Goal: Task Accomplishment & Management: Complete application form

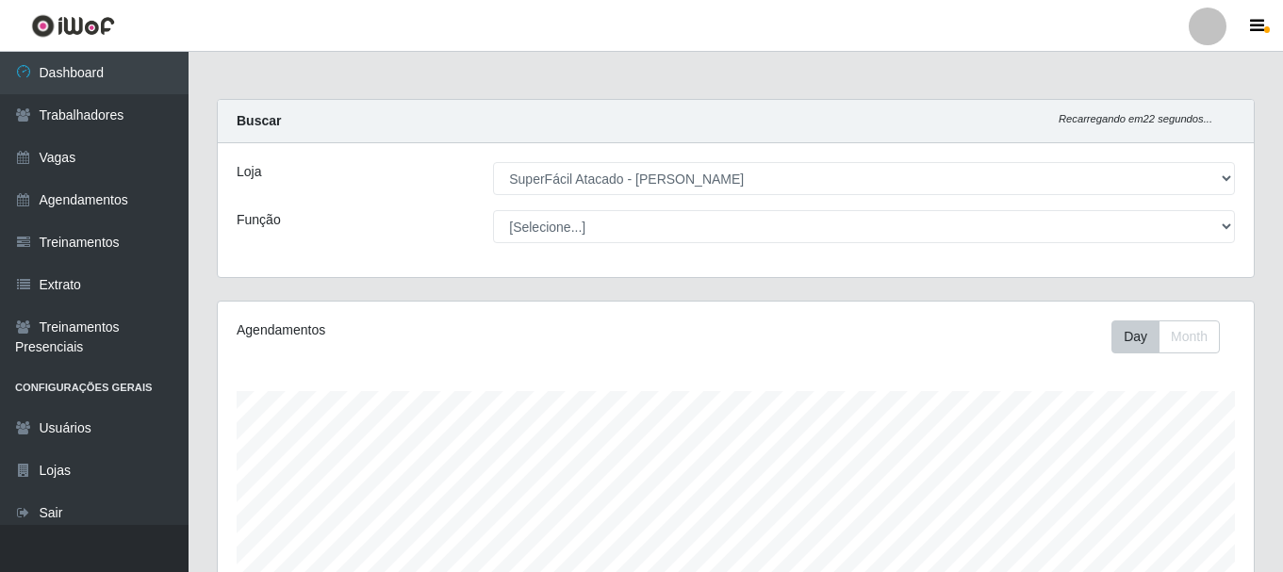
select select "399"
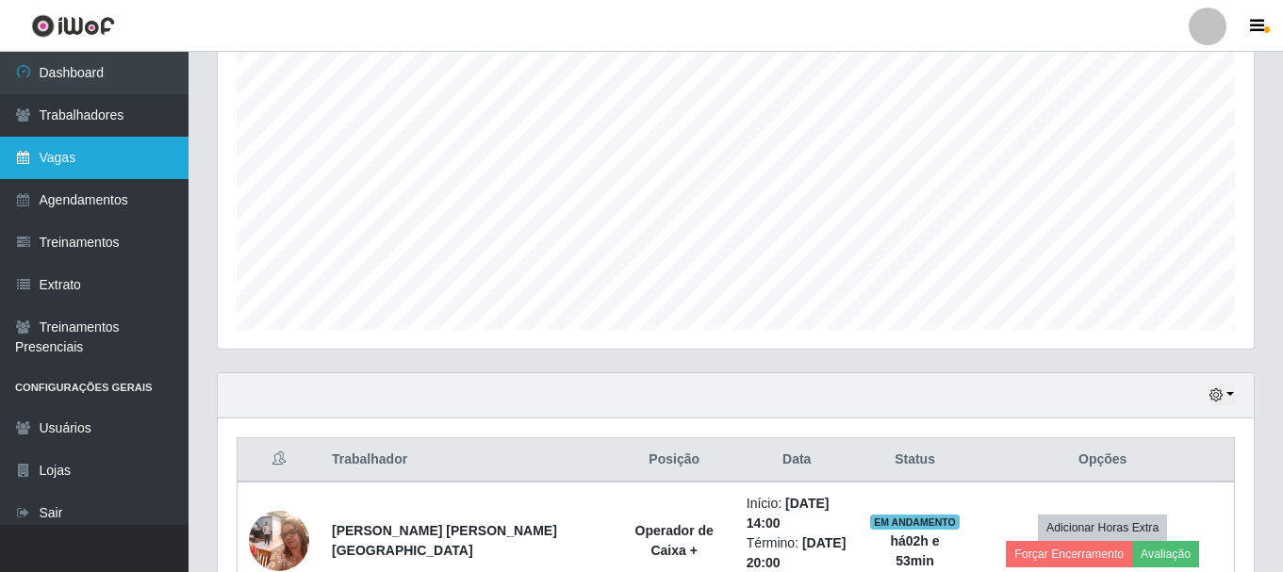
scroll to position [391, 1036]
click at [85, 145] on link "Vagas" at bounding box center [94, 158] width 189 height 42
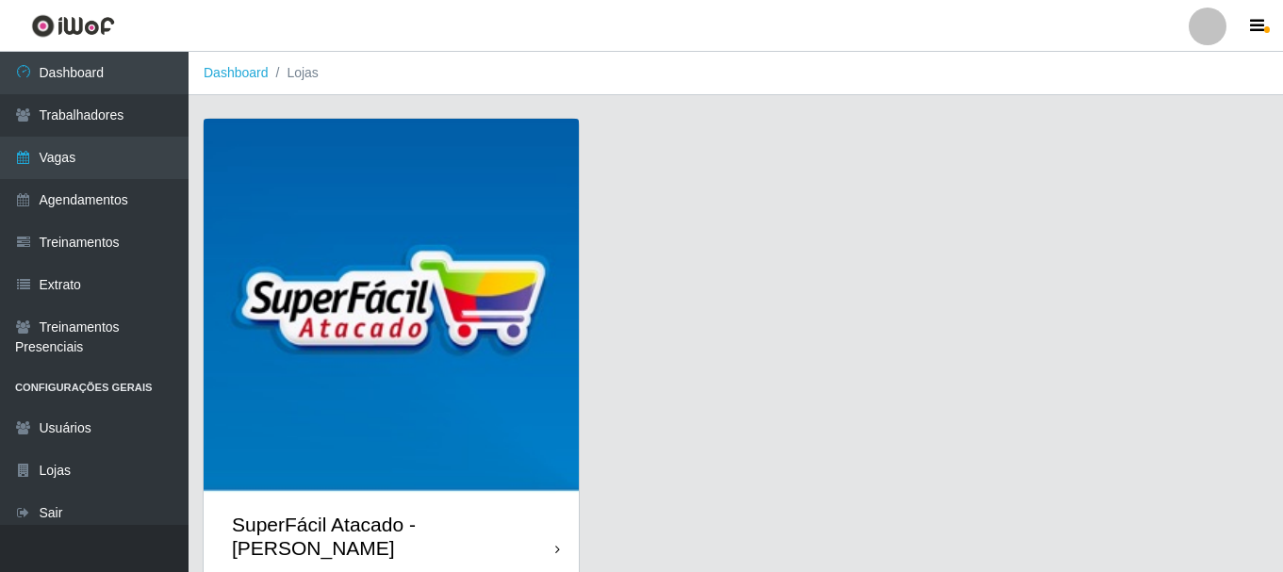
click at [356, 179] on img at bounding box center [391, 306] width 375 height 375
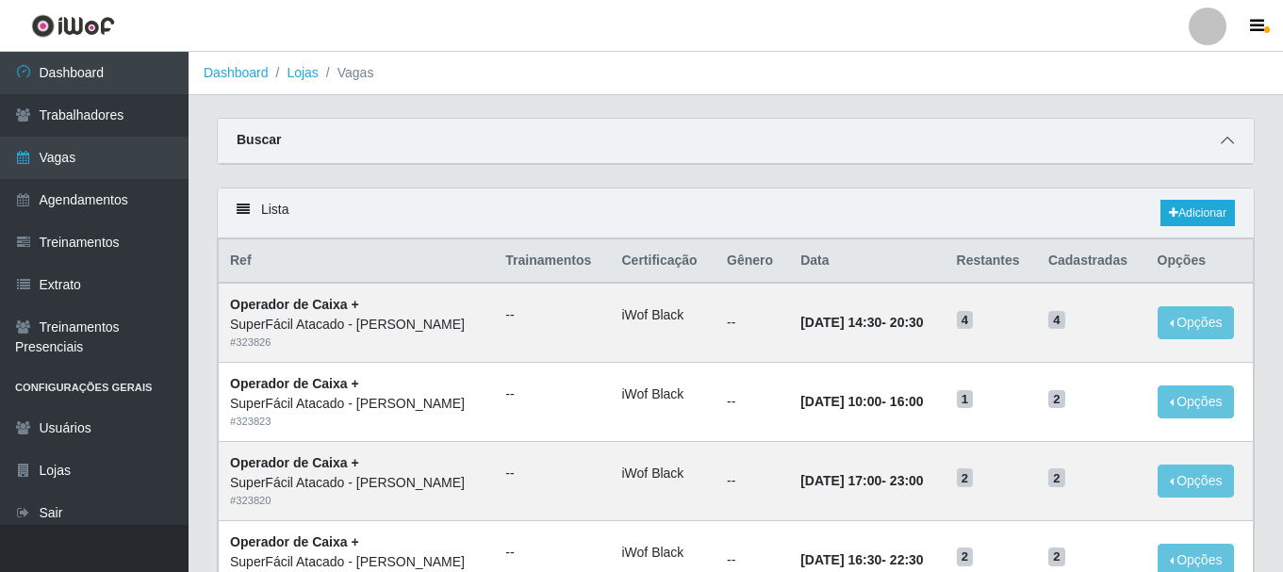
click at [1224, 140] on icon at bounding box center [1227, 140] width 13 height 13
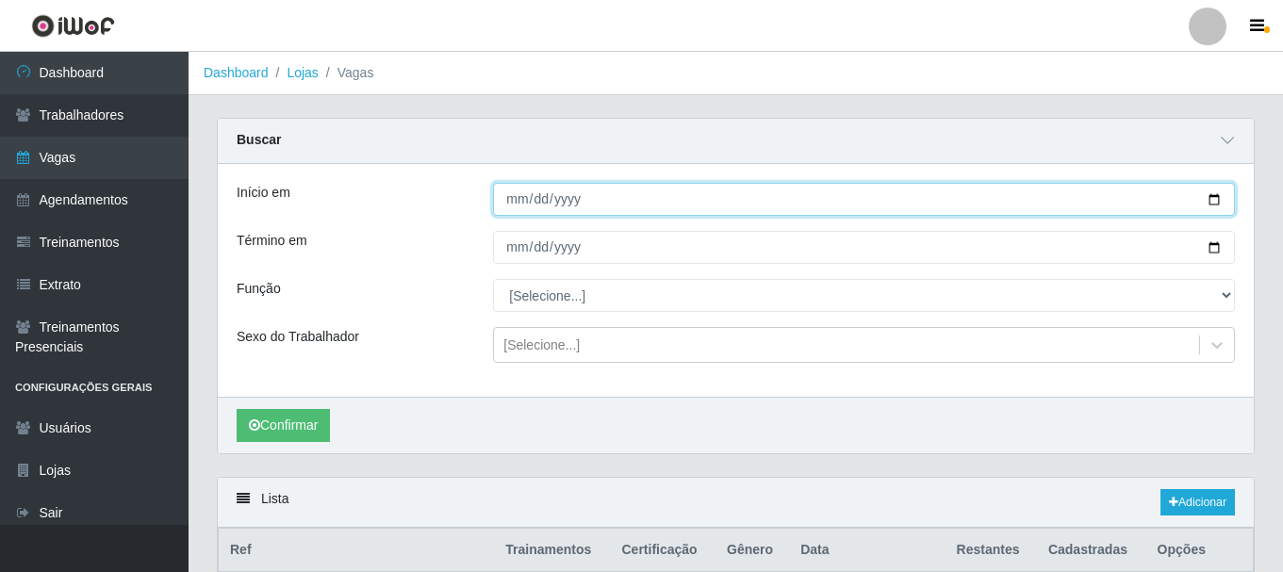
click at [1220, 203] on input "Início em" at bounding box center [864, 199] width 742 height 33
click at [1212, 198] on input "Início em" at bounding box center [864, 199] width 742 height 33
type input "[DATE]"
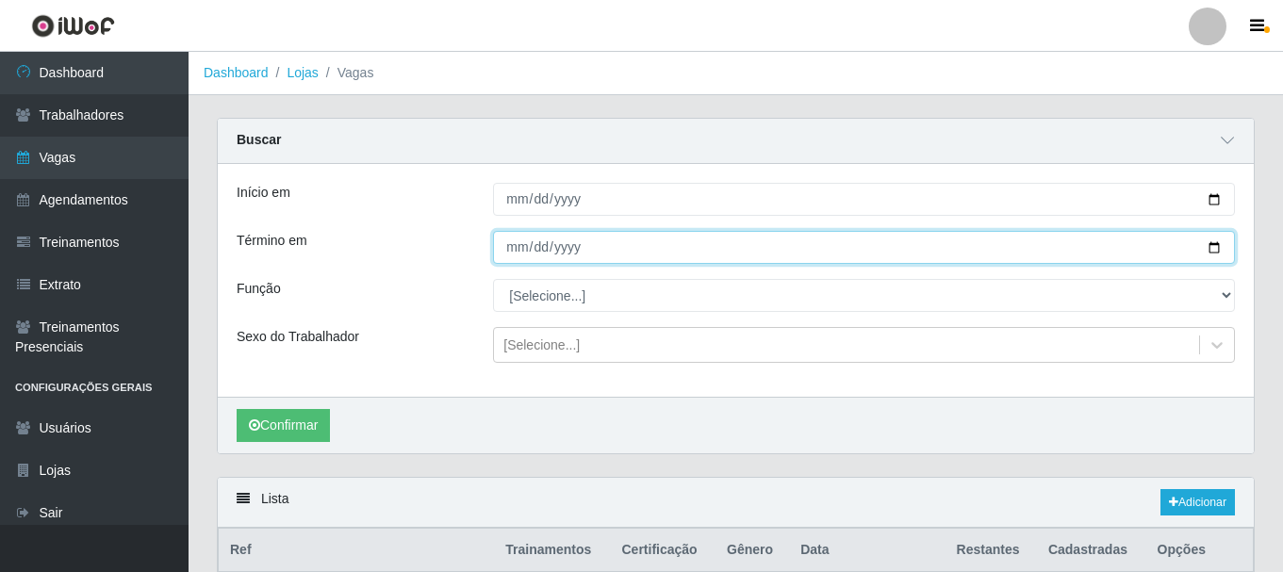
click at [1216, 248] on input "Término em" at bounding box center [864, 247] width 742 height 33
type input "[DATE]"
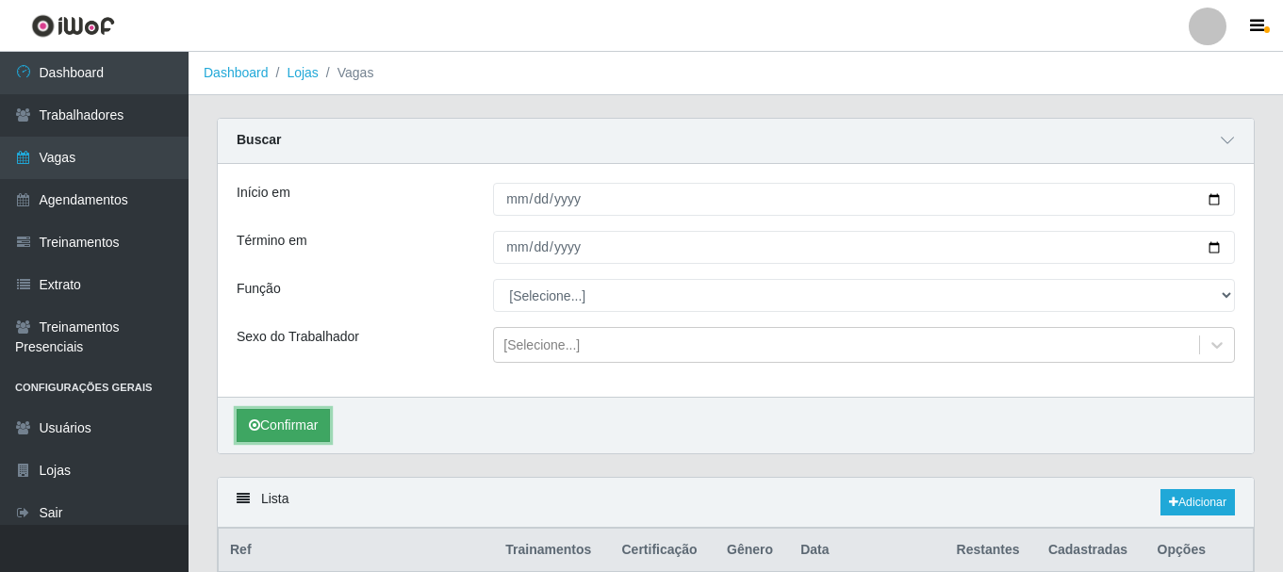
click at [295, 430] on button "Confirmar" at bounding box center [283, 425] width 93 height 33
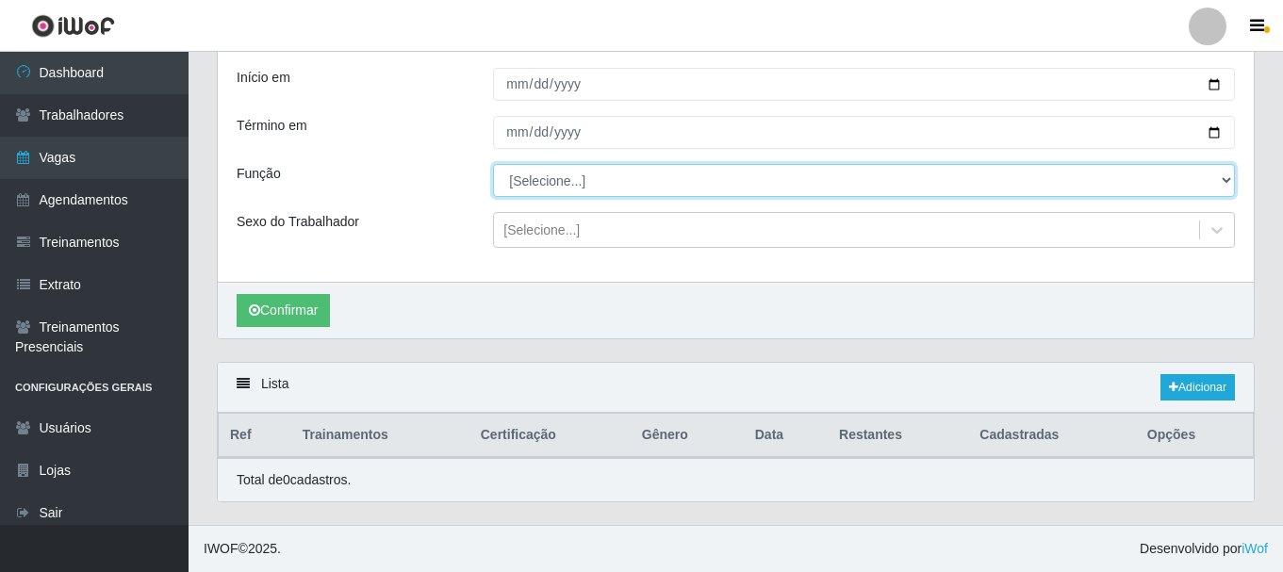
click at [1229, 182] on select "[Selecione...] Embalador Embalador + Embalador ++ Operador de Caixa Operador de…" at bounding box center [864, 180] width 742 height 33
select select "22"
click at [493, 164] on select "[Selecione...] Embalador Embalador + Embalador ++ Operador de Caixa Operador de…" at bounding box center [864, 180] width 742 height 33
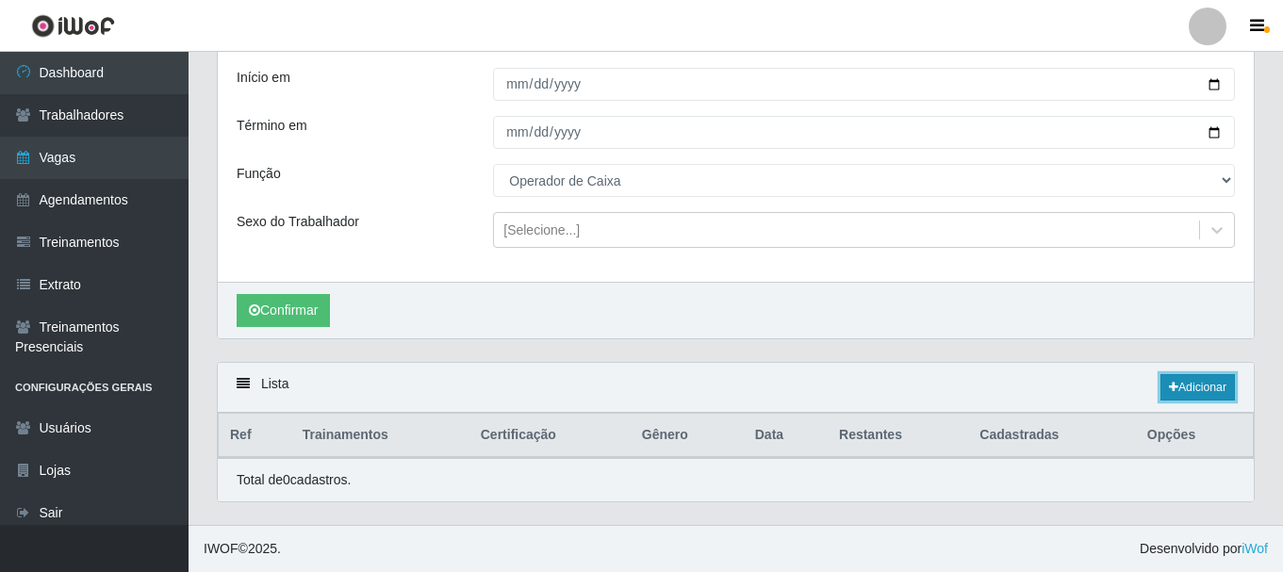
click at [1169, 388] on icon at bounding box center [1173, 387] width 9 height 11
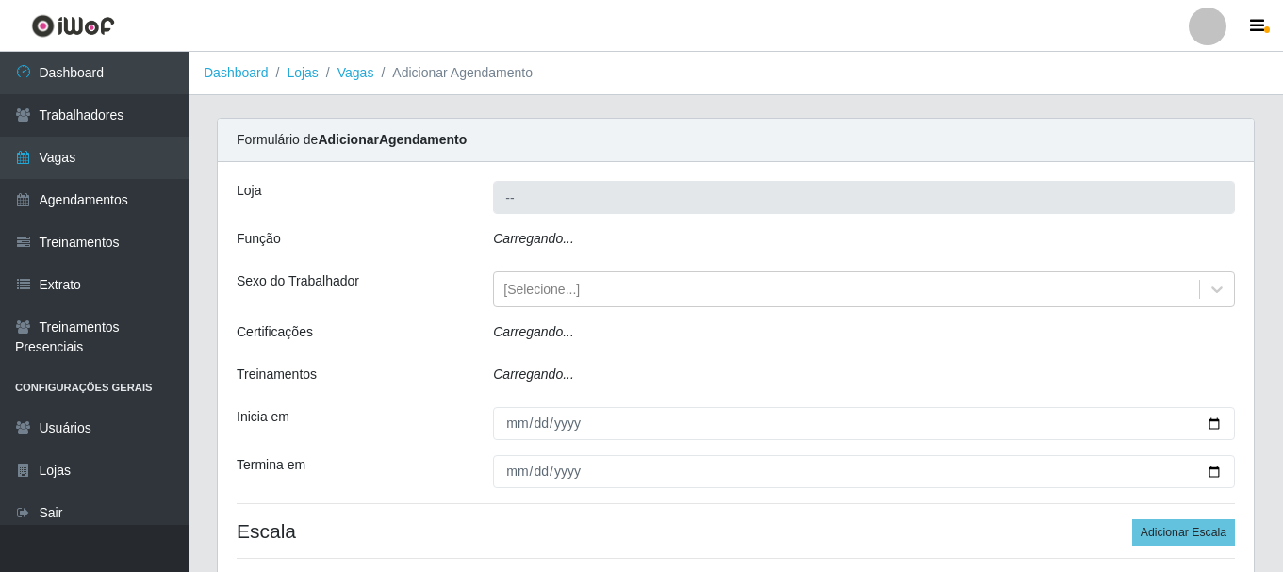
type input "SuperFácil Atacado - [PERSON_NAME]"
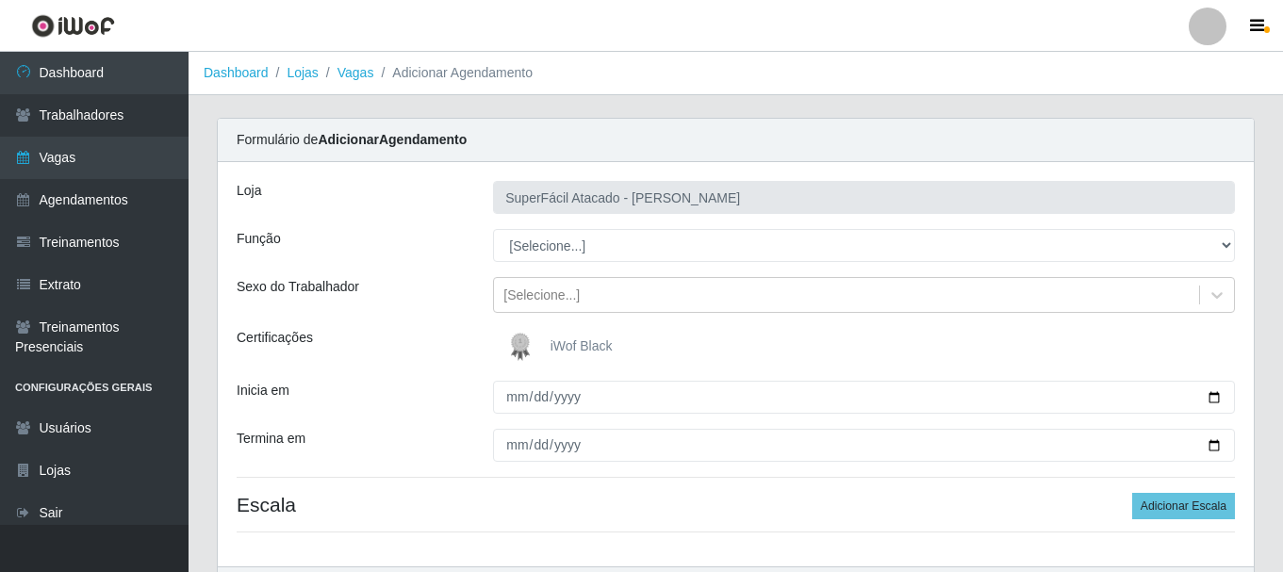
click at [562, 342] on span "iWof Black" at bounding box center [582, 346] width 62 height 15
click at [0, 0] on input "iWof Black" at bounding box center [0, 0] width 0 height 0
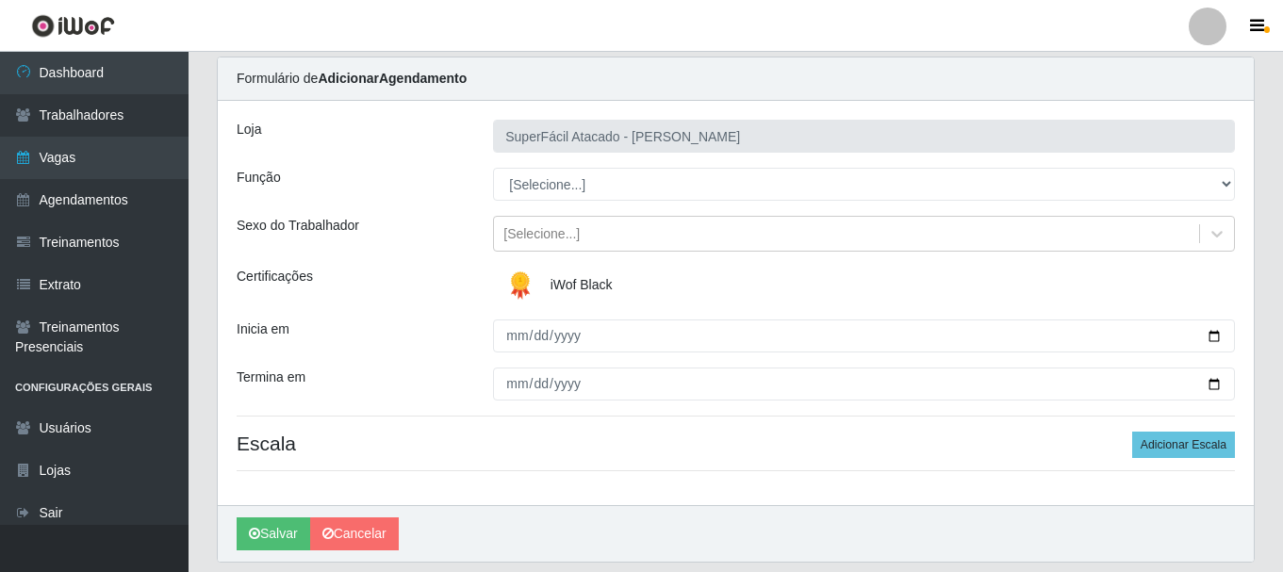
scroll to position [94, 0]
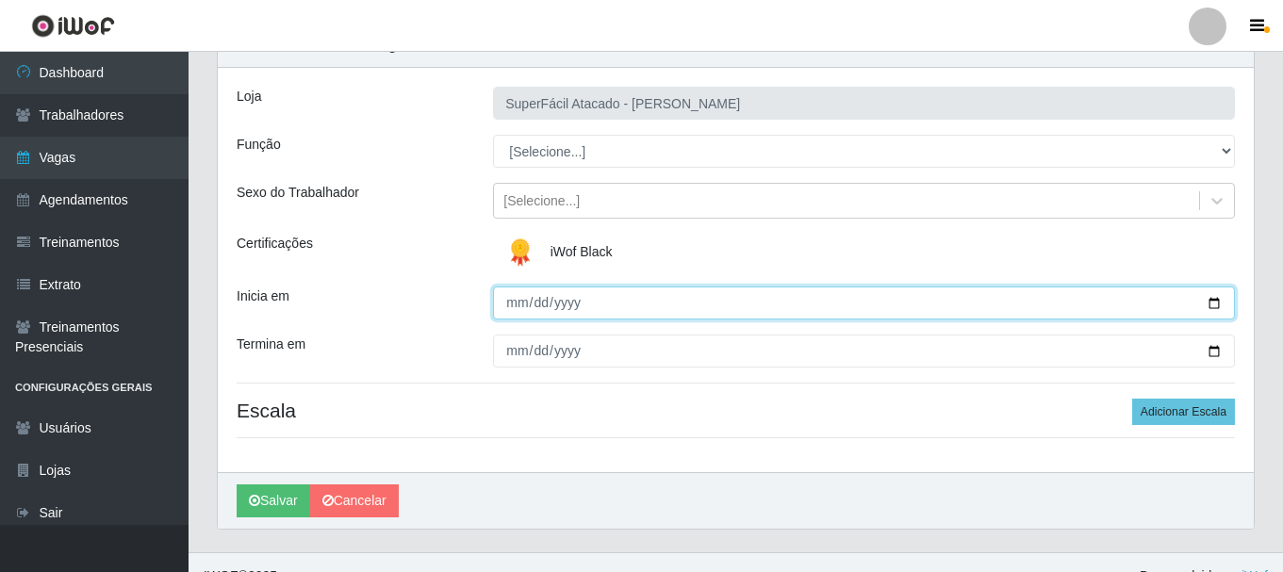
click at [1214, 306] on input "Inicia em" at bounding box center [864, 303] width 742 height 33
type input "[DATE]"
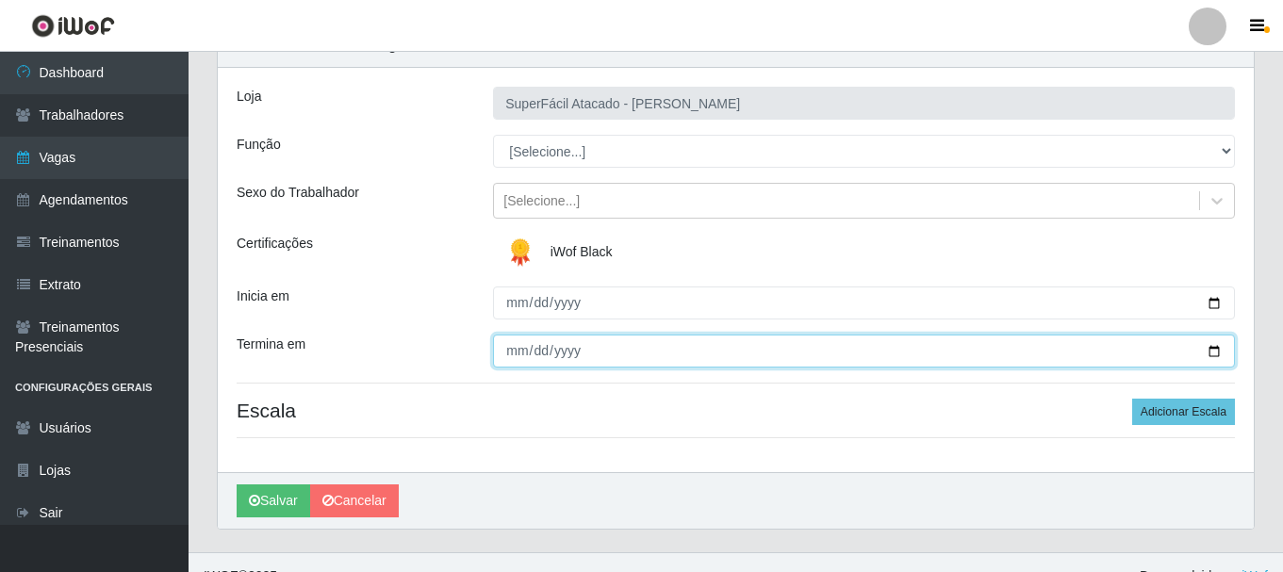
click at [1216, 349] on input "Termina em" at bounding box center [864, 351] width 742 height 33
type input "[DATE]"
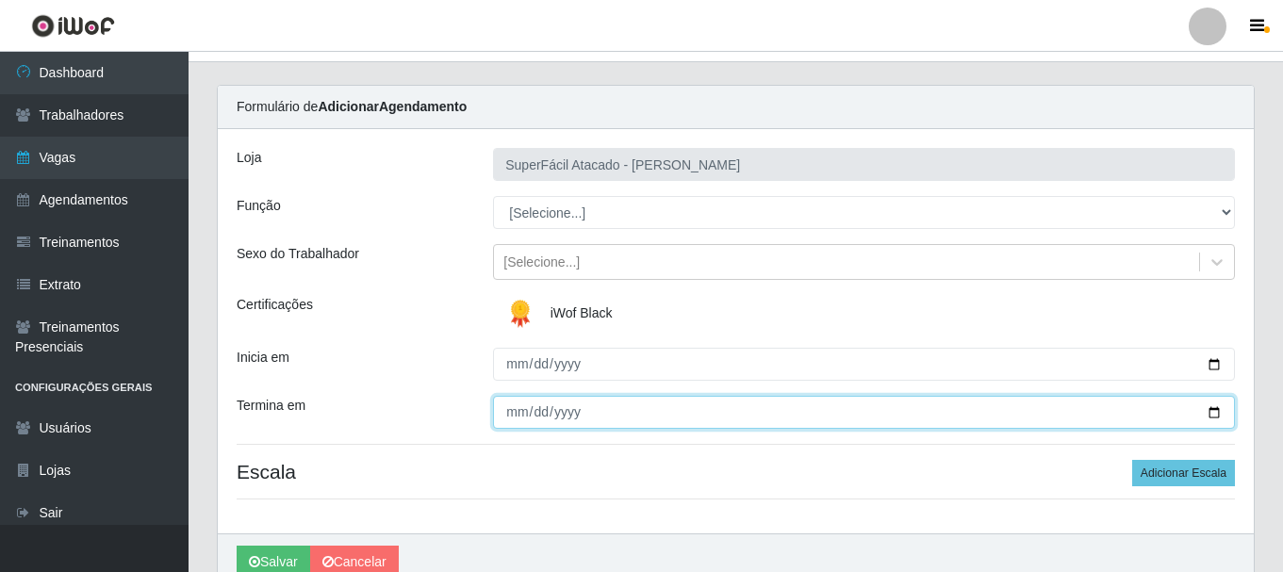
scroll to position [0, 0]
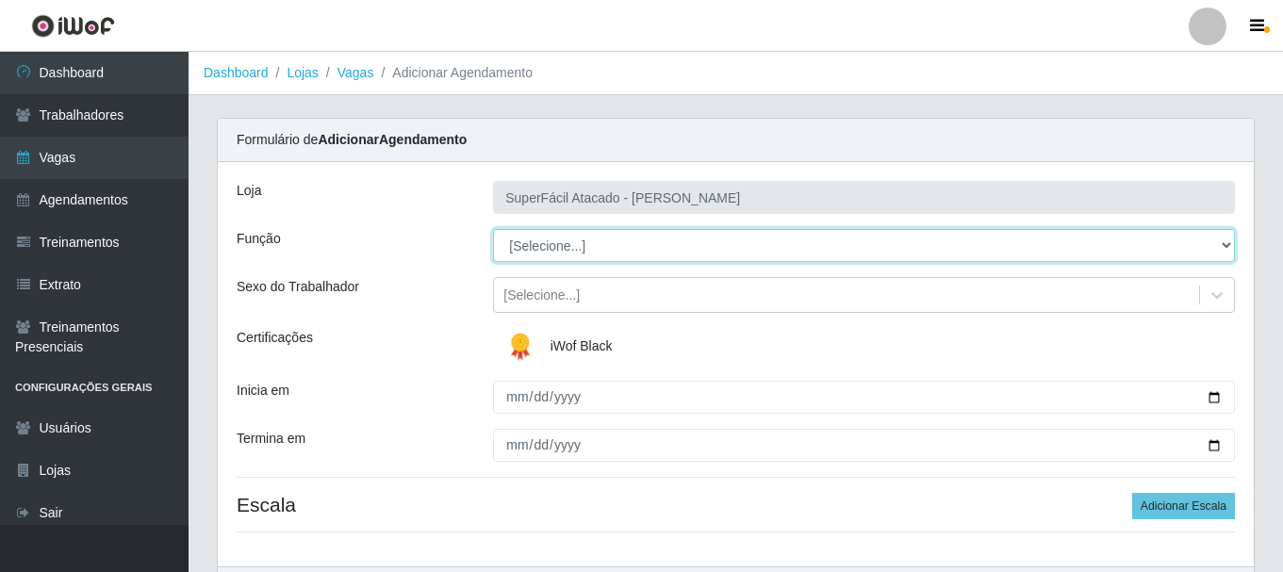
click at [1222, 243] on select "[Selecione...] Embalador Embalador + Embalador ++ Operador de Caixa Operador de…" at bounding box center [864, 245] width 742 height 33
select select "22"
click at [493, 229] on select "[Selecione...] Embalador Embalador + Embalador ++ Operador de Caixa Operador de…" at bounding box center [864, 245] width 742 height 33
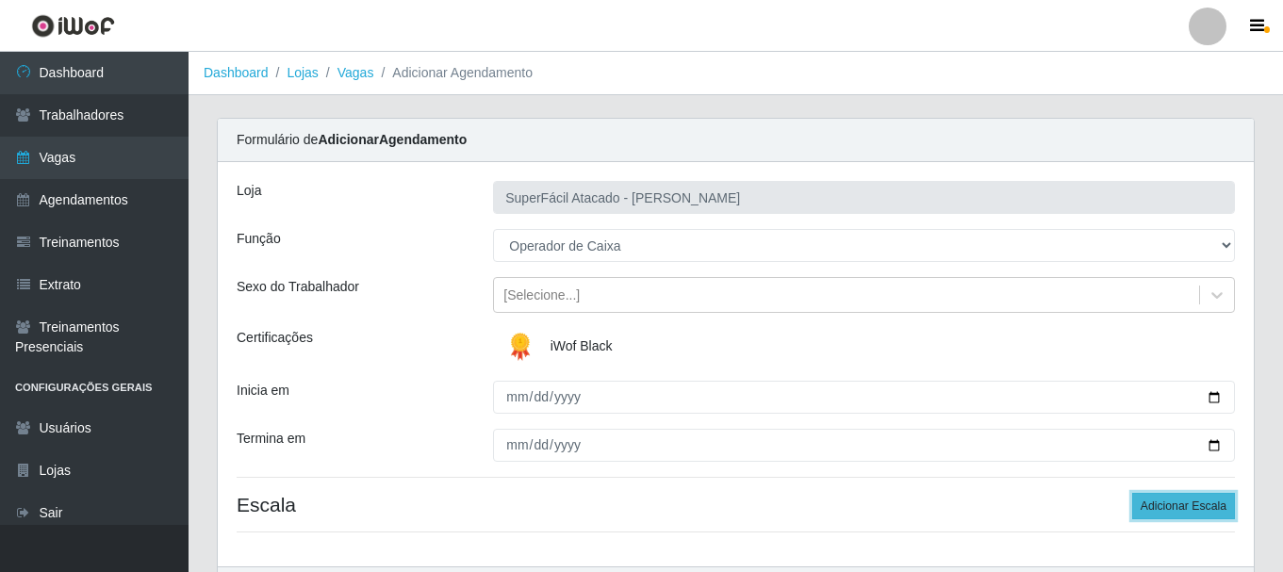
click at [1183, 512] on button "Adicionar Escala" at bounding box center [1183, 506] width 103 height 26
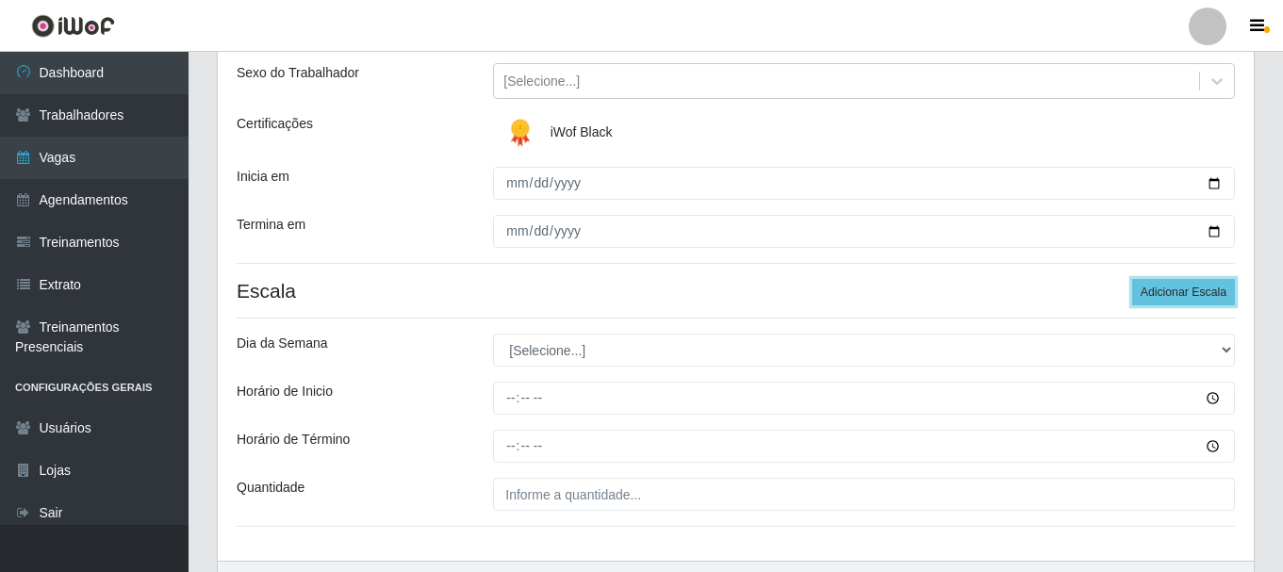
scroll to position [283, 0]
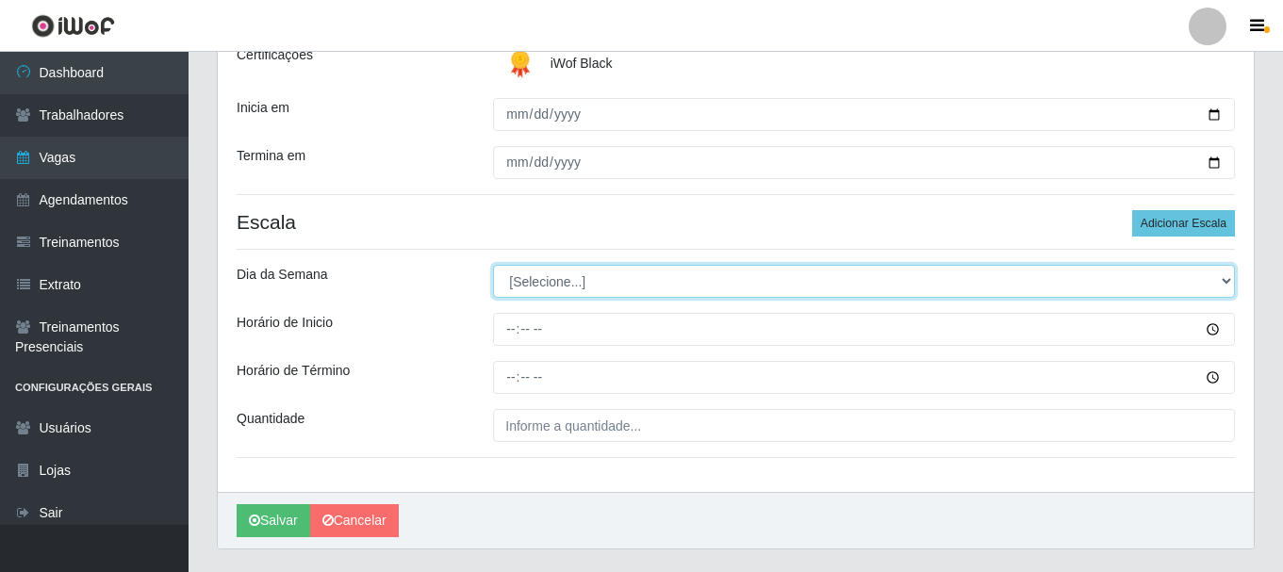
click at [1223, 275] on select "[Selecione...] Segunda Terça Quarta Quinta Sexta Sábado Domingo" at bounding box center [864, 281] width 742 height 33
select select "4"
click at [493, 265] on select "[Selecione...] Segunda Terça Quarta Quinta Sexta Sábado Domingo" at bounding box center [864, 281] width 742 height 33
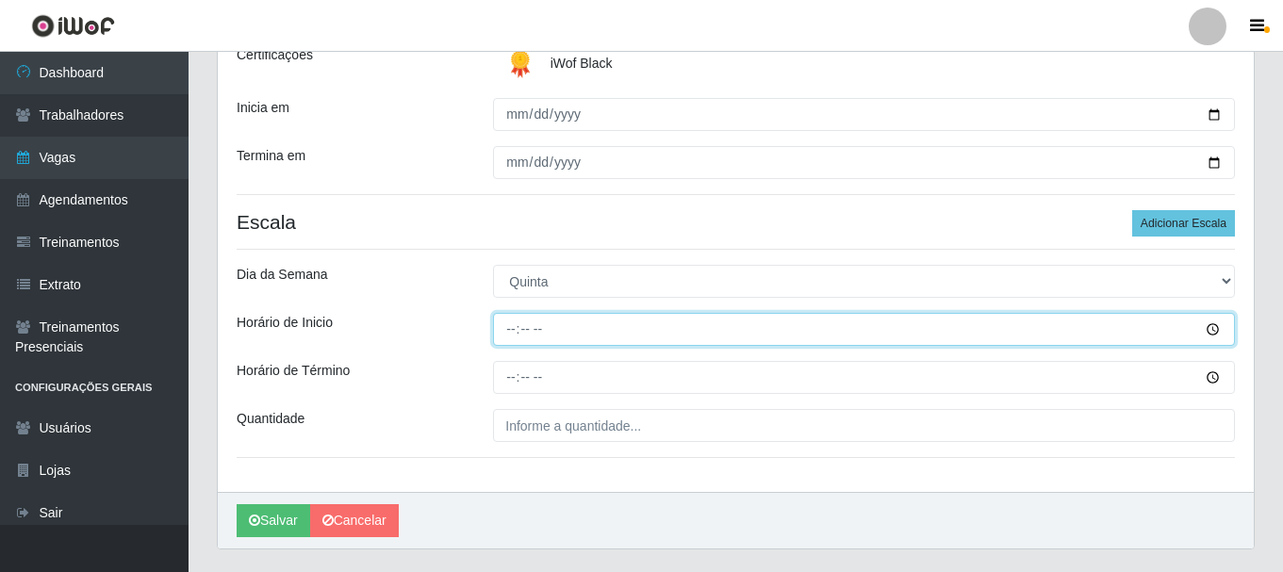
drag, startPoint x: 1213, startPoint y: 335, endPoint x: 992, endPoint y: 355, distance: 221.5
click at [1213, 333] on input "Horário de Inicio" at bounding box center [864, 329] width 742 height 33
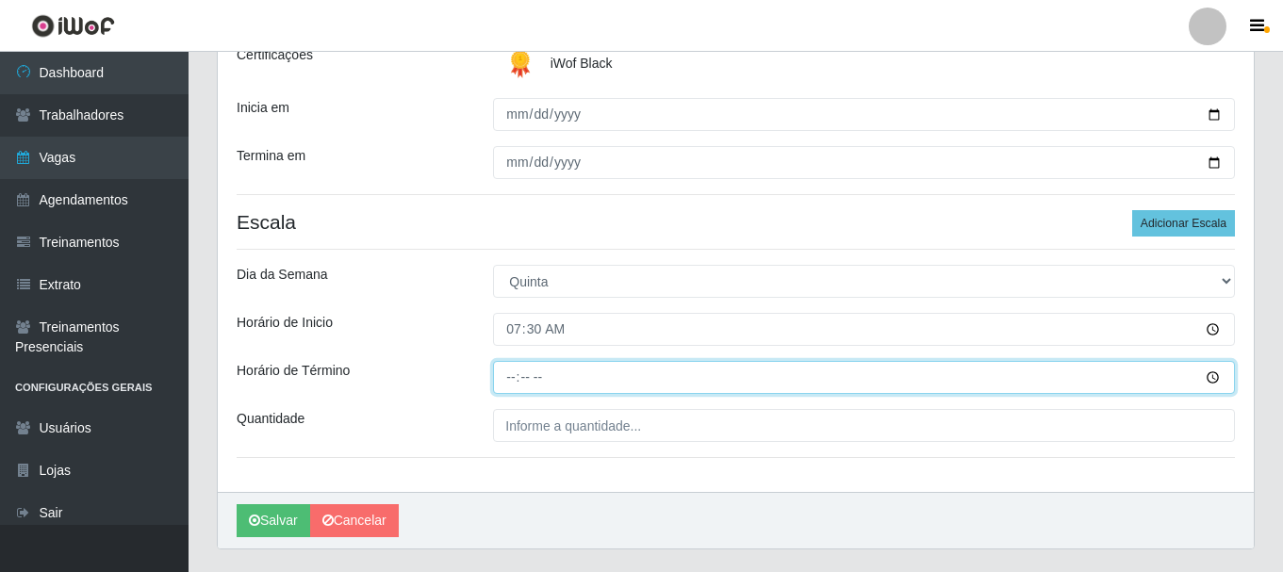
type input "07:30"
click at [1215, 380] on input "Horário de Término" at bounding box center [864, 377] width 742 height 33
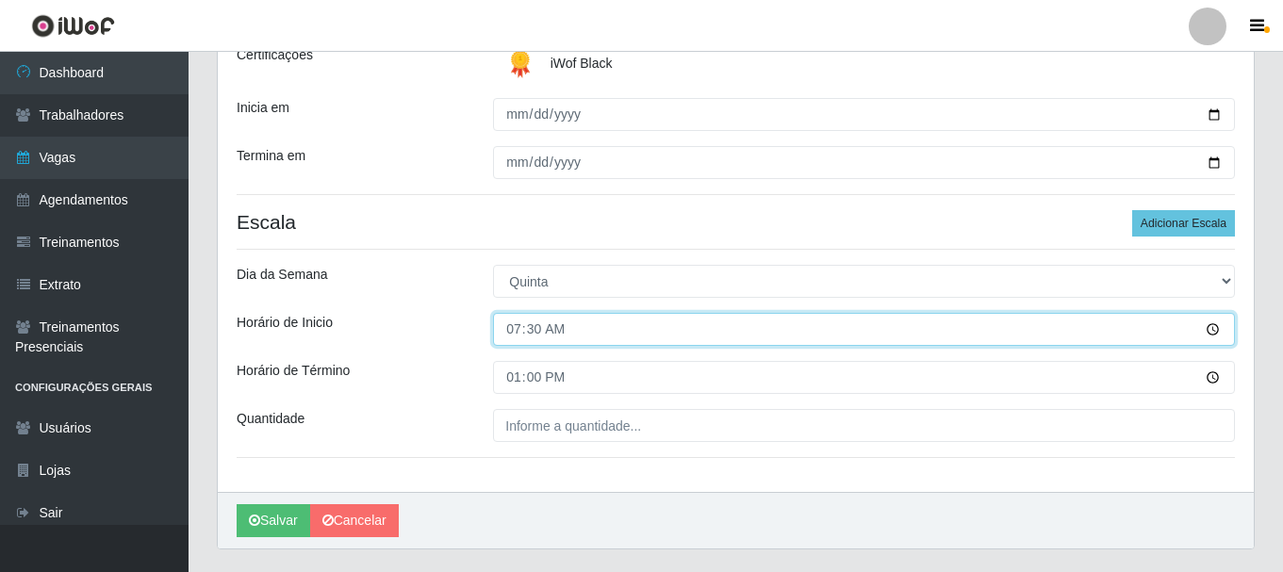
click at [1210, 335] on input "07:30" at bounding box center [864, 329] width 742 height 33
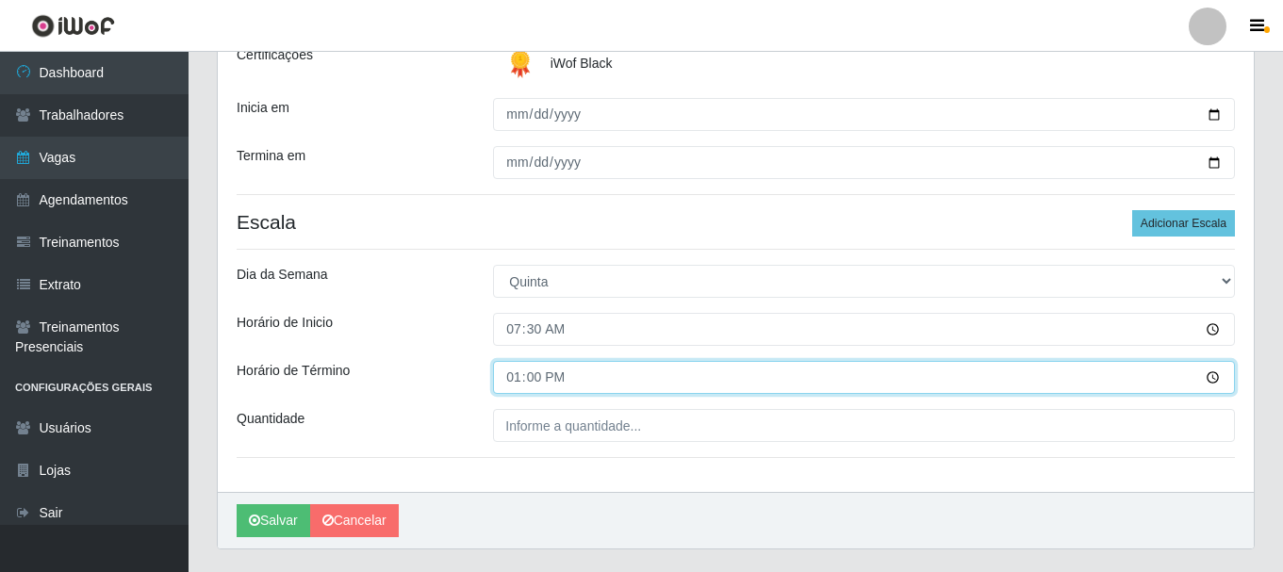
click at [1208, 380] on input "13:00" at bounding box center [864, 377] width 742 height 33
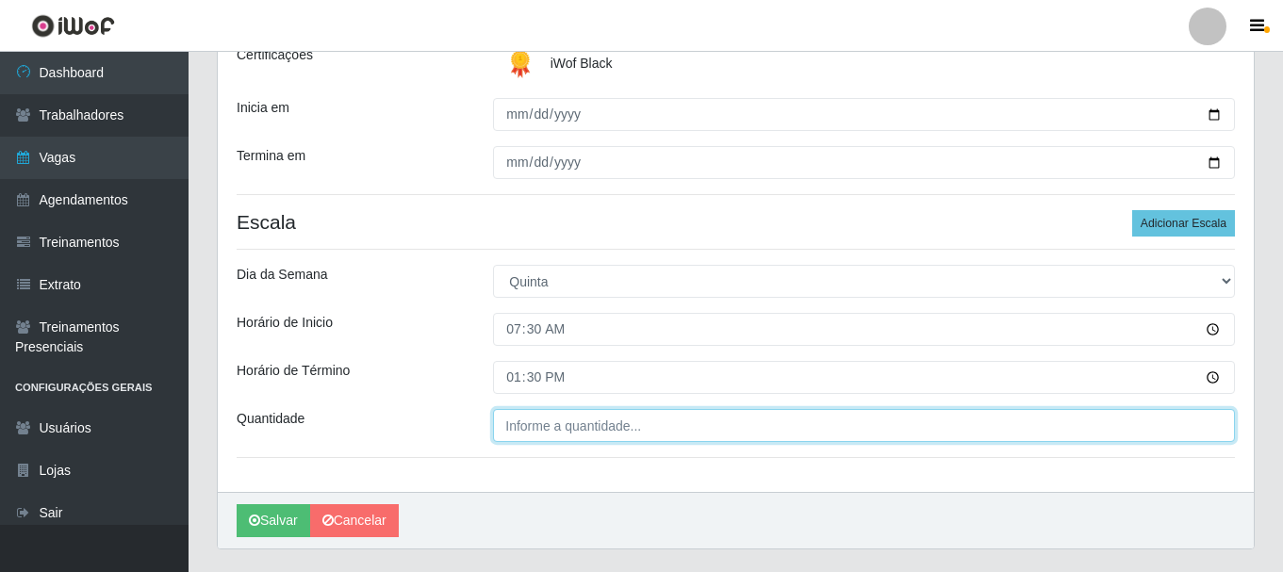
type input "13:30"
click at [605, 424] on input "Quantidade" at bounding box center [864, 425] width 742 height 33
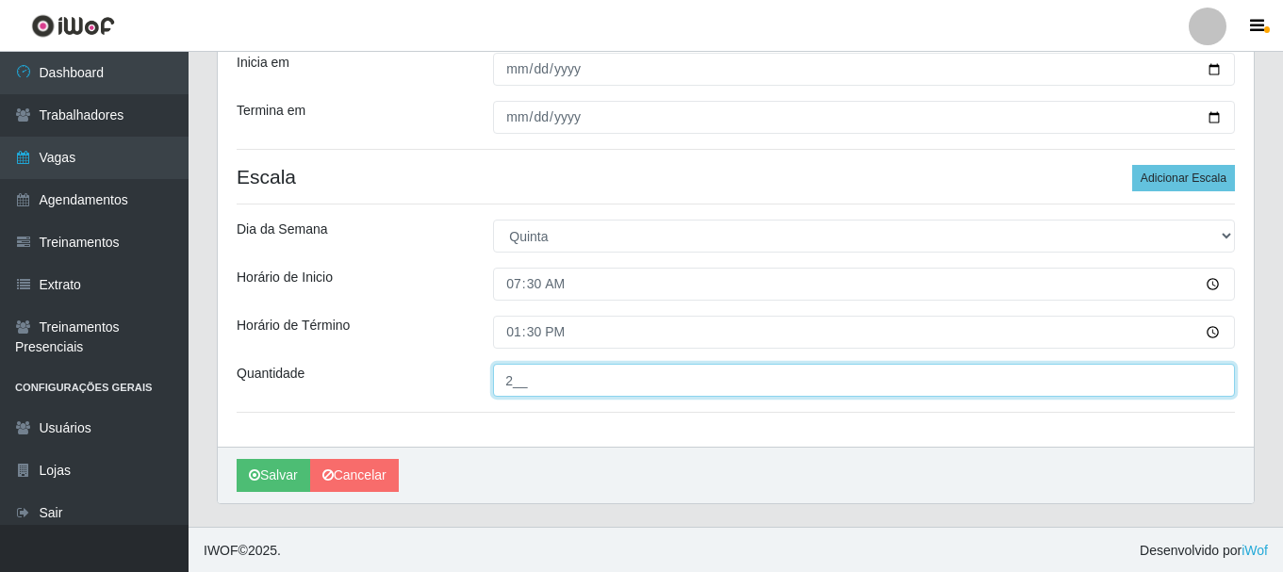
scroll to position [330, 0]
type input "2__"
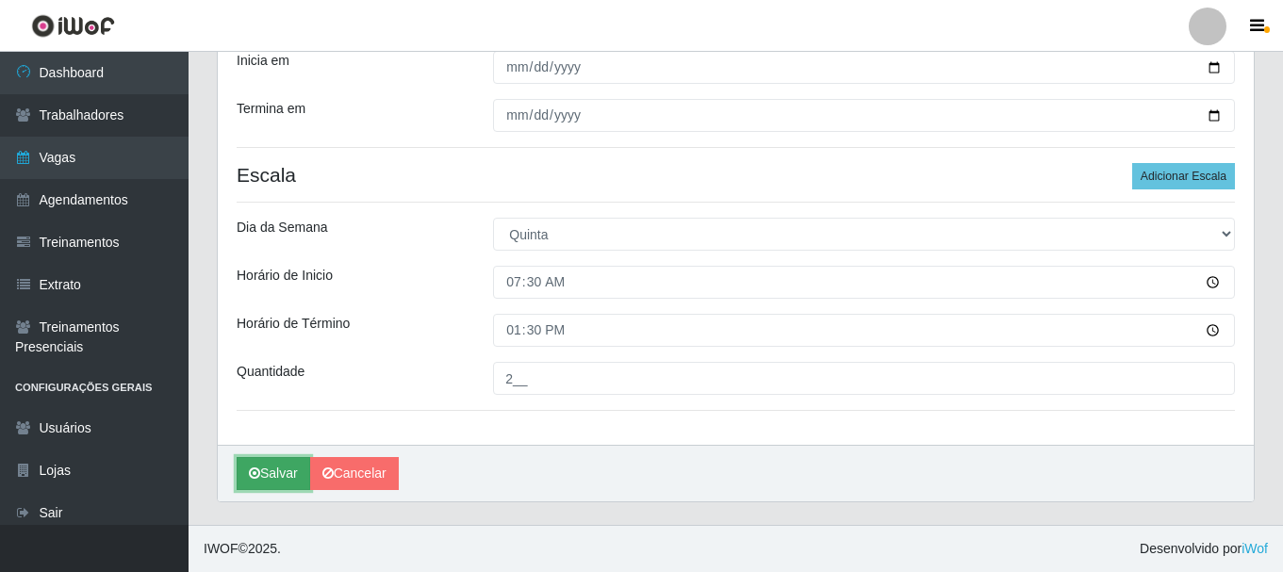
click at [277, 474] on button "Salvar" at bounding box center [274, 473] width 74 height 33
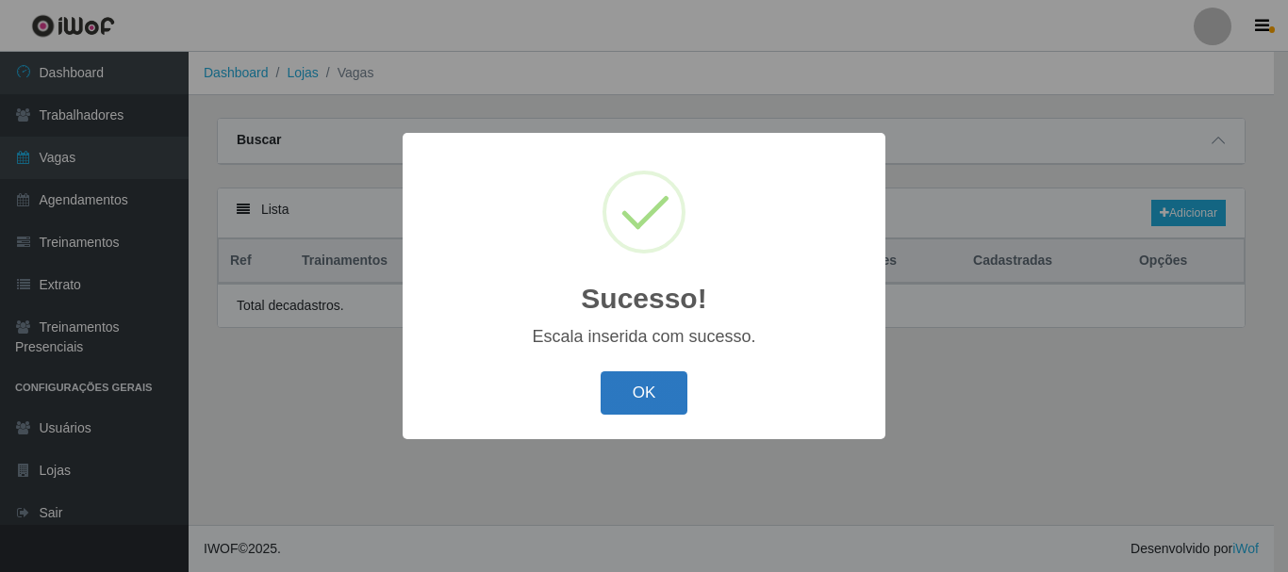
click at [617, 388] on button "OK" at bounding box center [645, 394] width 88 height 44
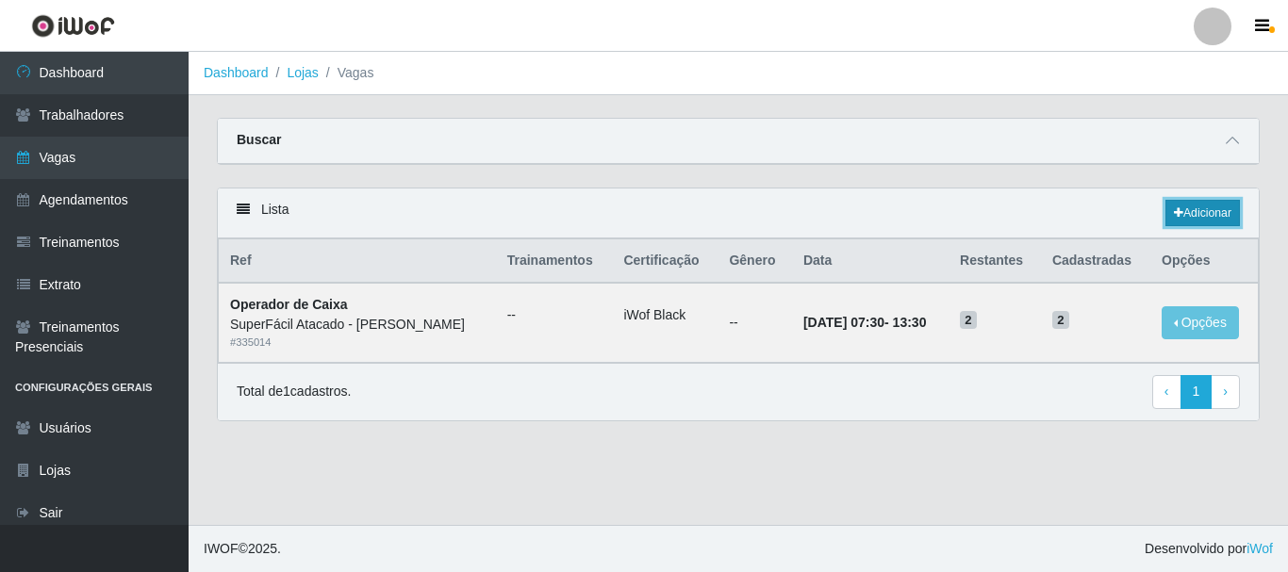
click at [1184, 216] on link "Adicionar" at bounding box center [1202, 213] width 74 height 26
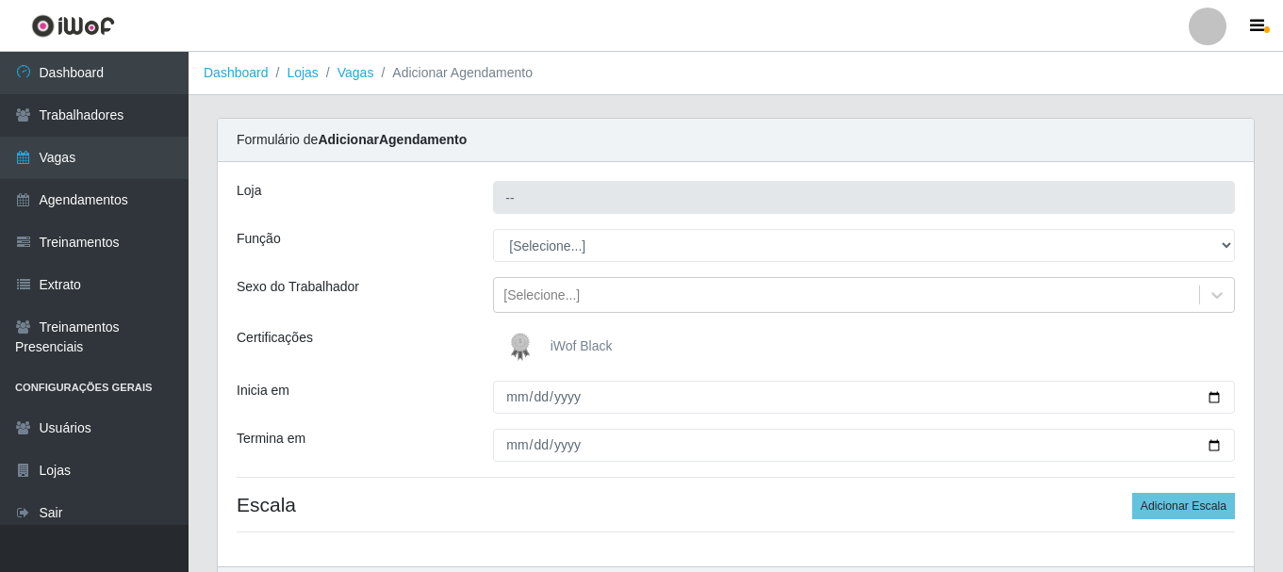
type input "SuperFácil Atacado - [PERSON_NAME]"
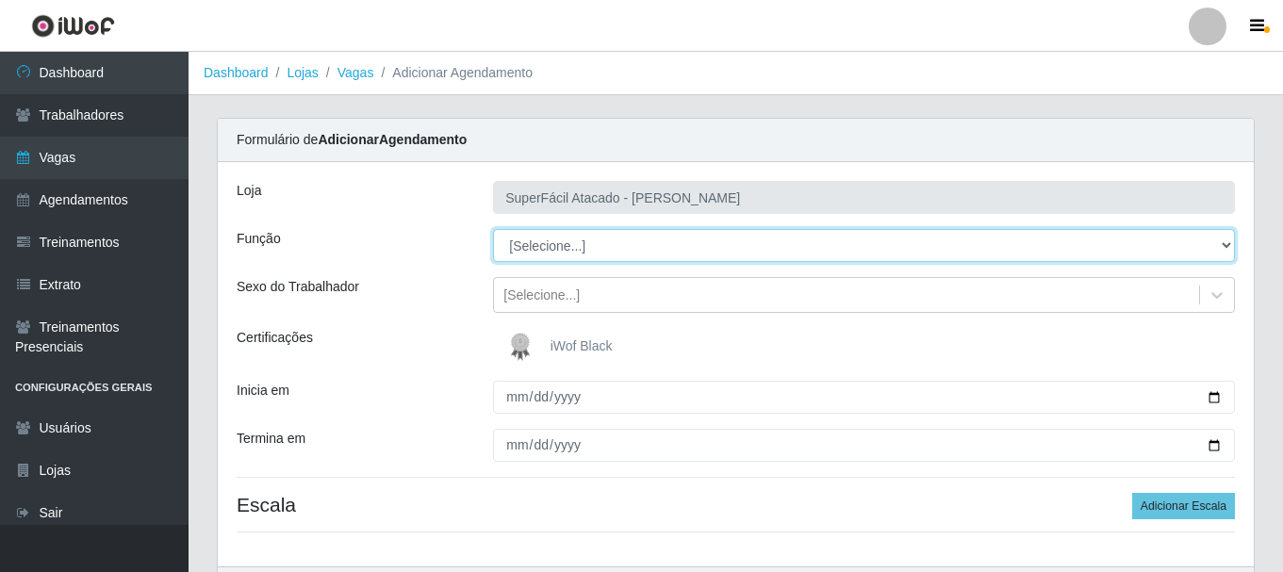
click at [1223, 246] on select "[Selecione...] Embalador Embalador + Embalador ++ Operador de Caixa Operador de…" at bounding box center [864, 245] width 742 height 33
select select "22"
click at [493, 229] on select "[Selecione...] Embalador Embalador + Embalador ++ Operador de Caixa Operador de…" at bounding box center [864, 245] width 742 height 33
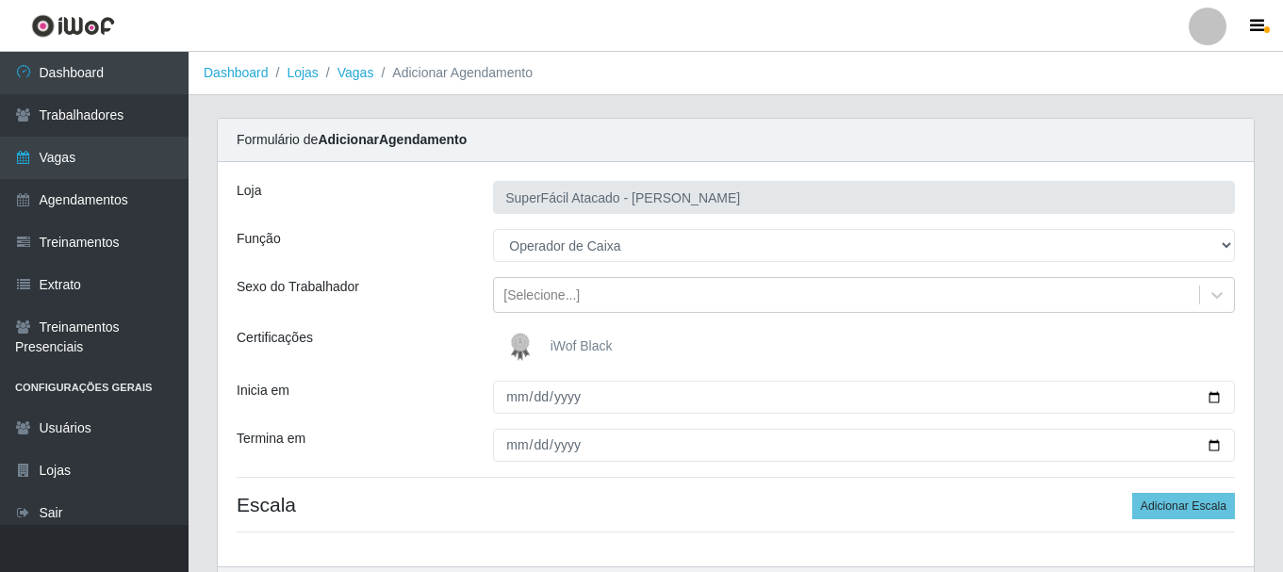
click at [587, 350] on span "iWof Black" at bounding box center [582, 346] width 62 height 15
click at [0, 0] on input "iWof Black" at bounding box center [0, 0] width 0 height 0
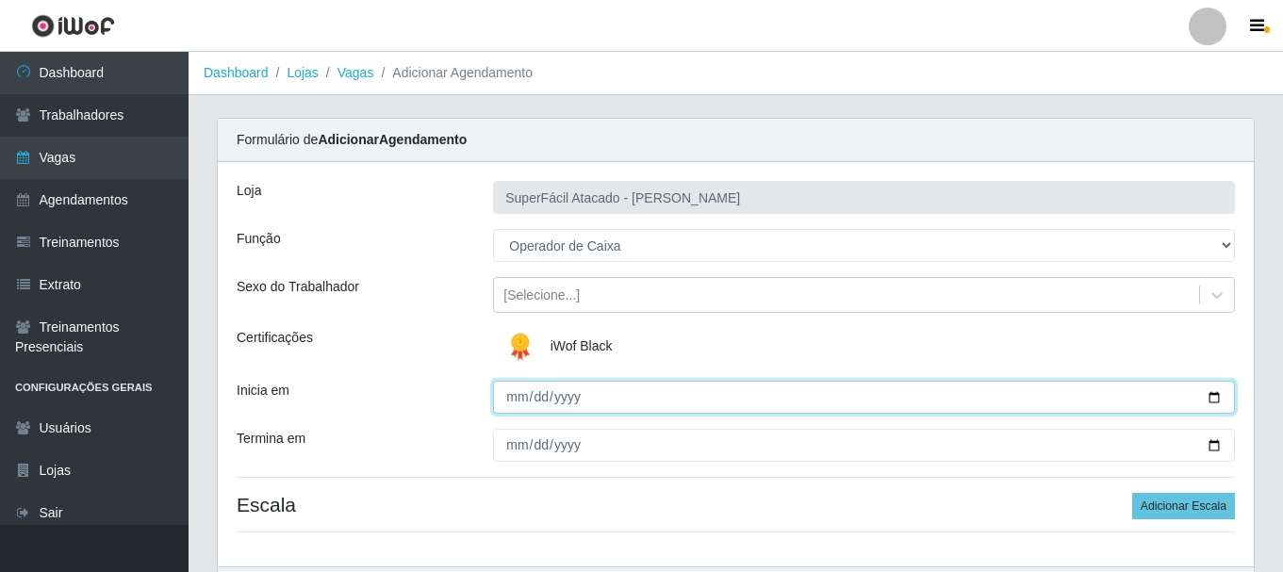
click at [1212, 394] on input "Inicia em" at bounding box center [864, 397] width 742 height 33
type input "[DATE]"
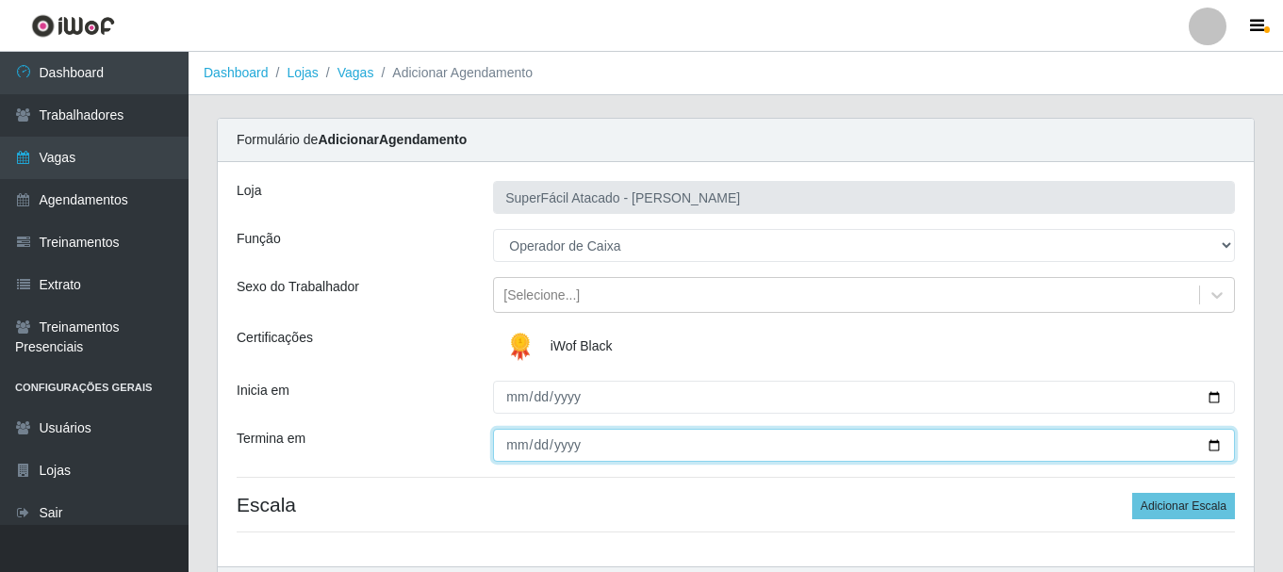
click at [1215, 448] on input "Termina em" at bounding box center [864, 445] width 742 height 33
click at [1212, 447] on input "[DATE]" at bounding box center [864, 445] width 742 height 33
type input "[DATE]"
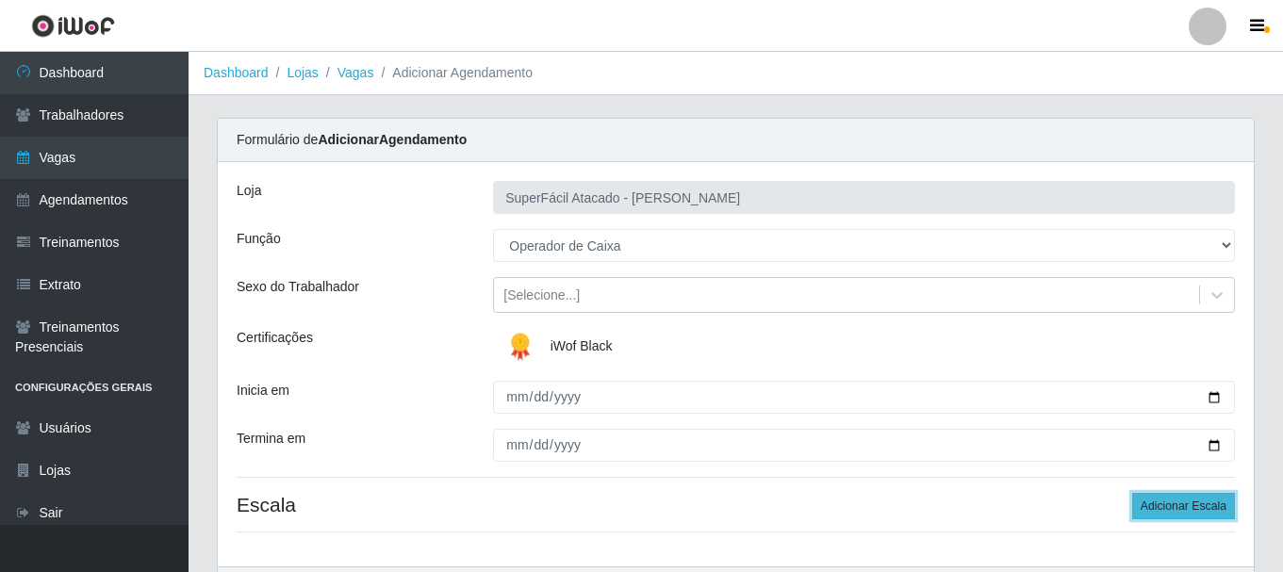
click at [1166, 507] on button "Adicionar Escala" at bounding box center [1183, 506] width 103 height 26
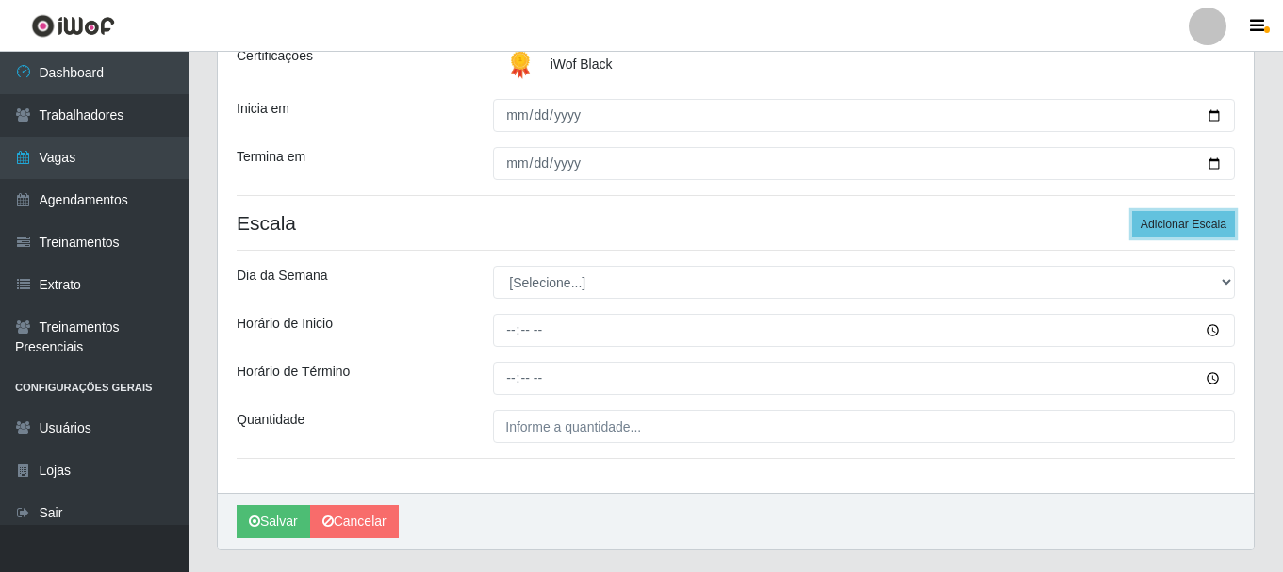
scroll to position [283, 0]
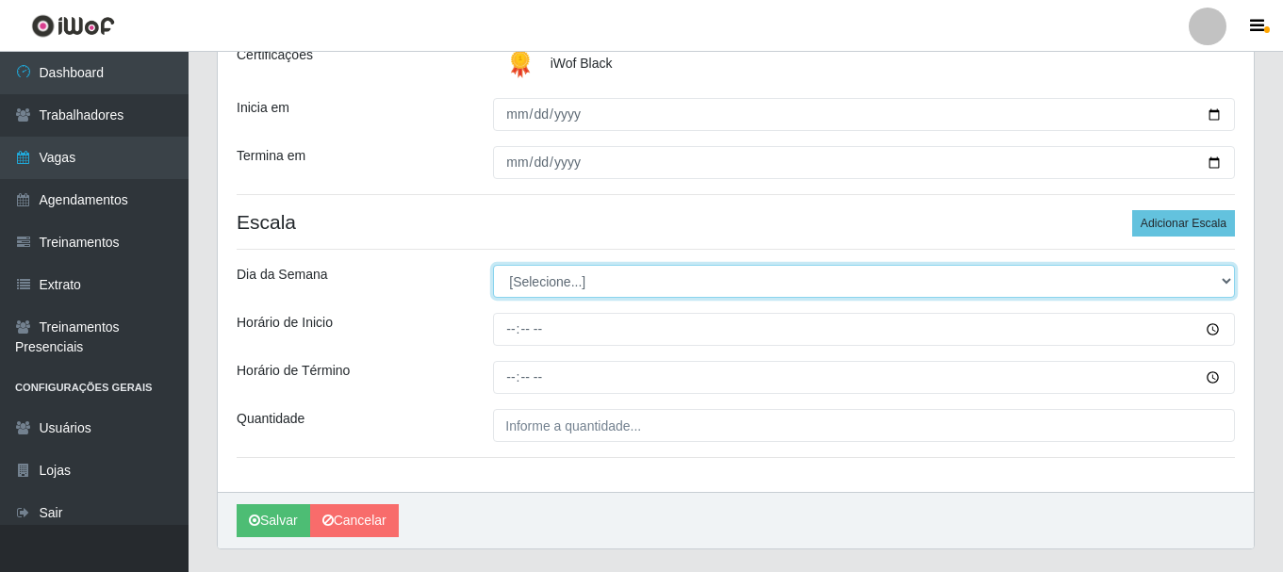
click at [1229, 281] on select "[Selecione...] Segunda Terça Quarta Quinta Sexta Sábado Domingo" at bounding box center [864, 281] width 742 height 33
select select "4"
click at [493, 265] on select "[Selecione...] Segunda Terça Quarta Quinta Sexta Sábado Domingo" at bounding box center [864, 281] width 742 height 33
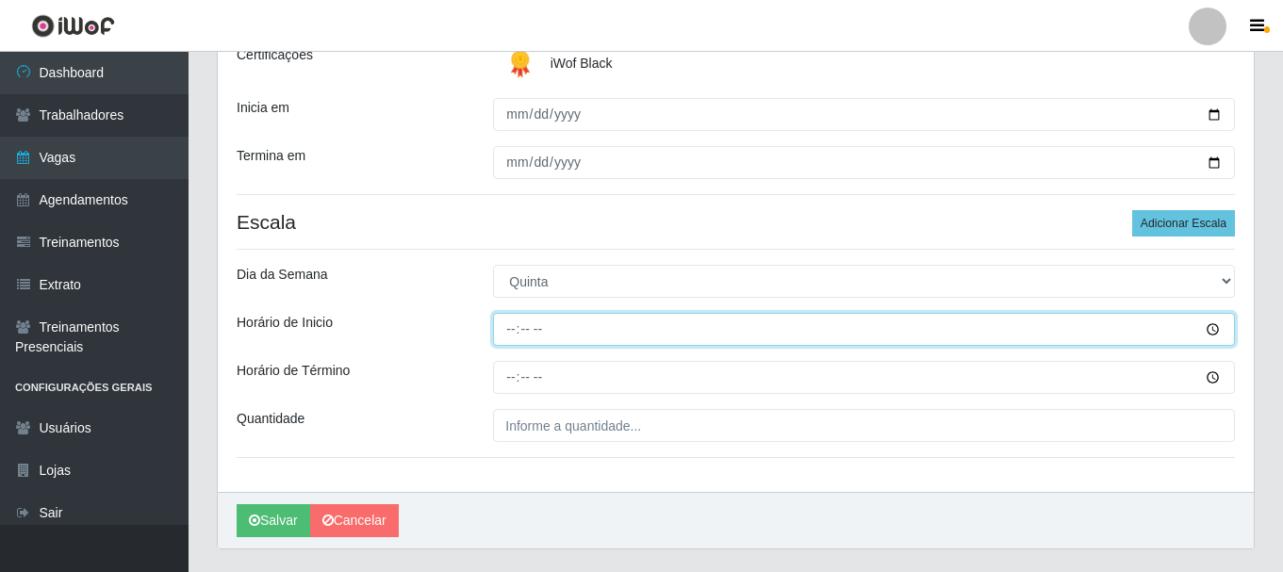
click at [1215, 330] on input "Horário de Inicio" at bounding box center [864, 329] width 742 height 33
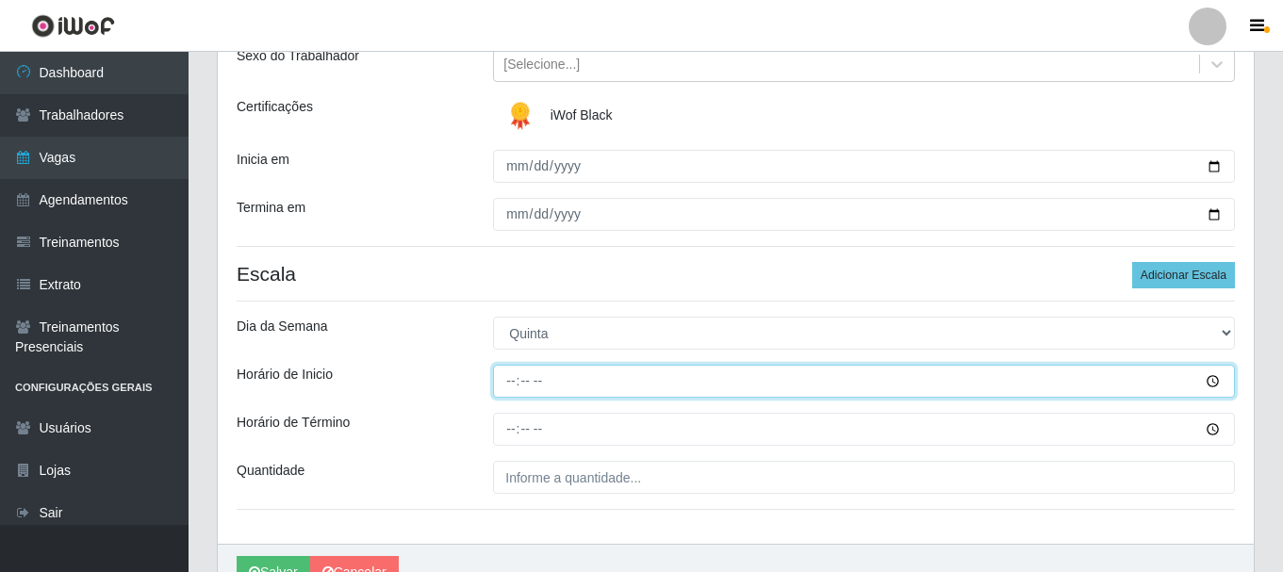
scroll to position [189, 0]
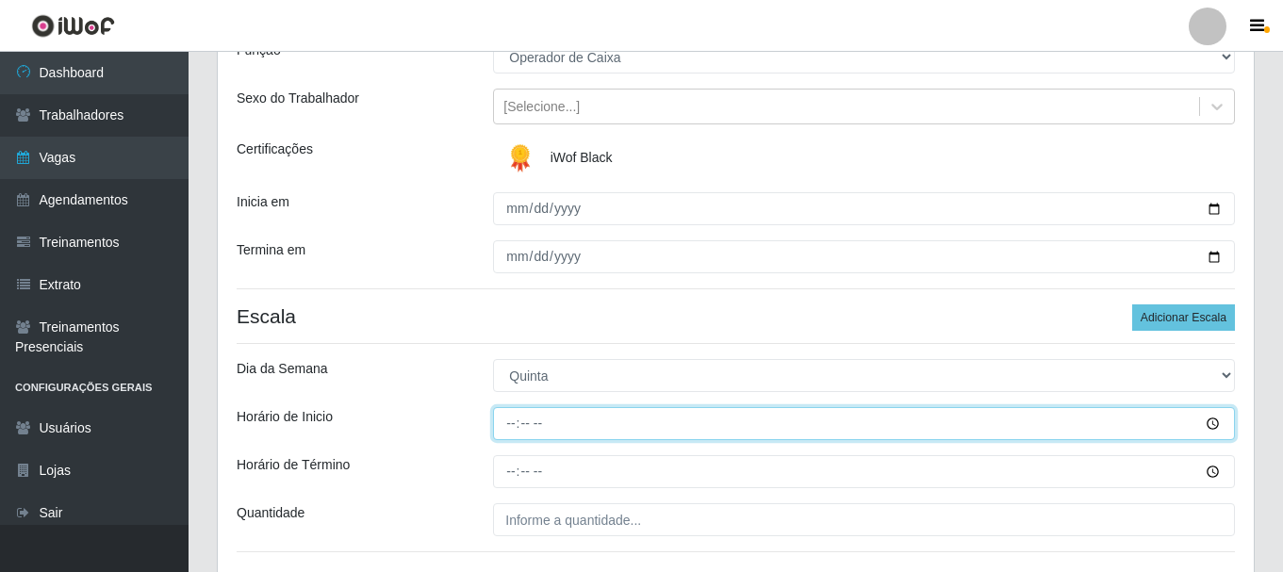
click at [1211, 422] on input "Horário de Inicio" at bounding box center [864, 423] width 742 height 33
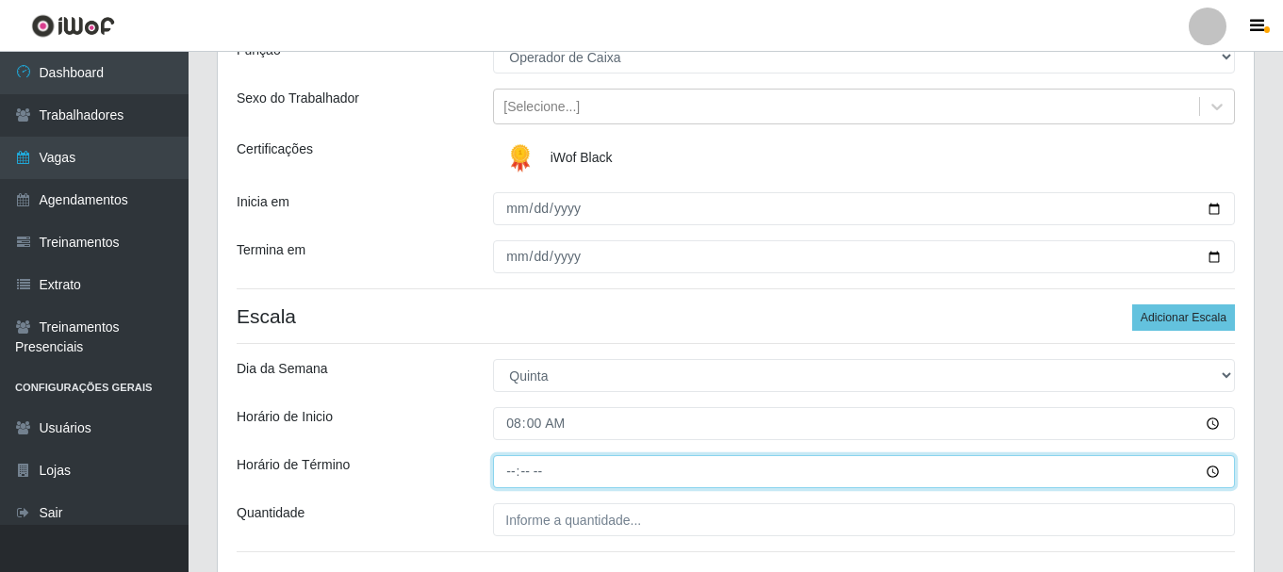
type input "08:00"
click at [1209, 471] on input "Horário de Término" at bounding box center [864, 471] width 742 height 33
type input "14:00"
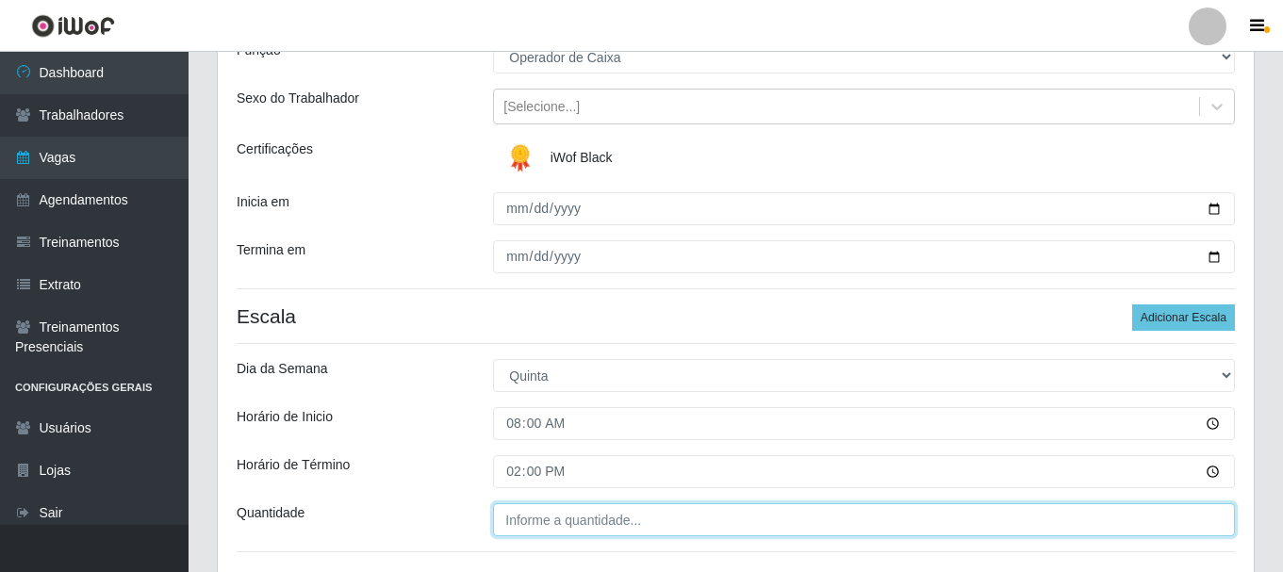
type input "___"
type input "14:00"
click at [562, 517] on input "___" at bounding box center [864, 520] width 742 height 33
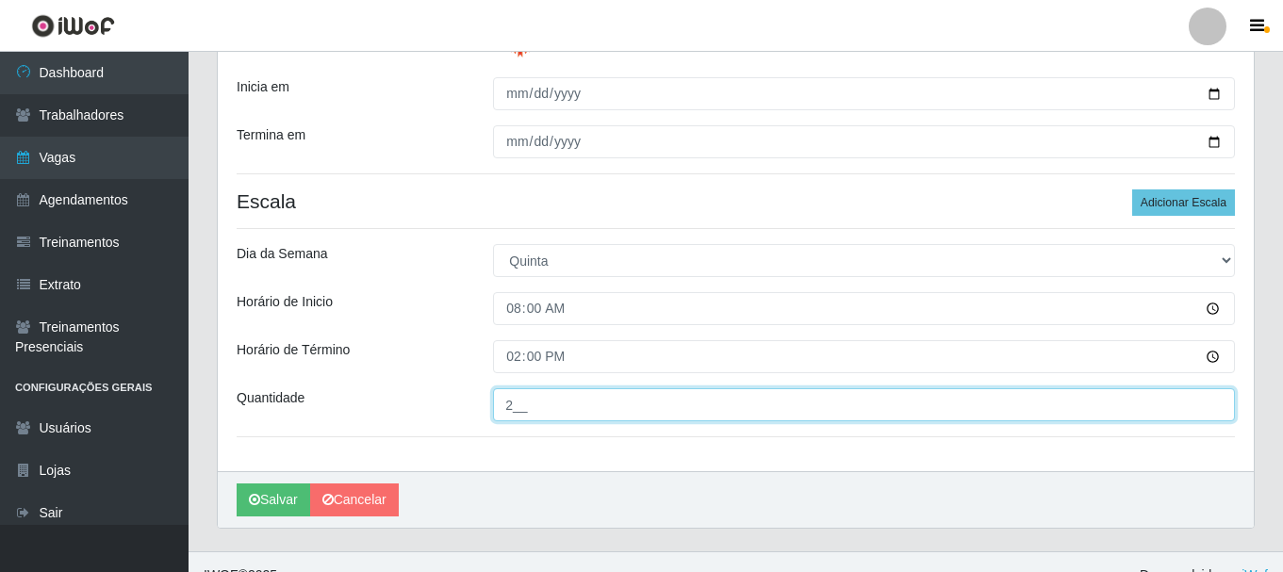
scroll to position [330, 0]
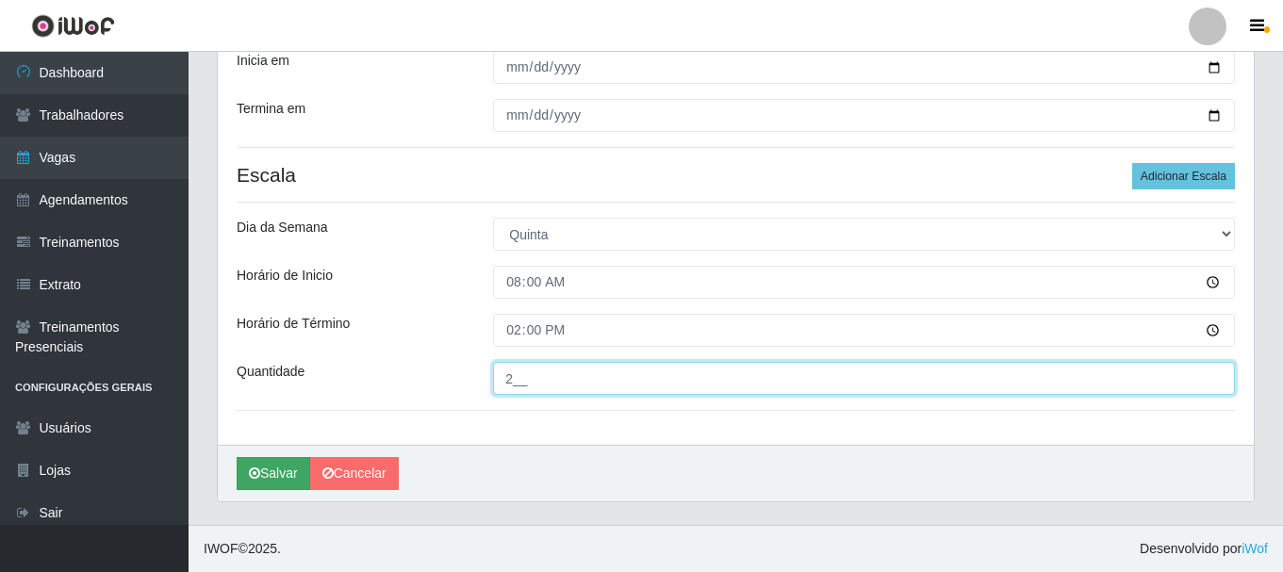
type input "2__"
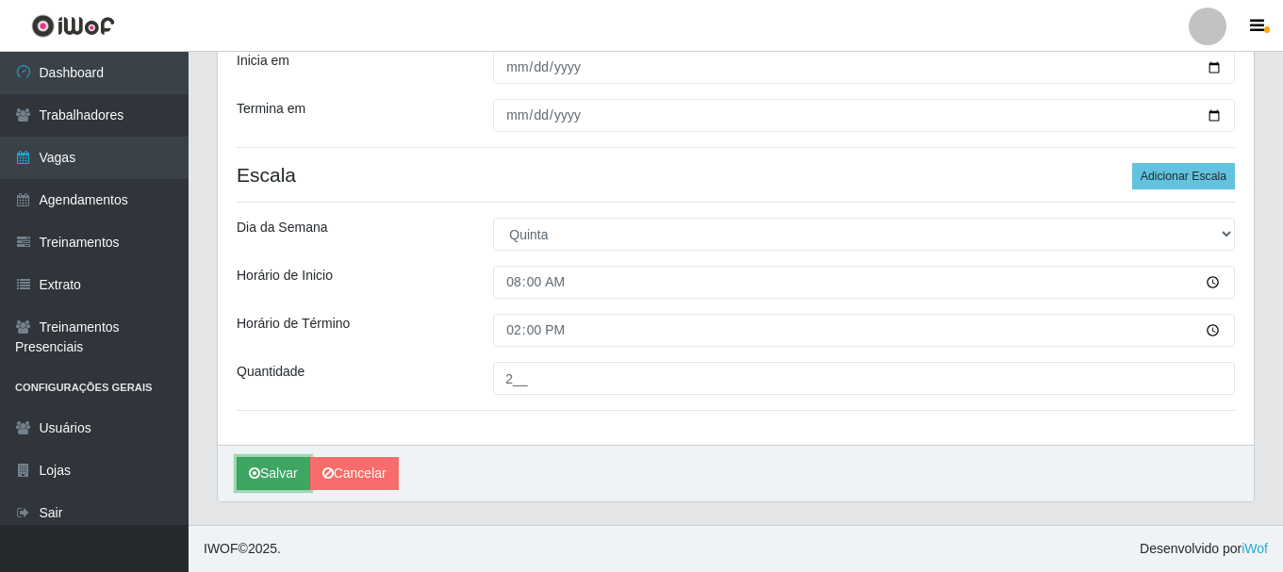
click at [273, 478] on button "Salvar" at bounding box center [274, 473] width 74 height 33
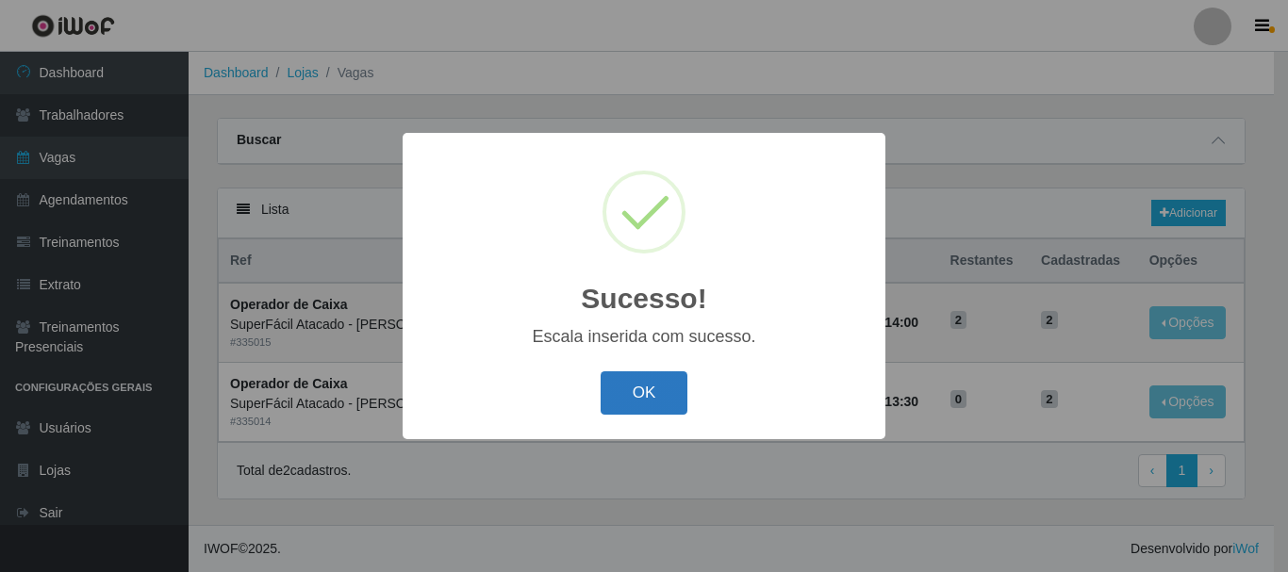
click at [651, 403] on button "OK" at bounding box center [645, 394] width 88 height 44
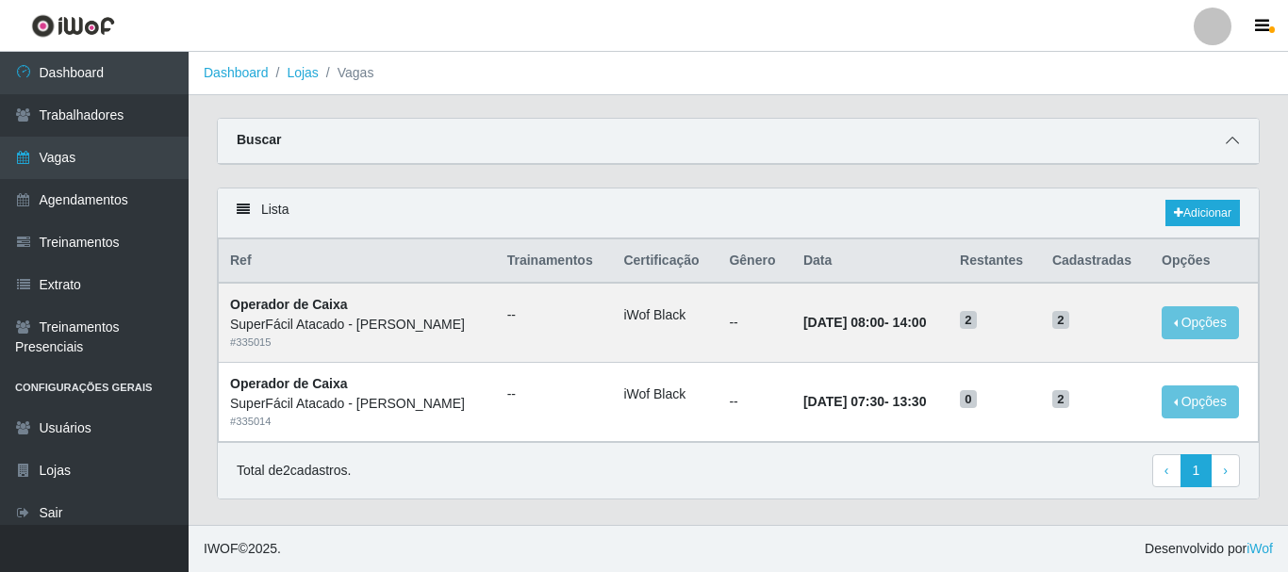
click at [1232, 145] on icon at bounding box center [1232, 140] width 13 height 13
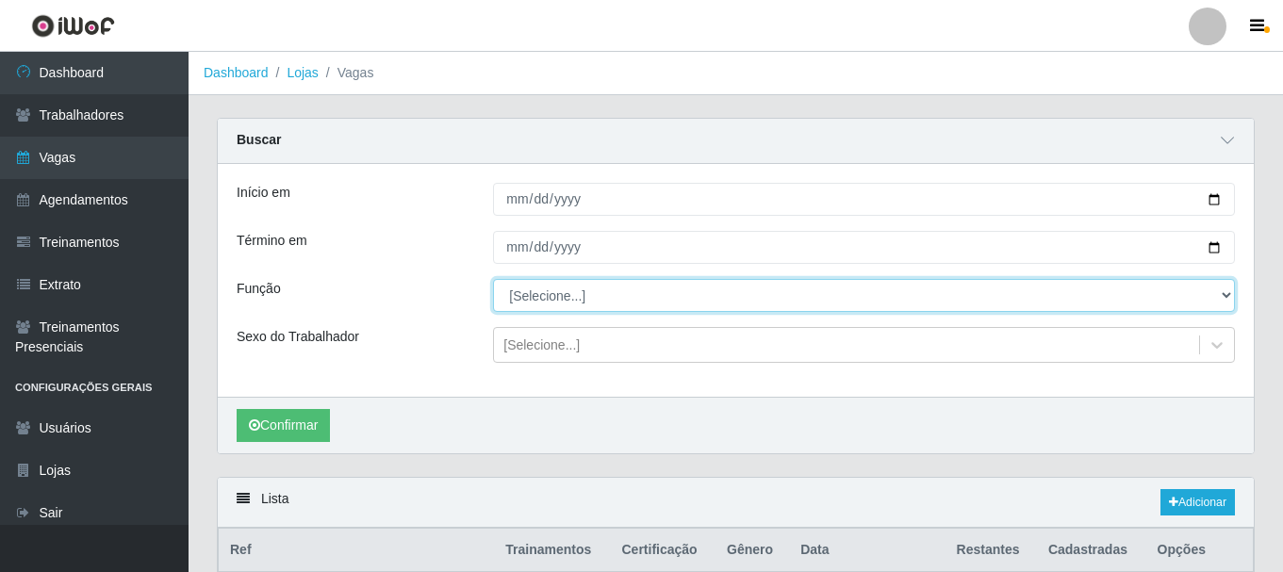
click at [1233, 293] on select "[Selecione...] Embalador Embalador + Embalador ++ Operador de Caixa Operador de…" at bounding box center [864, 295] width 742 height 33
select select "22"
click at [493, 280] on select "[Selecione...] Embalador Embalador + Embalador ++ Operador de Caixa Operador de…" at bounding box center [864, 295] width 742 height 33
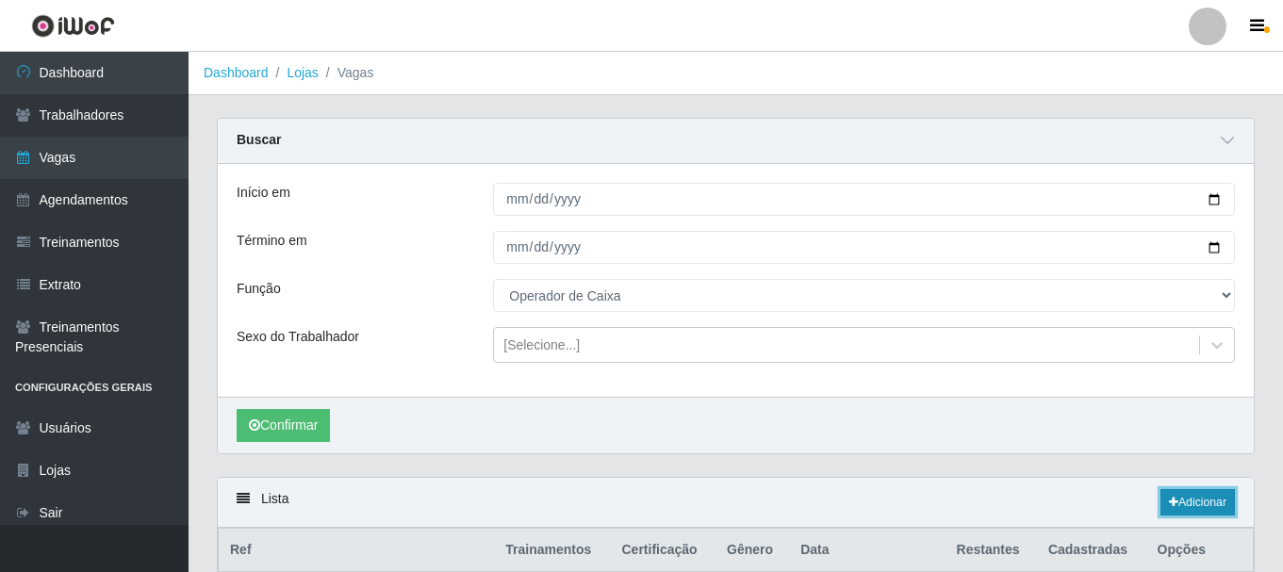
click at [1169, 505] on icon at bounding box center [1173, 502] width 9 height 11
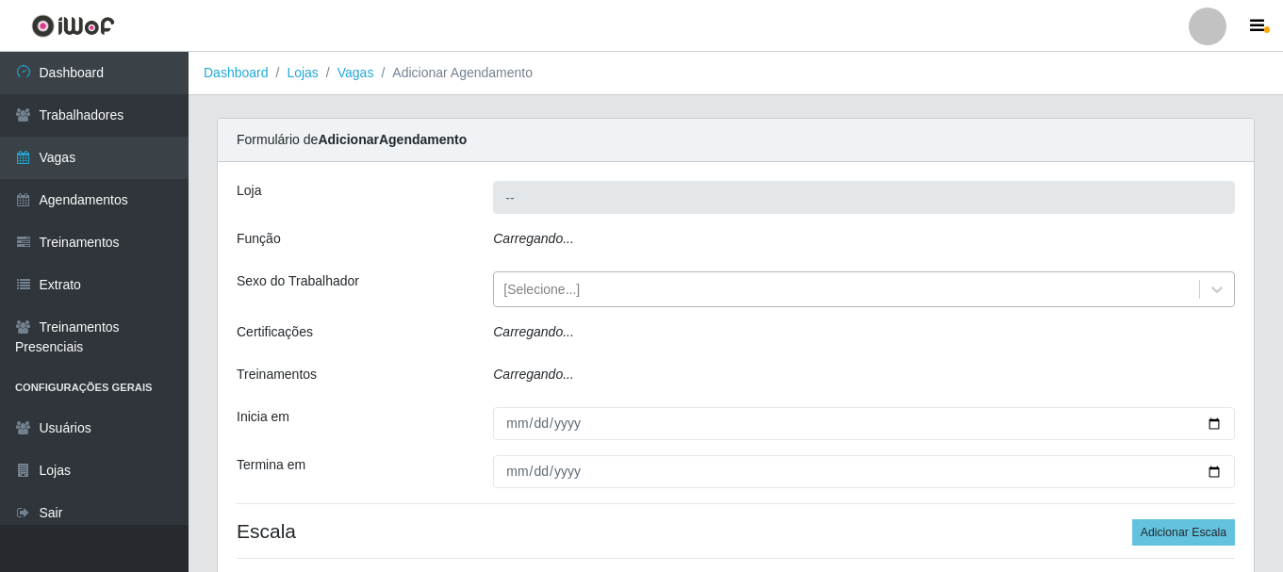
type input "SuperFácil Atacado - [PERSON_NAME]"
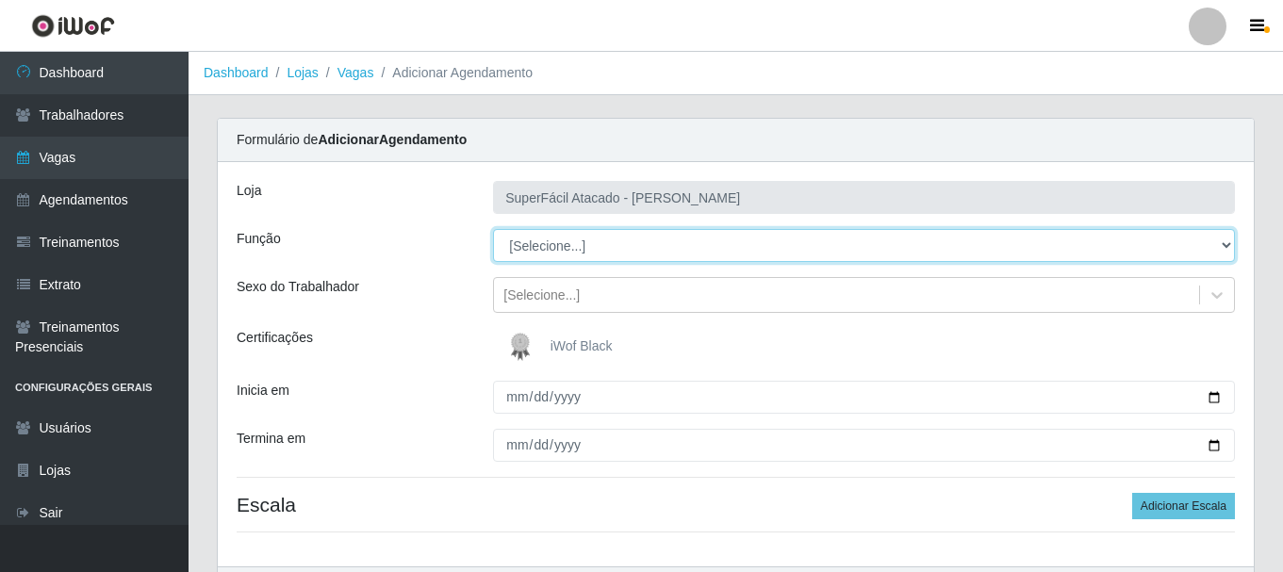
click at [1226, 249] on select "[Selecione...] Embalador Embalador + Embalador ++ Operador de Caixa Operador de…" at bounding box center [864, 245] width 742 height 33
select select "22"
click at [493, 229] on select "[Selecione...] Embalador Embalador + Embalador ++ Operador de Caixa Operador de…" at bounding box center [864, 245] width 742 height 33
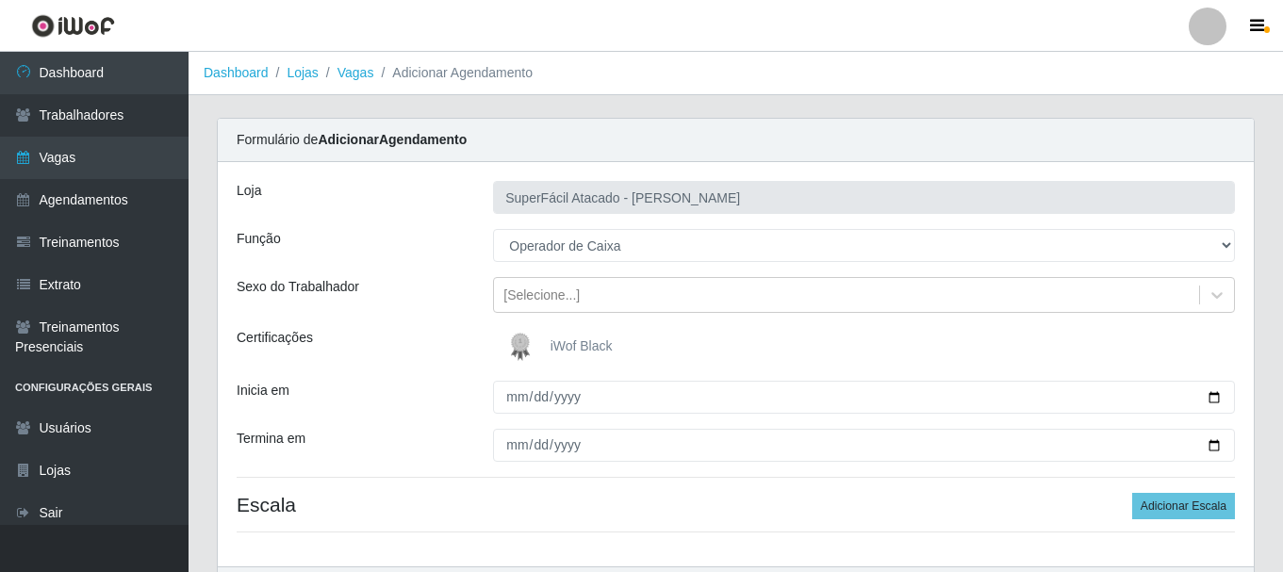
click at [661, 353] on div "iWof Black" at bounding box center [864, 347] width 742 height 38
click at [600, 349] on span "iWof Black" at bounding box center [582, 346] width 62 height 15
click at [0, 0] on input "iWof Black" at bounding box center [0, 0] width 0 height 0
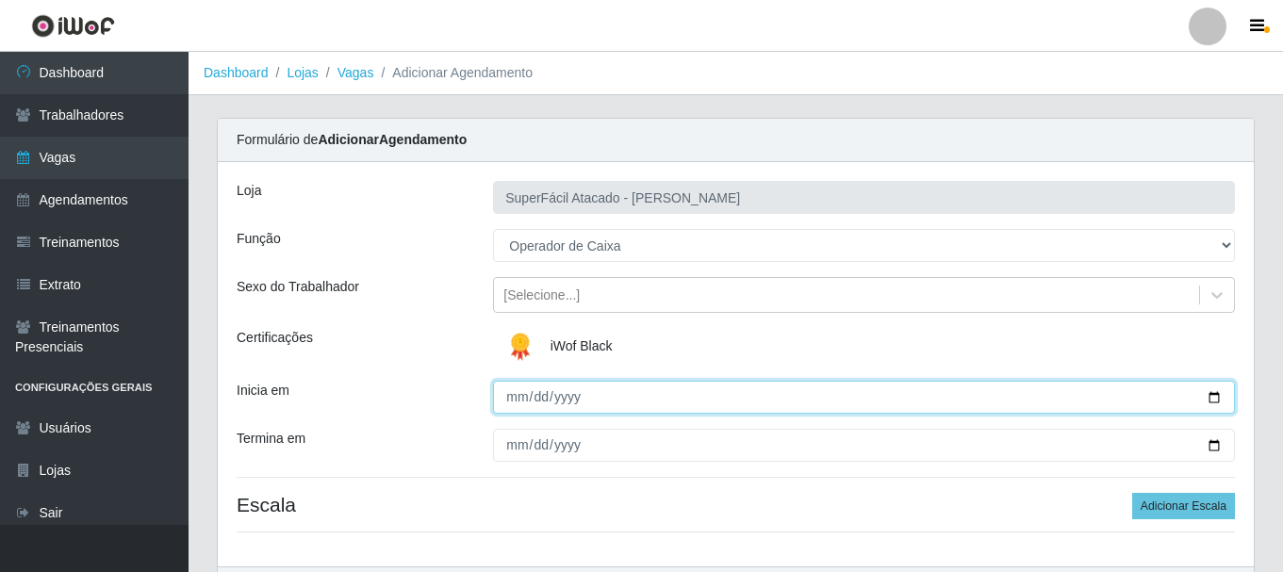
click at [1213, 397] on input "Inicia em" at bounding box center [864, 397] width 742 height 33
type input "[DATE]"
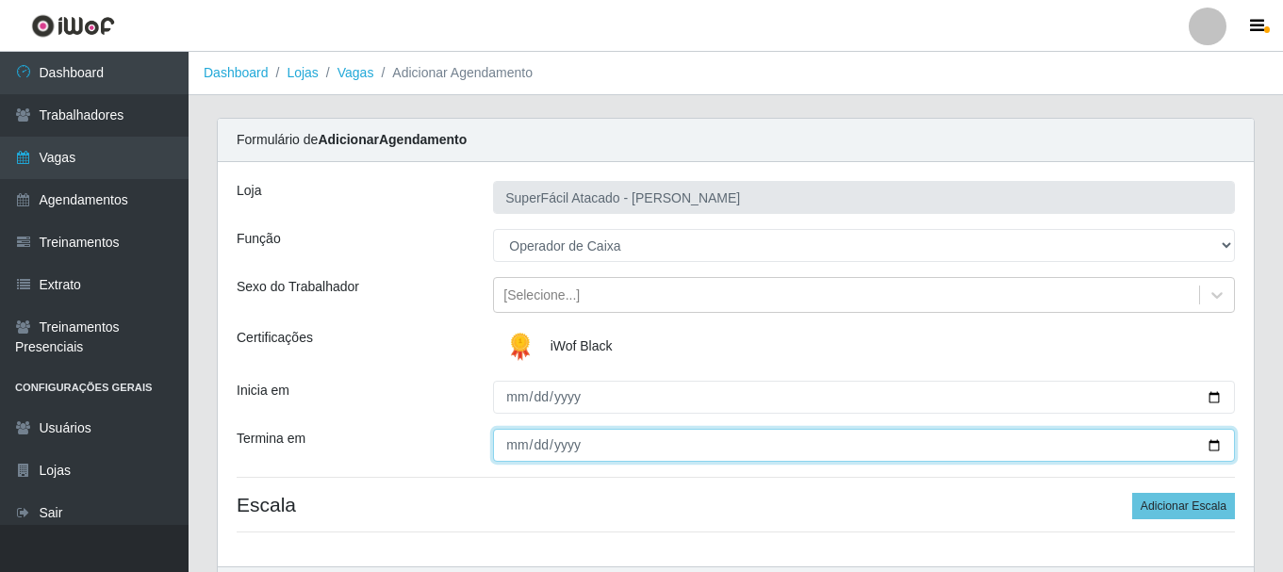
click at [1213, 446] on input "Termina em" at bounding box center [864, 445] width 742 height 33
type input "[DATE]"
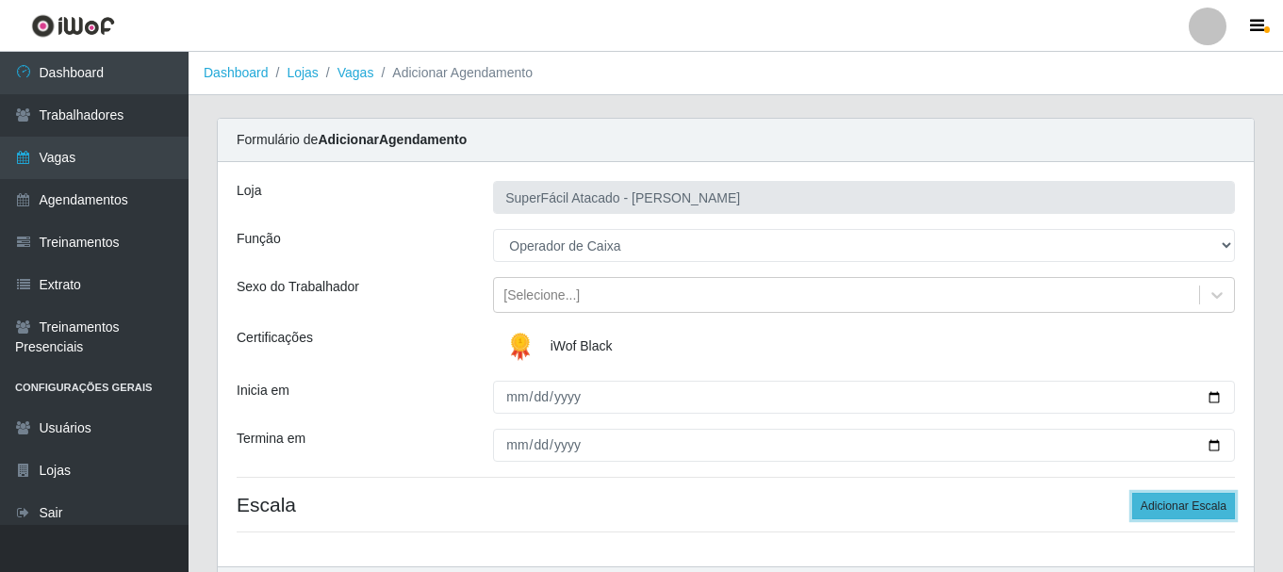
click at [1156, 505] on button "Adicionar Escala" at bounding box center [1183, 506] width 103 height 26
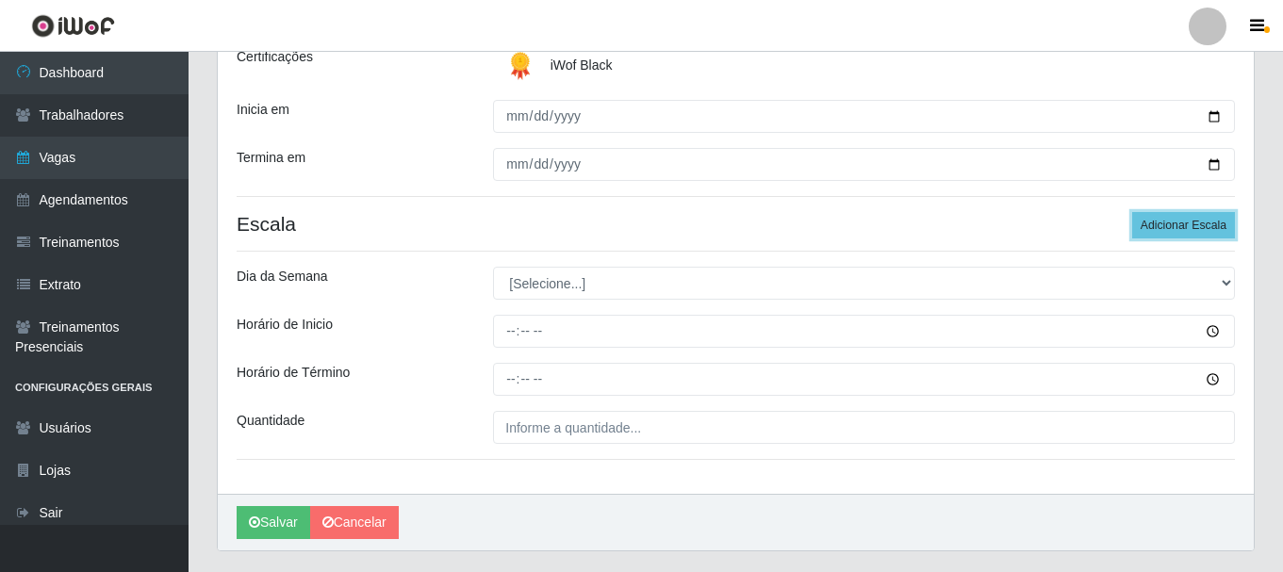
scroll to position [283, 0]
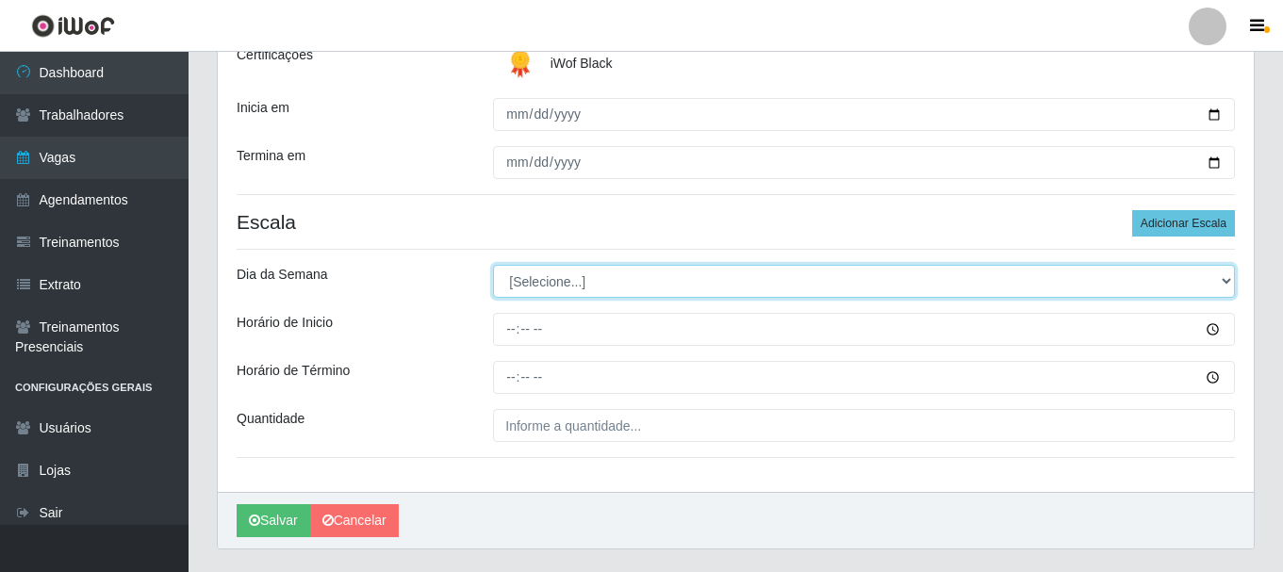
click at [1223, 287] on select "[Selecione...] Segunda Terça Quarta Quinta Sexta Sábado Domingo" at bounding box center [864, 281] width 742 height 33
select select "4"
click at [493, 265] on select "[Selecione...] Segunda Terça Quarta Quinta Sexta Sábado Domingo" at bounding box center [864, 281] width 742 height 33
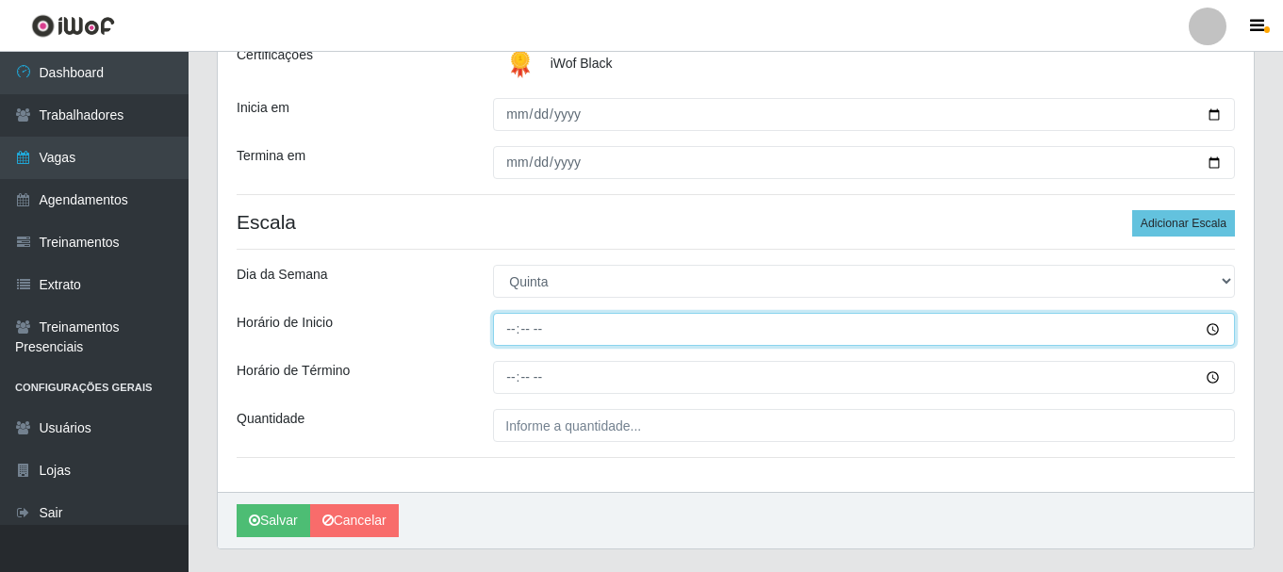
click at [1214, 329] on input "Horário de Inicio" at bounding box center [864, 329] width 742 height 33
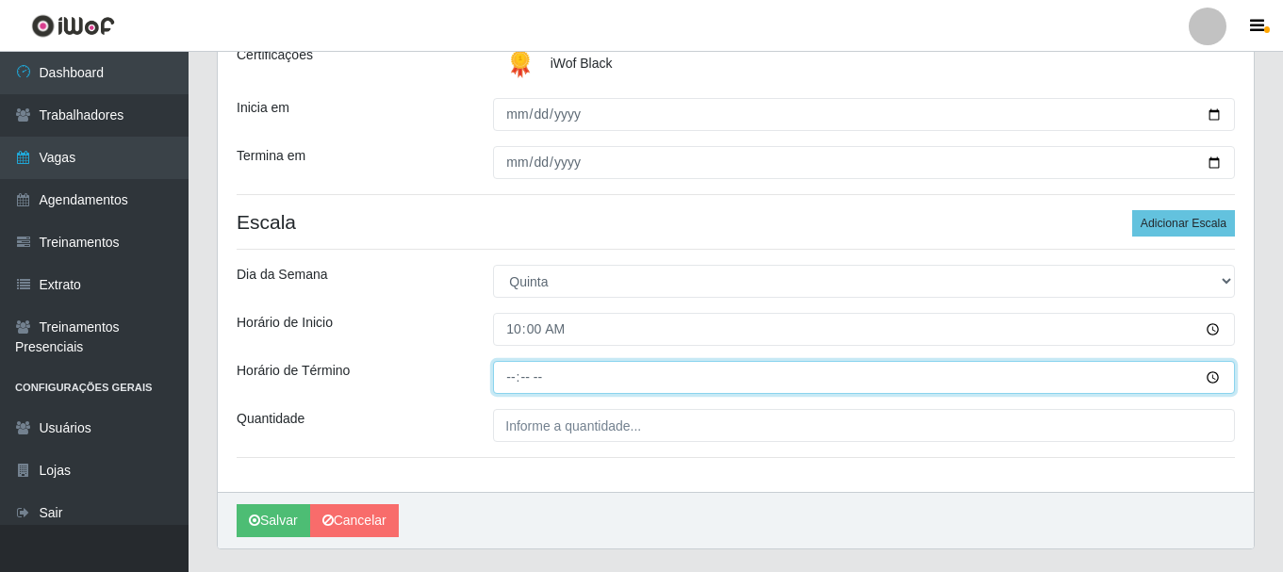
type input "10:00"
click at [1217, 376] on input "Horário de Término" at bounding box center [864, 377] width 742 height 33
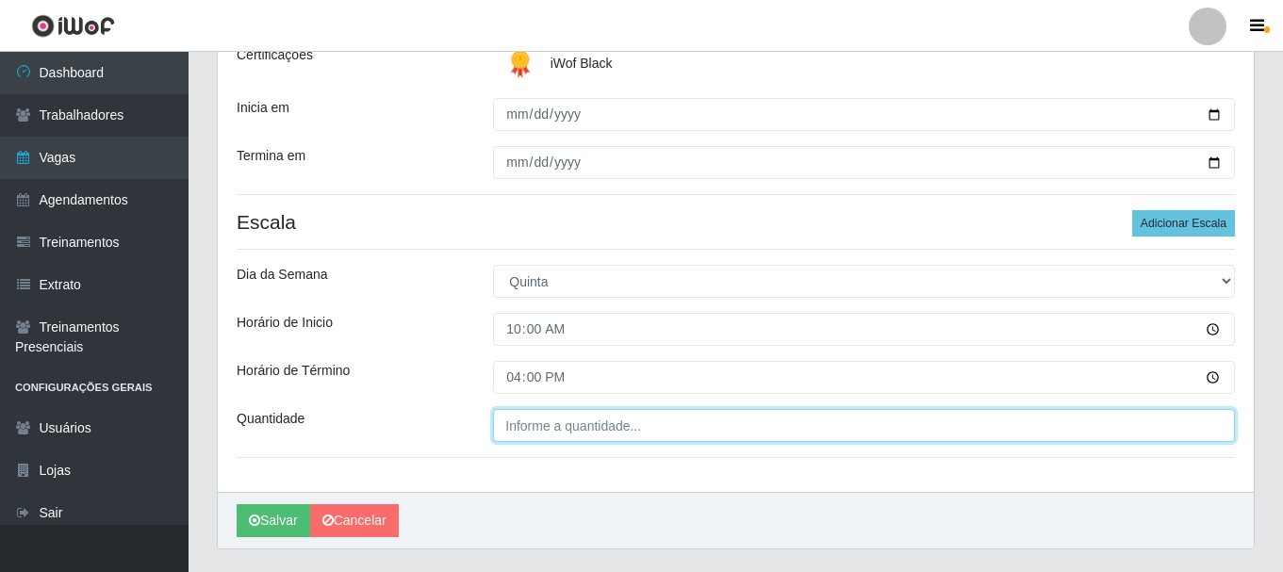
type input "16:00"
click at [556, 418] on input "___" at bounding box center [864, 425] width 742 height 33
type input "02_"
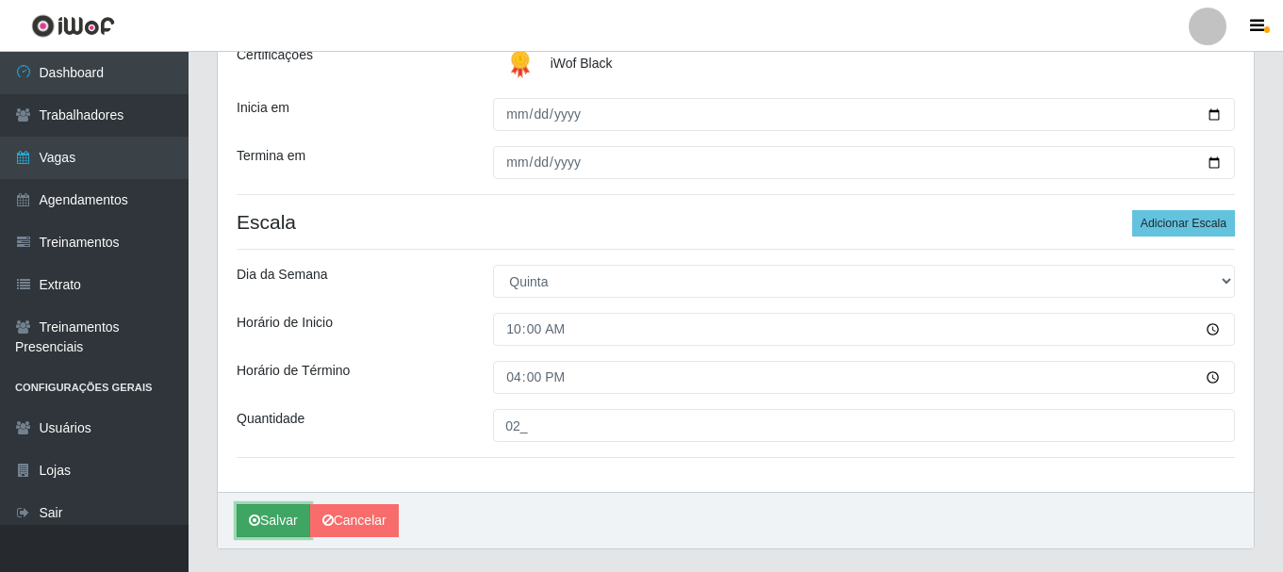
click at [275, 517] on button "Salvar" at bounding box center [274, 520] width 74 height 33
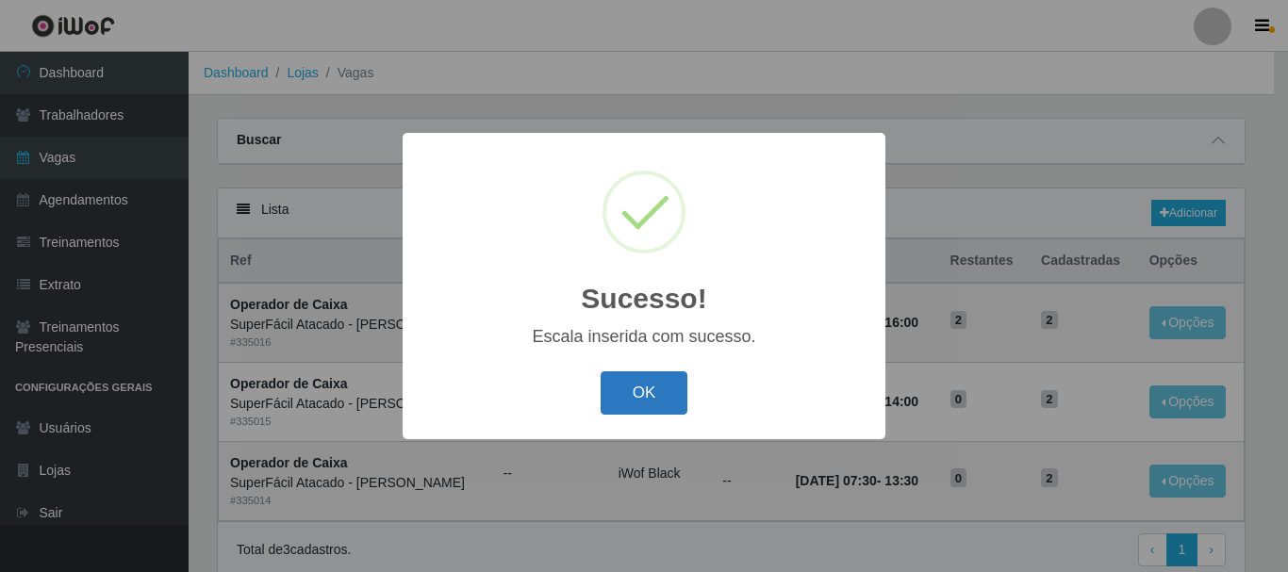
click at [633, 405] on button "OK" at bounding box center [645, 394] width 88 height 44
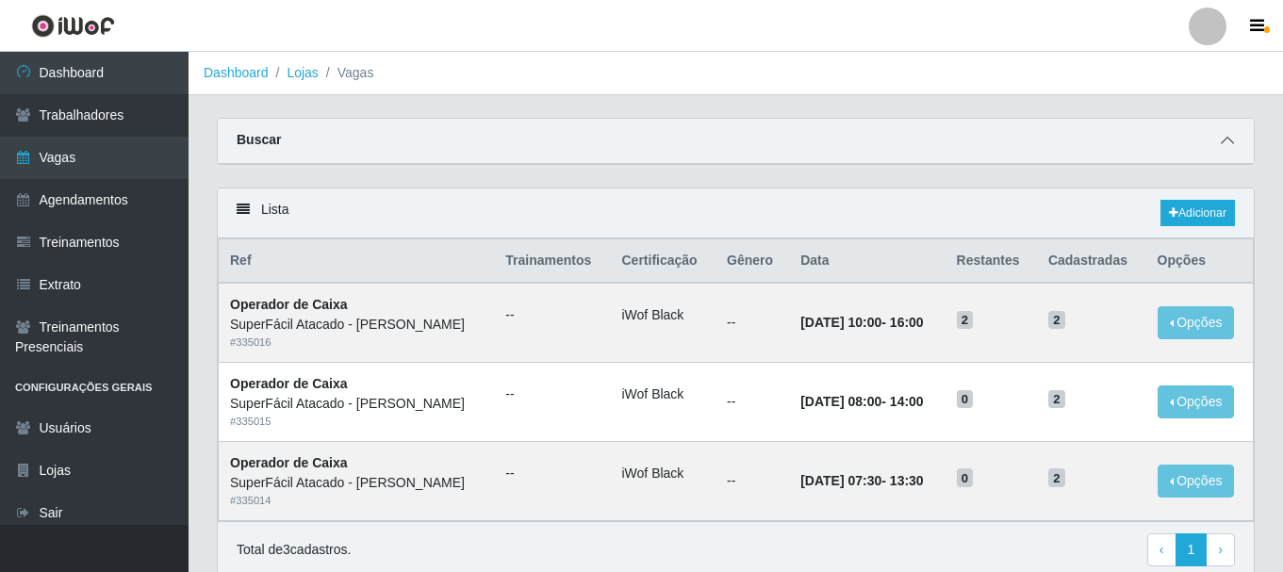
click at [1227, 144] on icon at bounding box center [1227, 140] width 13 height 13
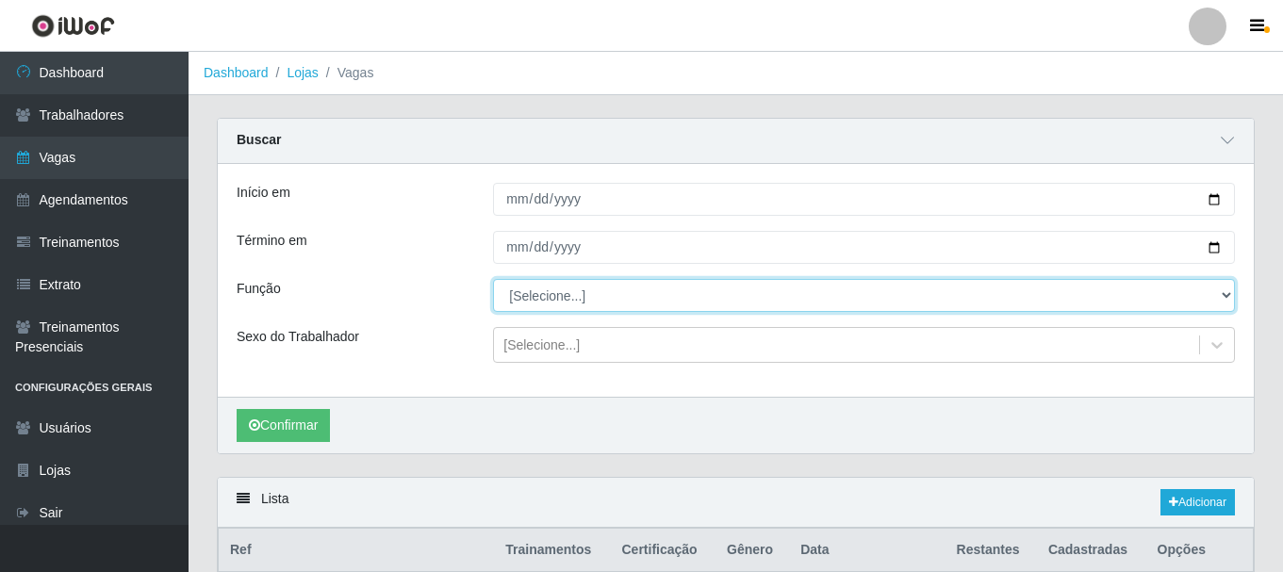
click at [1222, 292] on select "[Selecione...] Embalador Embalador + Embalador ++ Operador de Caixa Operador de…" at bounding box center [864, 295] width 742 height 33
select select "22"
click at [493, 280] on select "[Selecione...] Embalador Embalador + Embalador ++ Operador de Caixa Operador de…" at bounding box center [864, 295] width 742 height 33
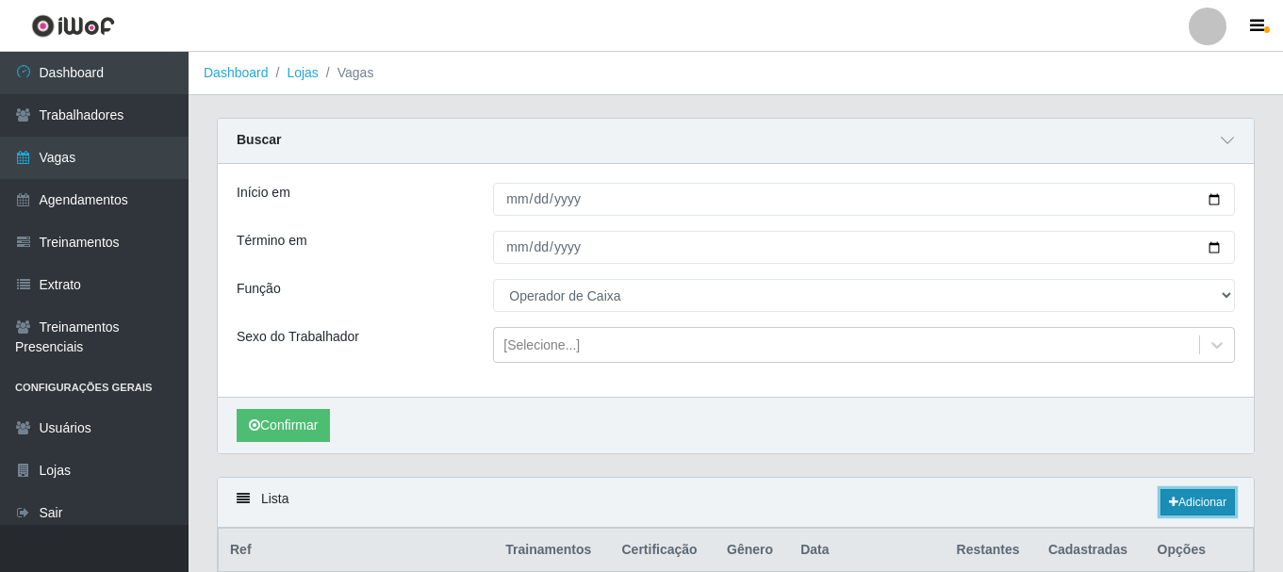
click at [1198, 504] on link "Adicionar" at bounding box center [1198, 502] width 74 height 26
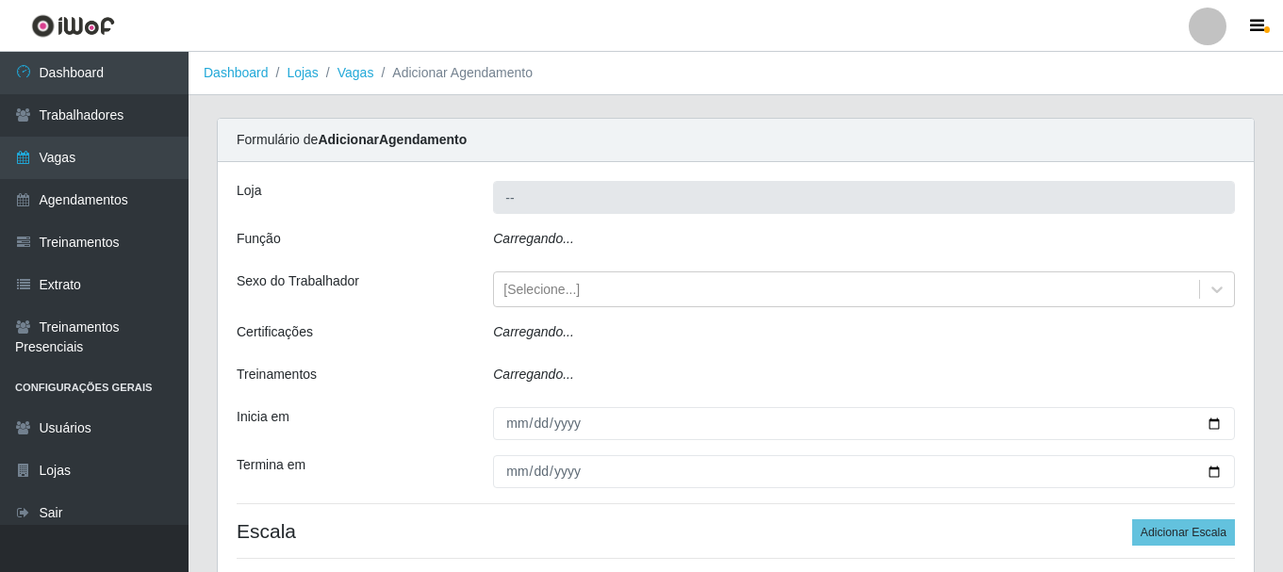
type input "SuperFácil Atacado - [PERSON_NAME]"
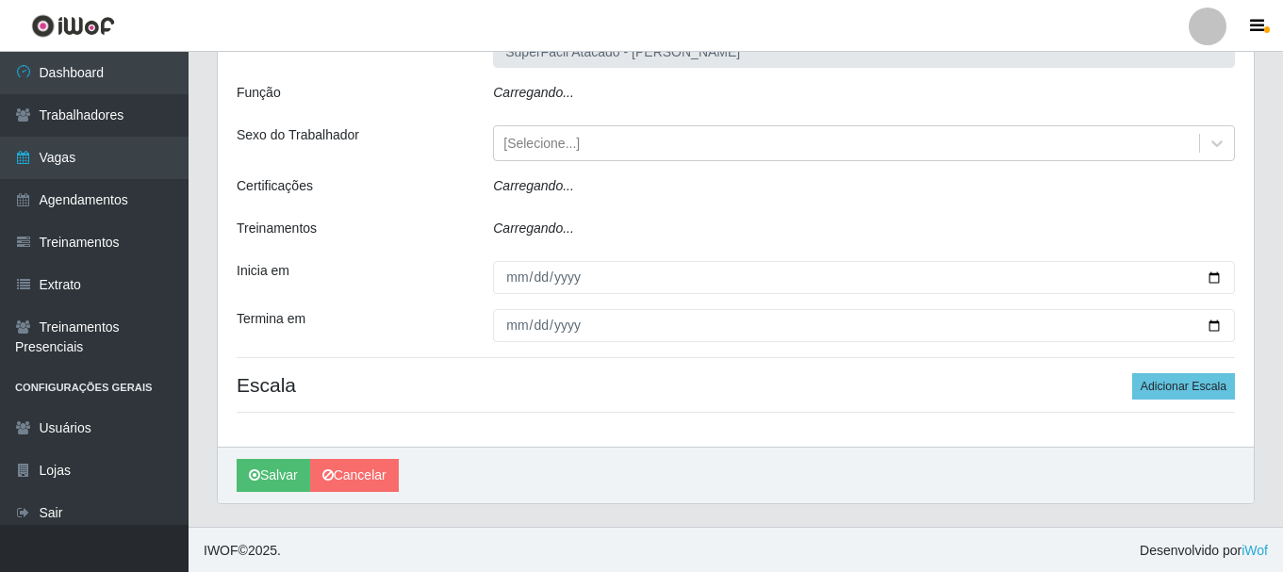
scroll to position [122, 0]
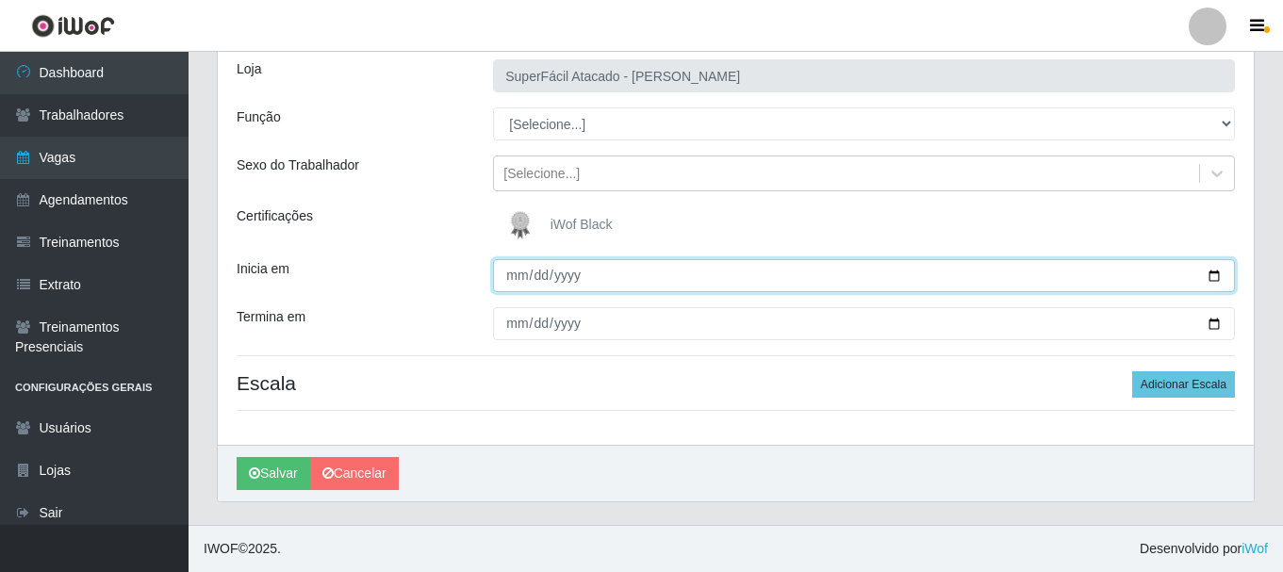
click at [1216, 282] on input "Inicia em" at bounding box center [864, 275] width 742 height 33
type input "[DATE]"
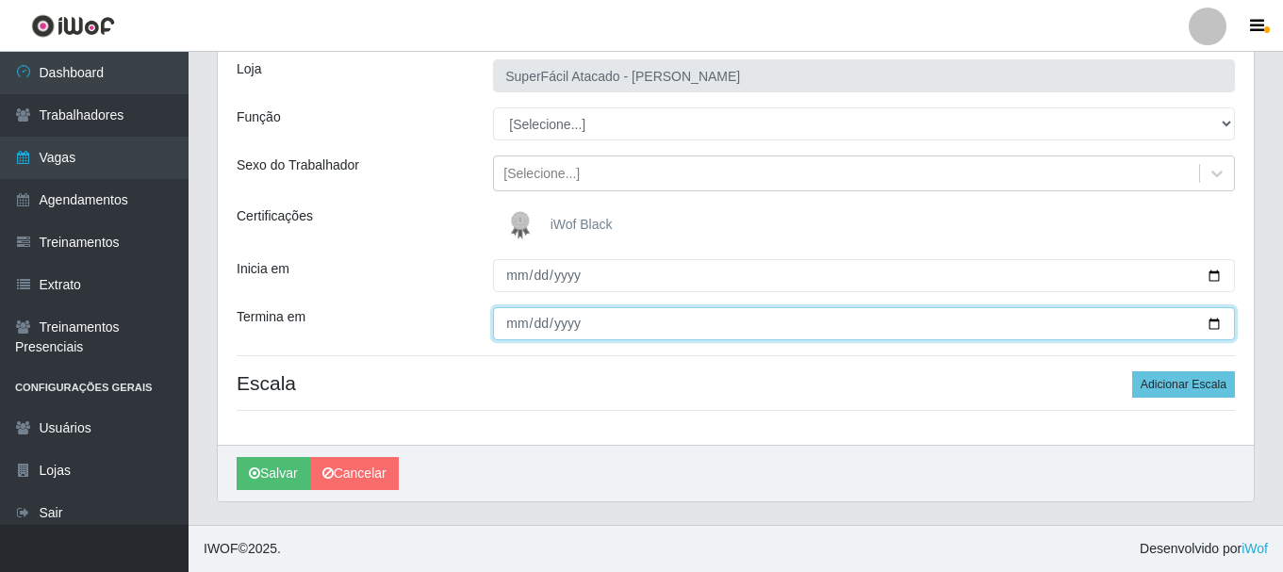
click at [1210, 322] on input "Termina em" at bounding box center [864, 323] width 742 height 33
type input "[DATE]"
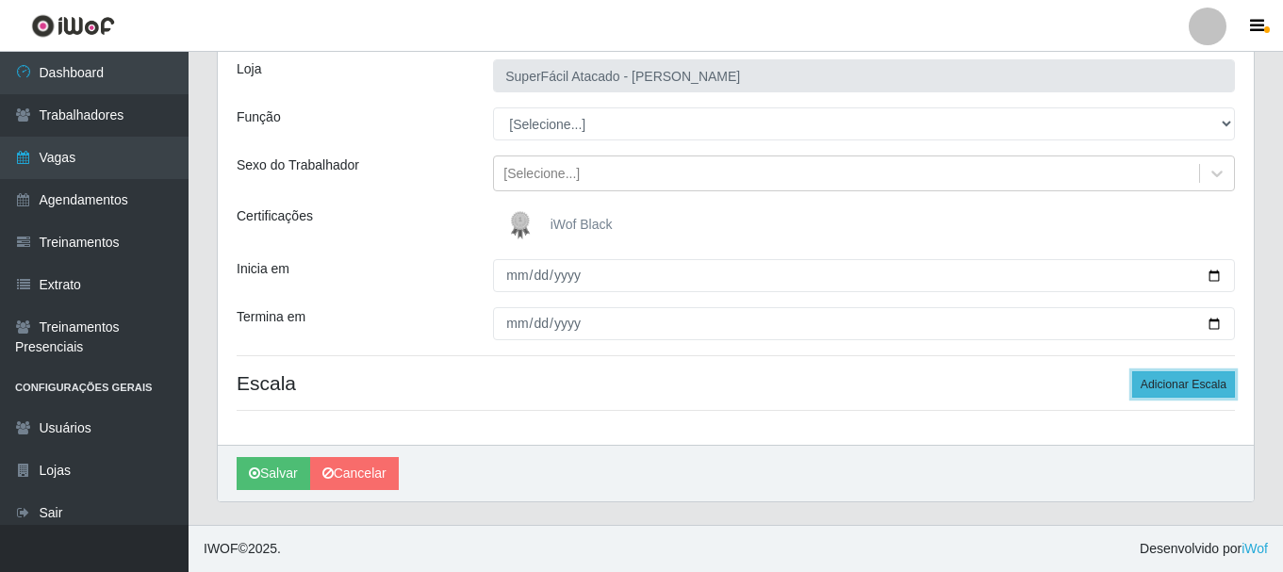
click at [1165, 385] on button "Adicionar Escala" at bounding box center [1183, 385] width 103 height 26
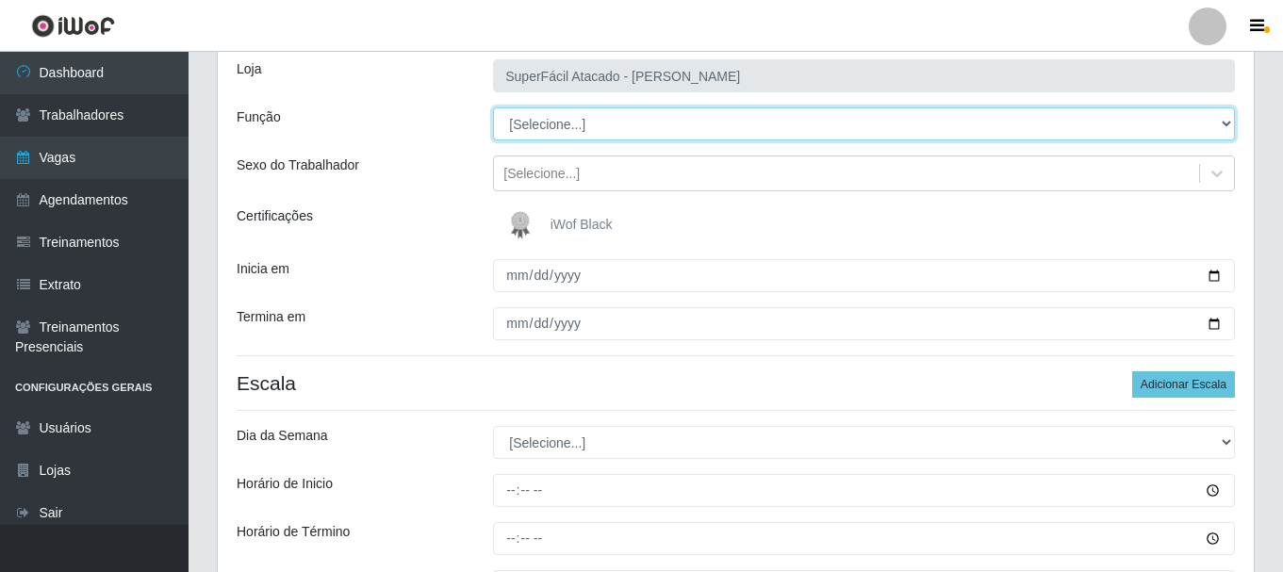
click at [1228, 123] on select "[Selecione...] Embalador Embalador + Embalador ++ Operador de Caixa Operador de…" at bounding box center [864, 123] width 742 height 33
select select "22"
click at [493, 107] on select "[Selecione...] Embalador Embalador + Embalador ++ Operador de Caixa Operador de…" at bounding box center [864, 123] width 742 height 33
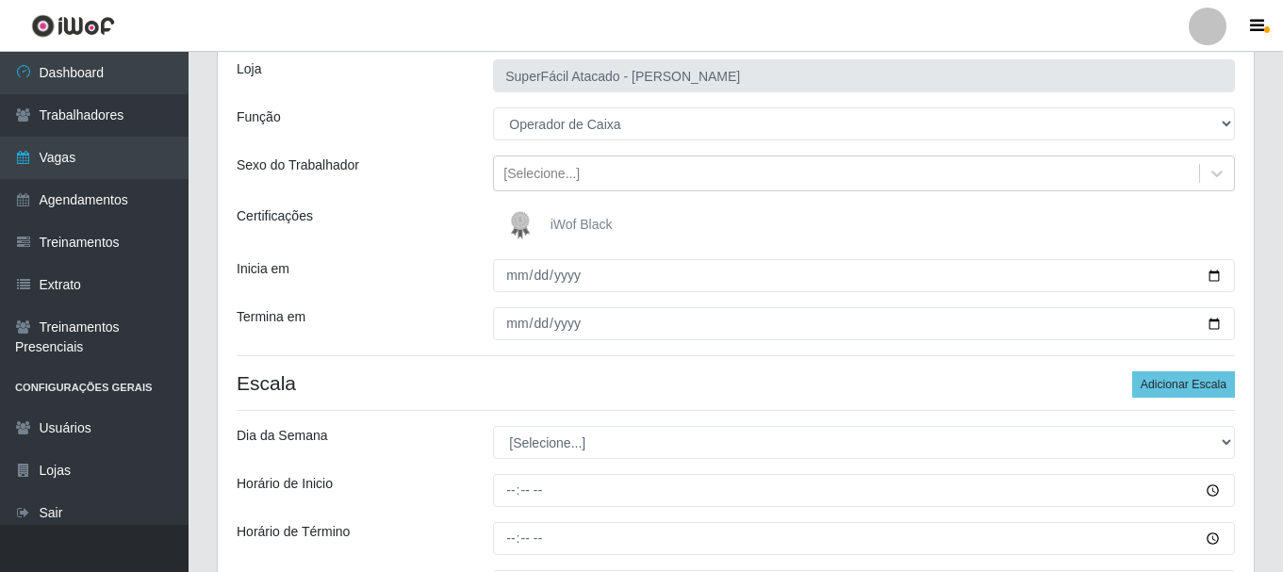
click at [639, 226] on div "iWof Black" at bounding box center [864, 226] width 742 height 38
click at [554, 225] on span "iWof Black" at bounding box center [582, 224] width 62 height 15
click at [0, 0] on input "iWof Black" at bounding box center [0, 0] width 0 height 0
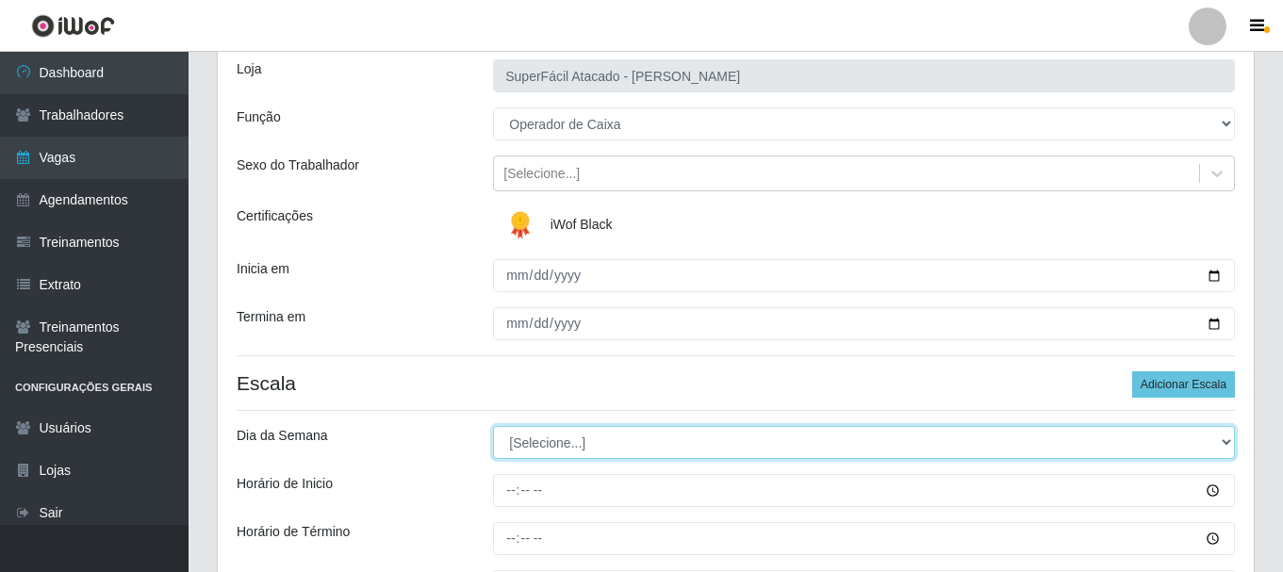
click at [1225, 439] on select "[Selecione...] Segunda Terça Quarta Quinta Sexta Sábado Domingo" at bounding box center [864, 442] width 742 height 33
select select "4"
click at [493, 426] on select "[Selecione...] Segunda Terça Quarta Quinta Sexta Sábado Domingo" at bounding box center [864, 442] width 742 height 33
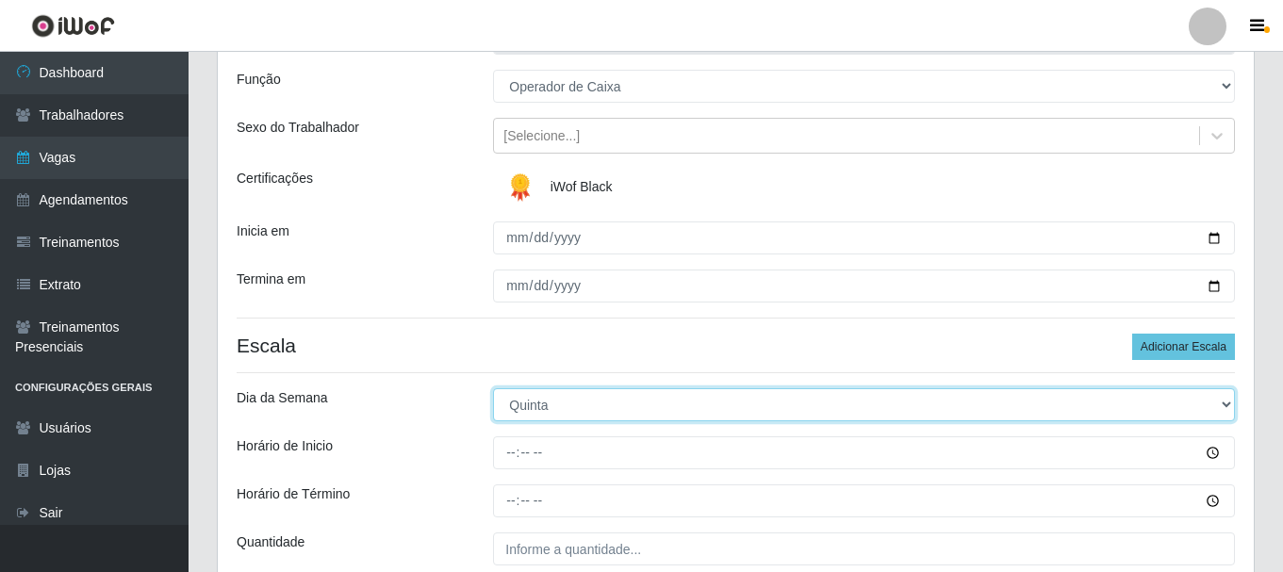
scroll to position [216, 0]
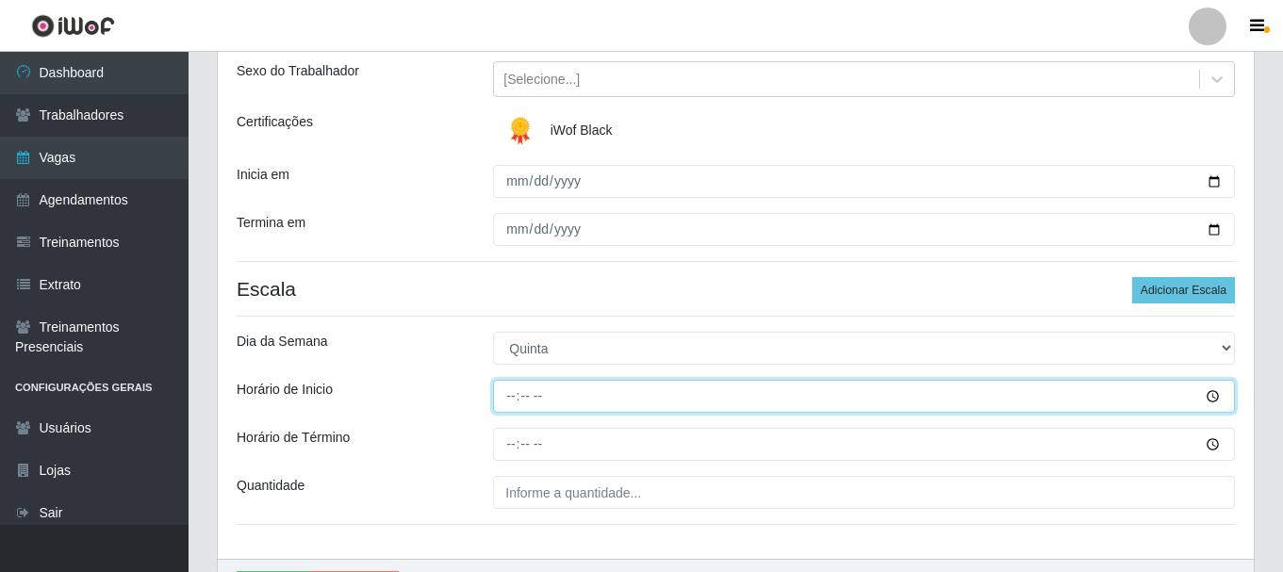
click at [1215, 400] on input "Horário de Inicio" at bounding box center [864, 396] width 742 height 33
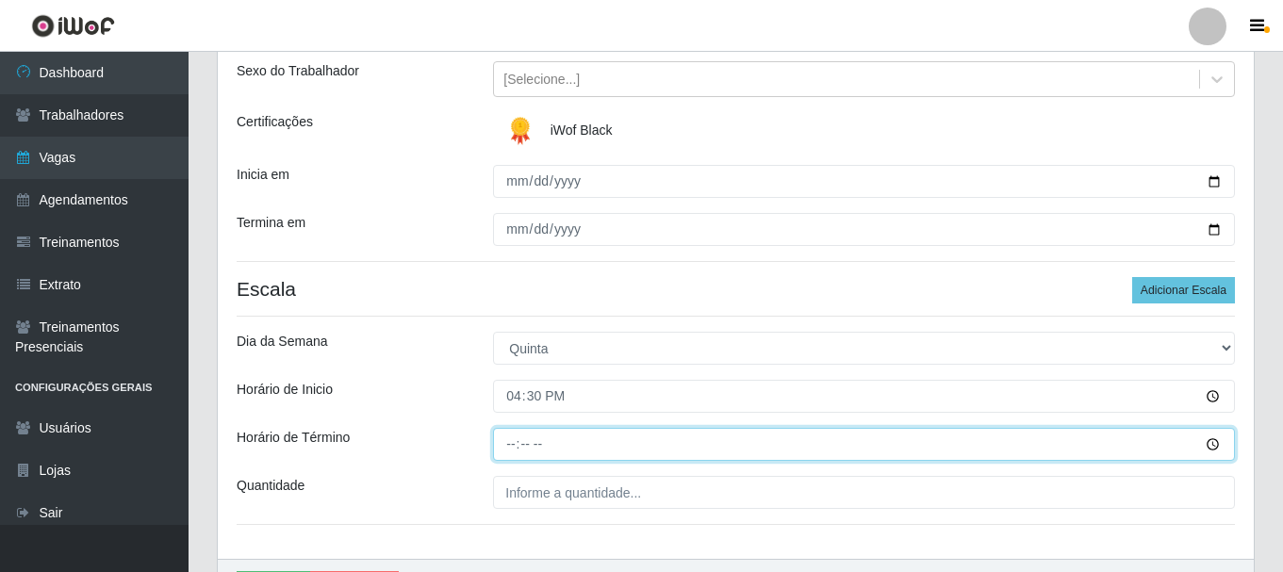
type input "16:30"
click at [1207, 447] on input "Horário de Término" at bounding box center [864, 444] width 742 height 33
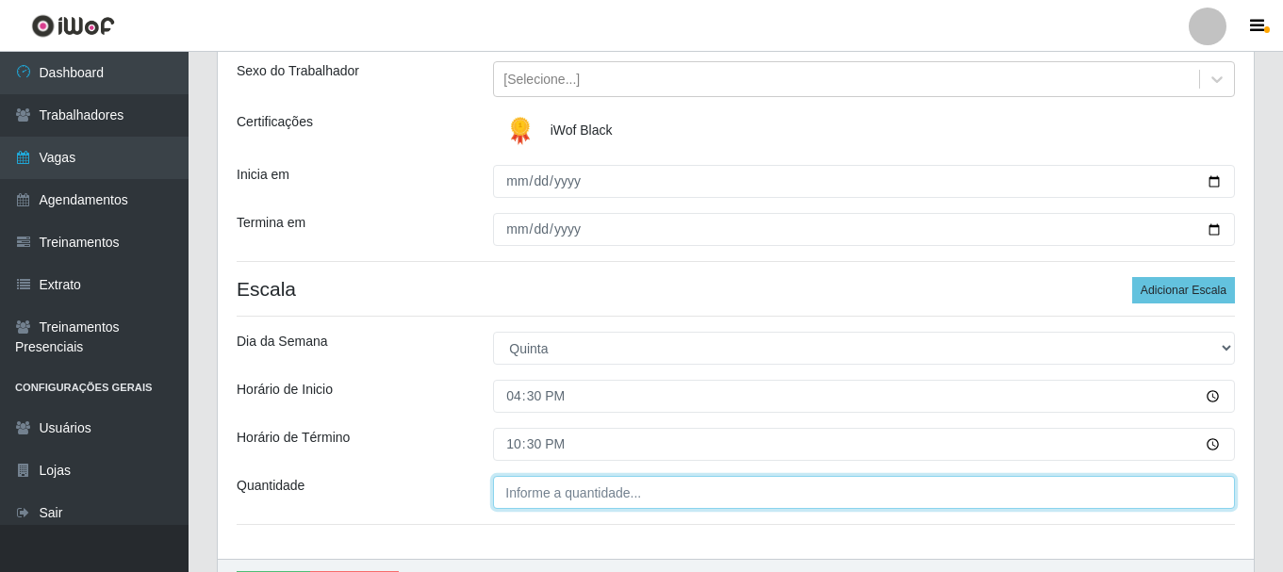
type input "22:30"
click at [733, 501] on input "___" at bounding box center [864, 492] width 742 height 33
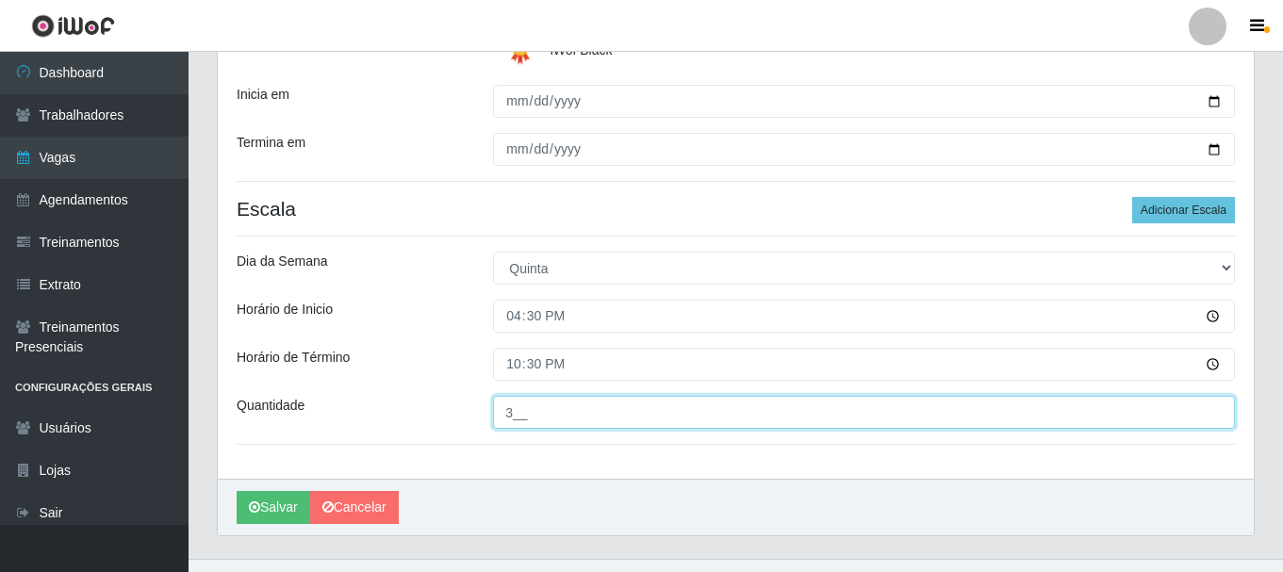
scroll to position [330, 0]
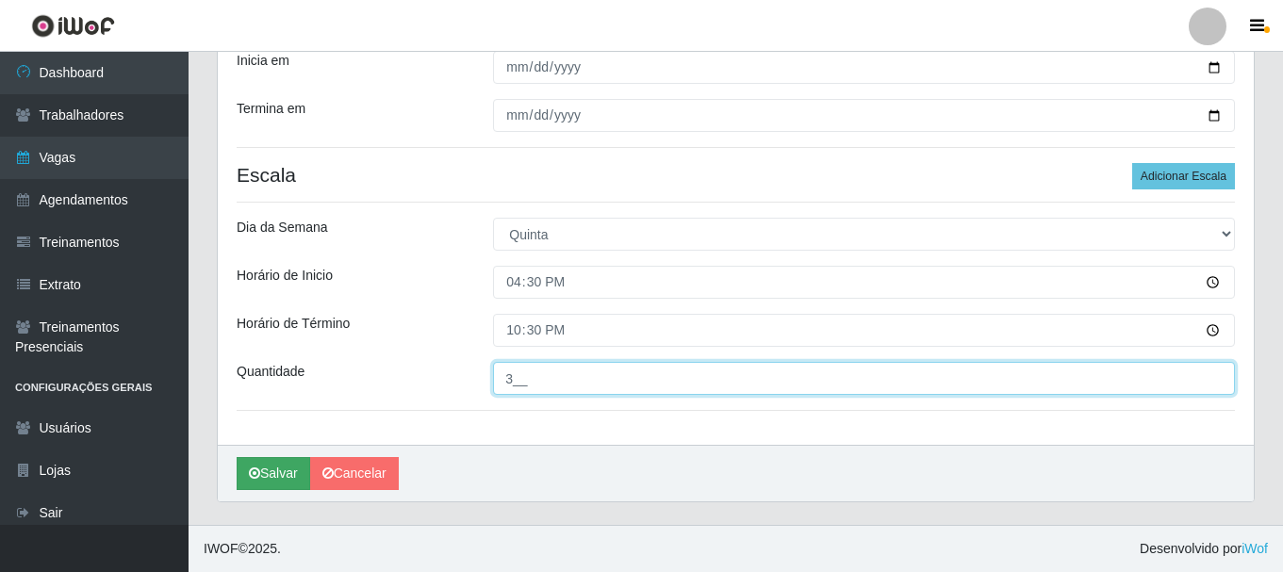
type input "3__"
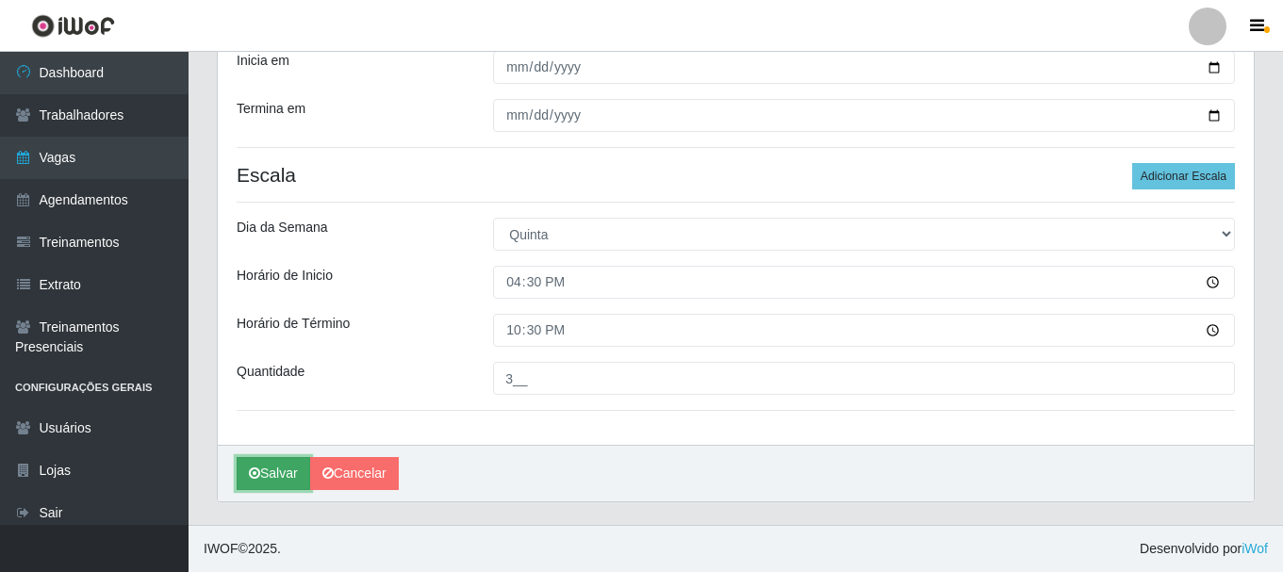
click at [258, 467] on button "Salvar" at bounding box center [274, 473] width 74 height 33
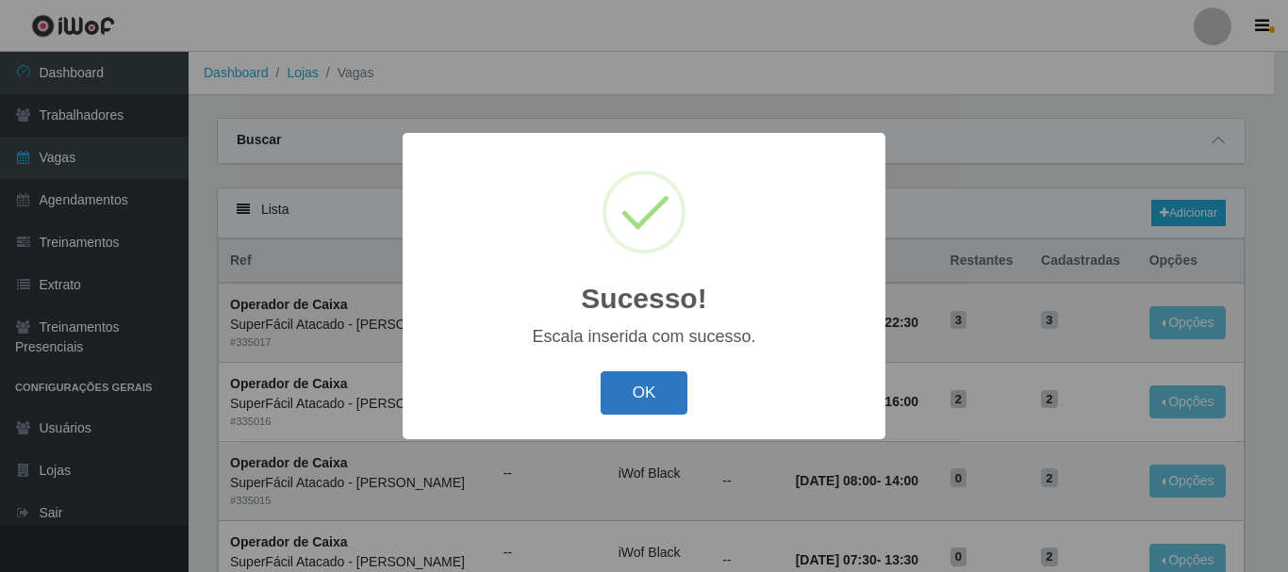
click at [629, 400] on button "OK" at bounding box center [645, 394] width 88 height 44
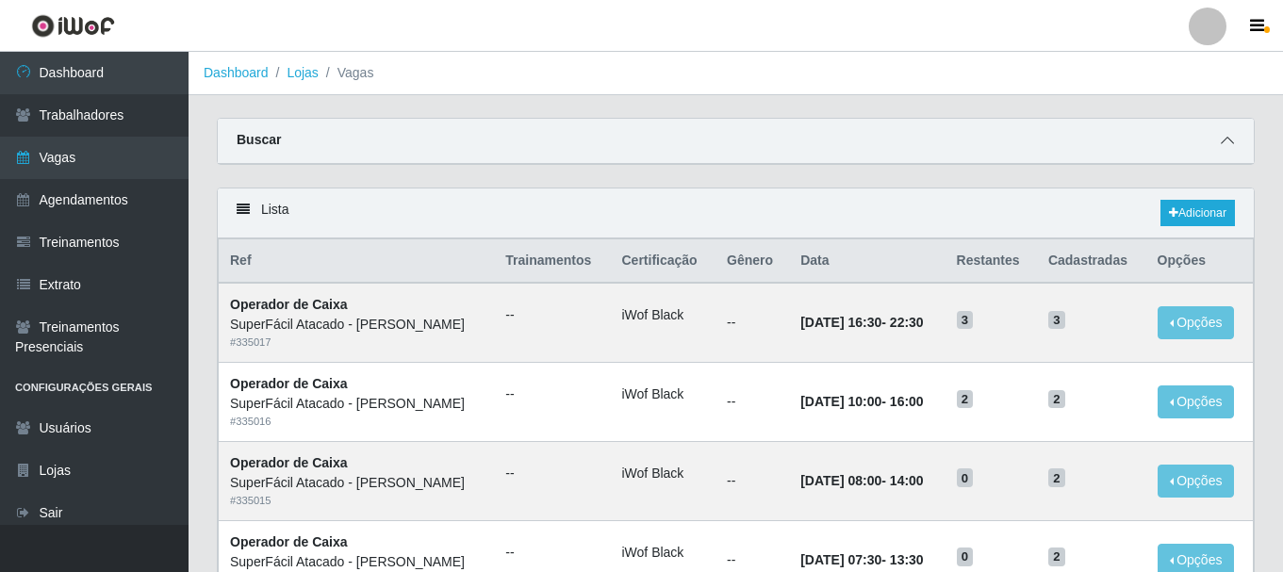
click at [1231, 147] on icon at bounding box center [1227, 140] width 13 height 13
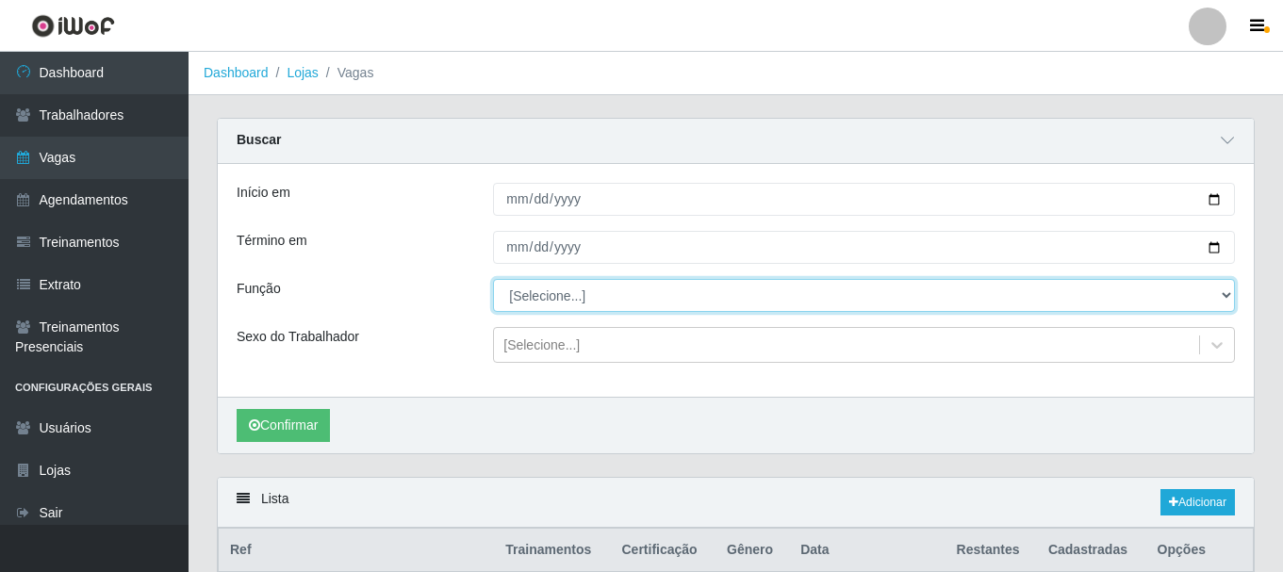
click at [1227, 294] on select "[Selecione...] Embalador Embalador + Embalador ++ Operador de Caixa Operador de…" at bounding box center [864, 295] width 742 height 33
select select "22"
click at [493, 280] on select "[Selecione...] Embalador Embalador + Embalador ++ Operador de Caixa Operador de…" at bounding box center [864, 295] width 742 height 33
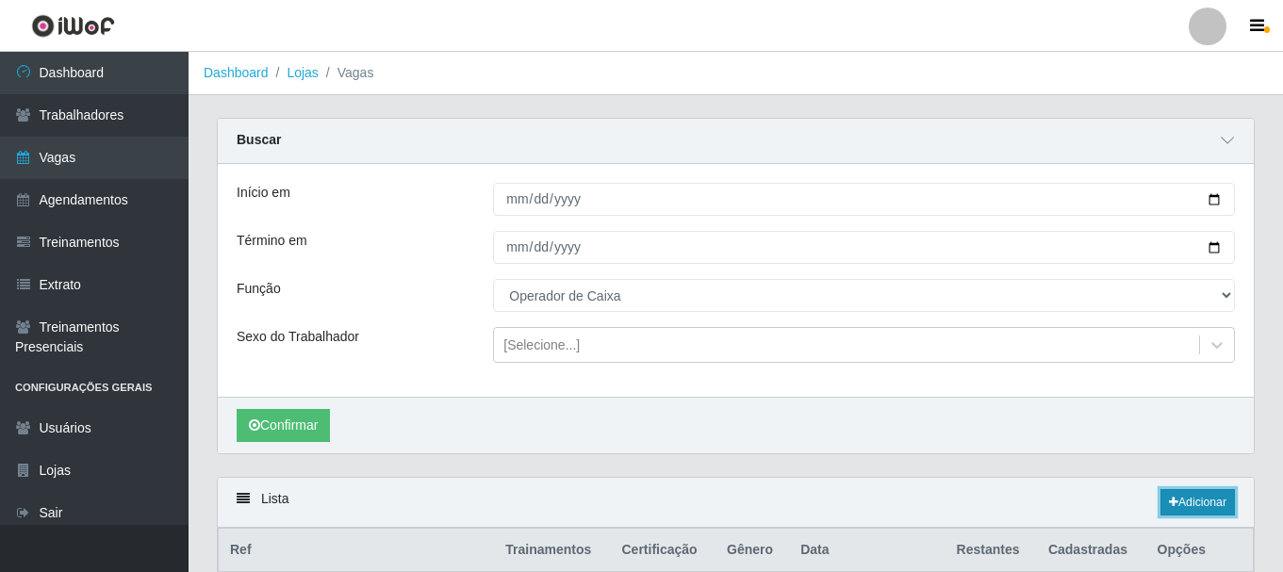
click at [1176, 502] on link "Adicionar" at bounding box center [1198, 502] width 74 height 26
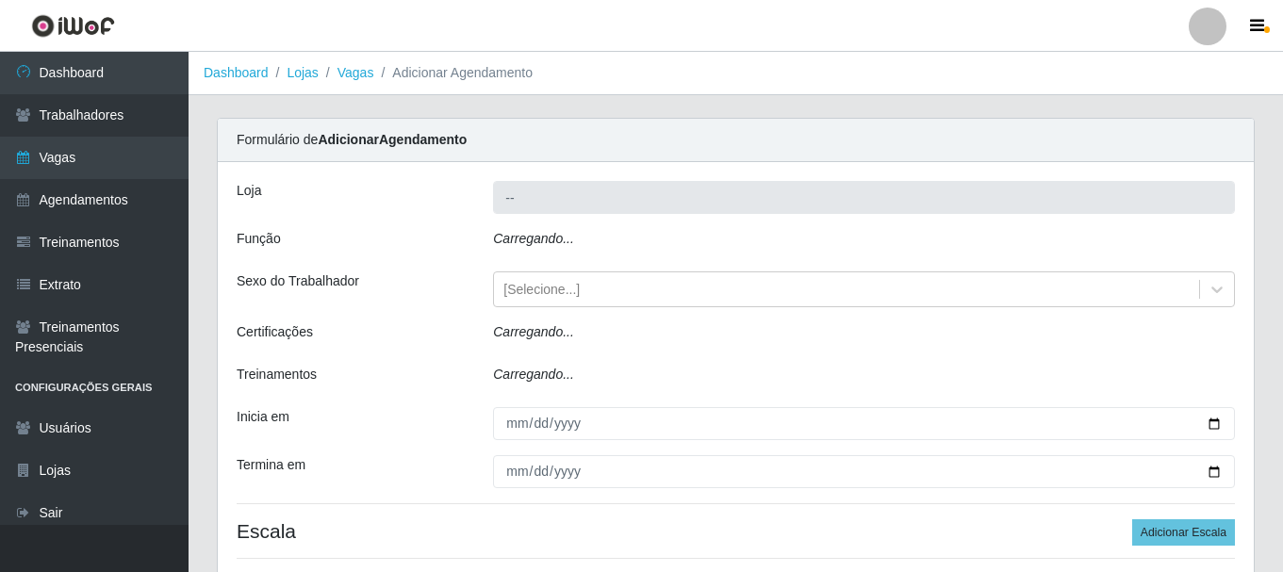
type input "SuperFácil Atacado - [PERSON_NAME]"
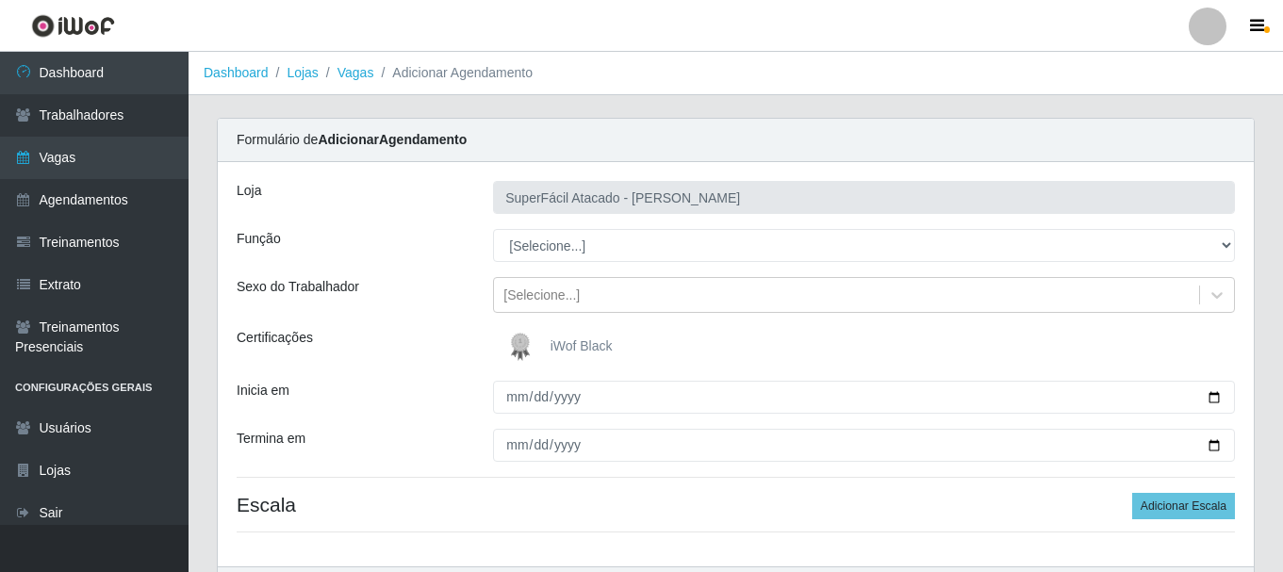
click at [598, 347] on span "iWof Black" at bounding box center [582, 346] width 62 height 15
click at [0, 0] on input "iWof Black" at bounding box center [0, 0] width 0 height 0
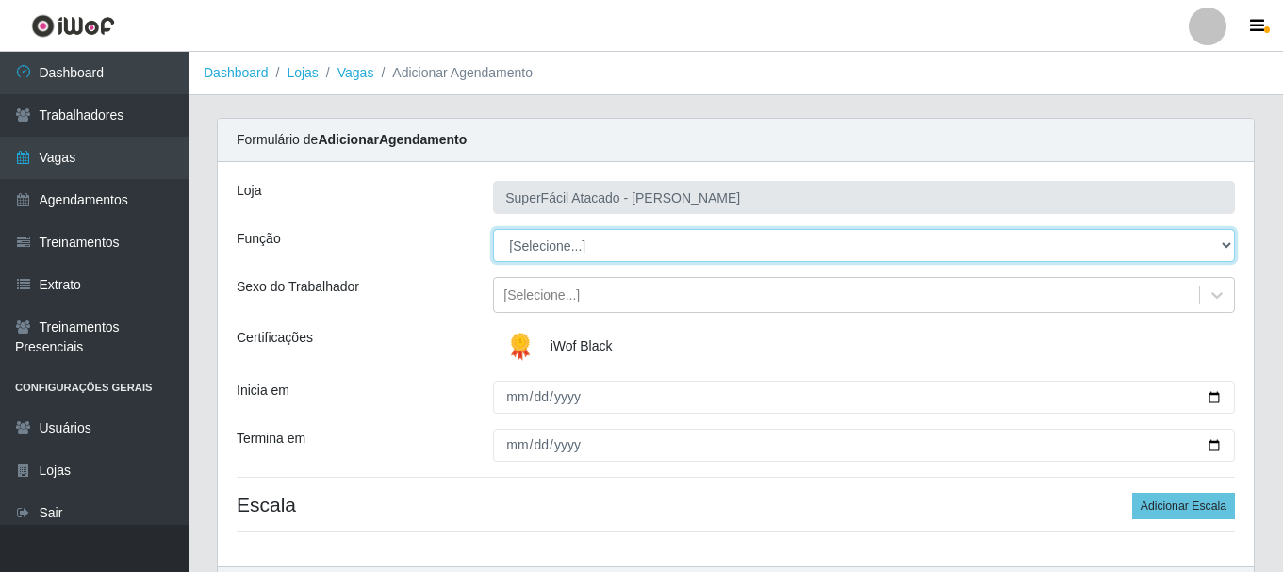
drag, startPoint x: 1228, startPoint y: 244, endPoint x: 1201, endPoint y: 256, distance: 29.1
click at [1226, 247] on select "[Selecione...] Embalador Embalador + Embalador ++ Operador de Caixa Operador de…" at bounding box center [864, 245] width 742 height 33
select select "22"
click at [493, 229] on select "[Selecione...] Embalador Embalador + Embalador ++ Operador de Caixa Operador de…" at bounding box center [864, 245] width 742 height 33
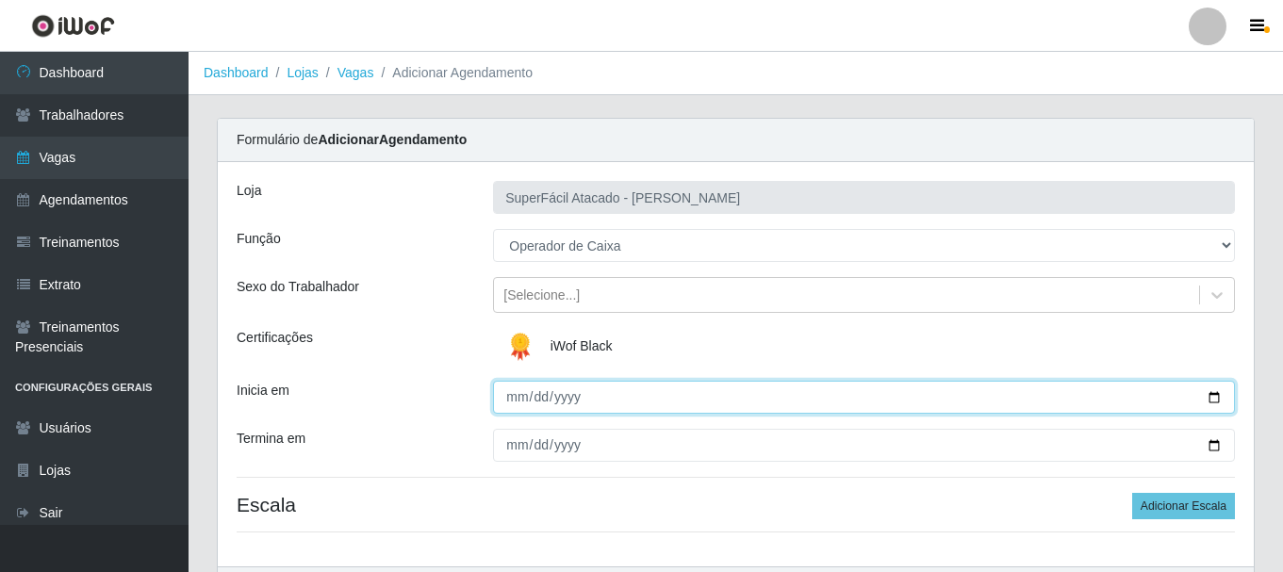
click at [1213, 395] on input "Inicia em" at bounding box center [864, 397] width 742 height 33
type input "[DATE]"
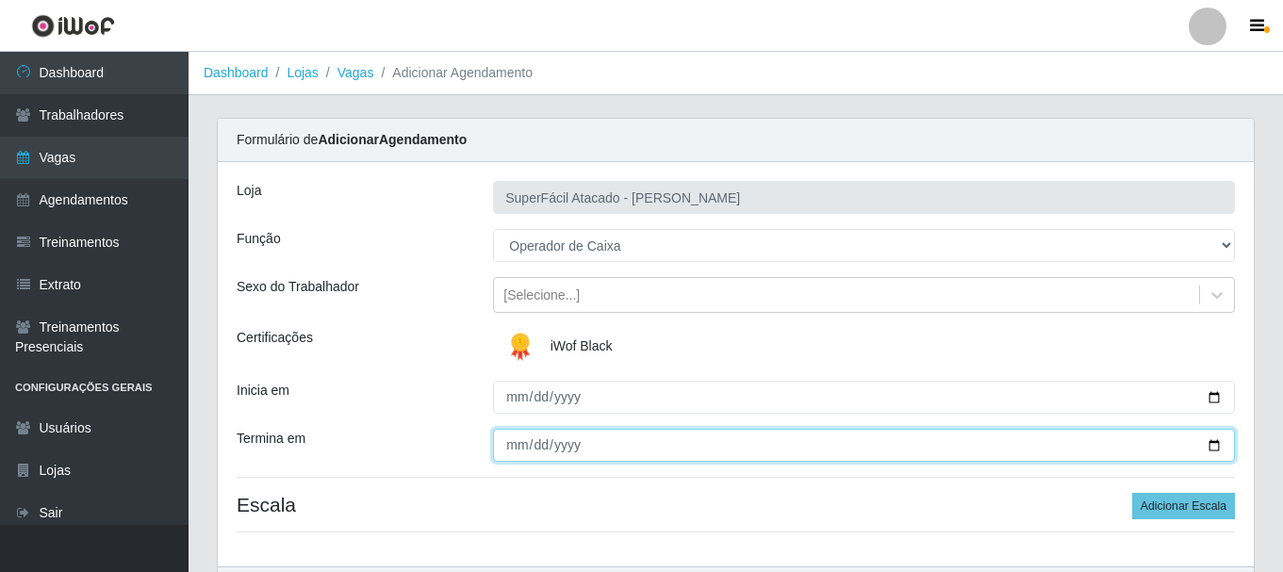
click at [1214, 448] on input "Termina em" at bounding box center [864, 445] width 742 height 33
type input "[DATE]"
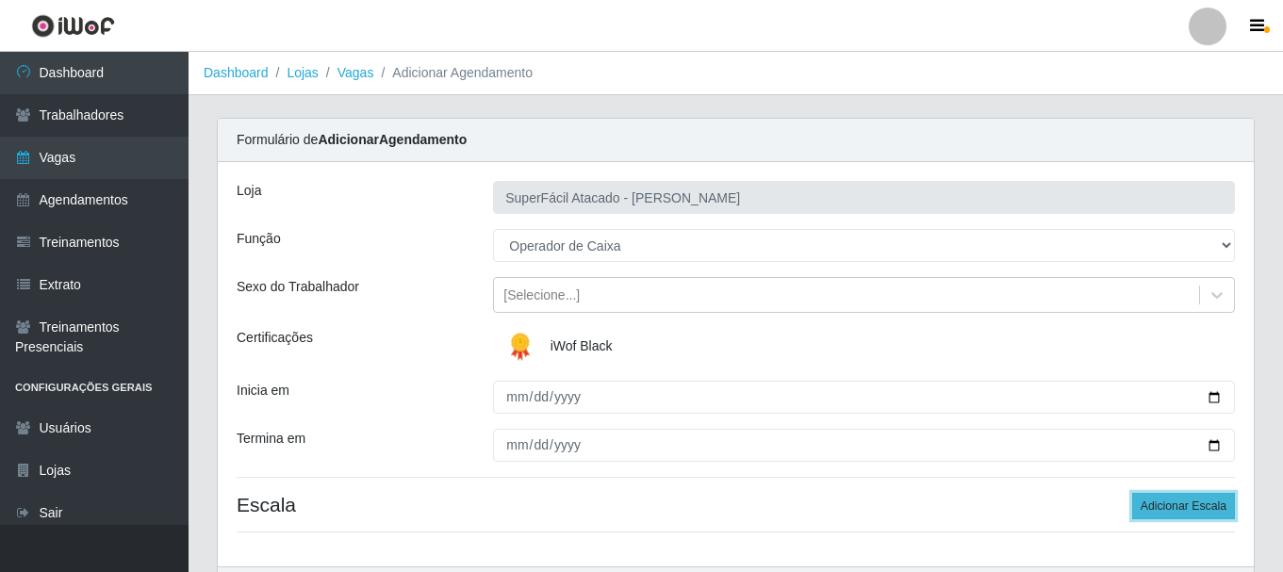
click at [1147, 506] on button "Adicionar Escala" at bounding box center [1183, 506] width 103 height 26
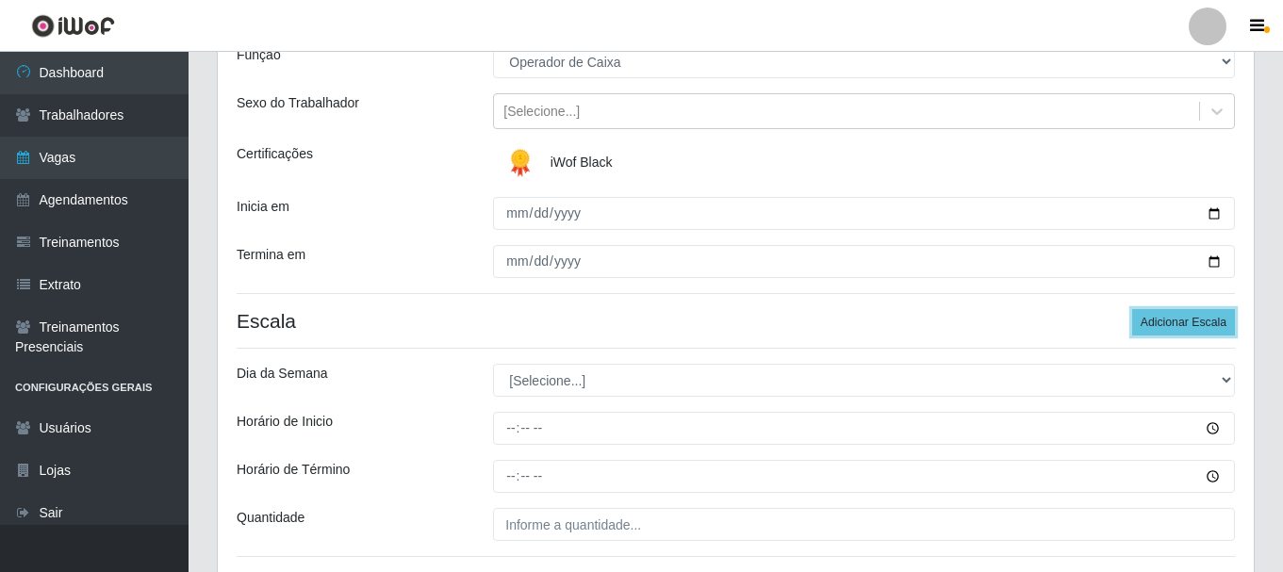
scroll to position [189, 0]
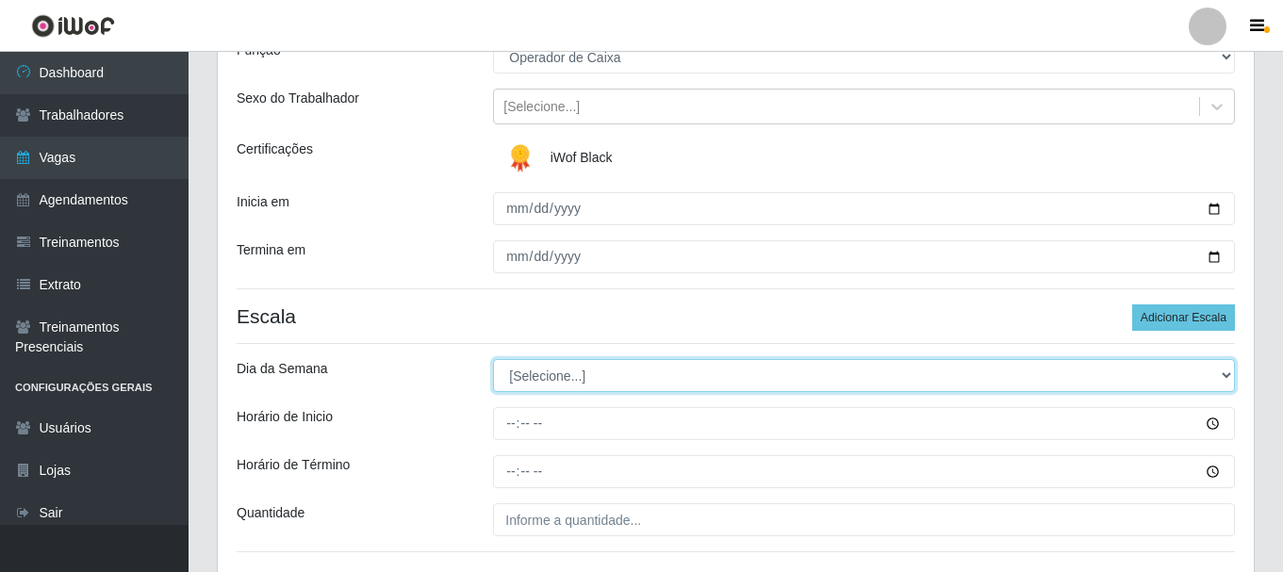
click at [1228, 376] on select "[Selecione...] Segunda Terça Quarta Quinta Sexta Sábado Domingo" at bounding box center [864, 375] width 742 height 33
select select "4"
click at [493, 359] on select "[Selecione...] Segunda Terça Quarta Quinta Sexta Sábado Domingo" at bounding box center [864, 375] width 742 height 33
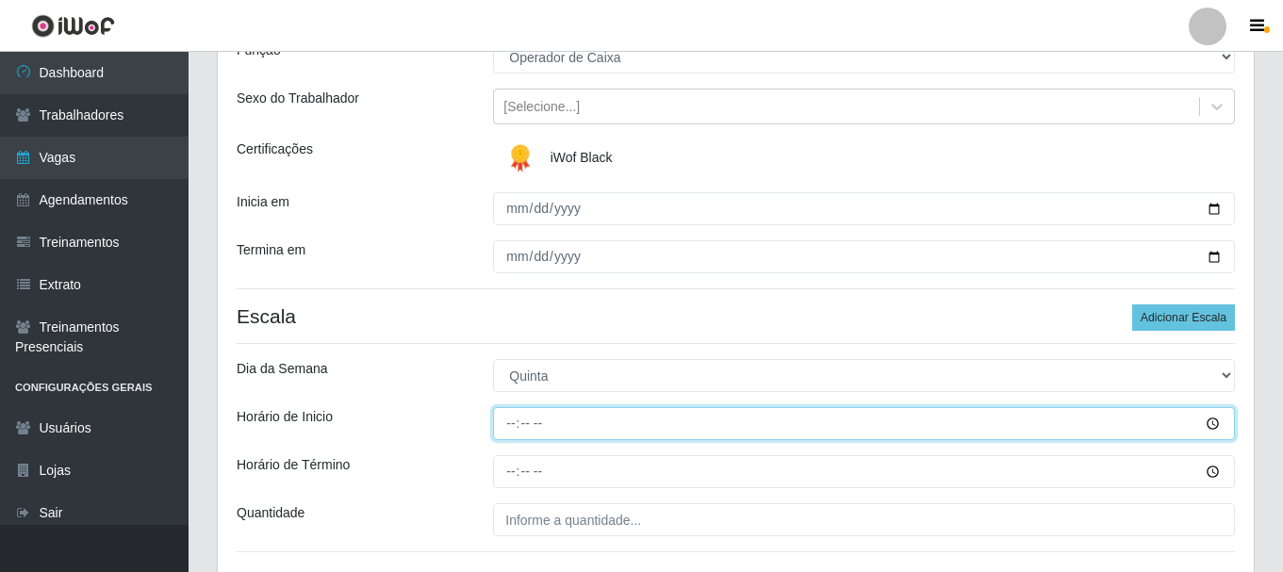
click at [1204, 421] on input "Horário de Inicio" at bounding box center [864, 423] width 742 height 33
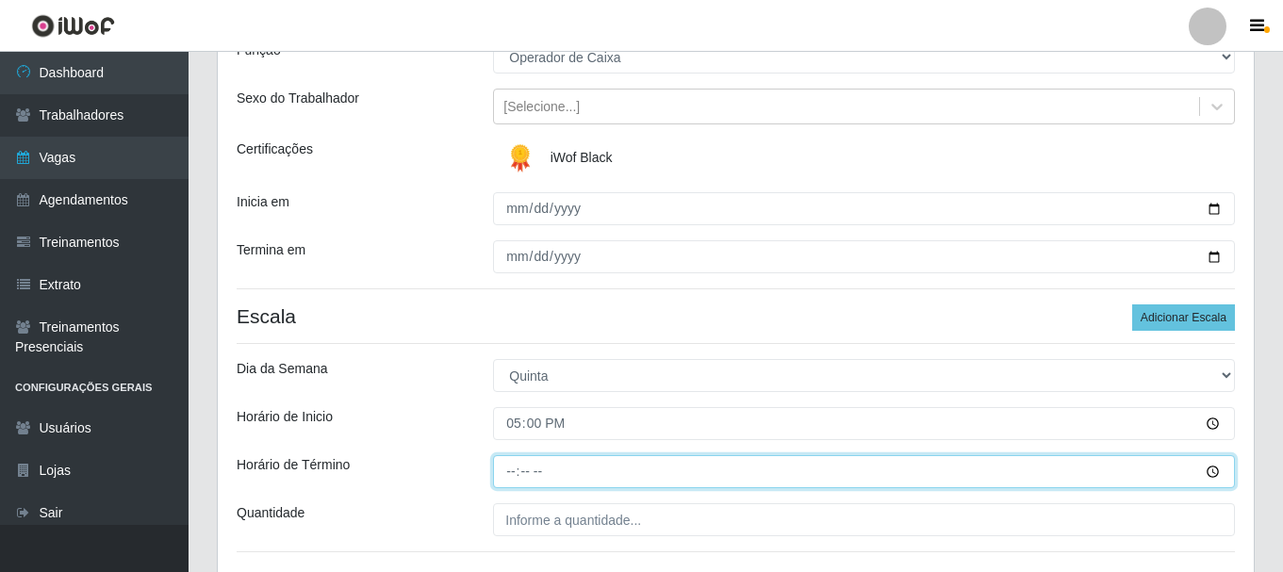
type input "17:00"
click at [1215, 471] on input "Horário de Término" at bounding box center [864, 471] width 742 height 33
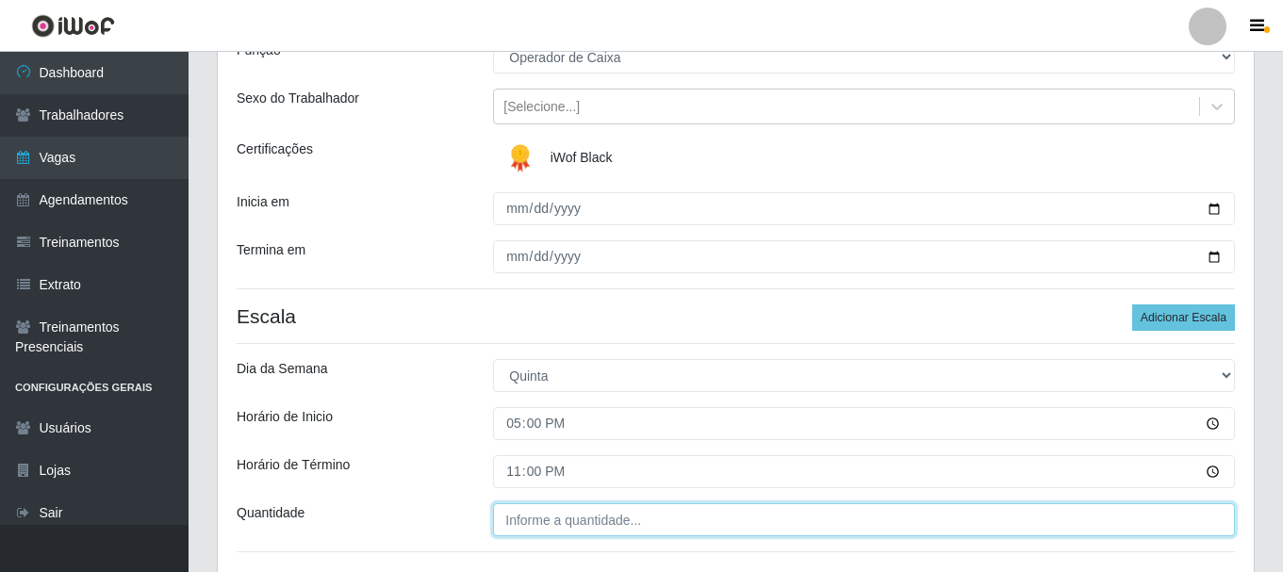
type input "23:00"
click at [702, 528] on input "___" at bounding box center [864, 520] width 742 height 33
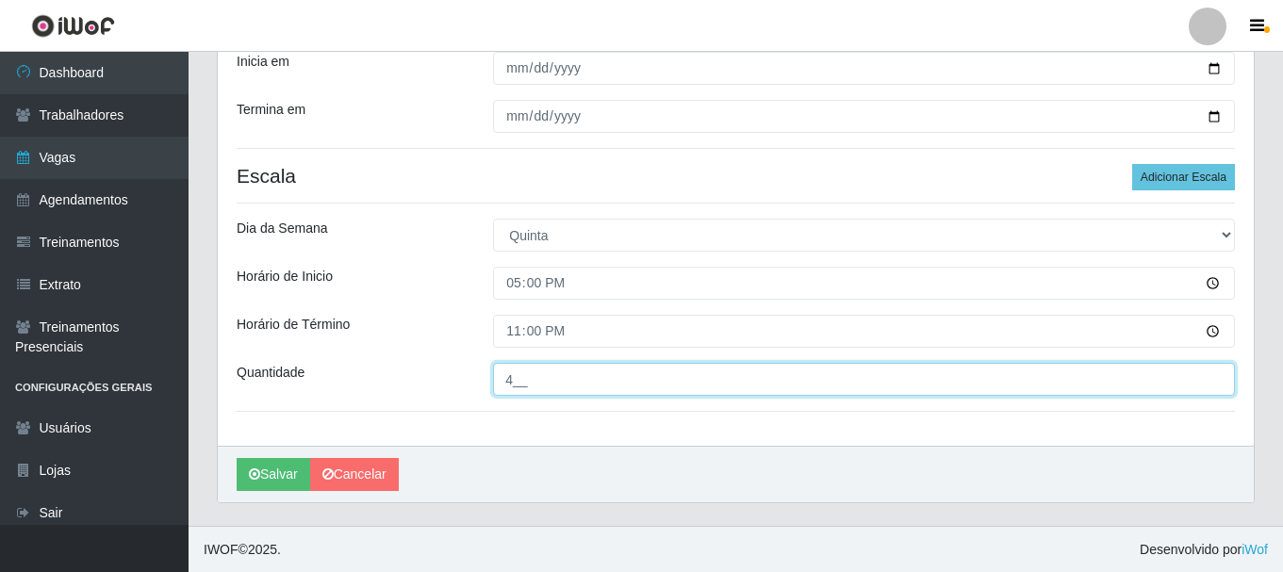
scroll to position [330, 0]
type input "4__"
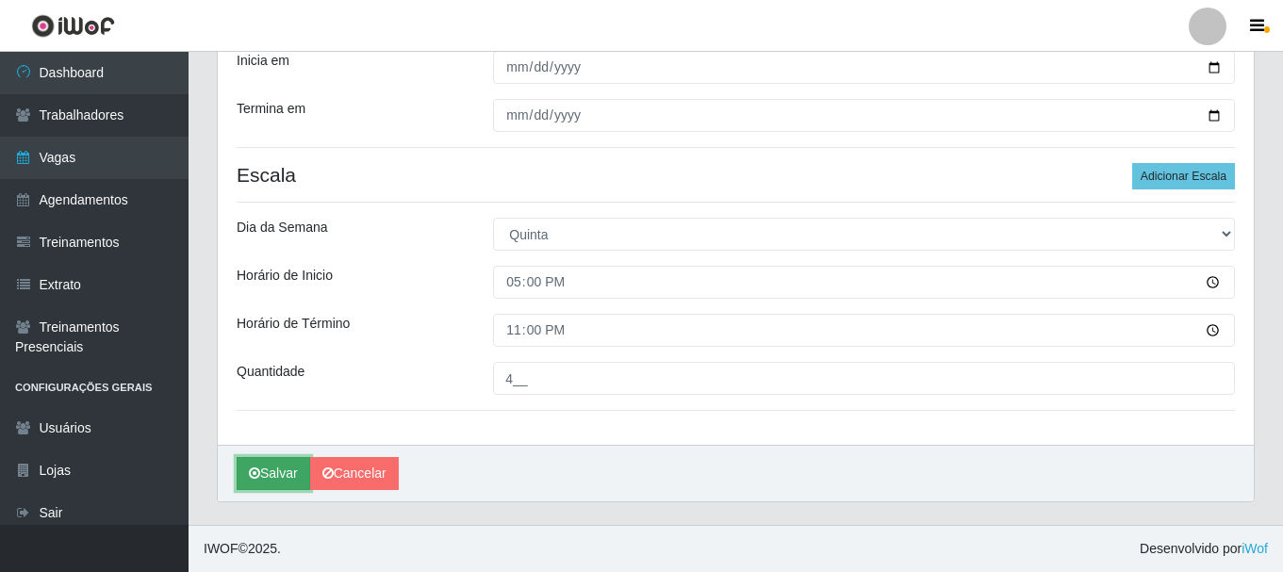
click at [270, 468] on button "Salvar" at bounding box center [274, 473] width 74 height 33
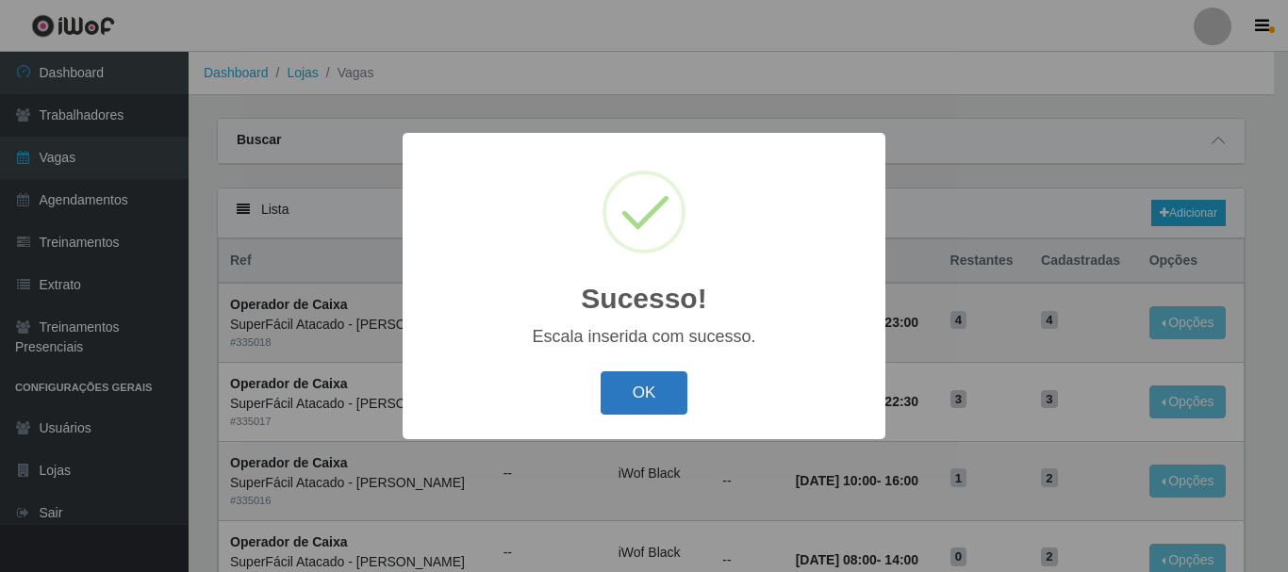
click at [653, 387] on button "OK" at bounding box center [645, 394] width 88 height 44
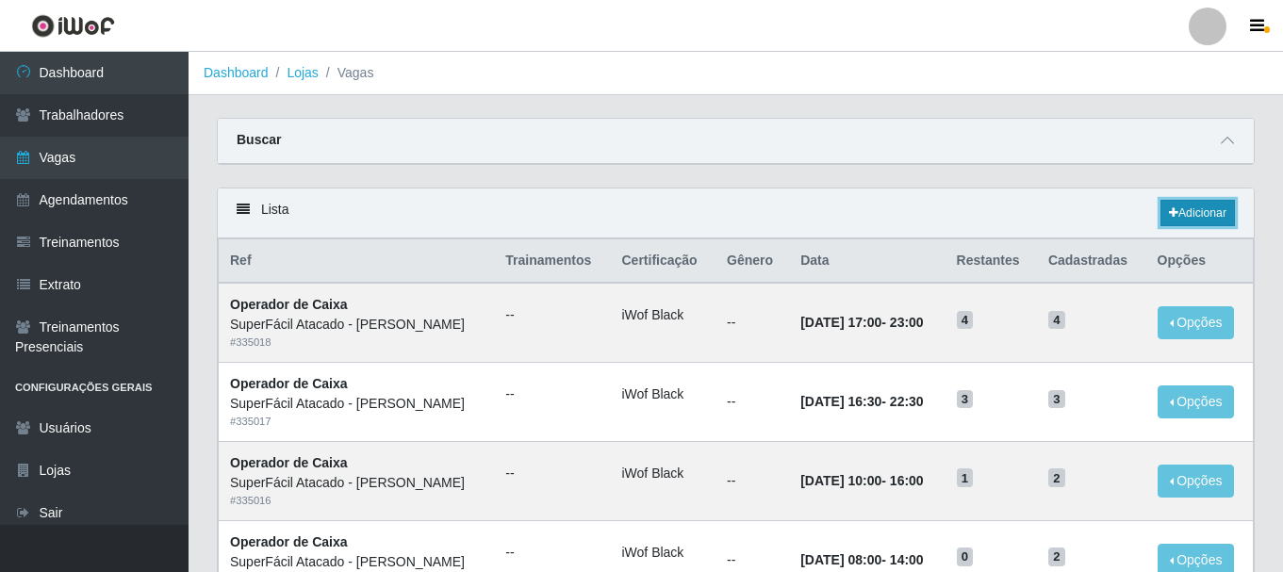
click at [1171, 213] on icon at bounding box center [1173, 212] width 9 height 11
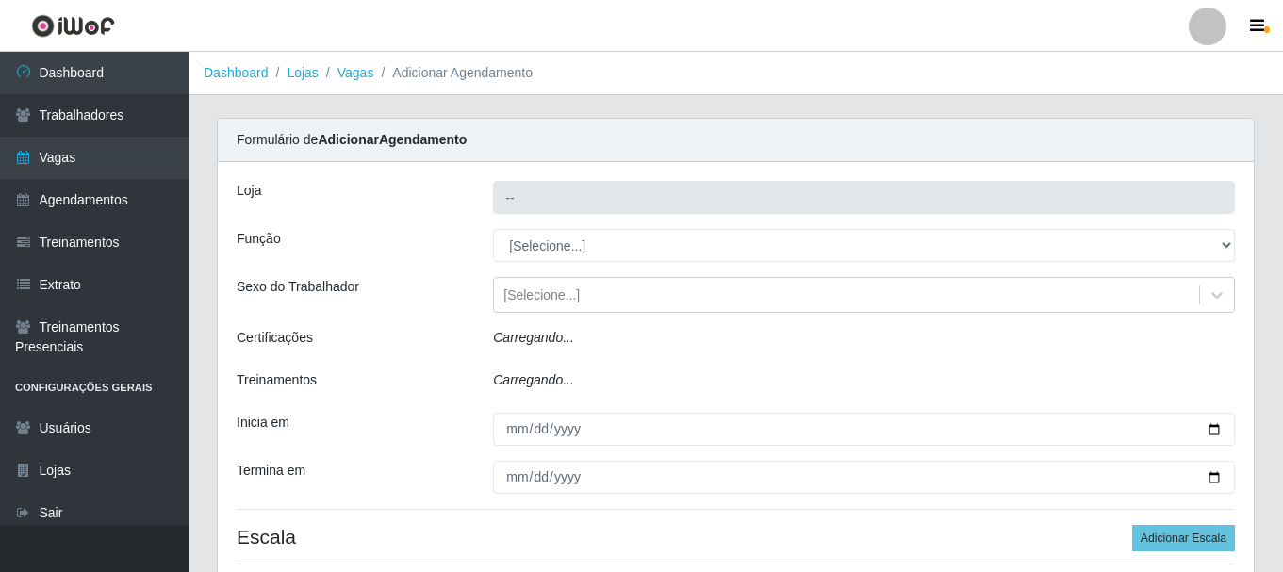
type input "SuperFácil Atacado - [PERSON_NAME]"
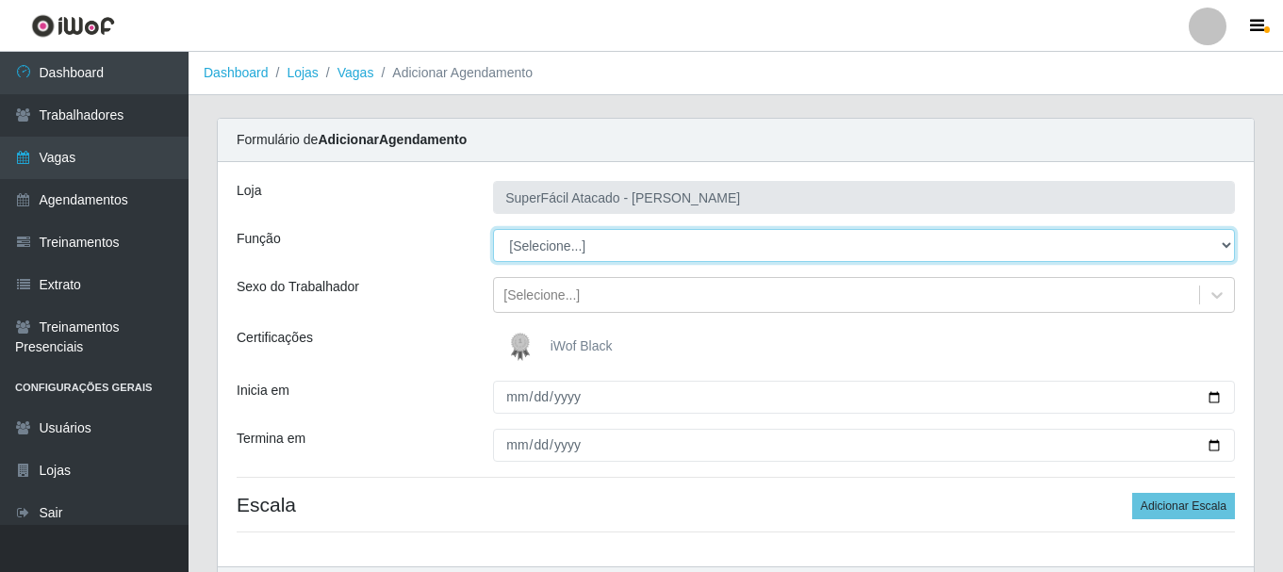
click at [1231, 247] on select "[Selecione...] Embalador Embalador + Embalador ++ Operador de Caixa Operador de…" at bounding box center [864, 245] width 742 height 33
select select "22"
click at [493, 229] on select "[Selecione...] Embalador Embalador + Embalador ++ Operador de Caixa Operador de…" at bounding box center [864, 245] width 742 height 33
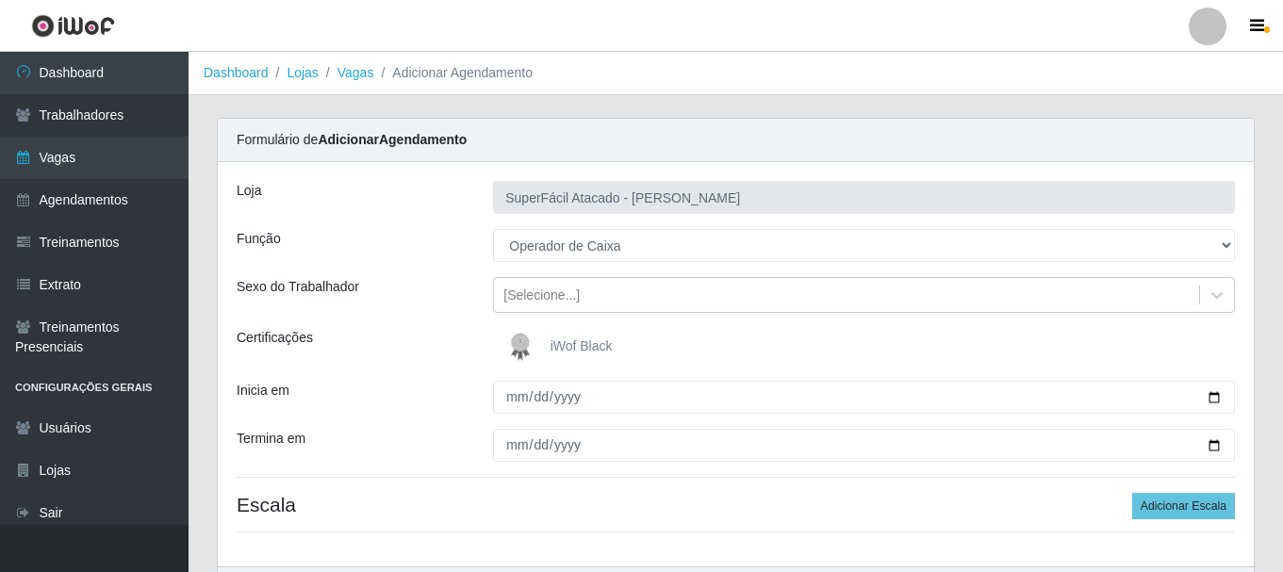
click at [569, 334] on label "iWof Black" at bounding box center [557, 347] width 111 height 38
click at [0, 0] on input "iWof Black" at bounding box center [0, 0] width 0 height 0
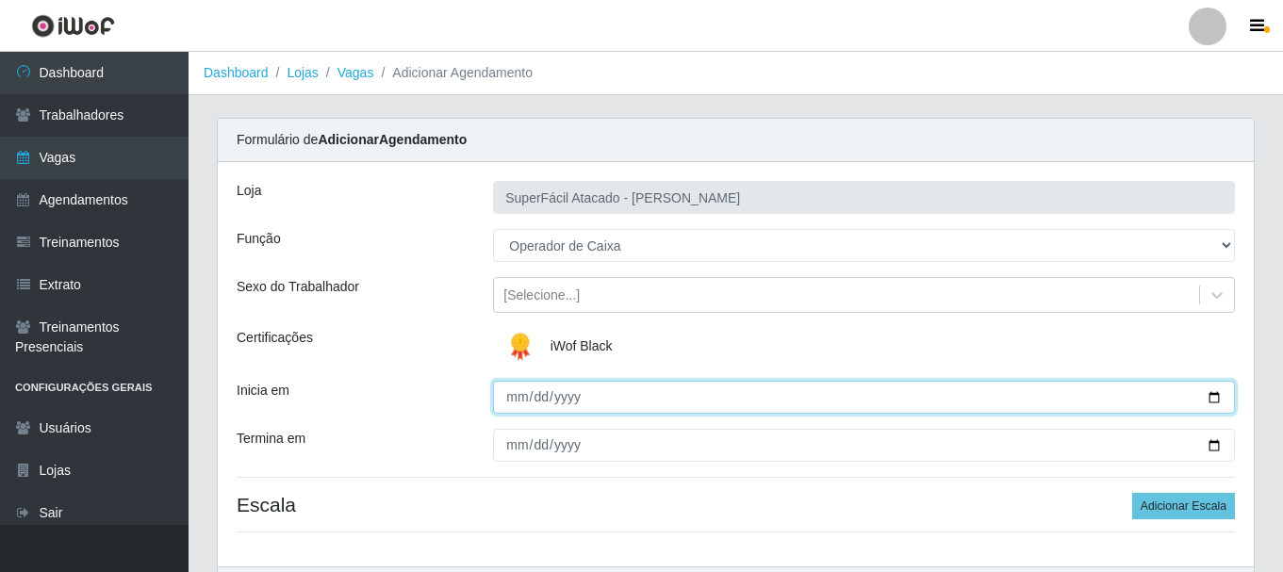
click at [1220, 398] on input "Inicia em" at bounding box center [864, 397] width 742 height 33
type input "[DATE]"
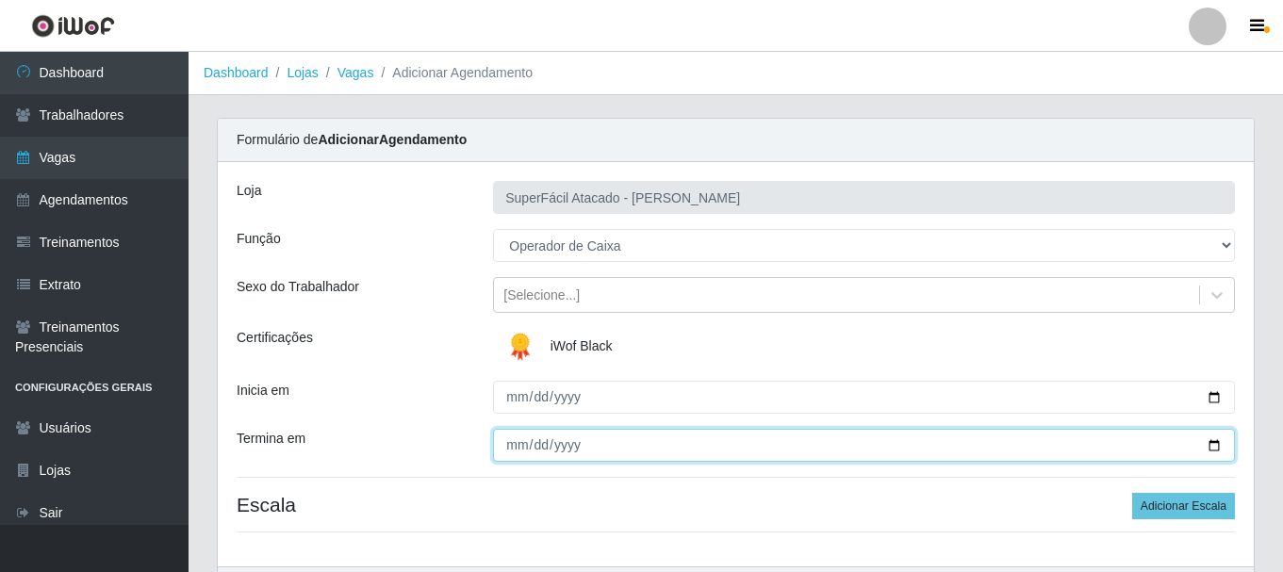
click at [1212, 439] on input "Termina em" at bounding box center [864, 445] width 742 height 33
type input "[DATE]"
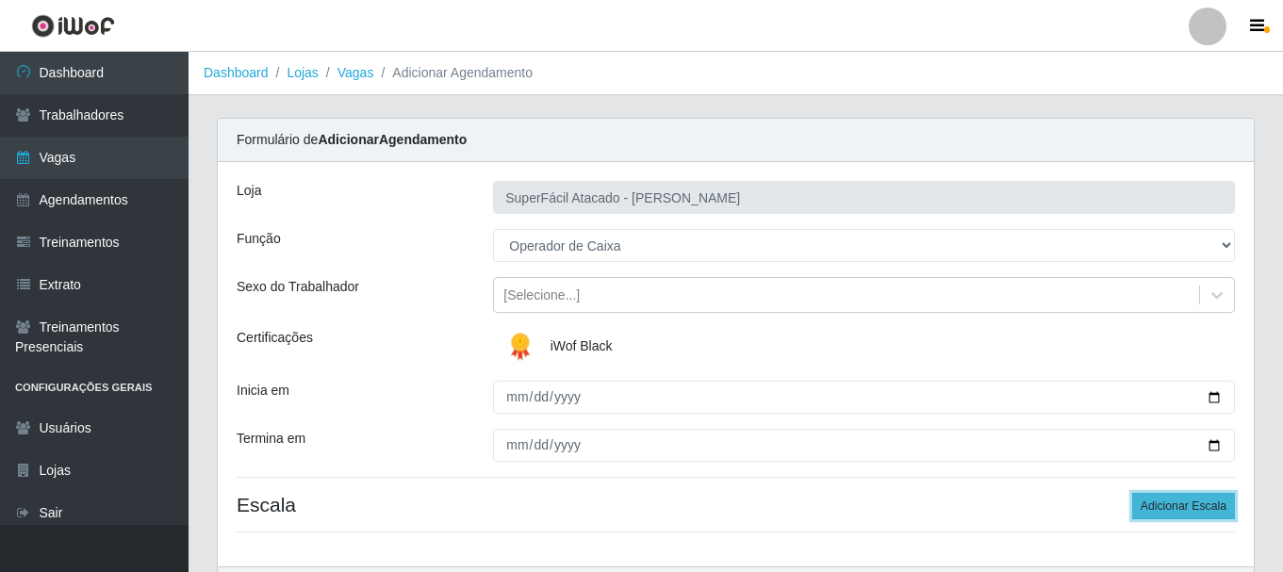
click at [1138, 508] on button "Adicionar Escala" at bounding box center [1183, 506] width 103 height 26
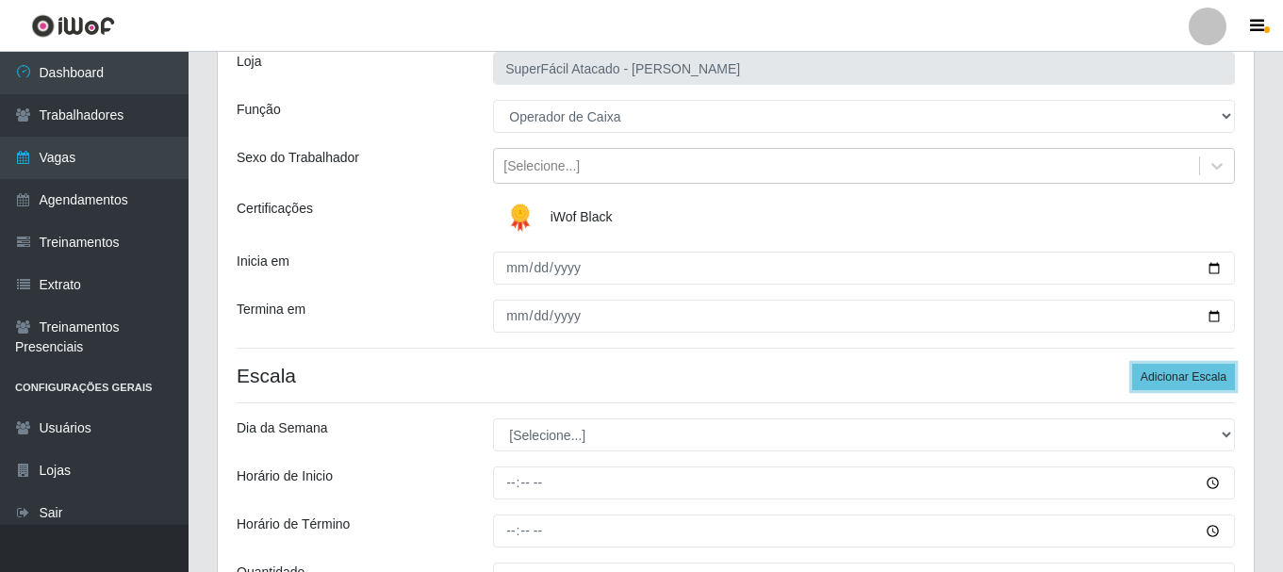
scroll to position [189, 0]
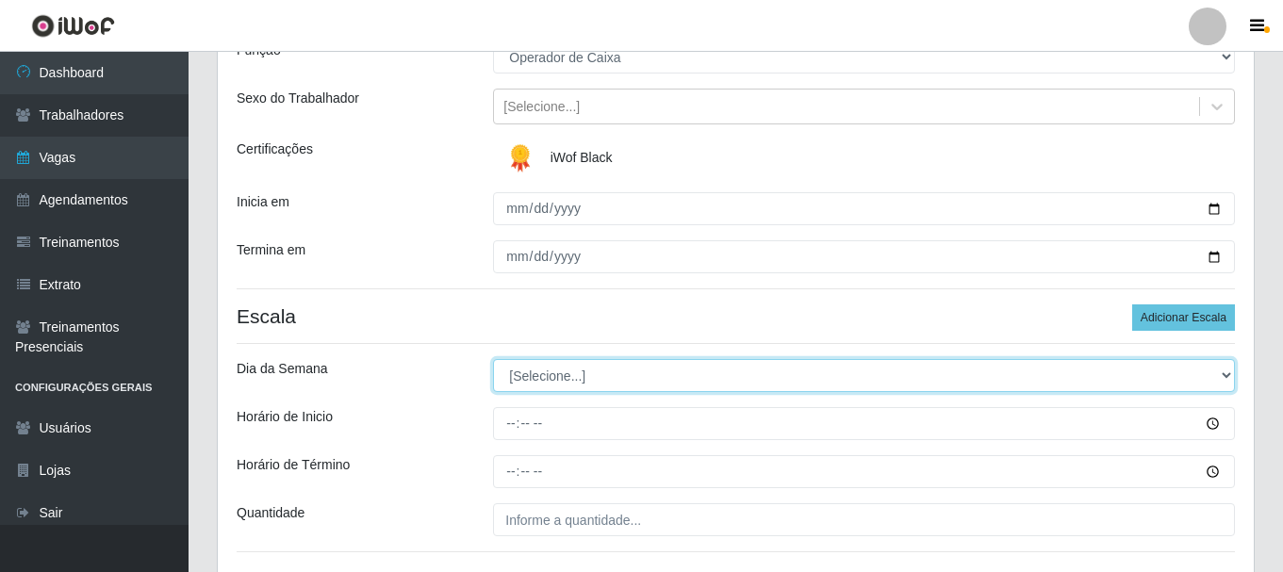
click at [1227, 370] on select "[Selecione...] Segunda Terça Quarta Quinta Sexta Sábado Domingo" at bounding box center [864, 375] width 742 height 33
select select "4"
click at [493, 359] on select "[Selecione...] Segunda Terça Quarta Quinta Sexta Sábado Domingo" at bounding box center [864, 375] width 742 height 33
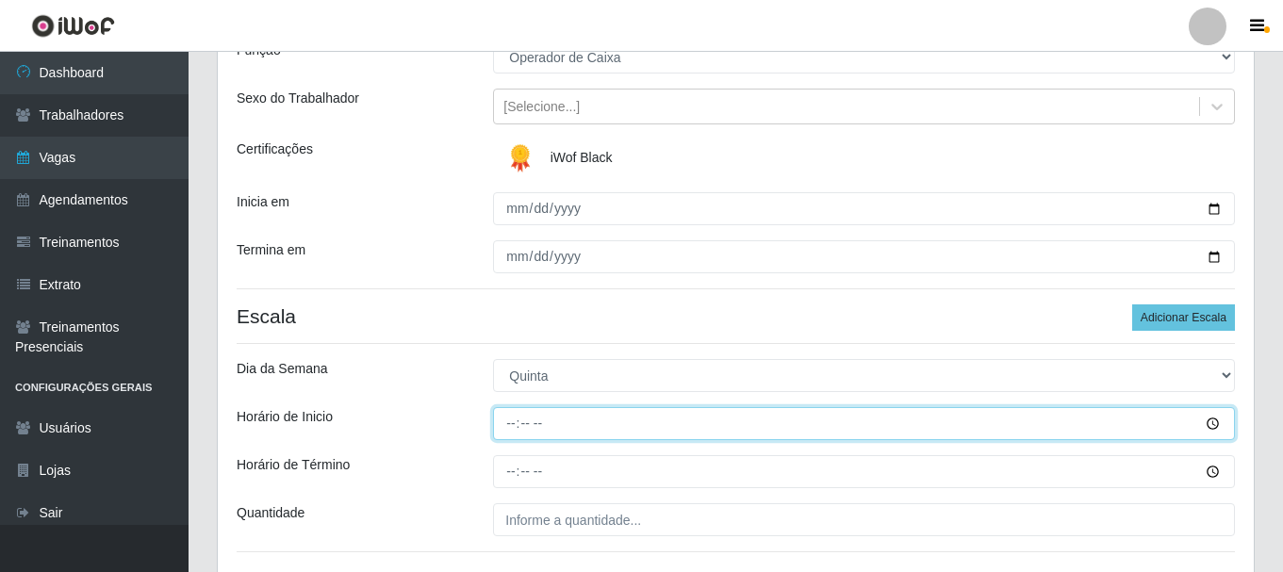
click at [1215, 424] on input "Horário de Inicio" at bounding box center [864, 423] width 742 height 33
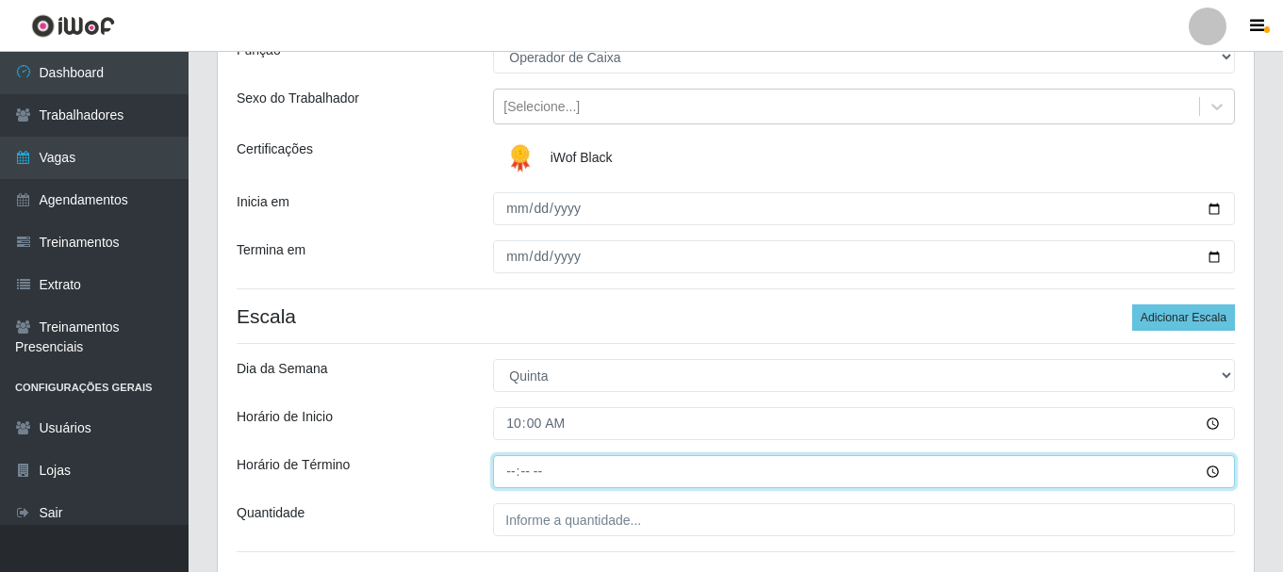
type input "10:00"
click at [1217, 470] on input "Horário de Término" at bounding box center [864, 471] width 742 height 33
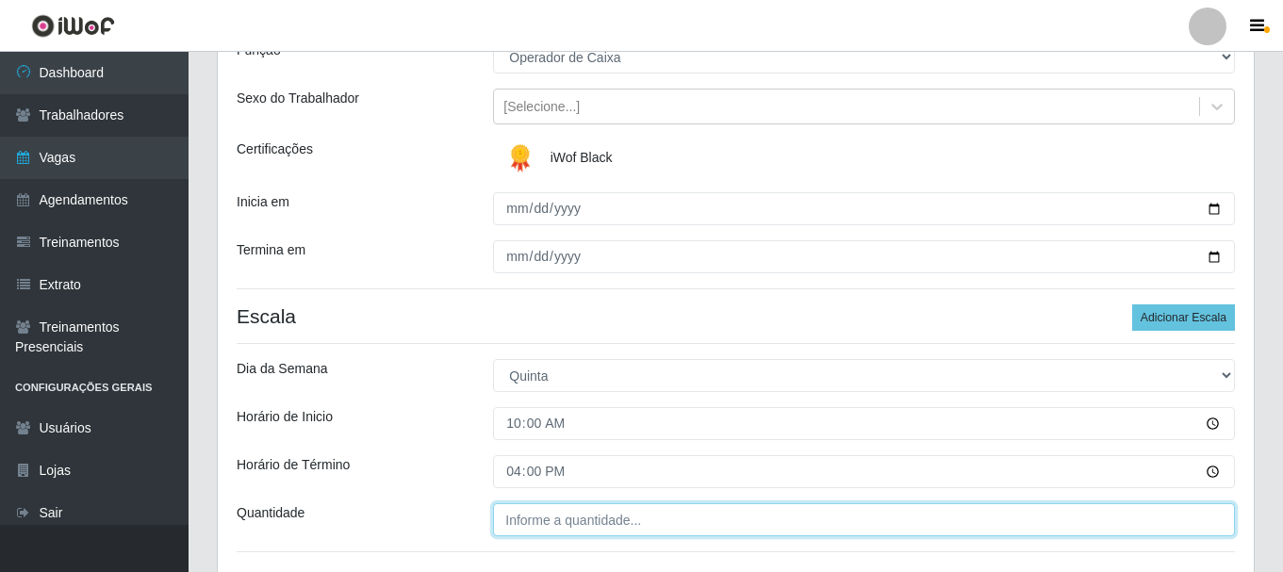
type input "16:00"
click at [587, 519] on input "___" at bounding box center [864, 520] width 742 height 33
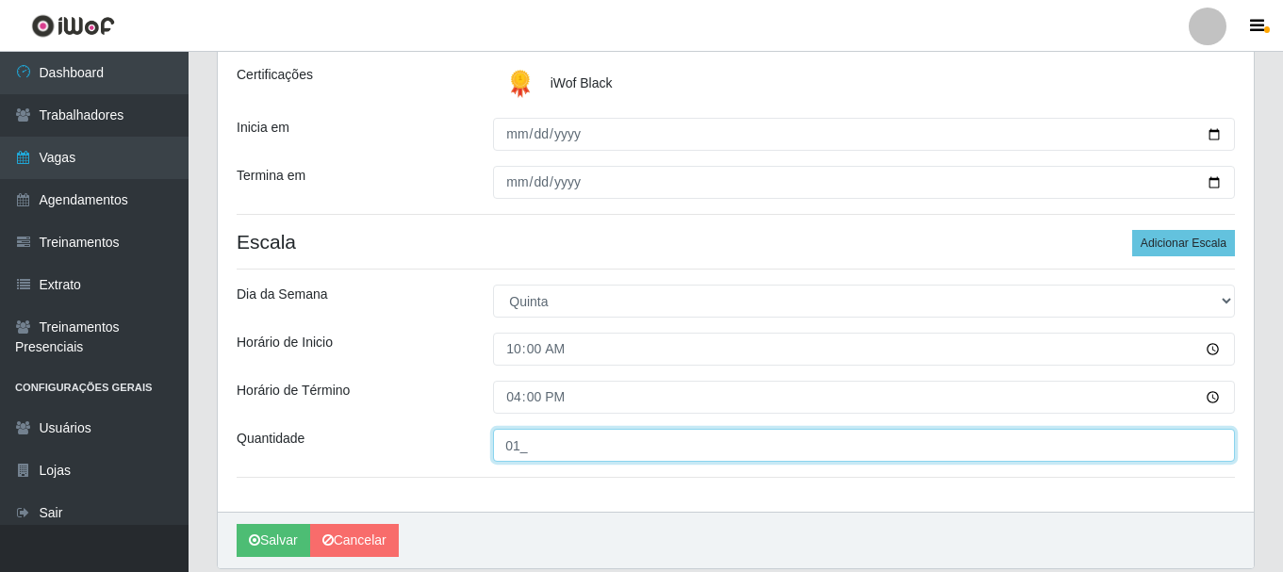
scroll to position [330, 0]
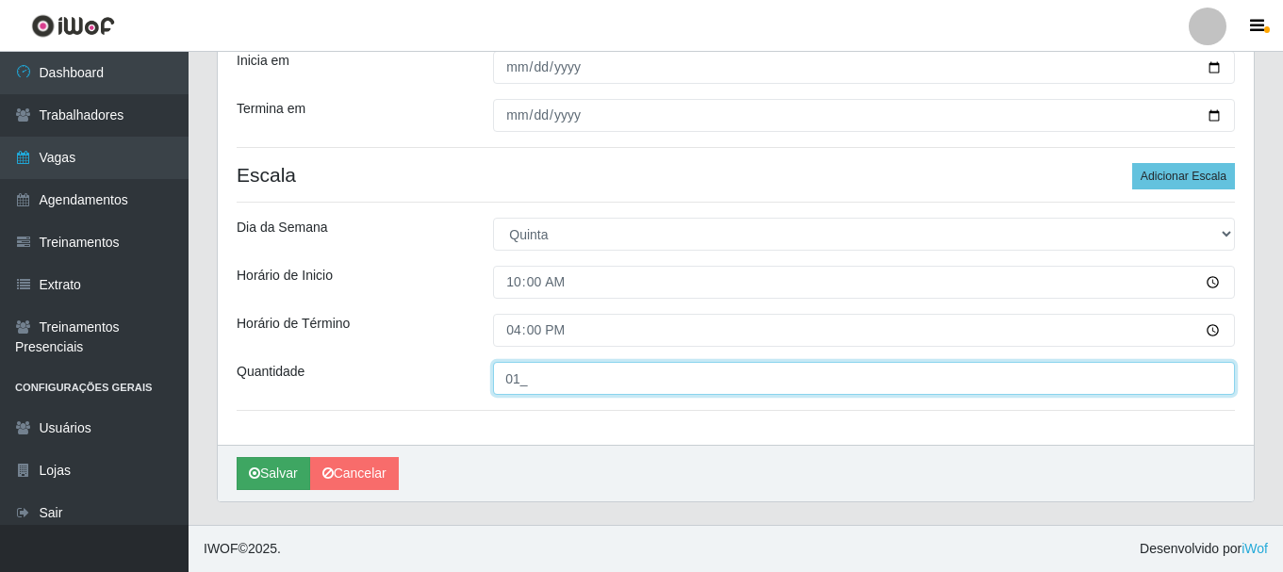
type input "01_"
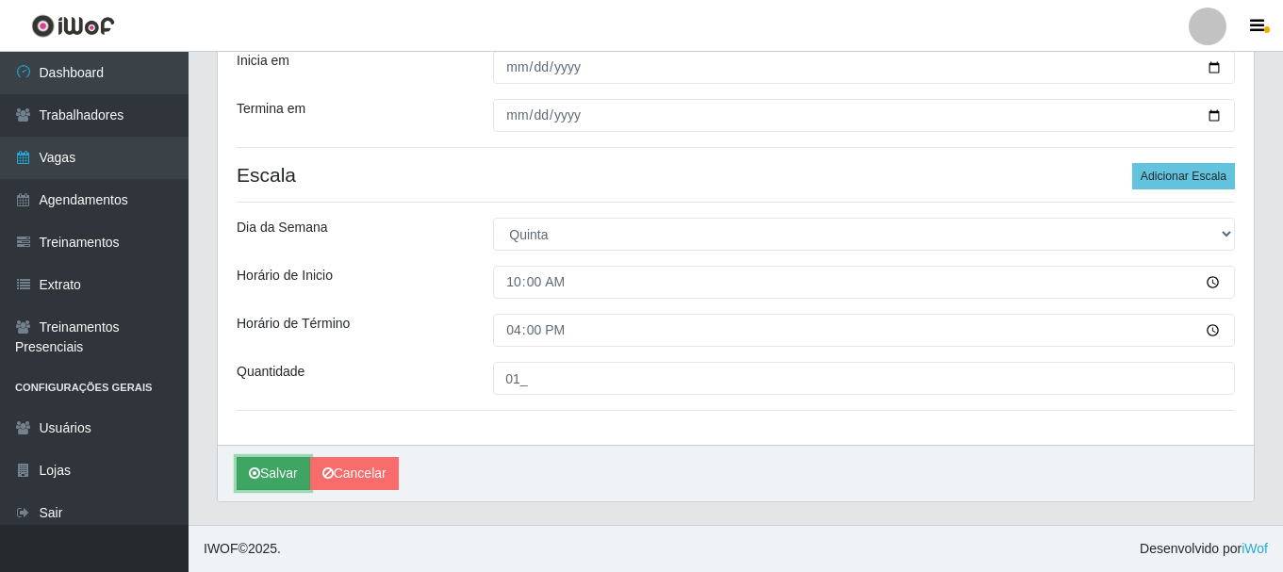
click at [264, 472] on button "Salvar" at bounding box center [274, 473] width 74 height 33
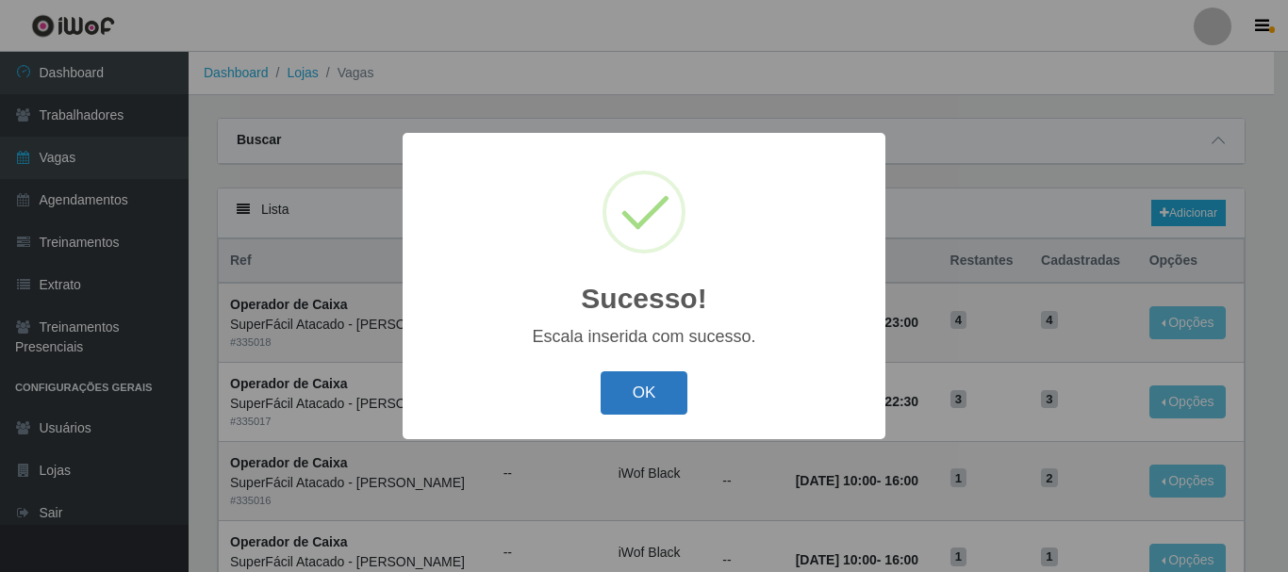
click at [666, 397] on button "OK" at bounding box center [645, 394] width 88 height 44
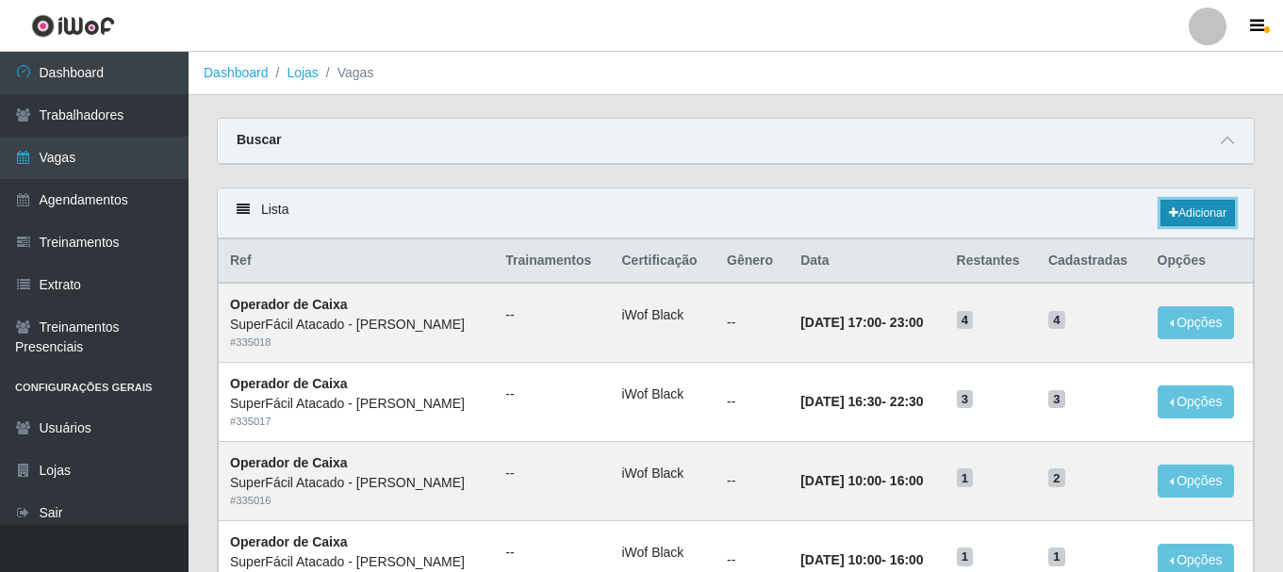
click at [1171, 213] on icon at bounding box center [1173, 212] width 9 height 11
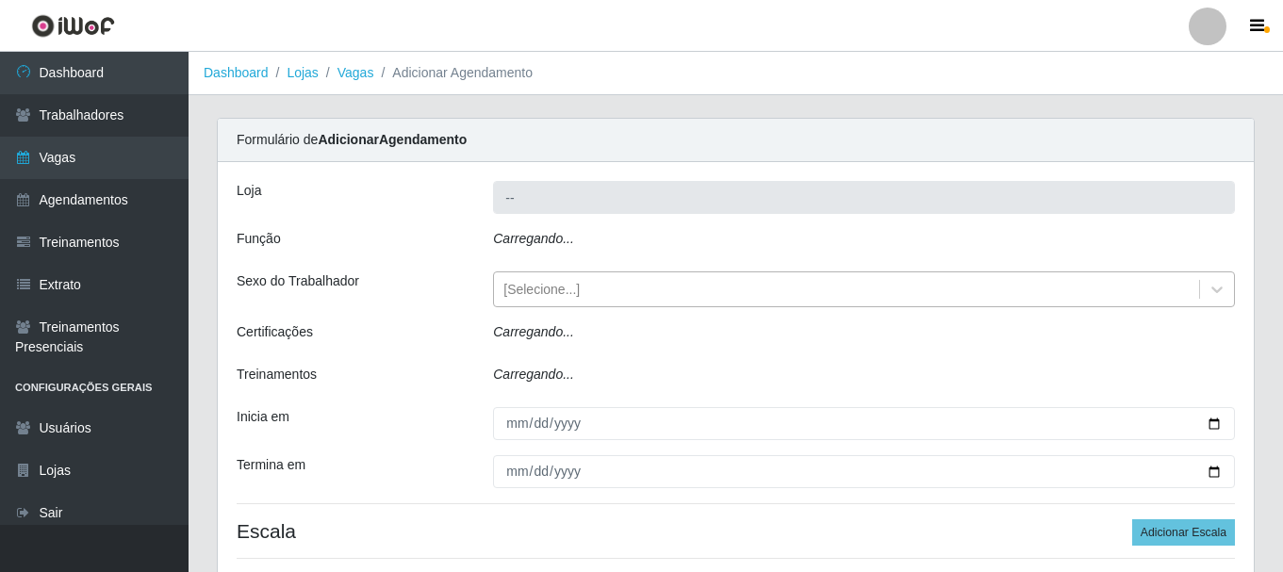
type input "SuperFácil Atacado - [PERSON_NAME]"
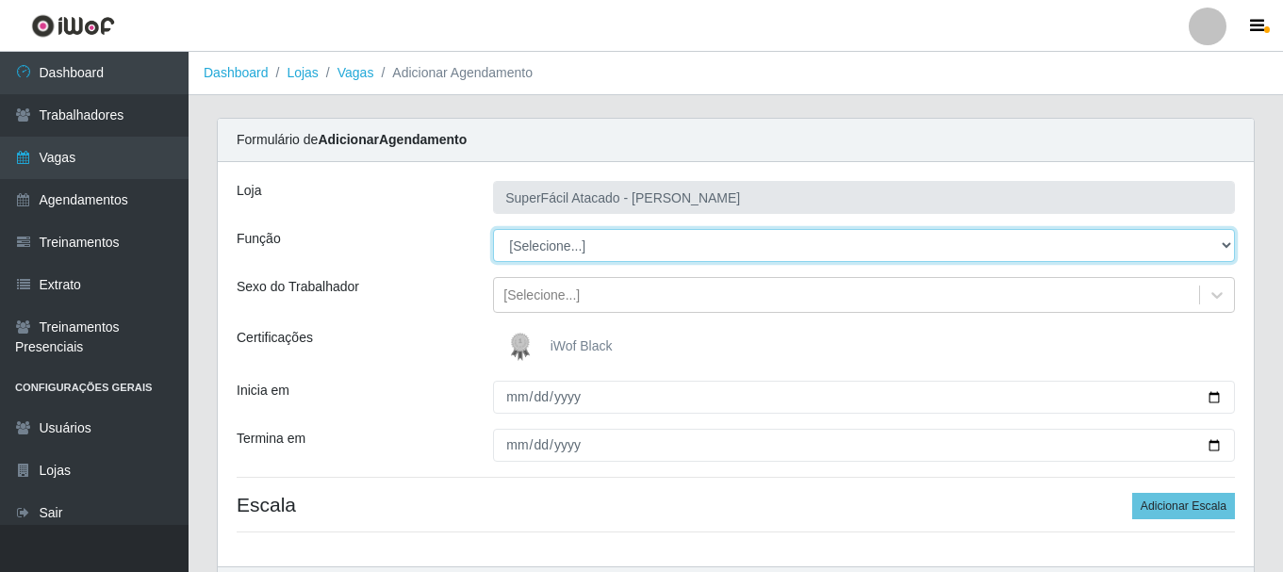
click at [1226, 245] on select "[Selecione...] Embalador Embalador + Embalador ++ Operador de Caixa Operador de…" at bounding box center [864, 245] width 742 height 33
select select "24"
click at [493, 229] on select "[Selecione...] Embalador Embalador + Embalador ++ Operador de Caixa Operador de…" at bounding box center [864, 245] width 742 height 33
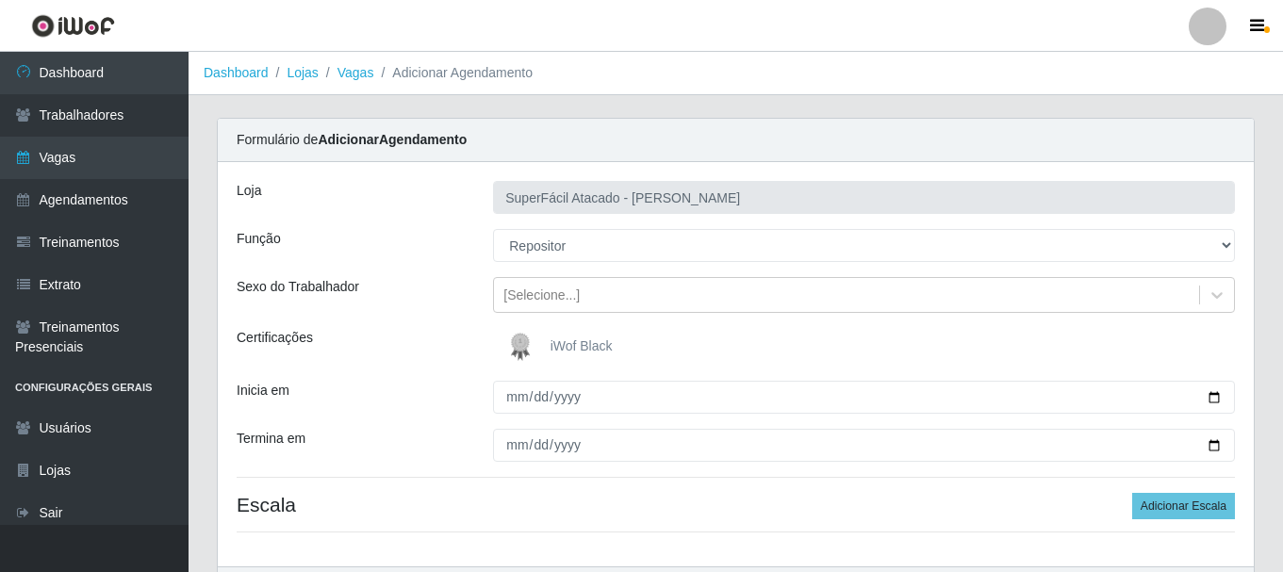
click at [552, 339] on span "iWof Black" at bounding box center [582, 346] width 62 height 15
click at [0, 0] on input "iWof Black" at bounding box center [0, 0] width 0 height 0
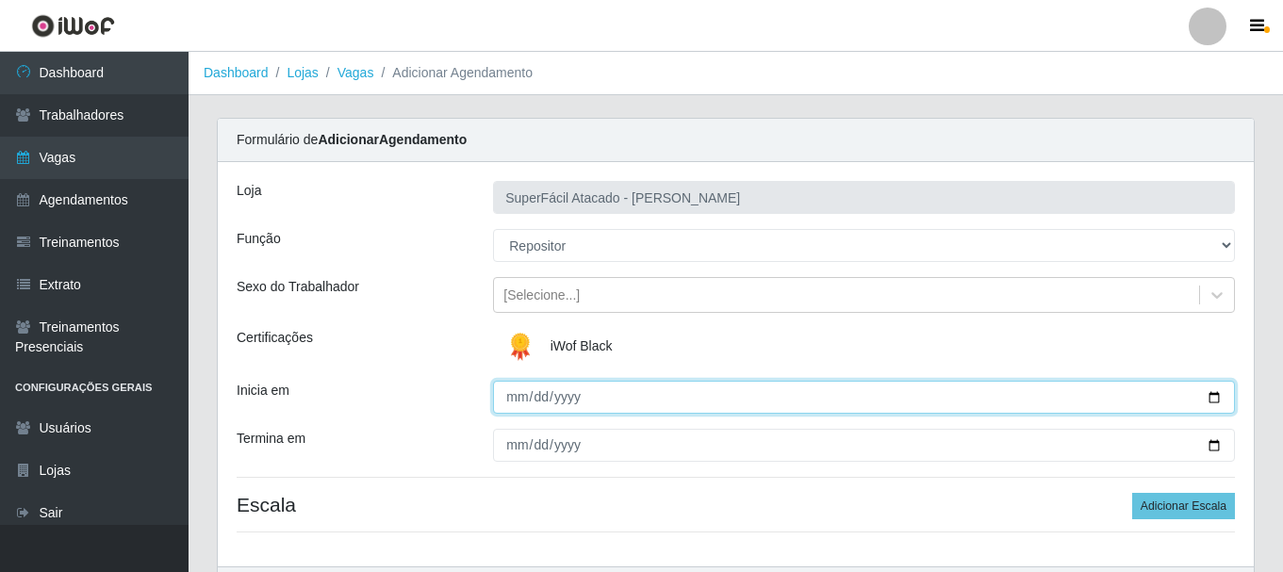
click at [1208, 400] on input "Inicia em" at bounding box center [864, 397] width 742 height 33
type input "[DATE]"
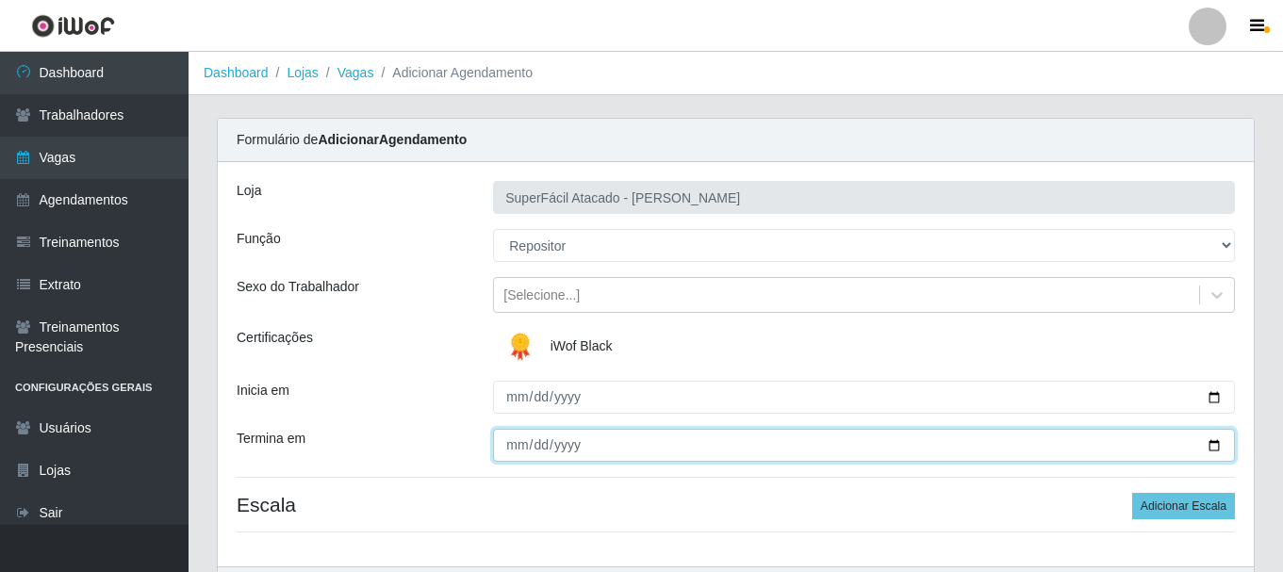
click at [1213, 451] on input "Termina em" at bounding box center [864, 445] width 742 height 33
type input "[DATE]"
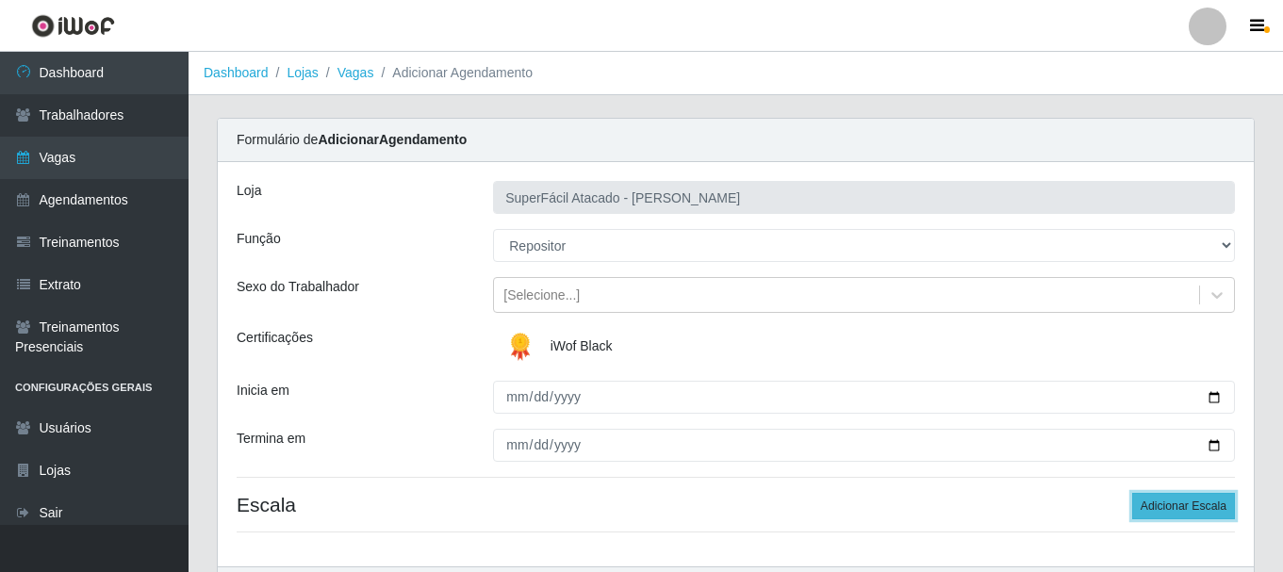
click at [1192, 514] on button "Adicionar Escala" at bounding box center [1183, 506] width 103 height 26
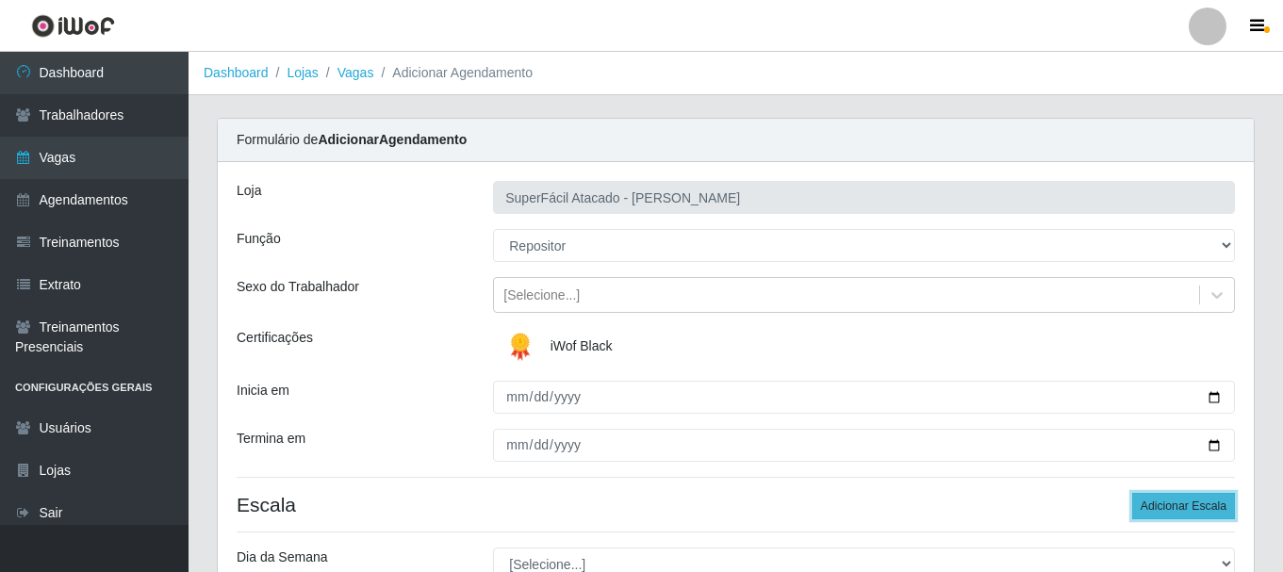
click at [1159, 508] on button "Adicionar Escala" at bounding box center [1183, 506] width 103 height 26
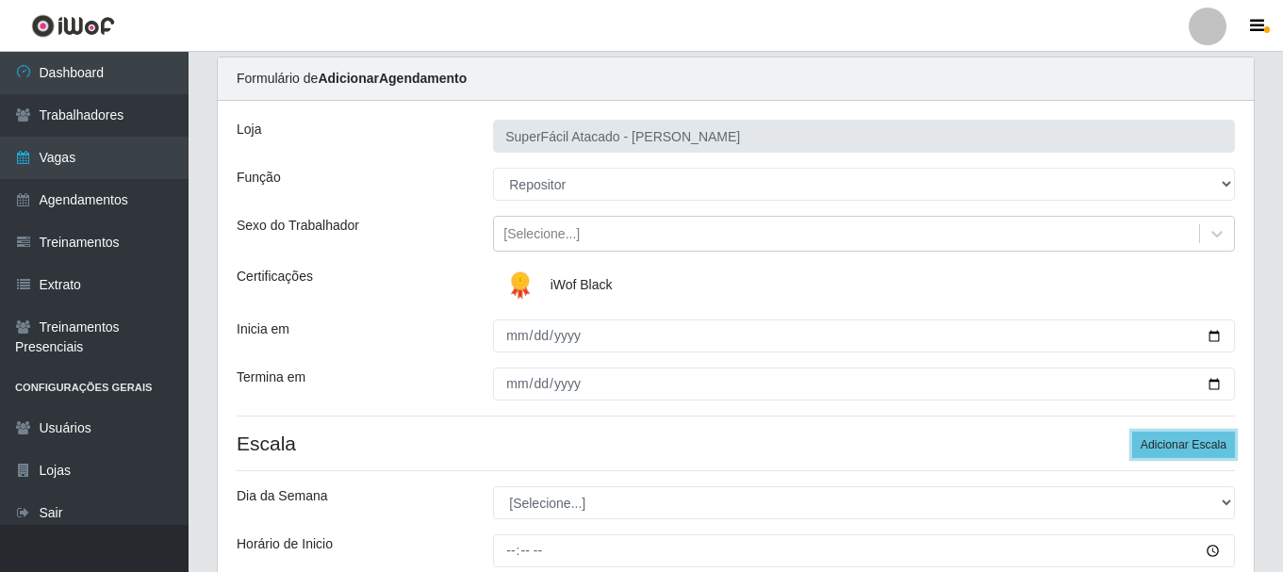
scroll to position [94, 0]
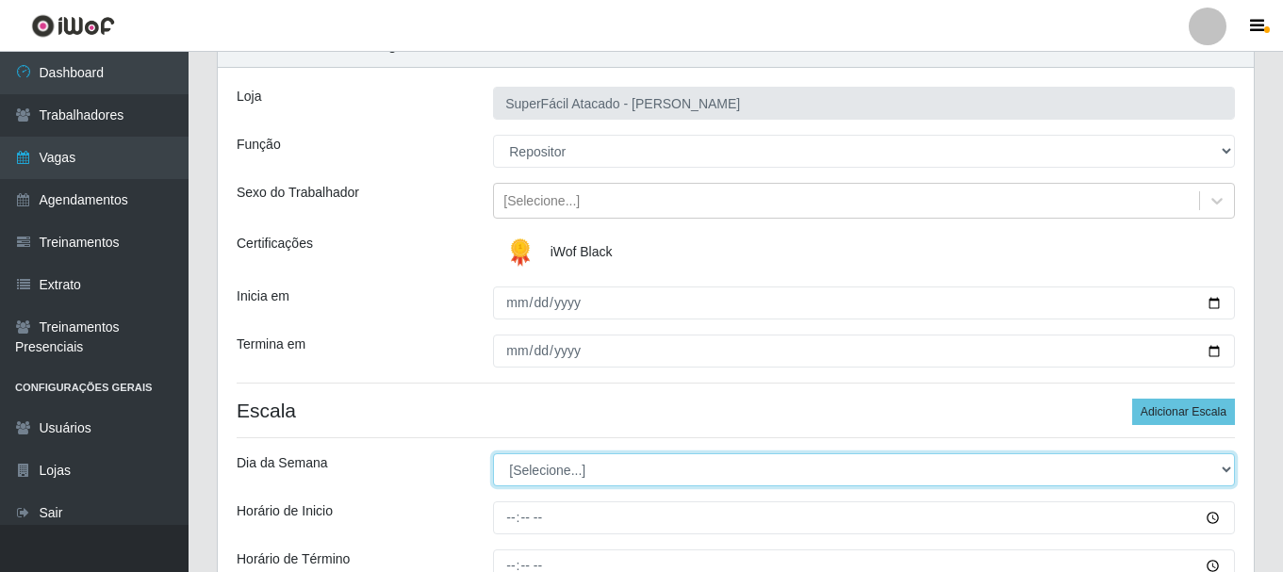
click at [1223, 471] on select "[Selecione...] Segunda Terça Quarta Quinta Sexta Sábado Domingo" at bounding box center [864, 470] width 742 height 33
select select "4"
click at [493, 454] on select "[Selecione...] Segunda Terça Quarta Quinta Sexta Sábado Domingo" at bounding box center [864, 470] width 742 height 33
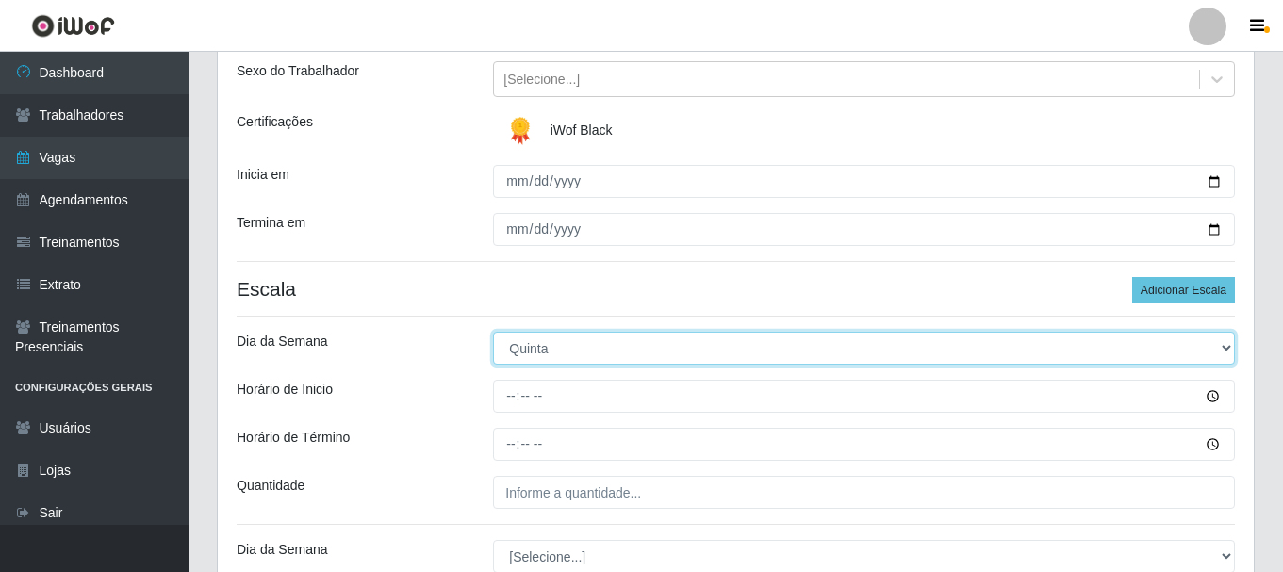
scroll to position [283, 0]
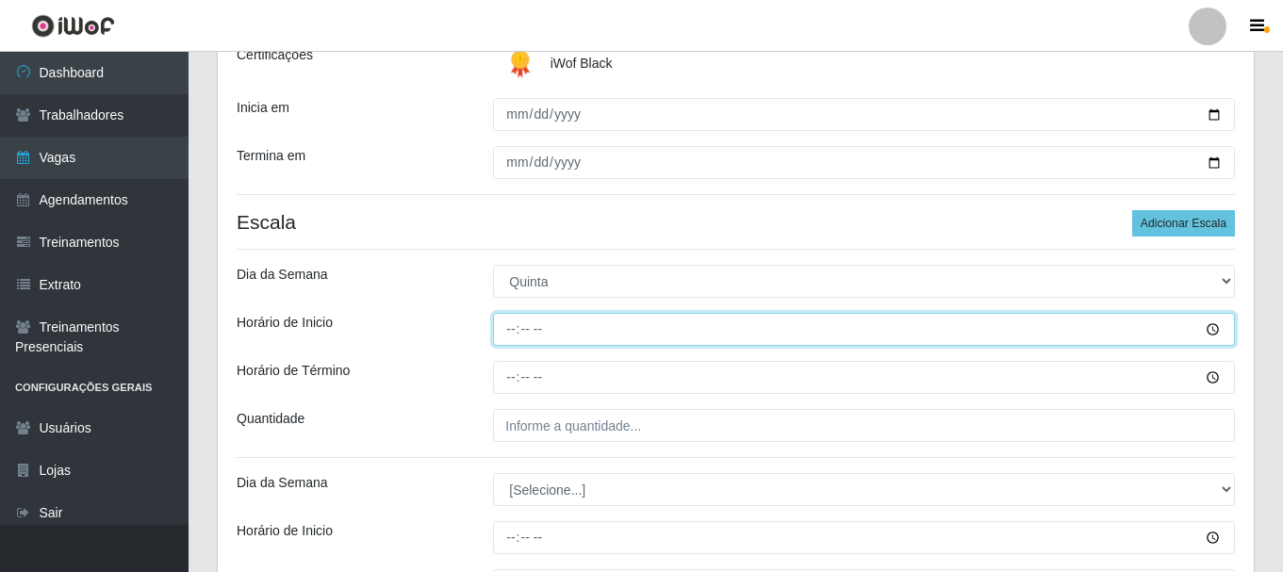
click at [1207, 331] on input "Horário de Inicio" at bounding box center [864, 329] width 742 height 33
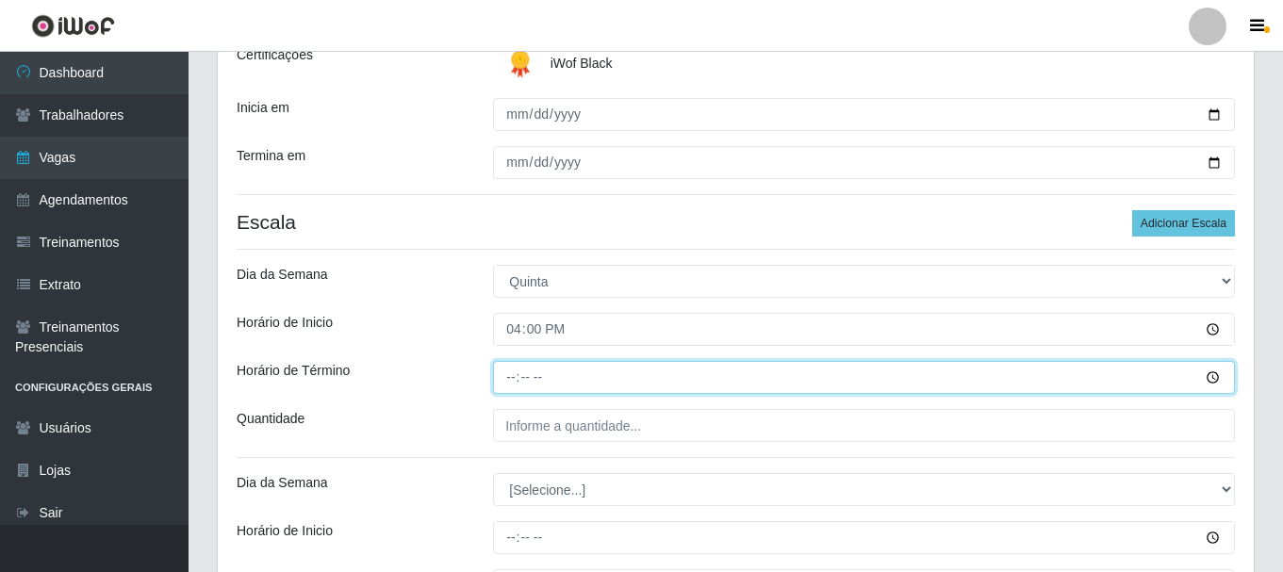
type input "16:00"
click at [1215, 376] on input "Horário de Término" at bounding box center [864, 377] width 742 height 33
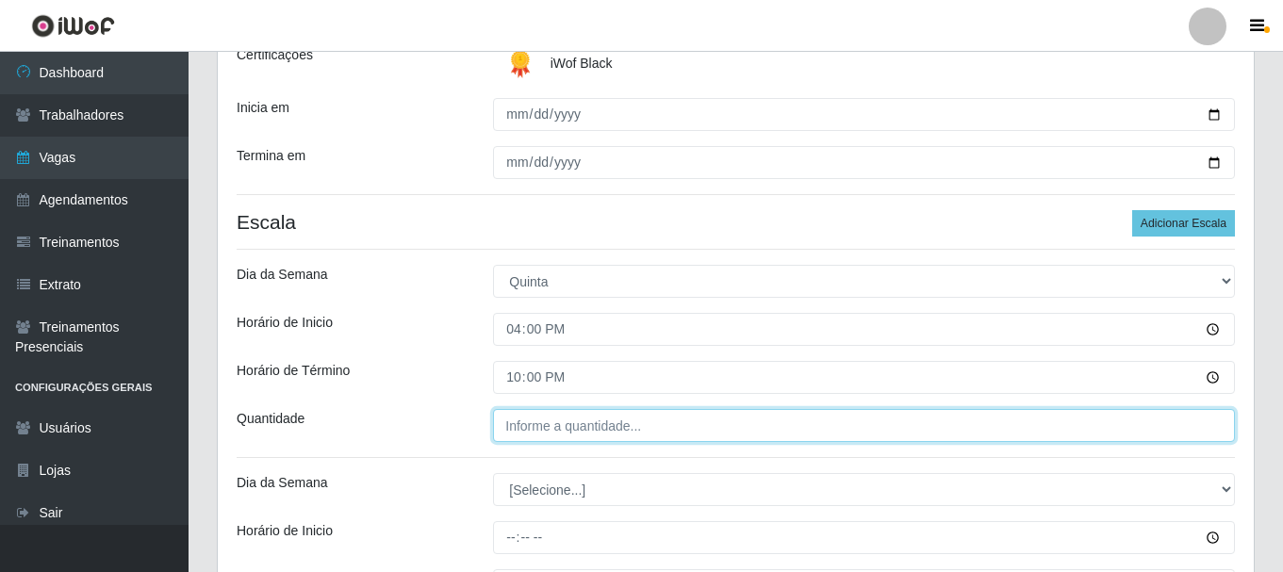
type input "22:00"
click at [587, 433] on input "___" at bounding box center [864, 425] width 742 height 33
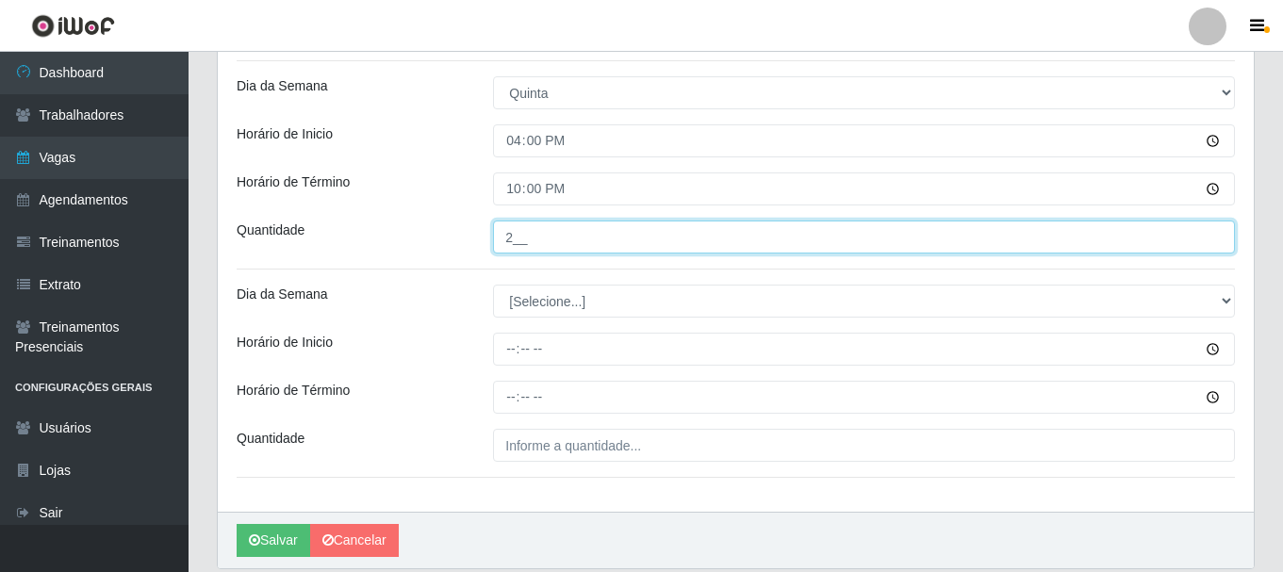
scroll to position [377, 0]
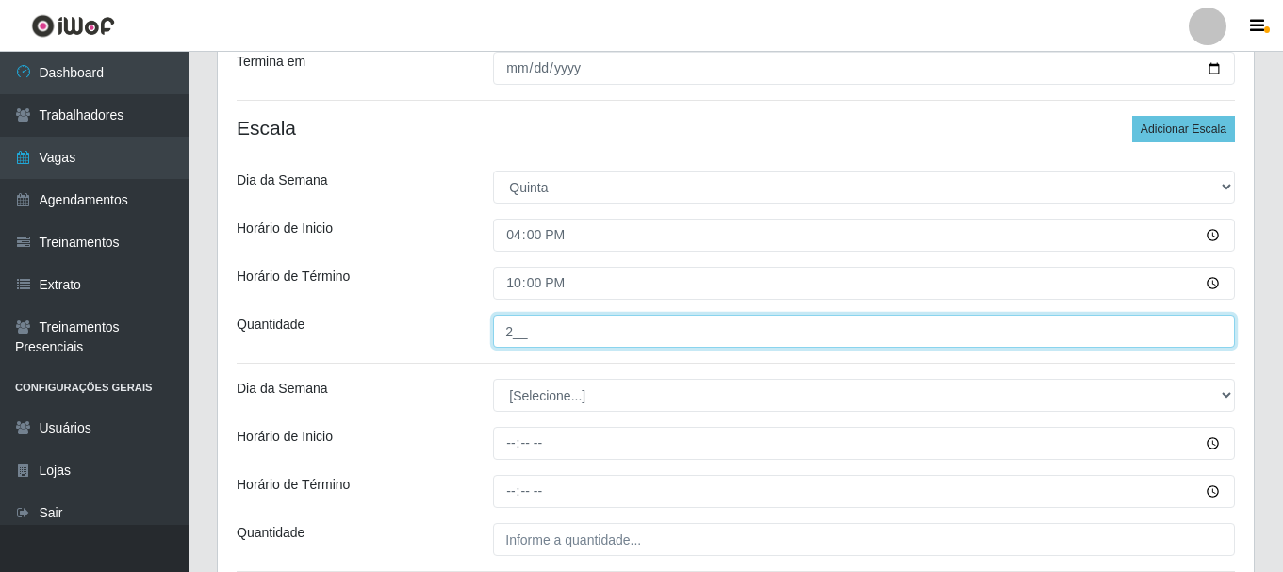
type input "2__"
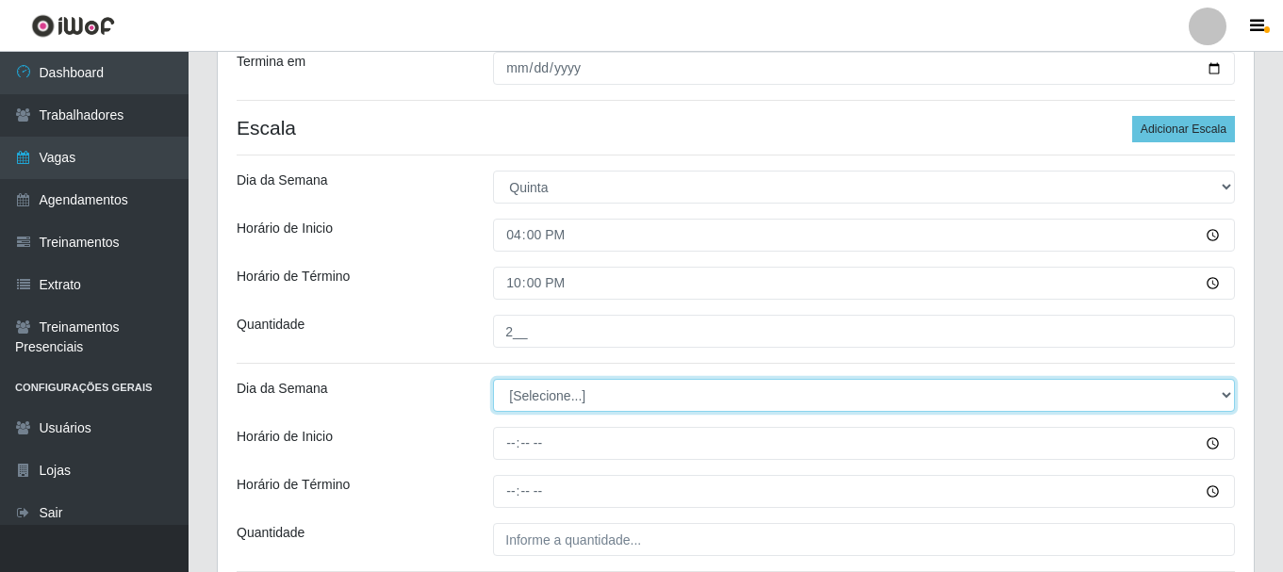
click at [1231, 396] on select "[Selecione...] Segunda Terça Quarta Quinta Sexta Sábado Domingo" at bounding box center [864, 395] width 742 height 33
select select "5"
click at [493, 379] on select "[Selecione...] Segunda Terça Quarta Quinta Sexta Sábado Domingo" at bounding box center [864, 395] width 742 height 33
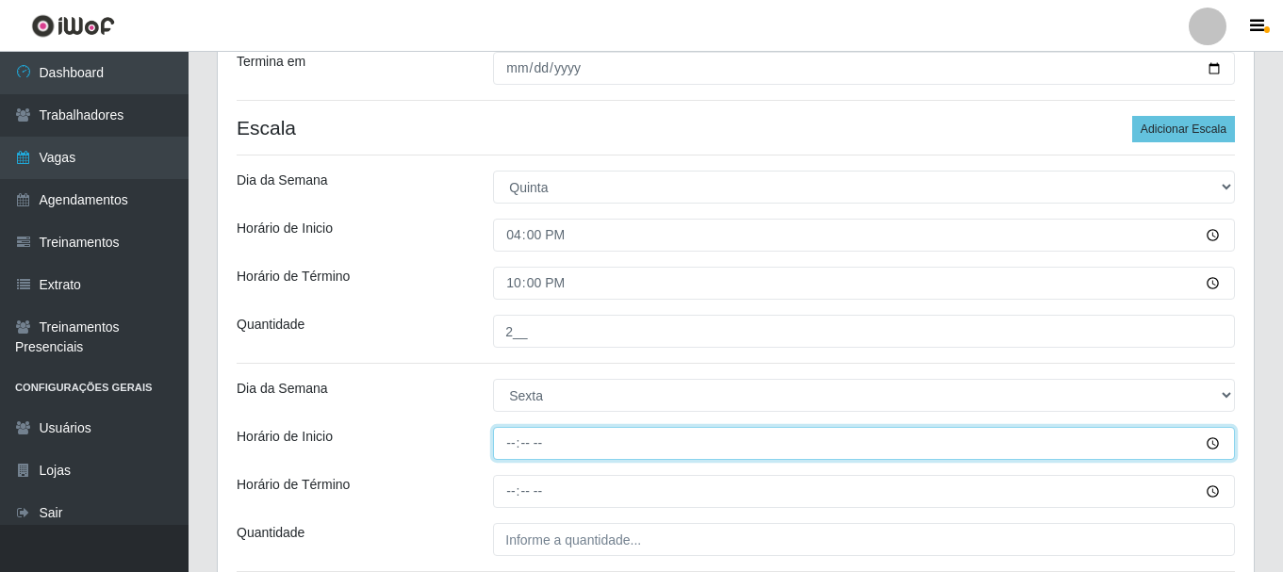
click at [1211, 442] on input "Horário de Inicio" at bounding box center [864, 443] width 742 height 33
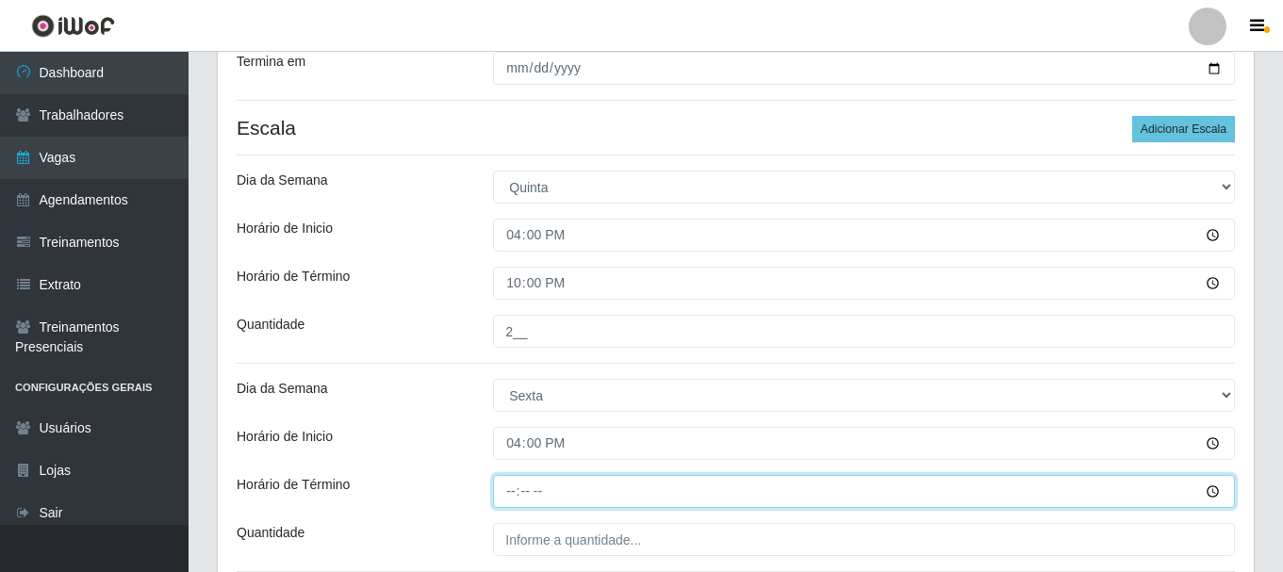
type input "16:00"
click at [1220, 491] on input "Horário de Término" at bounding box center [864, 491] width 742 height 33
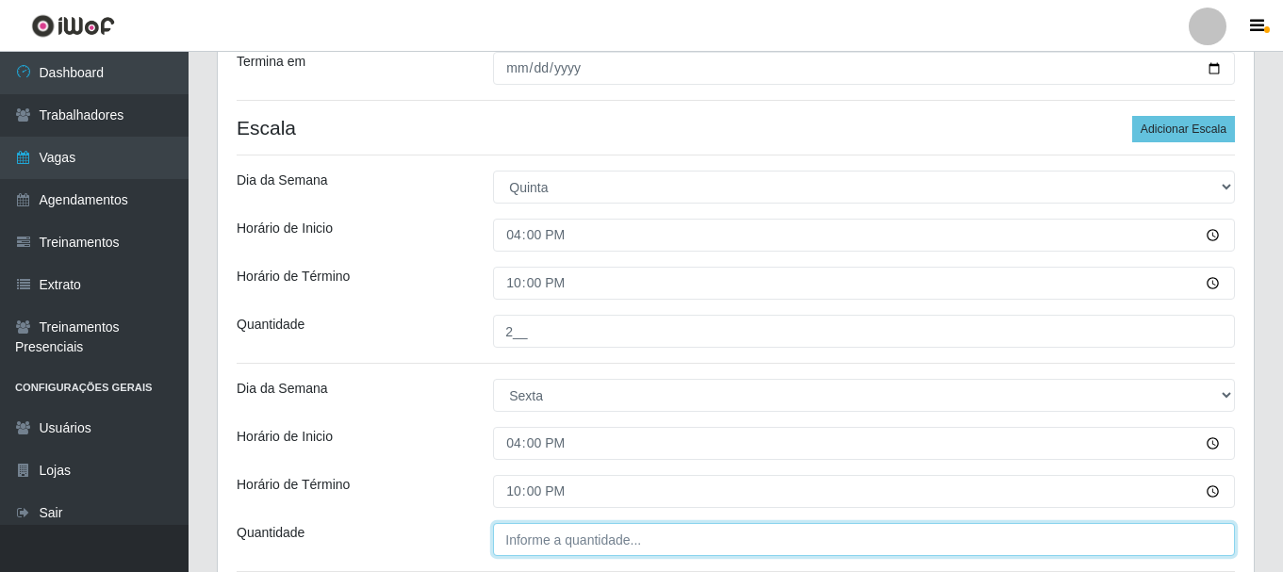
type input "22:00"
click at [608, 551] on input "___" at bounding box center [864, 539] width 742 height 33
type input "02_"
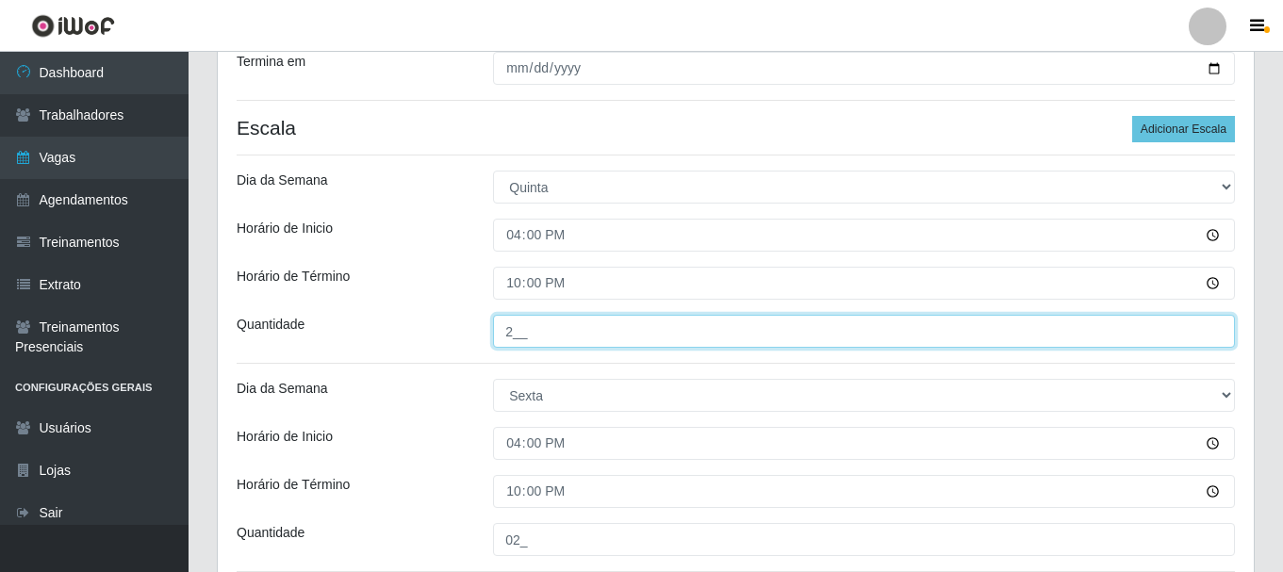
click at [515, 334] on input "2__" at bounding box center [864, 331] width 742 height 33
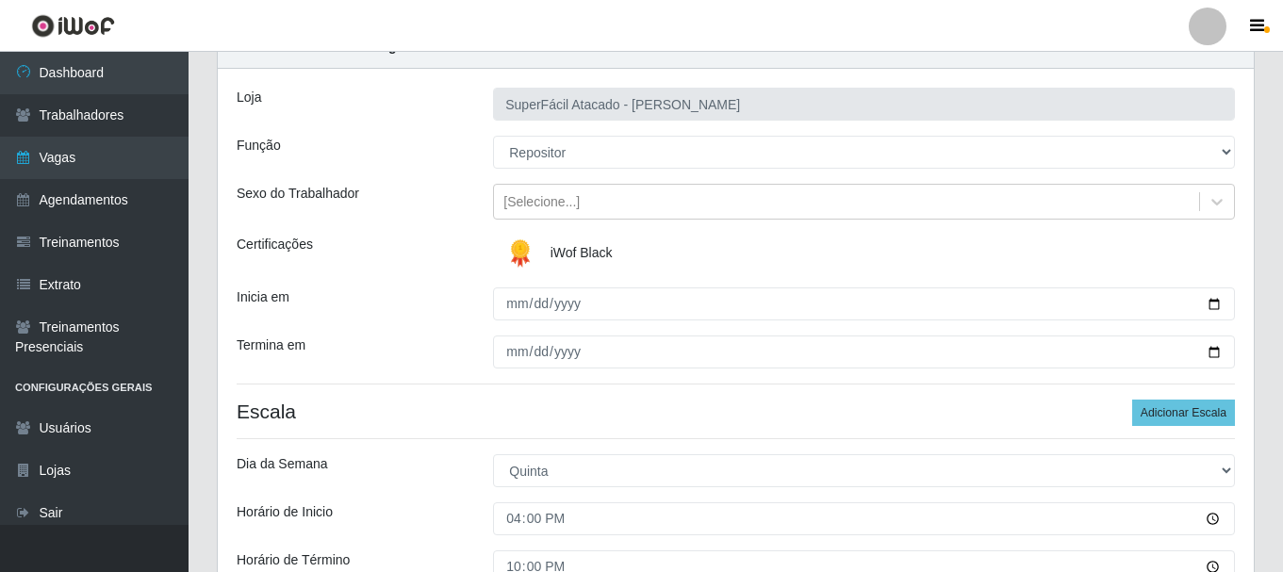
scroll to position [94, 0]
type input "02_"
click at [1184, 412] on button "Adicionar Escala" at bounding box center [1183, 412] width 103 height 26
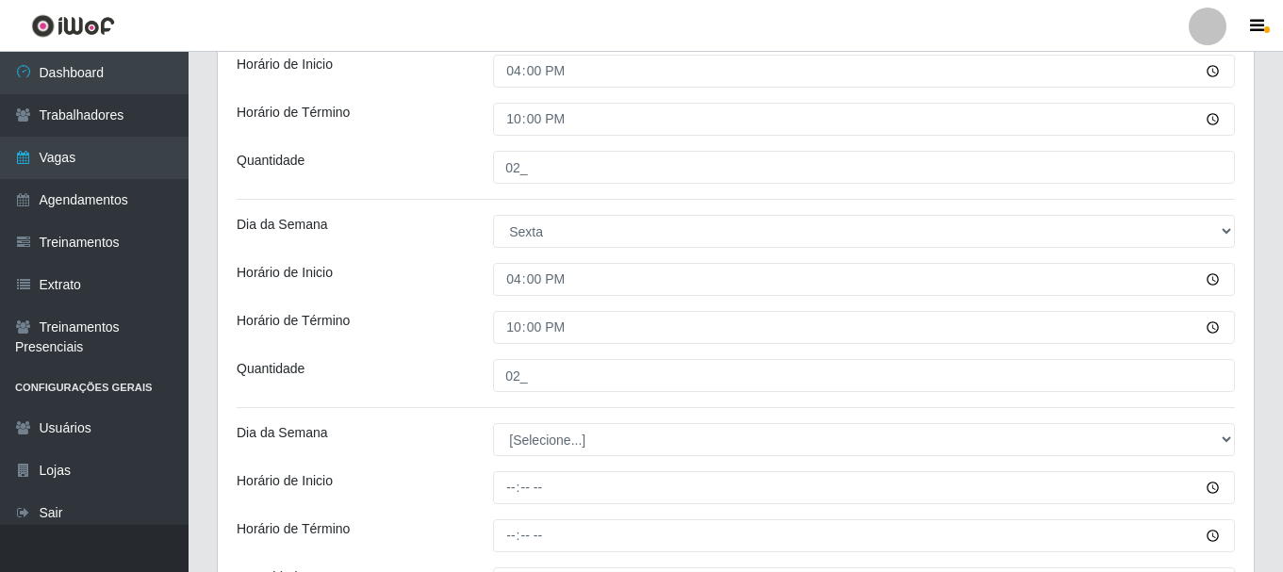
scroll to position [566, 0]
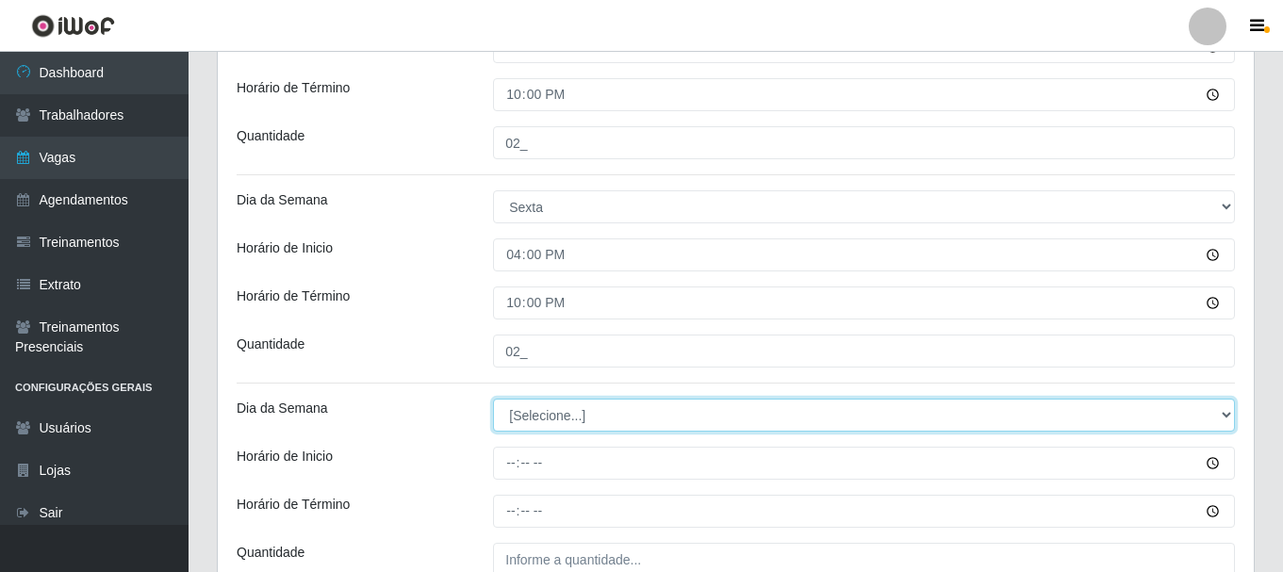
click at [1223, 410] on select "[Selecione...] Segunda Terça Quarta Quinta Sexta Sábado Domingo" at bounding box center [864, 415] width 742 height 33
select select "6"
click at [493, 399] on select "[Selecione...] Segunda Terça Quarta Quinta Sexta Sábado Domingo" at bounding box center [864, 415] width 742 height 33
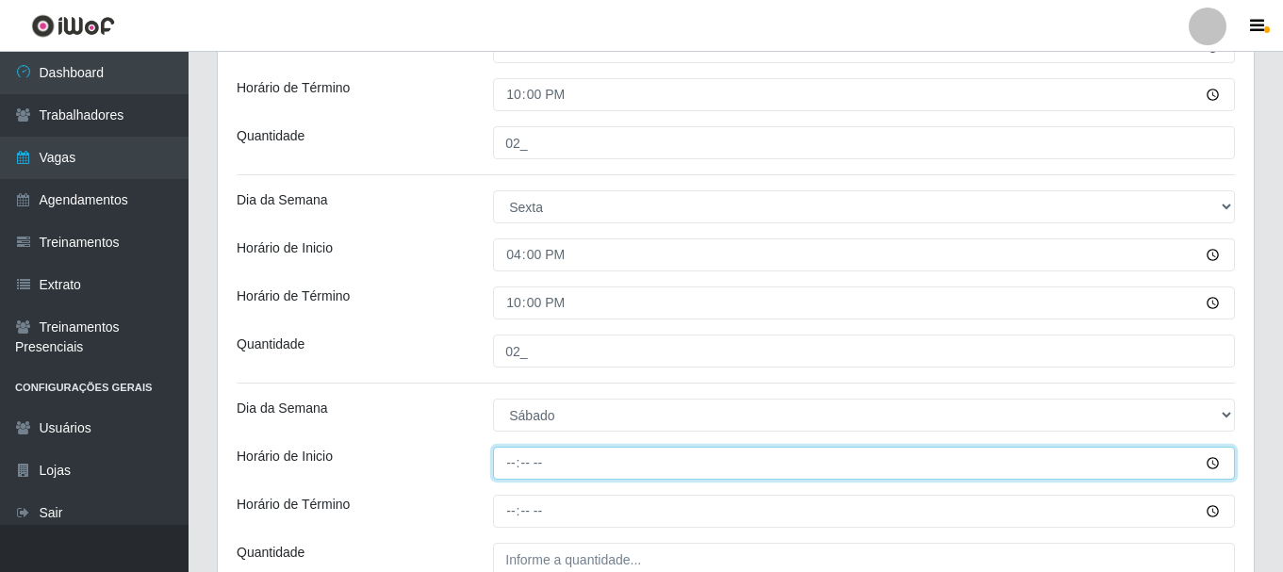
click at [1213, 463] on input "Horário de Inicio" at bounding box center [864, 463] width 742 height 33
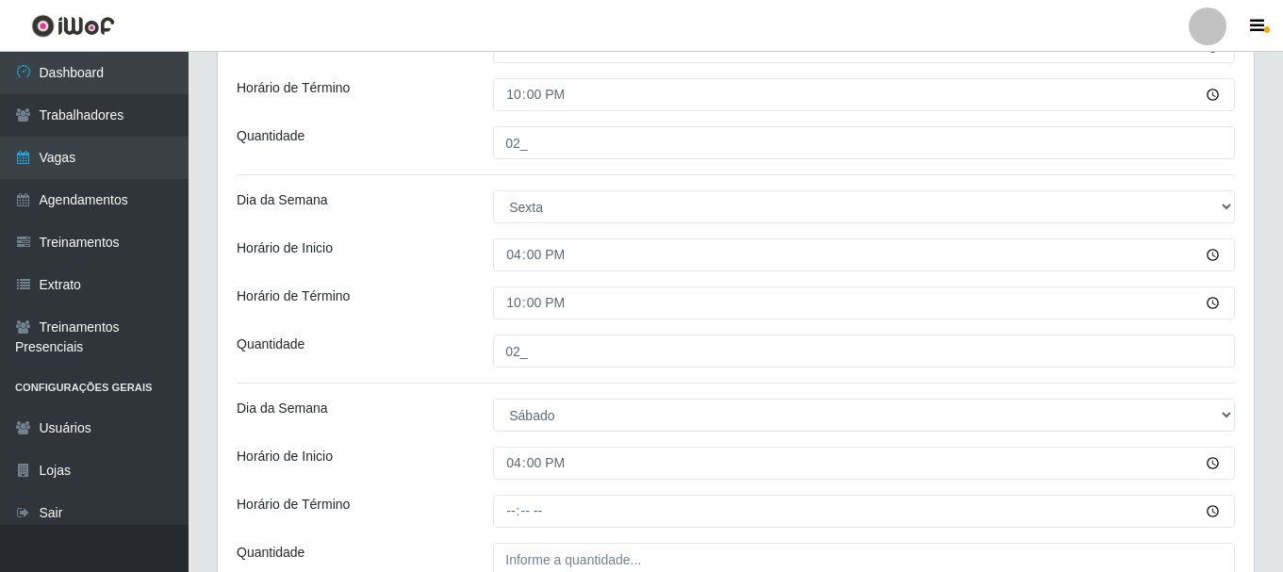
type input "16:00"
click at [409, 453] on div "Horário de Inicio" at bounding box center [351, 463] width 256 height 33
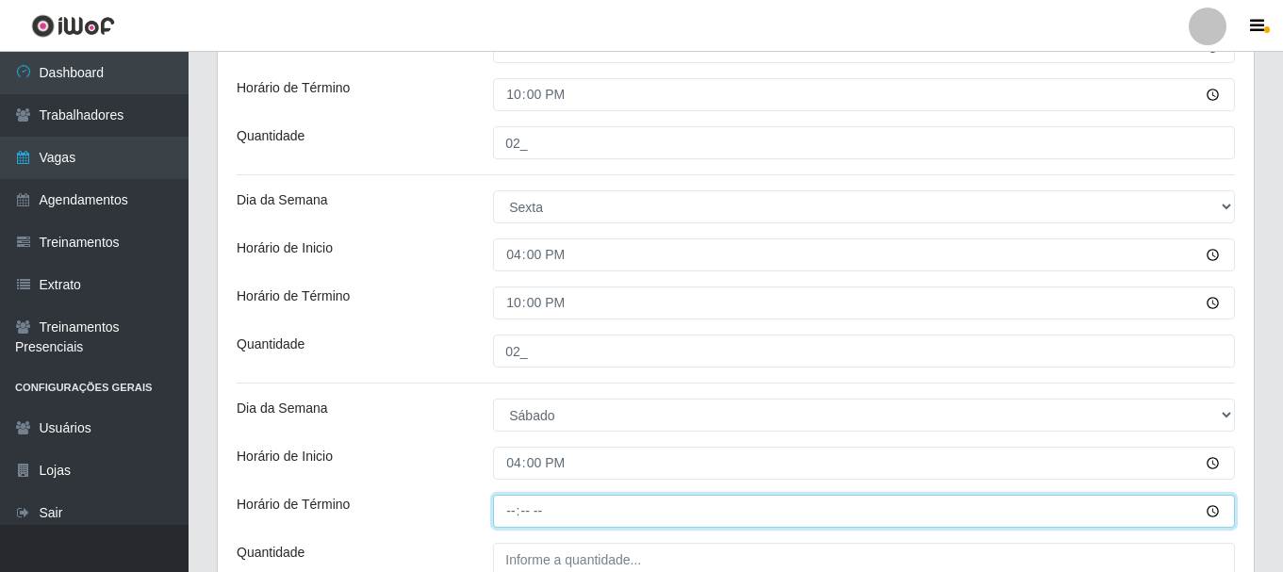
click at [1220, 510] on input "Horário de Término" at bounding box center [864, 511] width 742 height 33
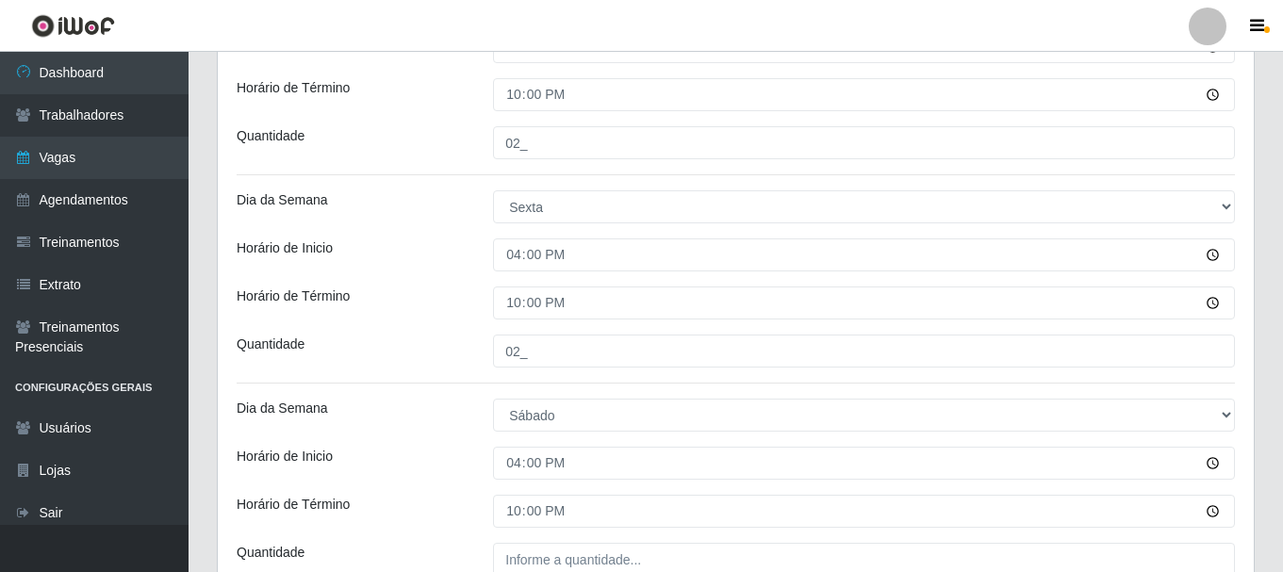
type input "22:00"
click at [430, 498] on div "Horário de Término" at bounding box center [351, 511] width 256 height 33
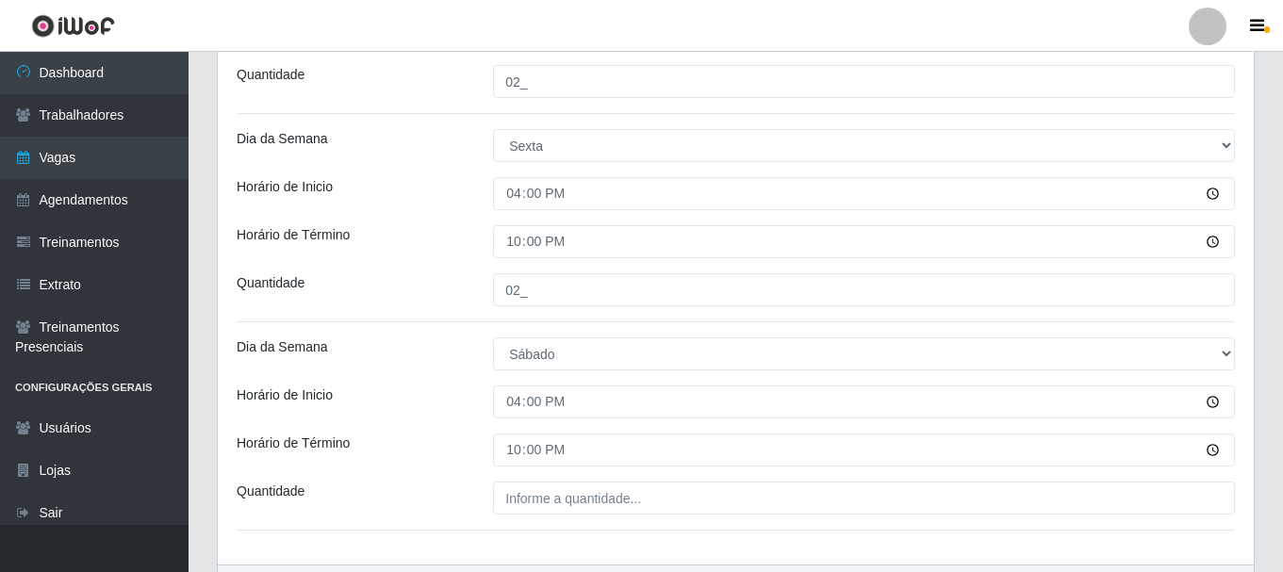
scroll to position [660, 0]
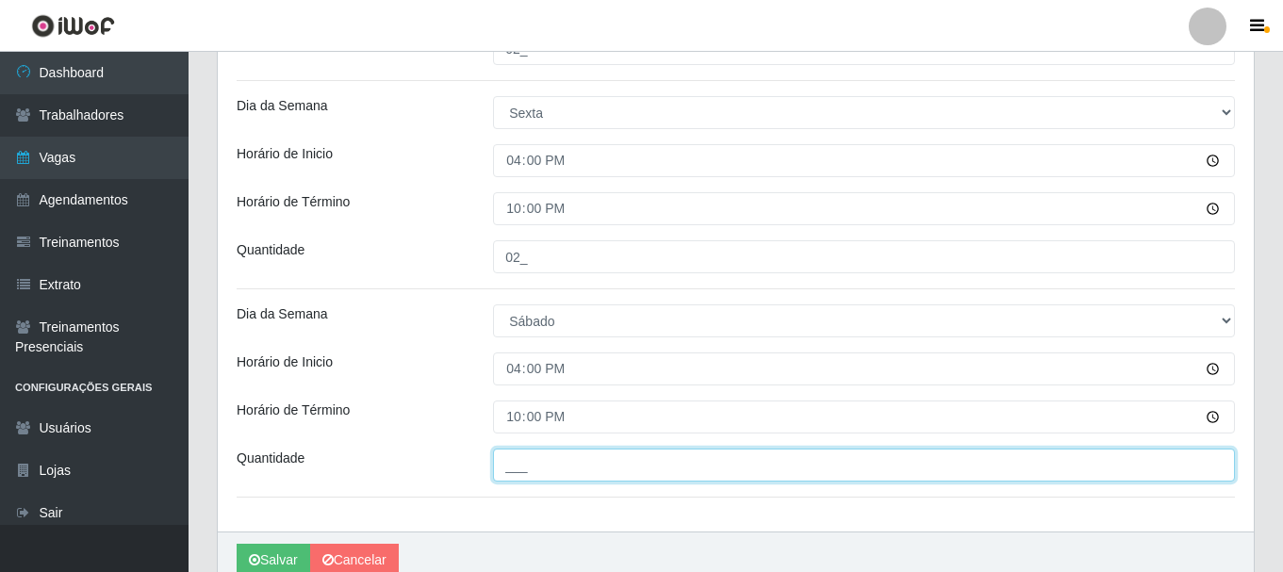
click at [564, 462] on input "___" at bounding box center [864, 465] width 742 height 33
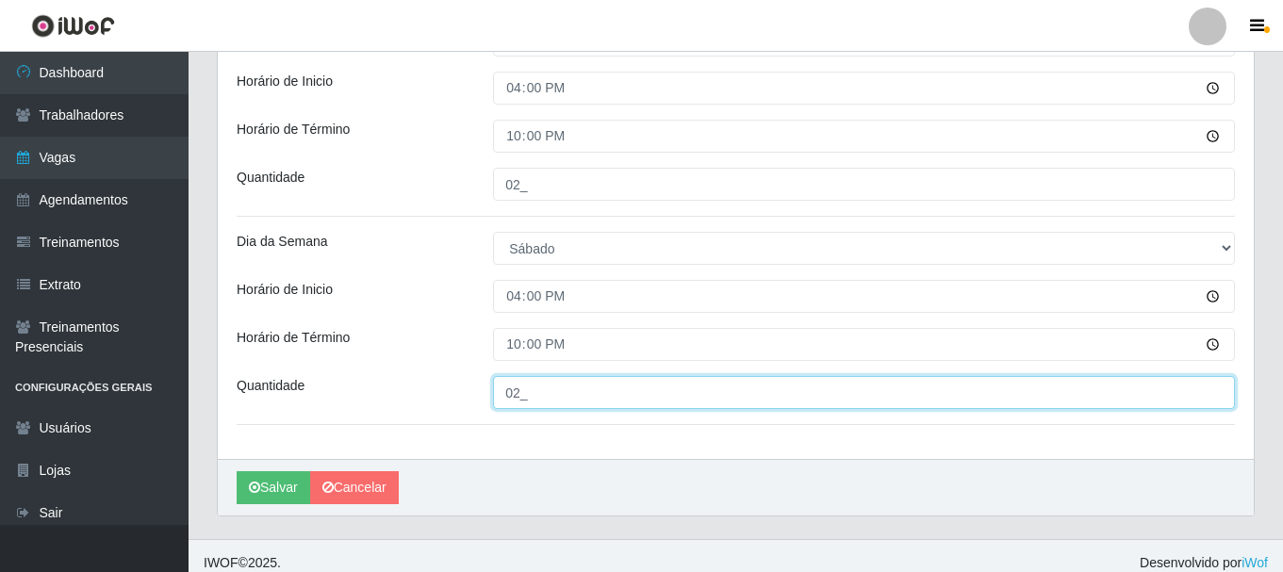
scroll to position [747, 0]
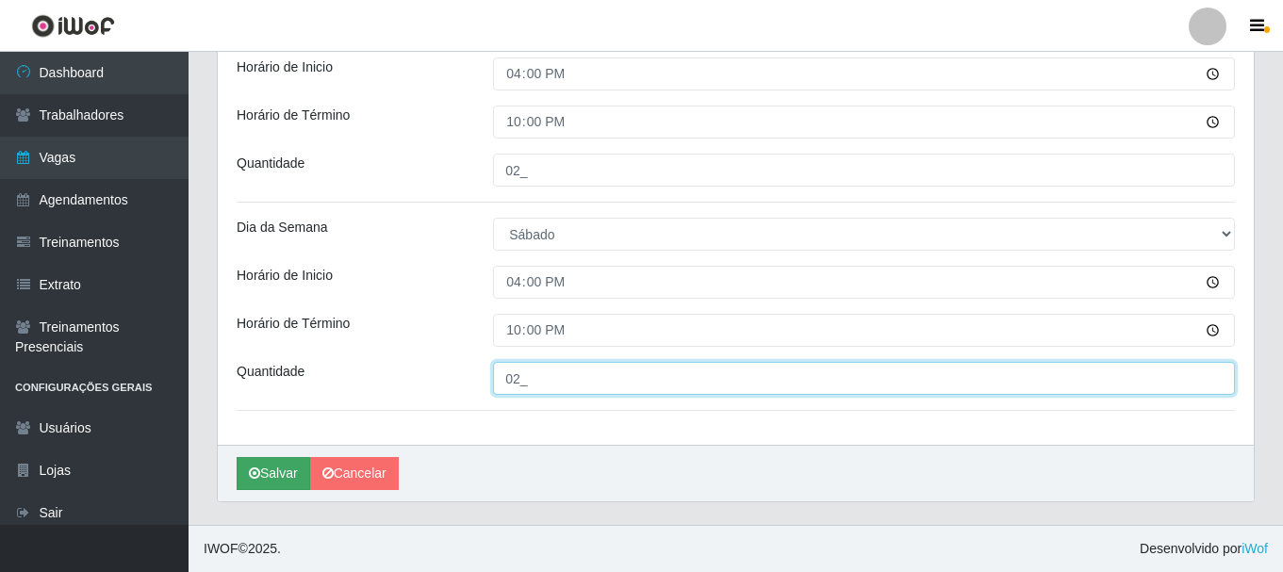
type input "02_"
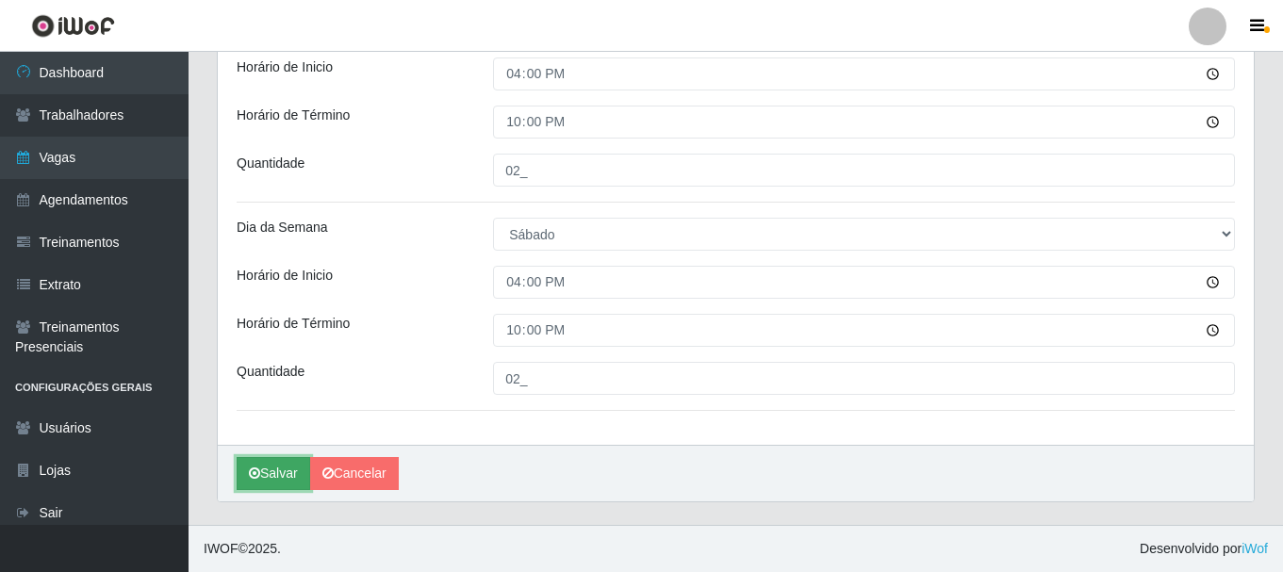
click at [273, 472] on button "Salvar" at bounding box center [274, 473] width 74 height 33
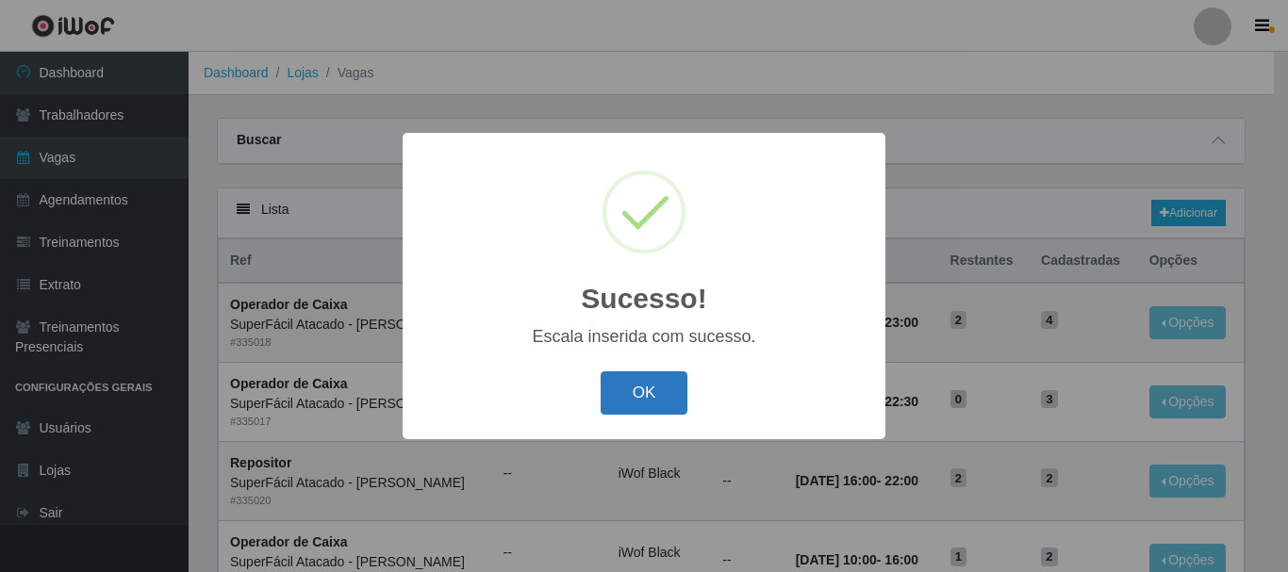
click at [660, 397] on button "OK" at bounding box center [645, 394] width 88 height 44
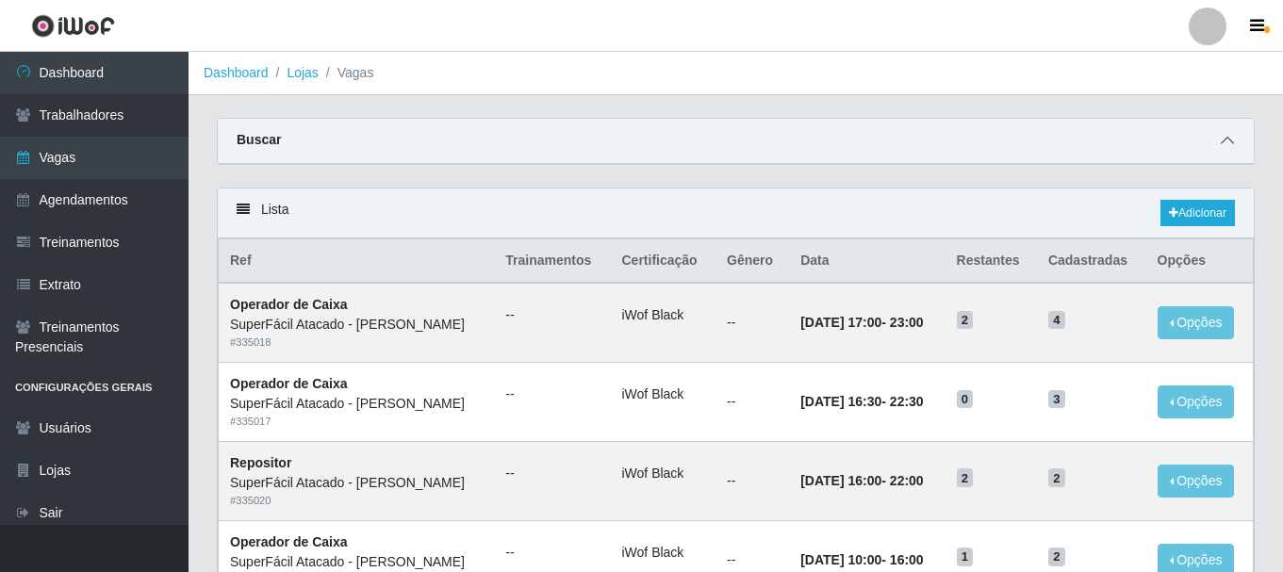
click at [1232, 138] on icon at bounding box center [1227, 140] width 13 height 13
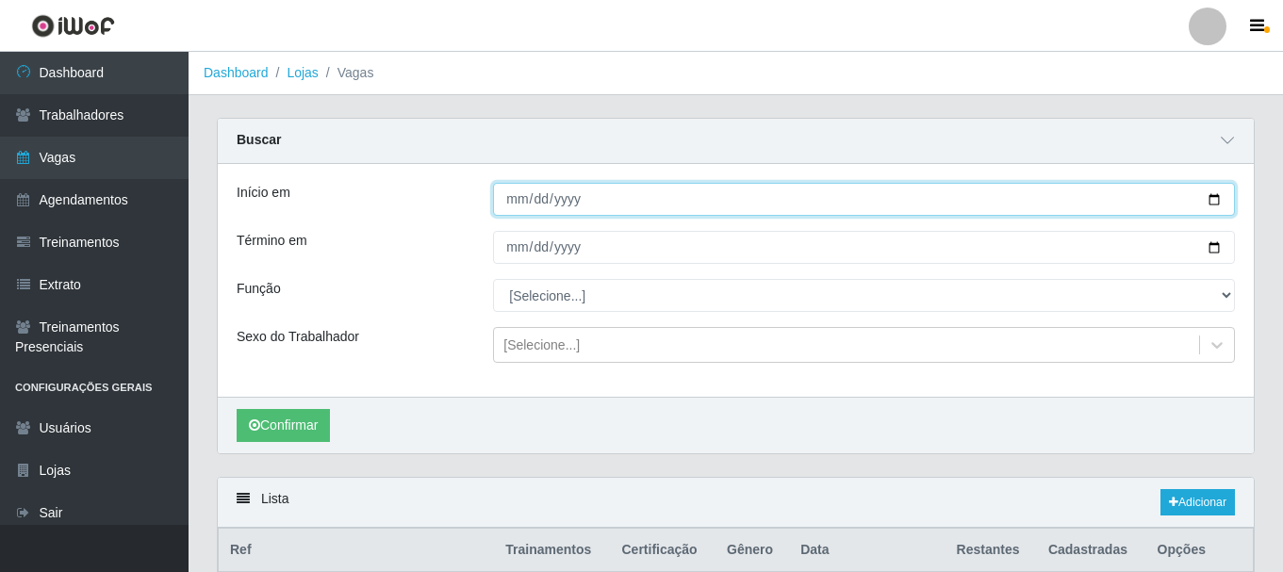
click at [1218, 201] on input "[DATE]" at bounding box center [864, 199] width 742 height 33
type input "[DATE]"
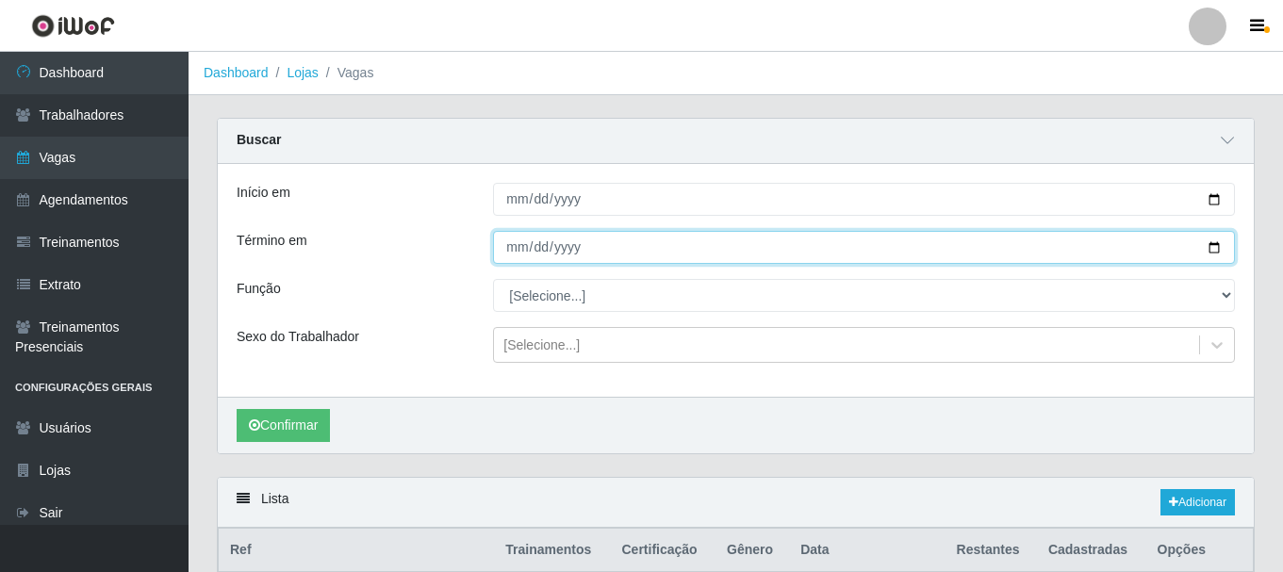
drag, startPoint x: 1213, startPoint y: 246, endPoint x: 1181, endPoint y: 268, distance: 37.9
click at [1213, 247] on input "[DATE]" at bounding box center [864, 247] width 742 height 33
type input "[DATE]"
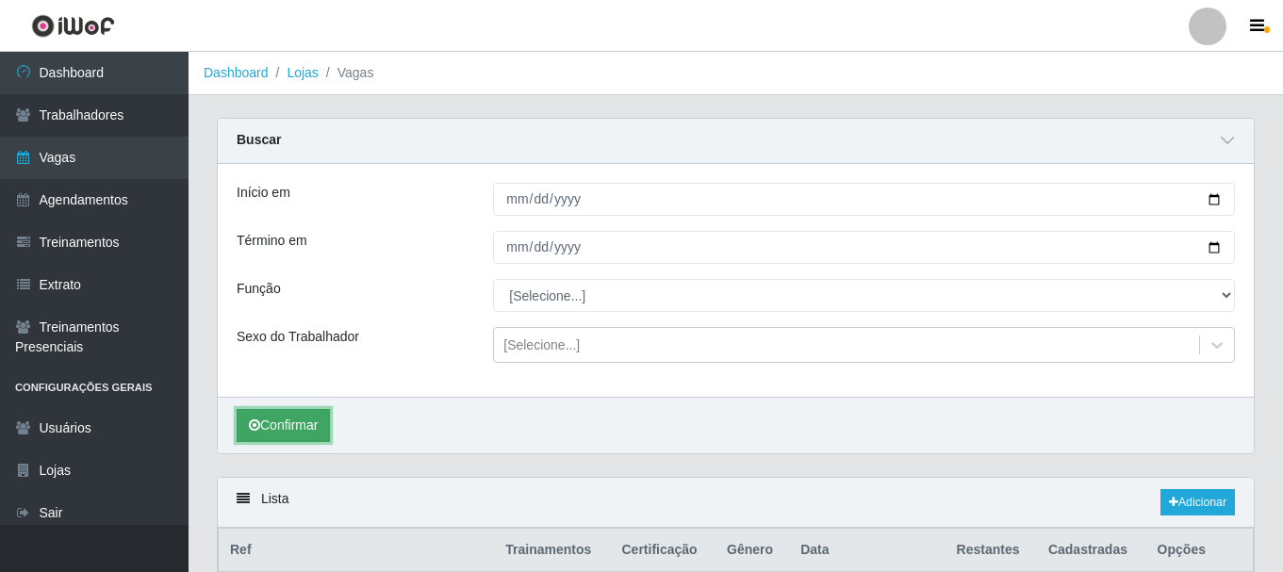
click at [315, 438] on button "Confirmar" at bounding box center [283, 425] width 93 height 33
click at [275, 431] on button "Confirmar" at bounding box center [283, 425] width 93 height 33
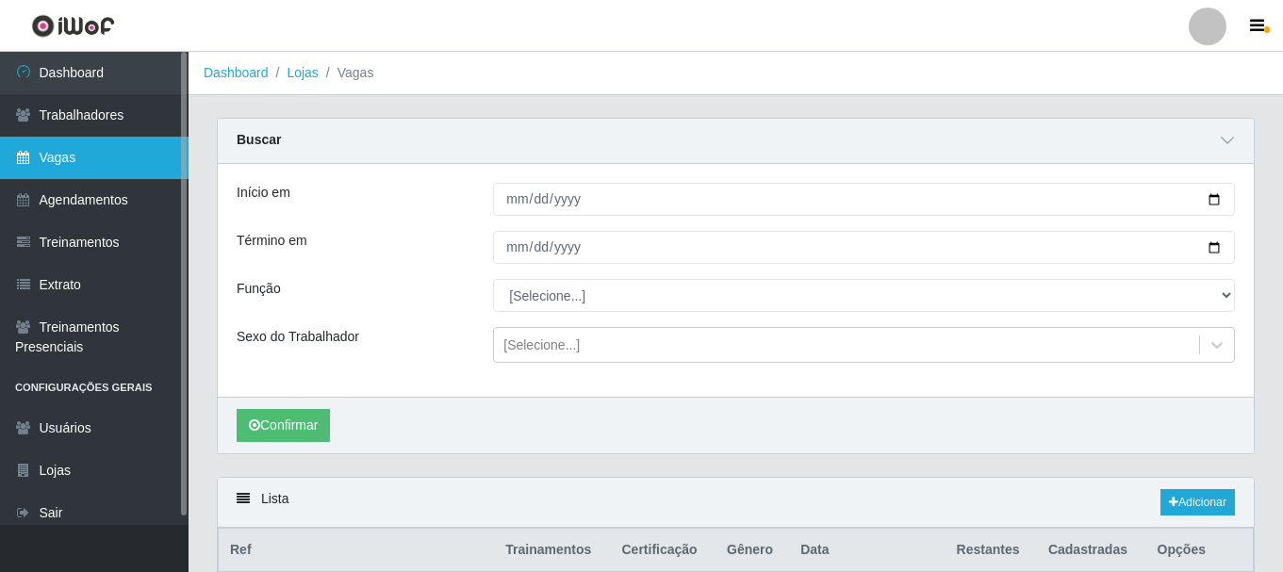
click at [44, 154] on link "Vagas" at bounding box center [94, 158] width 189 height 42
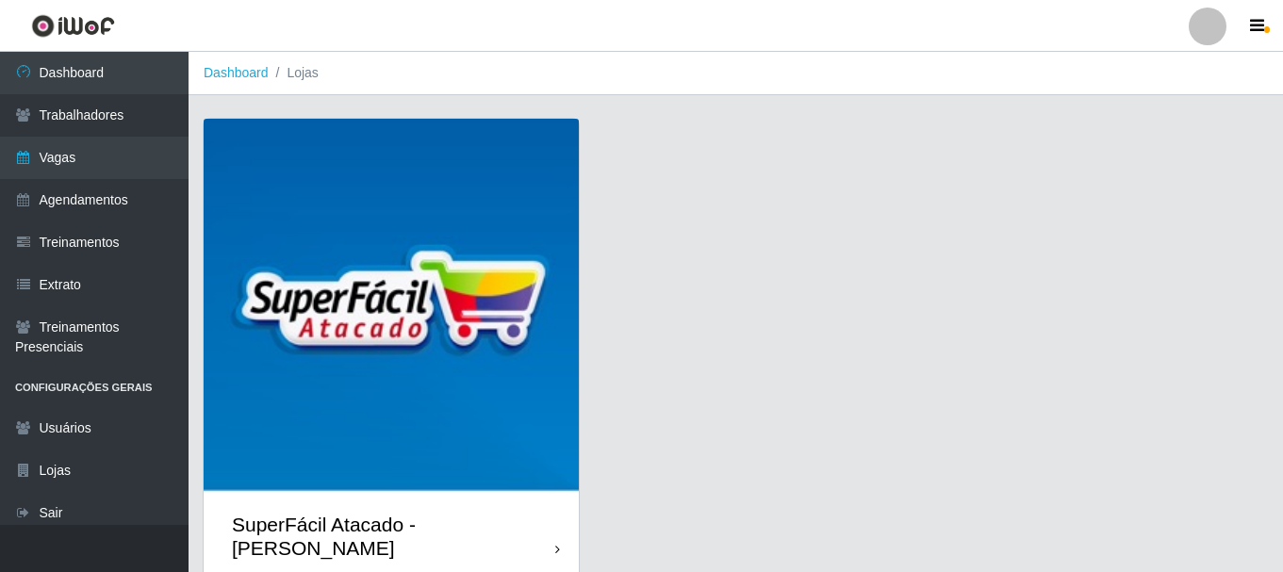
click at [504, 194] on img at bounding box center [391, 306] width 375 height 375
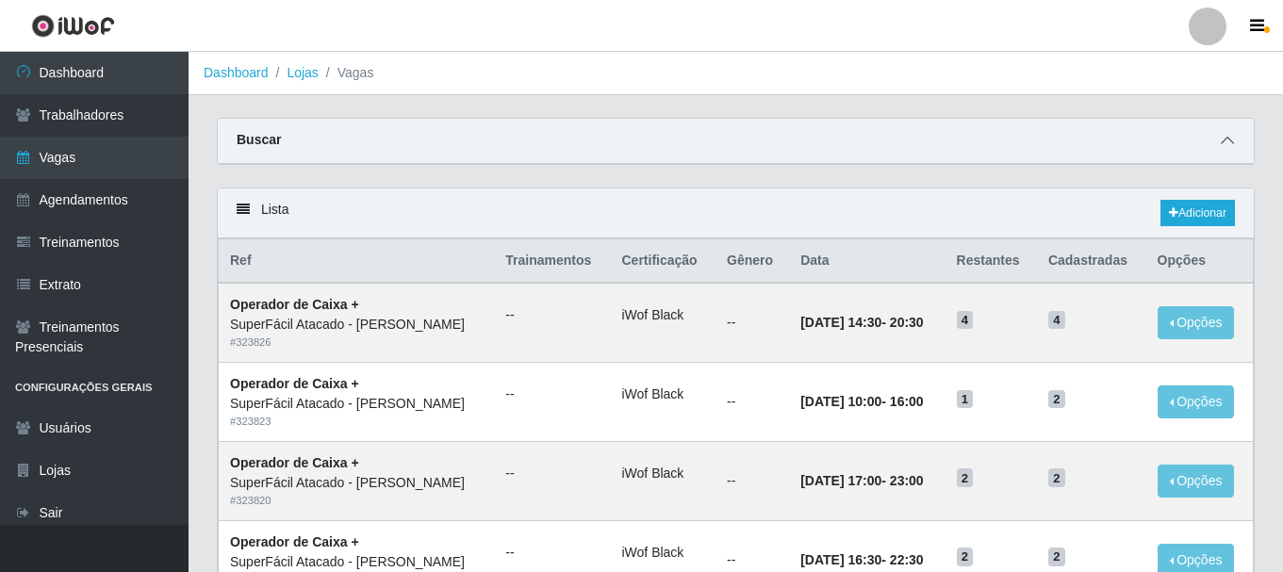
click at [1229, 141] on icon at bounding box center [1227, 140] width 13 height 13
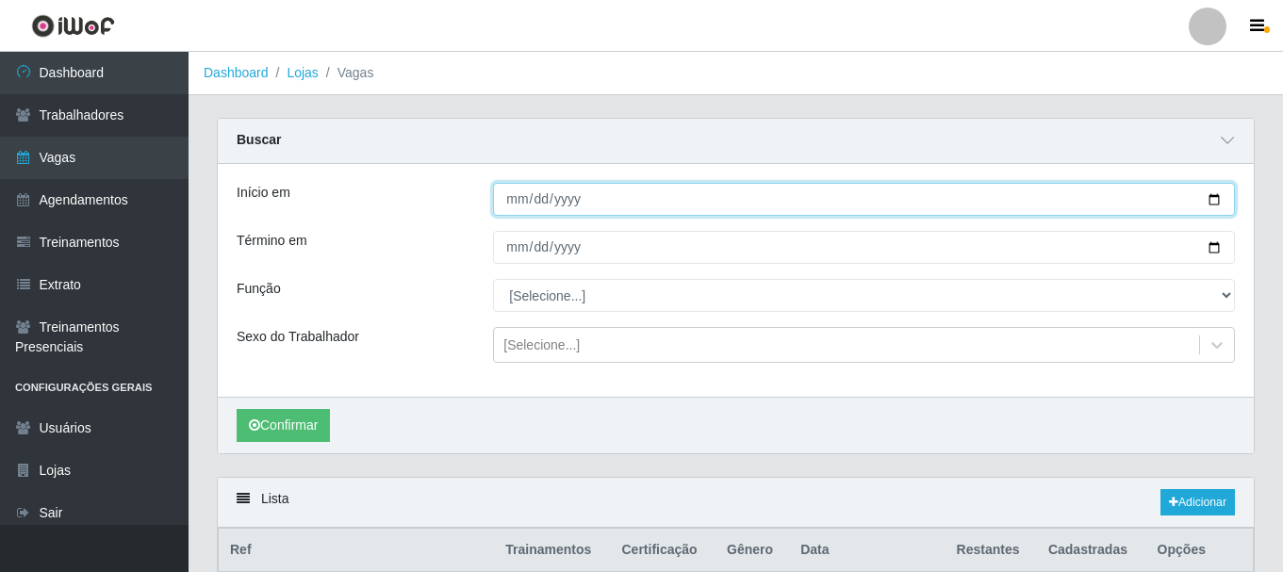
click at [1212, 199] on input "Início em" at bounding box center [864, 199] width 742 height 33
type input "[DATE]"
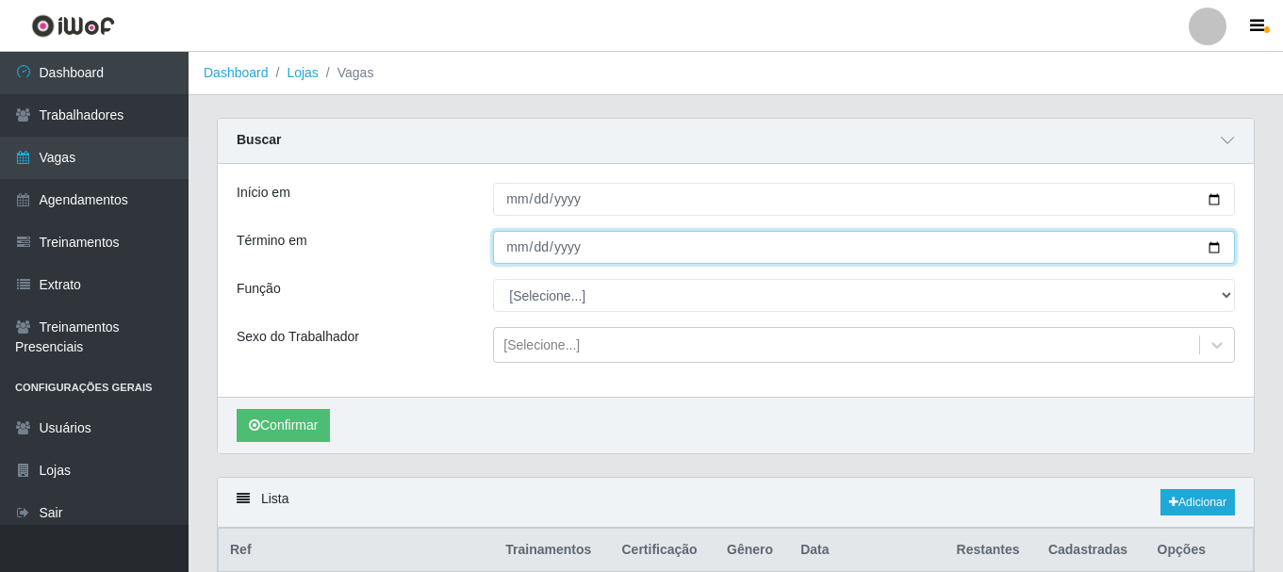
click at [1213, 253] on input "Término em" at bounding box center [864, 247] width 742 height 33
type input "[DATE]"
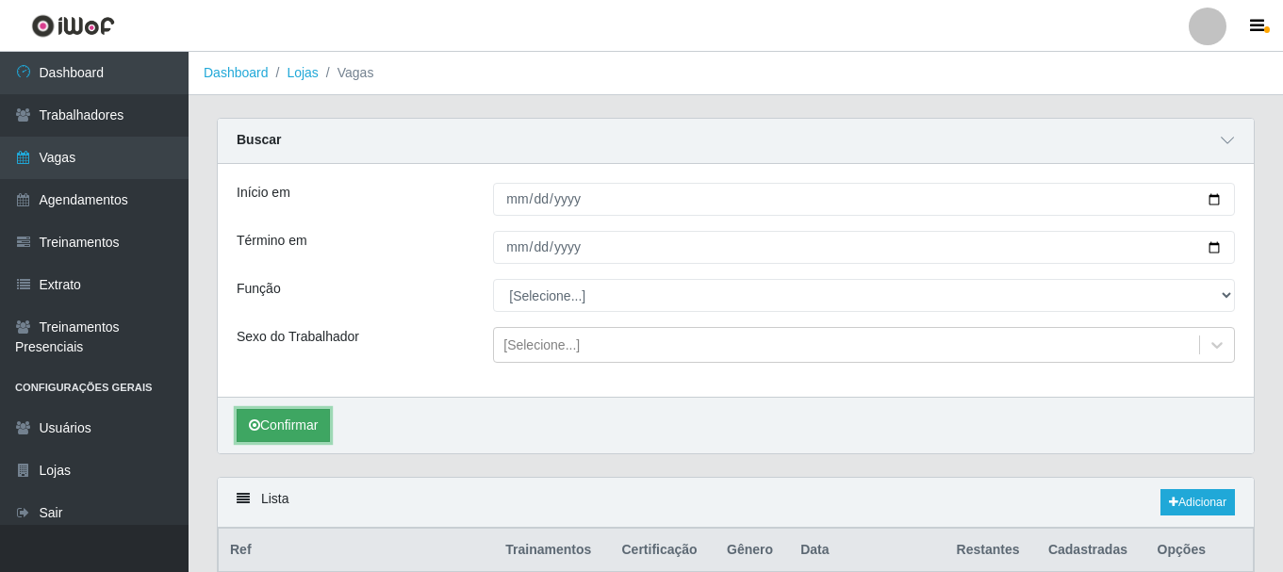
click at [307, 433] on button "Confirmar" at bounding box center [283, 425] width 93 height 33
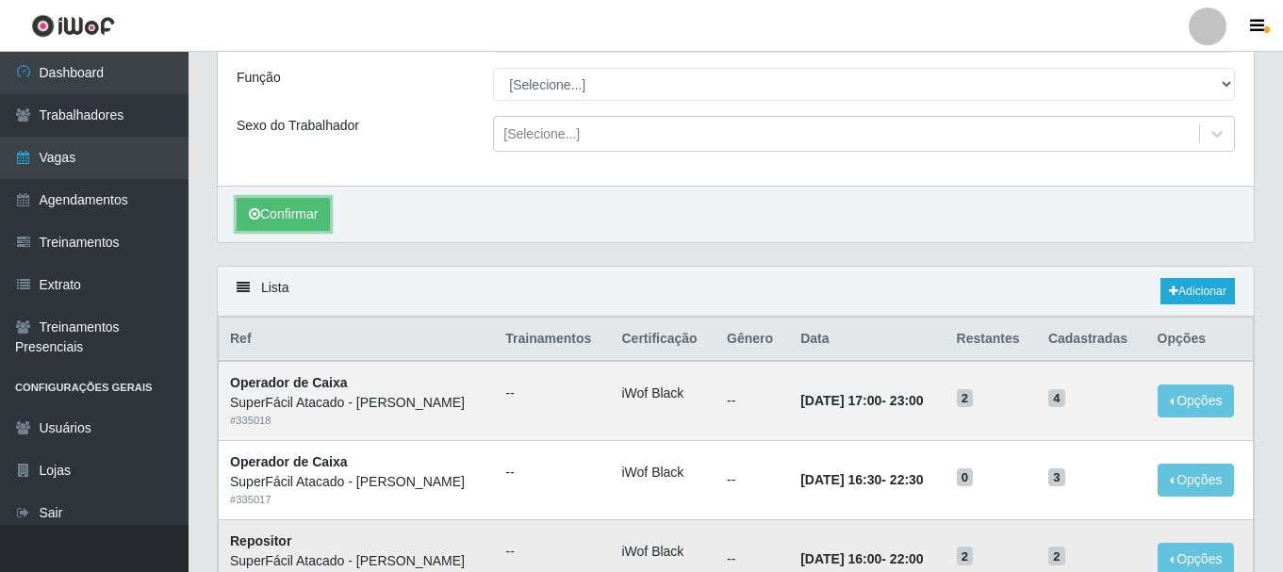
scroll to position [22, 0]
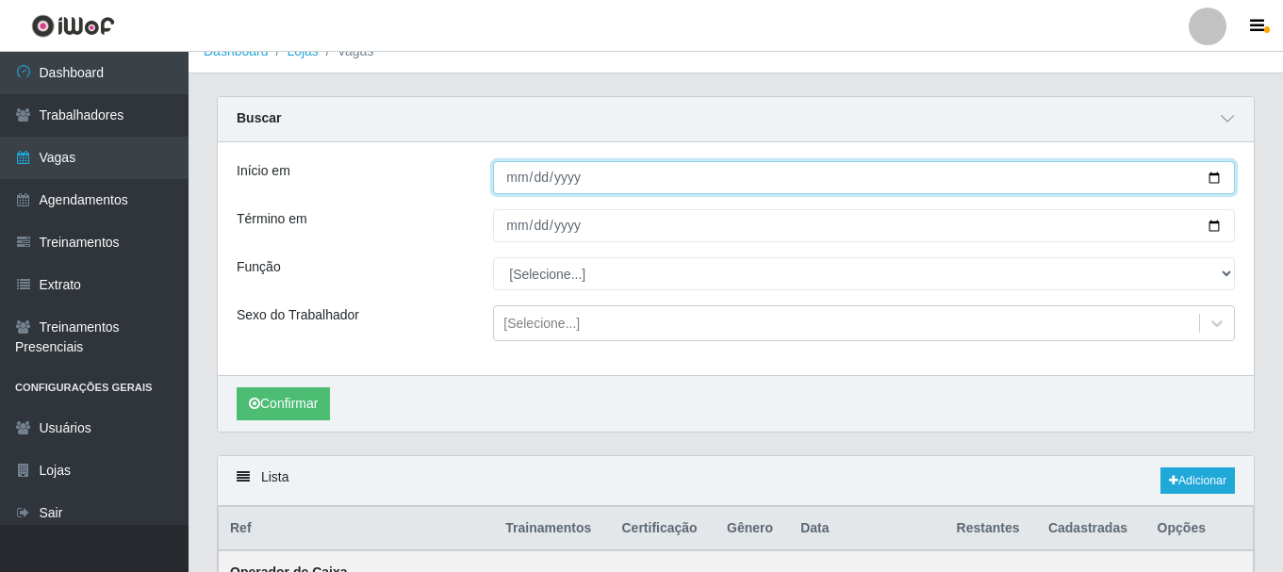
click at [1215, 181] on input "[DATE]" at bounding box center [864, 177] width 742 height 33
type input "[DATE]"
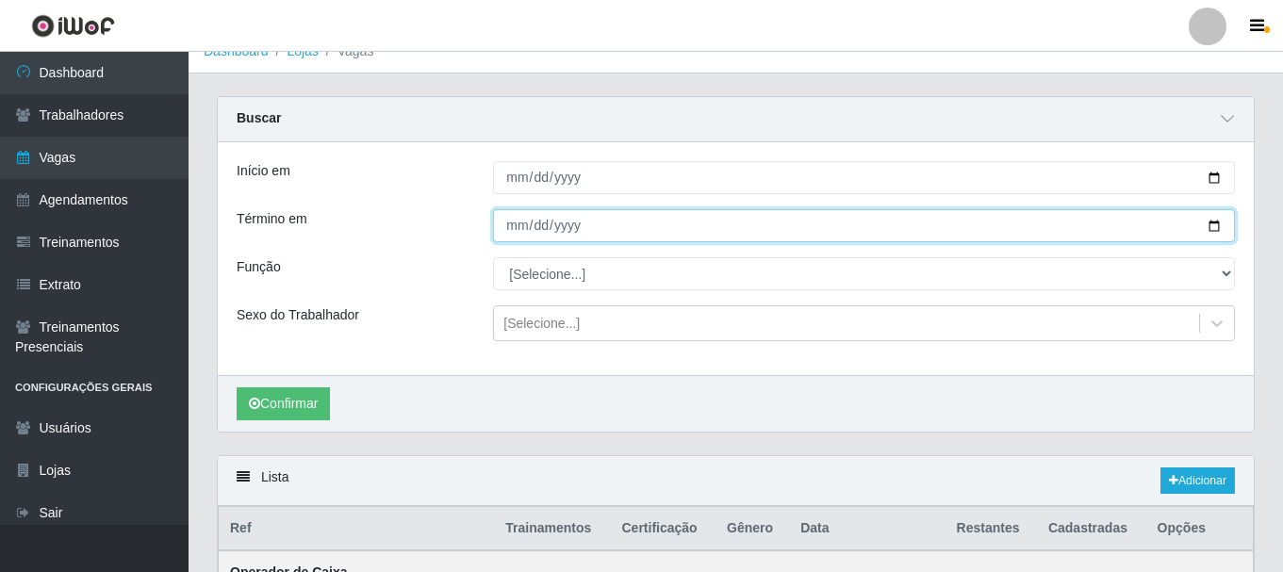
click at [1216, 227] on input "[DATE]" at bounding box center [864, 225] width 742 height 33
type input "[DATE]"
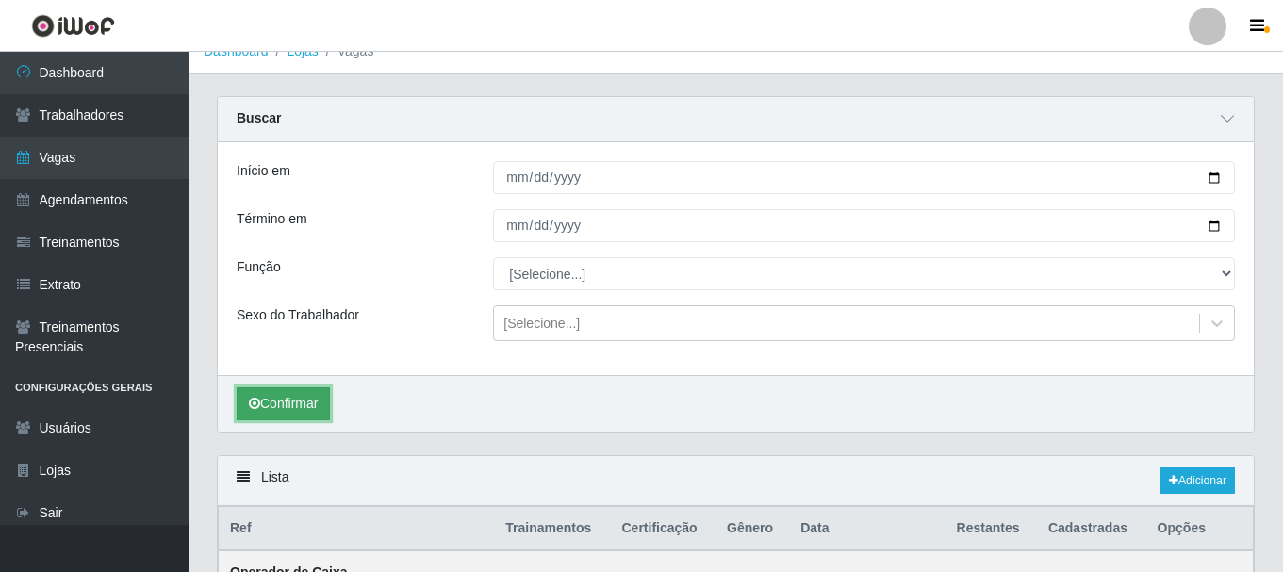
click at [320, 405] on button "Confirmar" at bounding box center [283, 404] width 93 height 33
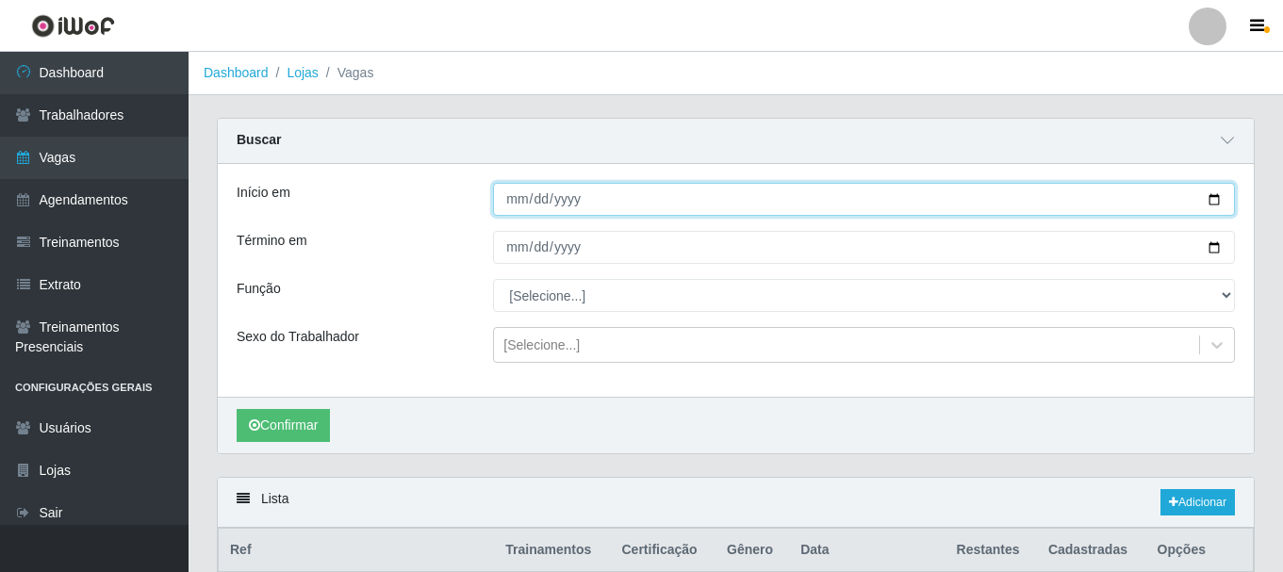
click at [1212, 199] on input "[DATE]" at bounding box center [864, 199] width 742 height 33
type input "[DATE]"
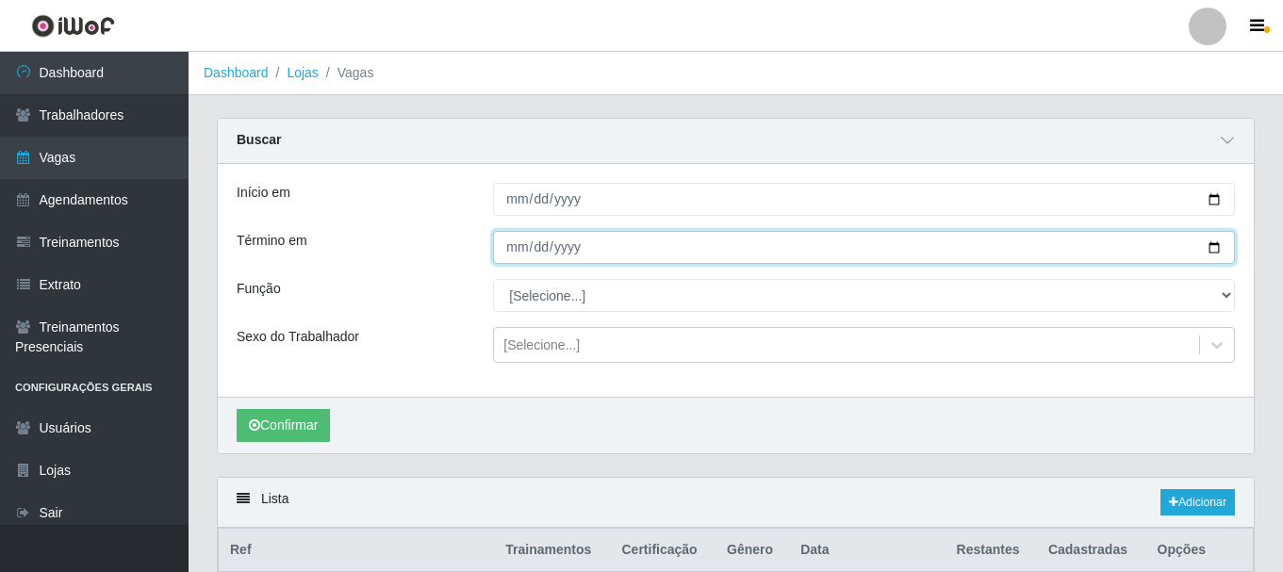
click at [1215, 253] on input "[DATE]" at bounding box center [864, 247] width 742 height 33
type input "[DATE]"
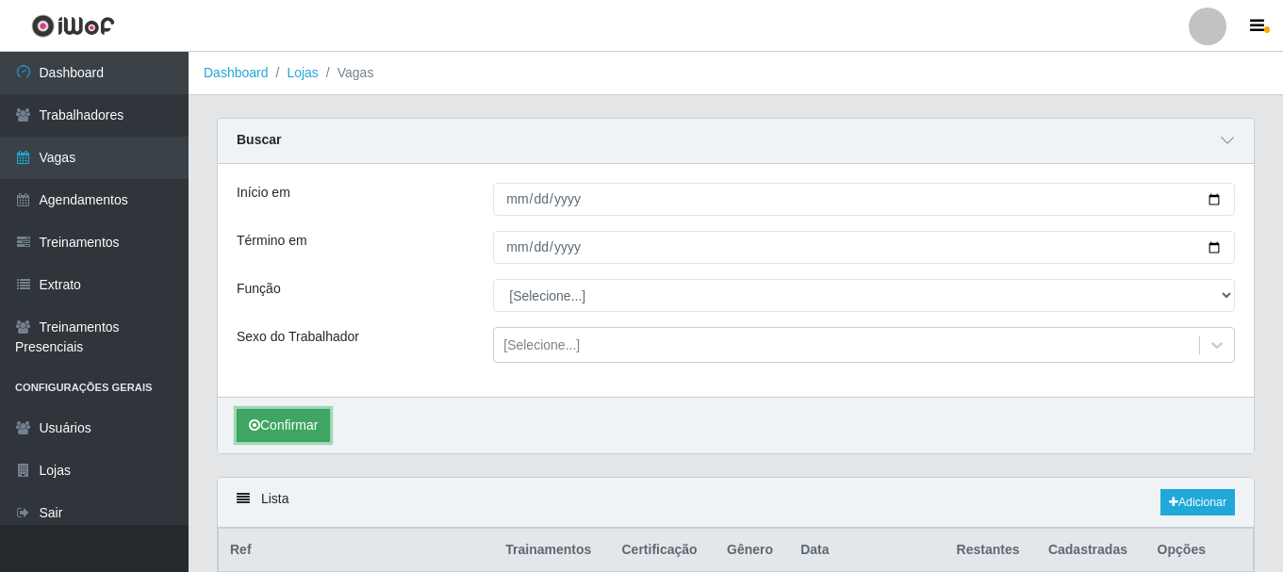
click at [325, 424] on button "Confirmar" at bounding box center [283, 425] width 93 height 33
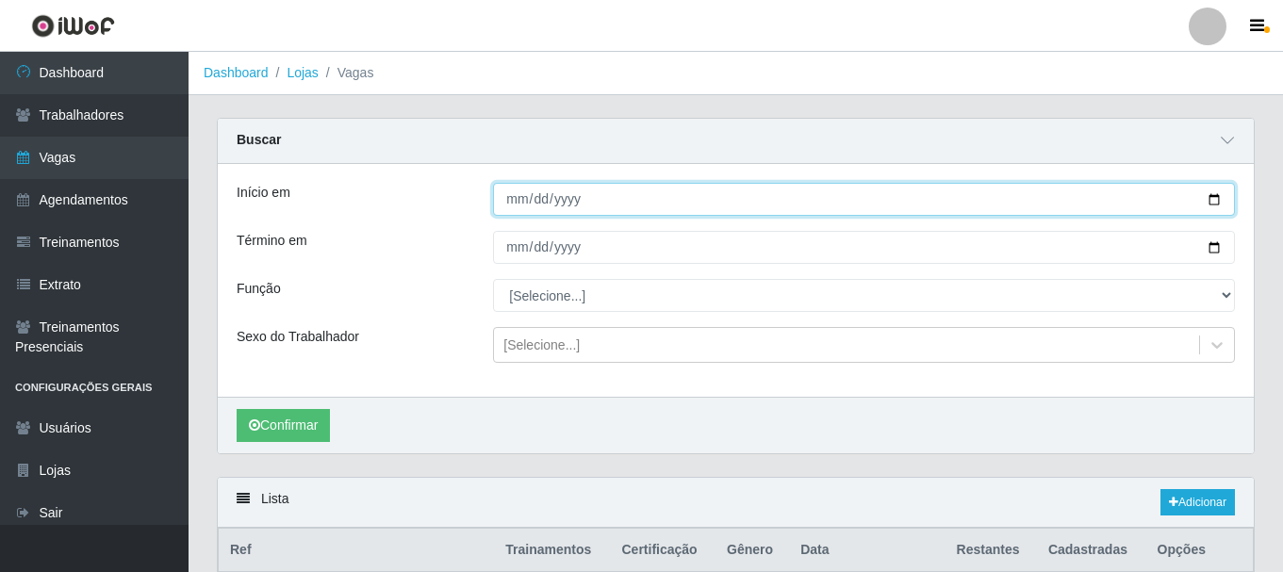
click at [1217, 205] on input "[DATE]" at bounding box center [864, 199] width 742 height 33
type input "[DATE]"
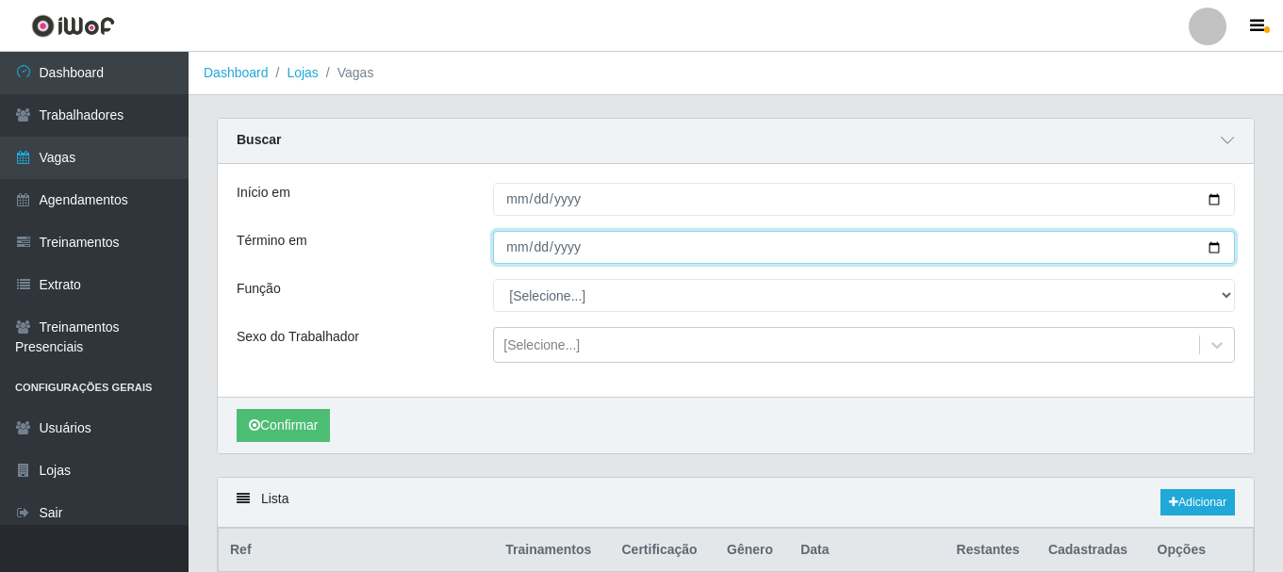
click at [1216, 249] on input "[DATE]" at bounding box center [864, 247] width 742 height 33
type input "[DATE]"
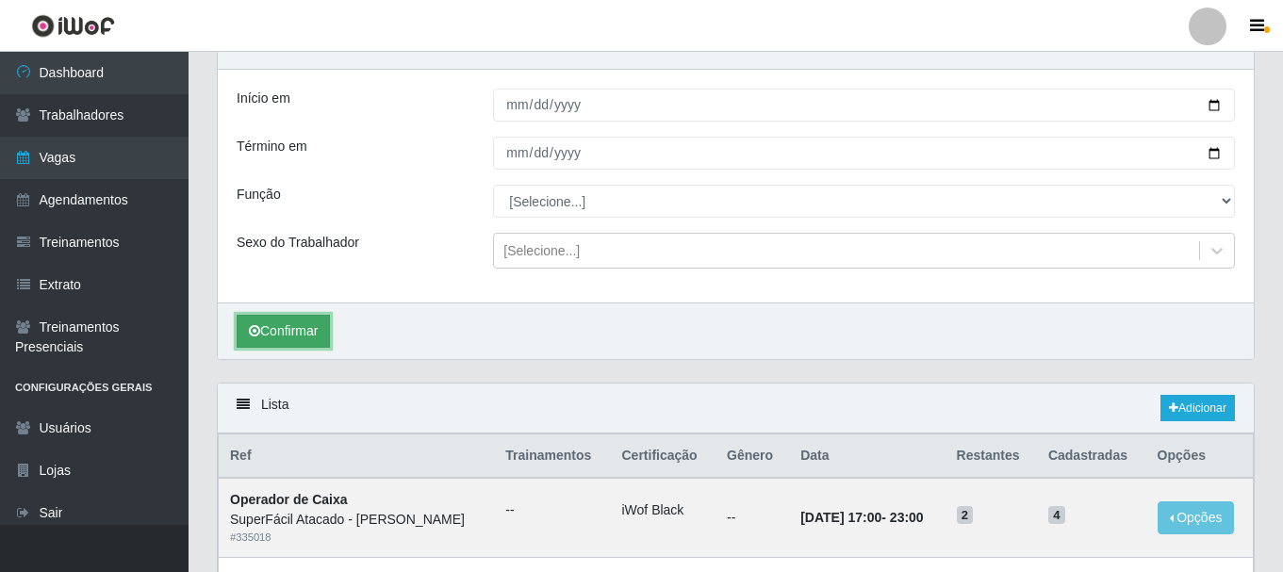
click at [281, 330] on button "Confirmar" at bounding box center [283, 331] width 93 height 33
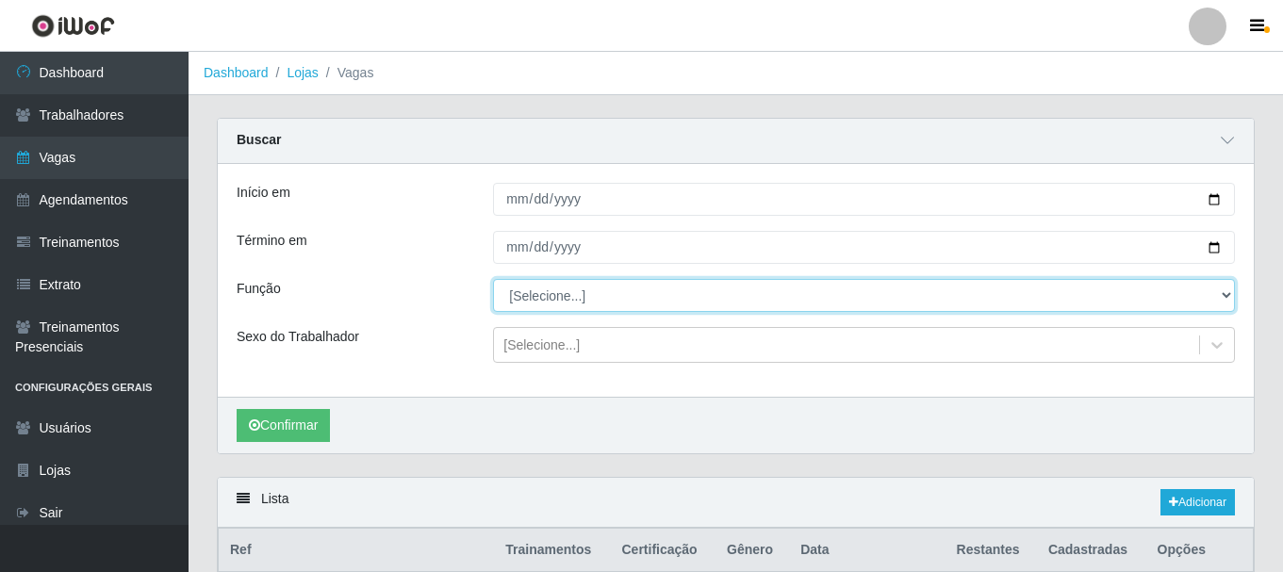
click at [1224, 296] on select "[Selecione...] Embalador Embalador + Embalador ++ Operador de Caixa Operador de…" at bounding box center [864, 295] width 742 height 33
select select "22"
click at [493, 280] on select "[Selecione...] Embalador Embalador + Embalador ++ Operador de Caixa Operador de…" at bounding box center [864, 295] width 742 height 33
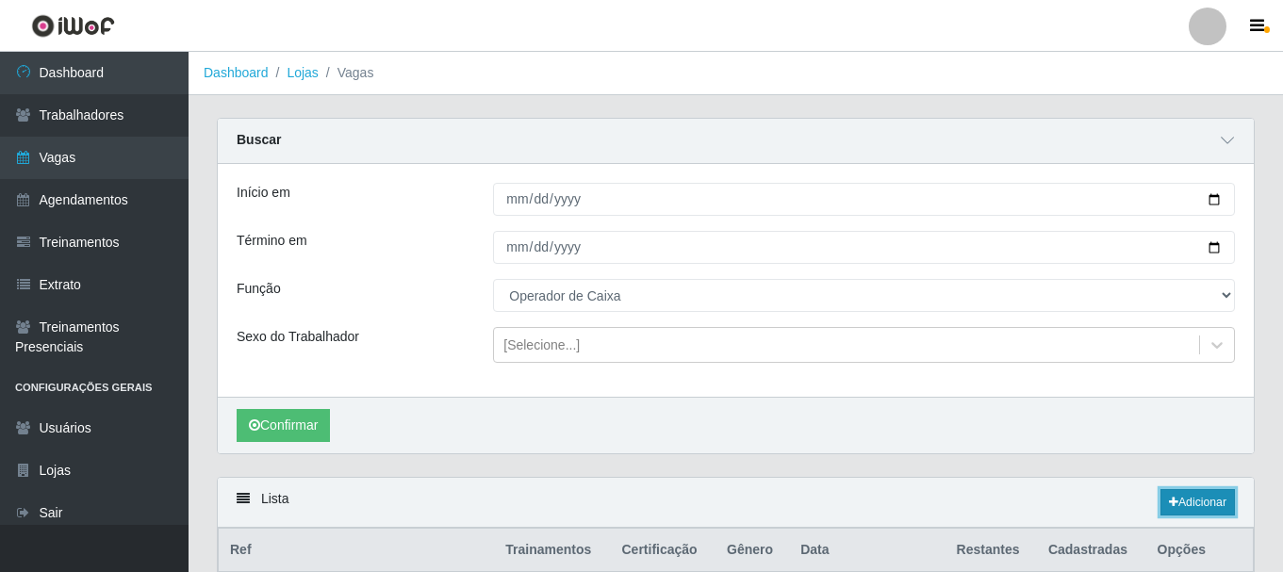
click at [1174, 504] on icon at bounding box center [1173, 502] width 9 height 11
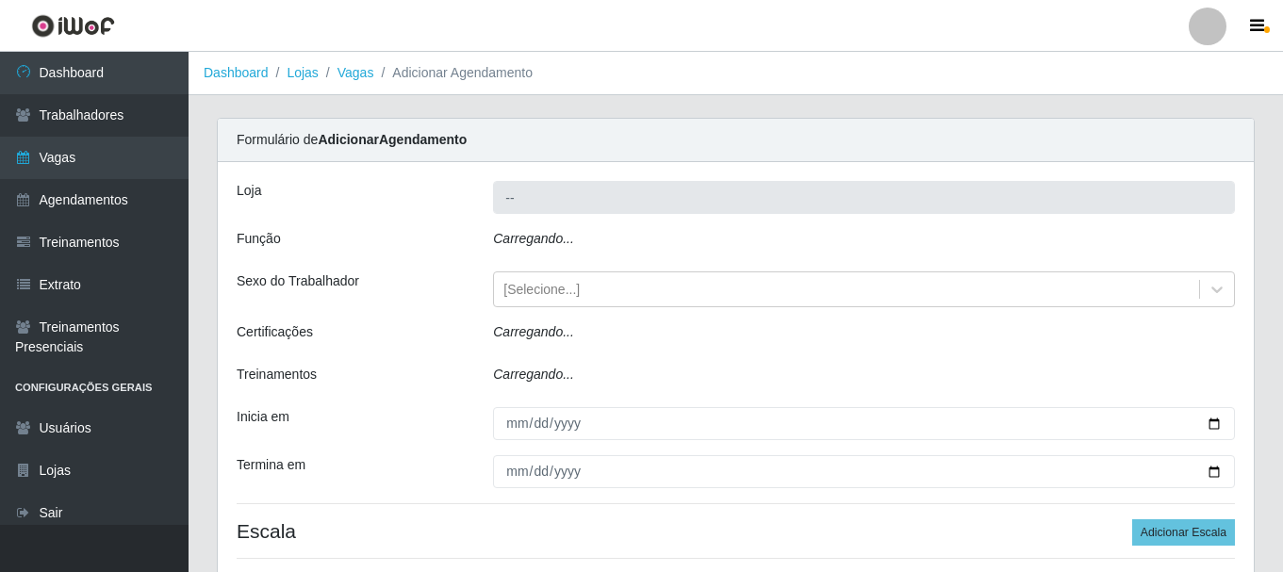
type input "SuperFácil Atacado - [PERSON_NAME]"
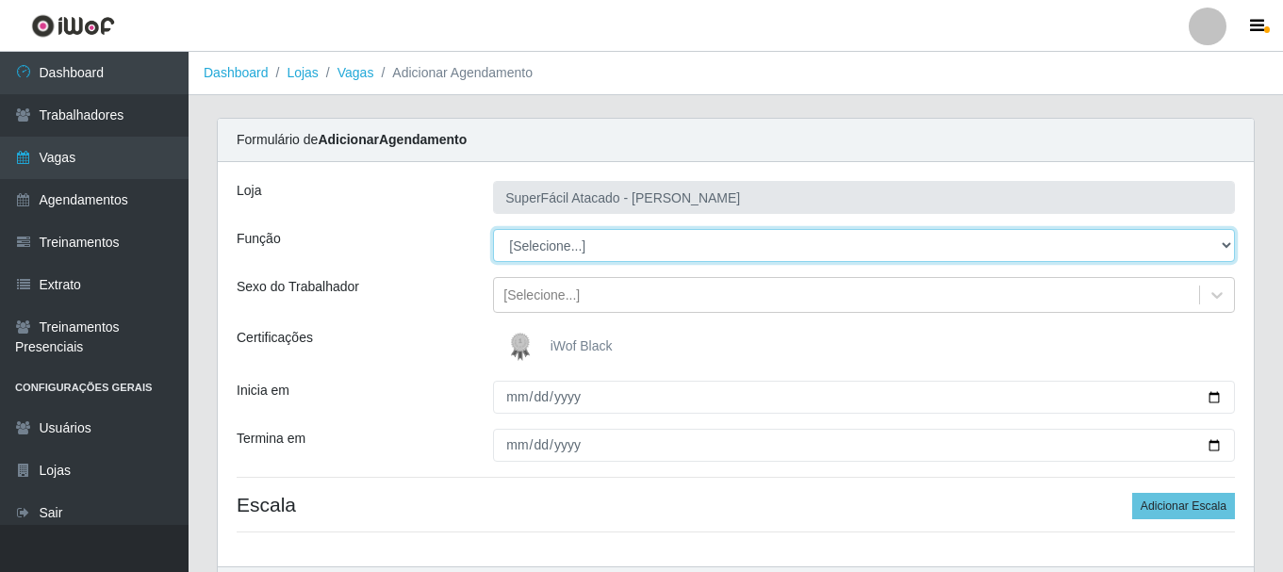
click at [1225, 246] on select "[Selecione...] Embalador Embalador + Embalador ++ Operador de Caixa Operador de…" at bounding box center [864, 245] width 742 height 33
select select "22"
click at [493, 229] on select "[Selecione...] Embalador Embalador + Embalador ++ Operador de Caixa Operador de…" at bounding box center [864, 245] width 742 height 33
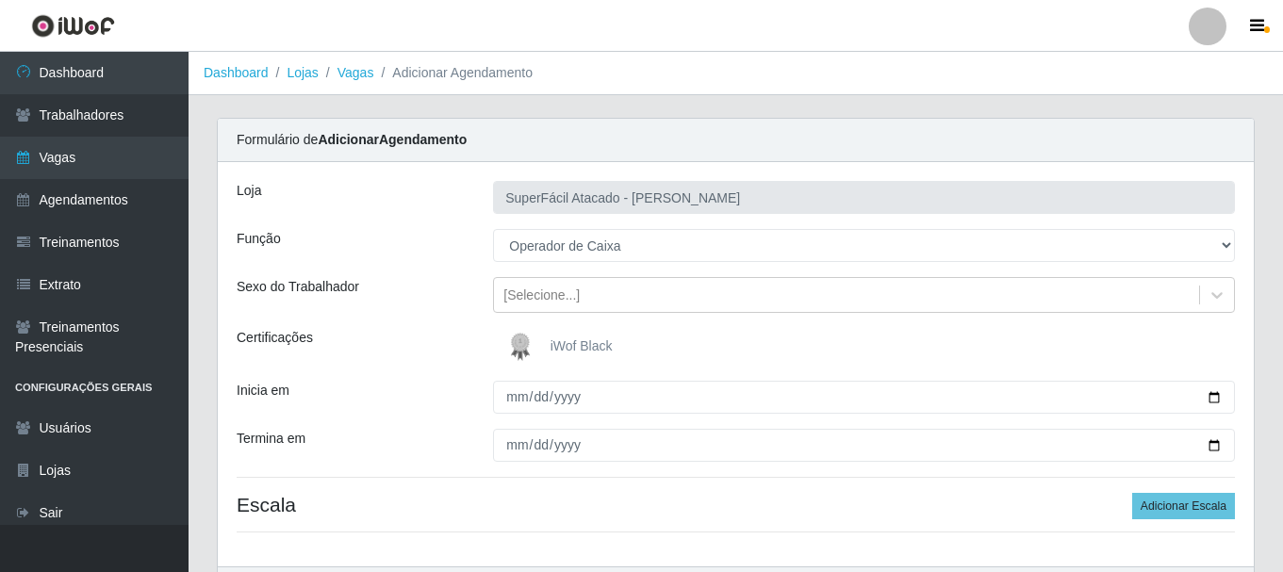
click at [567, 339] on span "iWof Black" at bounding box center [582, 346] width 62 height 15
click at [0, 0] on input "iWof Black" at bounding box center [0, 0] width 0 height 0
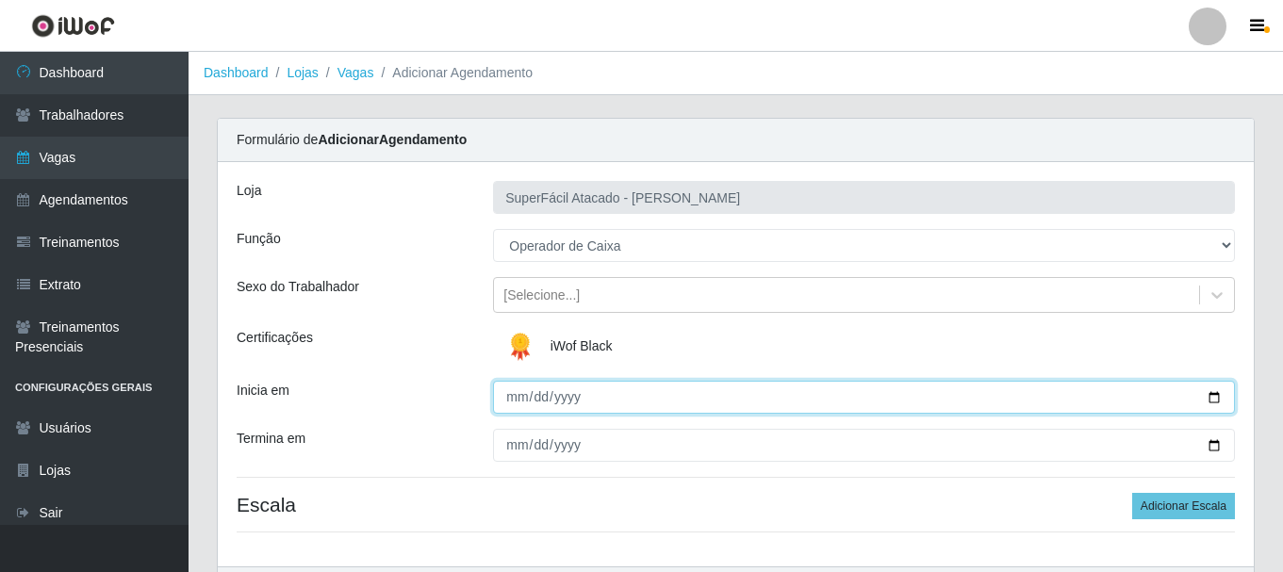
click at [1215, 398] on input "Inicia em" at bounding box center [864, 397] width 742 height 33
type input "[DATE]"
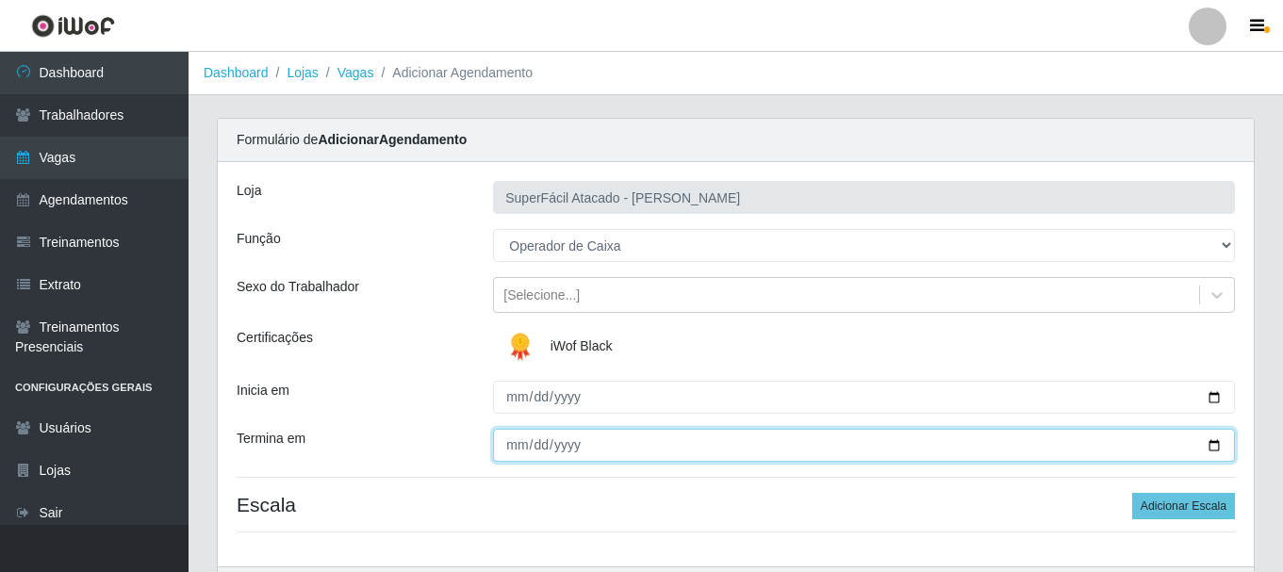
click at [1214, 448] on input "Termina em" at bounding box center [864, 445] width 742 height 33
type input "[DATE]"
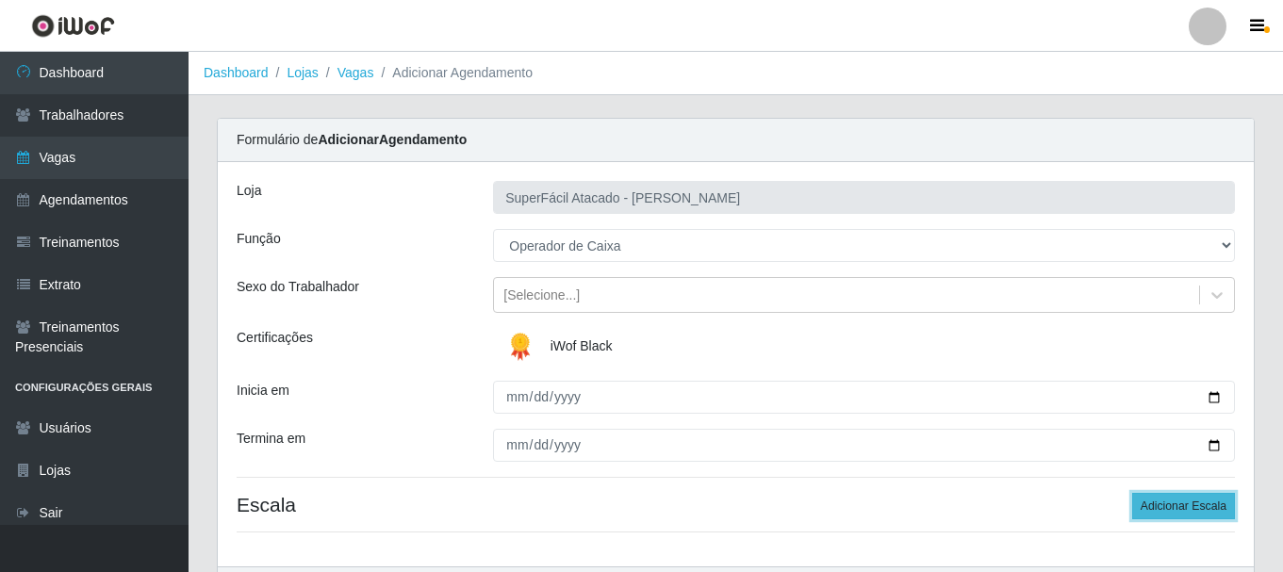
click at [1165, 507] on button "Adicionar Escala" at bounding box center [1183, 506] width 103 height 26
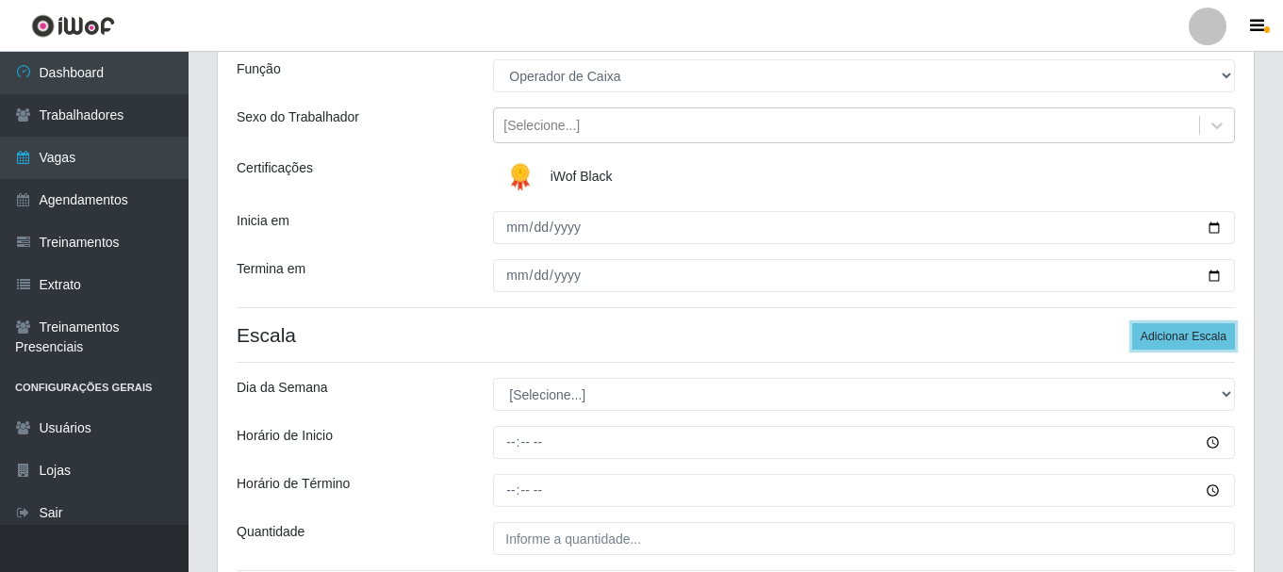
scroll to position [189, 0]
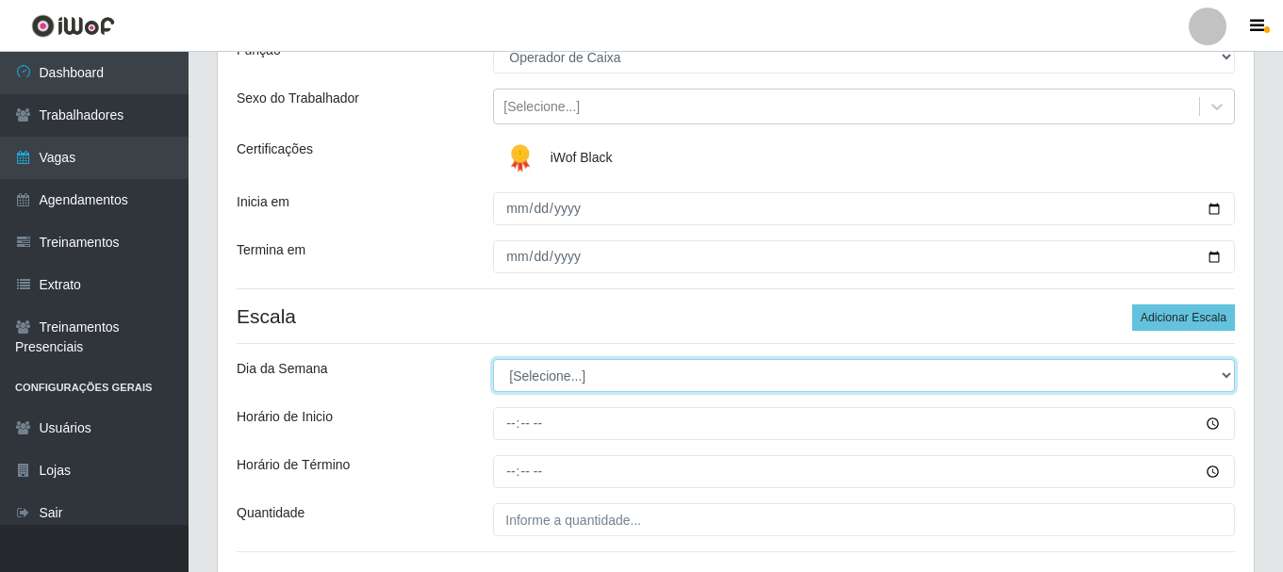
click at [1225, 379] on select "[Selecione...] Segunda Terça Quarta Quinta Sexta Sábado Domingo" at bounding box center [864, 375] width 742 height 33
select select "5"
click at [493, 359] on select "[Selecione...] Segunda Terça Quarta Quinta Sexta Sábado Domingo" at bounding box center [864, 375] width 742 height 33
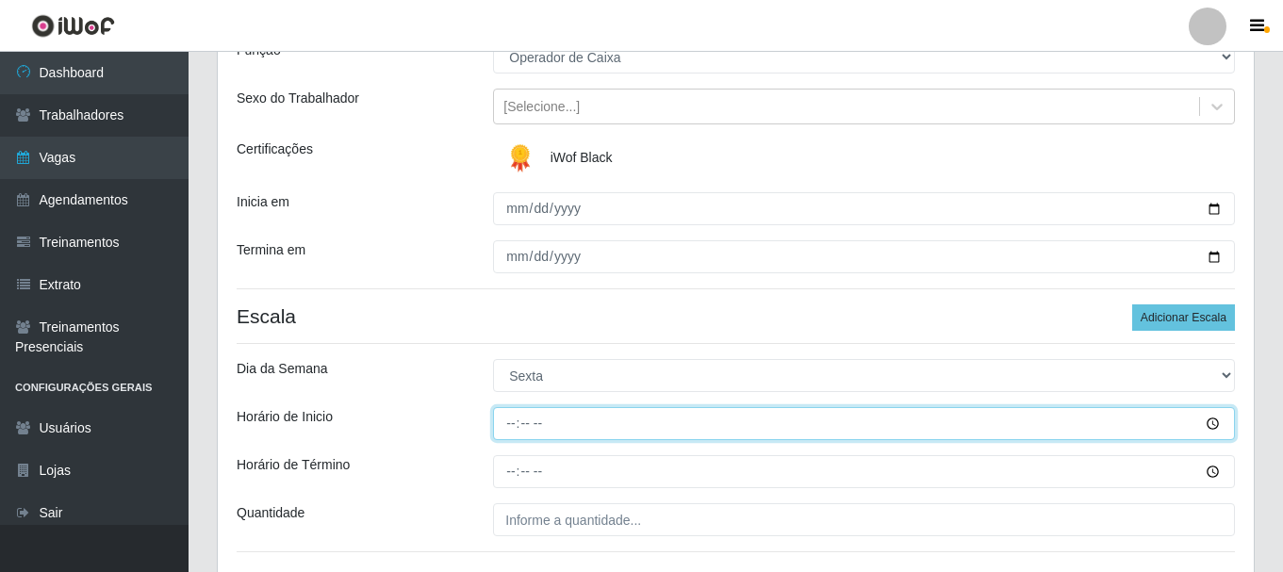
click at [1212, 418] on input "Horário de Inicio" at bounding box center [864, 423] width 742 height 33
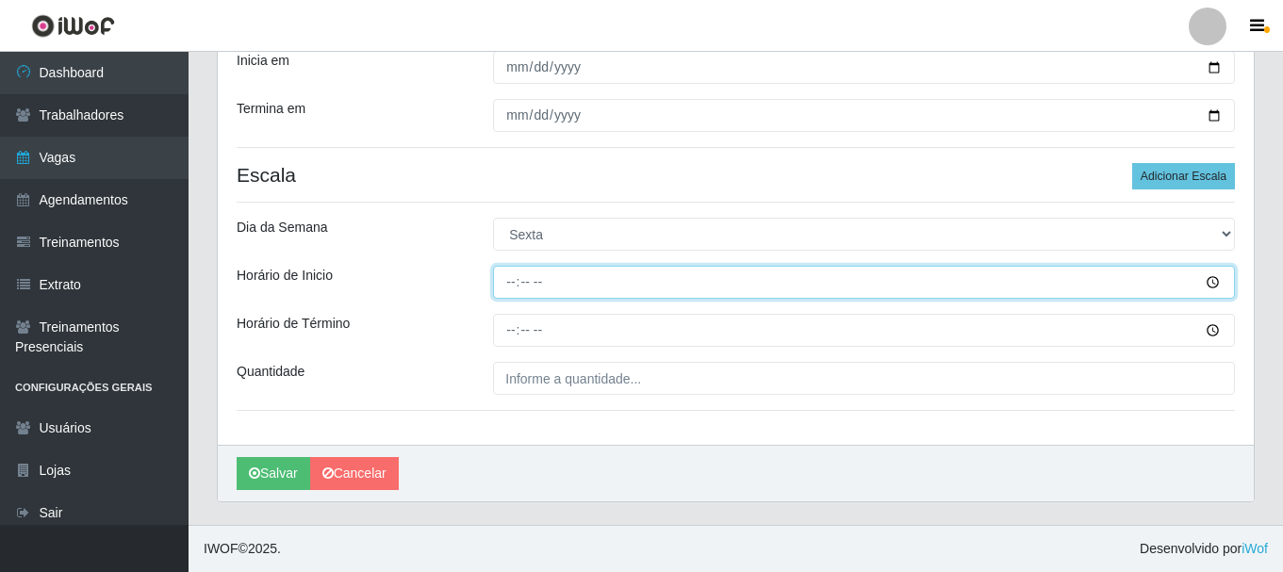
scroll to position [236, 0]
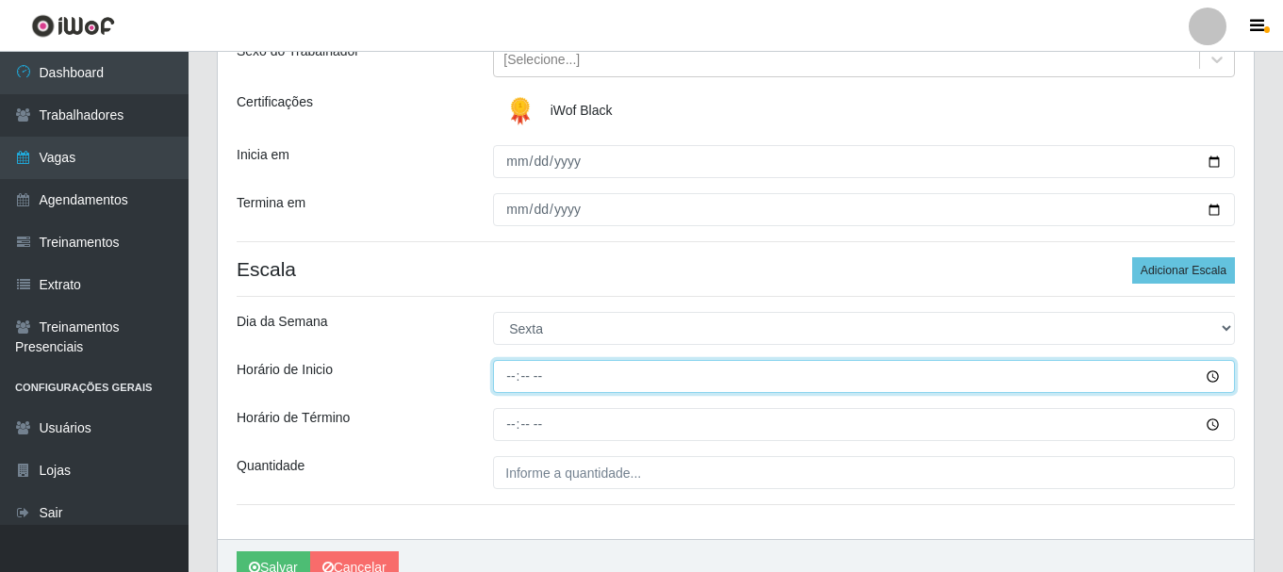
click at [1212, 377] on input "Horário de Inicio" at bounding box center [864, 376] width 742 height 33
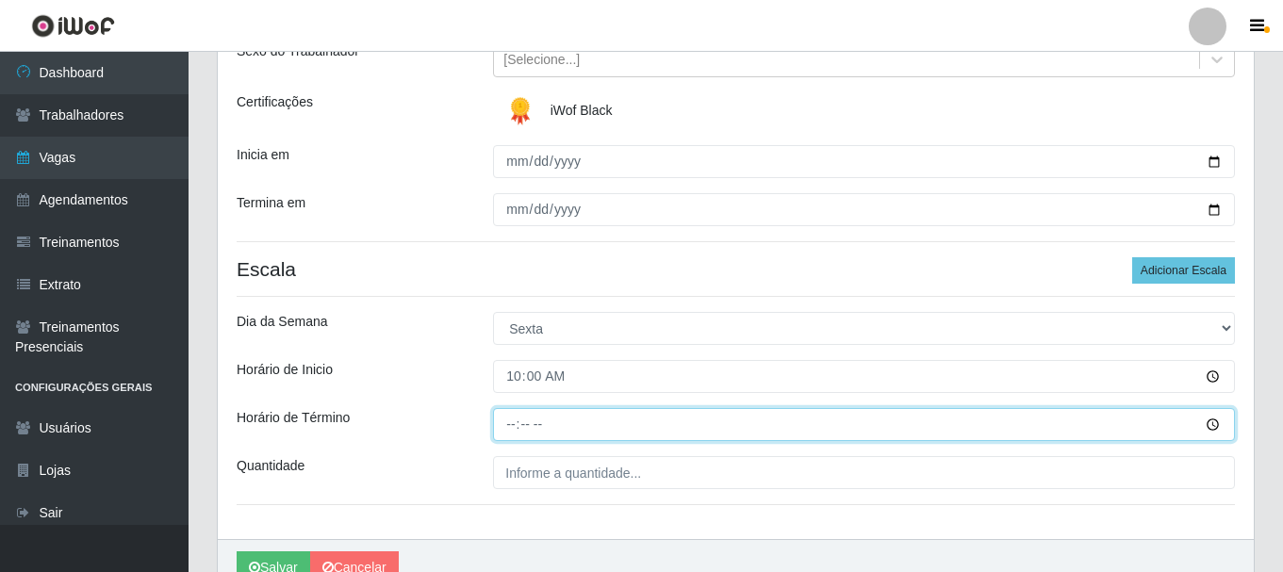
type input "10:00"
click at [1211, 423] on input "Horário de Término" at bounding box center [864, 424] width 742 height 33
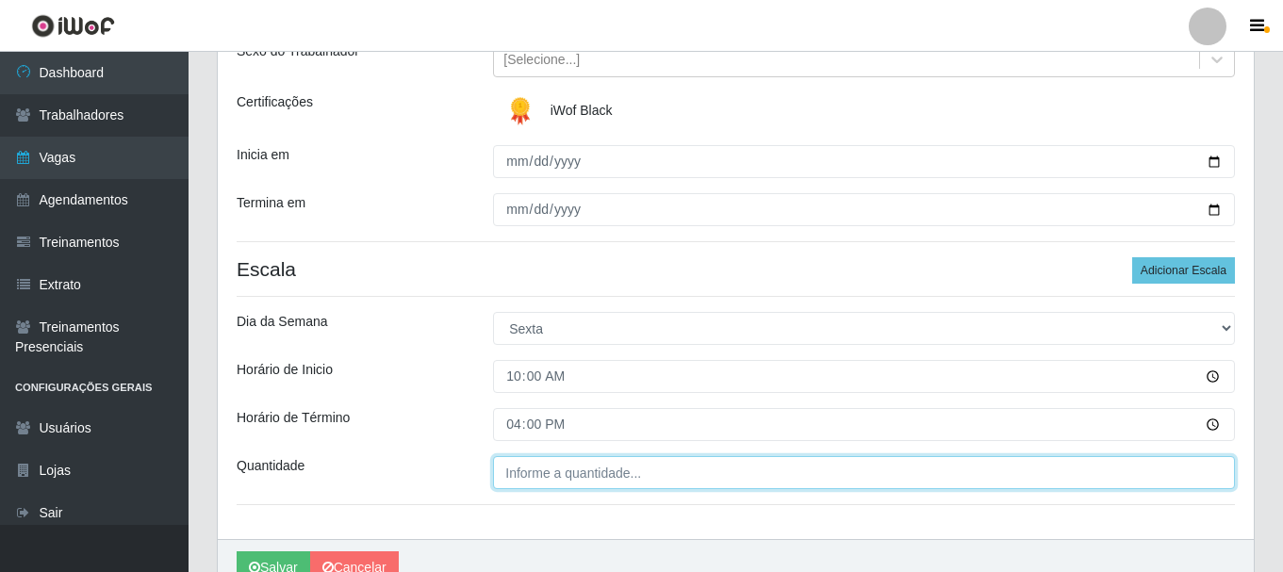
type input "16:00"
click at [621, 475] on input "___" at bounding box center [864, 472] width 742 height 33
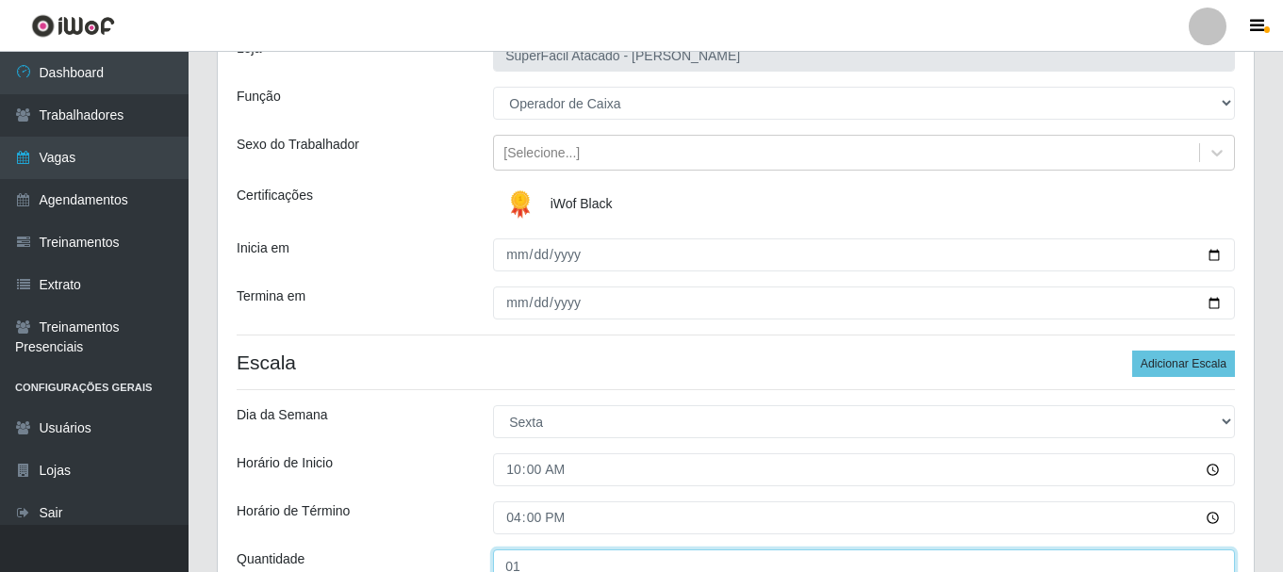
scroll to position [141, 0]
type input "01_"
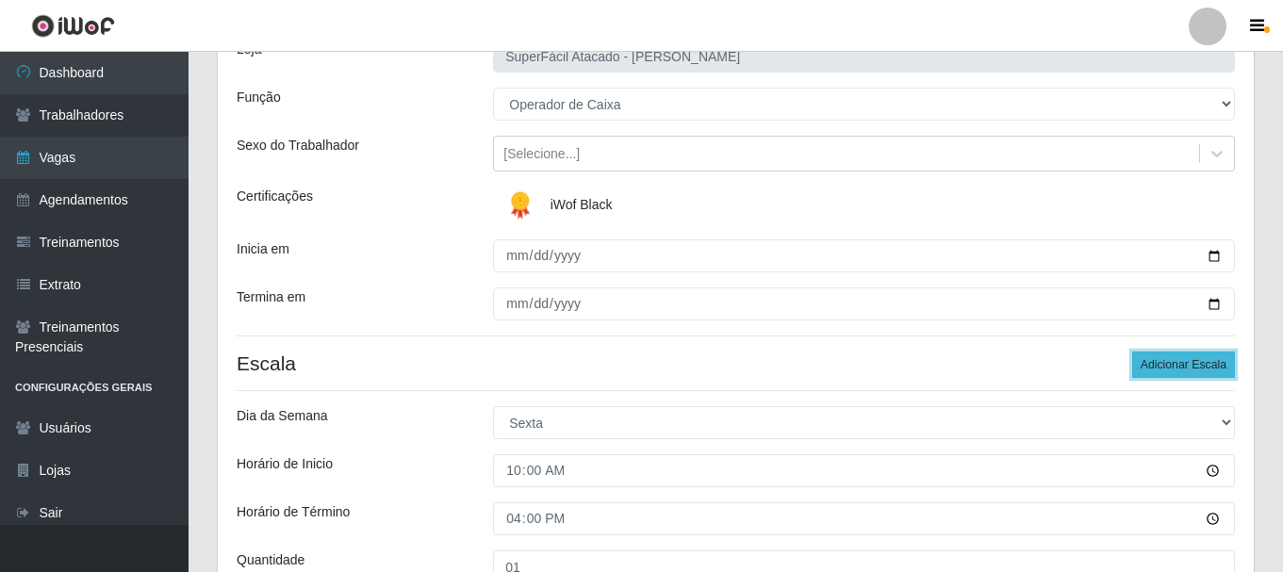
click at [1151, 363] on button "Adicionar Escala" at bounding box center [1183, 365] width 103 height 26
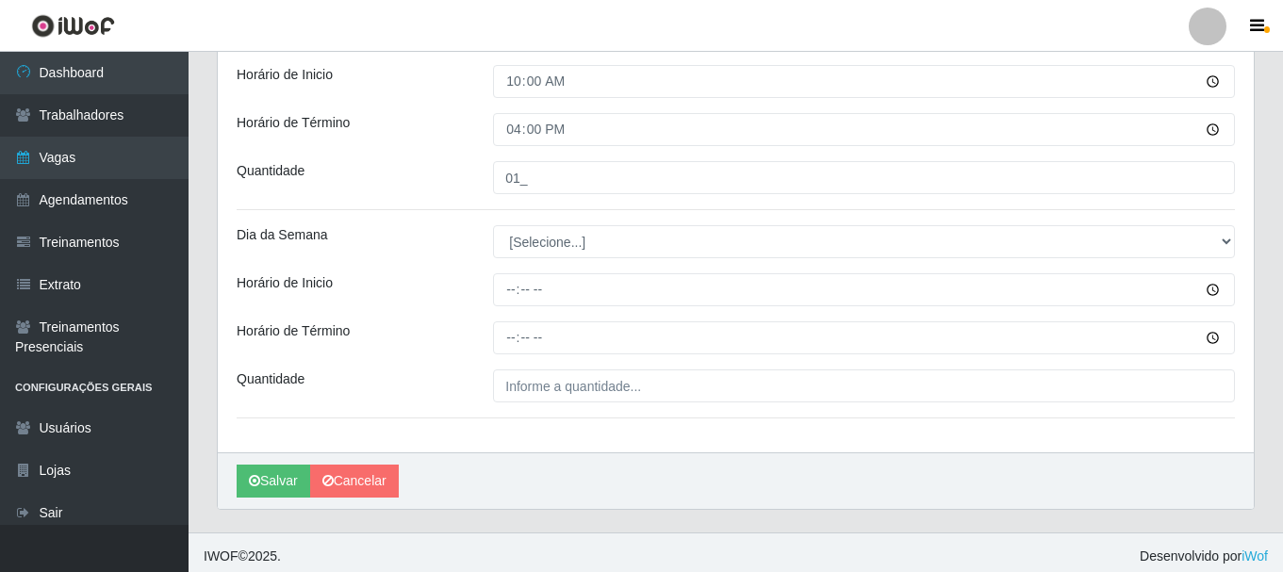
scroll to position [538, 0]
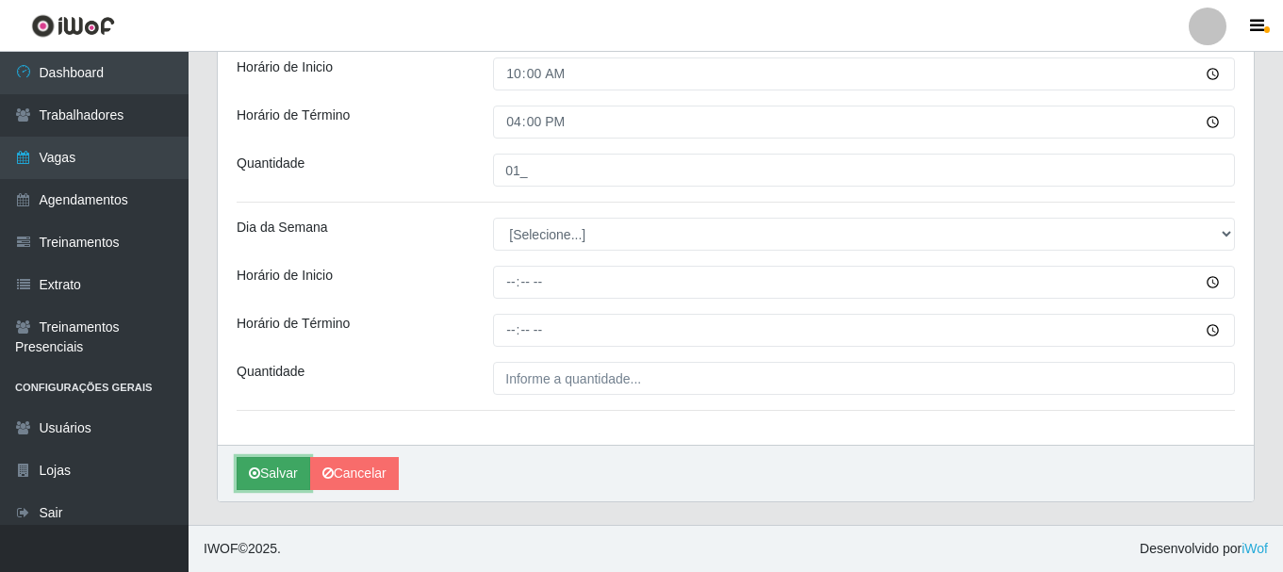
click at [274, 474] on button "Salvar" at bounding box center [274, 473] width 74 height 33
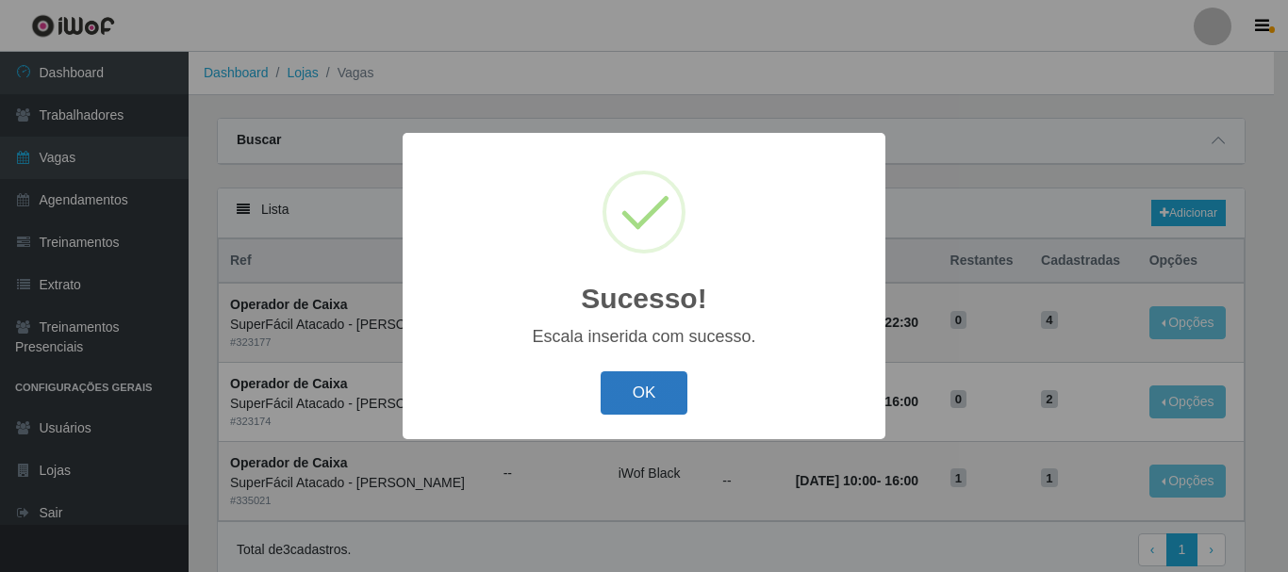
click at [624, 402] on button "OK" at bounding box center [645, 394] width 88 height 44
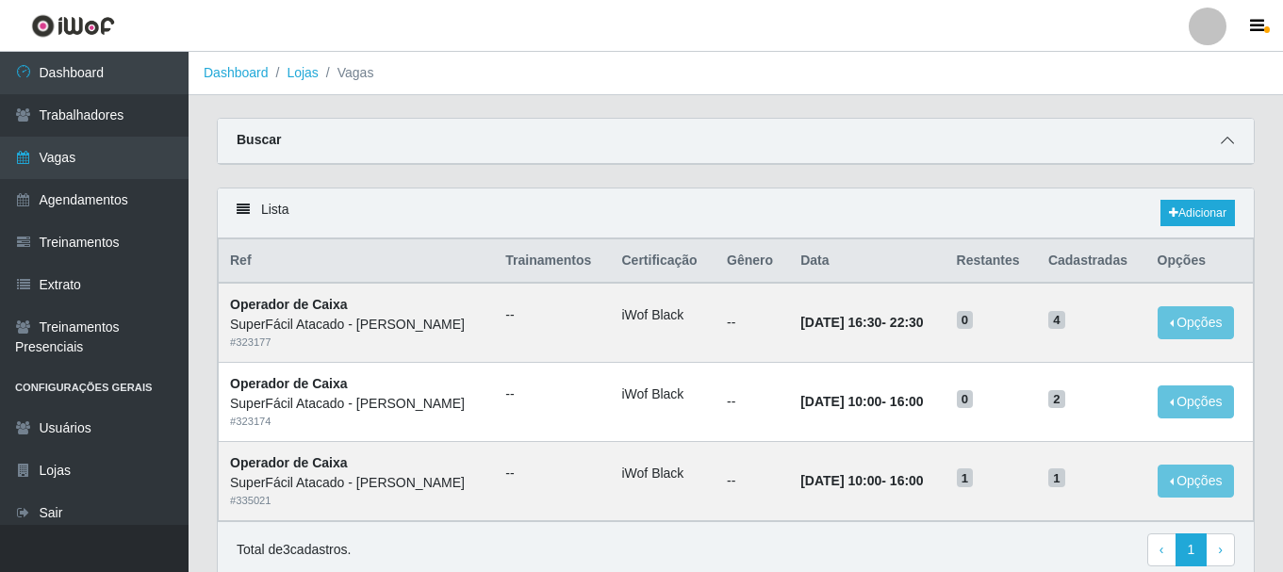
click at [1236, 144] on span at bounding box center [1227, 141] width 23 height 22
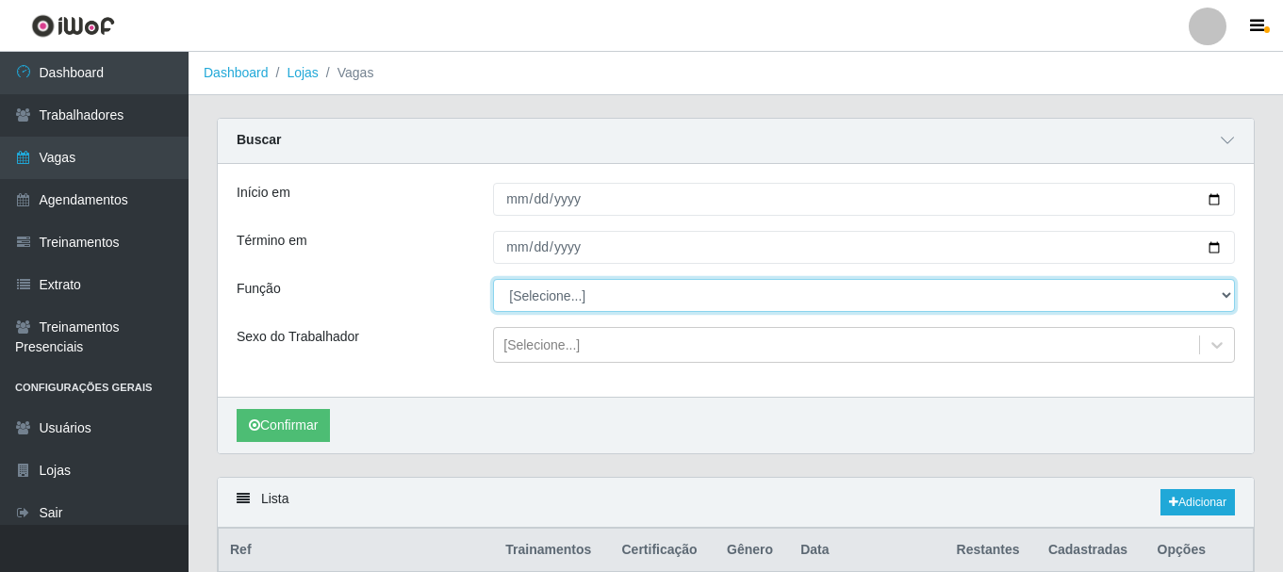
click at [1228, 295] on select "[Selecione...] Embalador Embalador + Embalador ++ Operador de Caixa Operador de…" at bounding box center [864, 295] width 742 height 33
select select "22"
click at [493, 280] on select "[Selecione...] Embalador Embalador + Embalador ++ Operador de Caixa Operador de…" at bounding box center [864, 295] width 742 height 33
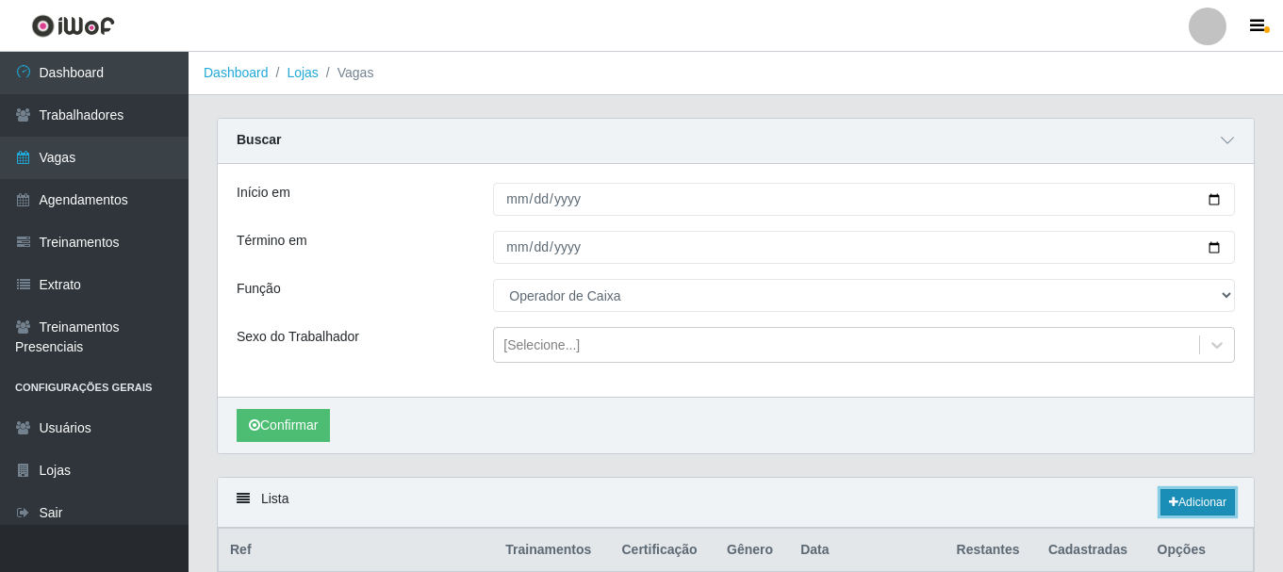
click at [1185, 501] on link "Adicionar" at bounding box center [1198, 502] width 74 height 26
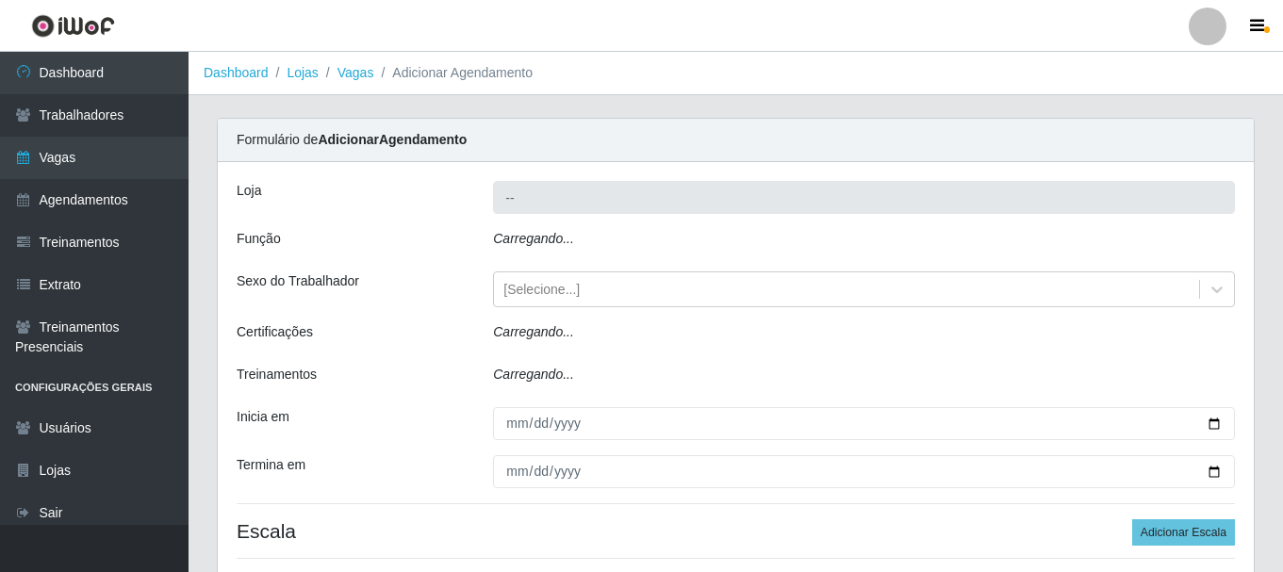
type input "SuperFácil Atacado - [PERSON_NAME]"
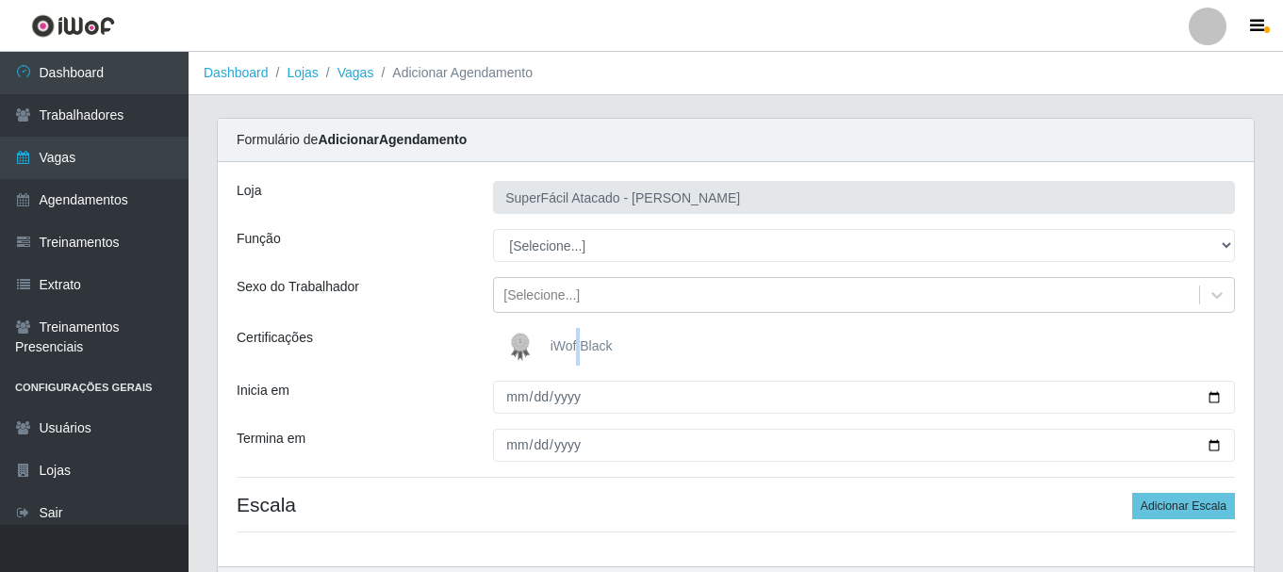
click at [583, 349] on span "iWof Black" at bounding box center [582, 346] width 62 height 15
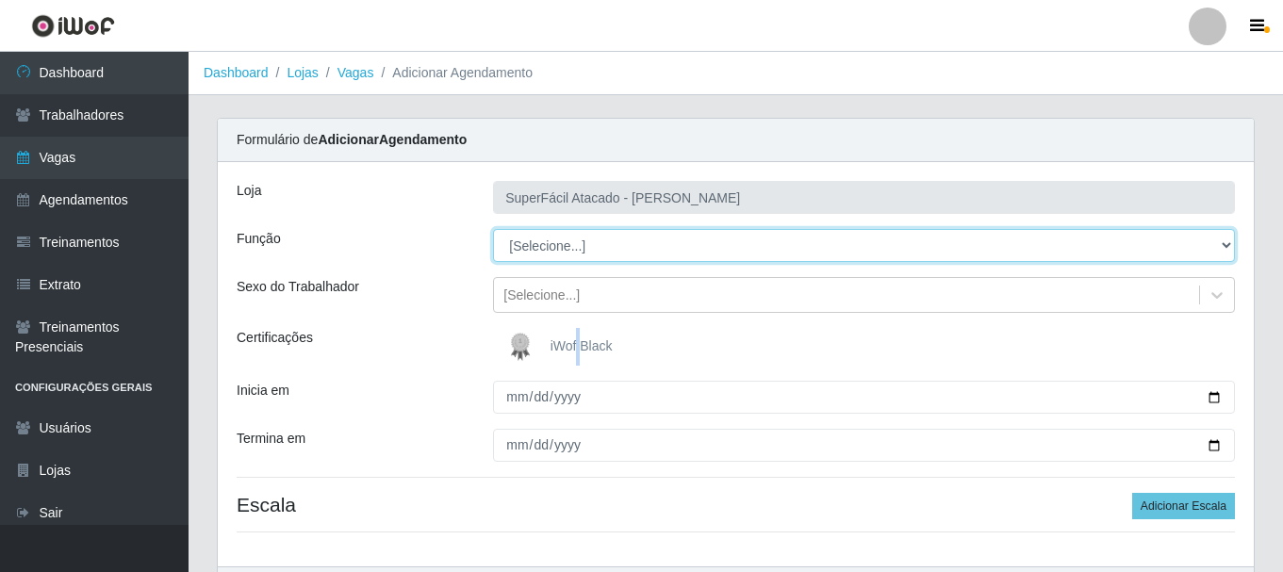
click at [1224, 242] on select "[Selecione...] Embalador Embalador + Embalador ++ Operador de Caixa Operador de…" at bounding box center [864, 245] width 742 height 33
select select "22"
click at [493, 229] on select "[Selecione...] Embalador Embalador + Embalador ++ Operador de Caixa Operador de…" at bounding box center [864, 245] width 742 height 33
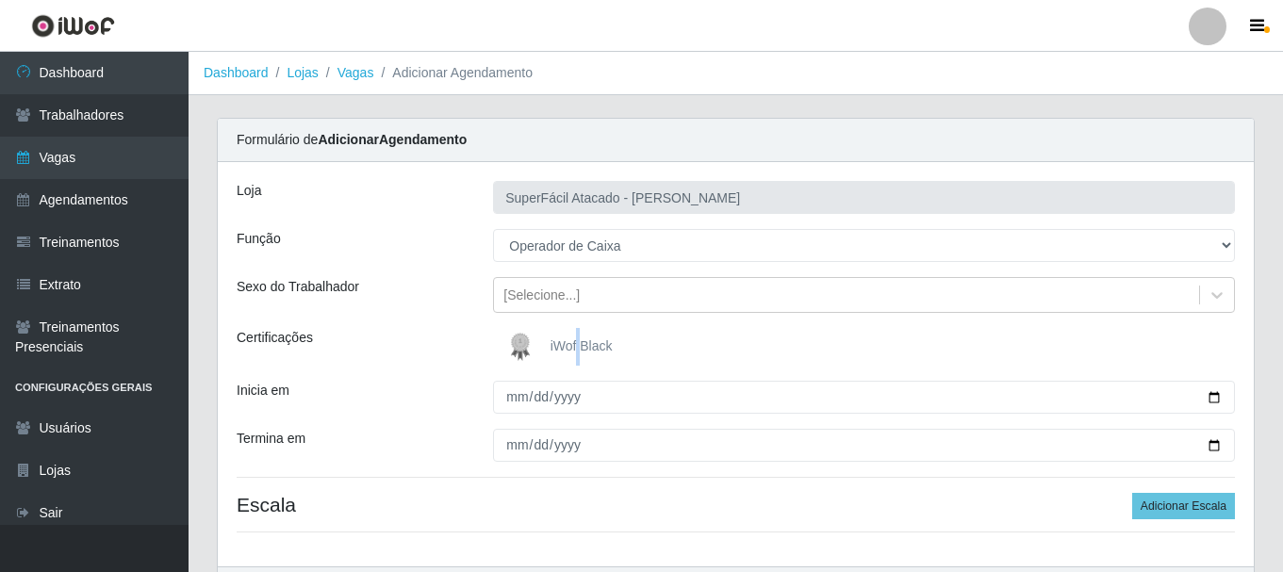
click at [520, 347] on img at bounding box center [524, 347] width 45 height 38
click at [0, 0] on input "iWof Black" at bounding box center [0, 0] width 0 height 0
click at [520, 347] on img at bounding box center [524, 347] width 45 height 38
click at [0, 0] on input "iWof Black" at bounding box center [0, 0] width 0 height 0
click at [521, 351] on img at bounding box center [524, 347] width 45 height 38
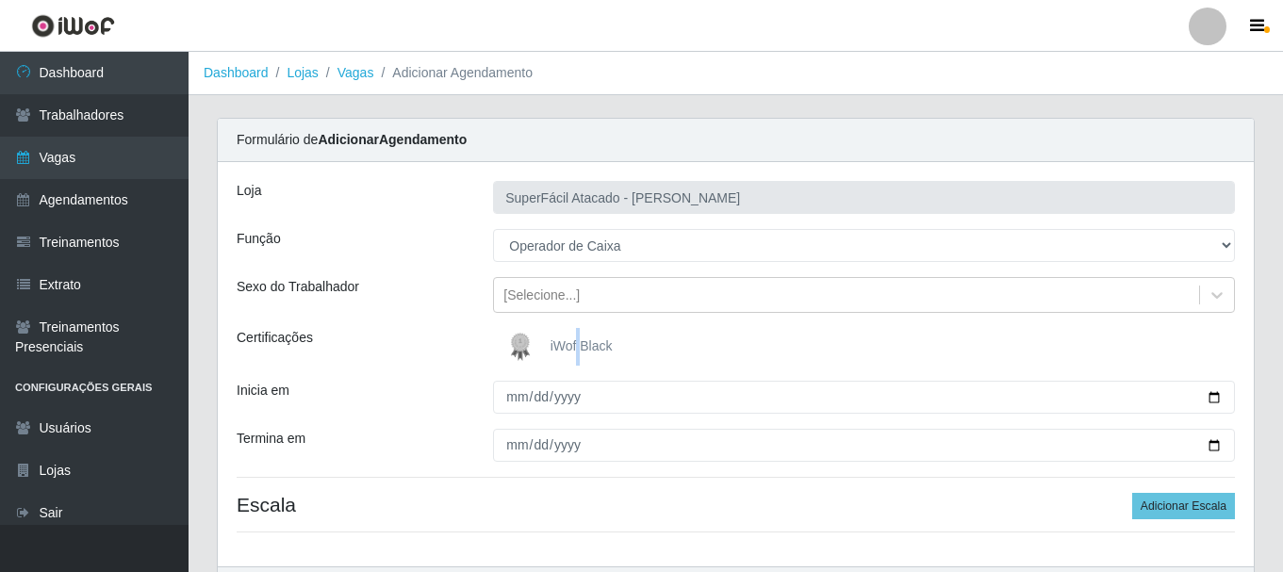
click at [0, 0] on input "iWof Black" at bounding box center [0, 0] width 0 height 0
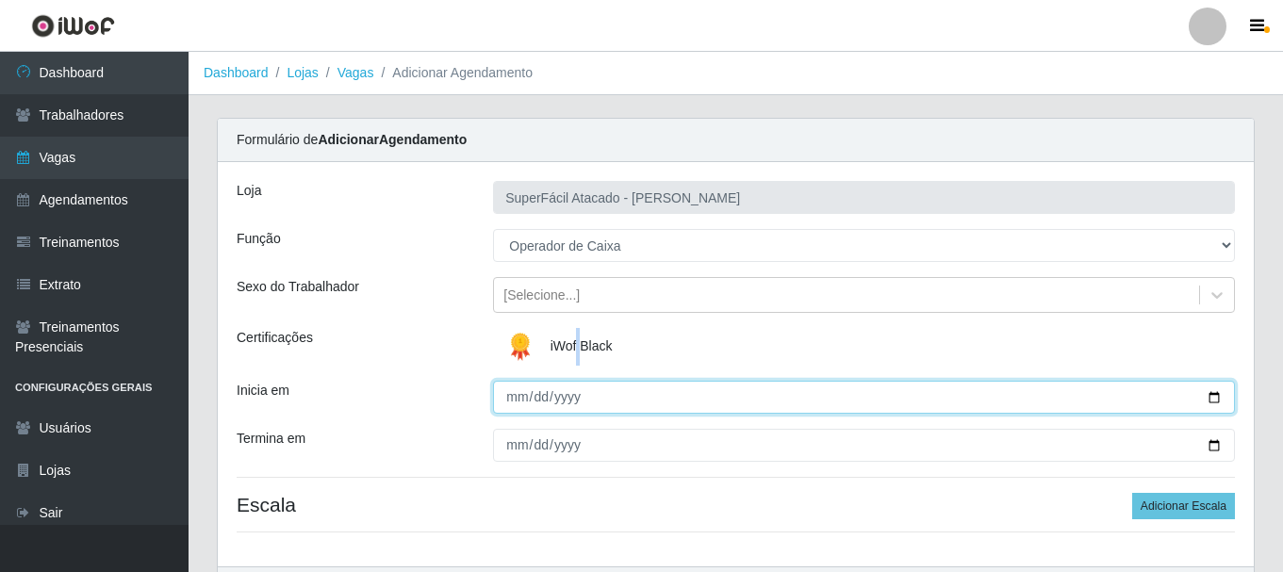
click at [1213, 399] on input "Inicia em" at bounding box center [864, 397] width 742 height 33
type input "[DATE]"
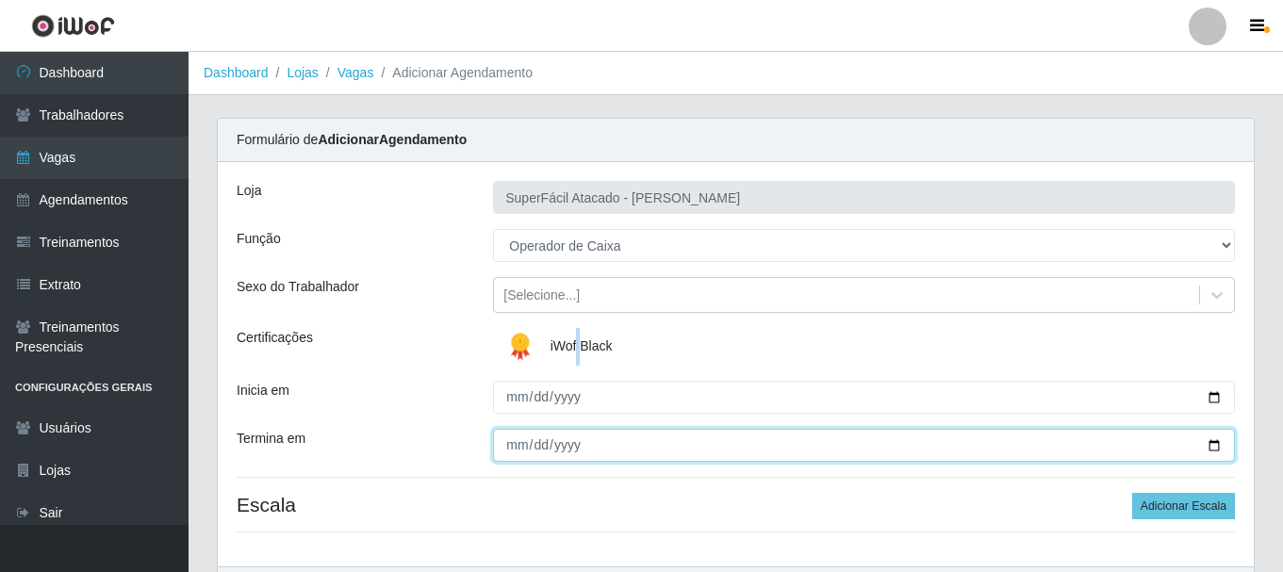
click at [1210, 445] on input "Termina em" at bounding box center [864, 445] width 742 height 33
type input "[DATE]"
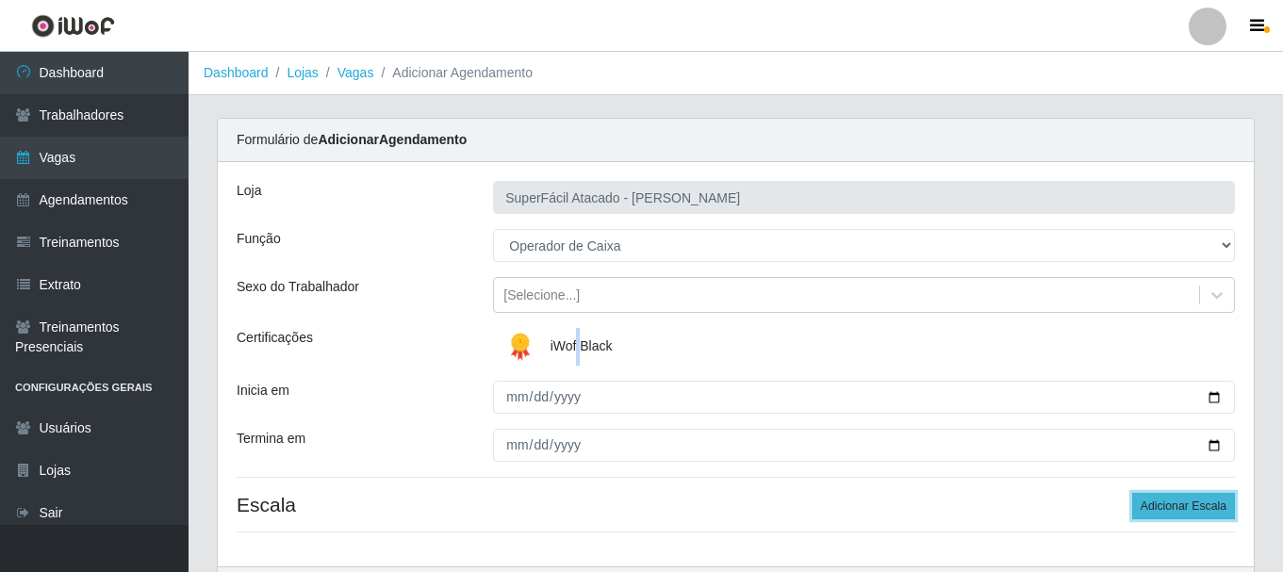
click at [1156, 504] on button "Adicionar Escala" at bounding box center [1183, 506] width 103 height 26
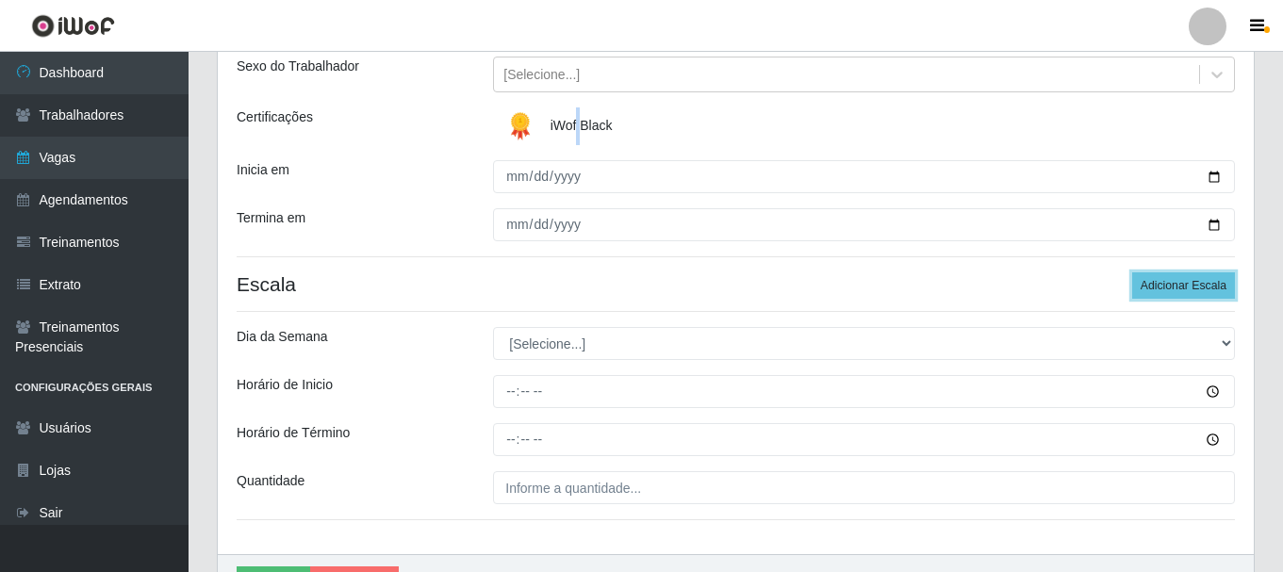
scroll to position [283, 0]
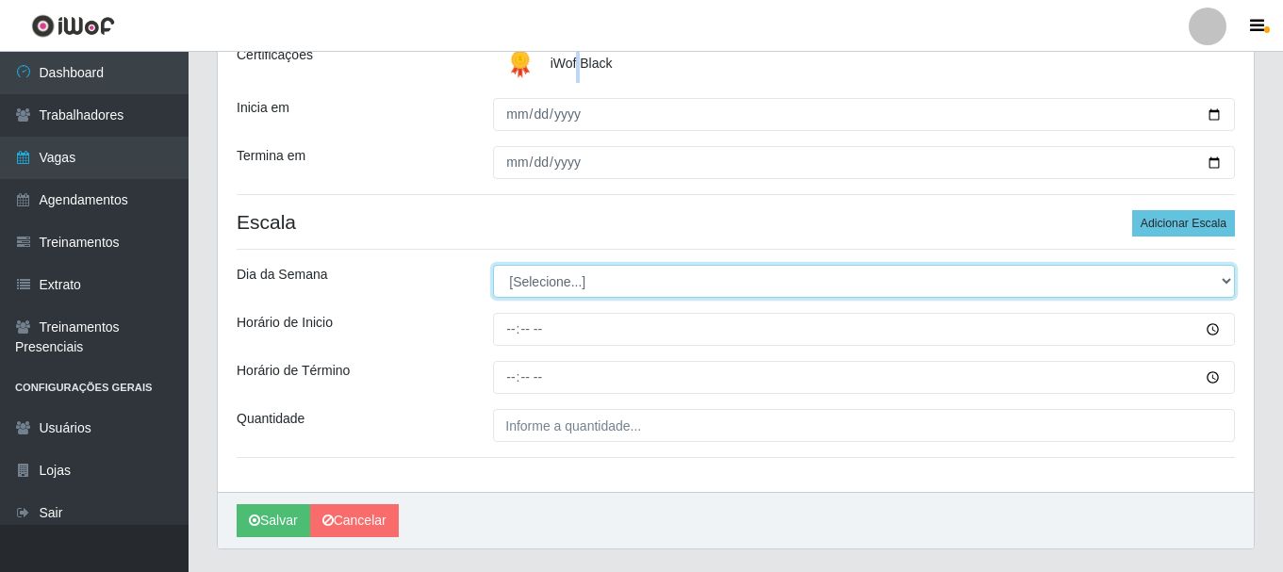
click at [1226, 284] on select "[Selecione...] Segunda Terça Quarta Quinta Sexta Sábado Domingo" at bounding box center [864, 281] width 742 height 33
select select "5"
click at [493, 265] on select "[Selecione...] Segunda Terça Quarta Quinta Sexta Sábado Domingo" at bounding box center [864, 281] width 742 height 33
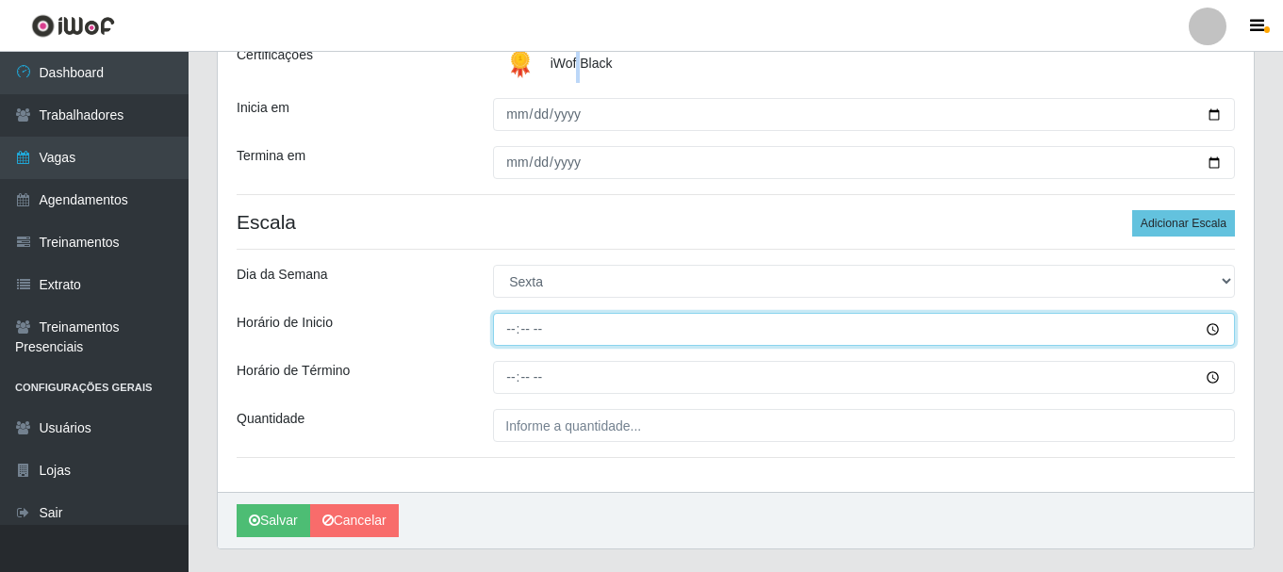
click at [1213, 330] on input "Horário de Inicio" at bounding box center [864, 329] width 742 height 33
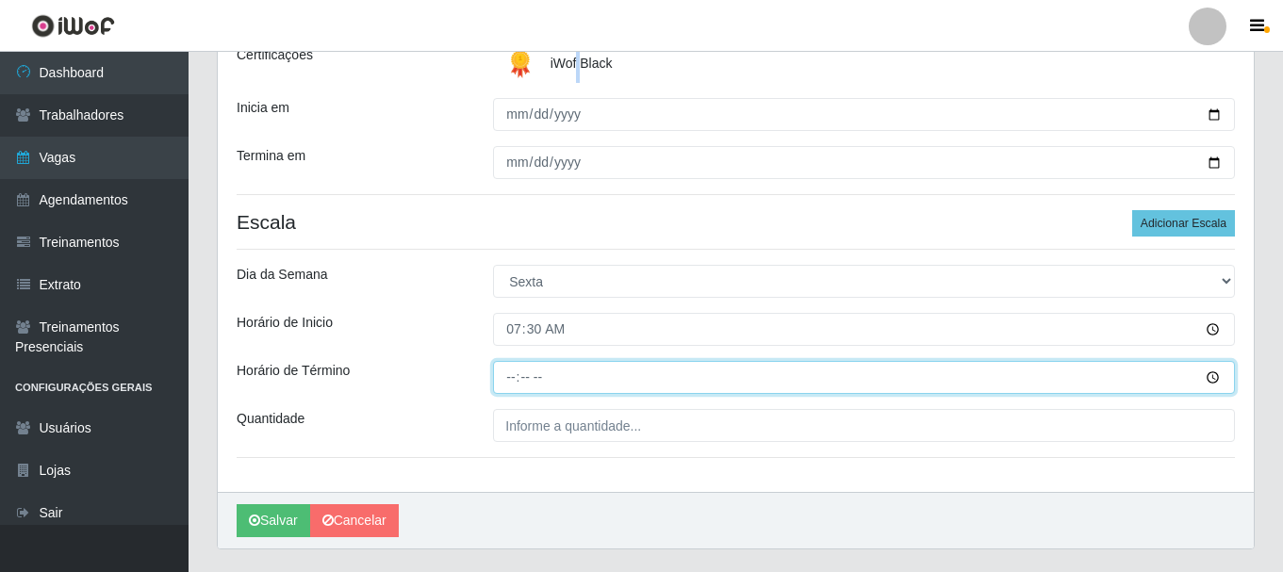
type input "07:30"
click at [1219, 374] on input "Horário de Término" at bounding box center [864, 377] width 742 height 33
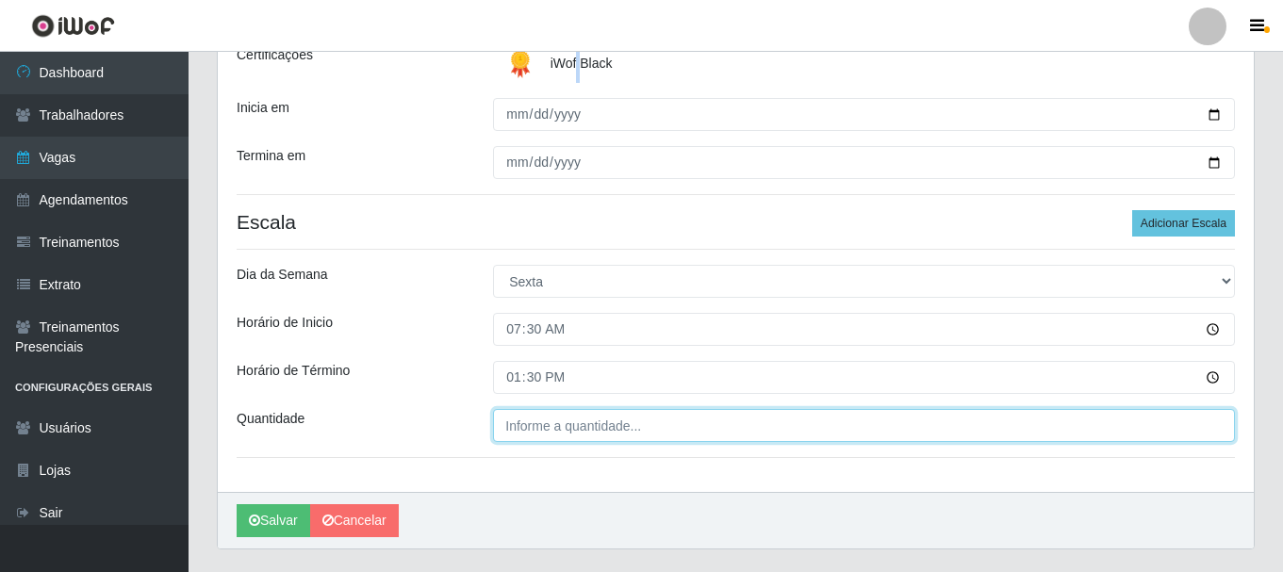
type input "13:30"
click at [636, 427] on input "___" at bounding box center [864, 425] width 742 height 33
type input "02_"
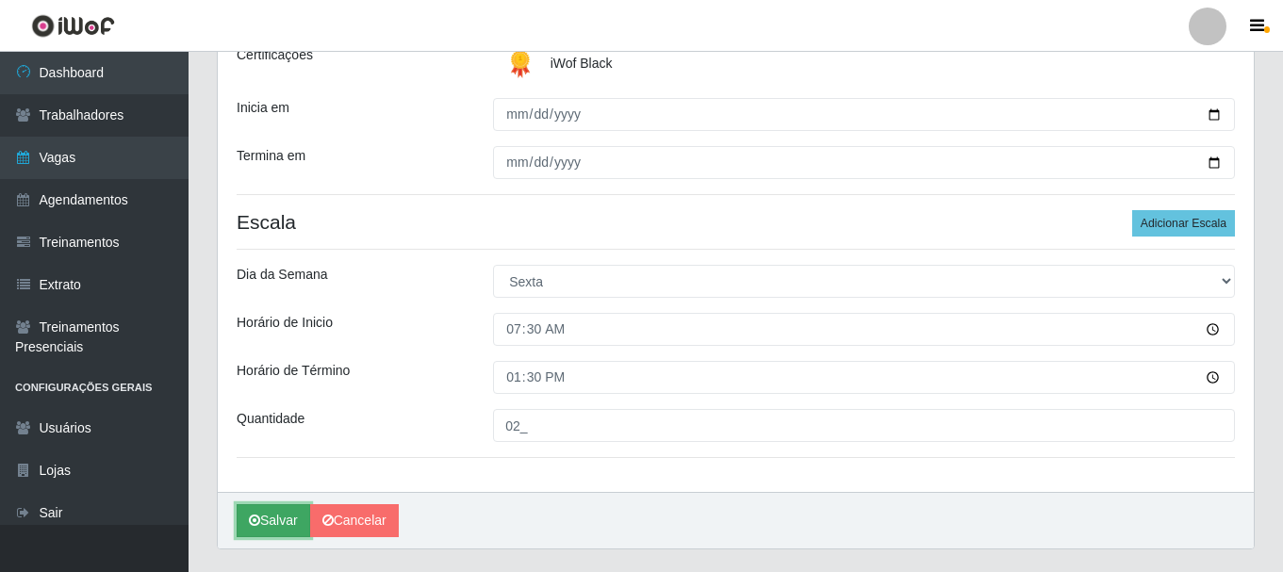
click at [240, 525] on button "Salvar" at bounding box center [274, 520] width 74 height 33
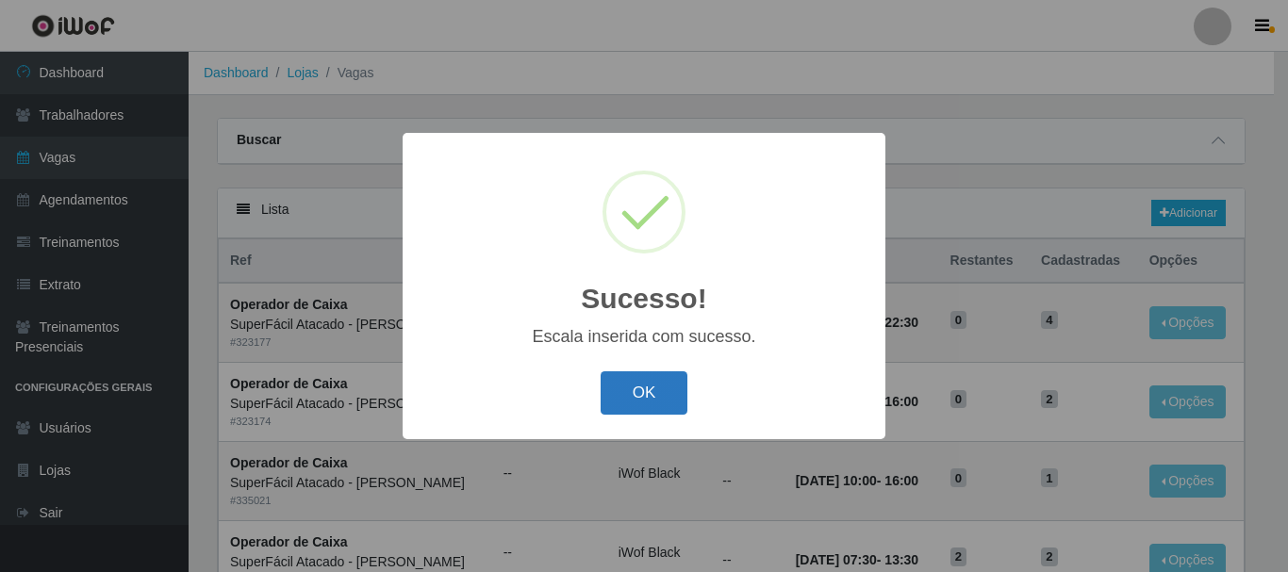
click at [679, 401] on button "OK" at bounding box center [645, 394] width 88 height 44
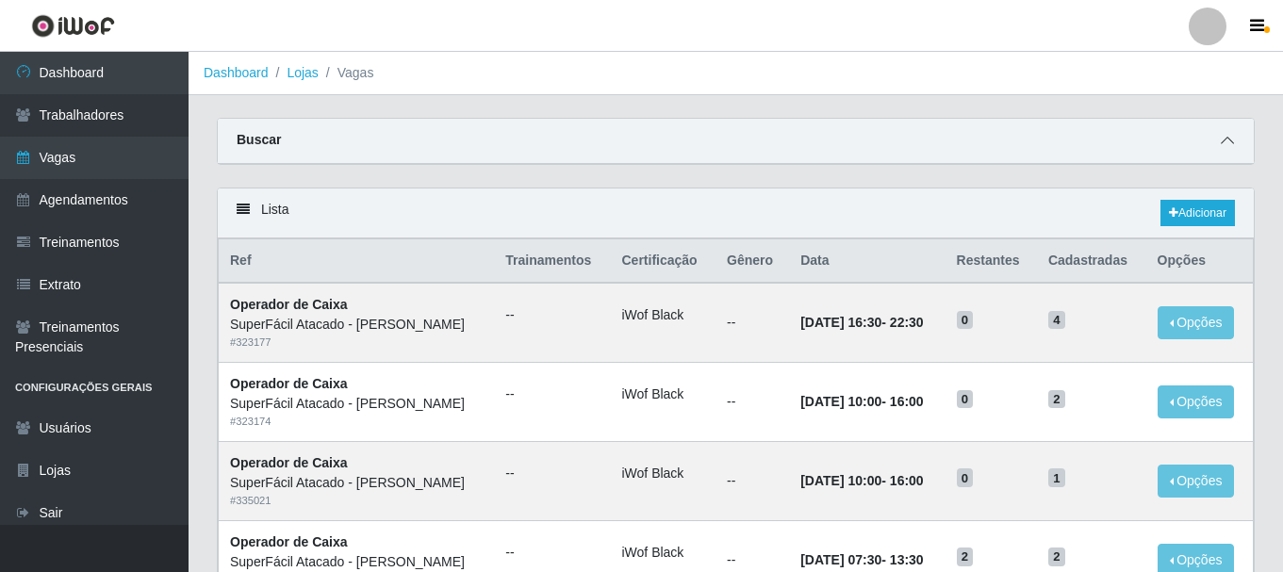
click at [1225, 140] on icon at bounding box center [1227, 140] width 13 height 13
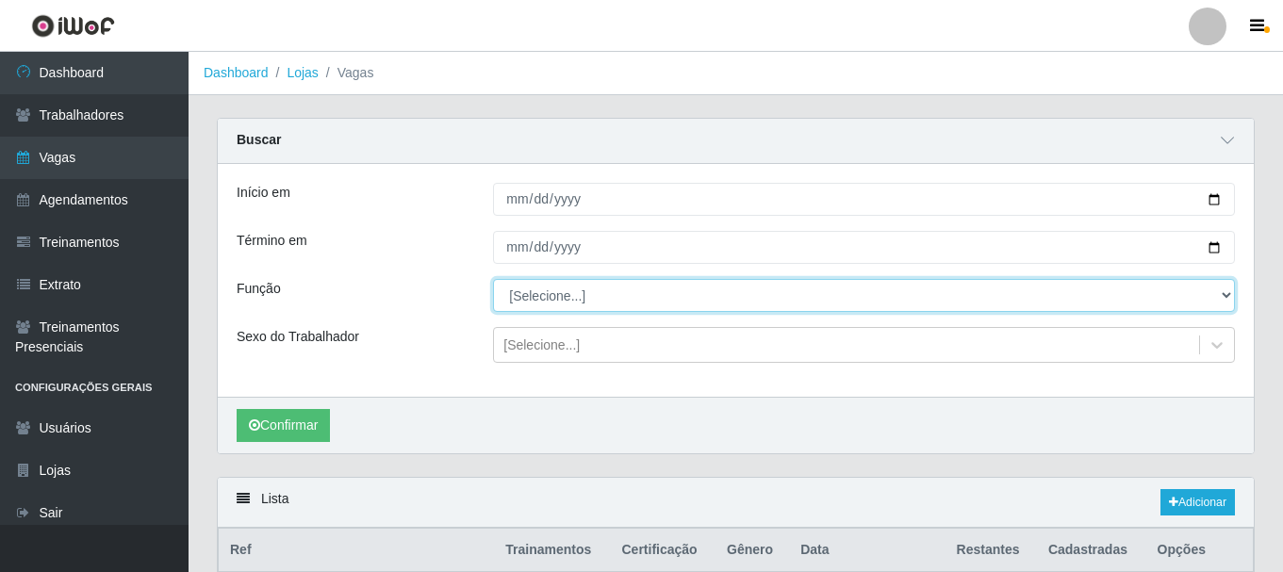
drag, startPoint x: 1230, startPoint y: 297, endPoint x: 1081, endPoint y: 297, distance: 149.0
click at [1229, 297] on select "[Selecione...] Embalador Embalador + Embalador ++ Operador de Caixa Operador de…" at bounding box center [864, 295] width 742 height 33
select select "22"
click at [493, 280] on select "[Selecione...] Embalador Embalador + Embalador ++ Operador de Caixa Operador de…" at bounding box center [864, 295] width 742 height 33
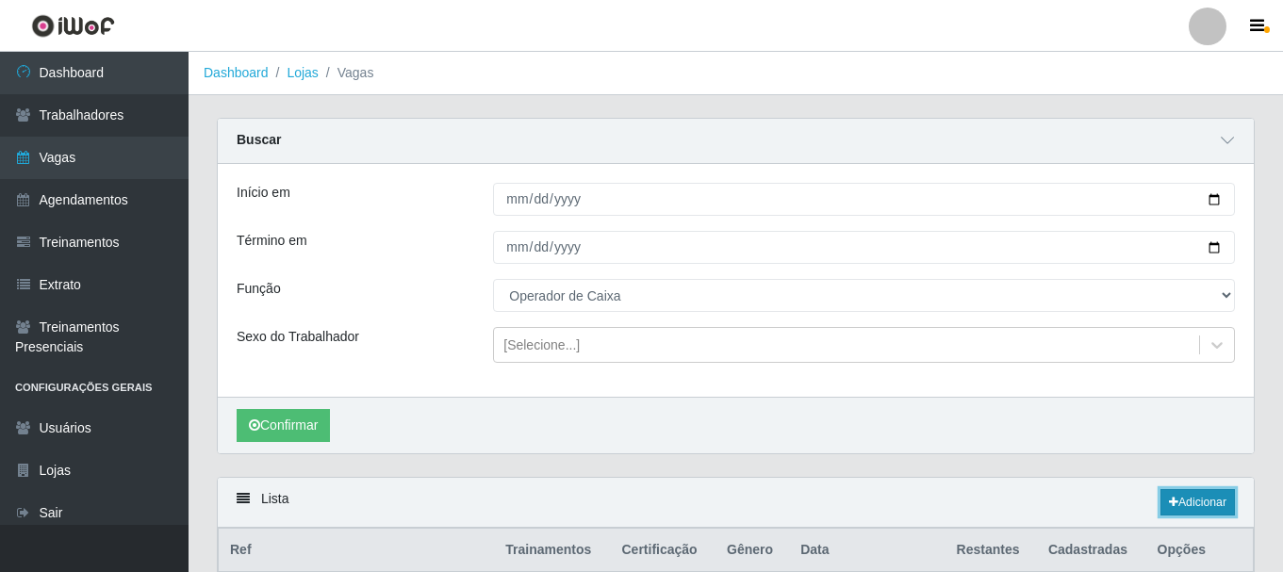
click at [1166, 496] on link "Adicionar" at bounding box center [1198, 502] width 74 height 26
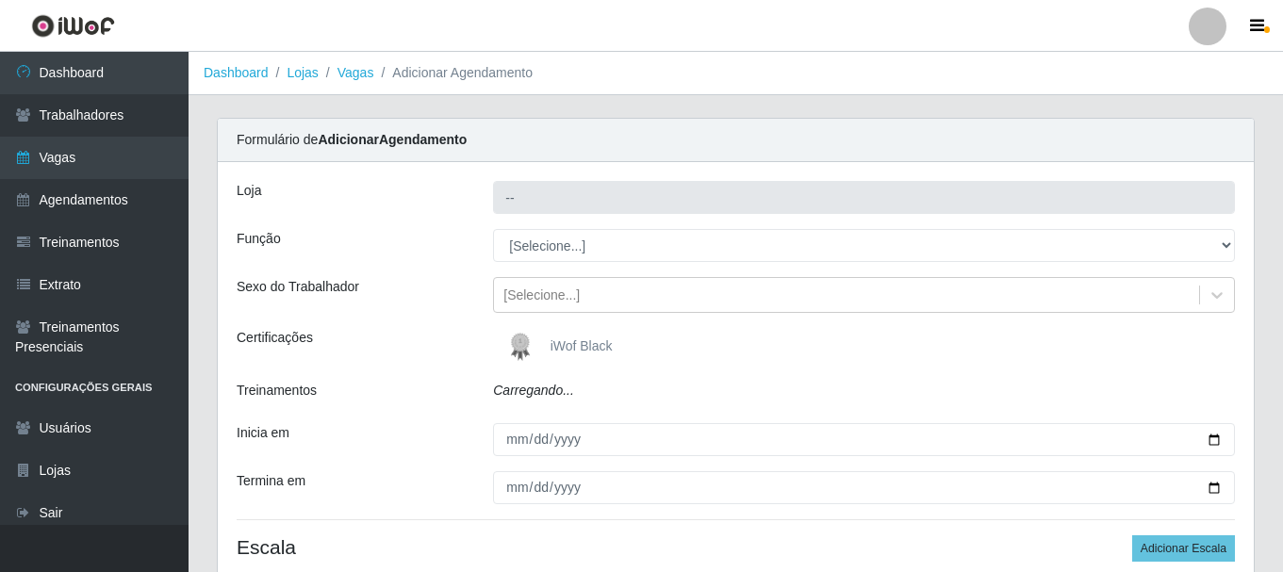
type input "SuperFácil Atacado - [PERSON_NAME]"
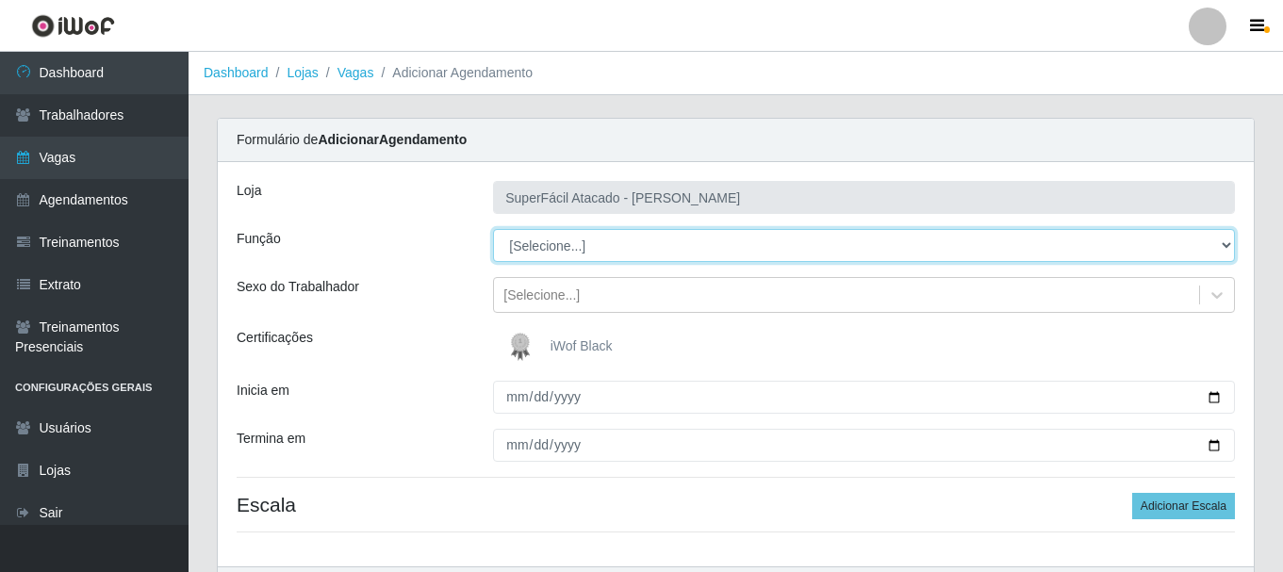
click at [1228, 244] on select "[Selecione...] Embalador Embalador + Embalador ++ Operador de Caixa Operador de…" at bounding box center [864, 245] width 742 height 33
select select "22"
click at [493, 229] on select "[Selecione...] Embalador Embalador + Embalador ++ Operador de Caixa Operador de…" at bounding box center [864, 245] width 742 height 33
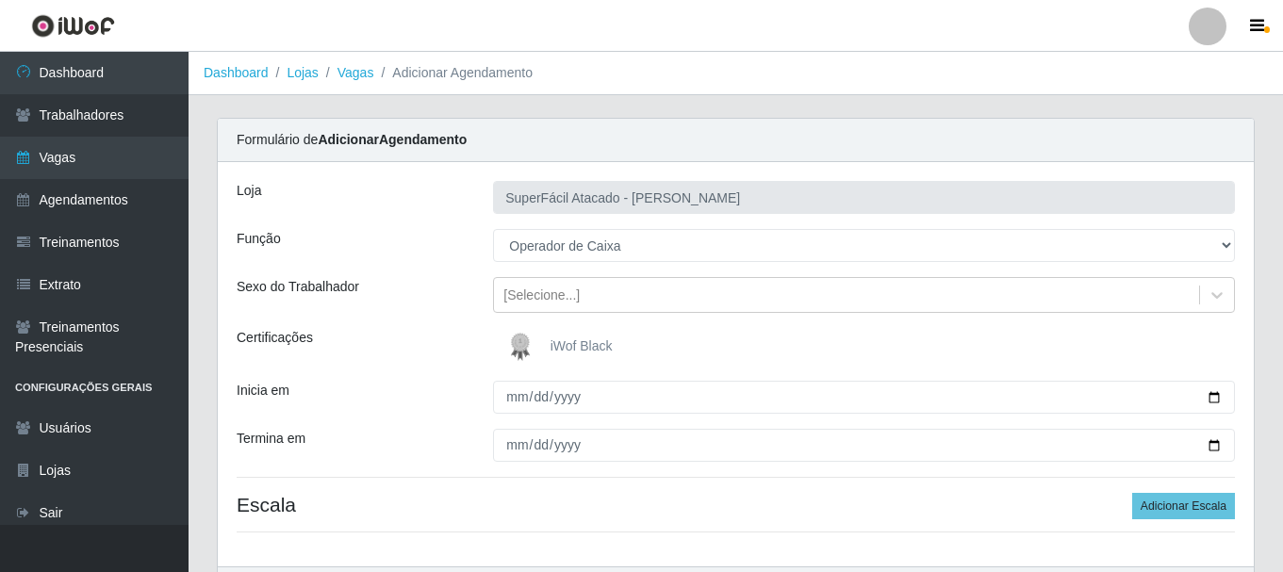
click at [534, 344] on img at bounding box center [524, 347] width 45 height 38
click at [0, 0] on input "iWof Black" at bounding box center [0, 0] width 0 height 0
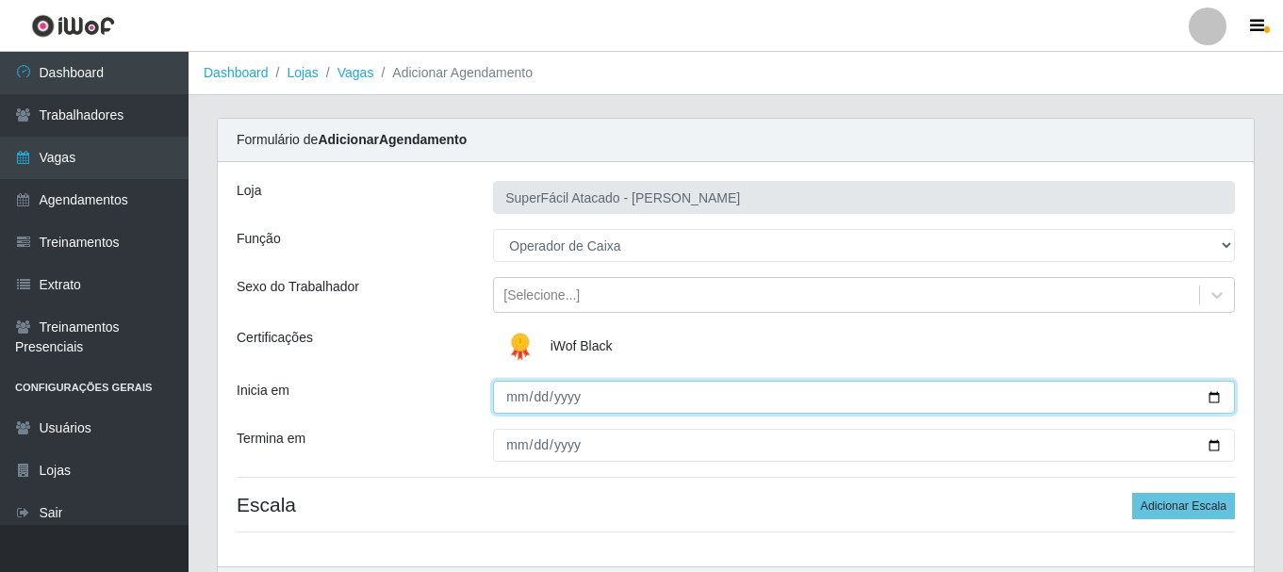
click at [1217, 402] on input "Inicia em" at bounding box center [864, 397] width 742 height 33
type input "[DATE]"
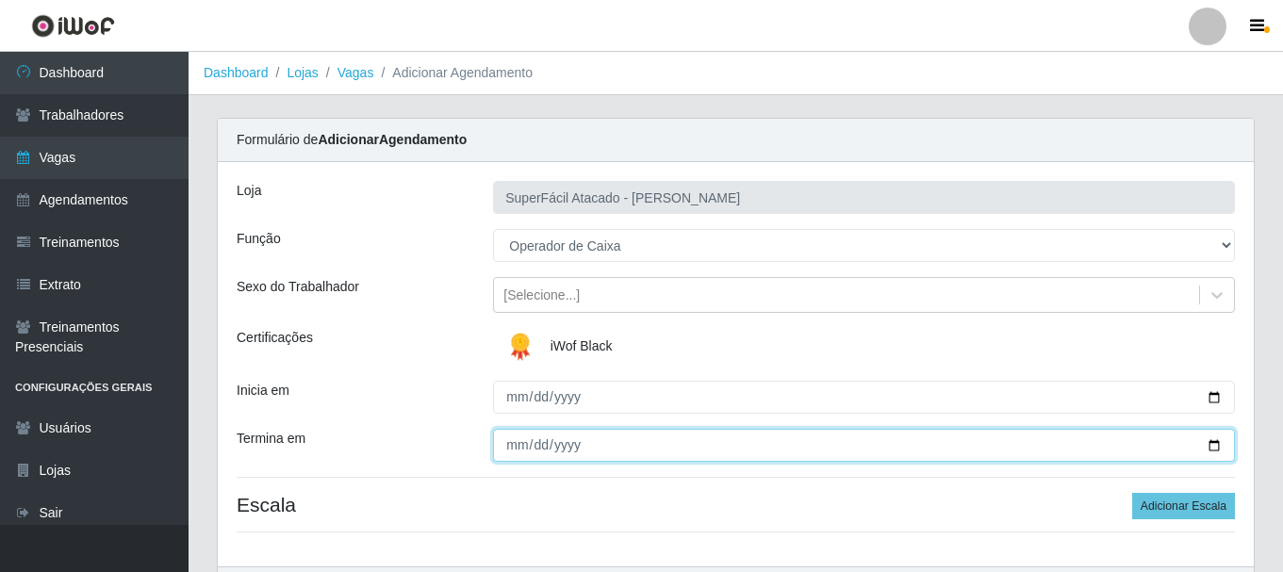
click at [1215, 444] on input "Termina em" at bounding box center [864, 445] width 742 height 33
type input "[DATE]"
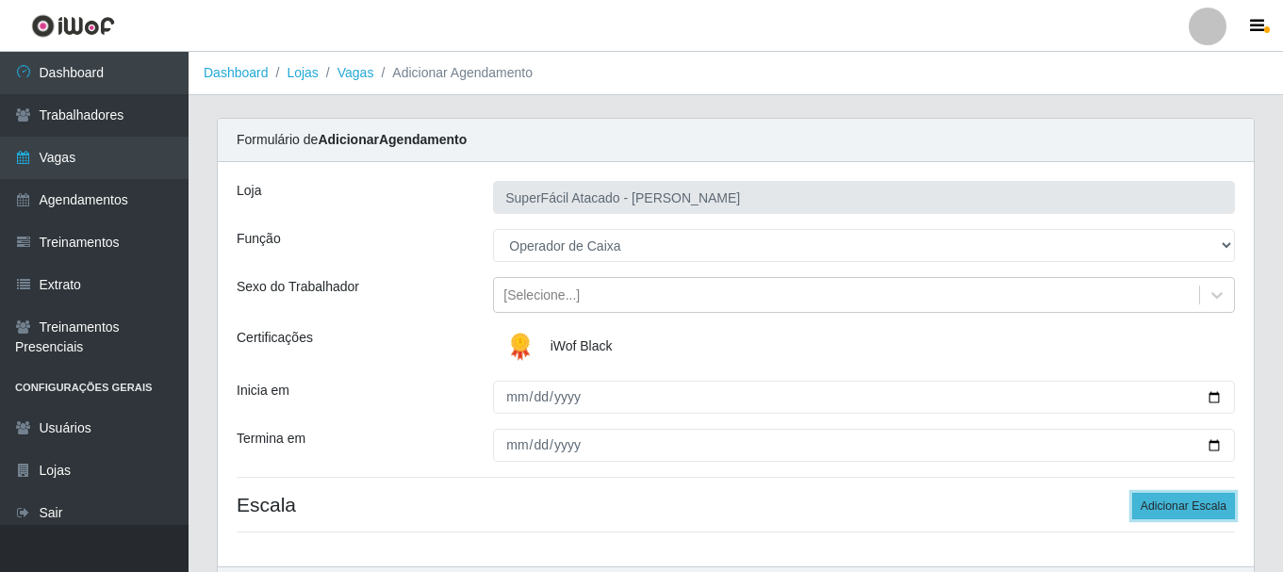
click at [1179, 513] on button "Adicionar Escala" at bounding box center [1183, 506] width 103 height 26
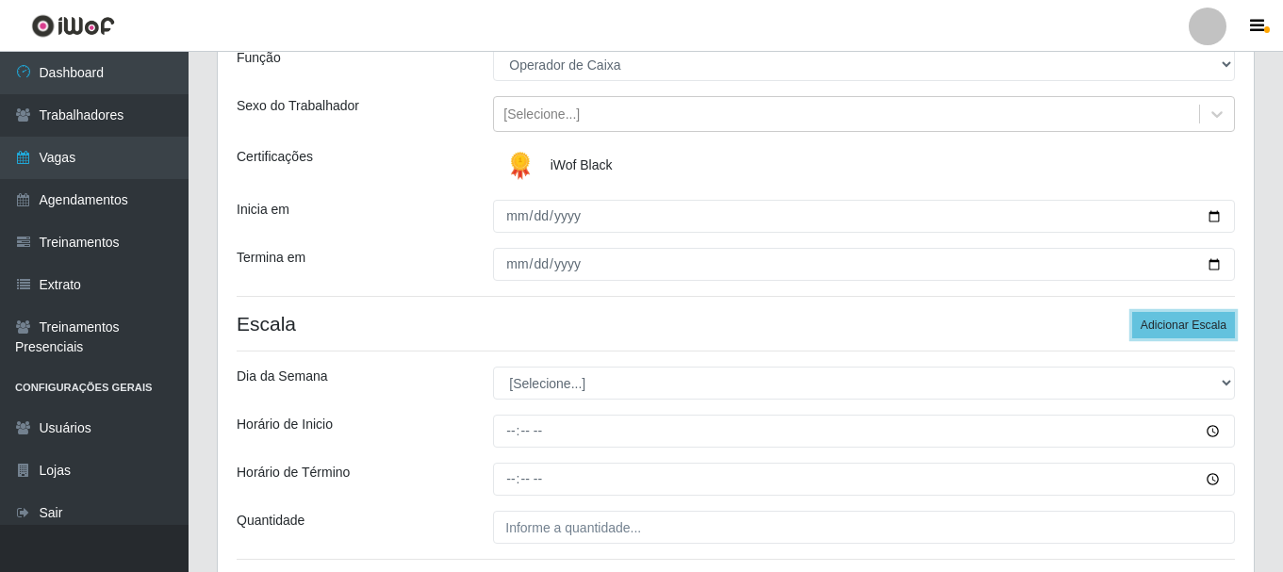
scroll to position [189, 0]
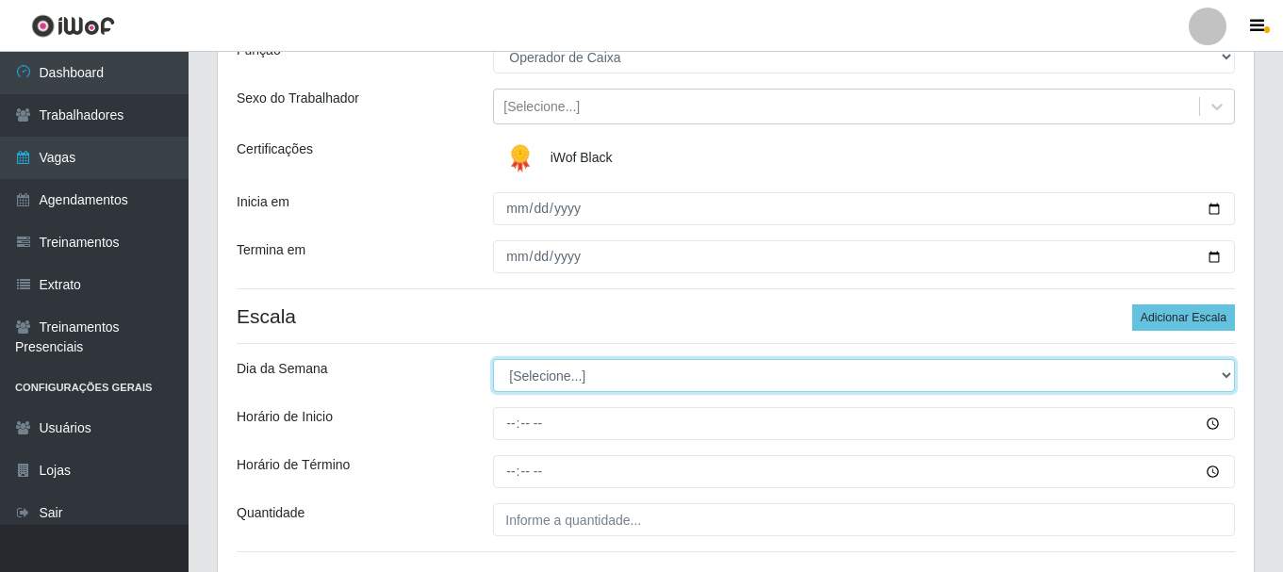
click at [1224, 371] on select "[Selecione...] Segunda Terça Quarta Quinta Sexta Sábado Domingo" at bounding box center [864, 375] width 742 height 33
select select "5"
click at [493, 359] on select "[Selecione...] Segunda Terça Quarta Quinta Sexta Sábado Domingo" at bounding box center [864, 375] width 742 height 33
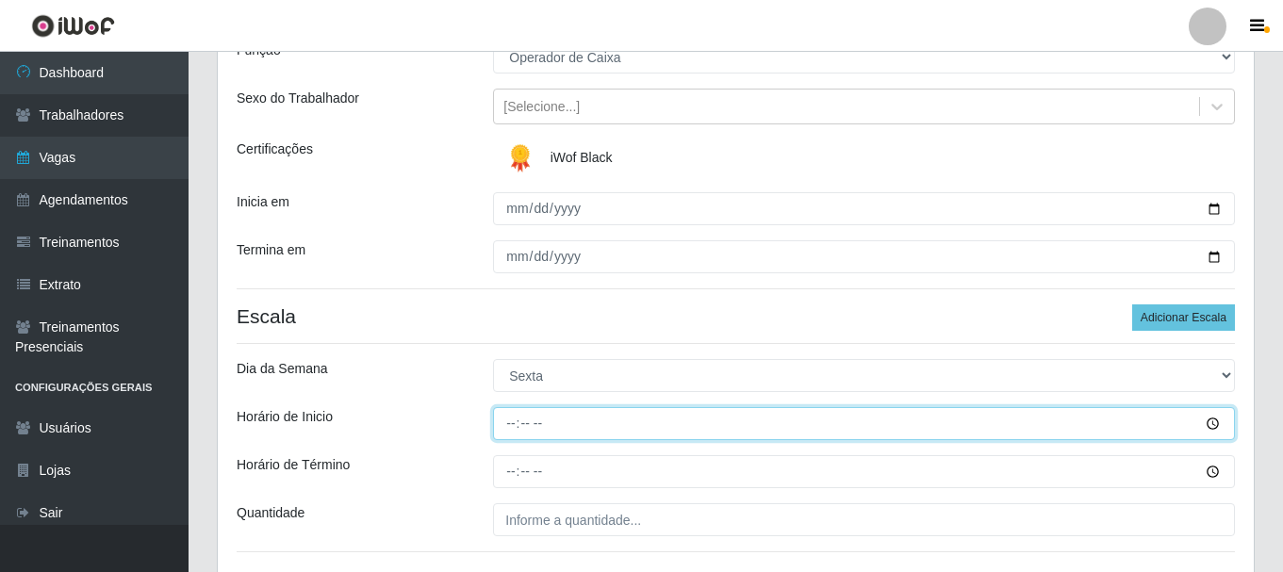
click at [1212, 426] on input "Horário de Inicio" at bounding box center [864, 423] width 742 height 33
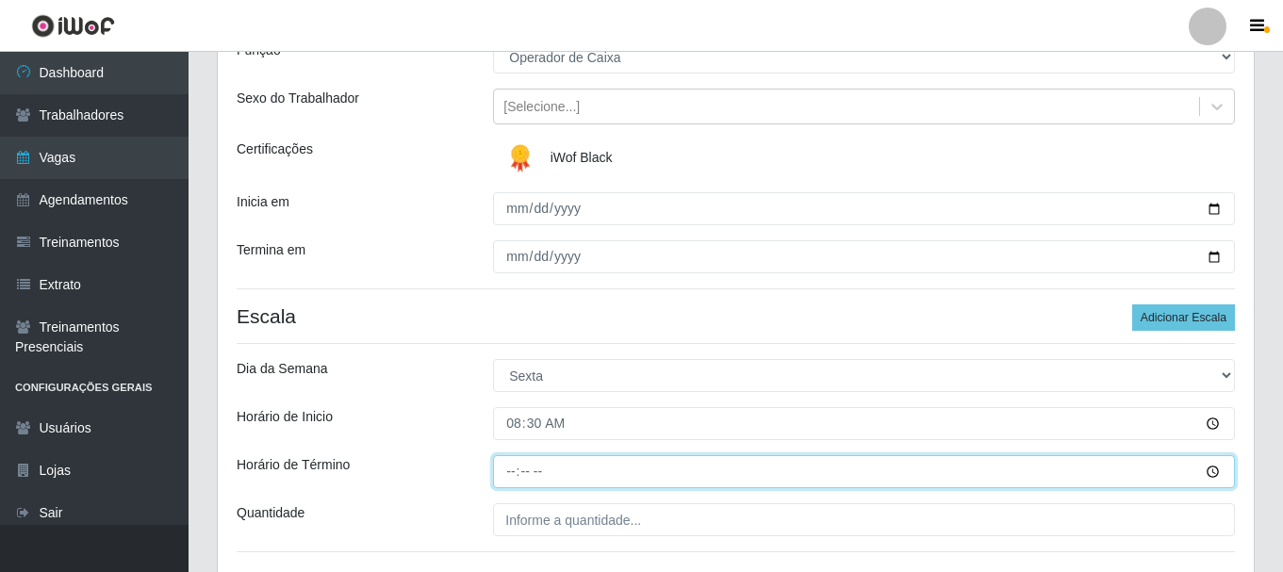
type input "08:30"
click at [1210, 469] on input "Horário de Término" at bounding box center [864, 471] width 742 height 33
type input "08:00"
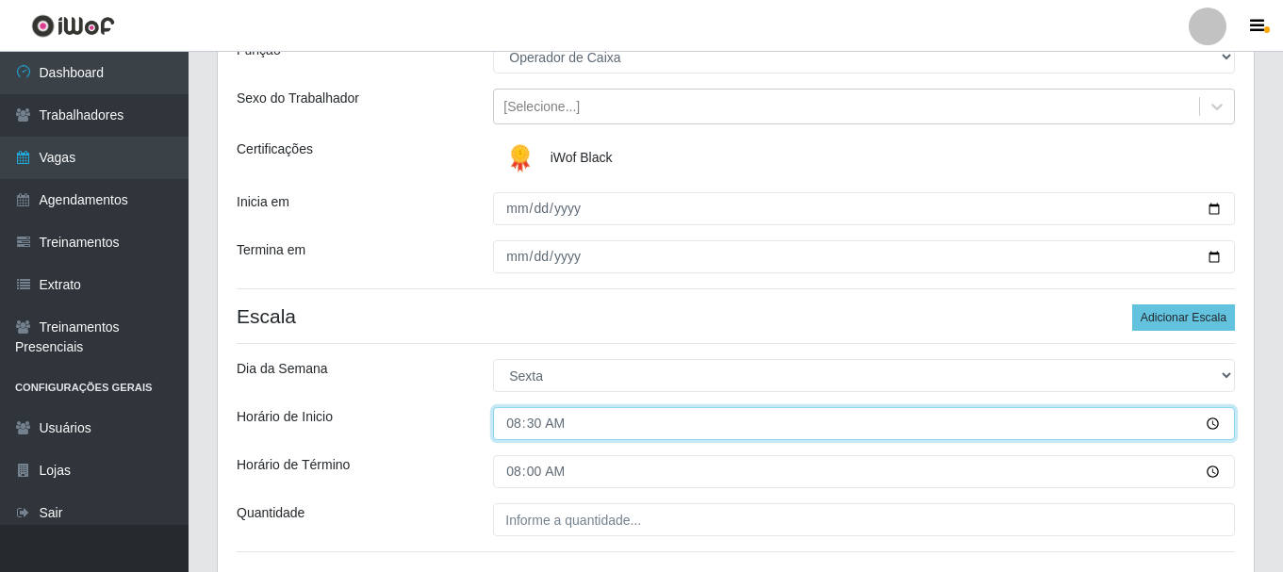
click at [1216, 425] on input "08:30" at bounding box center [864, 423] width 742 height 33
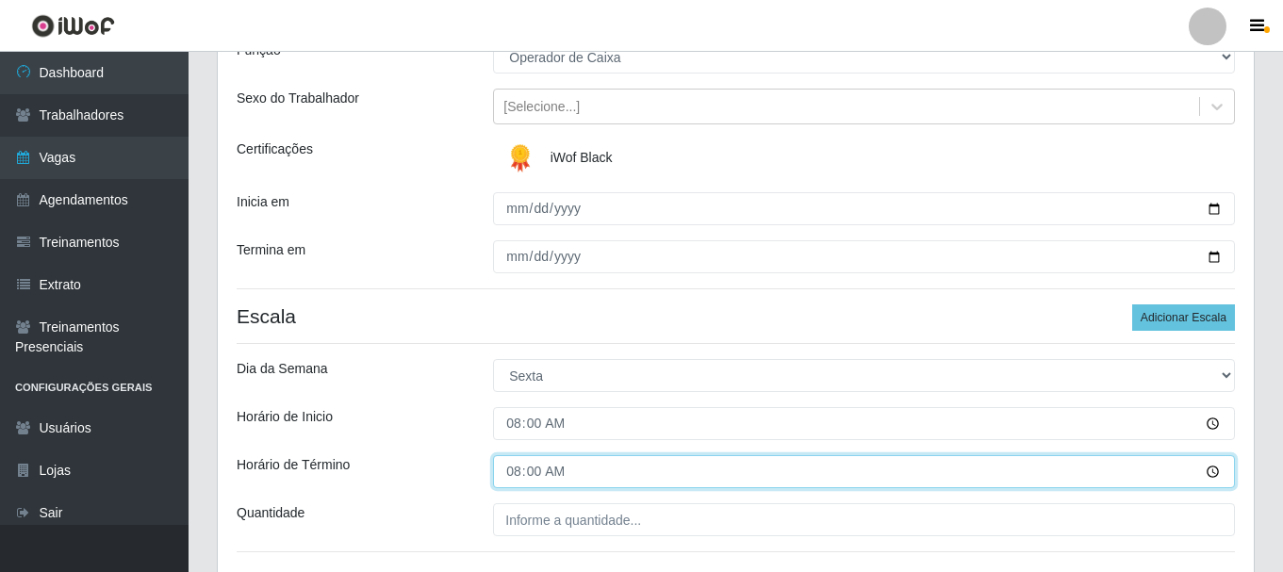
type input "08:00"
click at [1215, 471] on input "08:00" at bounding box center [864, 471] width 742 height 33
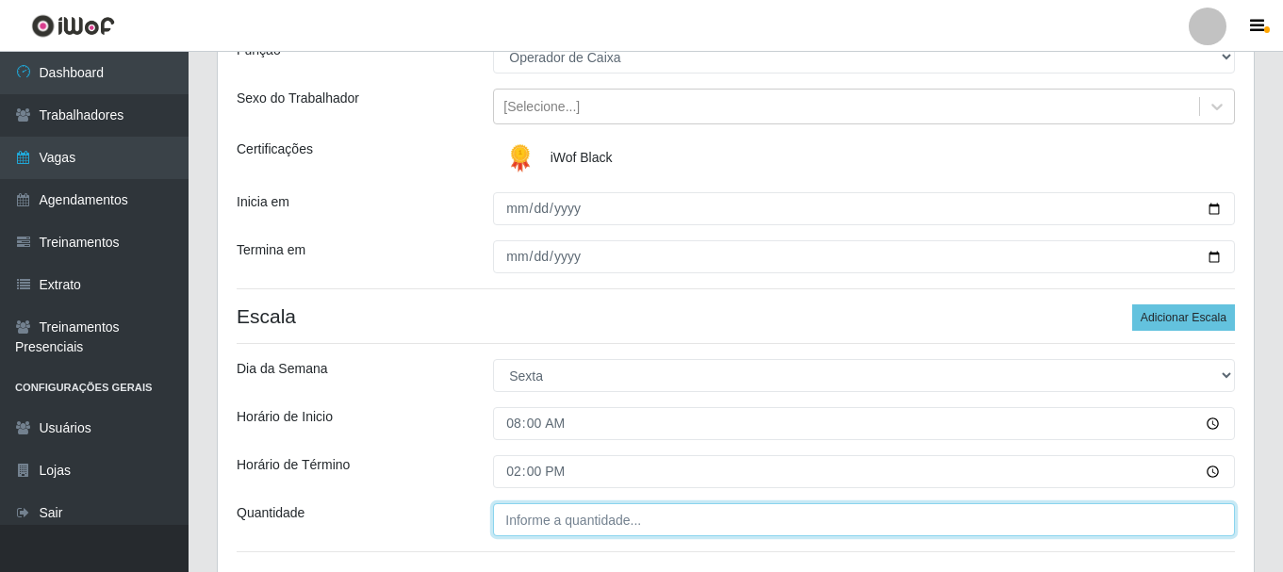
type input "14:00"
click at [626, 519] on input "___" at bounding box center [864, 520] width 742 height 33
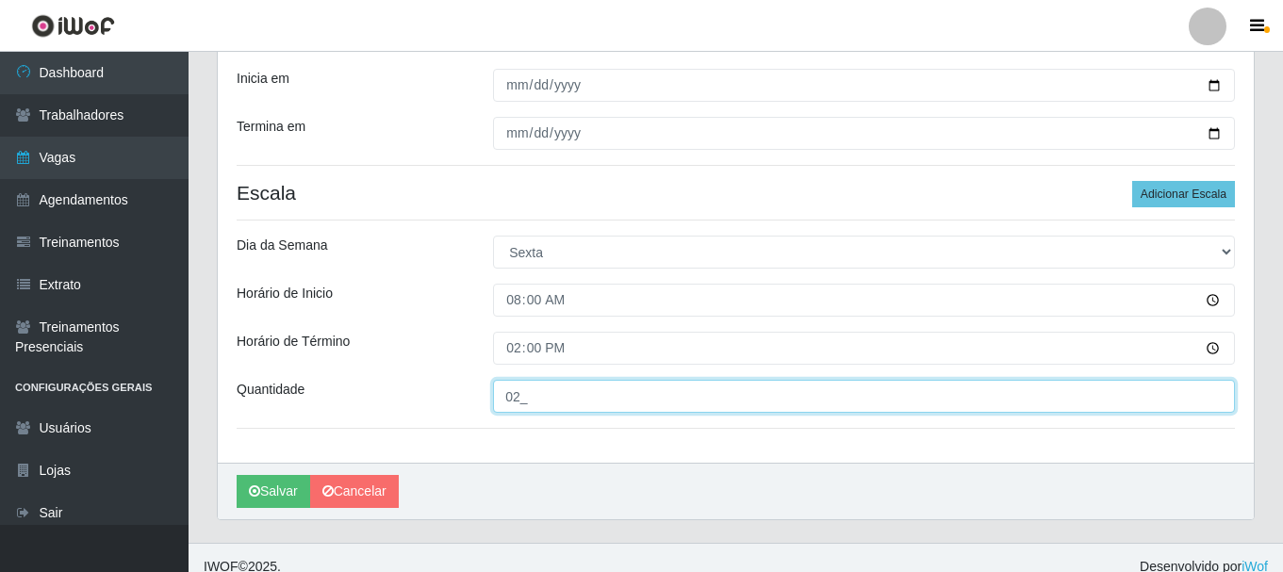
scroll to position [330, 0]
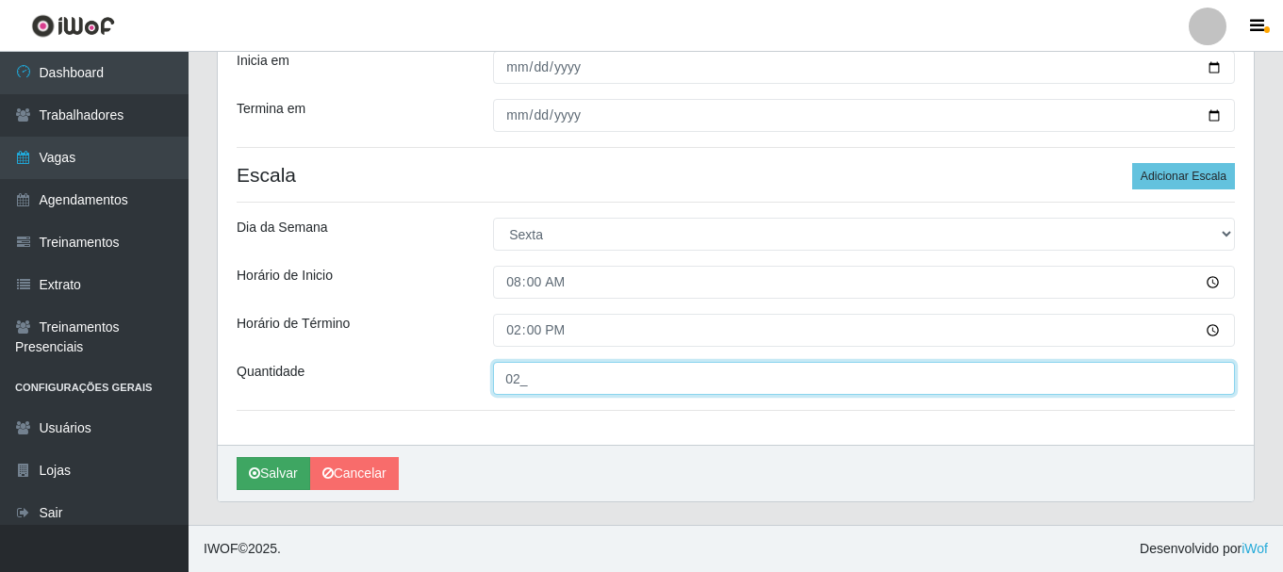
type input "02_"
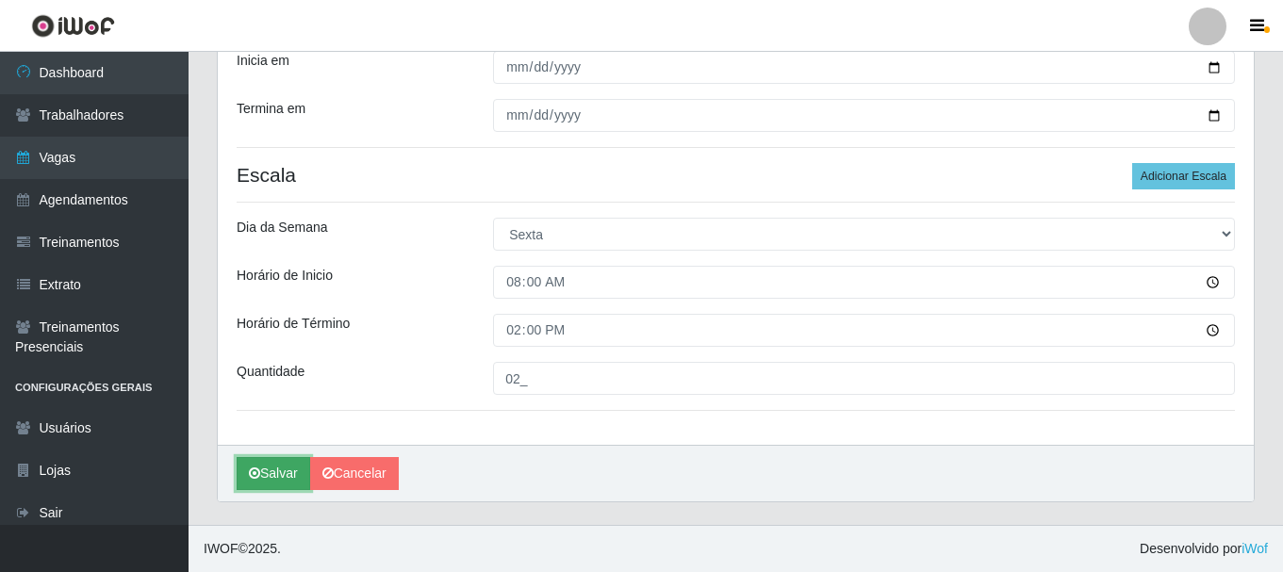
click at [280, 470] on button "Salvar" at bounding box center [274, 473] width 74 height 33
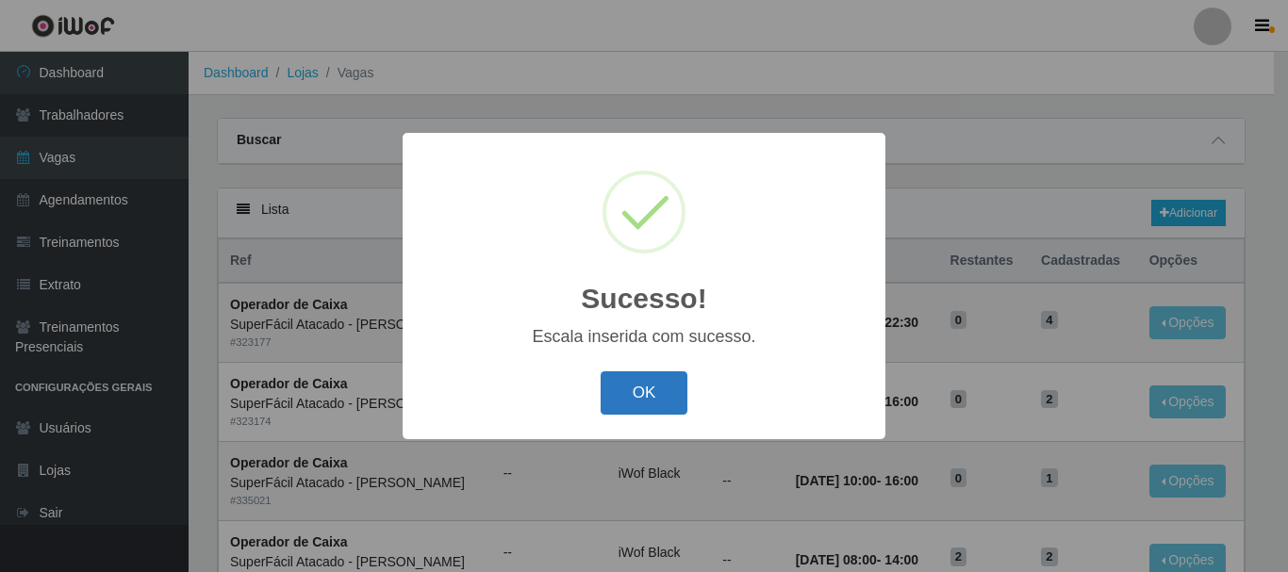
click at [645, 397] on button "OK" at bounding box center [645, 394] width 88 height 44
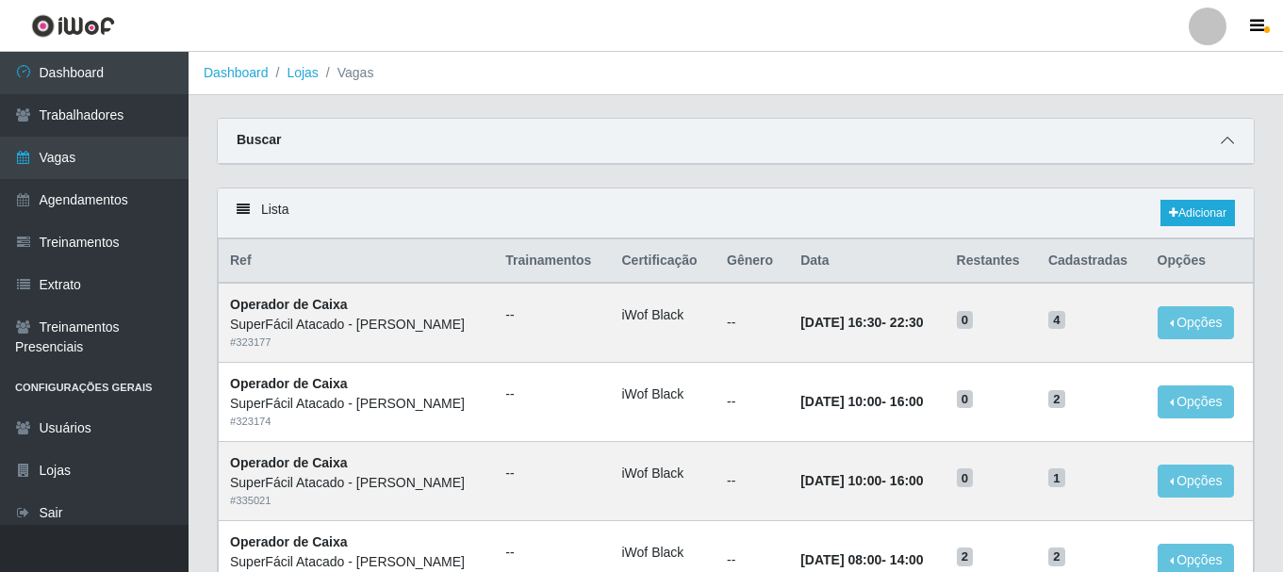
click at [1219, 149] on span at bounding box center [1227, 141] width 23 height 22
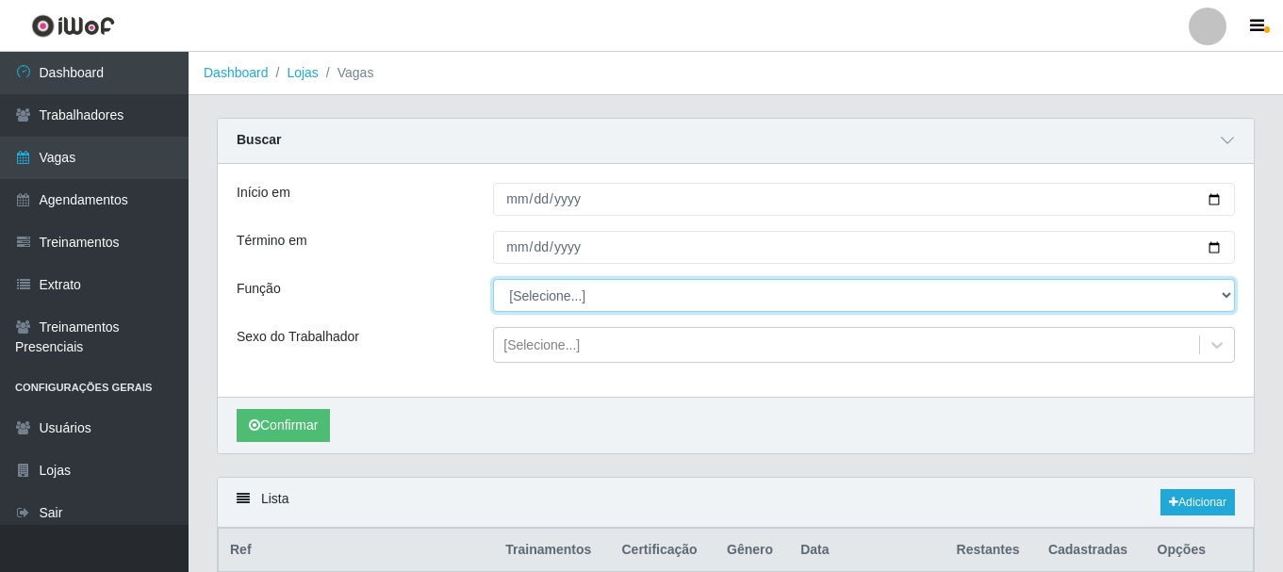
click at [1226, 296] on select "[Selecione...] Embalador Embalador + Embalador ++ Operador de Caixa Operador de…" at bounding box center [864, 295] width 742 height 33
select select "22"
click at [493, 280] on select "[Selecione...] Embalador Embalador + Embalador ++ Operador de Caixa Operador de…" at bounding box center [864, 295] width 742 height 33
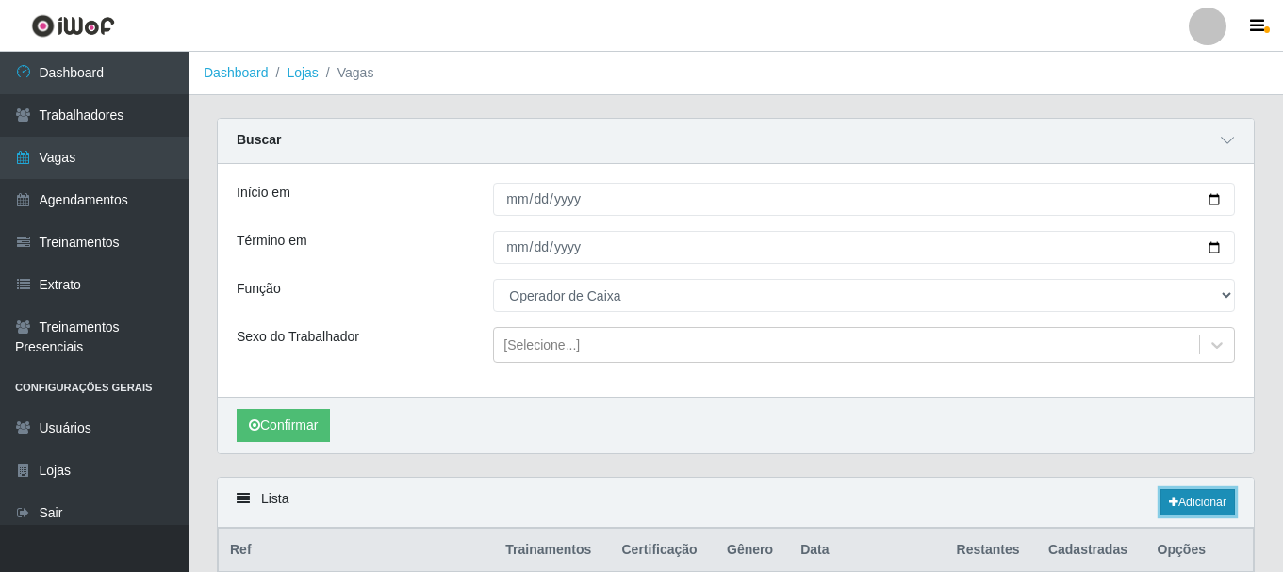
click at [1172, 498] on icon at bounding box center [1173, 502] width 9 height 11
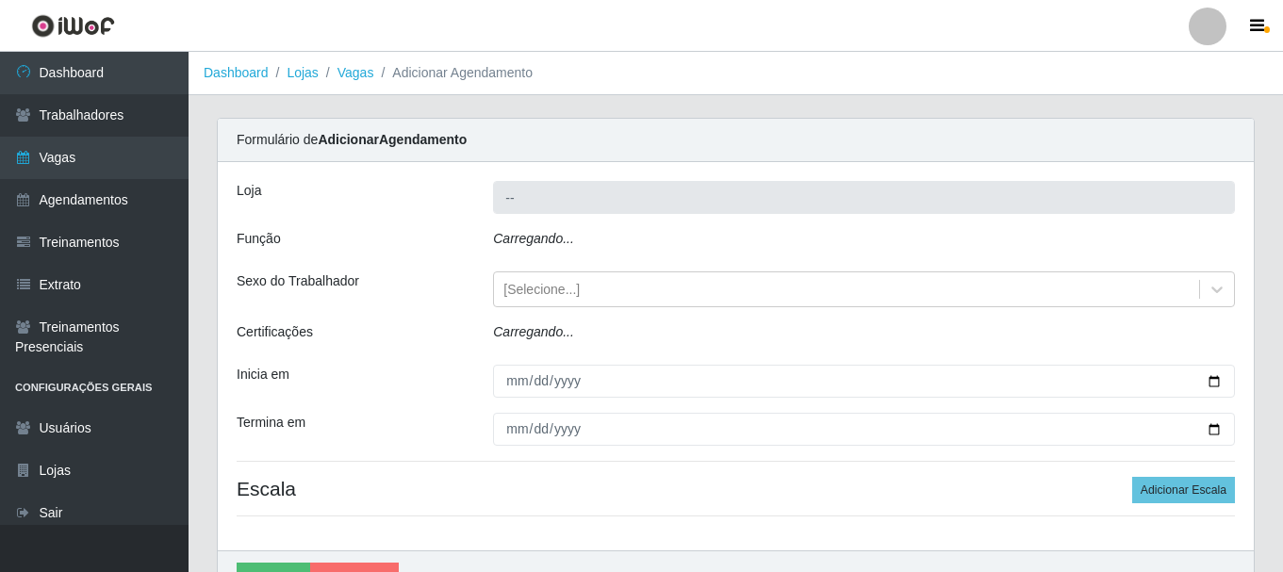
type input "SuperFácil Atacado - [PERSON_NAME]"
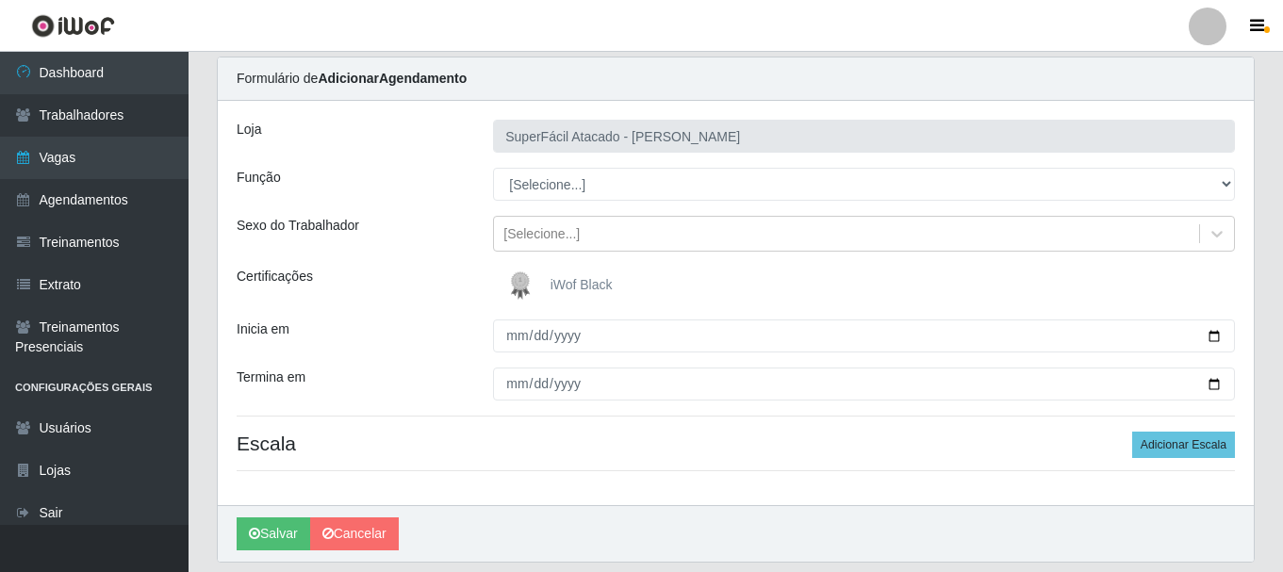
scroll to position [94, 0]
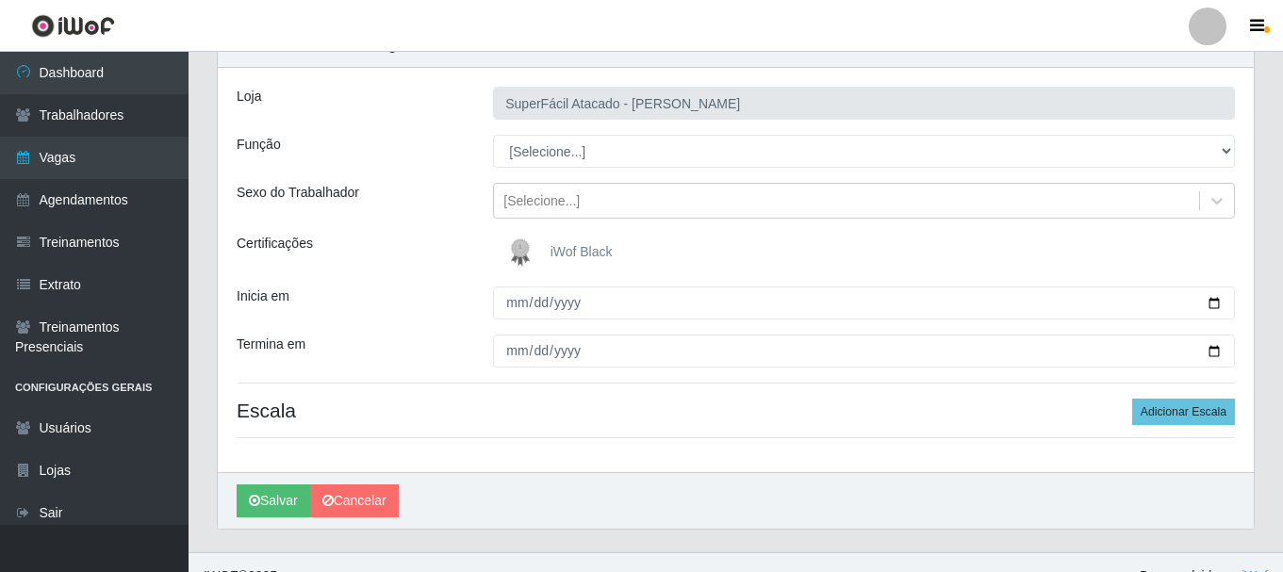
click at [601, 258] on span "iWof Black" at bounding box center [582, 251] width 62 height 15
click at [0, 0] on input "iWof Black" at bounding box center [0, 0] width 0 height 0
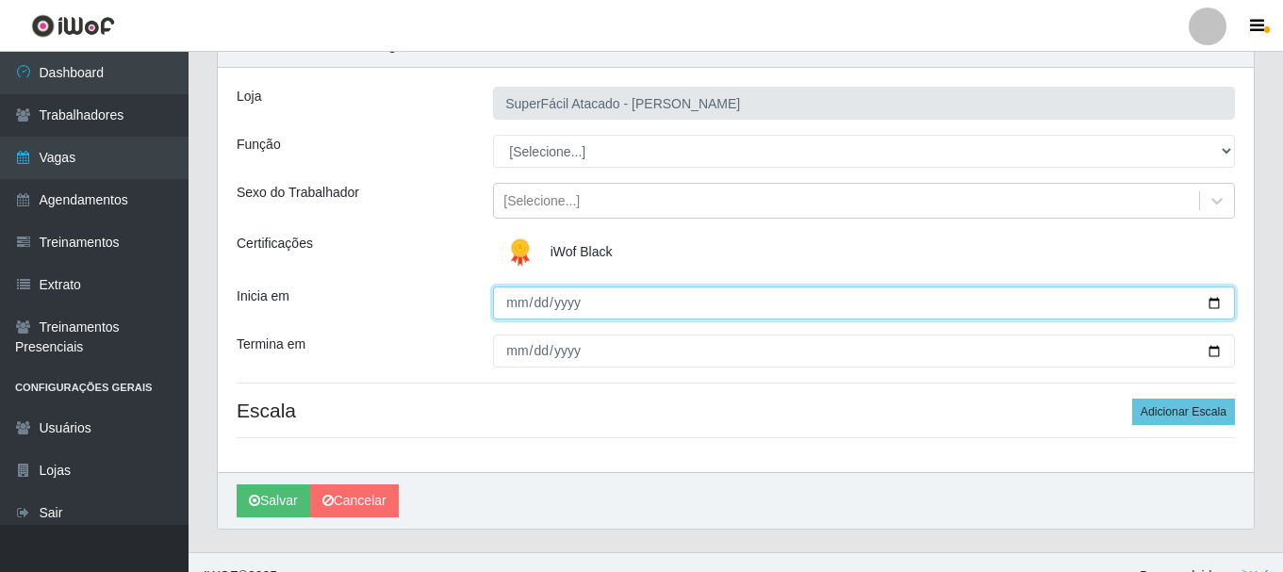
click at [1219, 304] on input "Inicia em" at bounding box center [864, 303] width 742 height 33
type input "[DATE]"
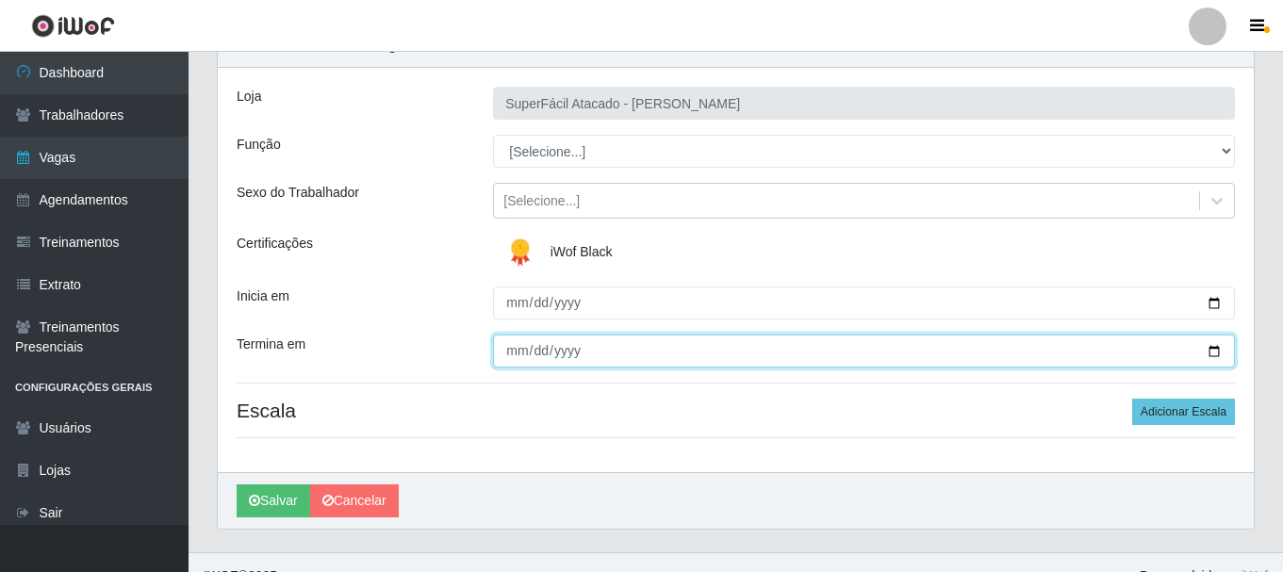
click at [1222, 355] on input "Termina em" at bounding box center [864, 351] width 742 height 33
type input "[DATE]"
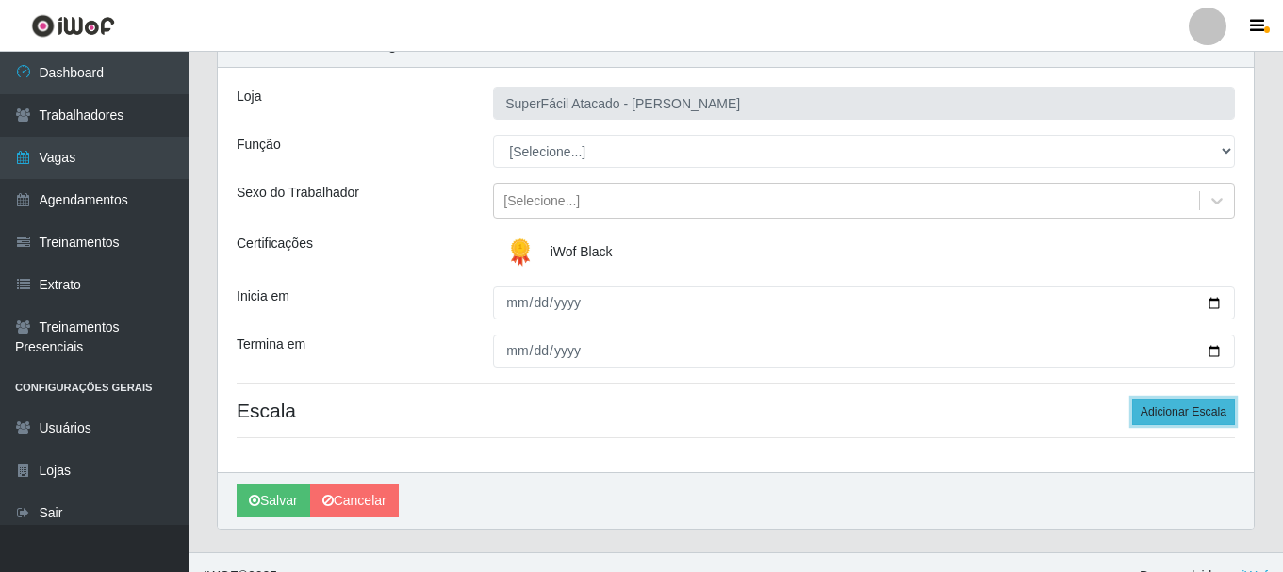
click at [1154, 413] on button "Adicionar Escala" at bounding box center [1183, 412] width 103 height 26
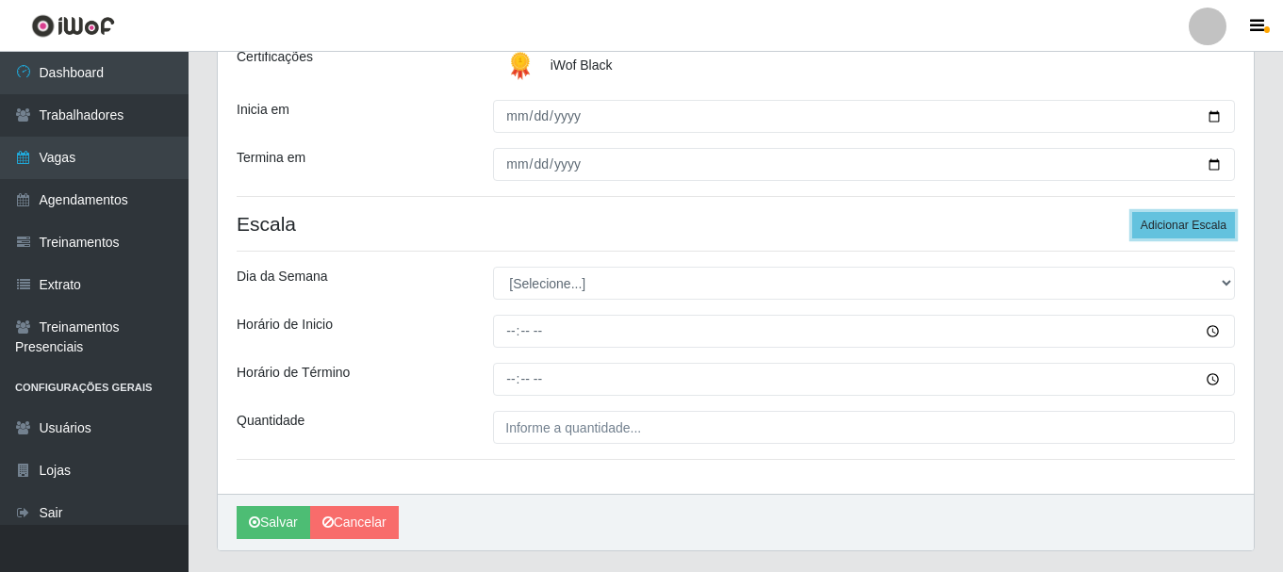
scroll to position [283, 0]
click at [1237, 278] on div "[Selecione...] Segunda Terça Quarta Quinta Sexta Sábado Domingo" at bounding box center [864, 281] width 770 height 33
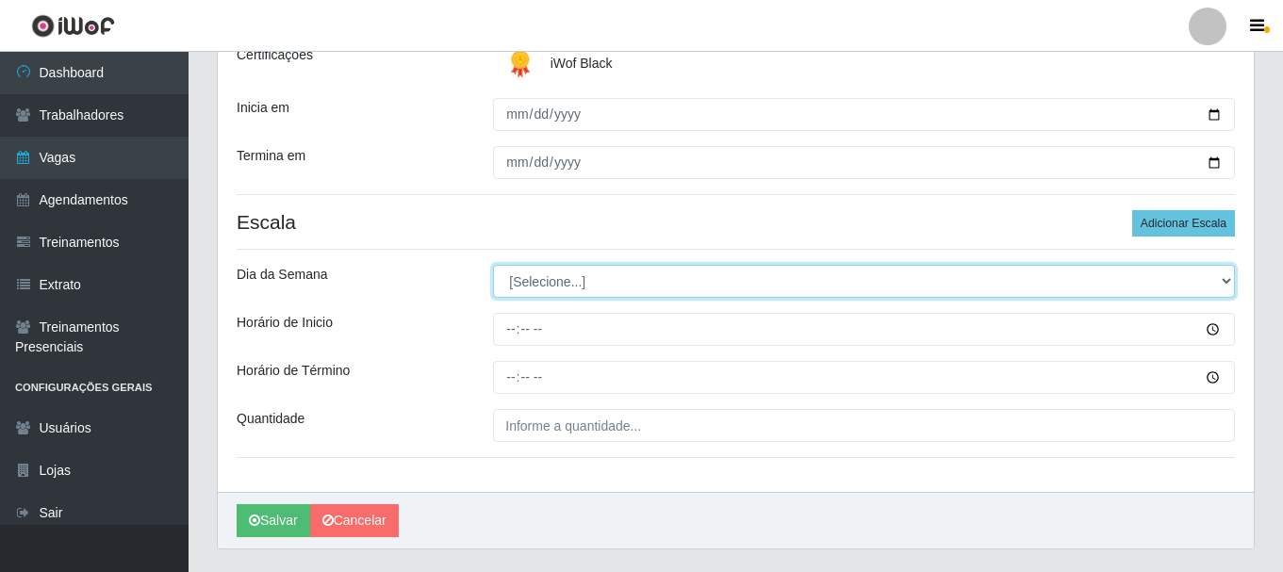
click at [1228, 279] on select "[Selecione...] Segunda Terça Quarta Quinta Sexta Sábado Domingo" at bounding box center [864, 281] width 742 height 33
select select "5"
click at [493, 265] on select "[Selecione...] Segunda Terça Quarta Quinta Sexta Sábado Domingo" at bounding box center [864, 281] width 742 height 33
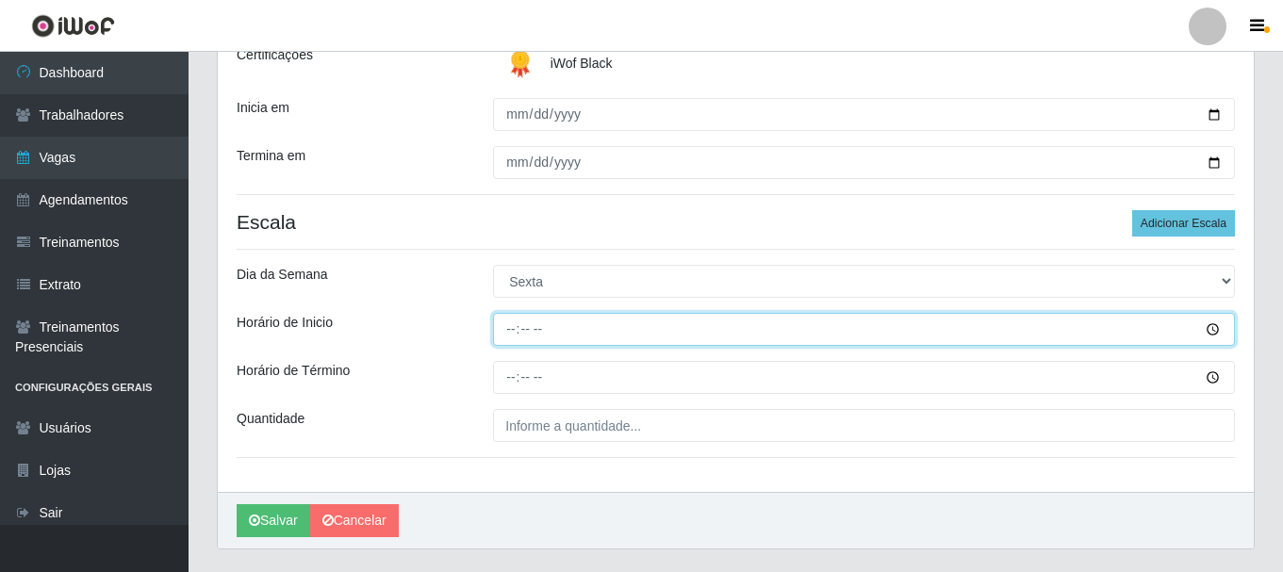
click at [1215, 330] on input "Horário de Inicio" at bounding box center [864, 329] width 742 height 33
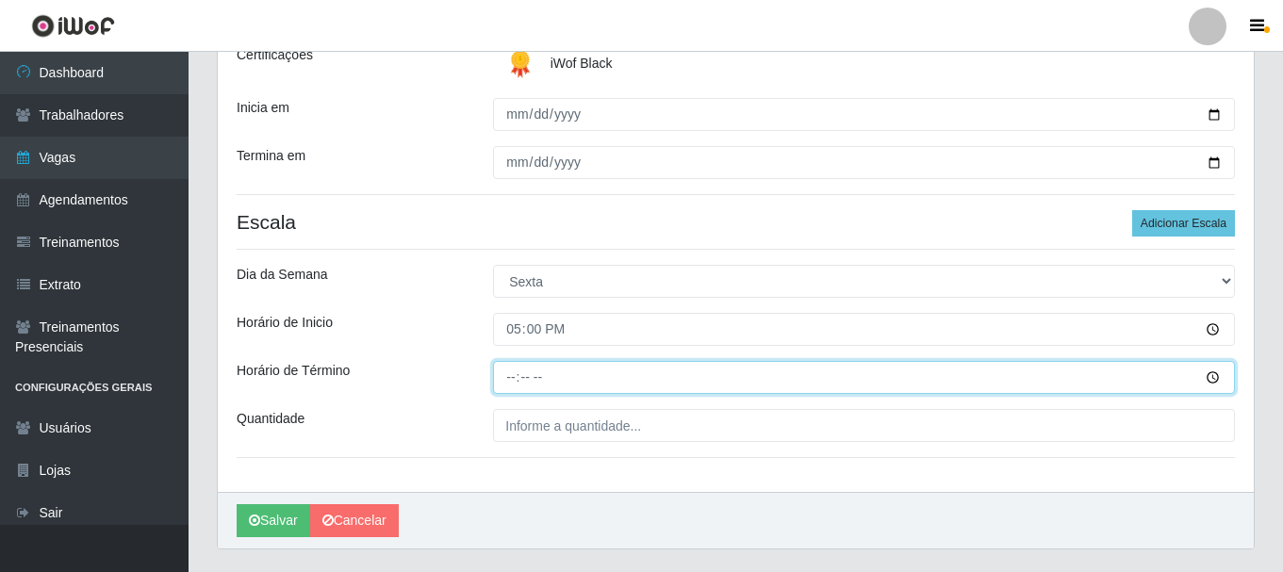
type input "17:00"
click at [1212, 381] on input "Horário de Término" at bounding box center [864, 377] width 742 height 33
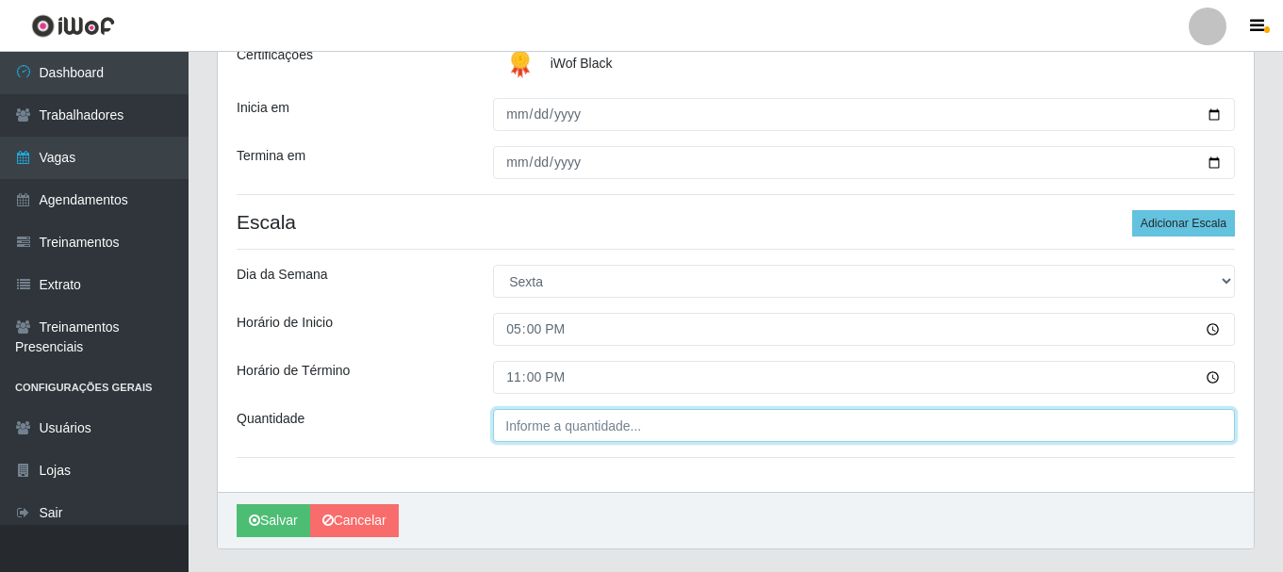
type input "23:00"
click at [603, 425] on input "___" at bounding box center [864, 425] width 742 height 33
type input "03_"
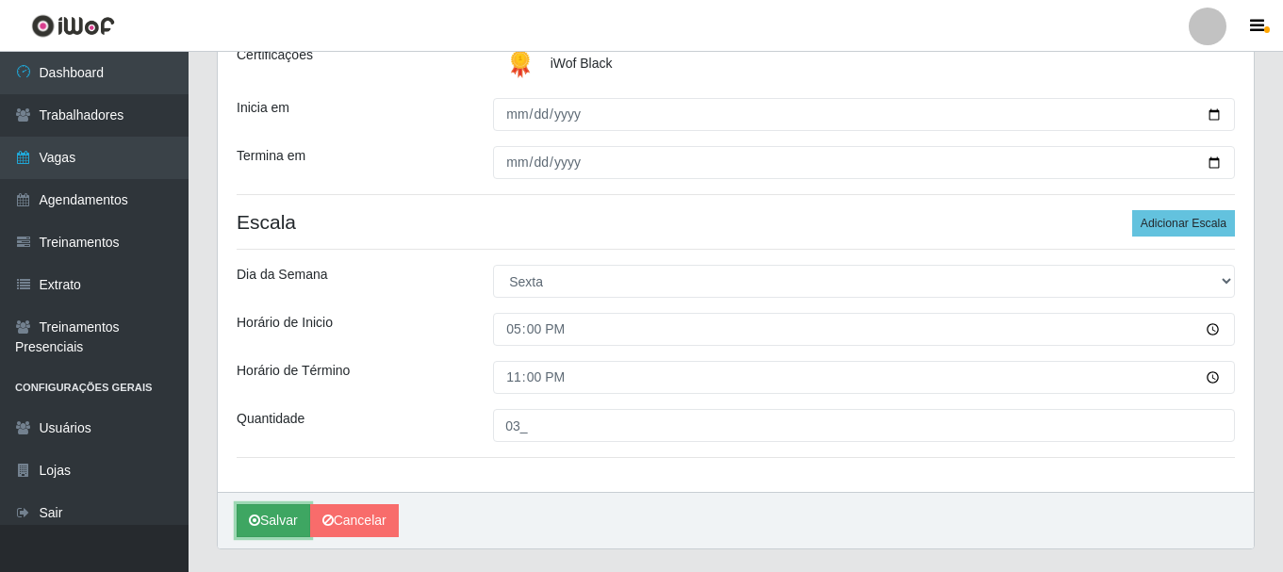
click at [273, 522] on button "Salvar" at bounding box center [274, 520] width 74 height 33
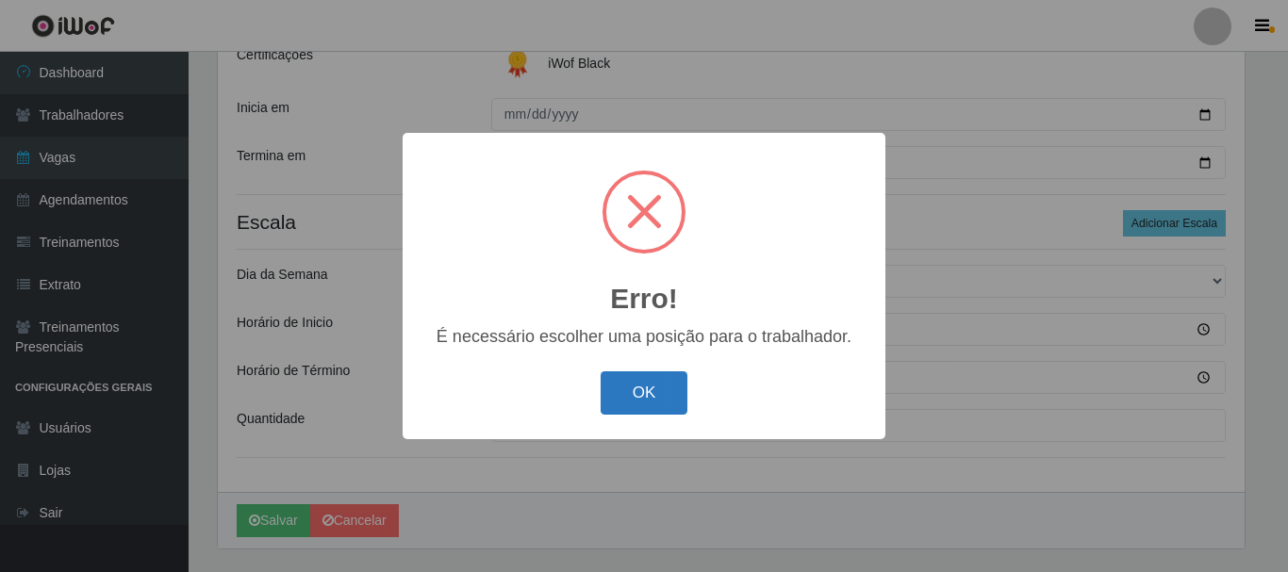
click at [655, 401] on button "OK" at bounding box center [645, 394] width 88 height 44
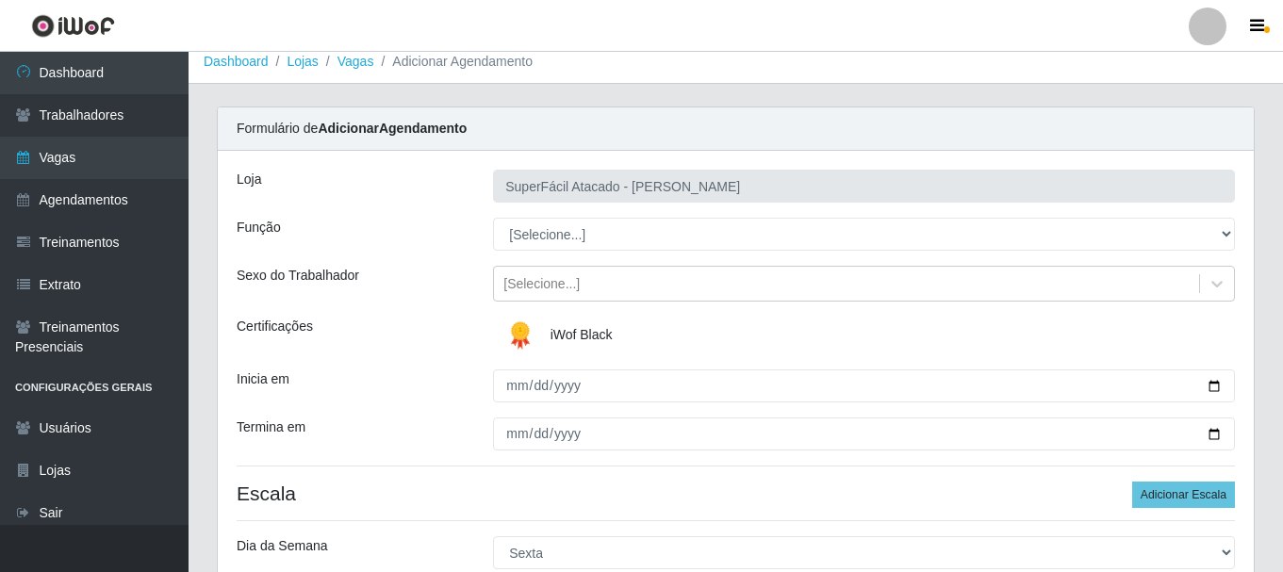
scroll to position [0, 0]
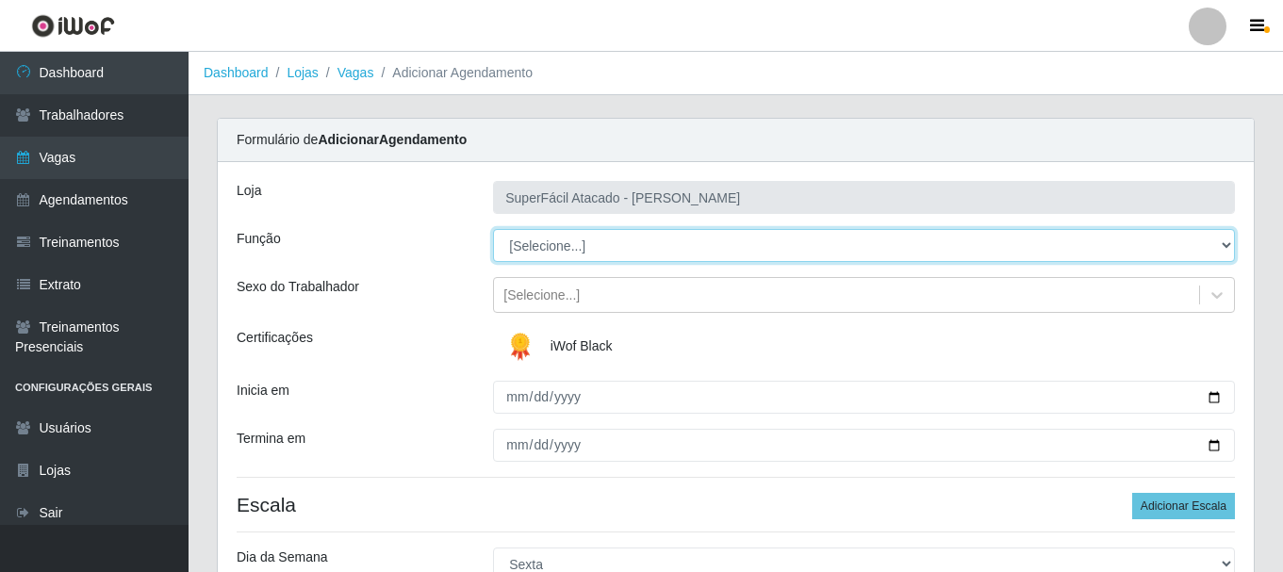
click at [1227, 250] on select "[Selecione...] Embalador Embalador + Embalador ++ Operador de Caixa Operador de…" at bounding box center [864, 245] width 742 height 33
select select "22"
click at [493, 229] on select "[Selecione...] Embalador Embalador + Embalador ++ Operador de Caixa Operador de…" at bounding box center [864, 245] width 742 height 33
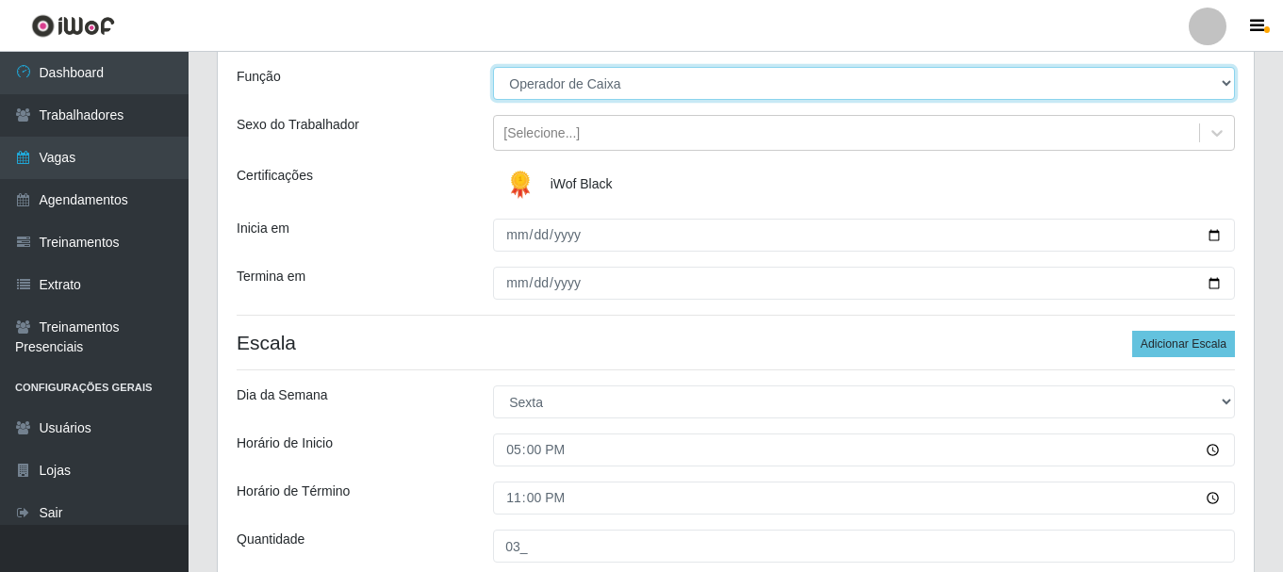
scroll to position [283, 0]
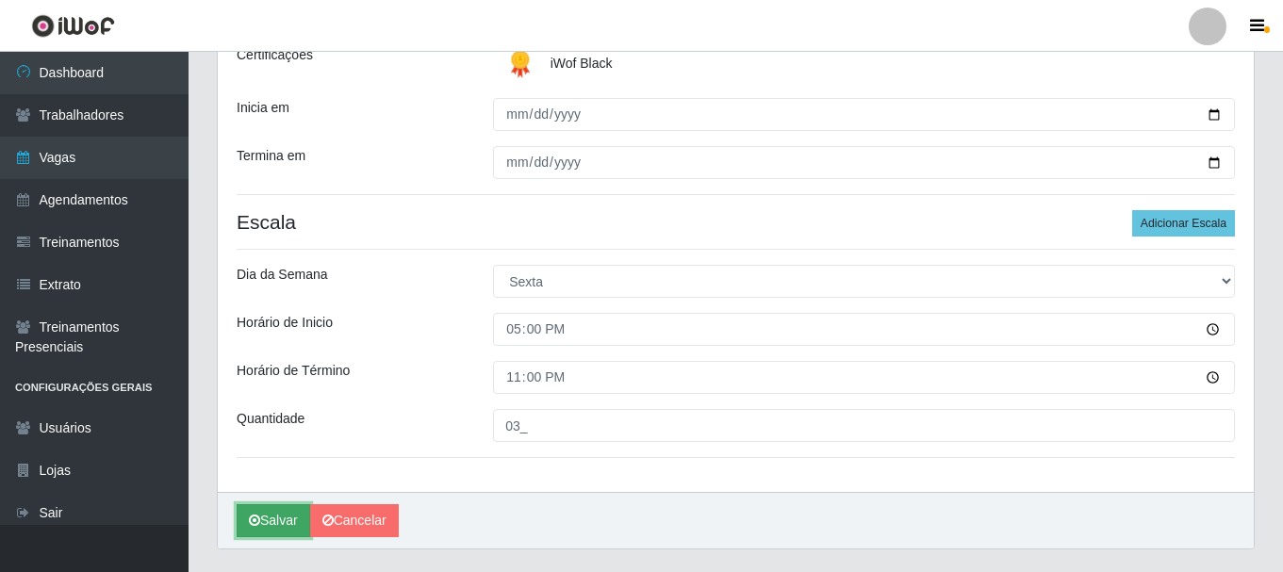
click at [267, 515] on button "Salvar" at bounding box center [274, 520] width 74 height 33
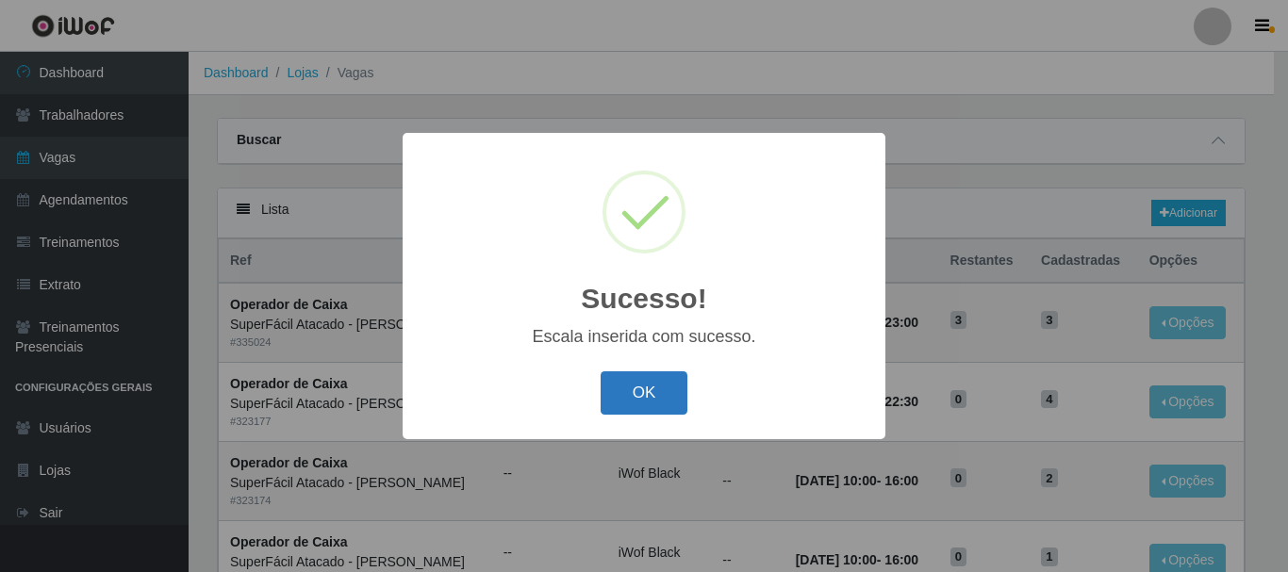
click at [645, 383] on button "OK" at bounding box center [645, 394] width 88 height 44
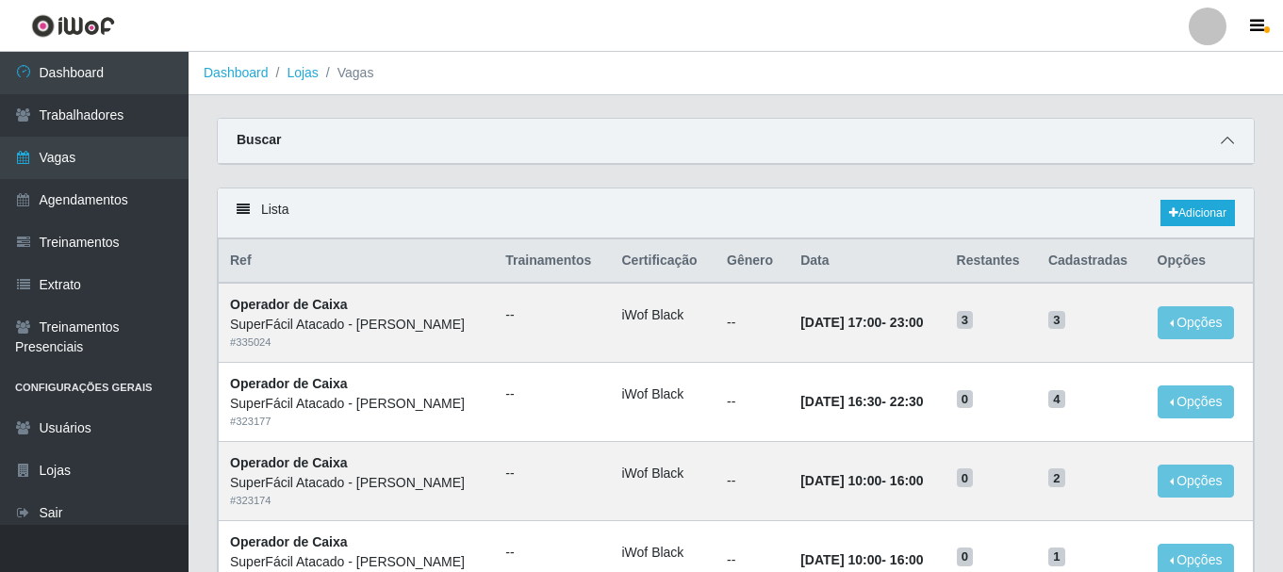
click at [1228, 137] on icon at bounding box center [1227, 140] width 13 height 13
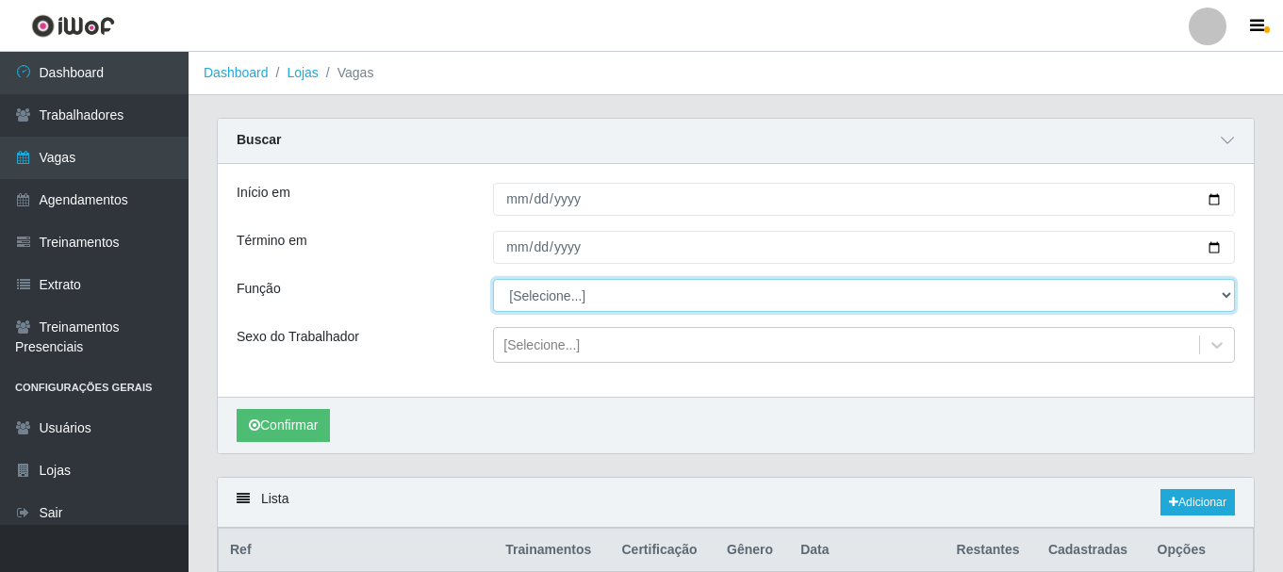
click at [1215, 289] on select "[Selecione...] Embalador Embalador + Embalador ++ Operador de Caixa Operador de…" at bounding box center [864, 295] width 742 height 33
select select "24"
click at [493, 280] on select "[Selecione...] Embalador Embalador + Embalador ++ Operador de Caixa Operador de…" at bounding box center [864, 295] width 742 height 33
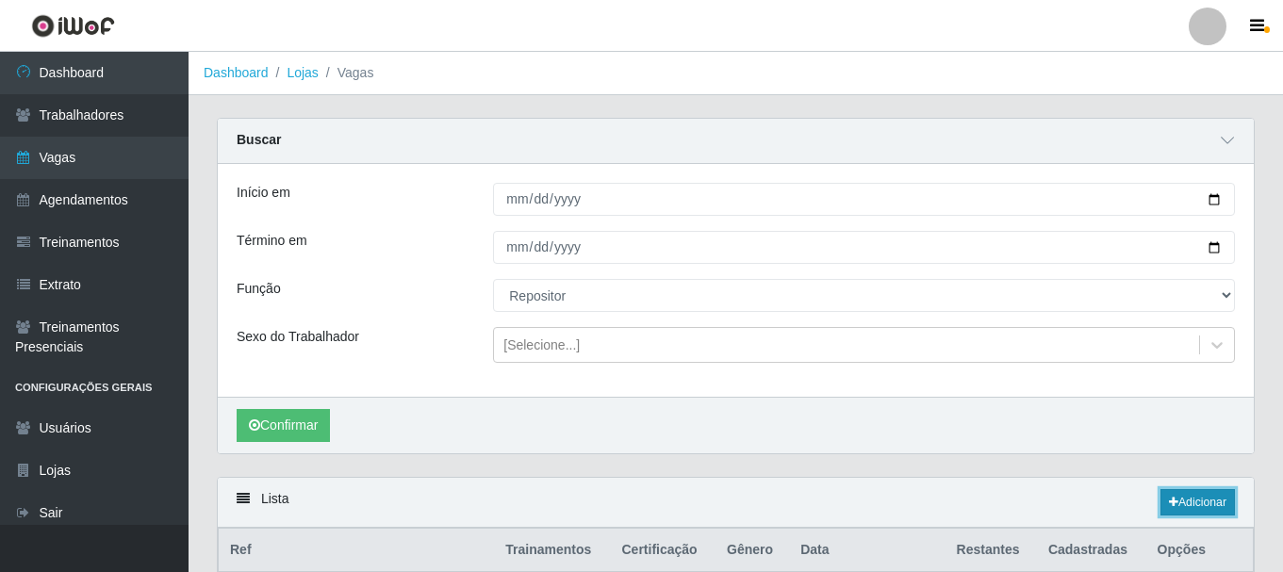
click at [1176, 502] on link "Adicionar" at bounding box center [1198, 502] width 74 height 26
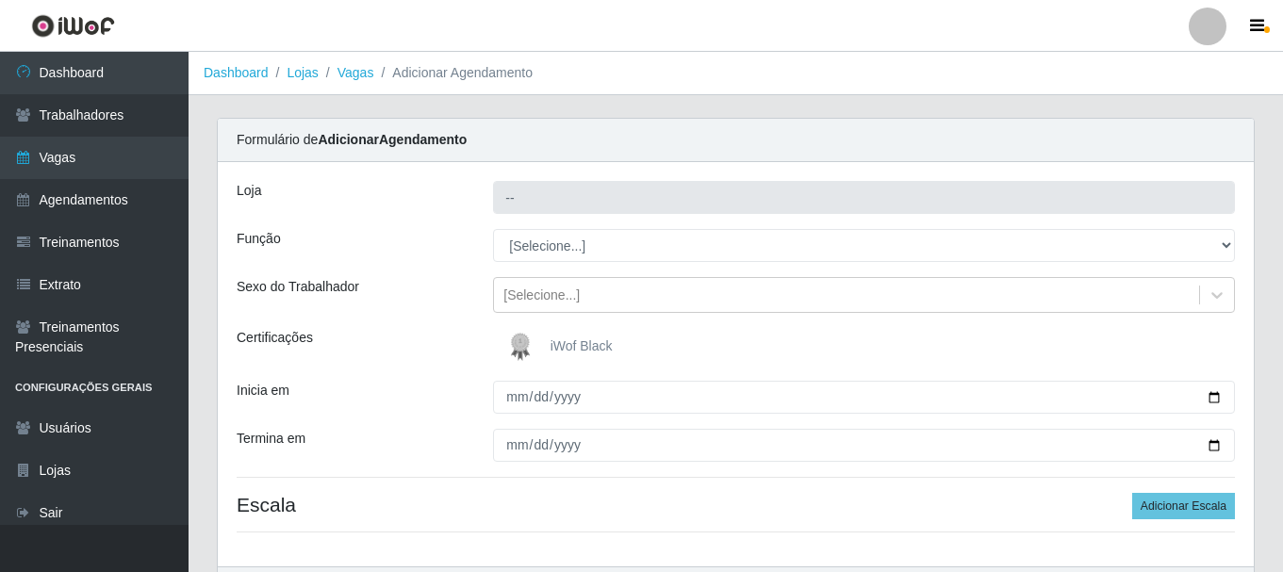
type input "SuperFácil Atacado - [PERSON_NAME]"
click at [568, 344] on span "iWof Black" at bounding box center [582, 346] width 62 height 15
click at [0, 0] on input "iWof Black" at bounding box center [0, 0] width 0 height 0
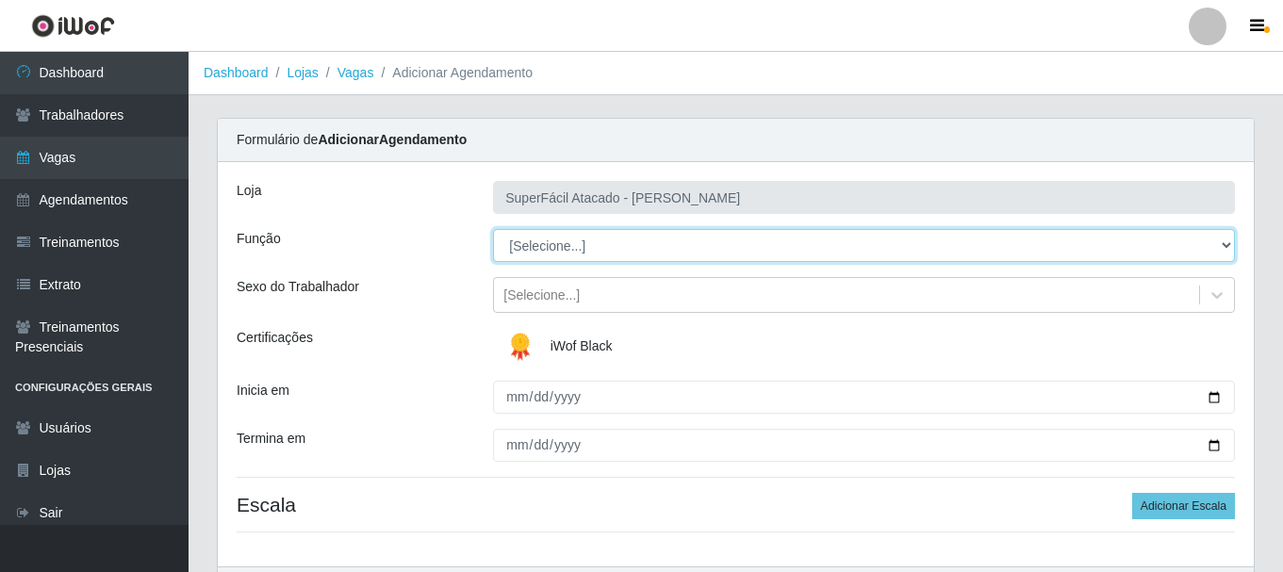
click at [1228, 246] on select "[Selecione...] Embalador Embalador + Embalador ++ Operador de Caixa Operador de…" at bounding box center [864, 245] width 742 height 33
select select "24"
click at [493, 229] on select "[Selecione...] Embalador Embalador + Embalador ++ Operador de Caixa Operador de…" at bounding box center [864, 245] width 742 height 33
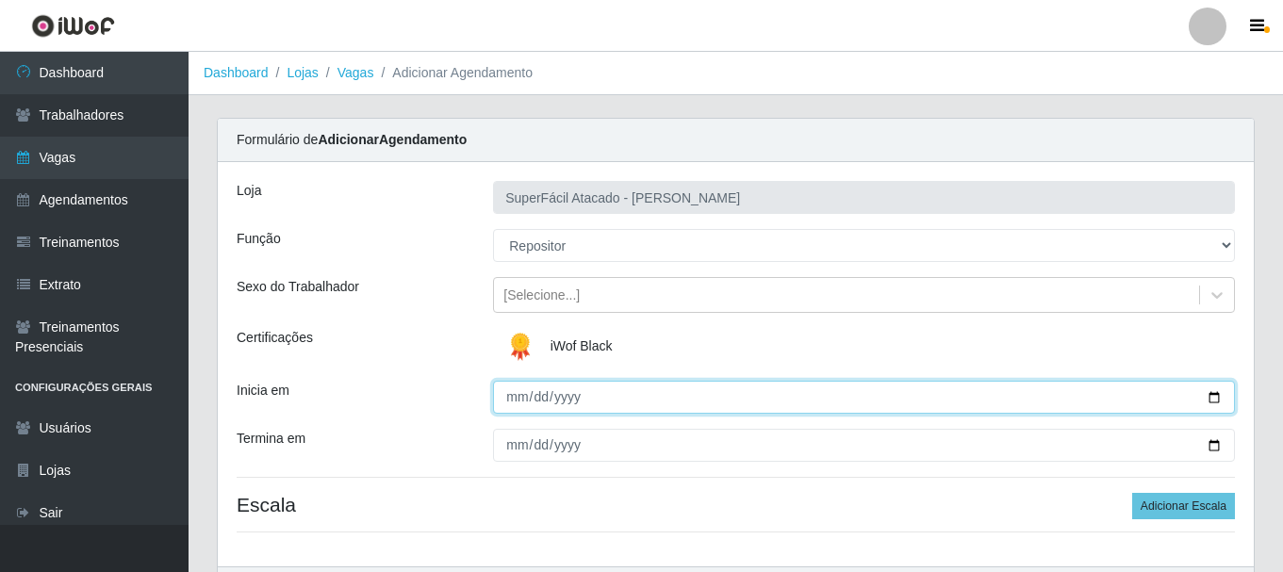
click at [1216, 394] on input "Inicia em" at bounding box center [864, 397] width 742 height 33
type input "[DATE]"
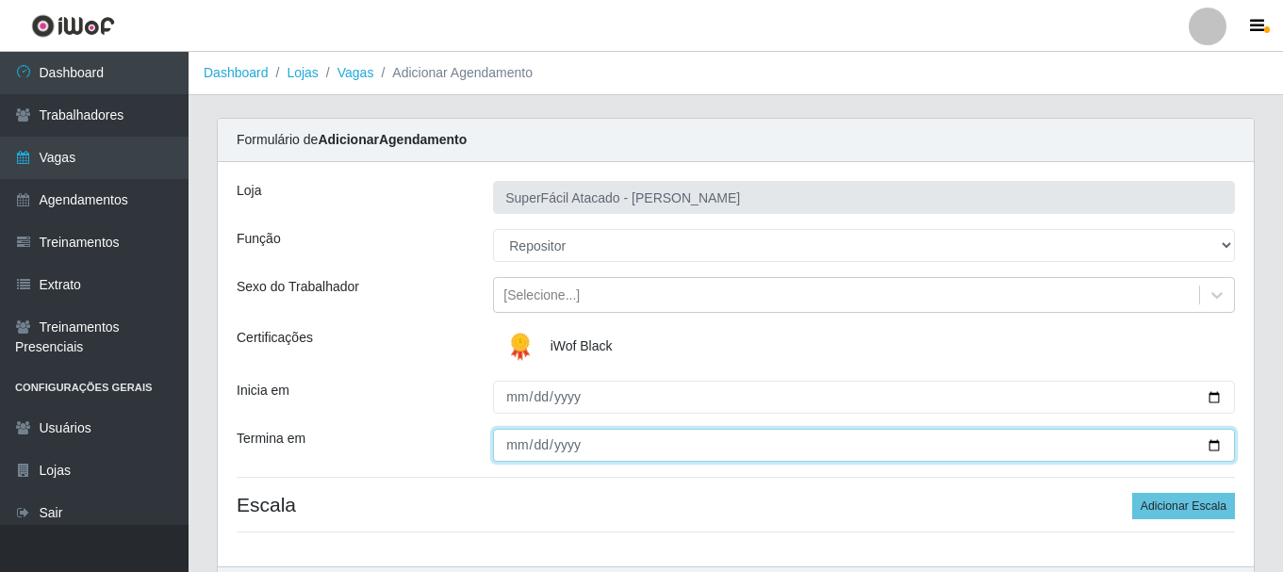
click at [1211, 448] on input "Termina em" at bounding box center [864, 445] width 742 height 33
type input "[DATE]"
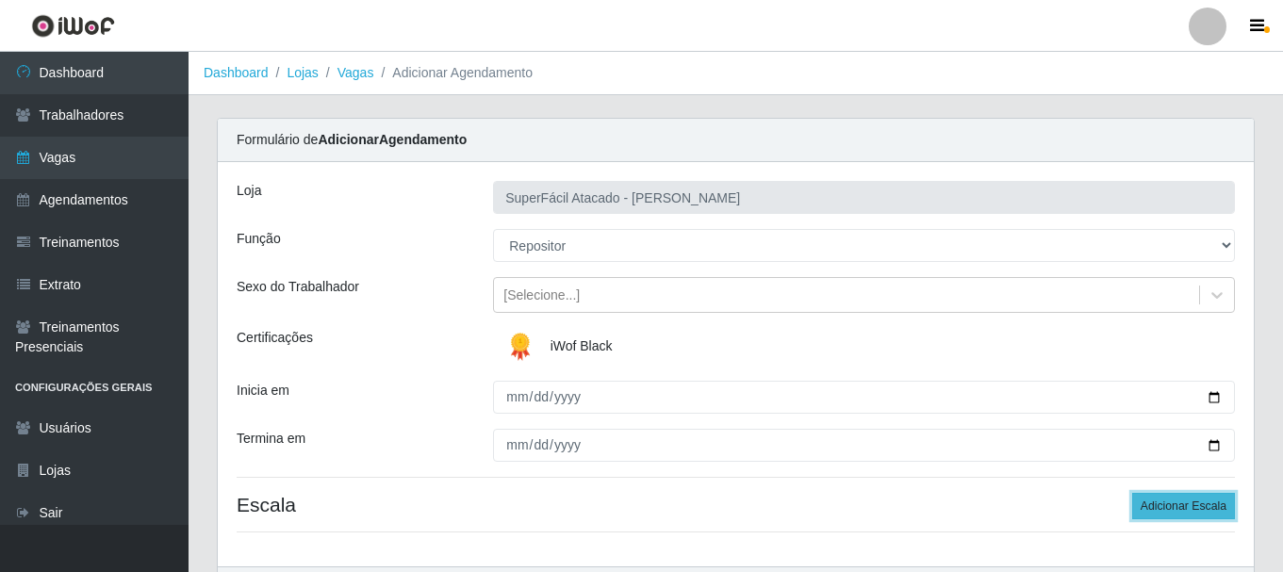
click at [1151, 501] on button "Adicionar Escala" at bounding box center [1183, 506] width 103 height 26
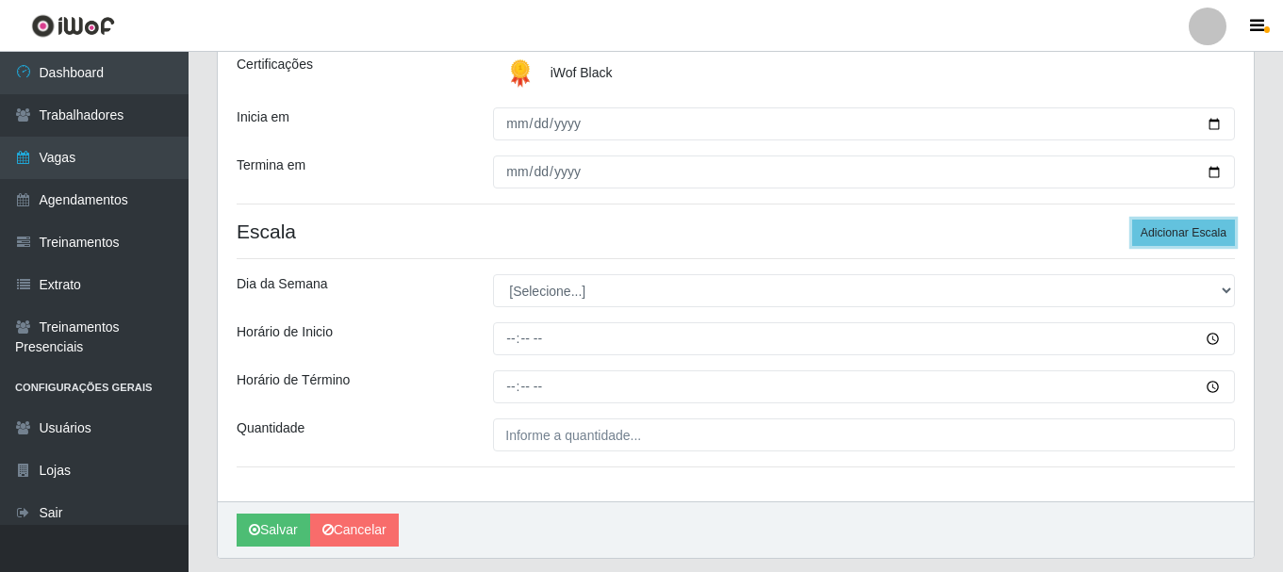
scroll to position [283, 0]
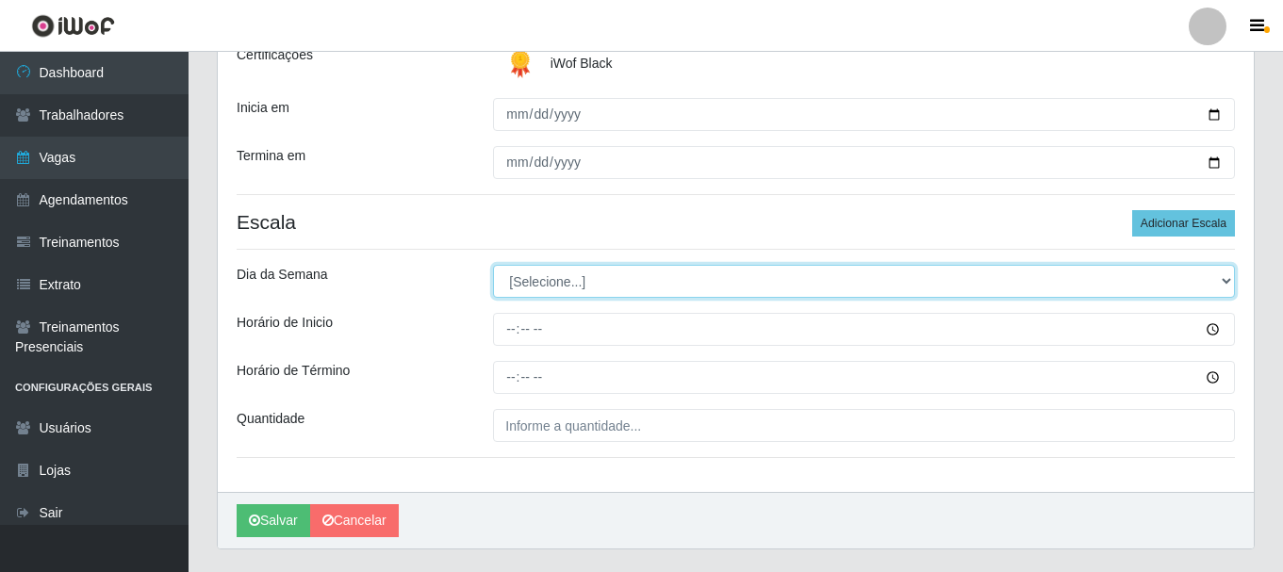
click at [1224, 275] on select "[Selecione...] Segunda Terça Quarta Quinta Sexta Sábado Domingo" at bounding box center [864, 281] width 742 height 33
select select "5"
click at [493, 265] on select "[Selecione...] Segunda Terça Quarta Quinta Sexta Sábado Domingo" at bounding box center [864, 281] width 742 height 33
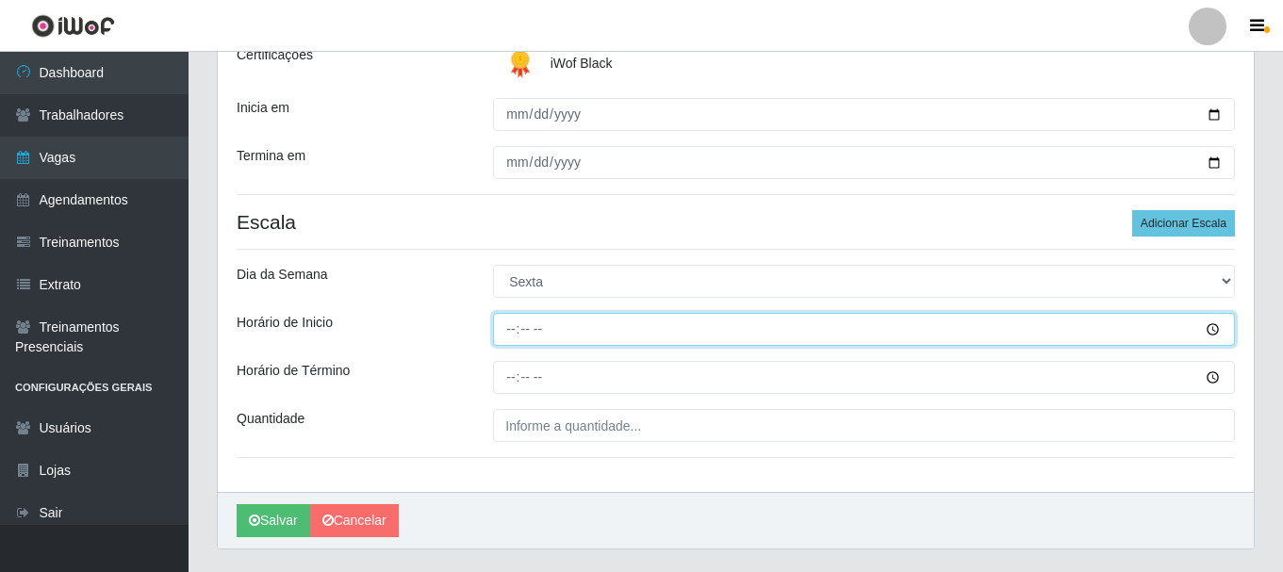
click at [1212, 325] on input "Horário de Inicio" at bounding box center [864, 329] width 742 height 33
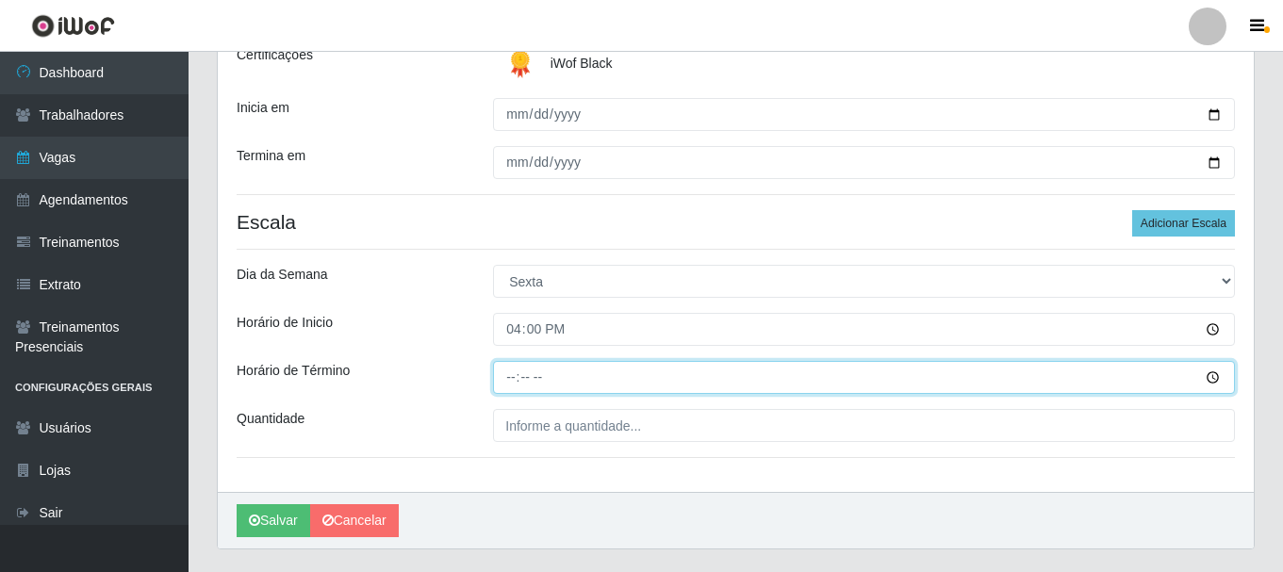
type input "16:00"
click at [1215, 379] on input "Horário de Término" at bounding box center [864, 377] width 742 height 33
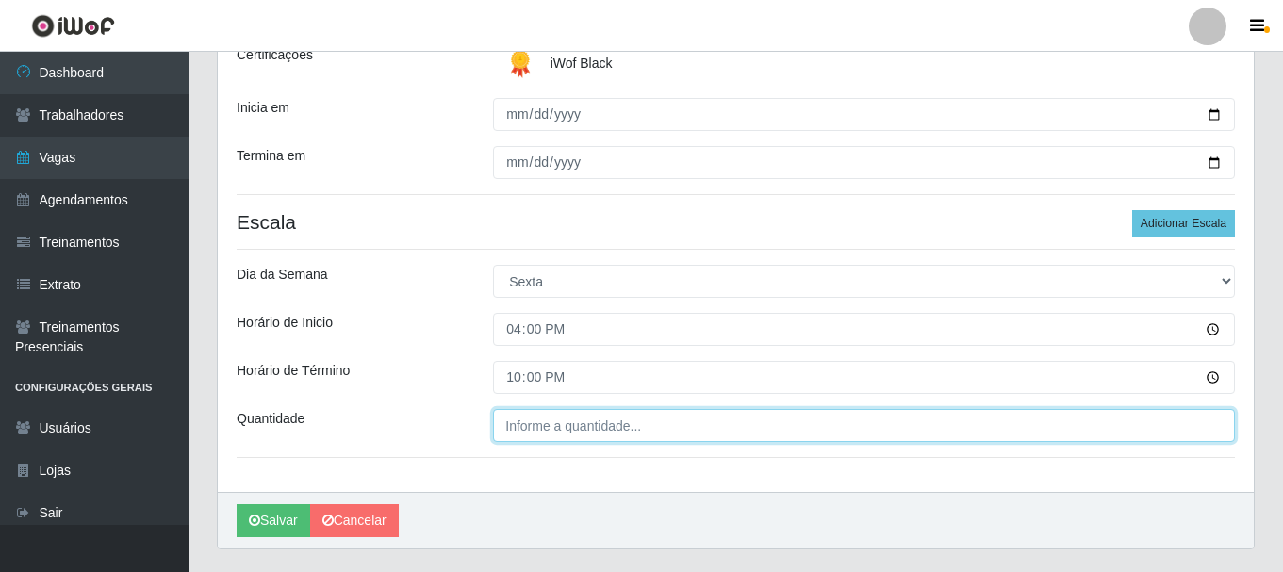
type input "22:00"
click at [640, 437] on input "___" at bounding box center [864, 425] width 742 height 33
type input "02_"
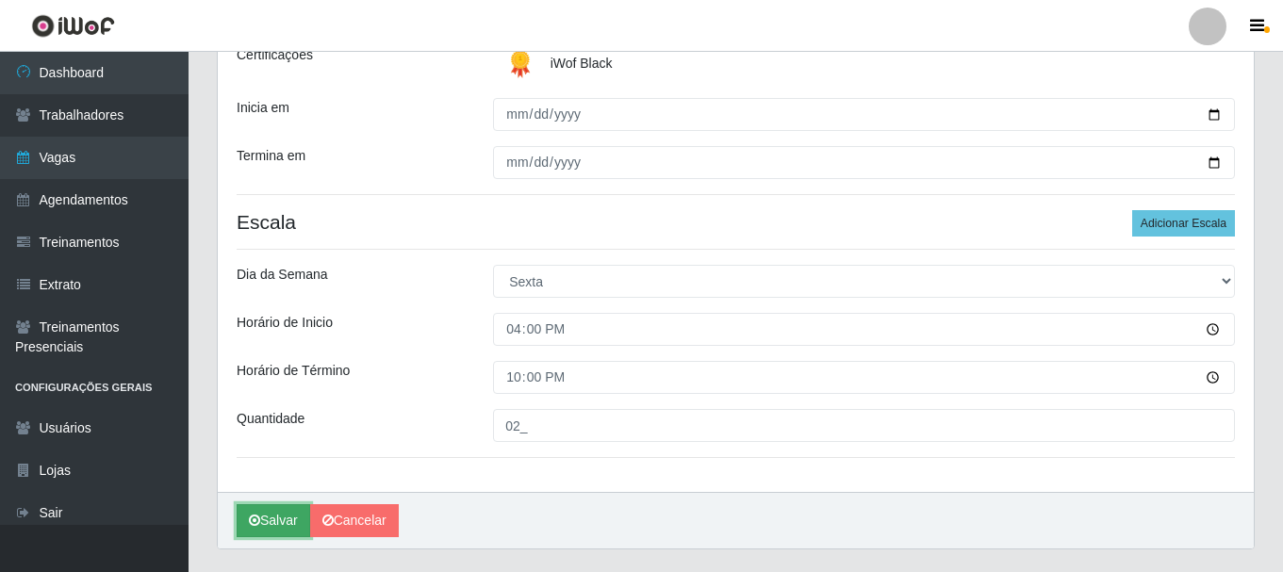
click at [273, 515] on button "Salvar" at bounding box center [274, 520] width 74 height 33
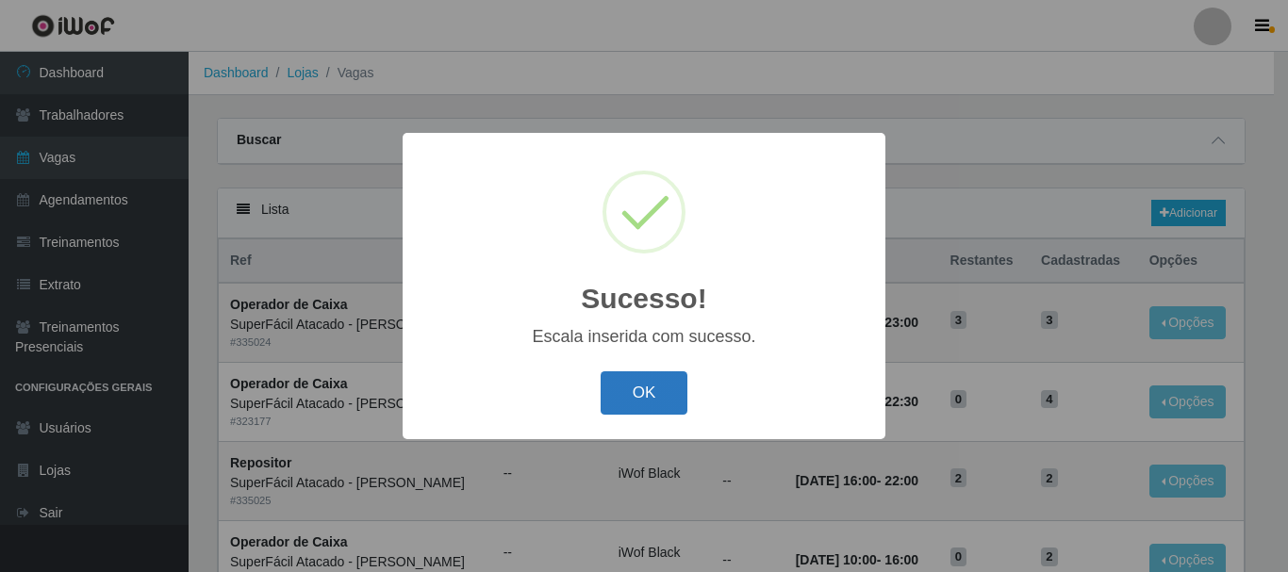
click at [654, 392] on button "OK" at bounding box center [645, 394] width 88 height 44
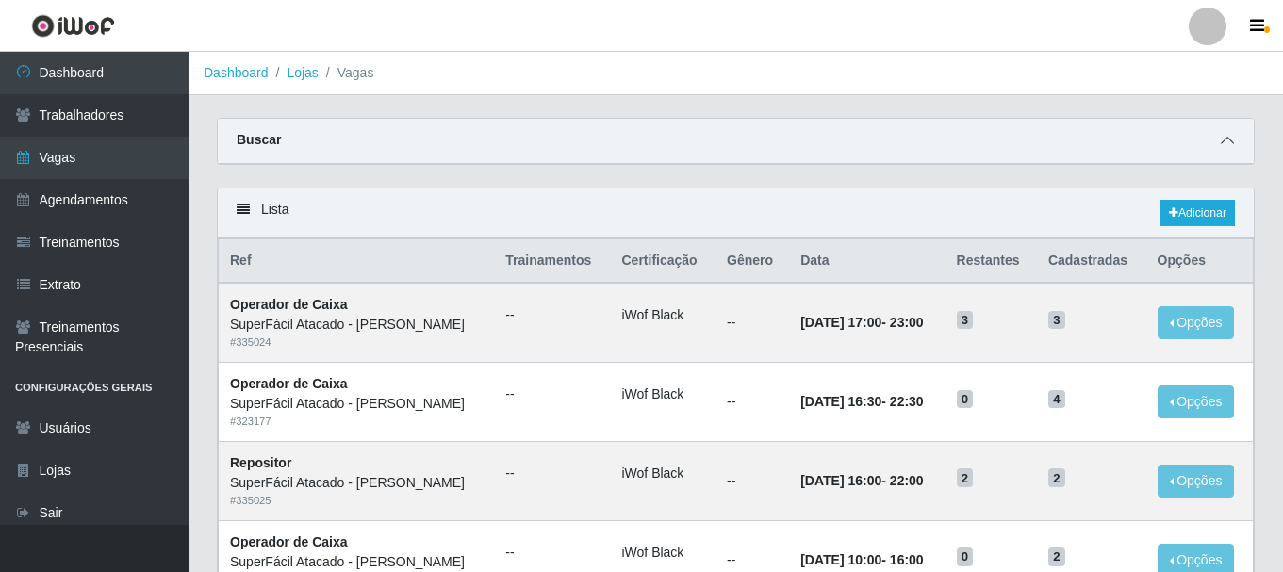
click at [1235, 147] on span at bounding box center [1227, 141] width 23 height 22
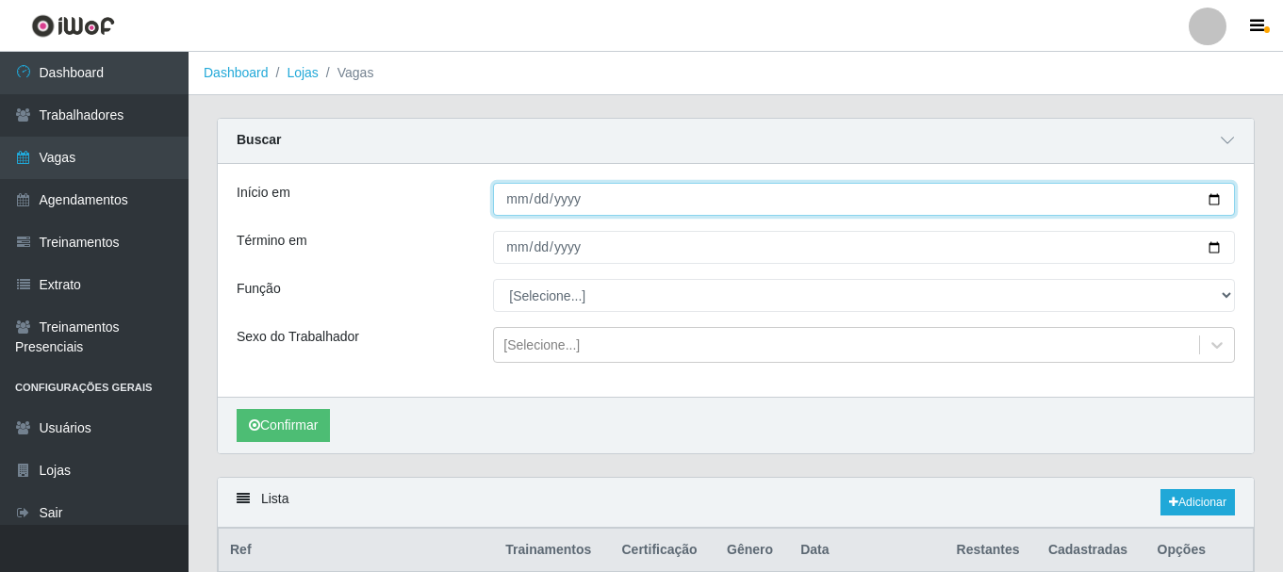
click at [1226, 206] on input "[DATE]" at bounding box center [864, 199] width 742 height 33
click at [1217, 198] on input "[DATE]" at bounding box center [864, 199] width 742 height 33
type input "[DATE]"
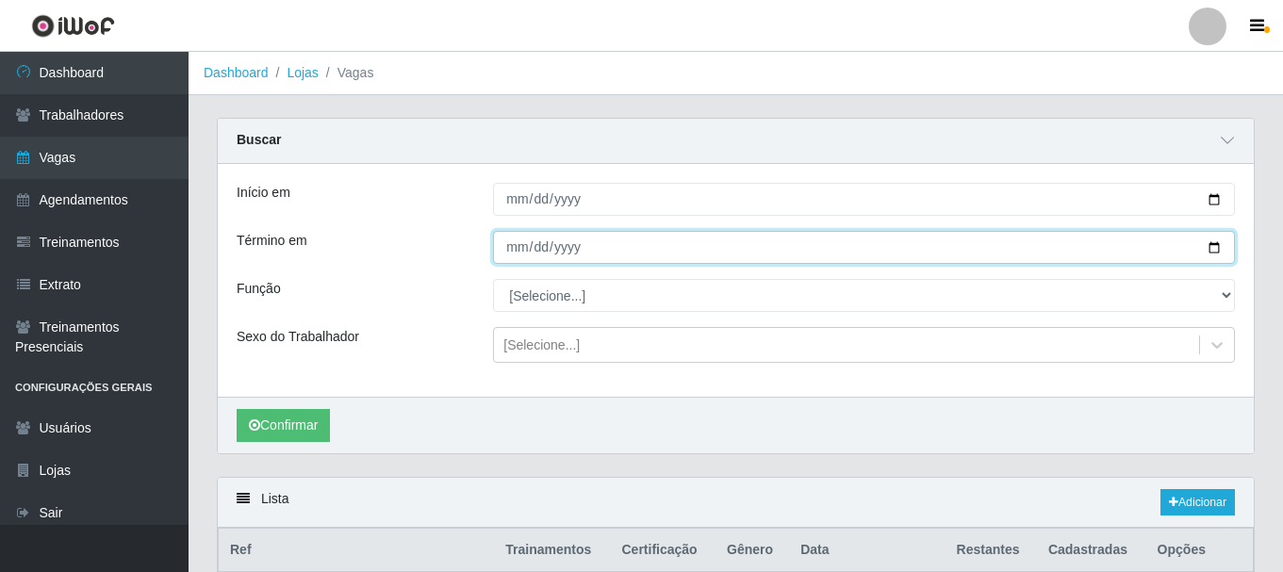
click at [1214, 247] on input "[DATE]" at bounding box center [864, 247] width 742 height 33
type input "[DATE]"
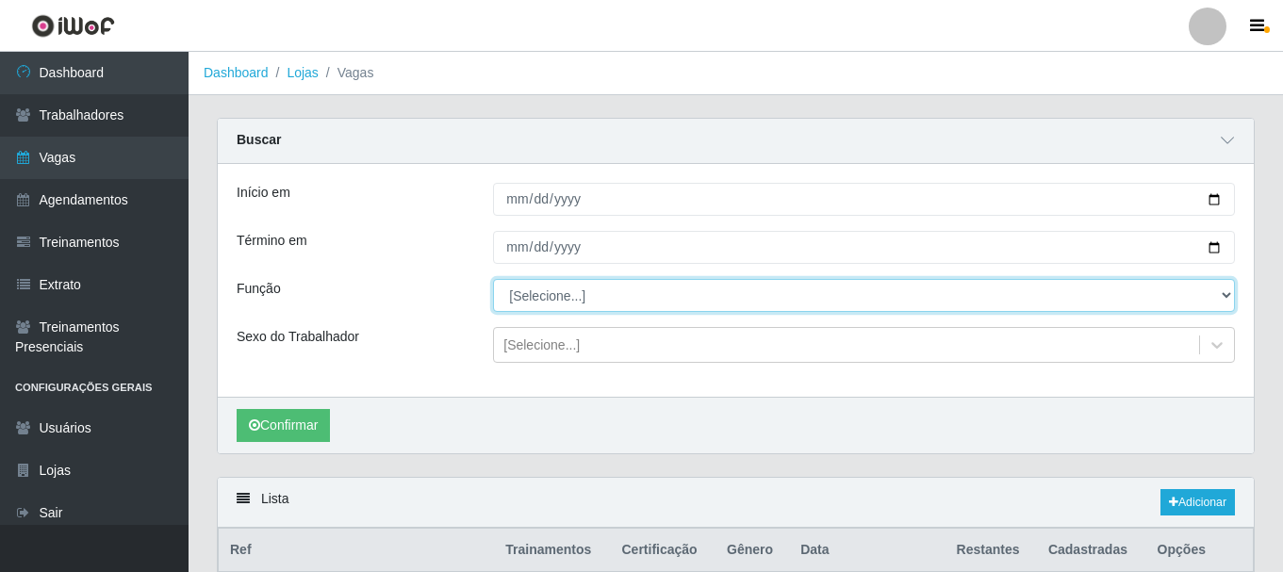
click at [1225, 294] on select "[Selecione...] Embalador Embalador + Embalador ++ Operador de Caixa Operador de…" at bounding box center [864, 295] width 742 height 33
select select "72"
click at [493, 280] on select "[Selecione...] Embalador Embalador + Embalador ++ Operador de Caixa Operador de…" at bounding box center [864, 295] width 742 height 33
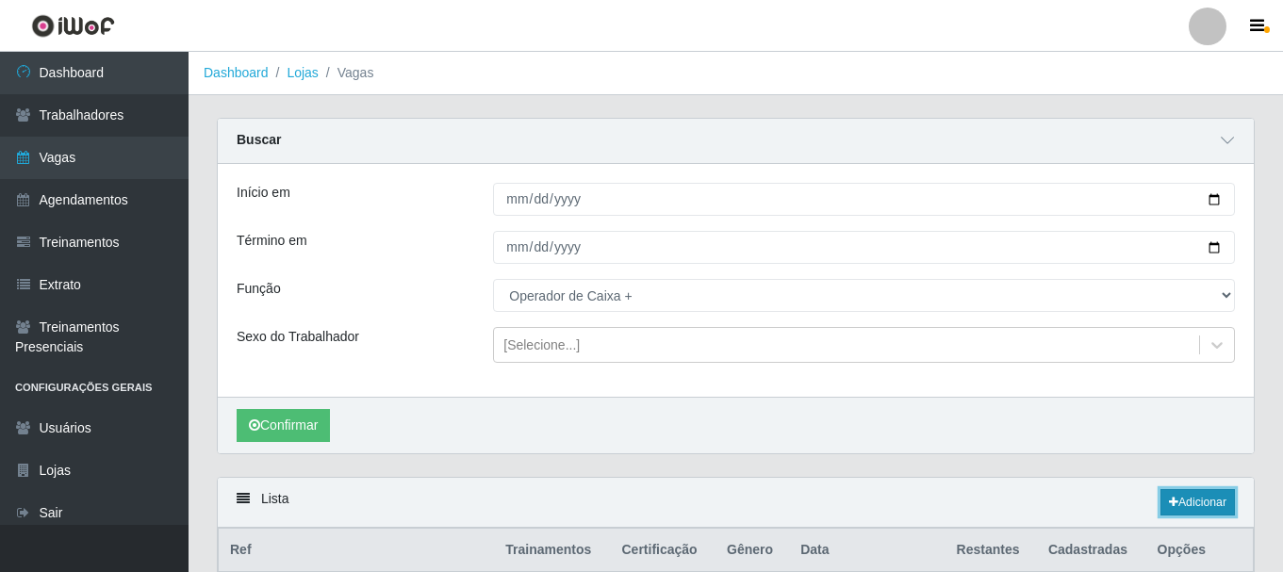
click at [1181, 502] on link "Adicionar" at bounding box center [1198, 502] width 74 height 26
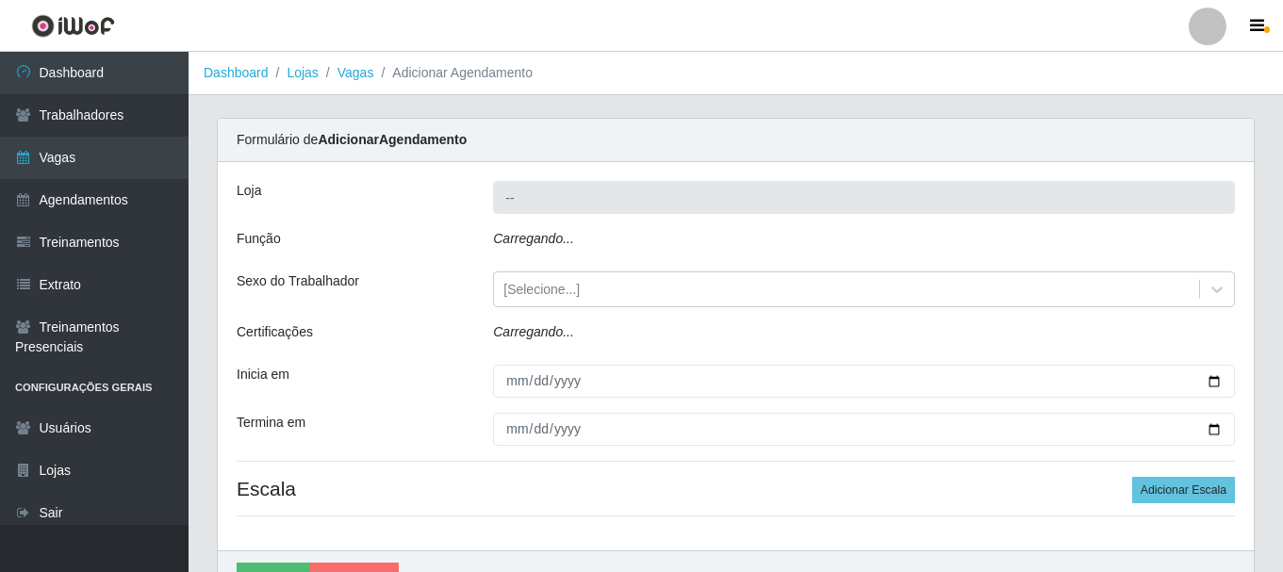
type input "SuperFácil Atacado - [PERSON_NAME]"
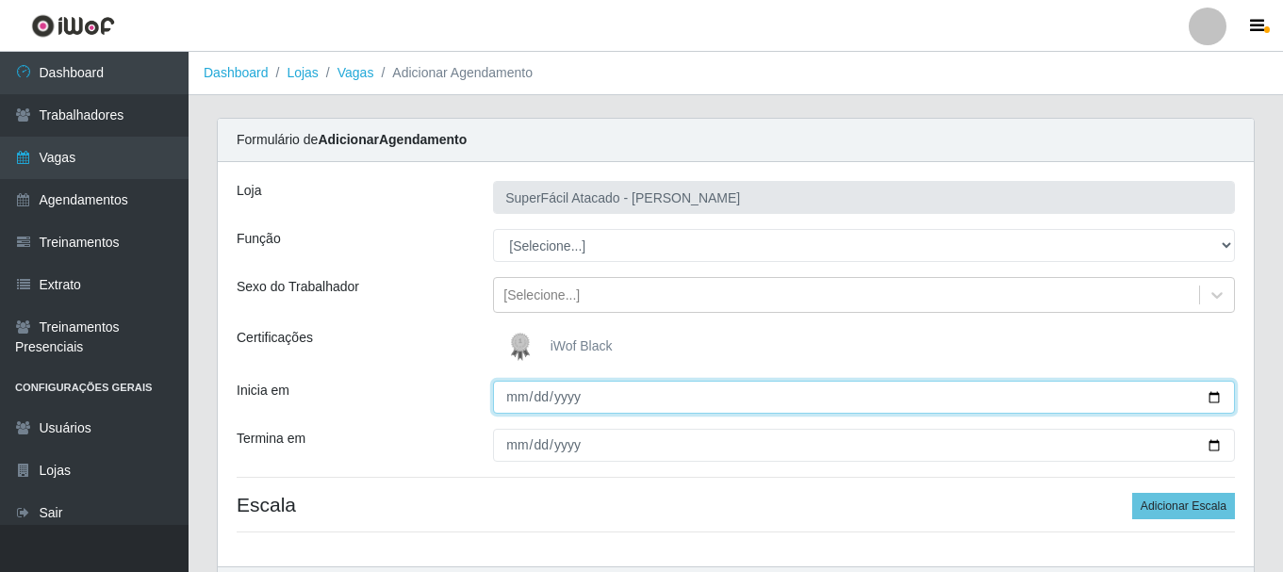
click at [1213, 404] on input "Inicia em" at bounding box center [864, 397] width 742 height 33
type input "[DATE]"
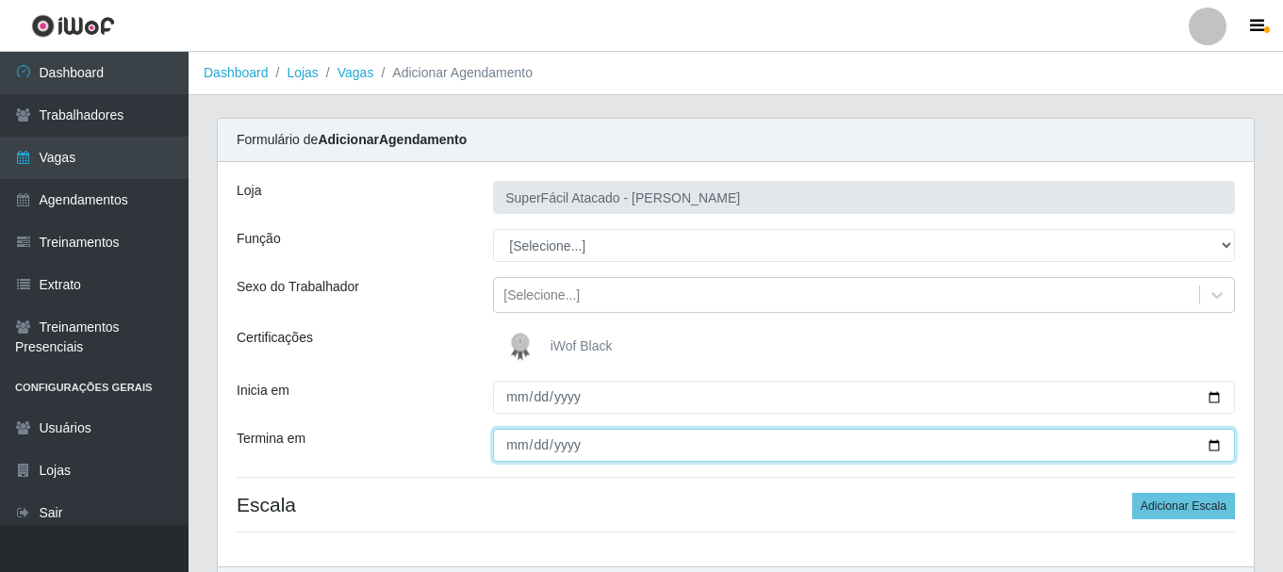
click at [1211, 445] on input "Termina em" at bounding box center [864, 445] width 742 height 33
type input "[DATE]"
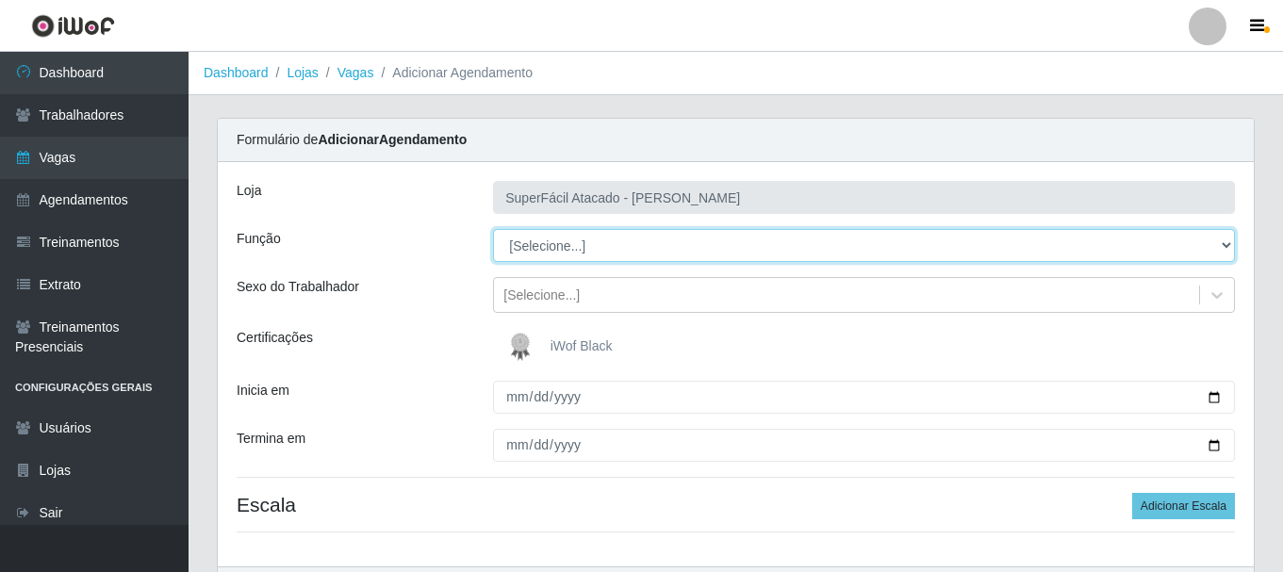
click at [1224, 240] on select "[Selecione...] Embalador Embalador + Embalador ++ Operador de Caixa Operador de…" at bounding box center [864, 245] width 742 height 33
select select "72"
click at [493, 229] on select "[Selecione...] Embalador Embalador + Embalador ++ Operador de Caixa Operador de…" at bounding box center [864, 245] width 742 height 33
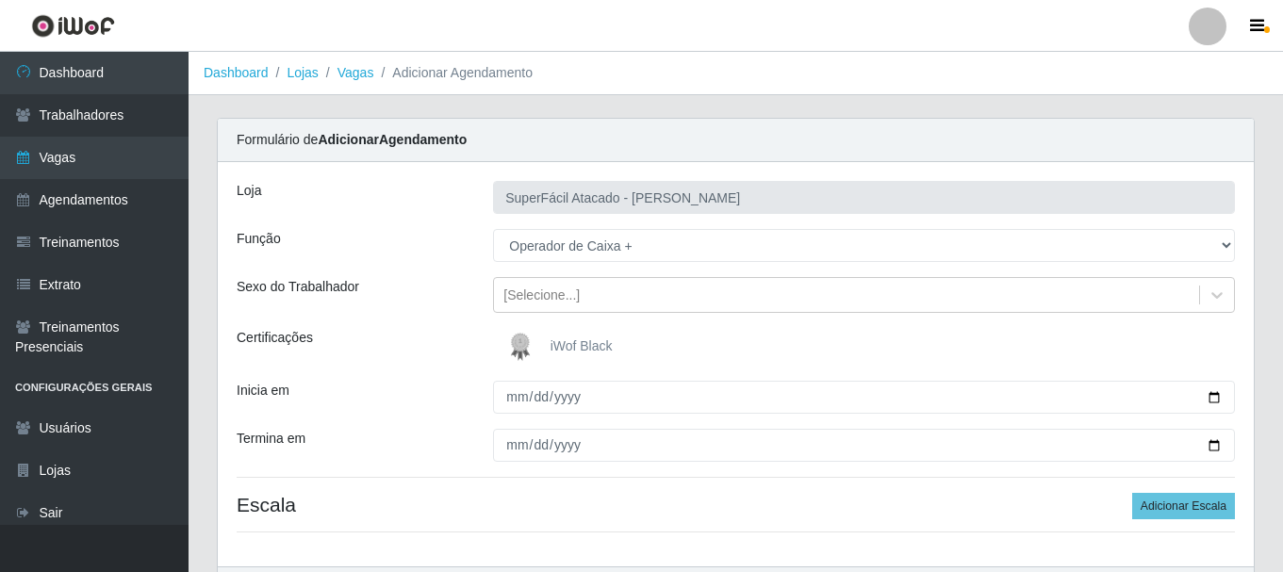
click at [527, 342] on img at bounding box center [524, 347] width 45 height 38
click at [0, 0] on input "iWof Black" at bounding box center [0, 0] width 0 height 0
click at [1180, 505] on button "Adicionar Escala" at bounding box center [1183, 506] width 103 height 26
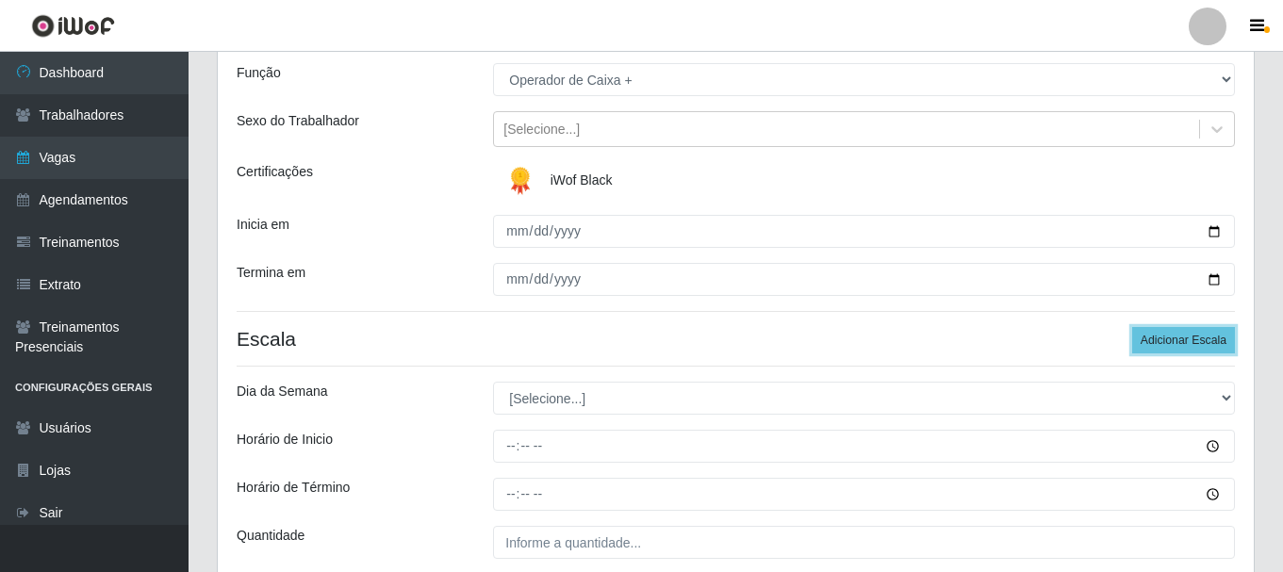
scroll to position [189, 0]
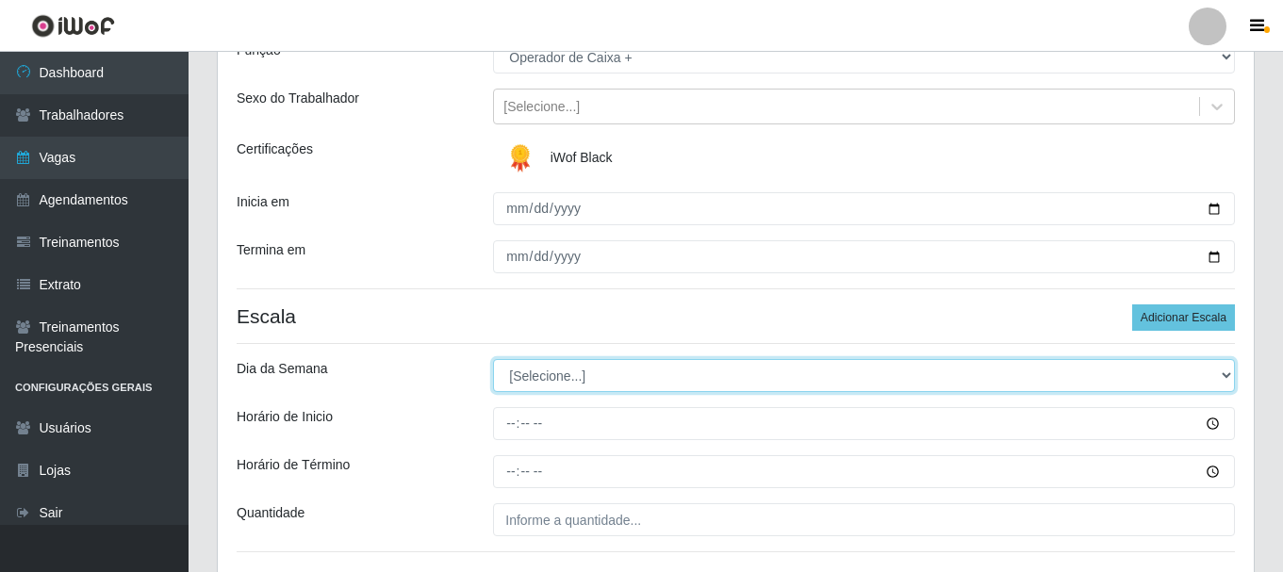
click at [1232, 372] on select "[Selecione...] Segunda Terça Quarta Quinta Sexta Sábado Domingo" at bounding box center [864, 375] width 742 height 33
select select "6"
click at [493, 359] on select "[Selecione...] Segunda Terça Quarta Quinta Sexta Sábado Domingo" at bounding box center [864, 375] width 742 height 33
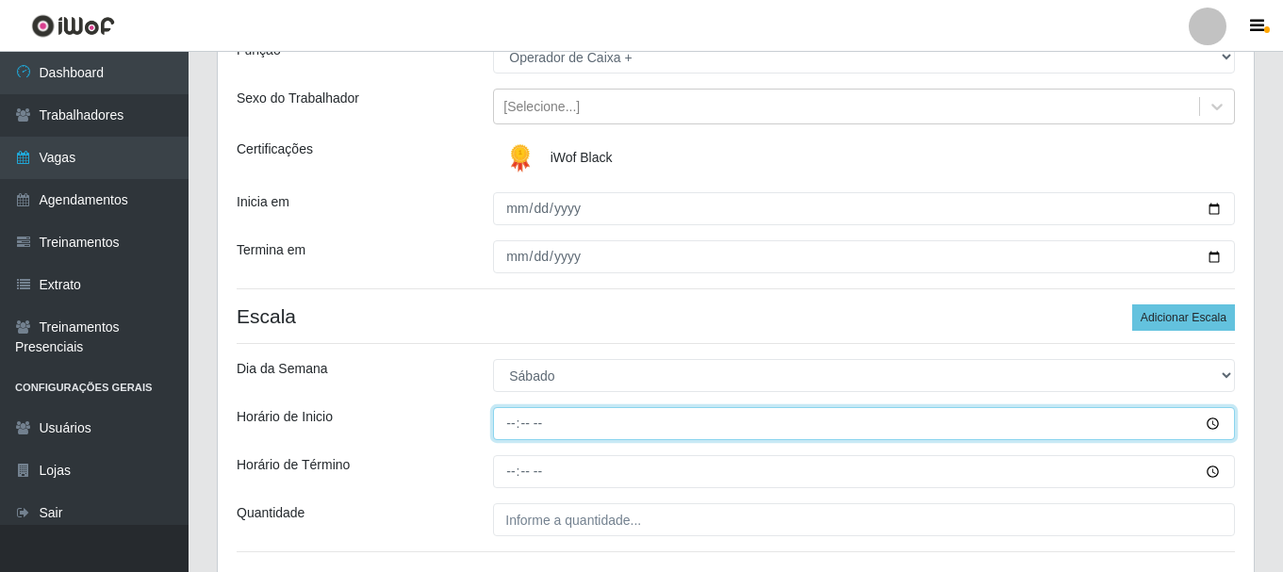
click at [1212, 426] on input "Horário de Inicio" at bounding box center [864, 423] width 742 height 33
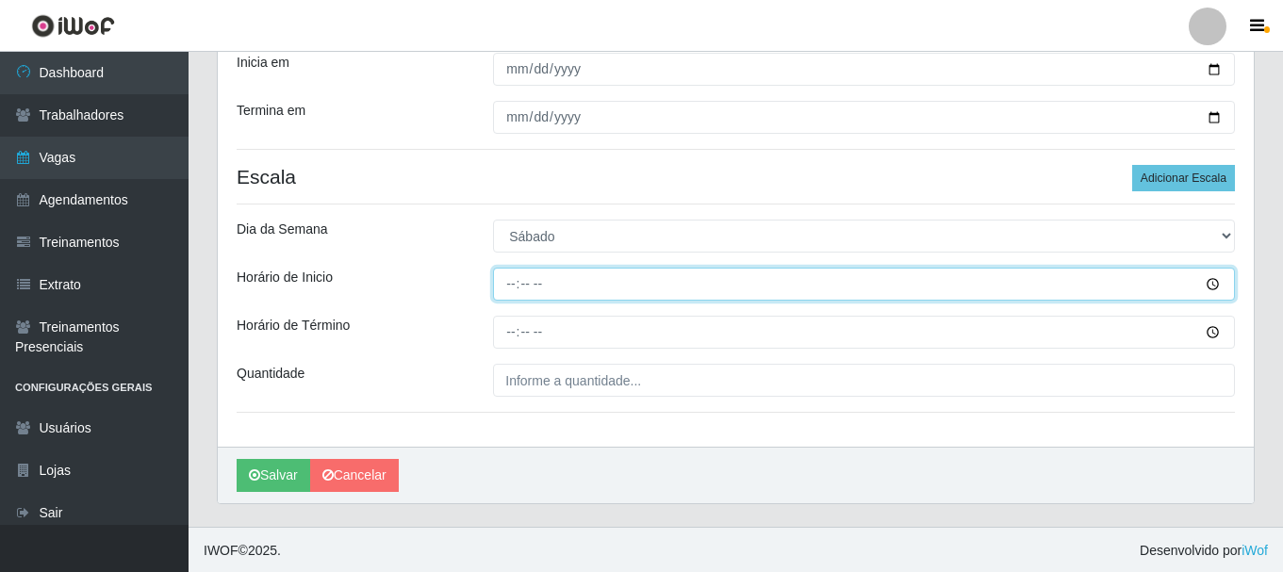
scroll to position [330, 0]
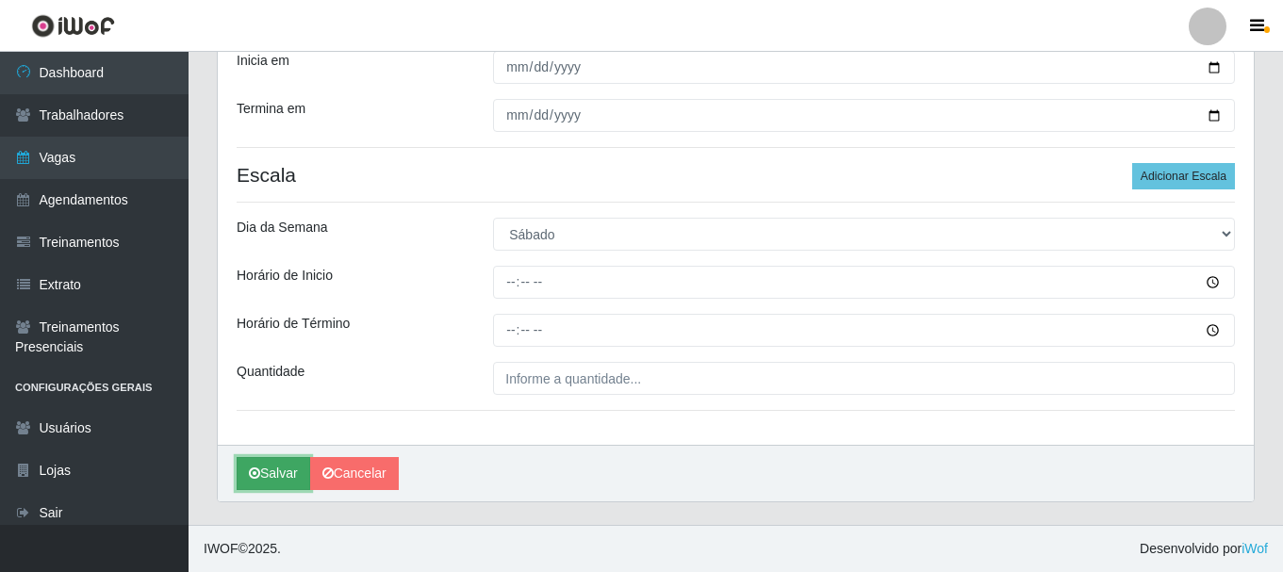
click at [272, 472] on button "Salvar" at bounding box center [274, 473] width 74 height 33
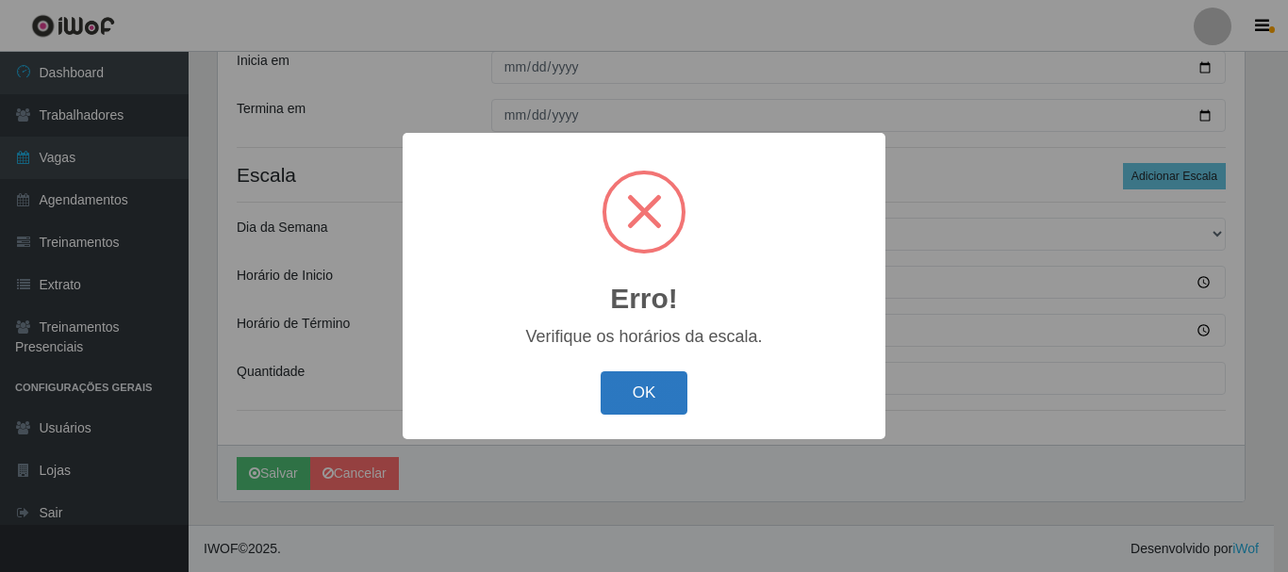
click at [653, 397] on button "OK" at bounding box center [645, 394] width 88 height 44
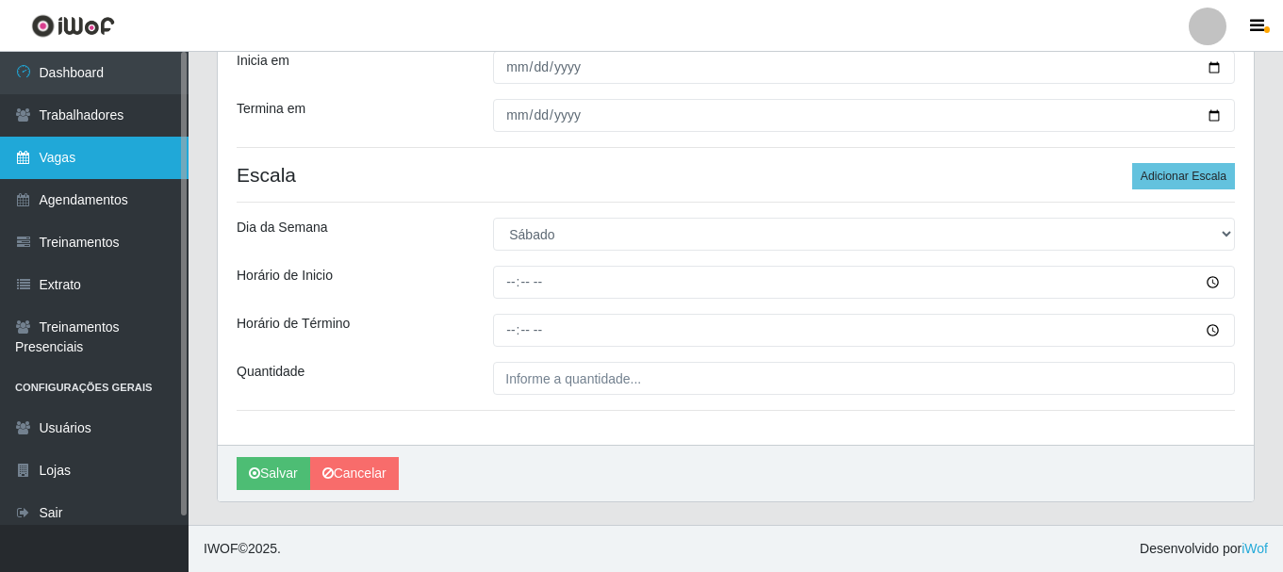
click at [35, 155] on link "Vagas" at bounding box center [94, 158] width 189 height 42
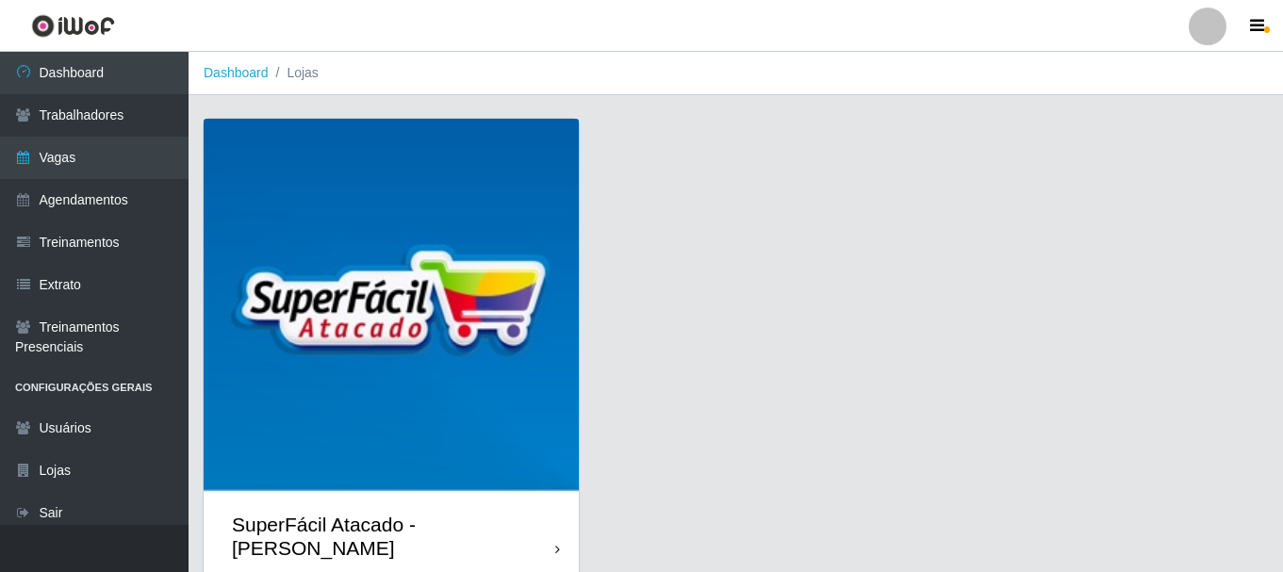
click at [304, 203] on img at bounding box center [391, 306] width 375 height 375
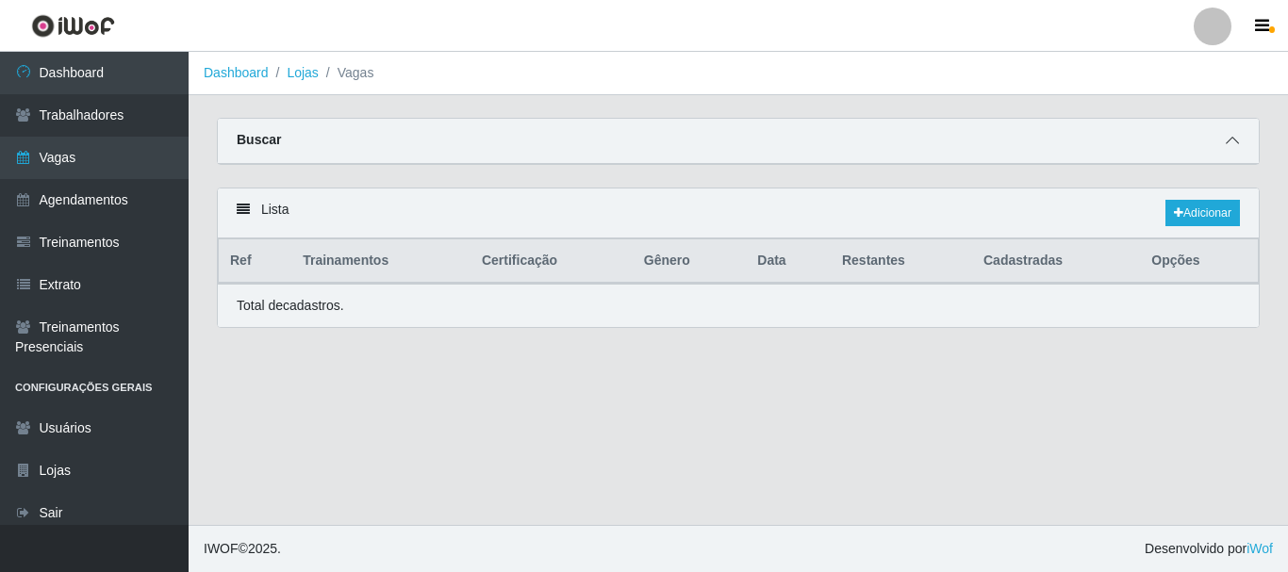
click at [1231, 142] on icon at bounding box center [1232, 140] width 13 height 13
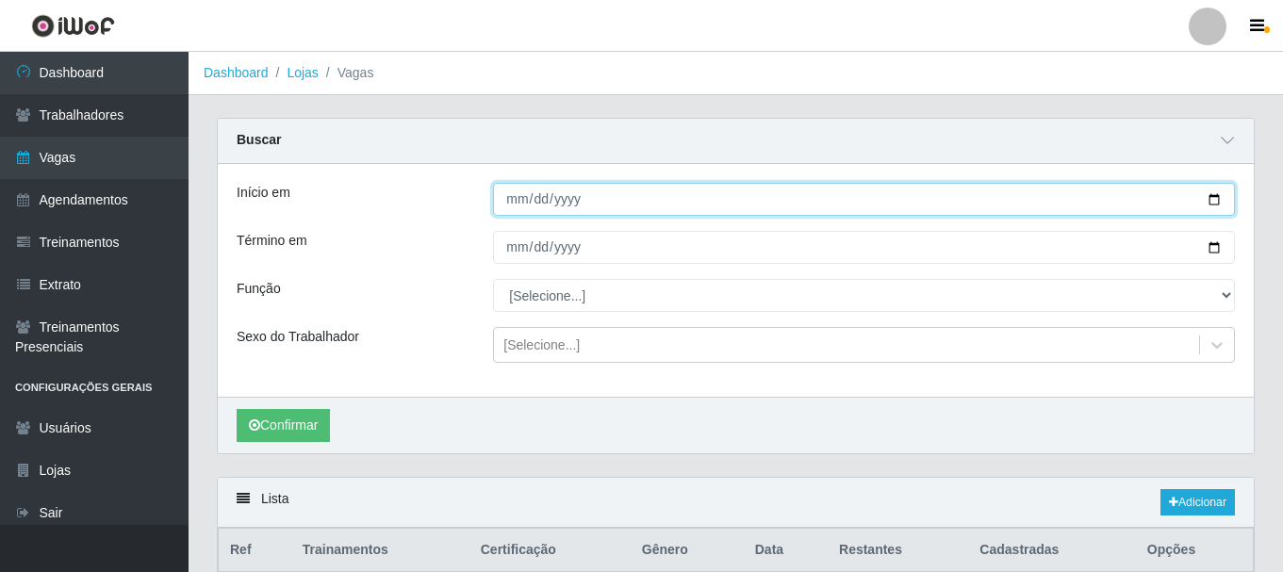
drag, startPoint x: 1214, startPoint y: 201, endPoint x: 1204, endPoint y: 211, distance: 14.0
click at [1213, 203] on input "Início em" at bounding box center [864, 199] width 742 height 33
type input "[DATE]"
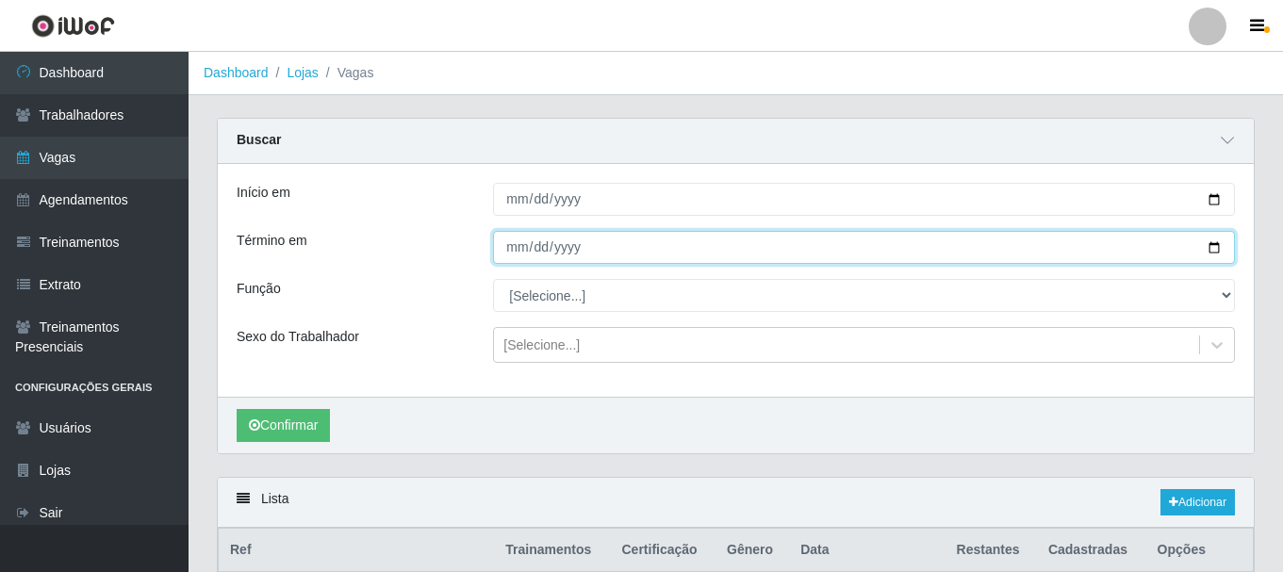
click at [1215, 250] on input "Término em" at bounding box center [864, 247] width 742 height 33
type input "[DATE]"
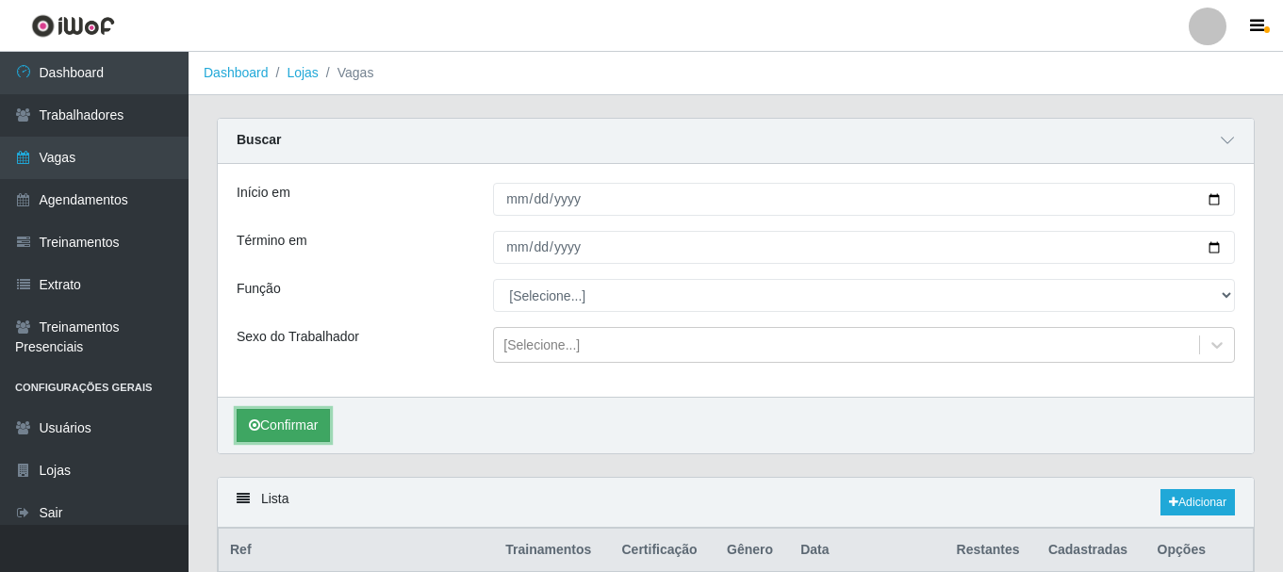
click at [251, 432] on icon "submit" at bounding box center [254, 425] width 11 height 13
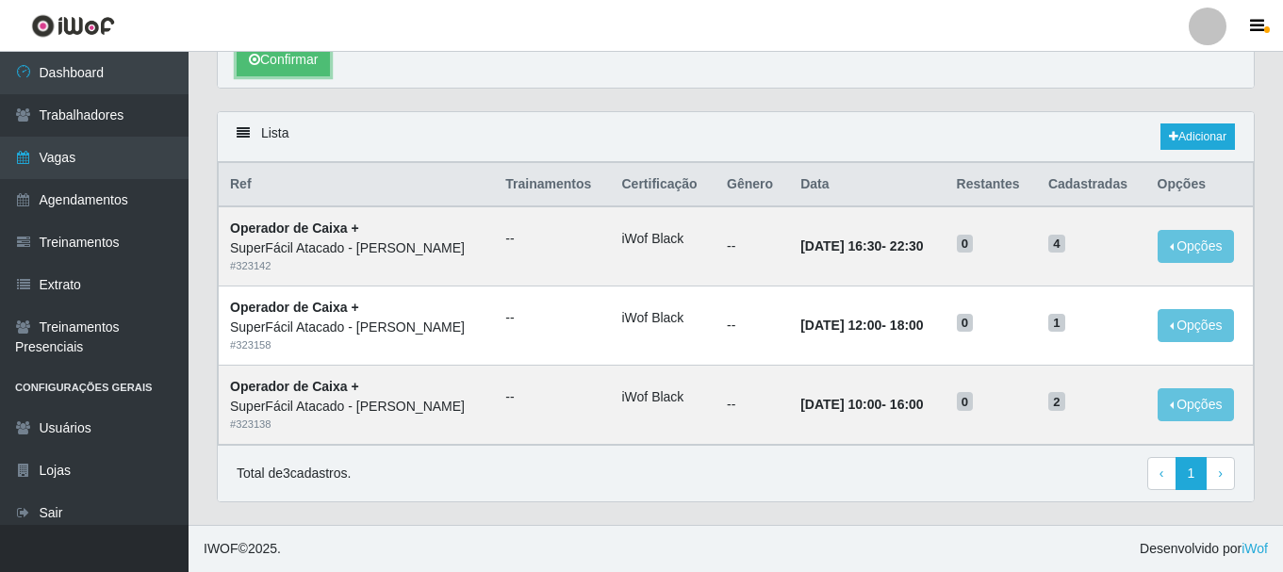
scroll to position [367, 0]
click at [1173, 135] on icon at bounding box center [1173, 136] width 9 height 11
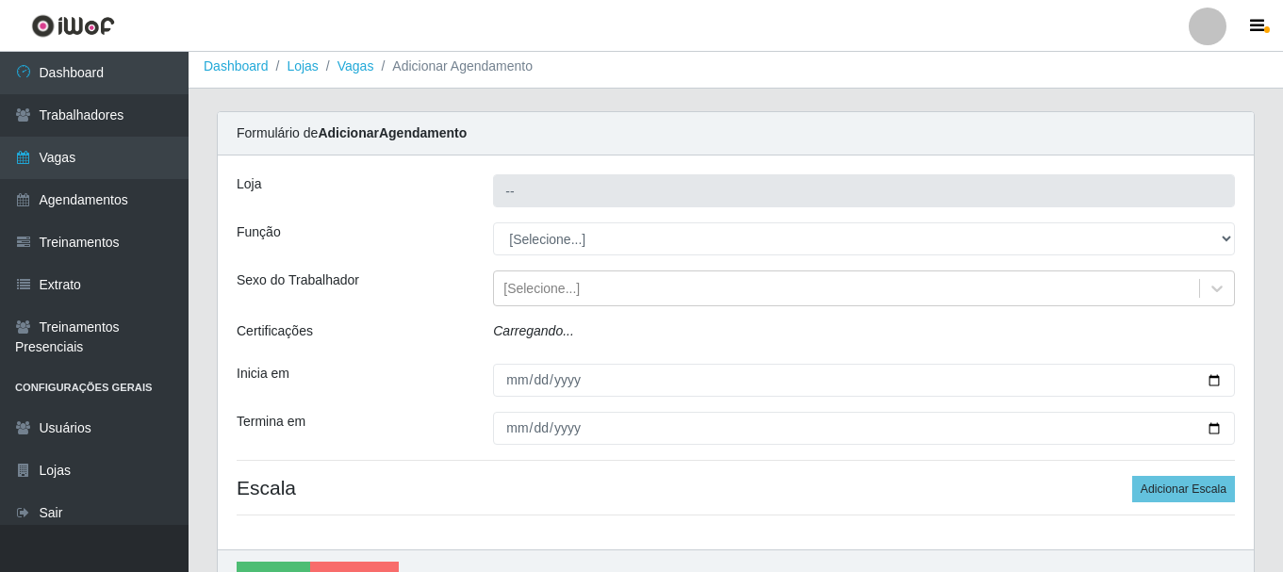
type input "SuperFácil Atacado - [PERSON_NAME]"
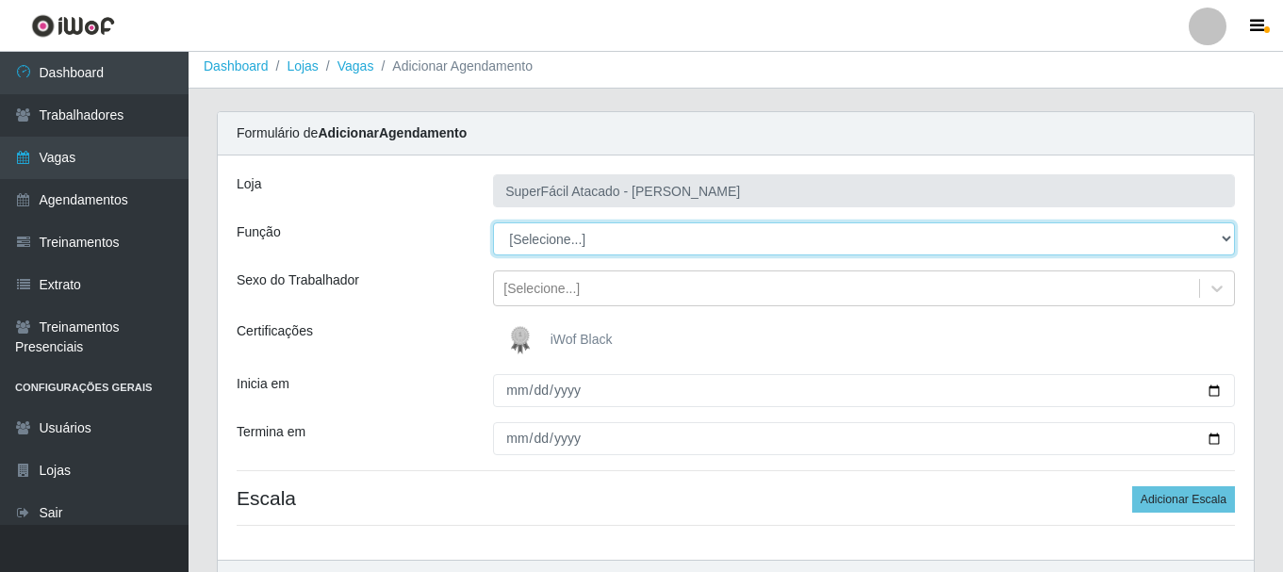
click at [1232, 238] on select "[Selecione...] Embalador Embalador + Embalador ++ Operador de Caixa Operador de…" at bounding box center [864, 239] width 742 height 33
select select "72"
click at [493, 223] on select "[Selecione...] Embalador Embalador + Embalador ++ Operador de Caixa Operador de…" at bounding box center [864, 239] width 742 height 33
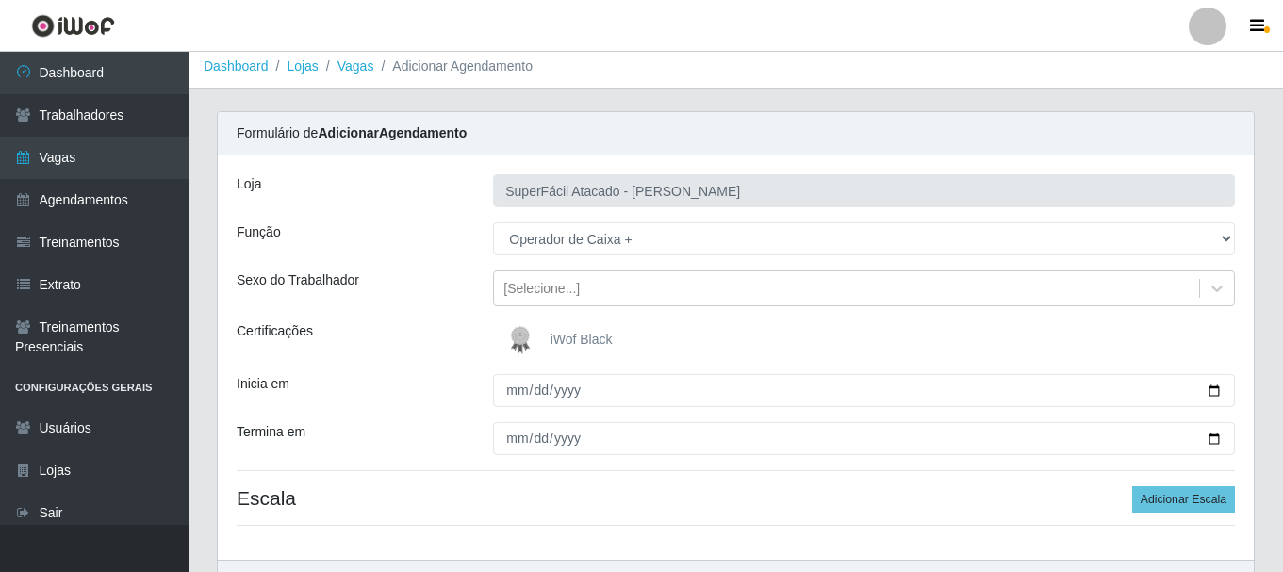
click at [577, 338] on span "iWof Black" at bounding box center [582, 339] width 62 height 15
click at [0, 0] on input "iWof Black" at bounding box center [0, 0] width 0 height 0
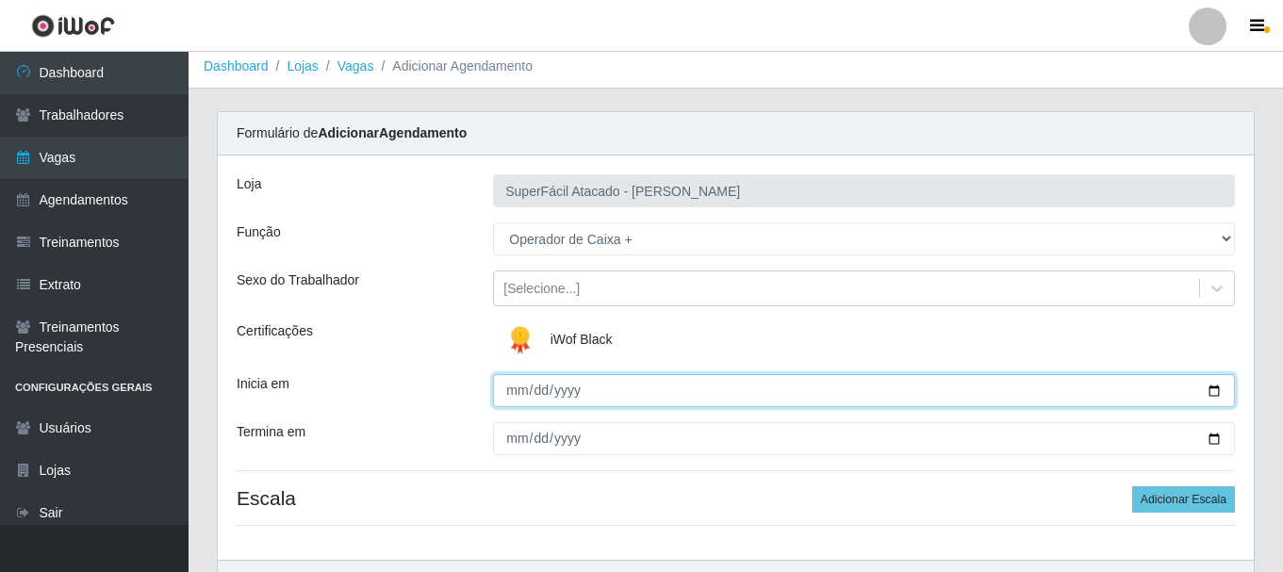
click at [1215, 390] on input "Inicia em" at bounding box center [864, 390] width 742 height 33
type input "[DATE]"
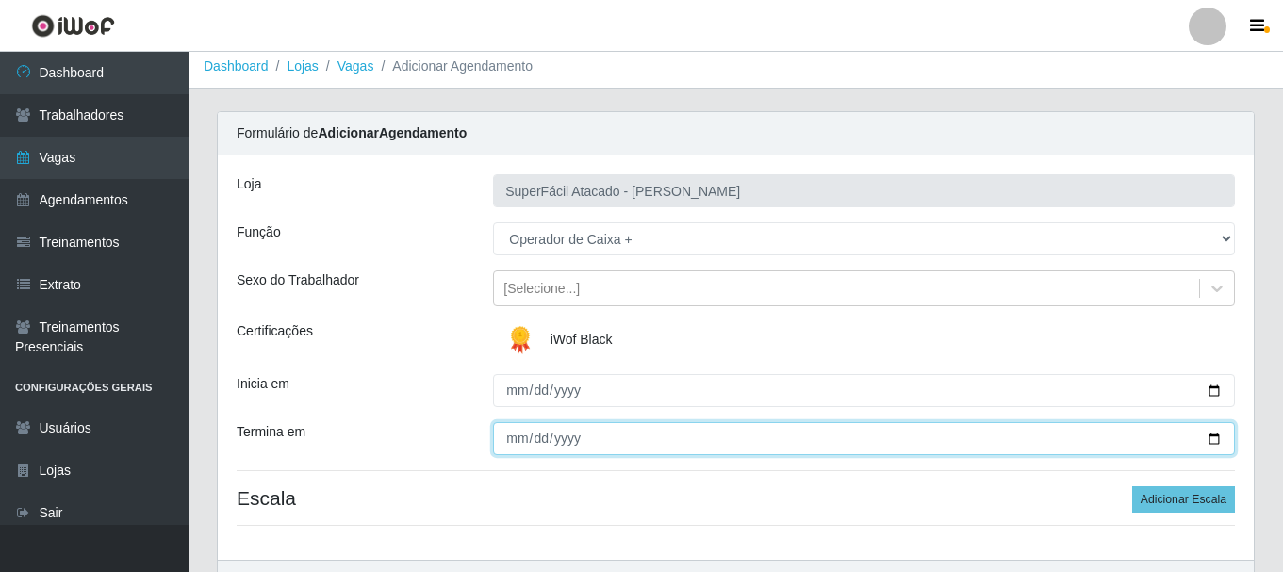
click at [1220, 440] on input "Termina em" at bounding box center [864, 438] width 742 height 33
type input "[DATE]"
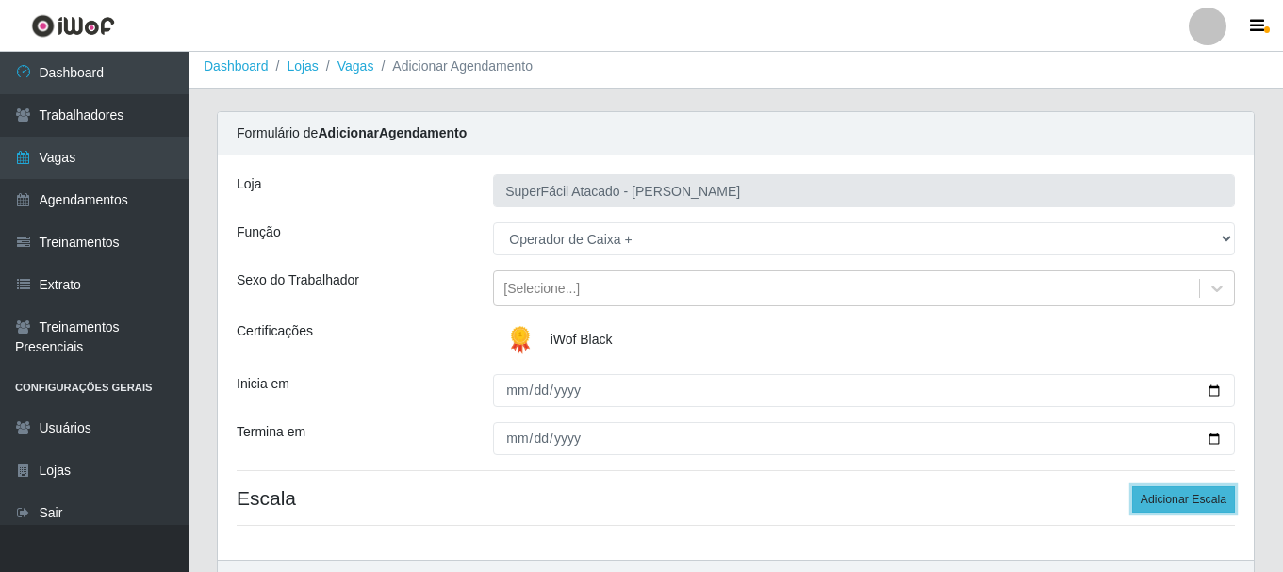
click at [1159, 500] on button "Adicionar Escala" at bounding box center [1183, 500] width 103 height 26
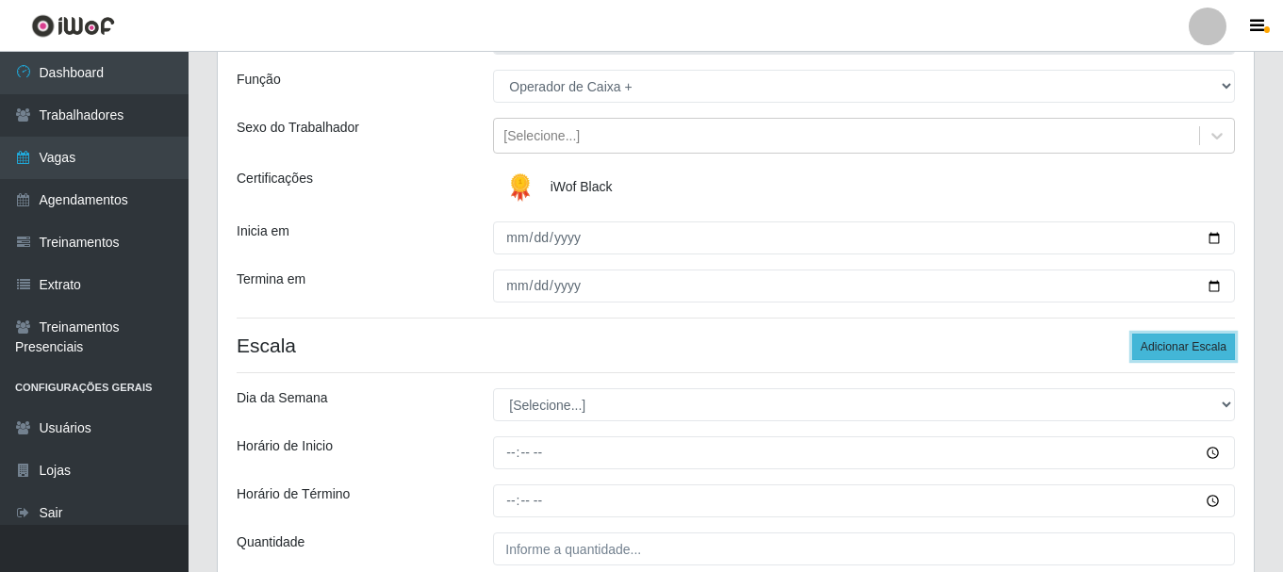
scroll to position [289, 0]
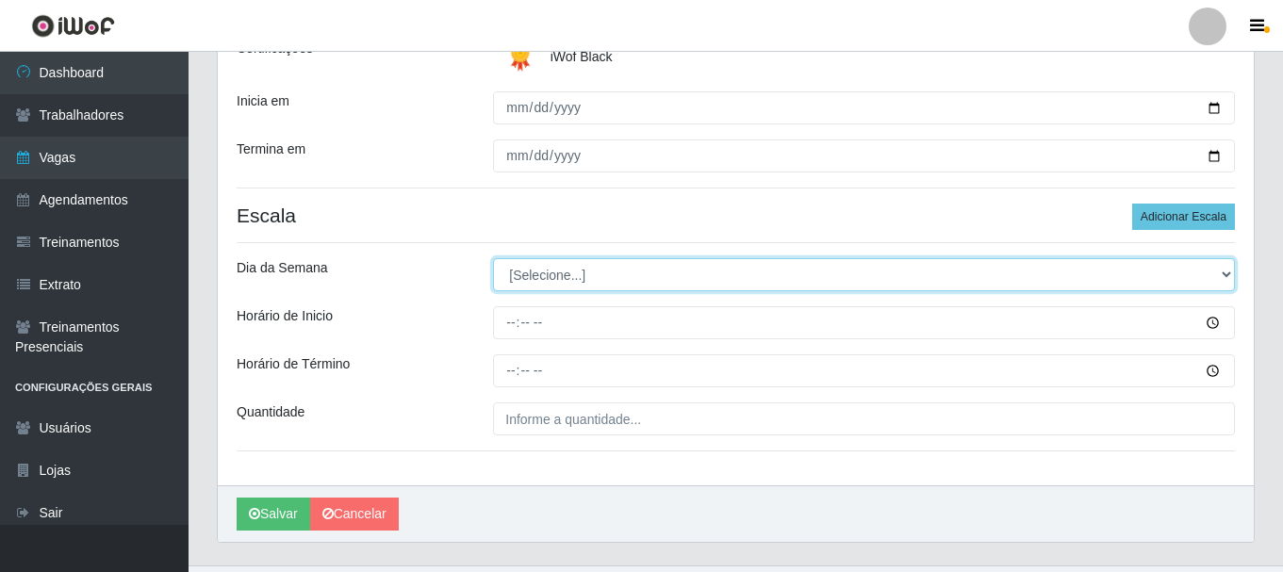
click at [1222, 273] on select "[Selecione...] Segunda Terça Quarta Quinta Sexta Sábado Domingo" at bounding box center [864, 274] width 742 height 33
select select "6"
click at [493, 258] on select "[Selecione...] Segunda Terça Quarta Quinta Sexta Sábado Domingo" at bounding box center [864, 274] width 742 height 33
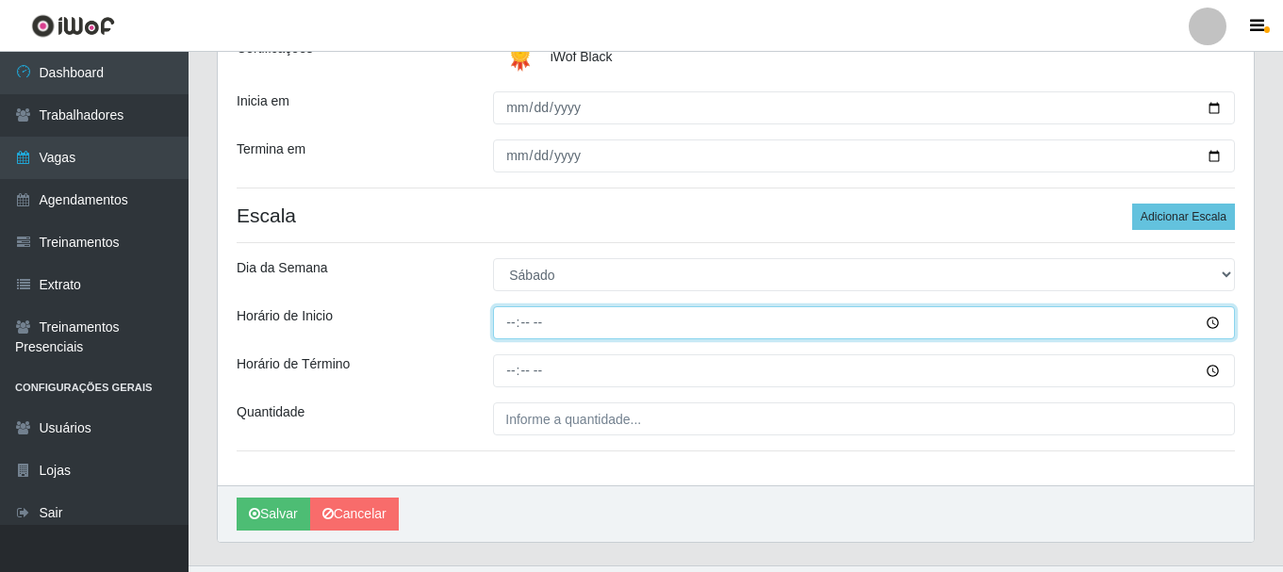
click at [1211, 324] on input "Horário de Inicio" at bounding box center [864, 322] width 742 height 33
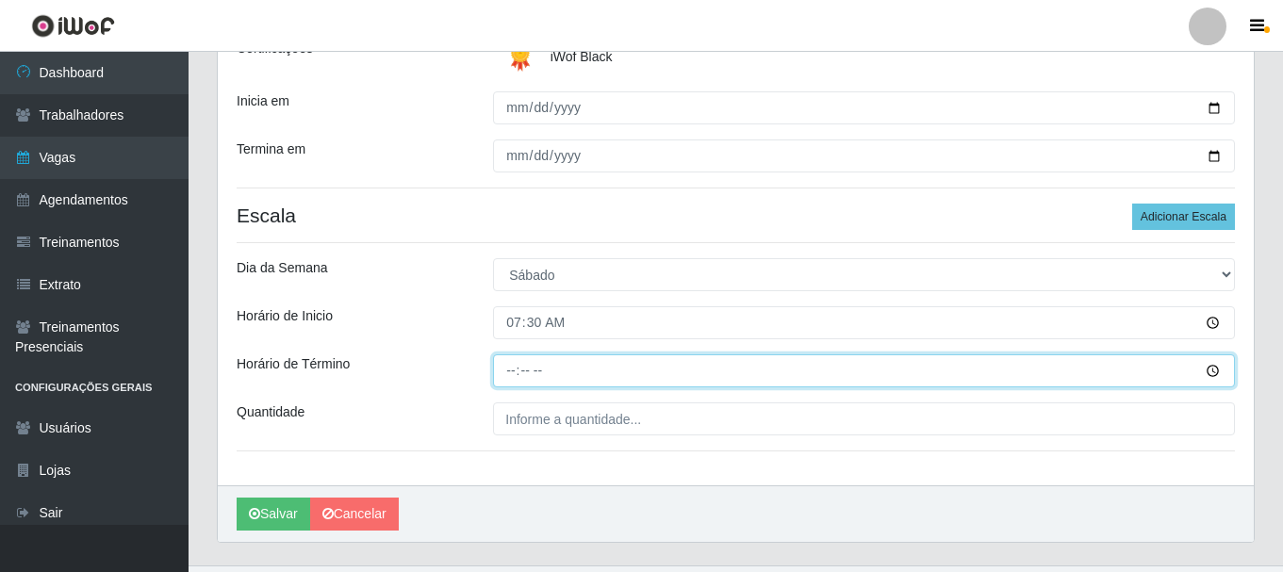
type input "07:30"
click at [1213, 375] on input "Horário de Término" at bounding box center [864, 371] width 742 height 33
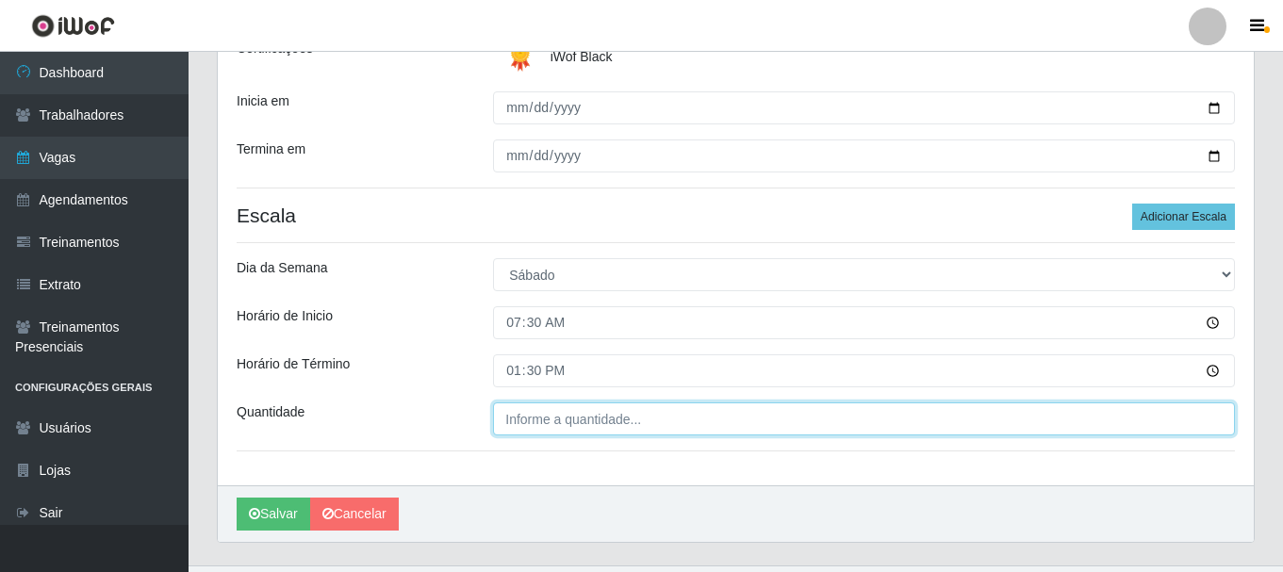
type input "13:30"
click at [674, 416] on input "___" at bounding box center [864, 419] width 742 height 33
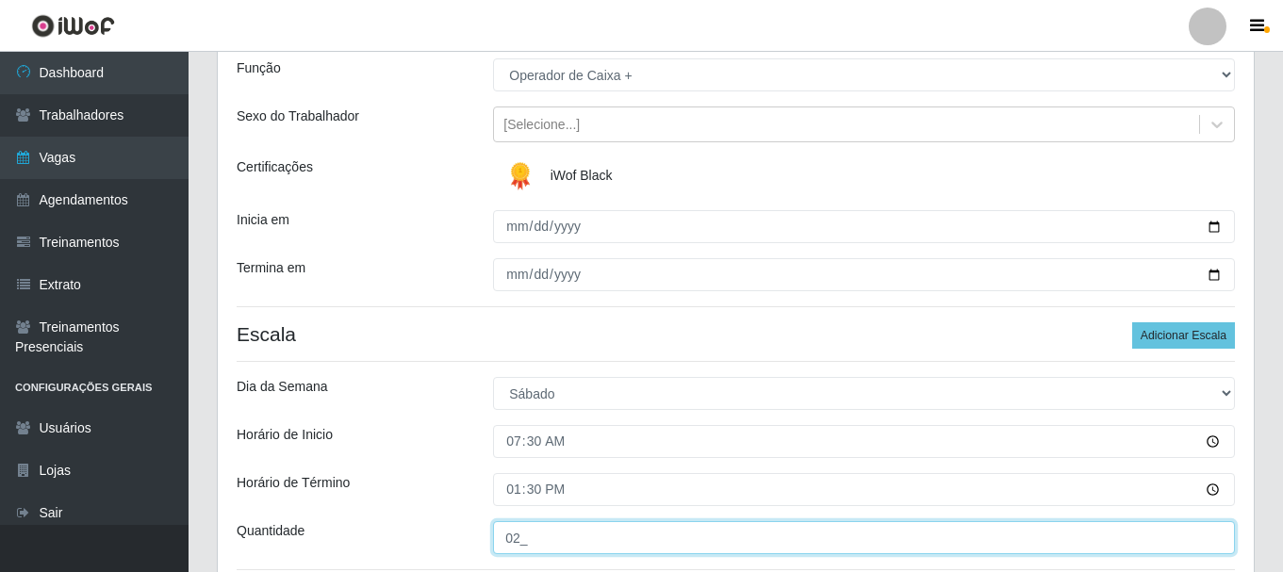
scroll to position [141, 0]
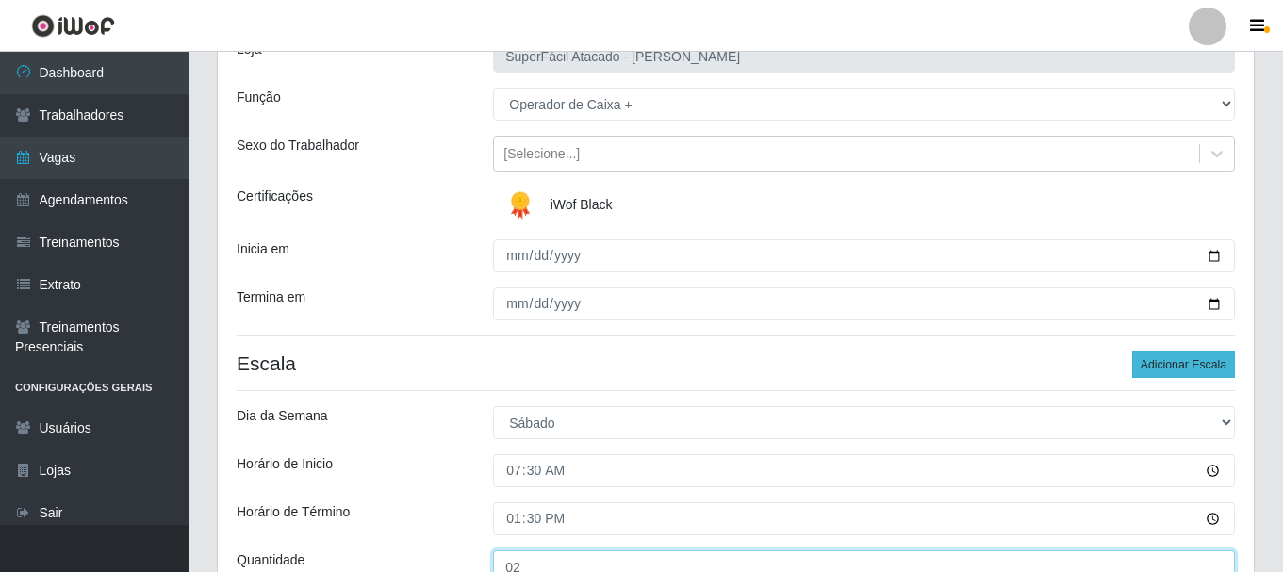
type input "02_"
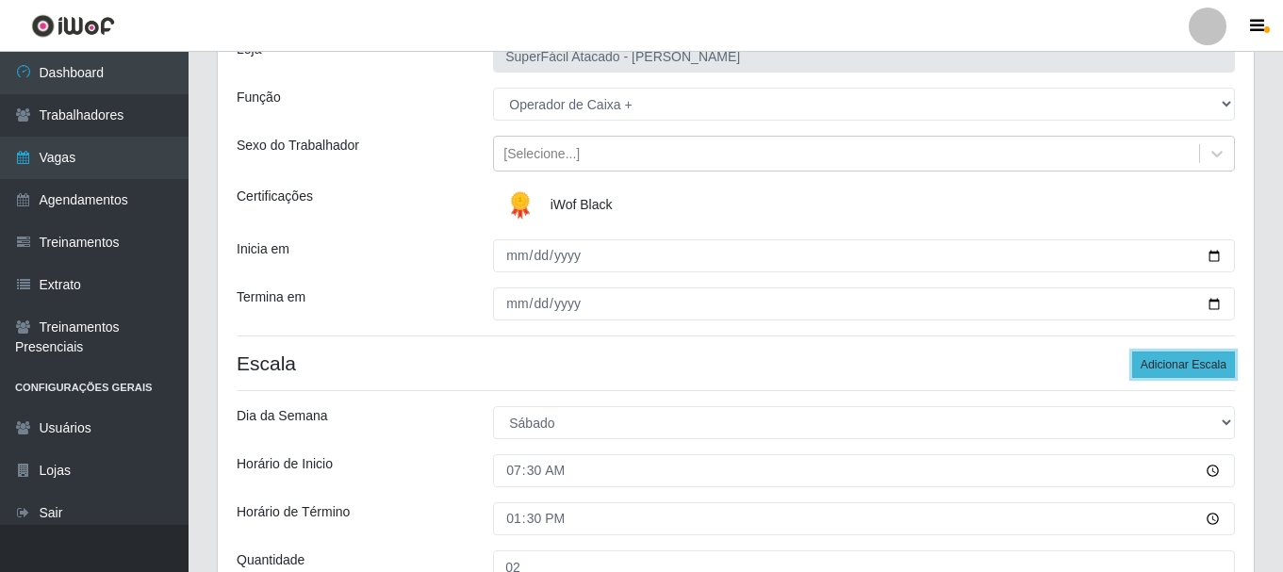
click at [1165, 366] on button "Adicionar Escala" at bounding box center [1183, 365] width 103 height 26
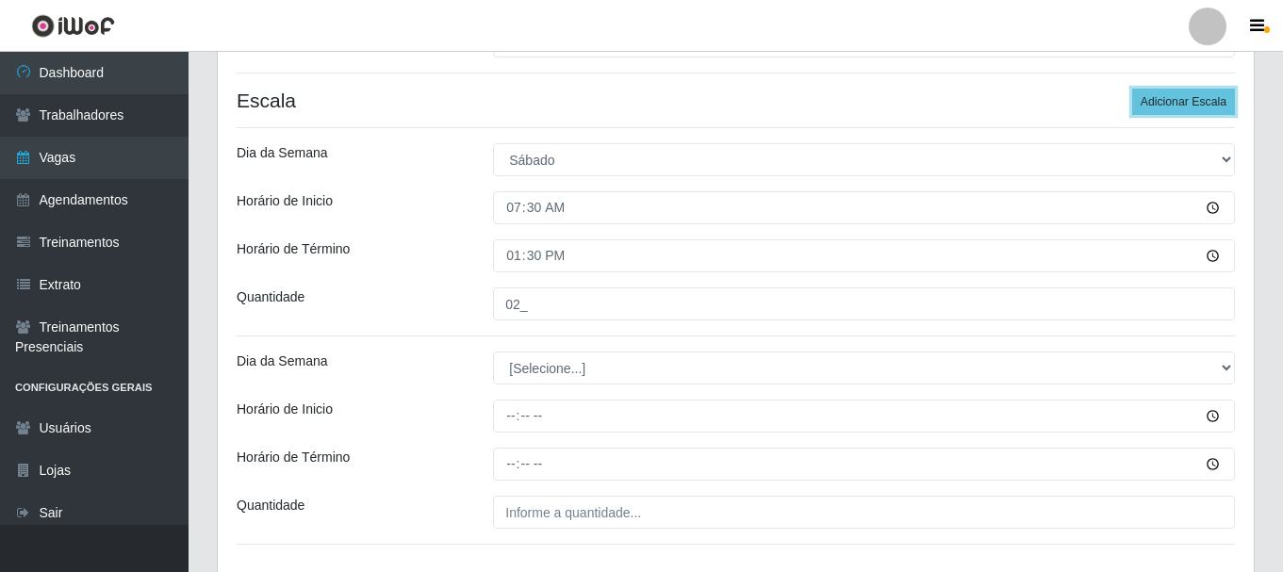
scroll to position [424, 0]
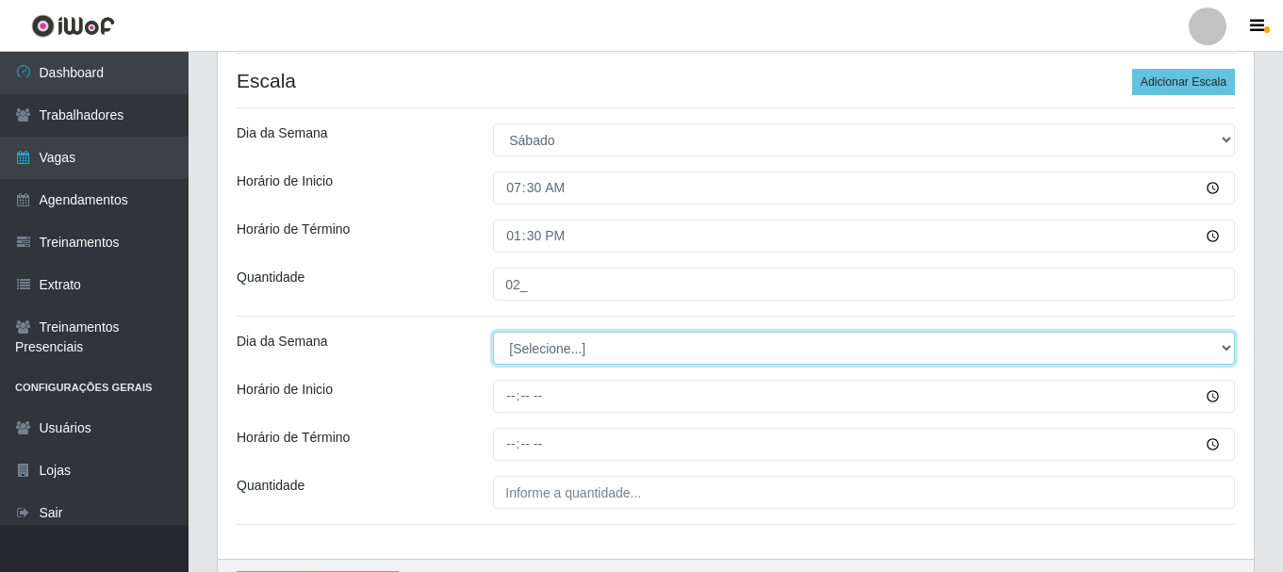
click at [1229, 350] on select "[Selecione...] Segunda Terça Quarta Quinta Sexta Sábado Domingo" at bounding box center [864, 348] width 742 height 33
select select "6"
click at [493, 332] on select "[Selecione...] Segunda Terça Quarta Quinta Sexta Sábado Domingo" at bounding box center [864, 348] width 742 height 33
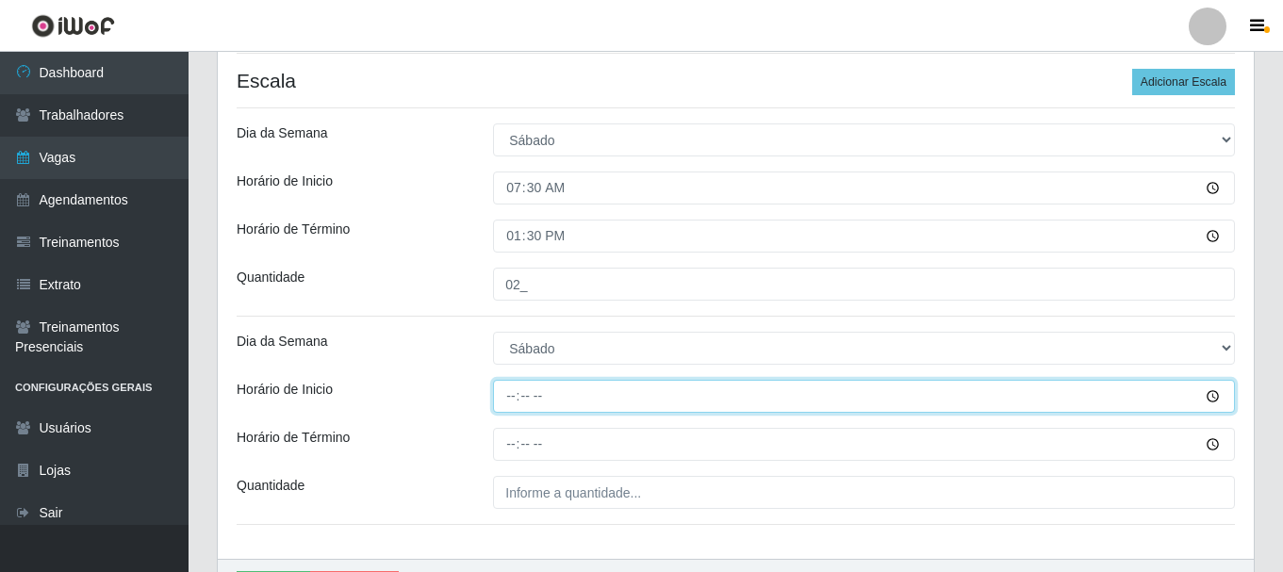
click at [1215, 397] on input "Horário de Inicio" at bounding box center [864, 396] width 742 height 33
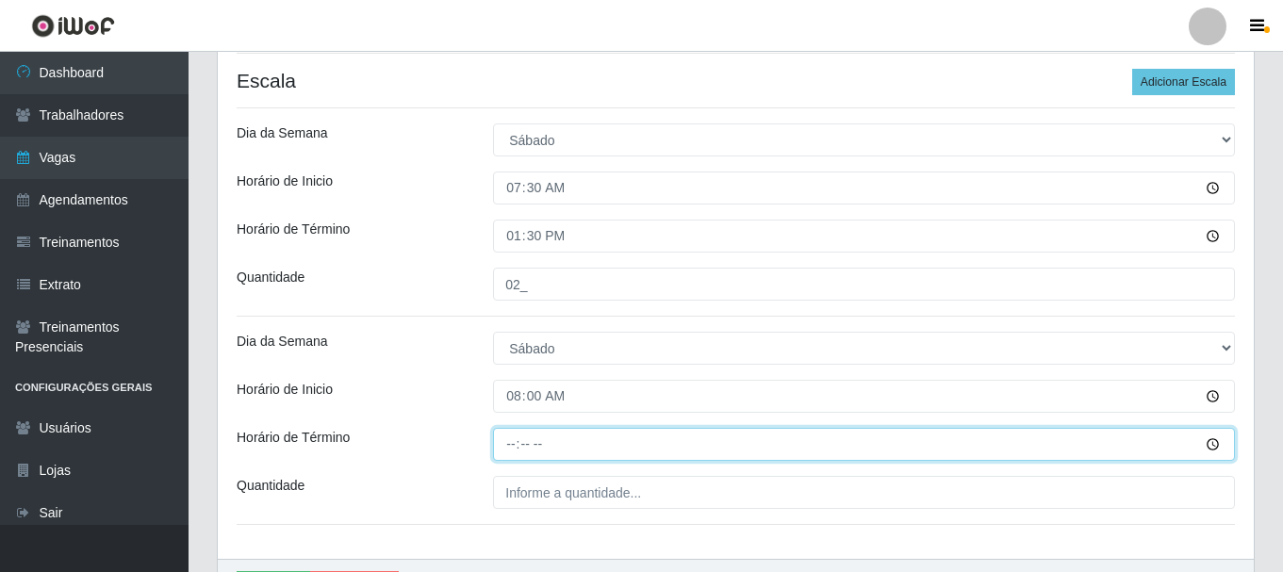
type input "08:00"
click at [1220, 441] on input "Horário de Término" at bounding box center [864, 444] width 742 height 33
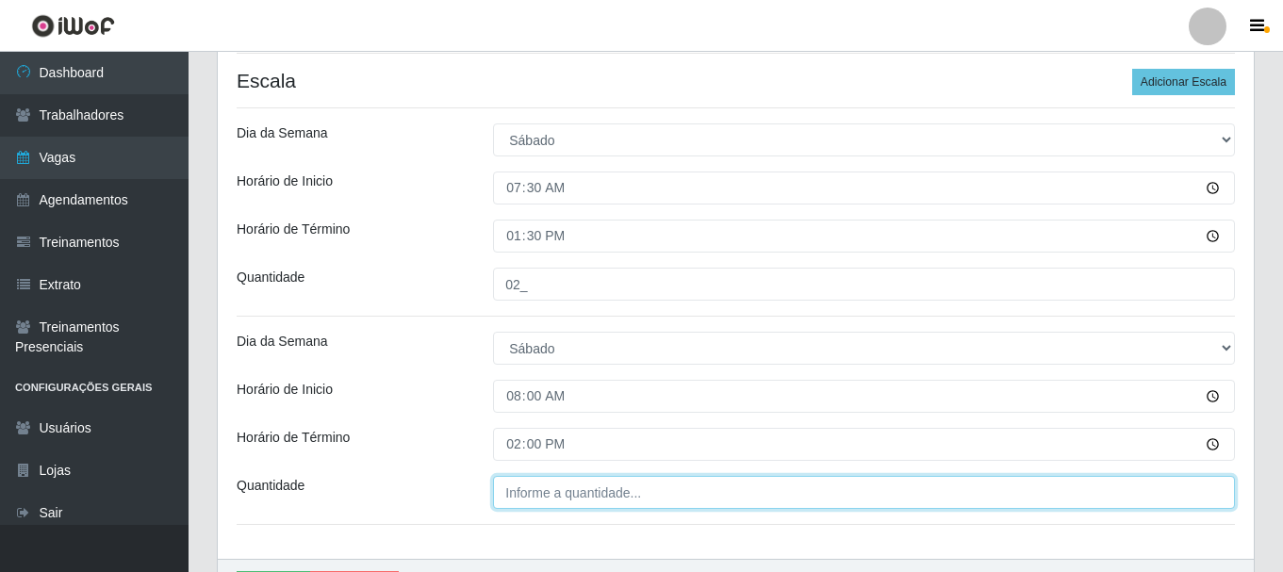
type input "14:00"
click at [575, 494] on input "___" at bounding box center [864, 492] width 742 height 33
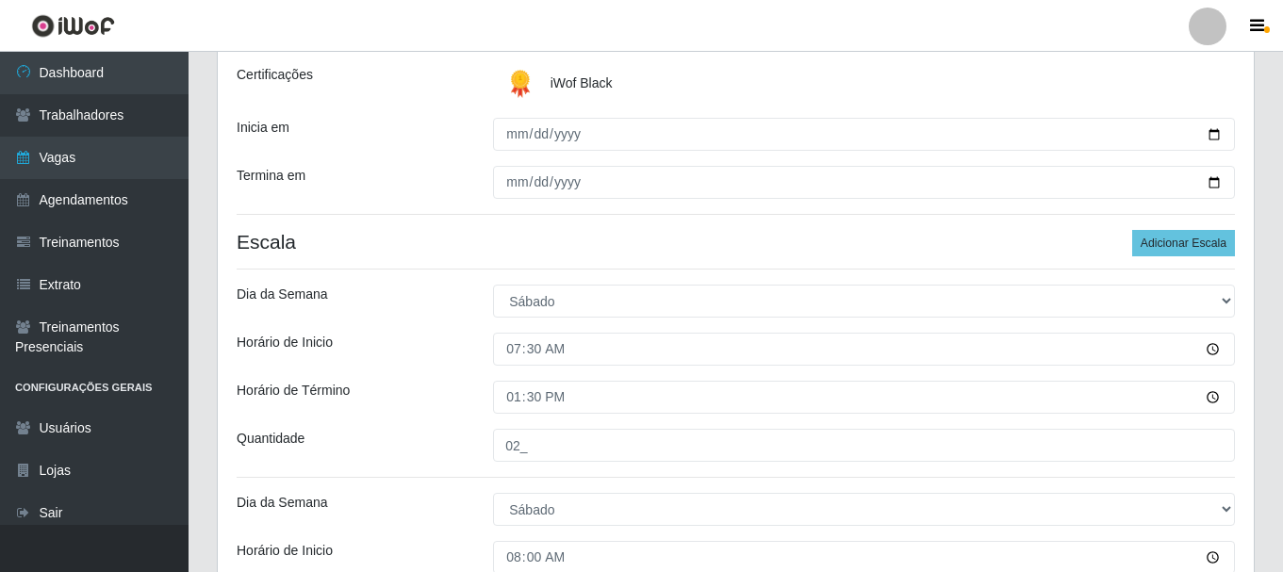
scroll to position [256, 0]
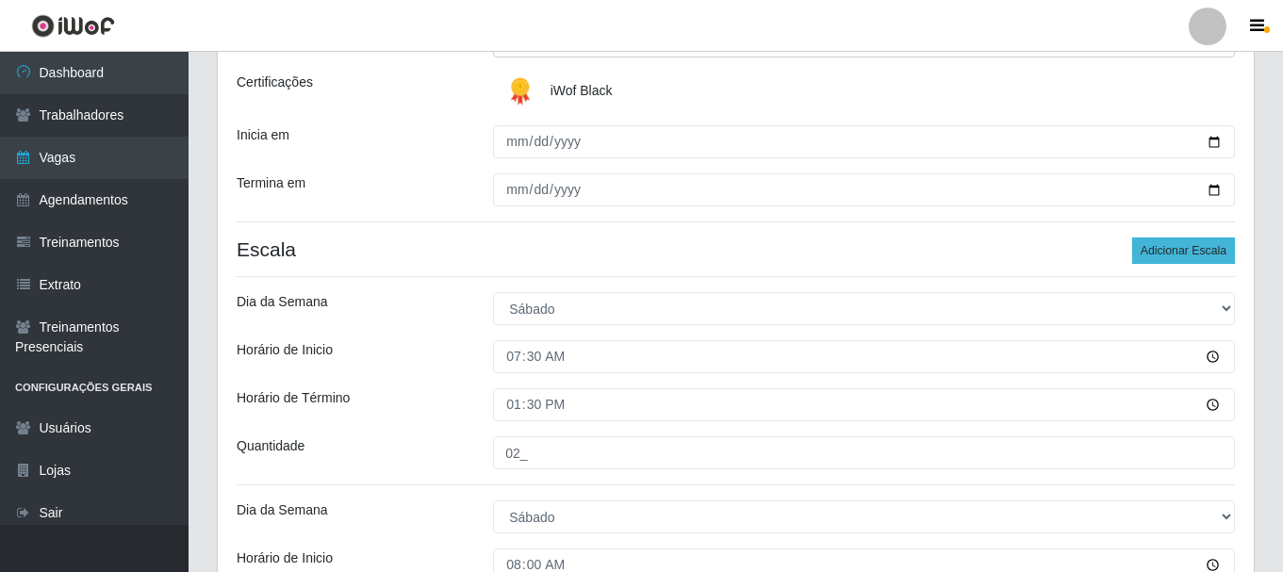
type input "02_"
click at [1148, 253] on button "Adicionar Escala" at bounding box center [1183, 251] width 103 height 26
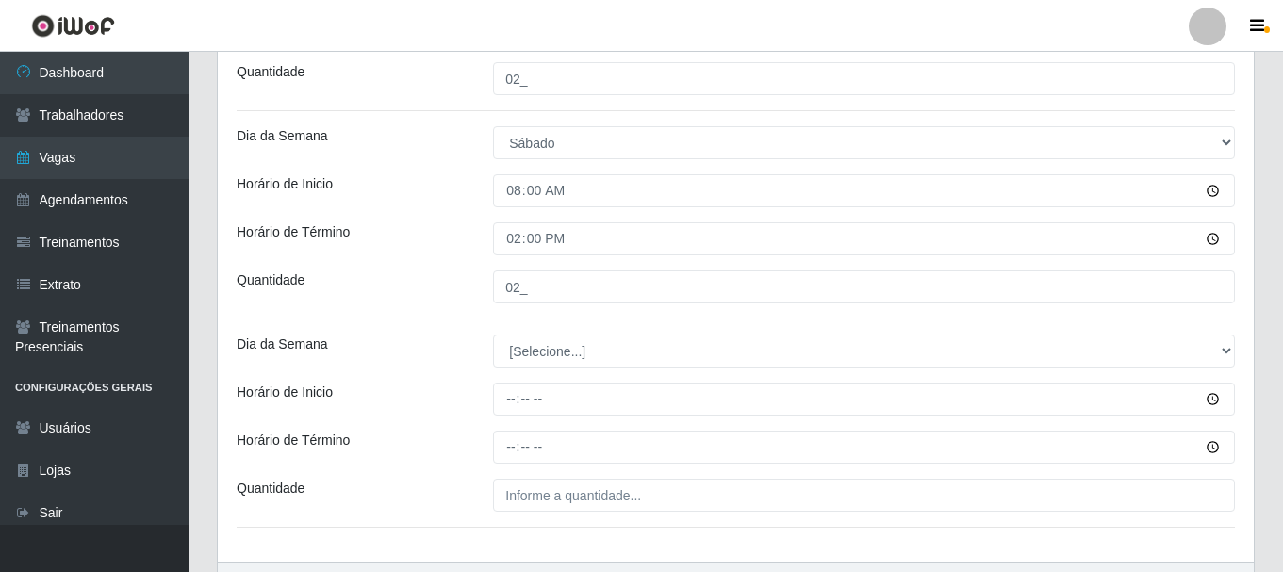
scroll to position [633, 0]
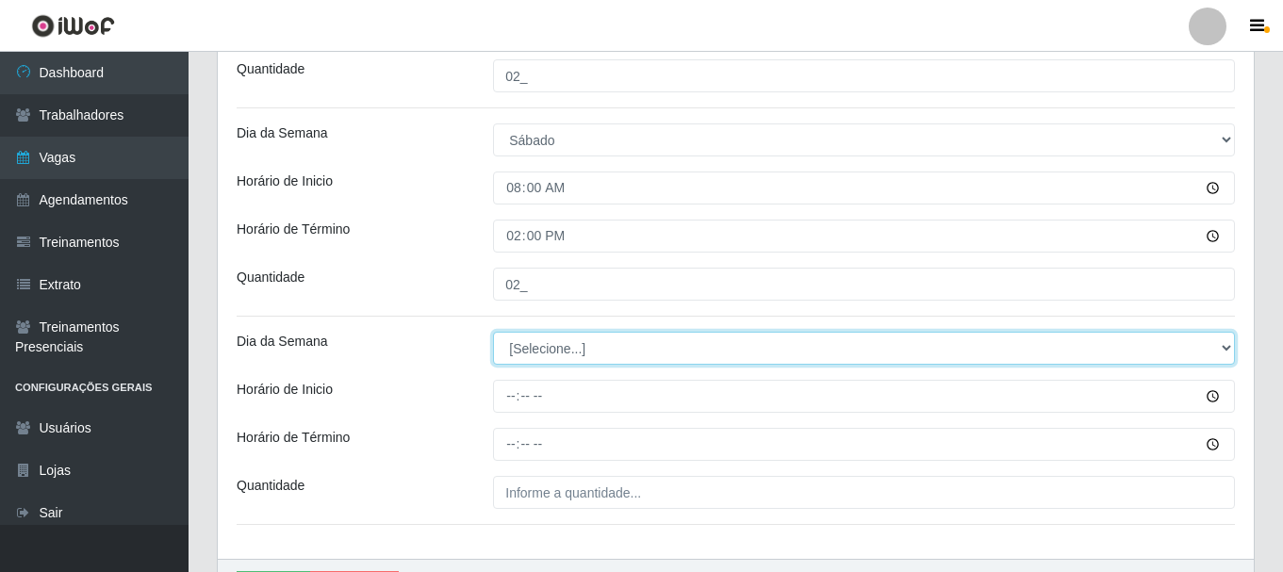
click at [1226, 348] on select "[Selecione...] Segunda Terça Quarta Quinta Sexta Sábado Domingo" at bounding box center [864, 348] width 742 height 33
select select "6"
click at [493, 332] on select "[Selecione...] Segunda Terça Quarta Quinta Sexta Sábado Domingo" at bounding box center [864, 348] width 742 height 33
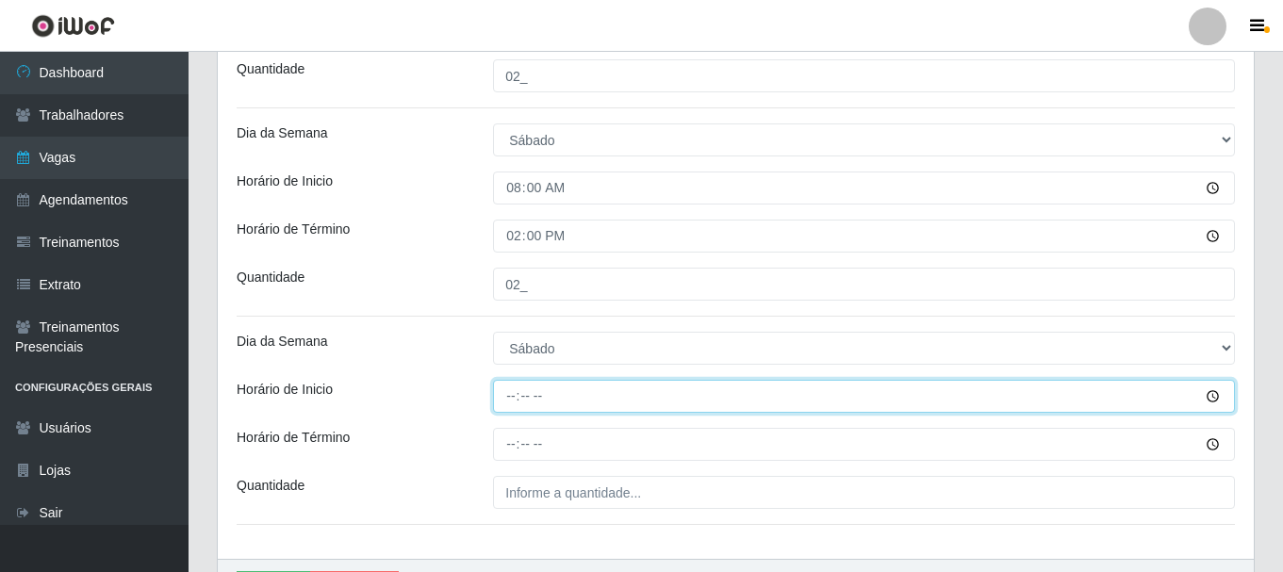
click at [1214, 393] on input "Horário de Inicio" at bounding box center [864, 396] width 742 height 33
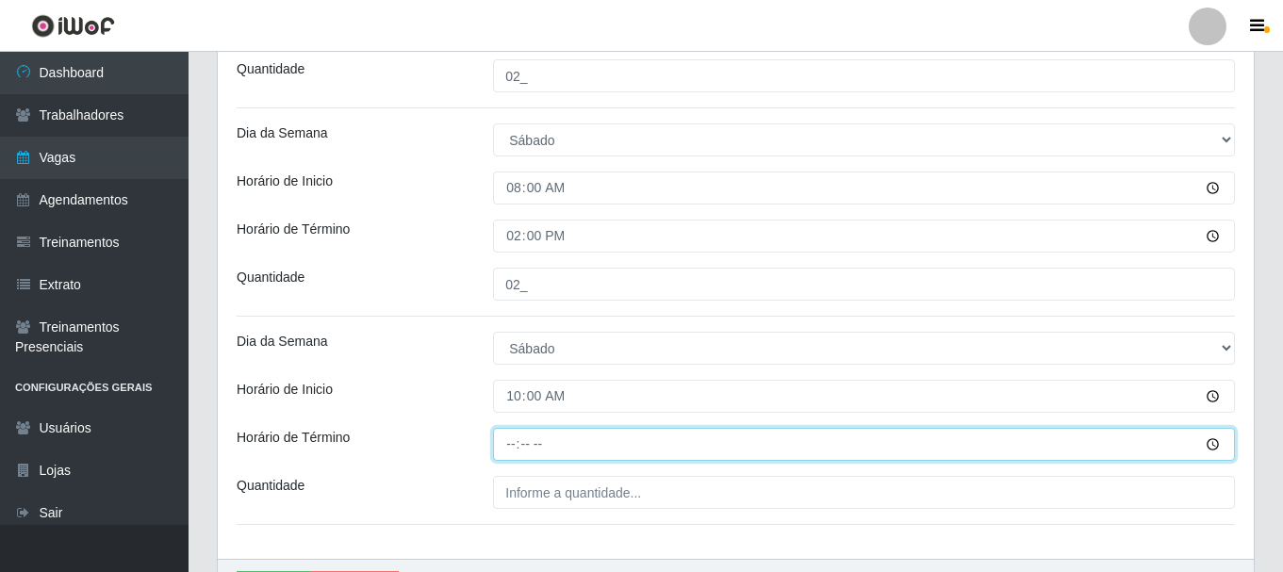
type input "10:00"
click at [1207, 438] on input "Horário de Término" at bounding box center [864, 444] width 742 height 33
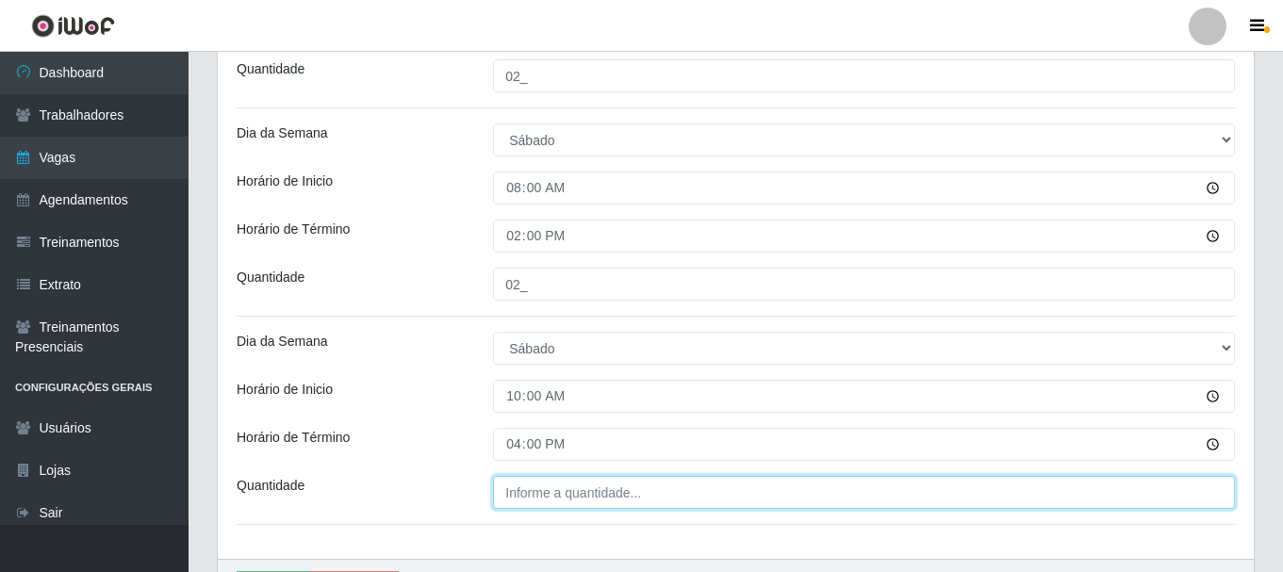
type input "16:00"
click at [547, 497] on input "___" at bounding box center [864, 492] width 742 height 33
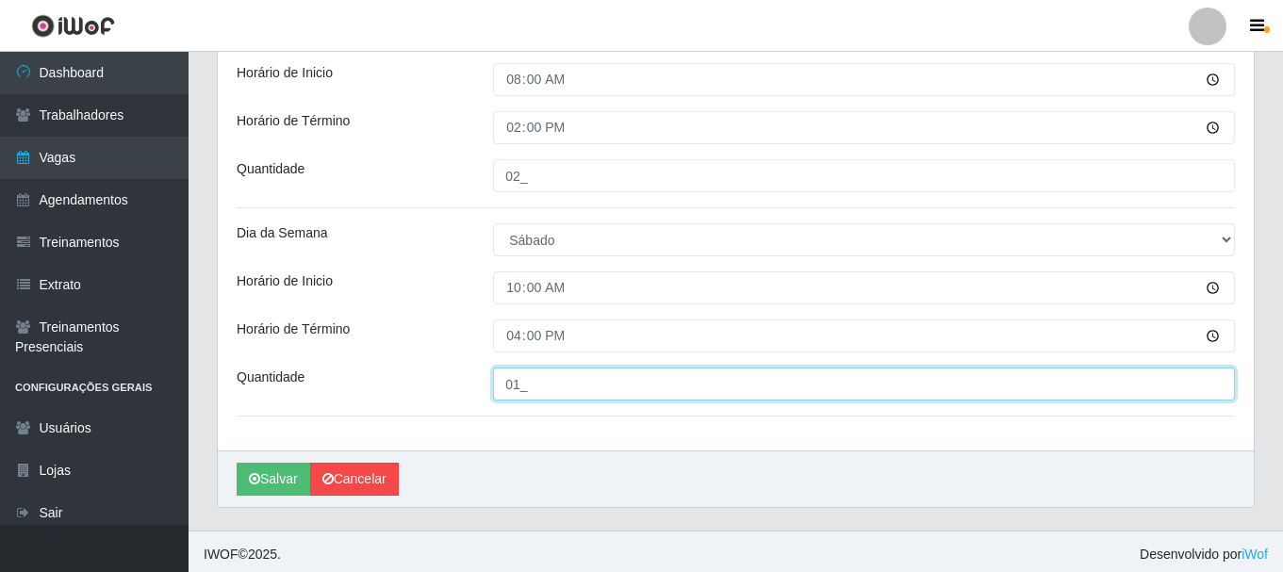
scroll to position [747, 0]
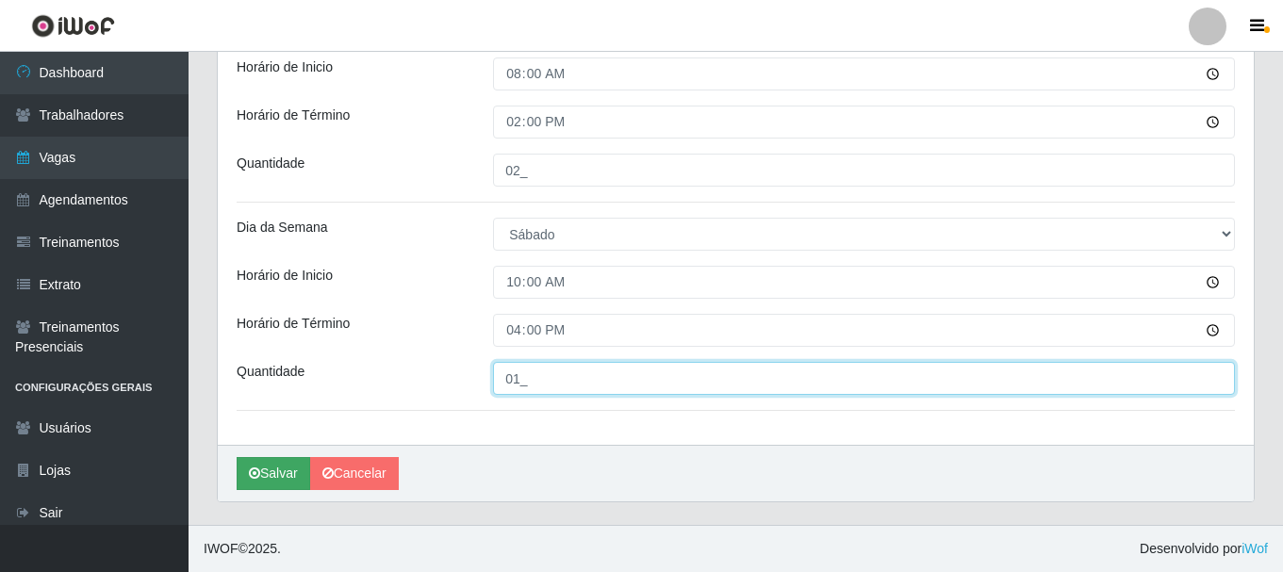
type input "01_"
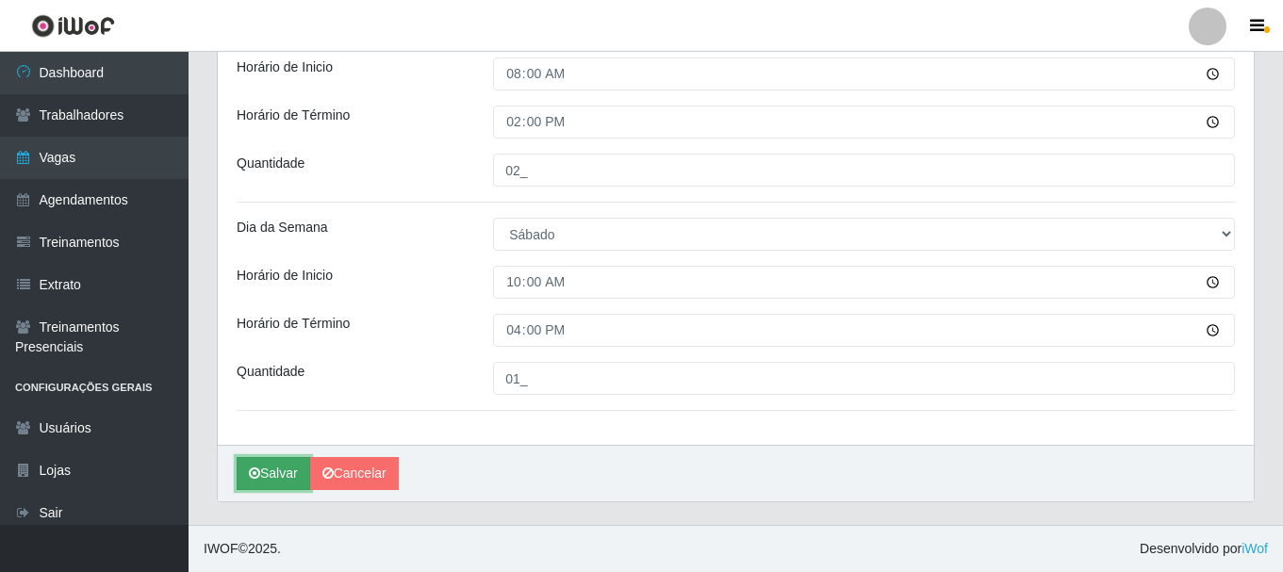
click at [264, 471] on button "Salvar" at bounding box center [274, 473] width 74 height 33
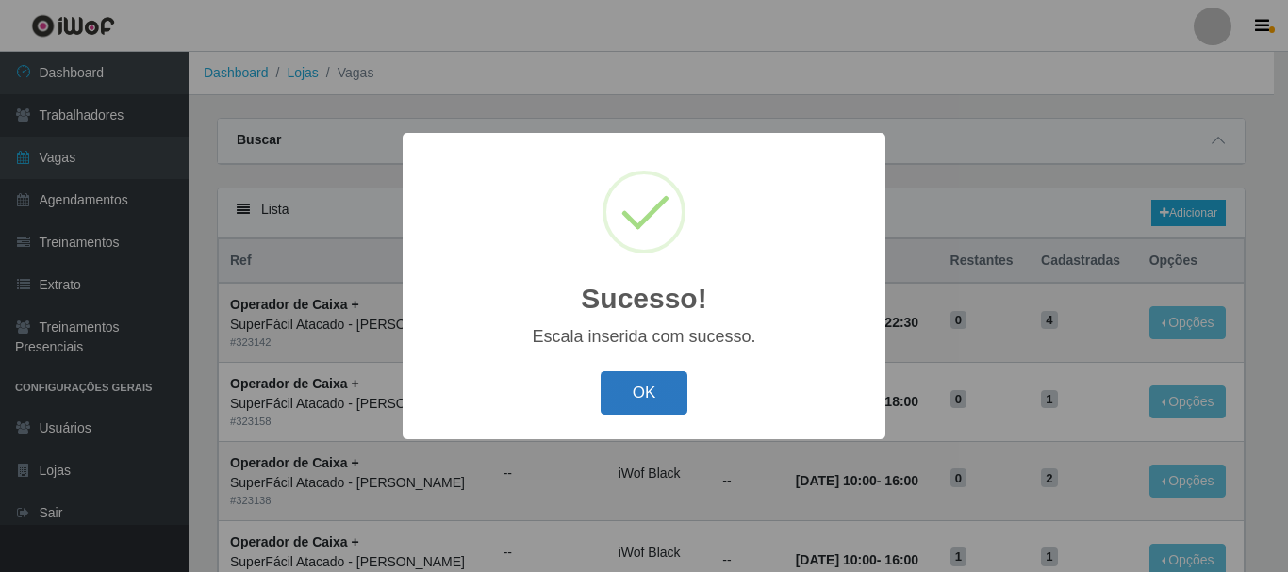
click at [651, 393] on button "OK" at bounding box center [645, 394] width 88 height 44
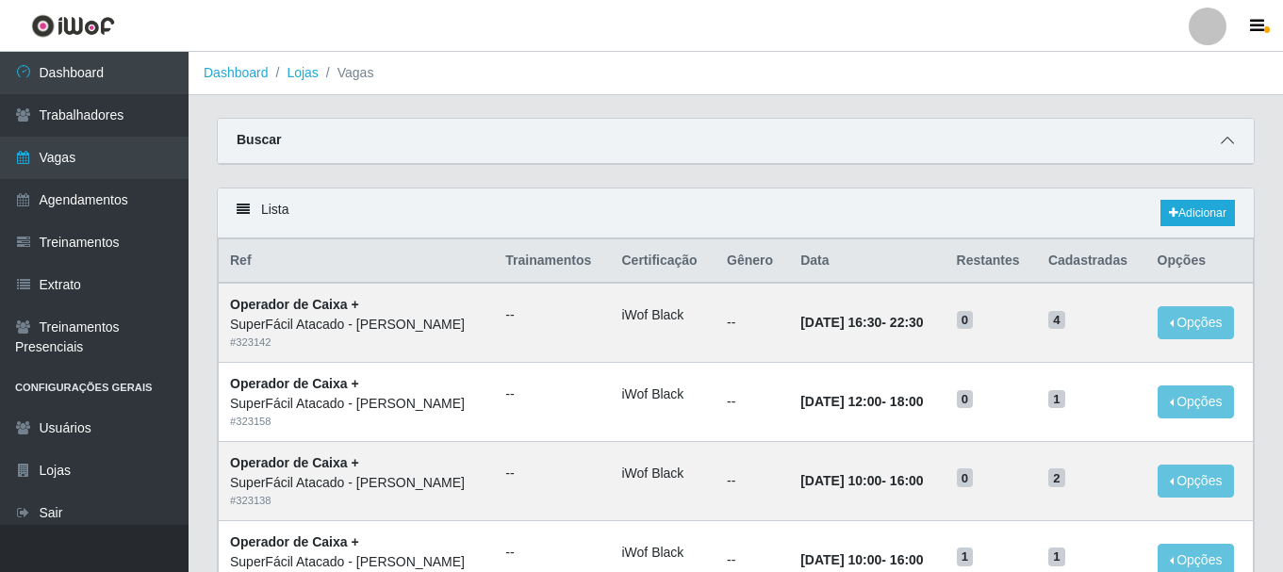
drag, startPoint x: 1236, startPoint y: 144, endPoint x: 1229, endPoint y: 151, distance: 10.0
click at [1236, 145] on span at bounding box center [1227, 141] width 23 height 22
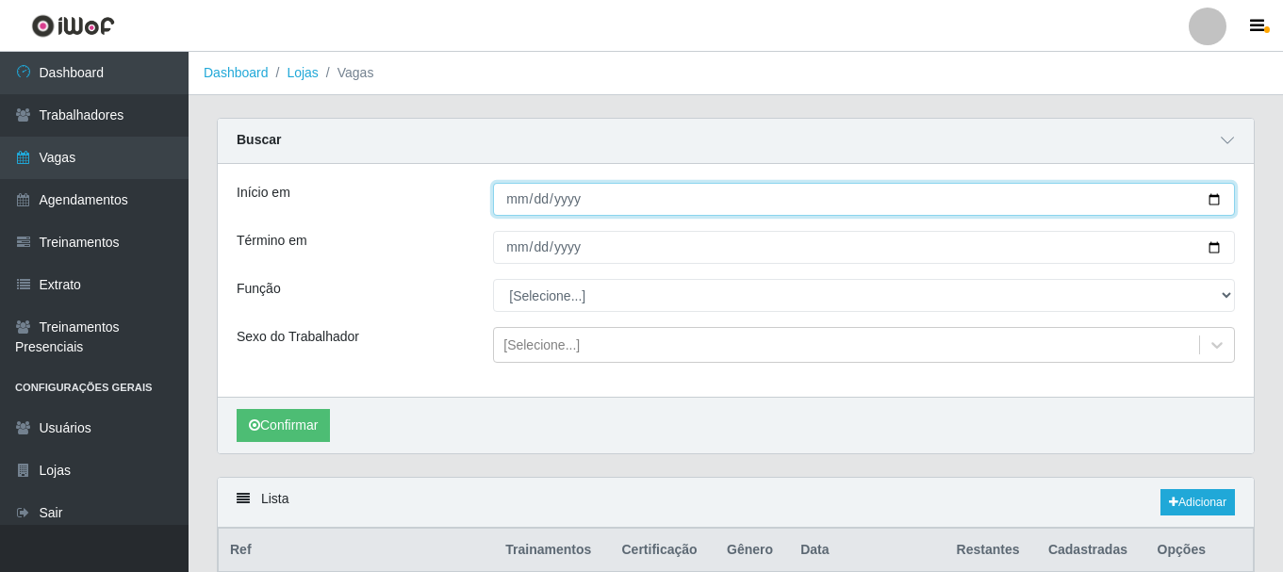
click at [1225, 200] on input "[DATE]" at bounding box center [864, 199] width 742 height 33
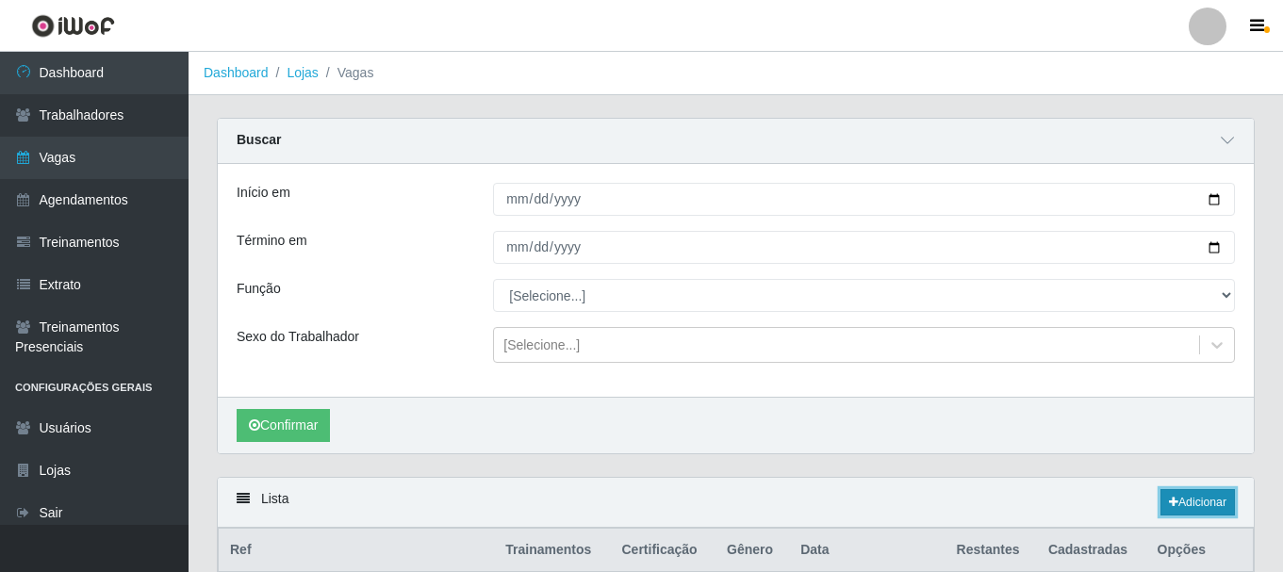
click at [1173, 500] on icon at bounding box center [1173, 502] width 9 height 11
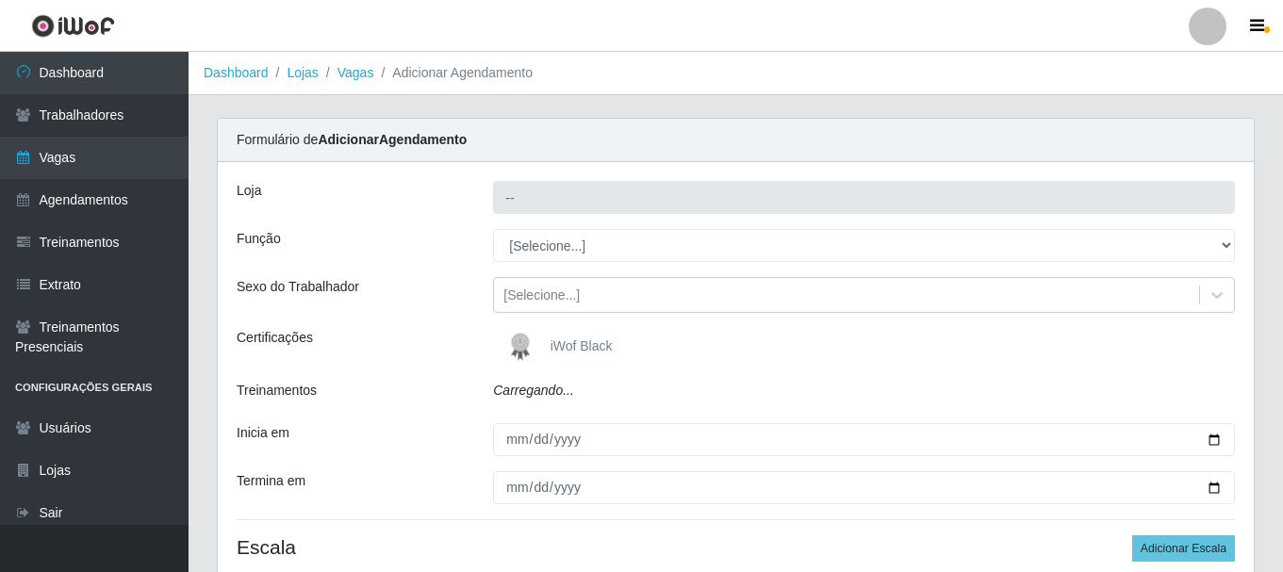
type input "SuperFácil Atacado - [PERSON_NAME]"
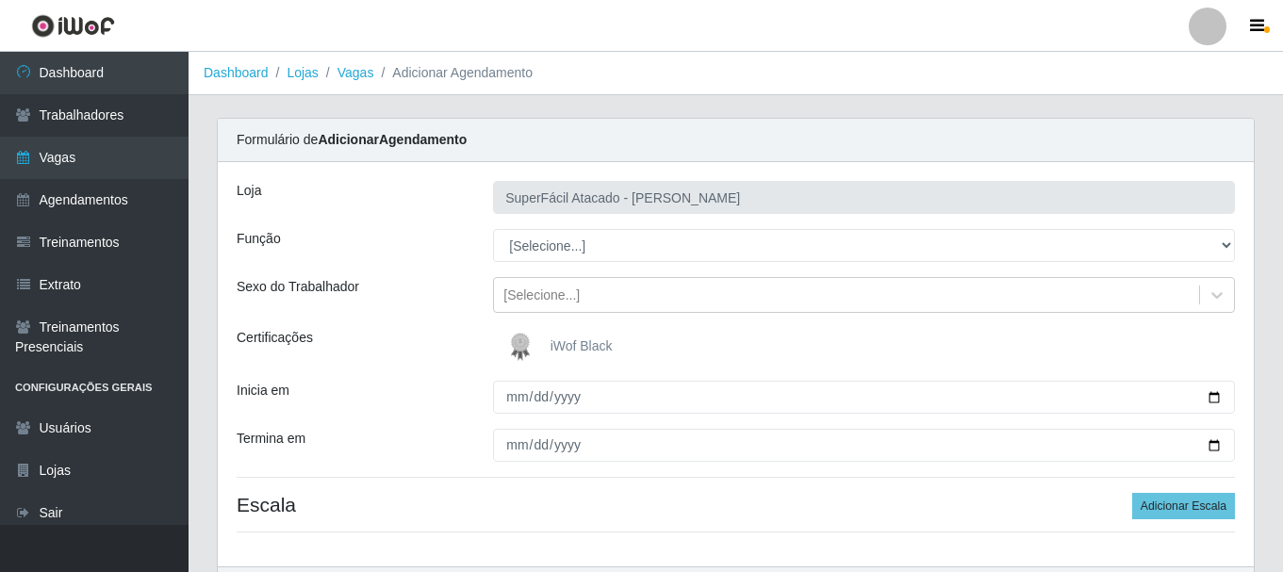
click at [594, 346] on span "iWof Black" at bounding box center [582, 346] width 62 height 15
click at [0, 0] on input "iWof Black" at bounding box center [0, 0] width 0 height 0
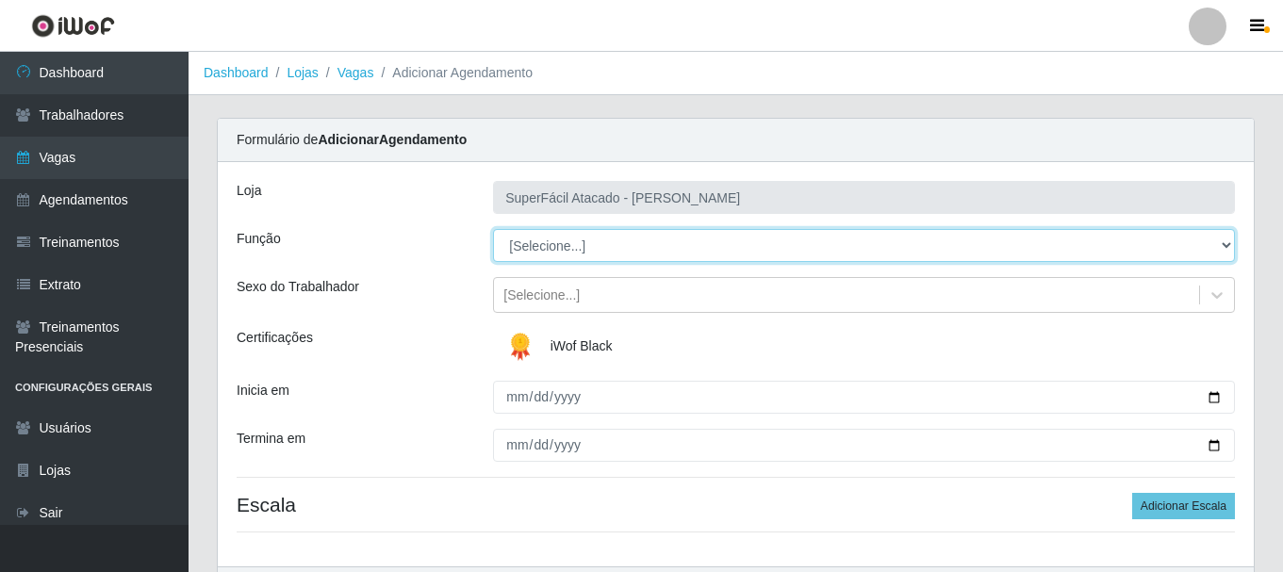
click at [1223, 242] on select "[Selecione...] Embalador Embalador + Embalador ++ Operador de Caixa Operador de…" at bounding box center [864, 245] width 742 height 33
select select "72"
click at [493, 229] on select "[Selecione...] Embalador Embalador + Embalador ++ Operador de Caixa Operador de…" at bounding box center [864, 245] width 742 height 33
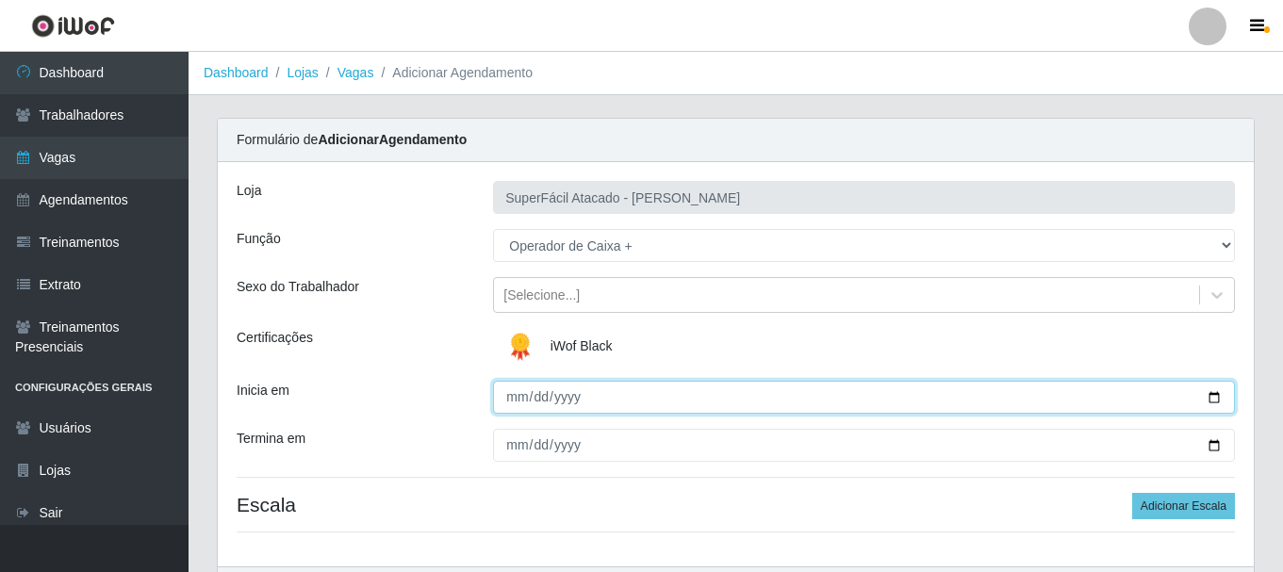
click at [1210, 394] on input "Inicia em" at bounding box center [864, 397] width 742 height 33
type input "[DATE]"
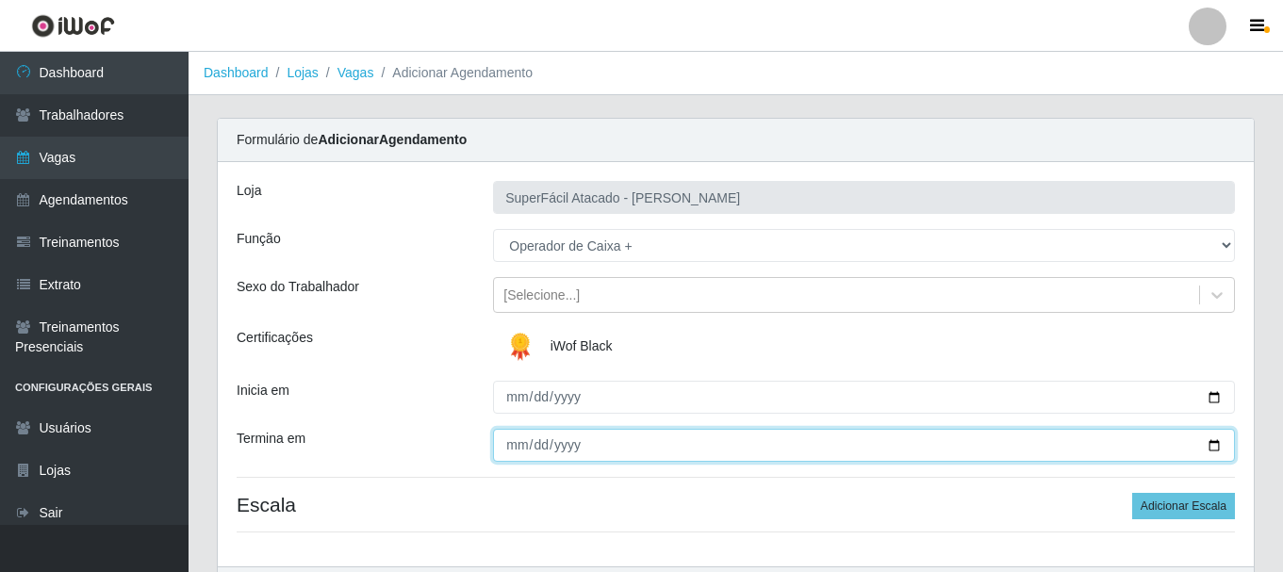
click at [1218, 444] on input "Termina em" at bounding box center [864, 445] width 742 height 33
type input "[DATE]"
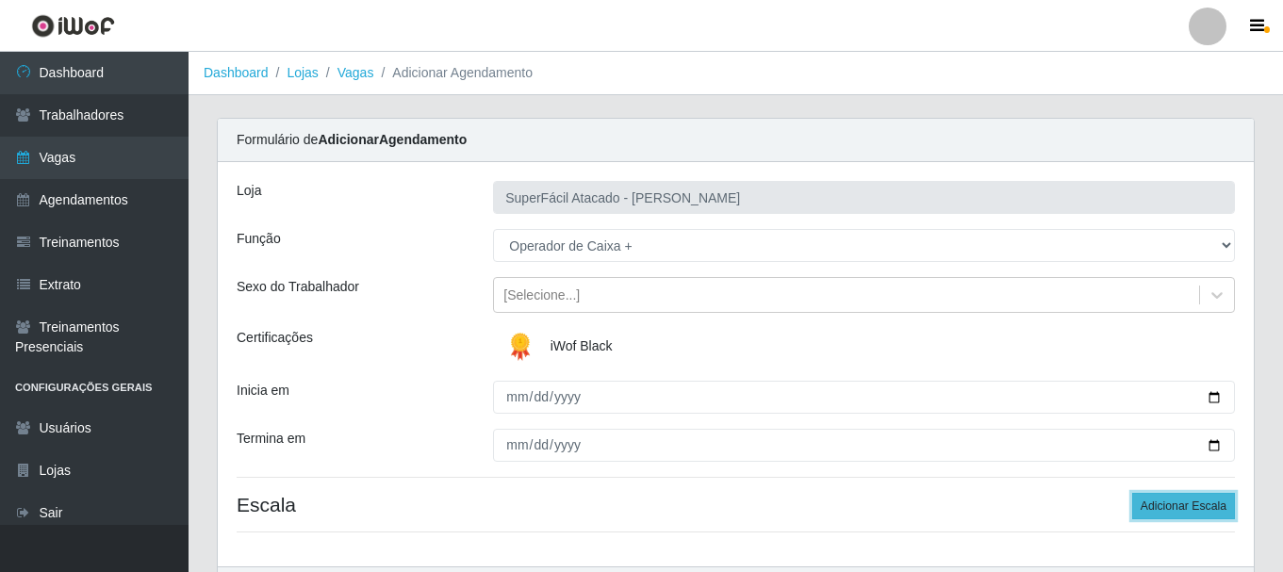
click at [1149, 504] on button "Adicionar Escala" at bounding box center [1183, 506] width 103 height 26
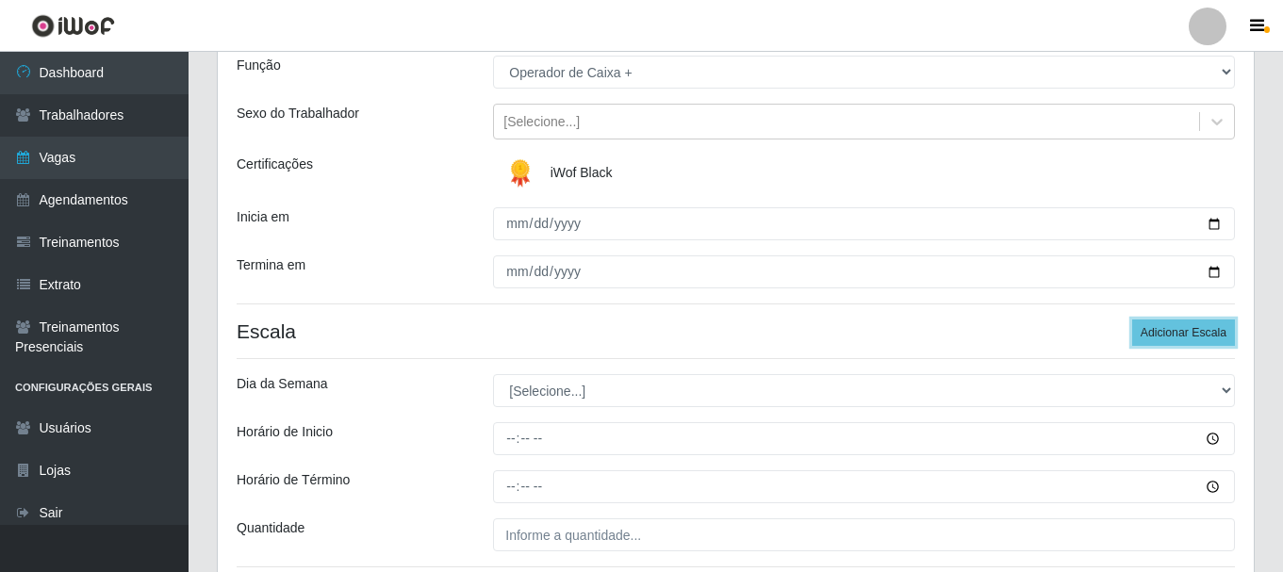
scroll to position [189, 0]
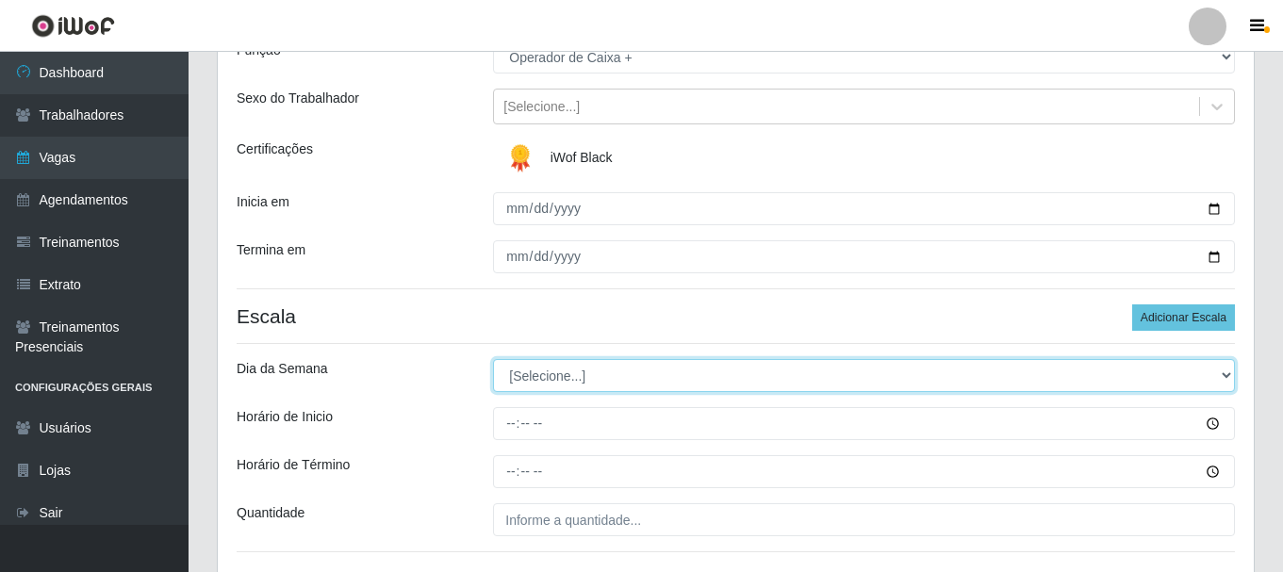
click at [1229, 376] on select "[Selecione...] Segunda Terça Quarta Quinta Sexta Sábado Domingo" at bounding box center [864, 375] width 742 height 33
select select "6"
click at [493, 359] on select "[Selecione...] Segunda Terça Quarta Quinta Sexta Sábado Domingo" at bounding box center [864, 375] width 742 height 33
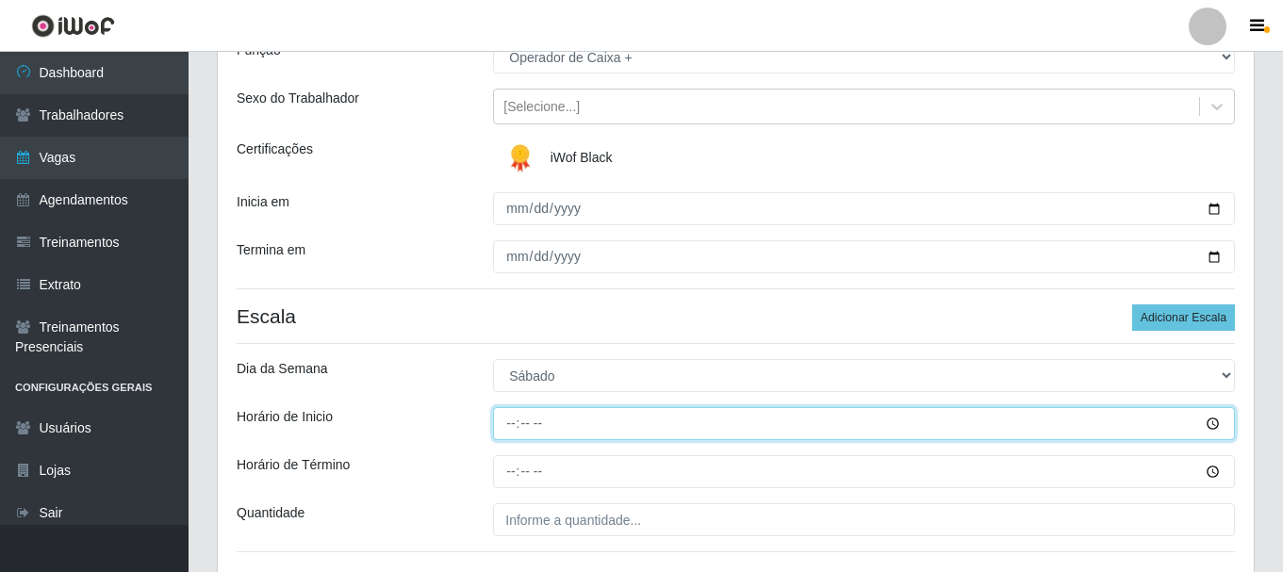
click at [1210, 421] on input "Horário de Inicio" at bounding box center [864, 423] width 742 height 33
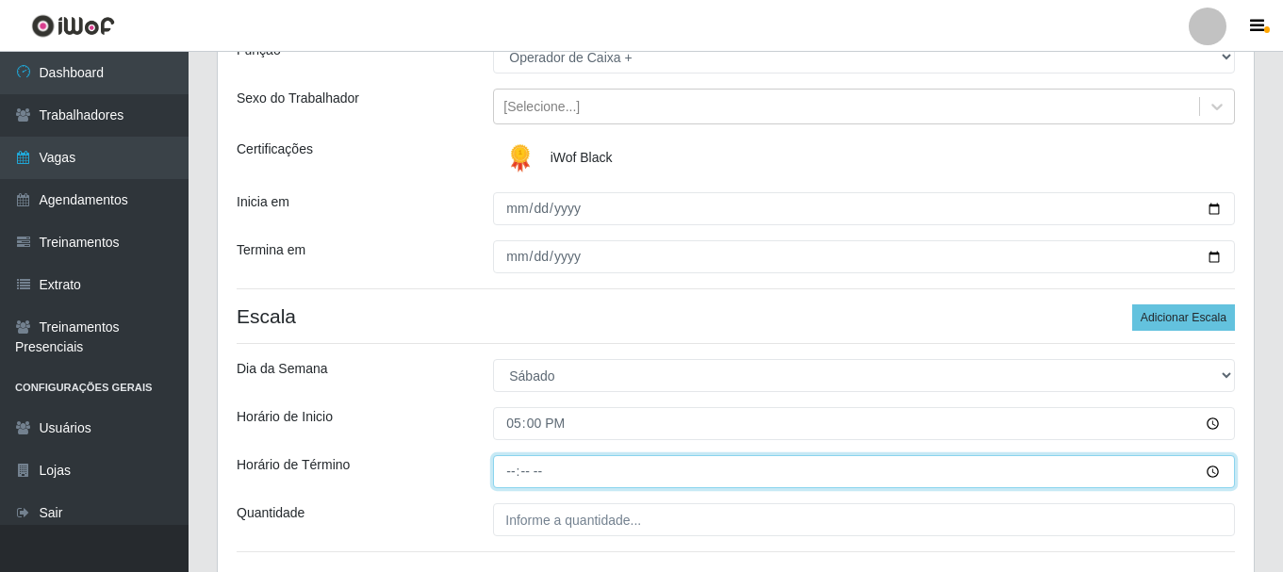
type input "17:00"
click at [1213, 471] on input "Horário de Término" at bounding box center [864, 471] width 742 height 33
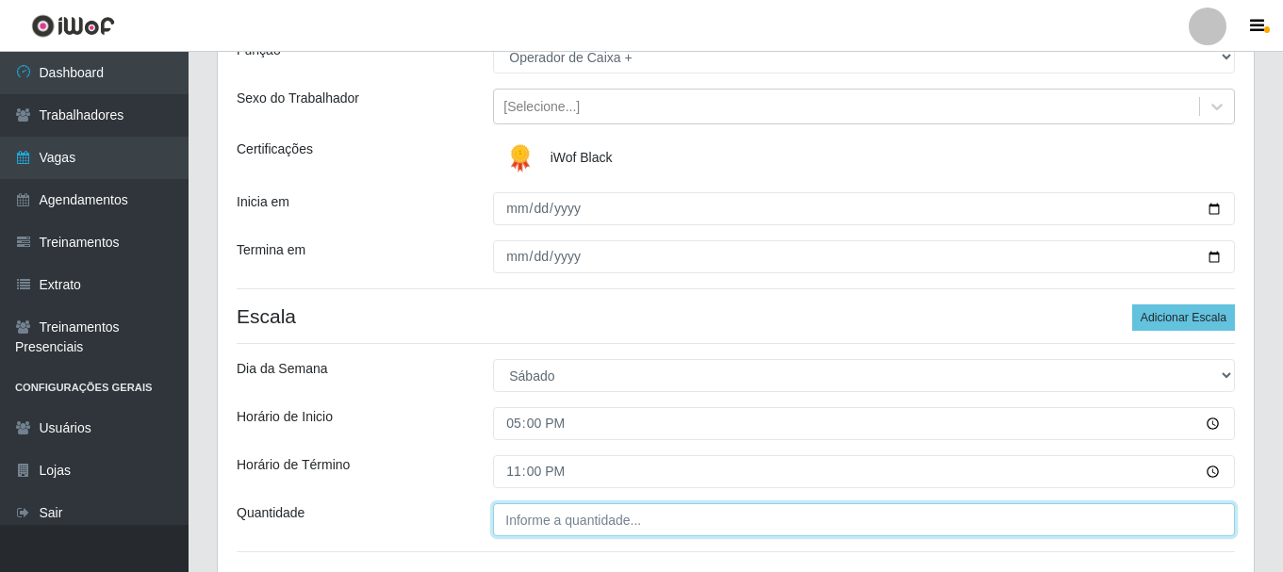
type input "23:00"
click at [602, 523] on input "___" at bounding box center [864, 520] width 742 height 33
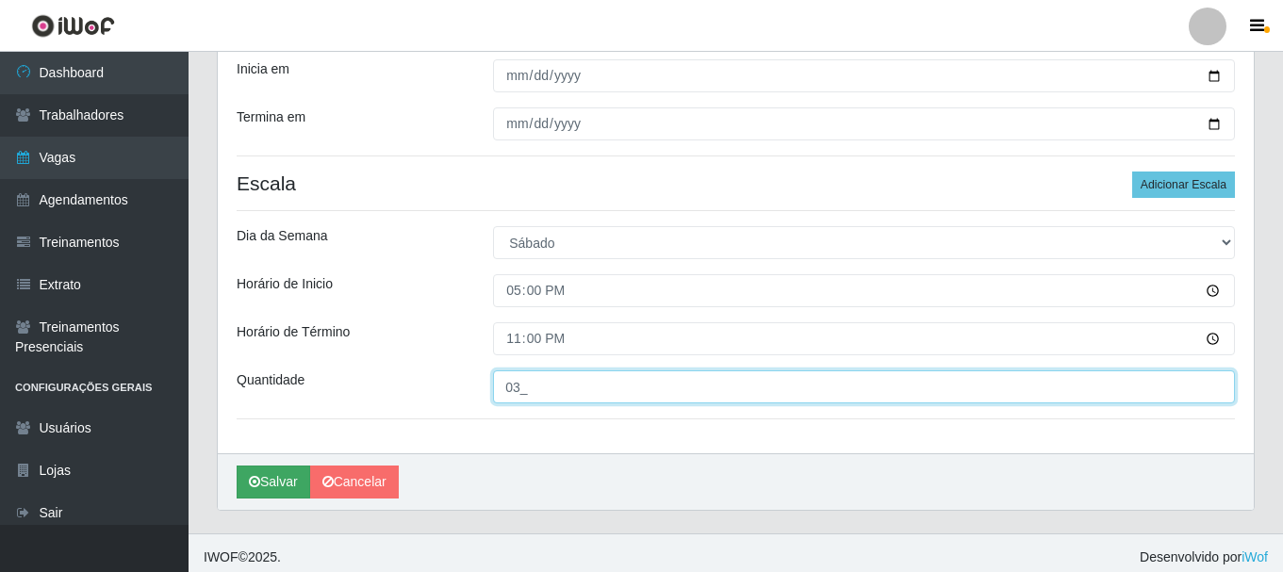
scroll to position [330, 0]
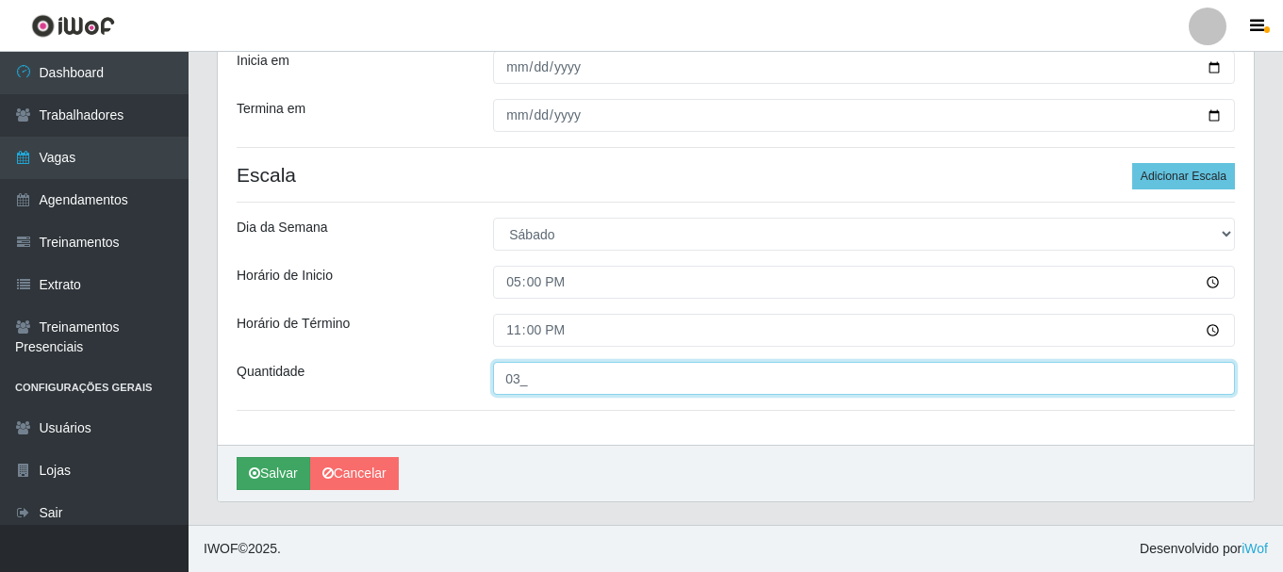
type input "03_"
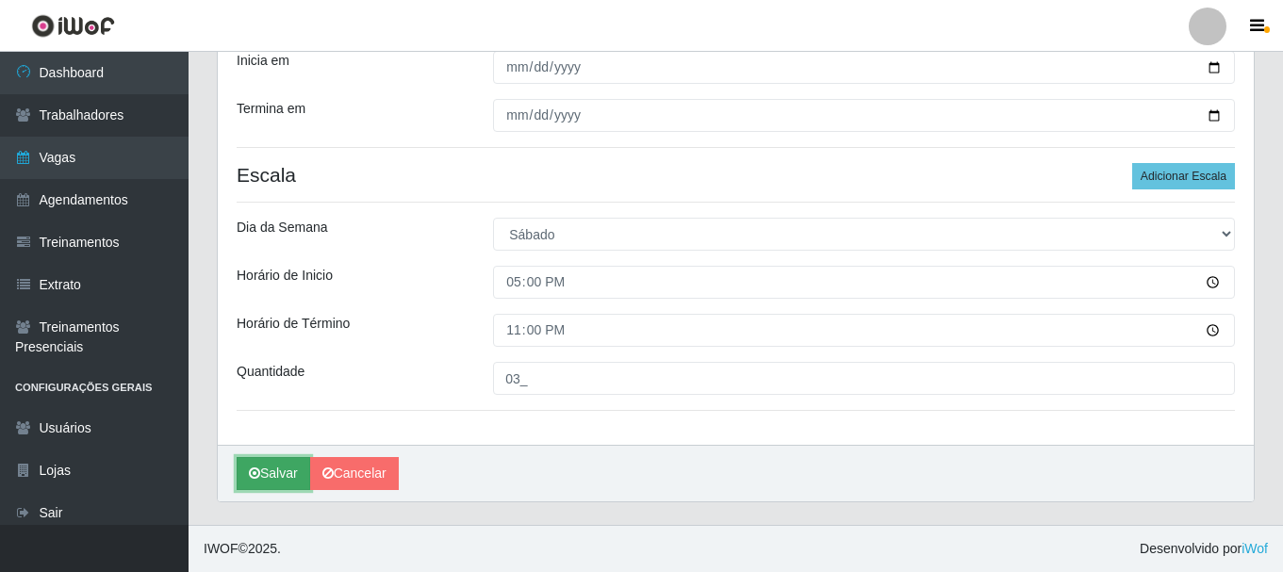
click at [282, 473] on button "Salvar" at bounding box center [274, 473] width 74 height 33
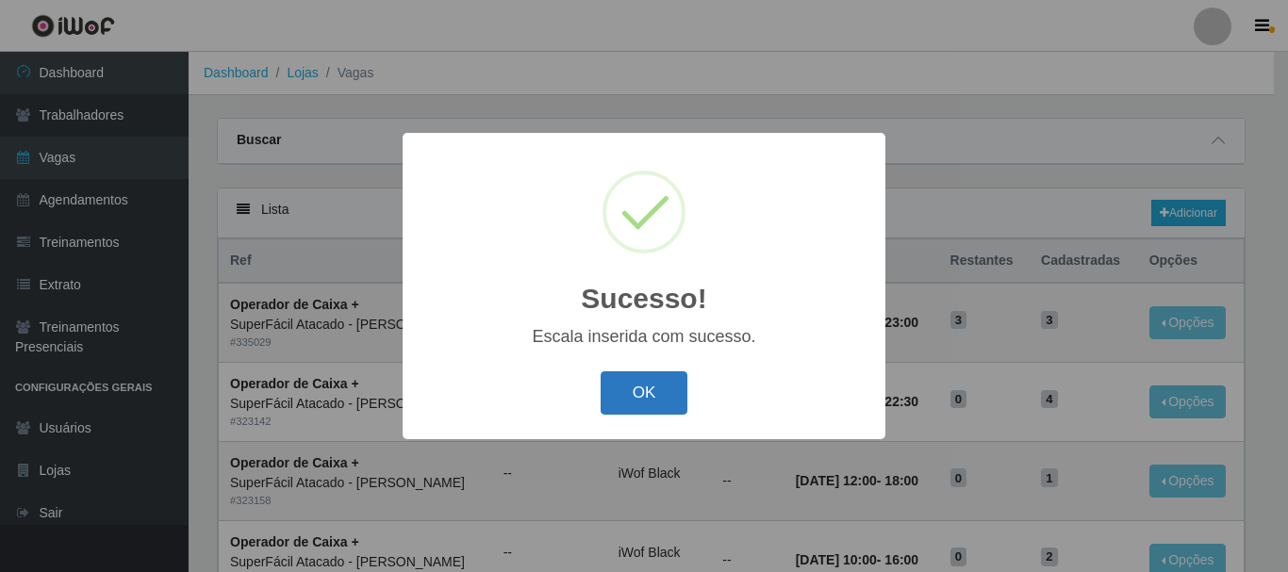
click at [654, 388] on button "OK" at bounding box center [645, 394] width 88 height 44
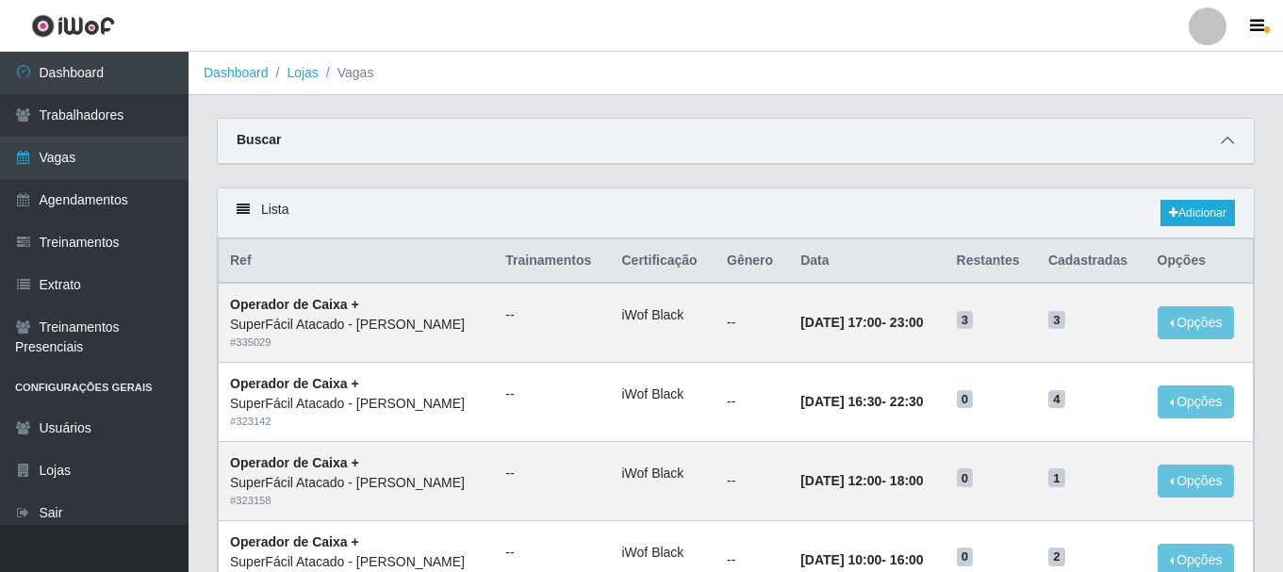
click at [1230, 143] on icon at bounding box center [1227, 140] width 13 height 13
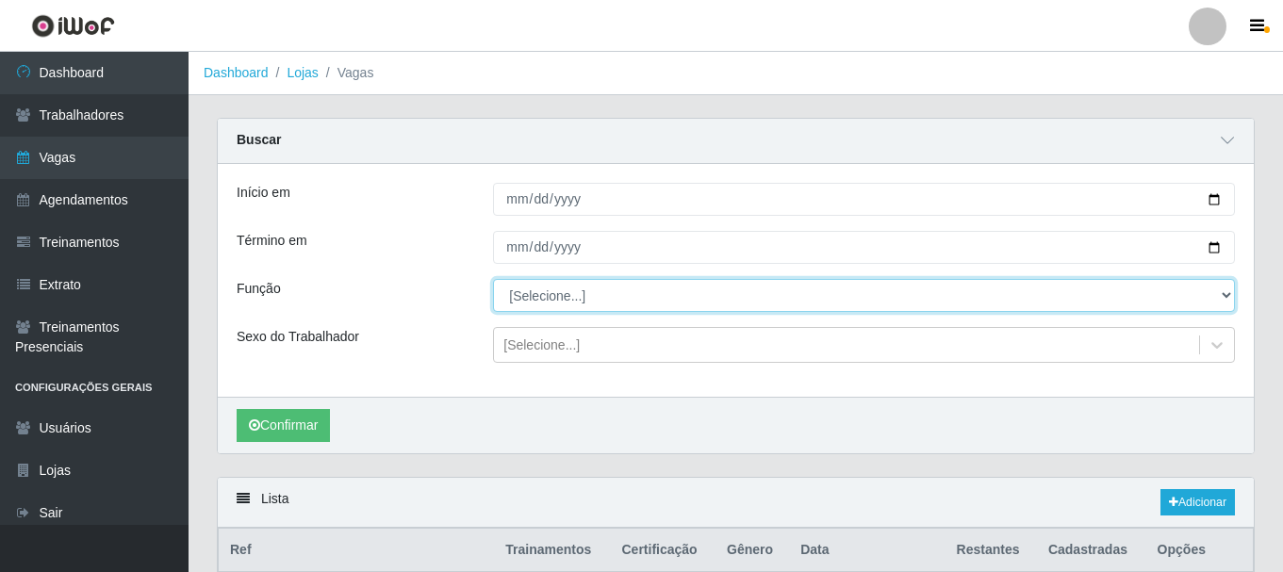
click at [1230, 293] on select "[Selecione...] Embalador Embalador + Embalador ++ Operador de Caixa Operador de…" at bounding box center [864, 295] width 742 height 33
select select "82"
click at [493, 280] on select "[Selecione...] Embalador Embalador + Embalador ++ Operador de Caixa Operador de…" at bounding box center [864, 295] width 742 height 33
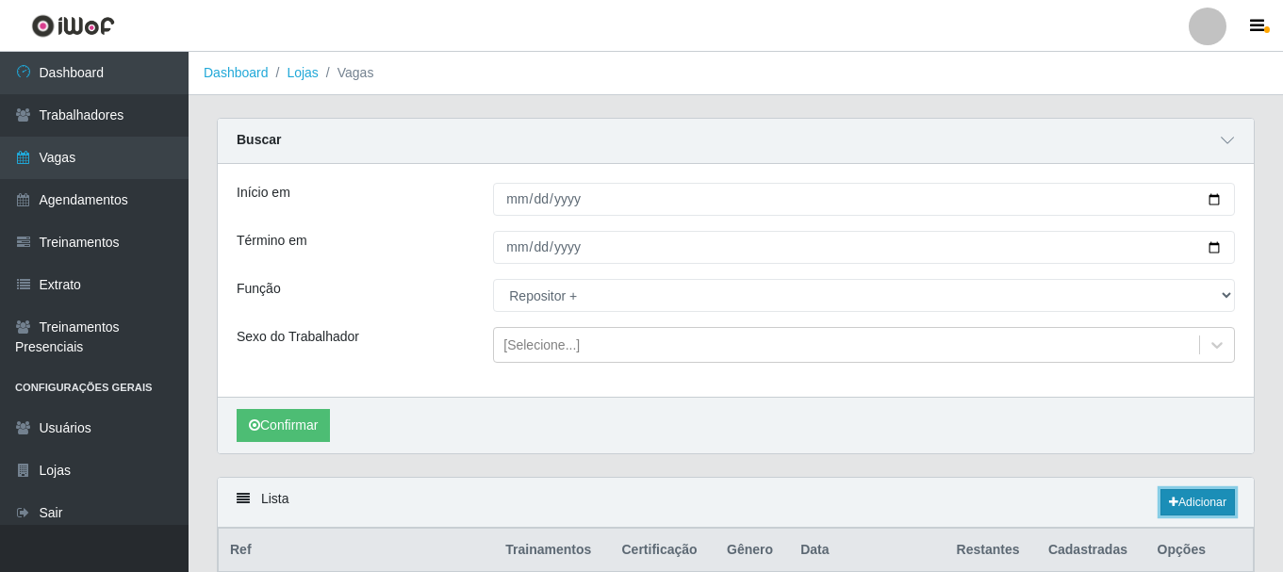
click at [1175, 504] on link "Adicionar" at bounding box center [1198, 502] width 74 height 26
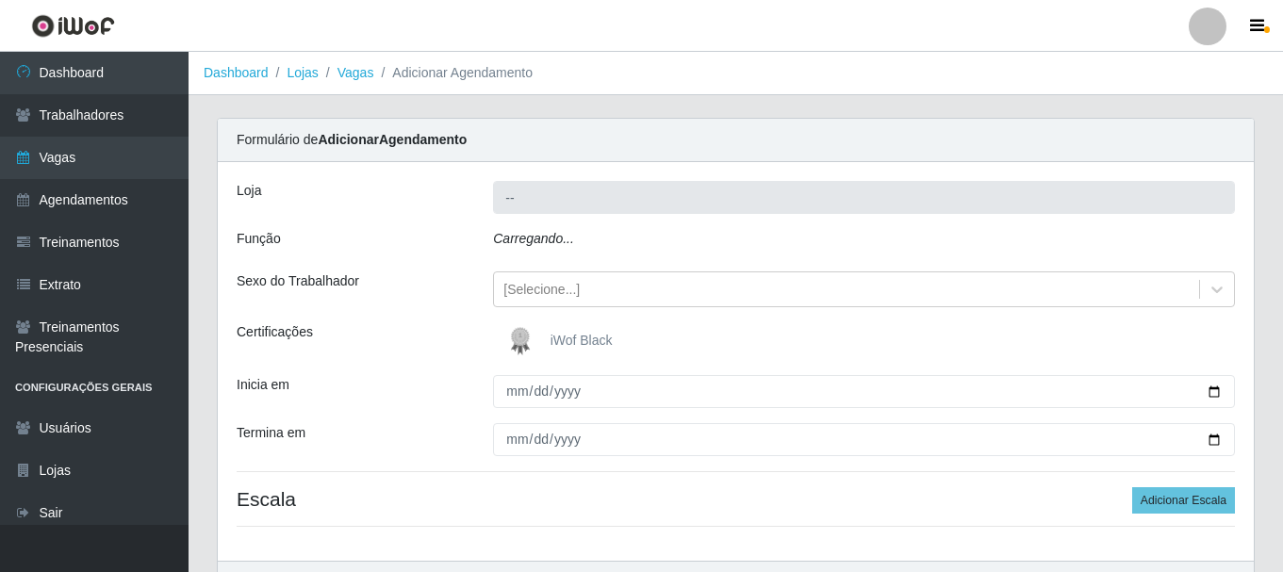
type input "SuperFácil Atacado - [PERSON_NAME]"
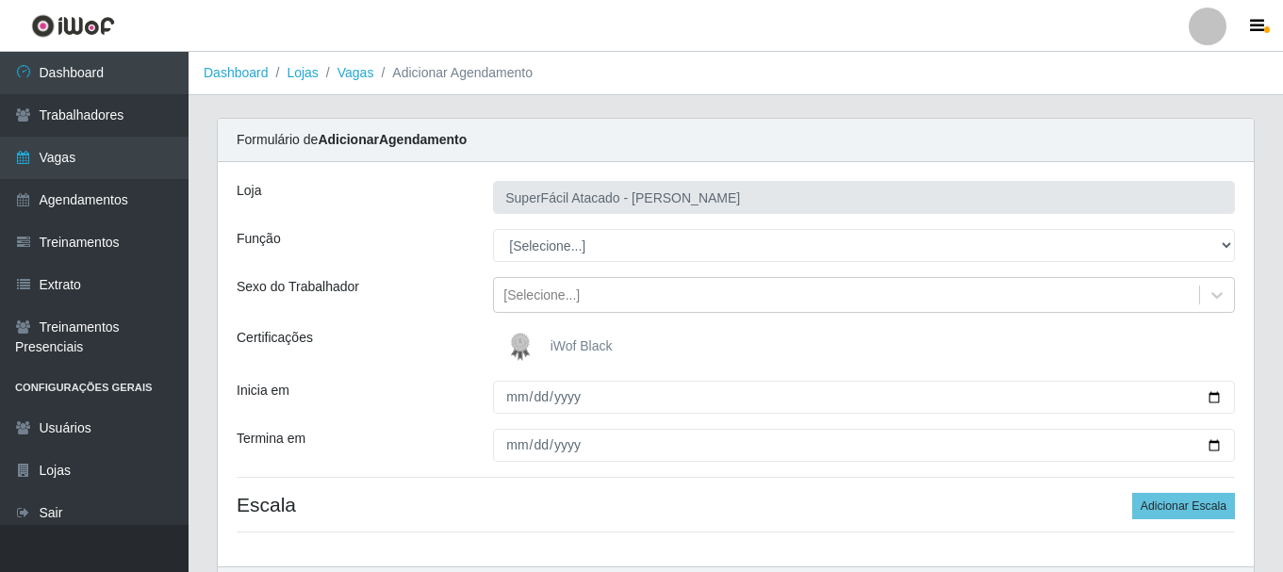
click at [557, 340] on span "iWof Black" at bounding box center [582, 346] width 62 height 15
click at [0, 0] on input "iWof Black" at bounding box center [0, 0] width 0 height 0
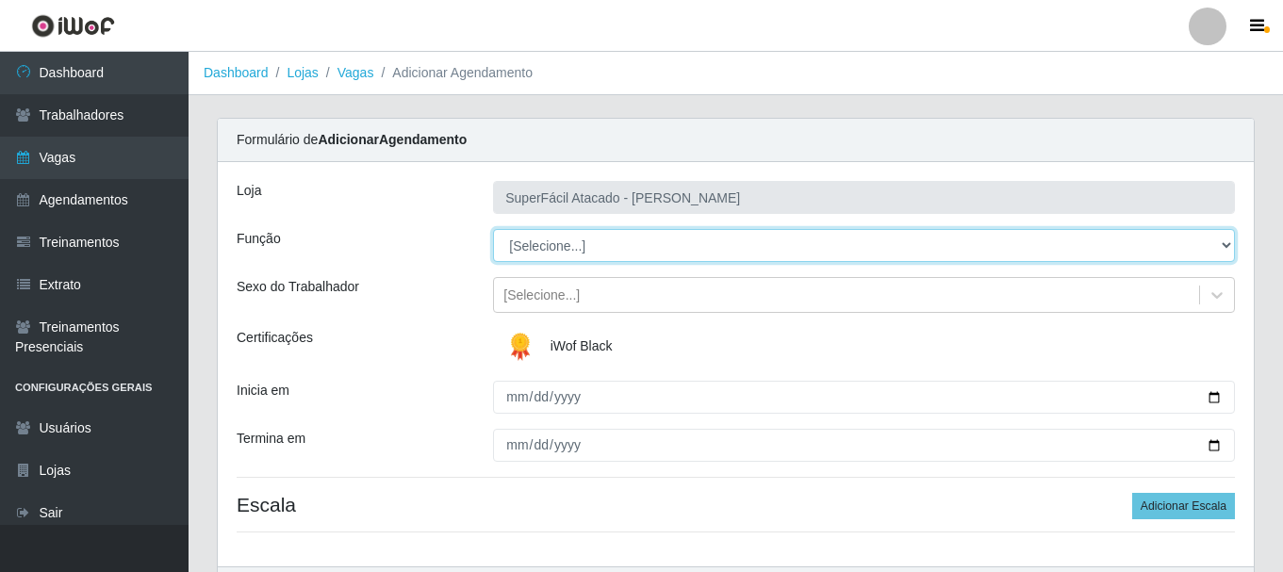
click at [1225, 244] on select "[Selecione...] Embalador Embalador + Embalador ++ Operador de Caixa Operador de…" at bounding box center [864, 245] width 742 height 33
select select "82"
click at [493, 229] on select "[Selecione...] Embalador Embalador + Embalador ++ Operador de Caixa Operador de…" at bounding box center [864, 245] width 742 height 33
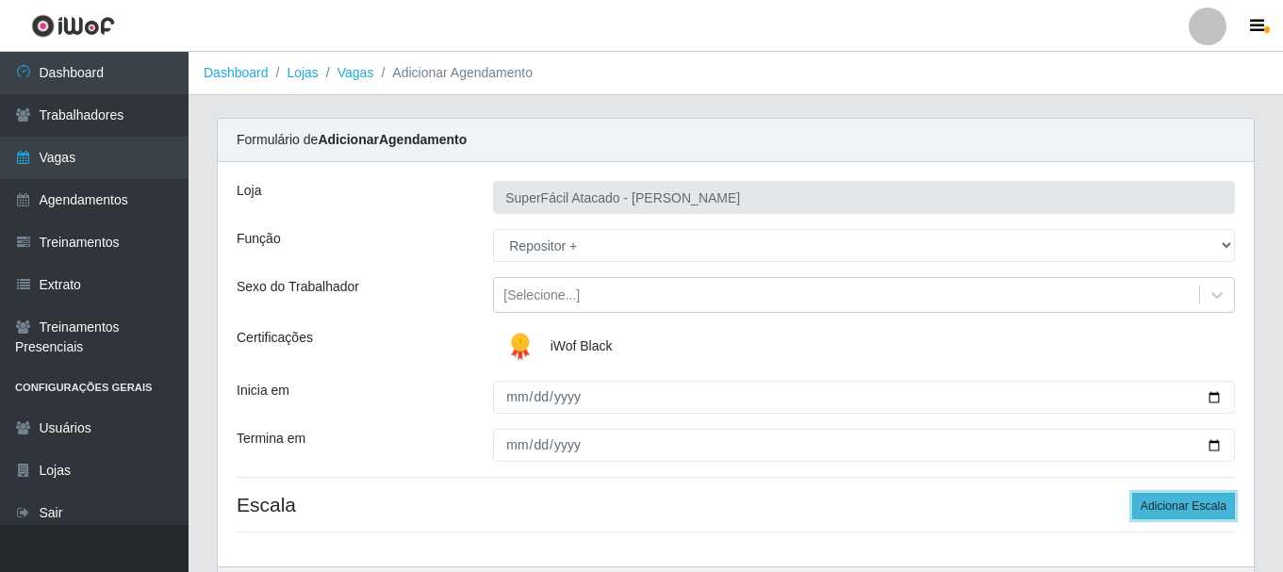
click at [1151, 498] on button "Adicionar Escala" at bounding box center [1183, 506] width 103 height 26
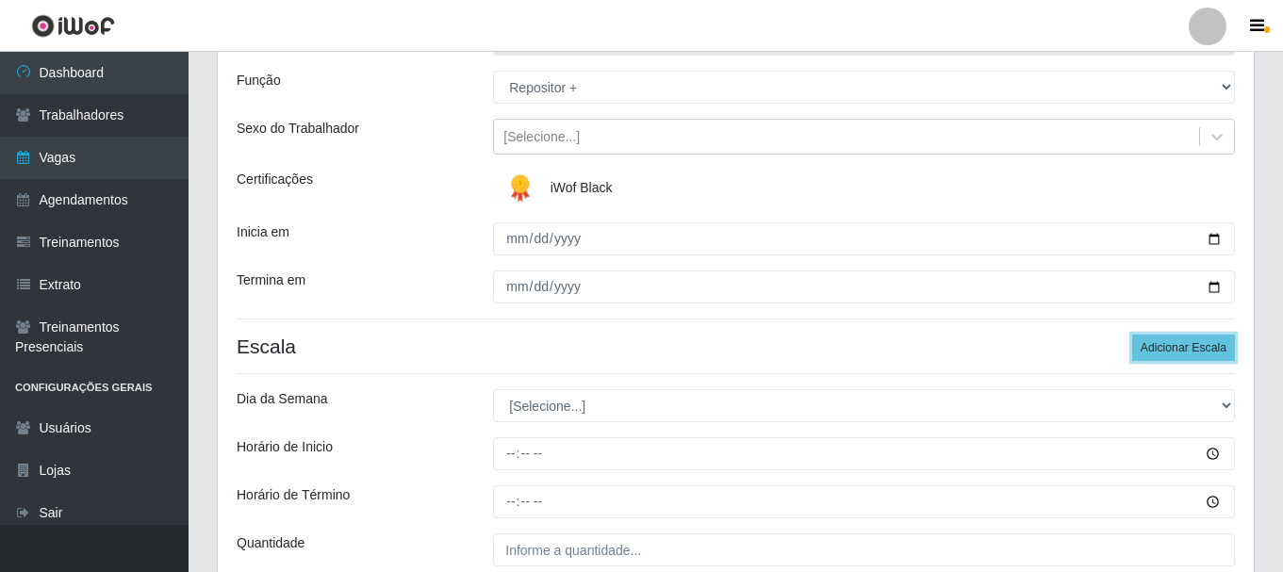
scroll to position [189, 0]
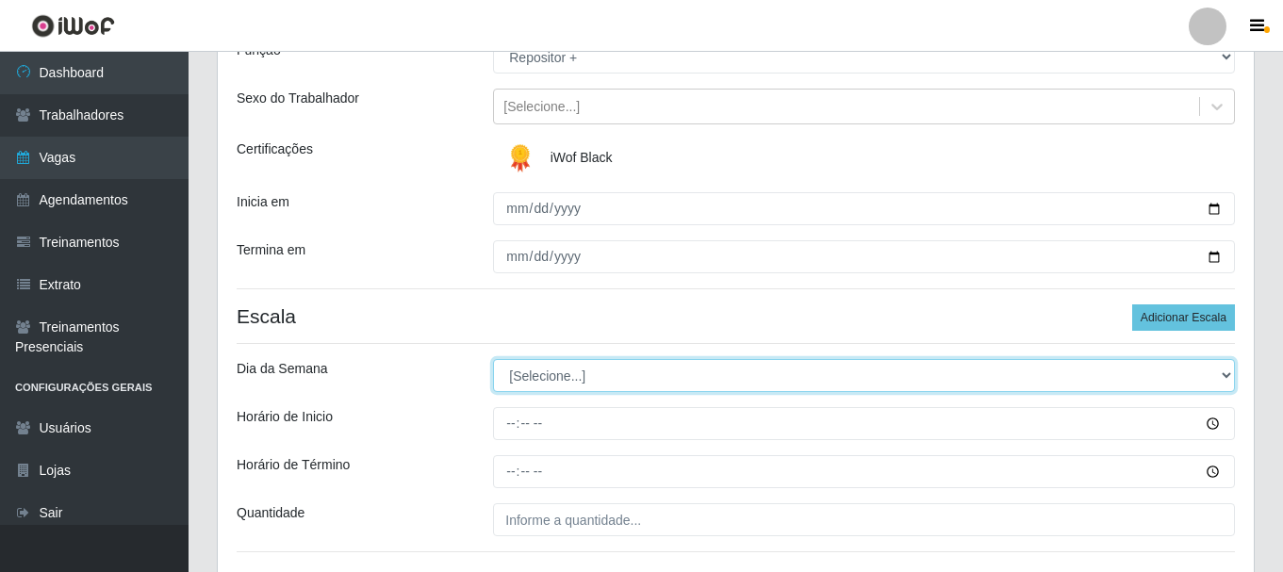
click at [1228, 376] on select "[Selecione...] Segunda Terça Quarta Quinta Sexta Sábado Domingo" at bounding box center [864, 375] width 742 height 33
select select "6"
click at [493, 359] on select "[Selecione...] Segunda Terça Quarta Quinta Sexta Sábado Domingo" at bounding box center [864, 375] width 742 height 33
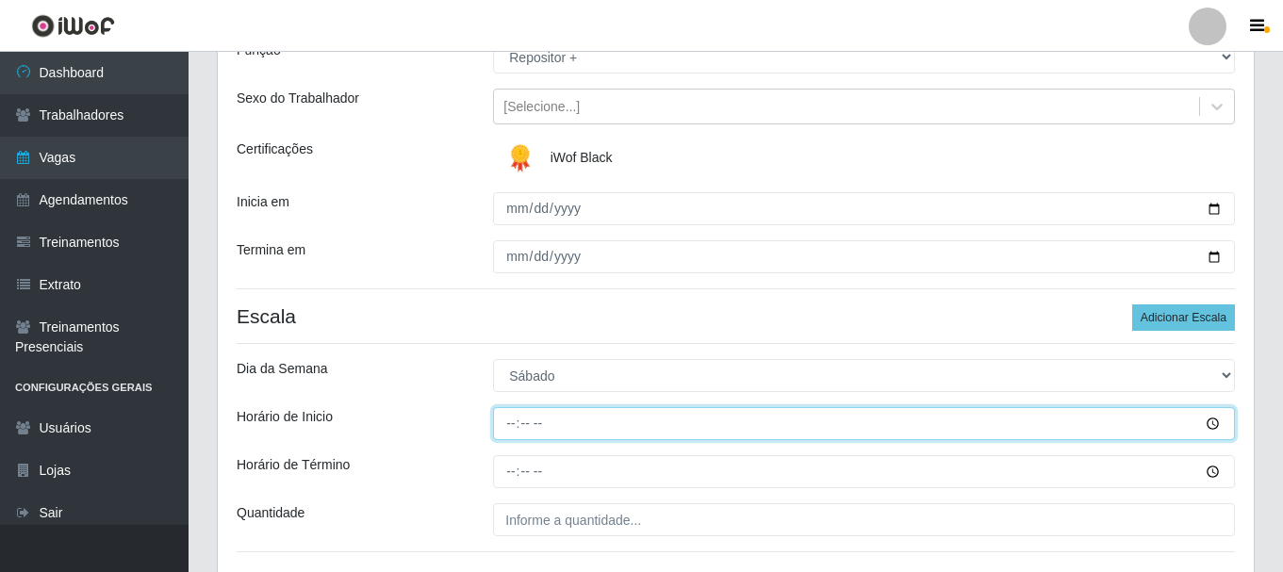
click at [1210, 421] on input "Horário de Inicio" at bounding box center [864, 423] width 742 height 33
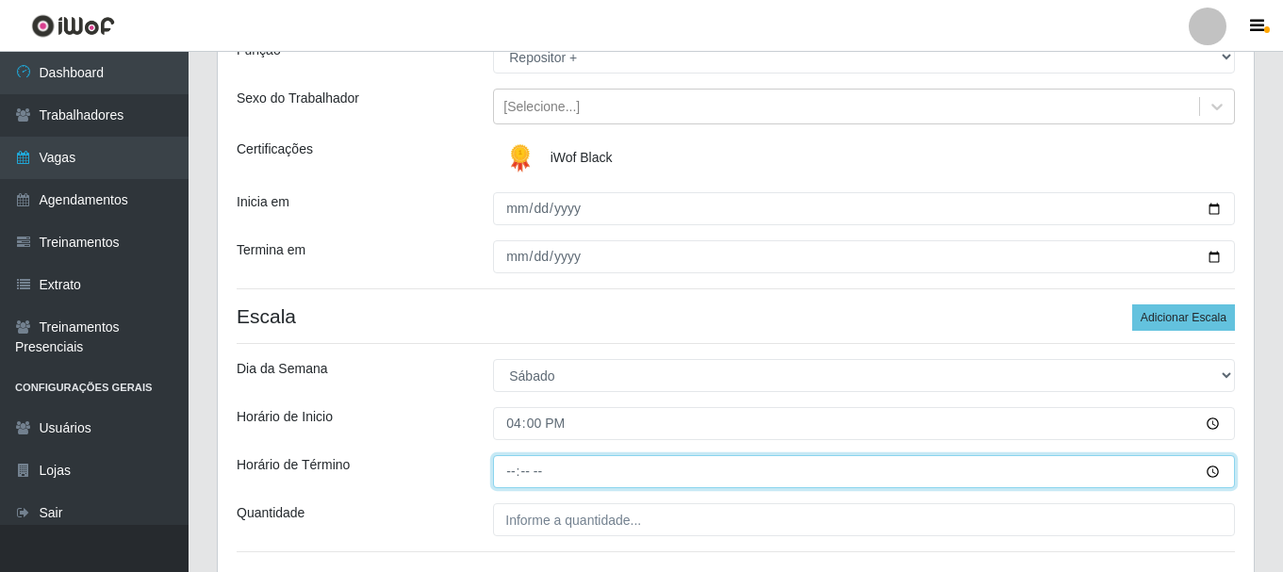
type input "16:00"
click at [551, 462] on input "Horário de Término" at bounding box center [864, 471] width 742 height 33
click at [1211, 473] on input "Horário de Término" at bounding box center [864, 471] width 742 height 33
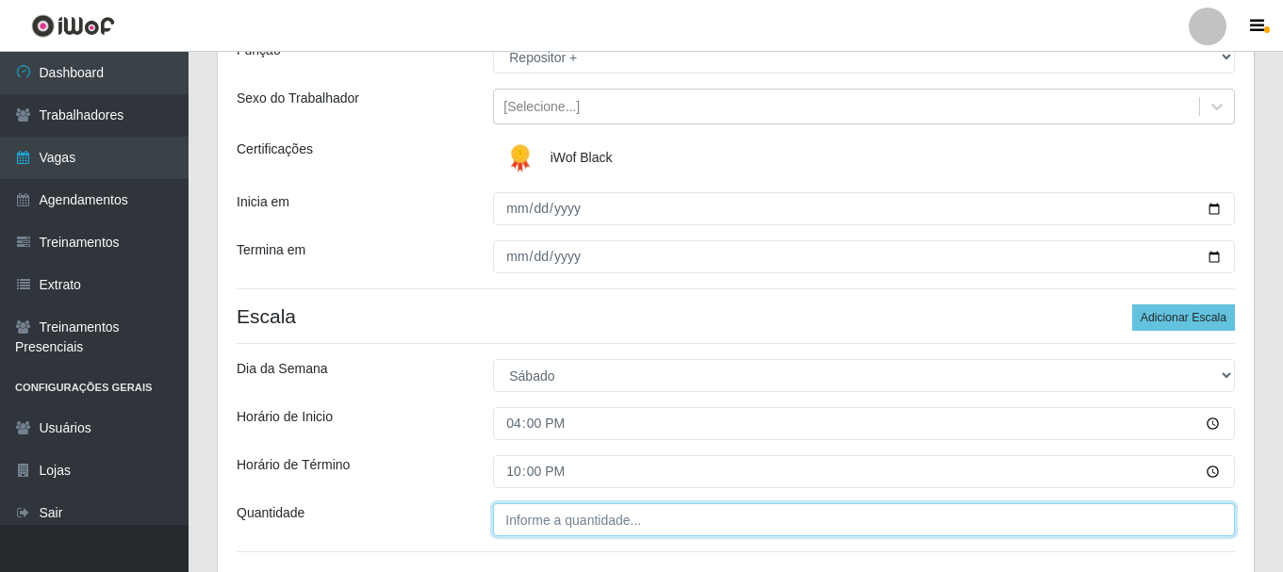
type input "22:00"
click at [590, 519] on input "___" at bounding box center [864, 520] width 742 height 33
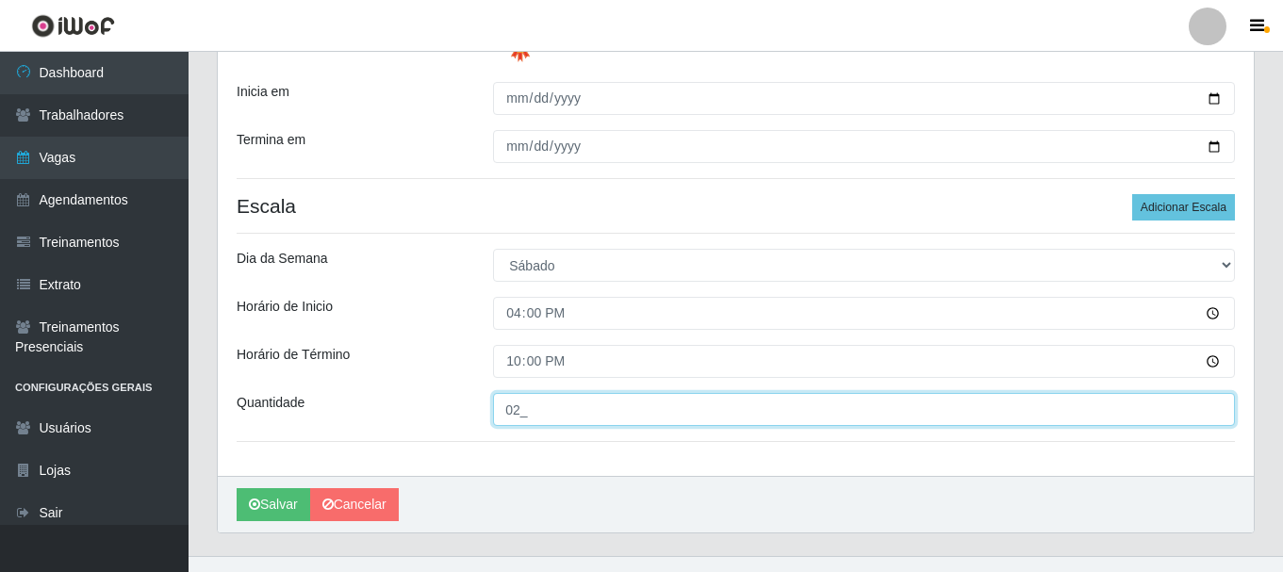
scroll to position [330, 0]
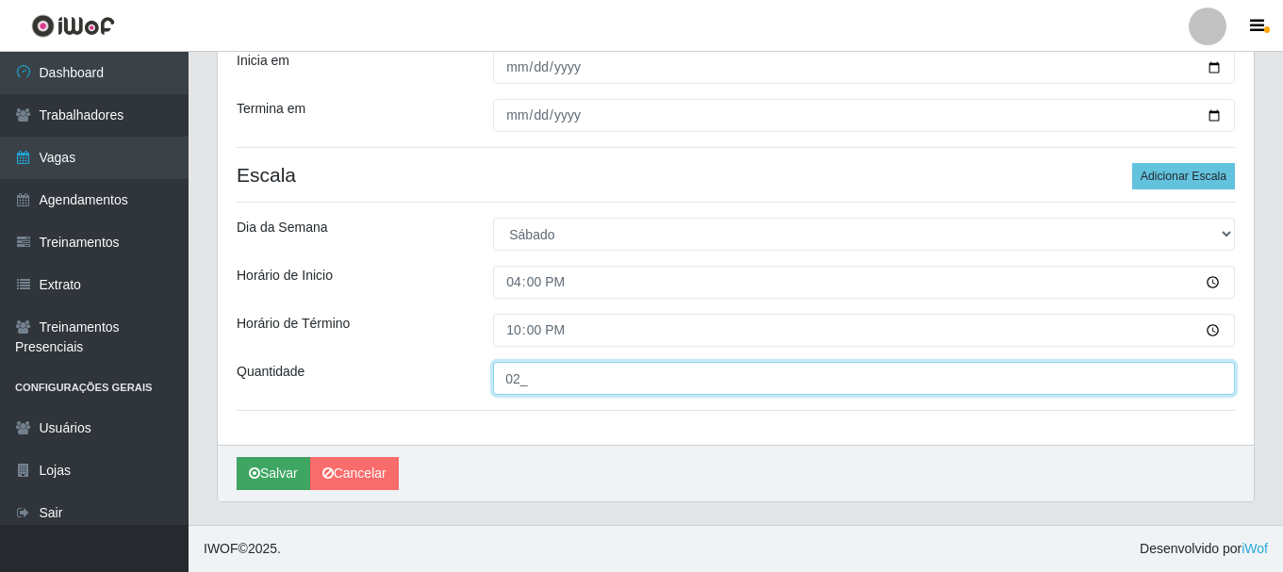
type input "02_"
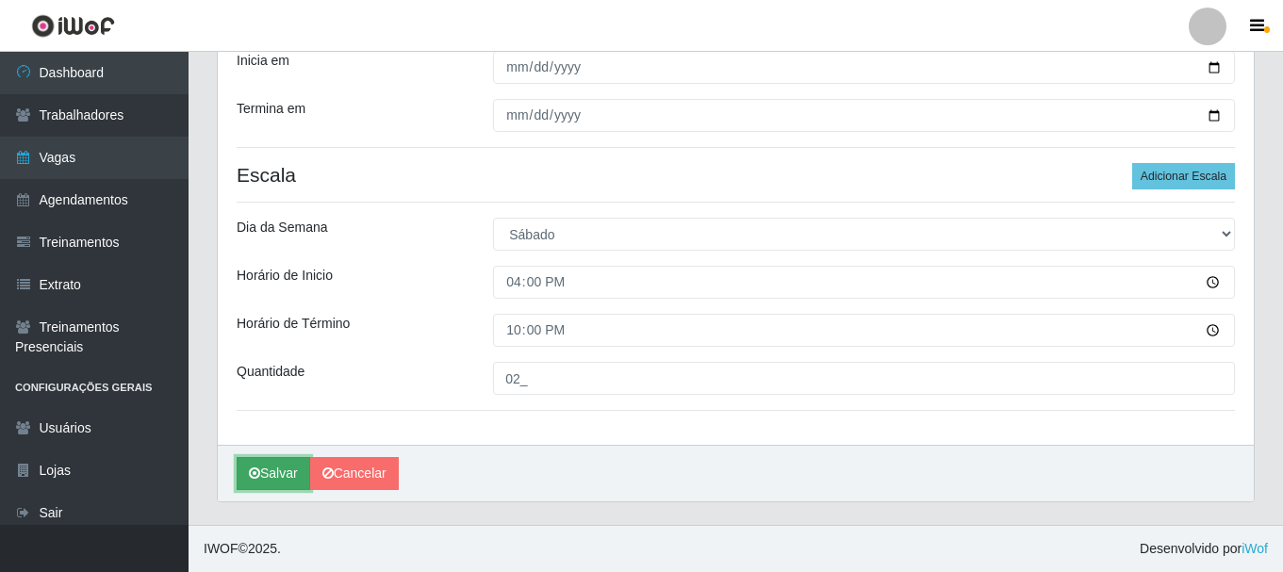
click at [273, 471] on button "Salvar" at bounding box center [274, 473] width 74 height 33
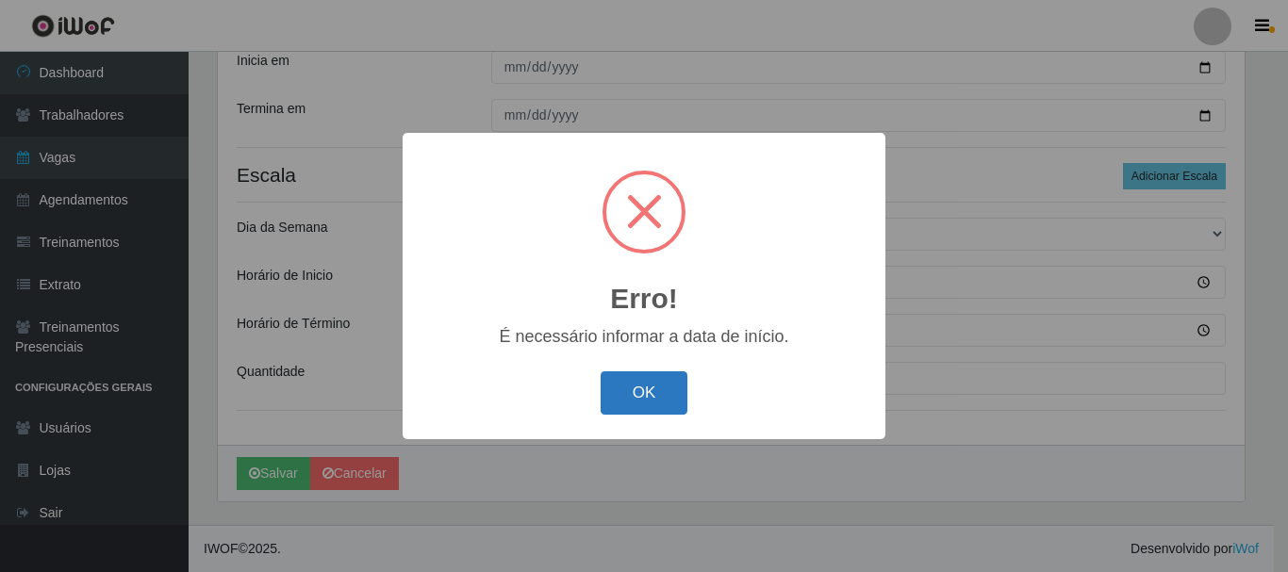
click at [634, 401] on button "OK" at bounding box center [645, 394] width 88 height 44
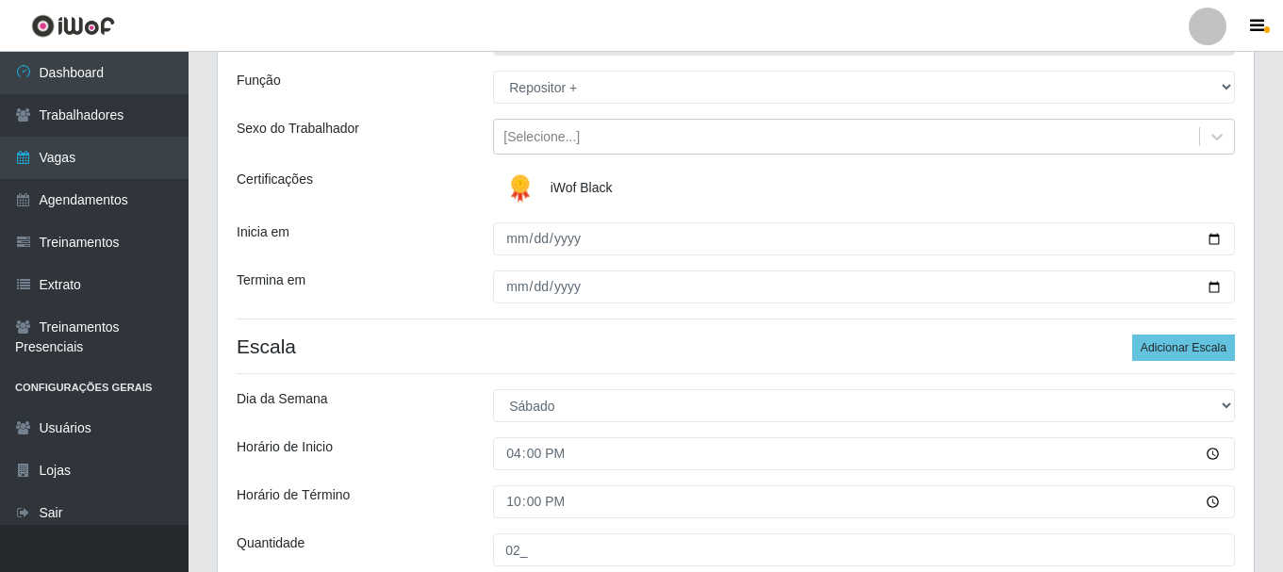
scroll to position [141, 0]
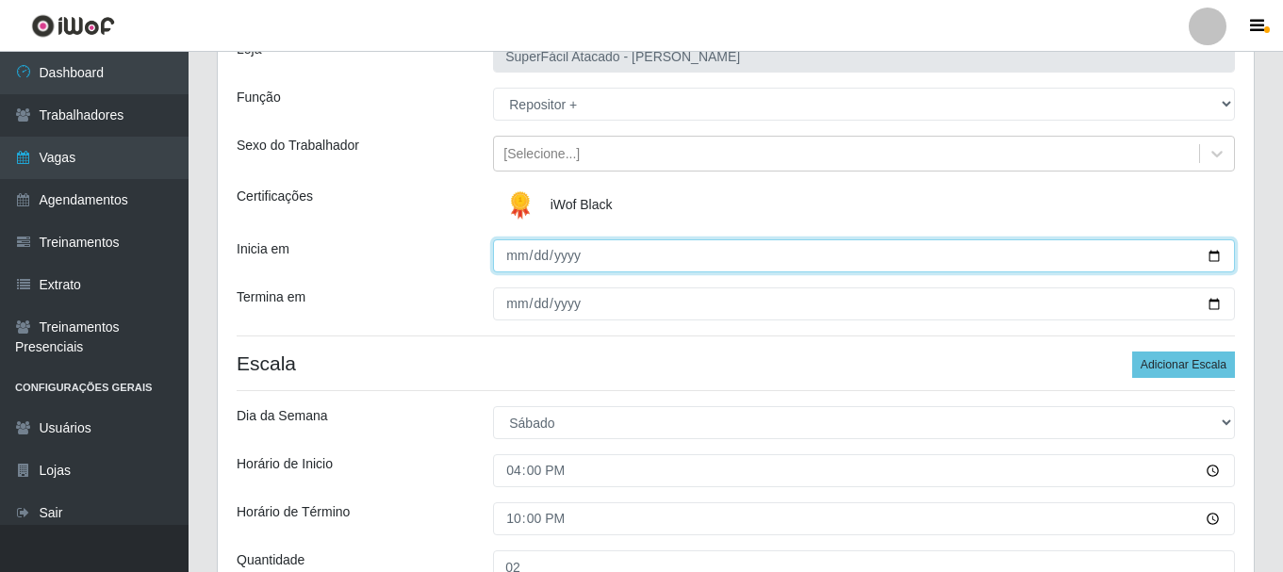
click at [1219, 251] on input "Inicia em" at bounding box center [864, 256] width 742 height 33
type input "[DATE]"
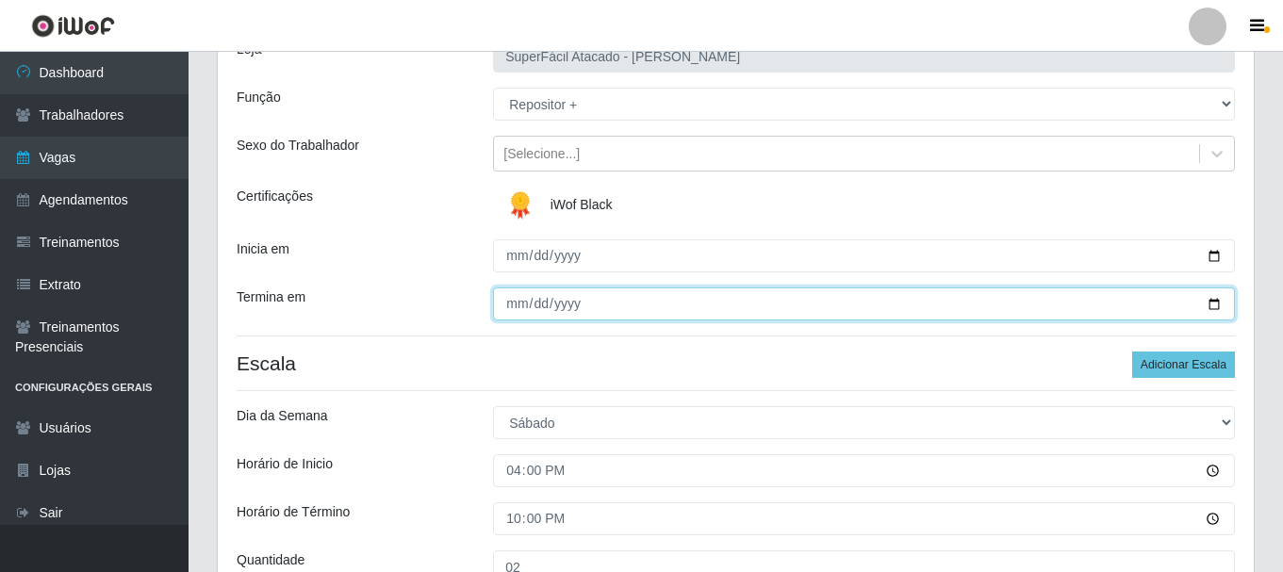
drag, startPoint x: 1218, startPoint y: 305, endPoint x: 1084, endPoint y: 305, distance: 133.9
click at [1217, 305] on input "Termina em" at bounding box center [864, 304] width 742 height 33
type input "[DATE]"
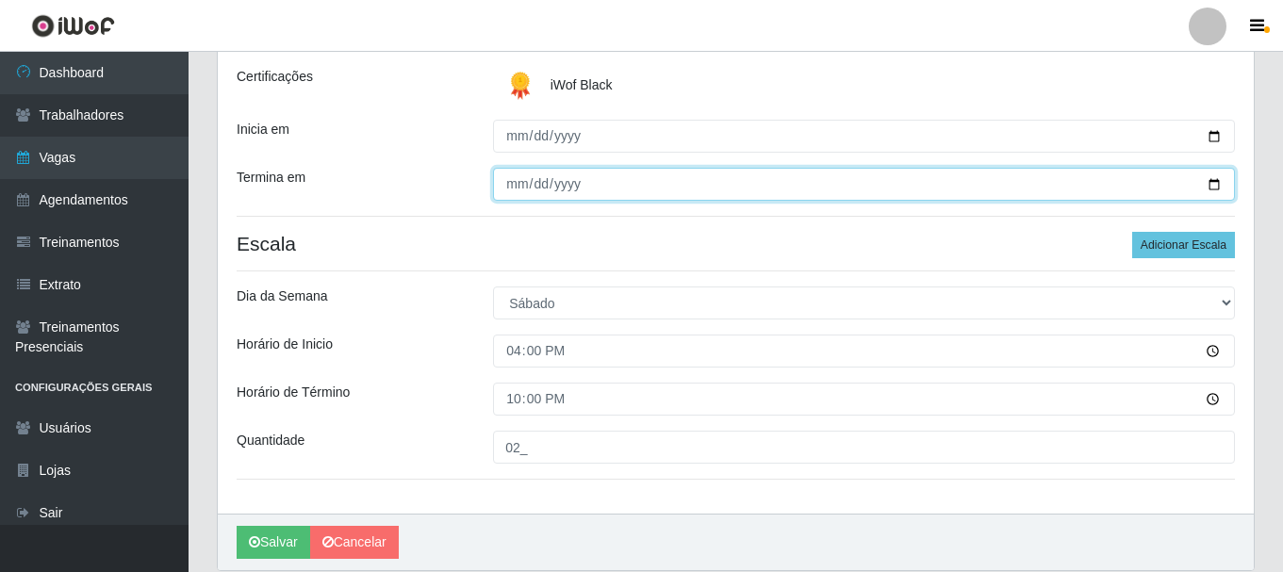
scroll to position [330, 0]
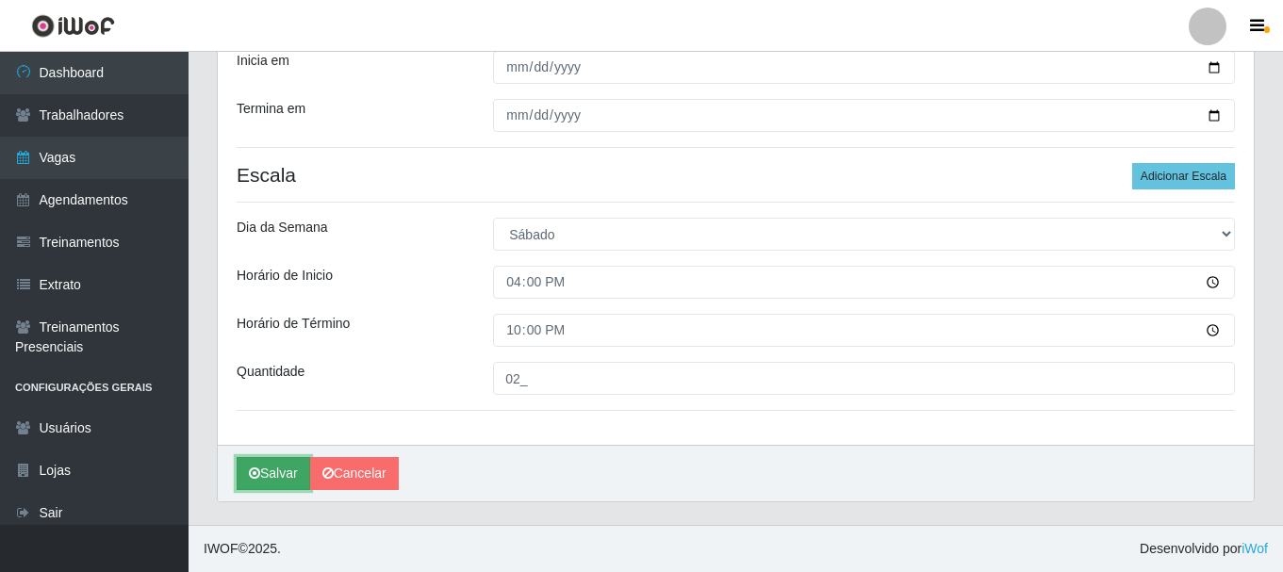
click at [273, 472] on button "Salvar" at bounding box center [274, 473] width 74 height 33
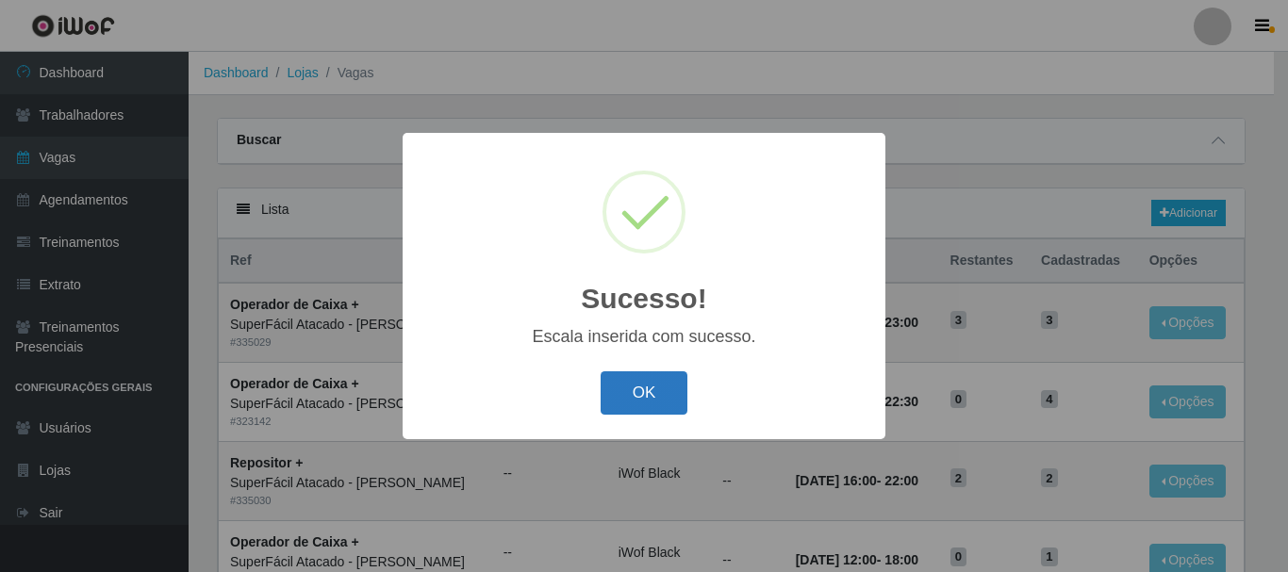
click at [628, 386] on button "OK" at bounding box center [645, 394] width 88 height 44
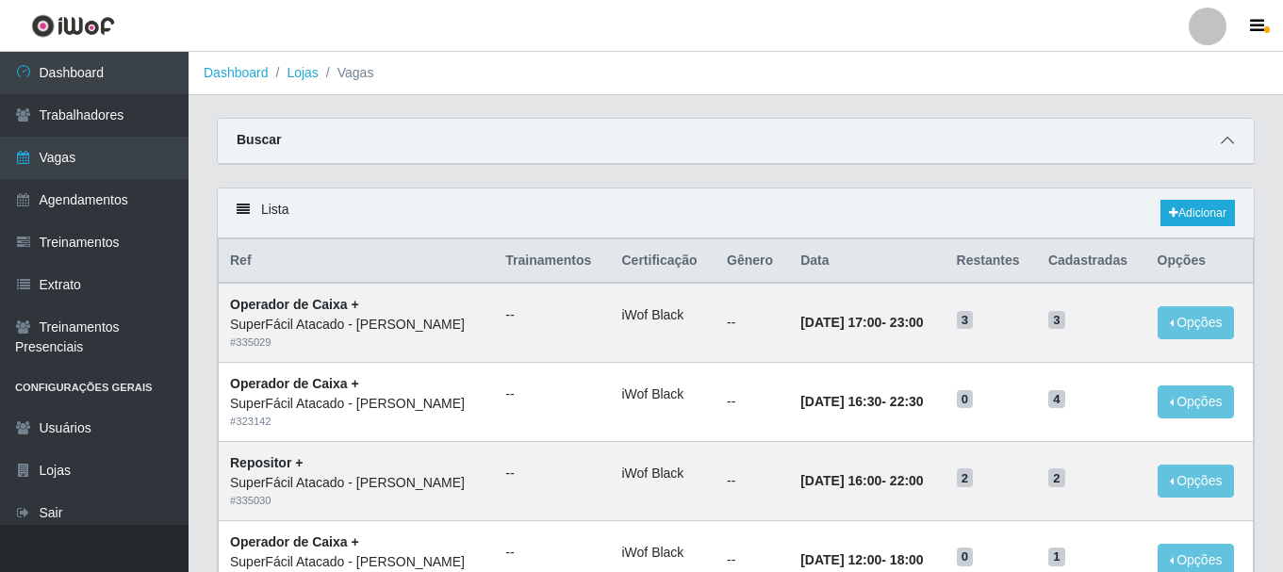
click at [1233, 137] on icon at bounding box center [1227, 140] width 13 height 13
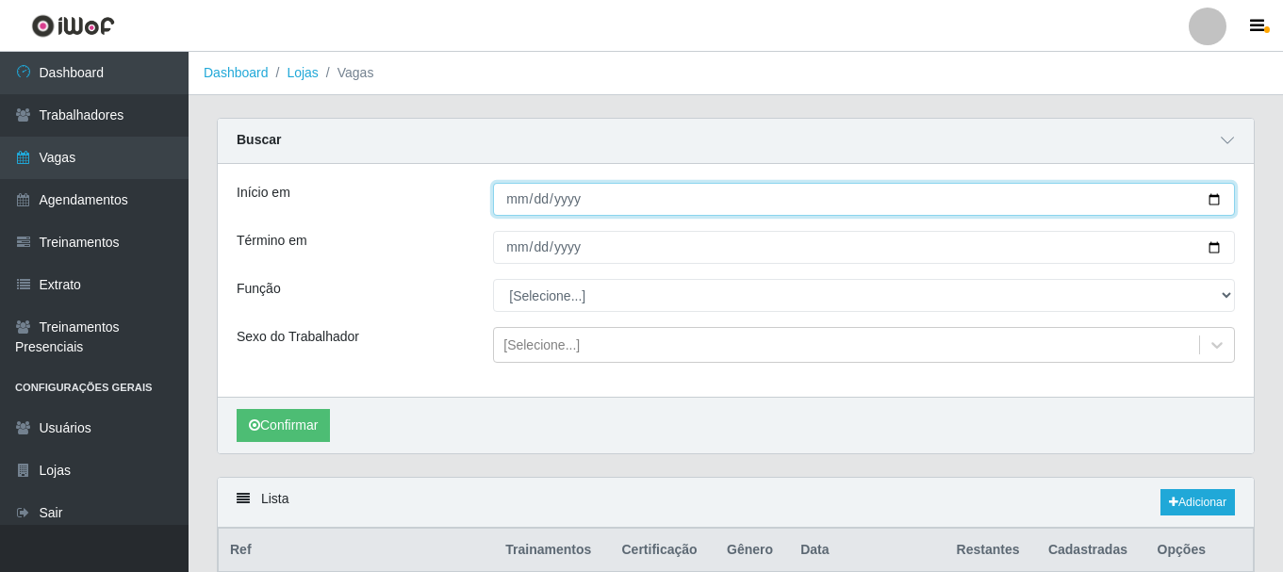
click at [1213, 200] on input "[DATE]" at bounding box center [864, 199] width 742 height 33
type input "[DATE]"
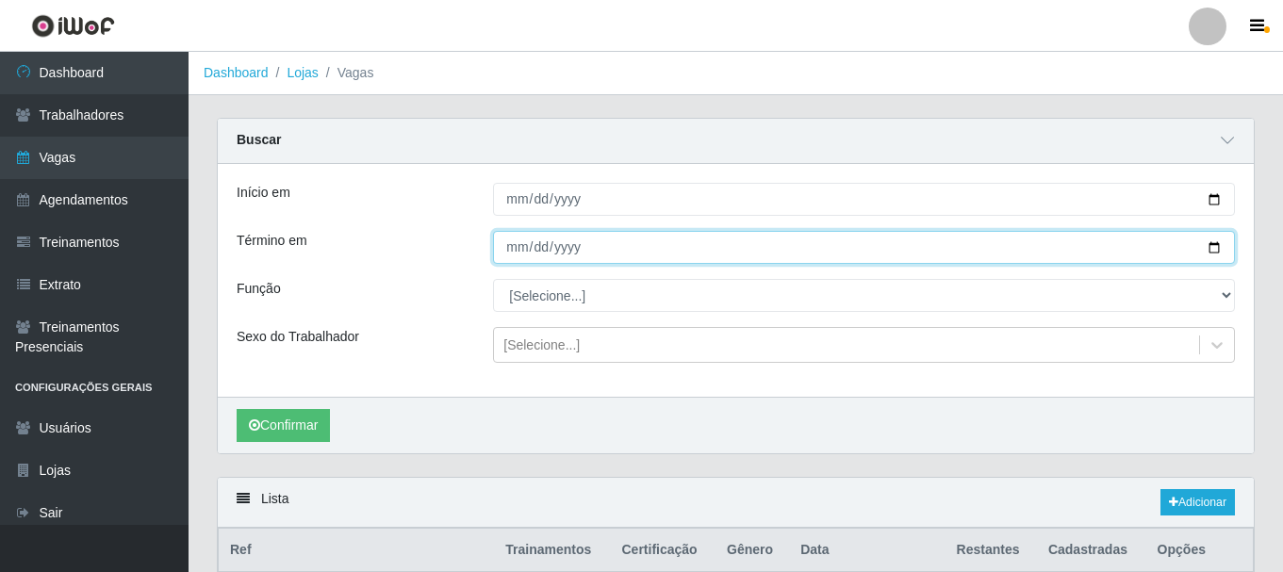
click at [1219, 248] on input "[DATE]" at bounding box center [864, 247] width 742 height 33
type input "[DATE]"
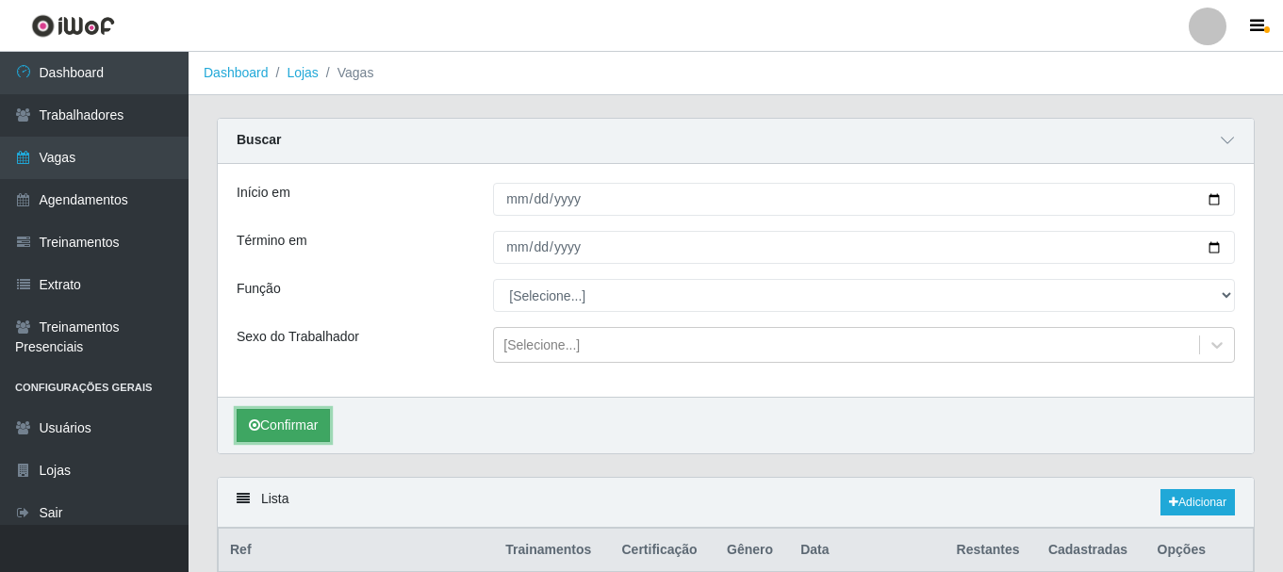
click at [289, 427] on button "Confirmar" at bounding box center [283, 425] width 93 height 33
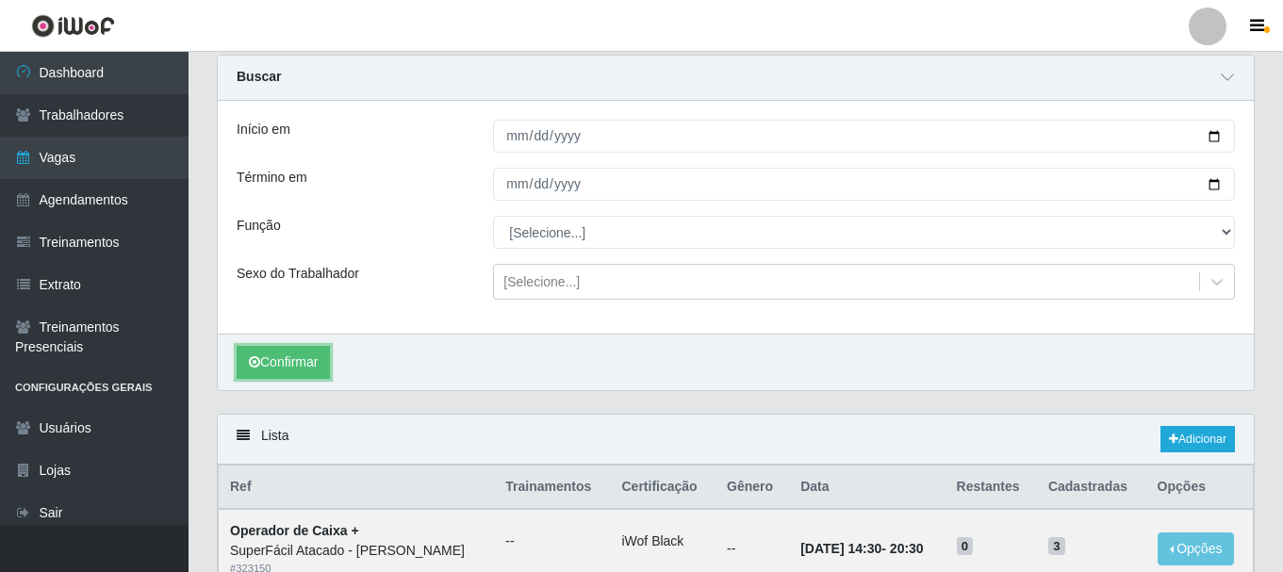
scroll to position [54, 0]
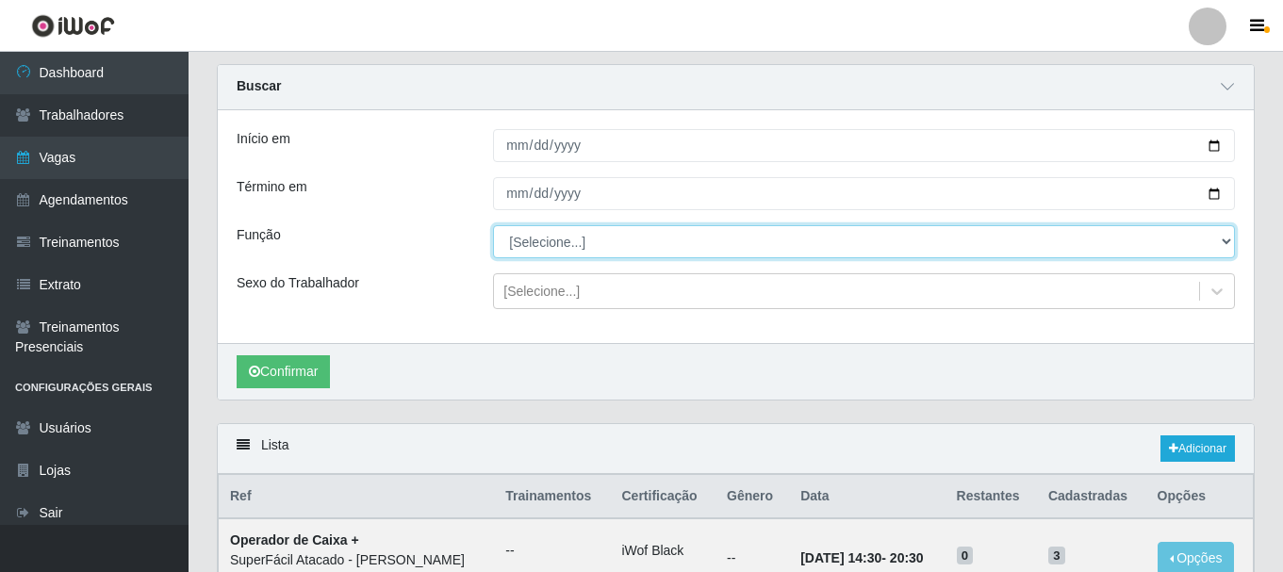
click at [1224, 243] on select "[Selecione...] Embalador Embalador + Embalador ++ Operador de Caixa Operador de…" at bounding box center [864, 241] width 742 height 33
click at [1221, 237] on select "[Selecione...] Embalador Embalador + Embalador ++ Operador de Caixa Operador de…" at bounding box center [864, 241] width 742 height 33
select select "72"
click at [493, 226] on select "[Selecione...] Embalador Embalador + Embalador ++ Operador de Caixa Operador de…" at bounding box center [864, 241] width 742 height 33
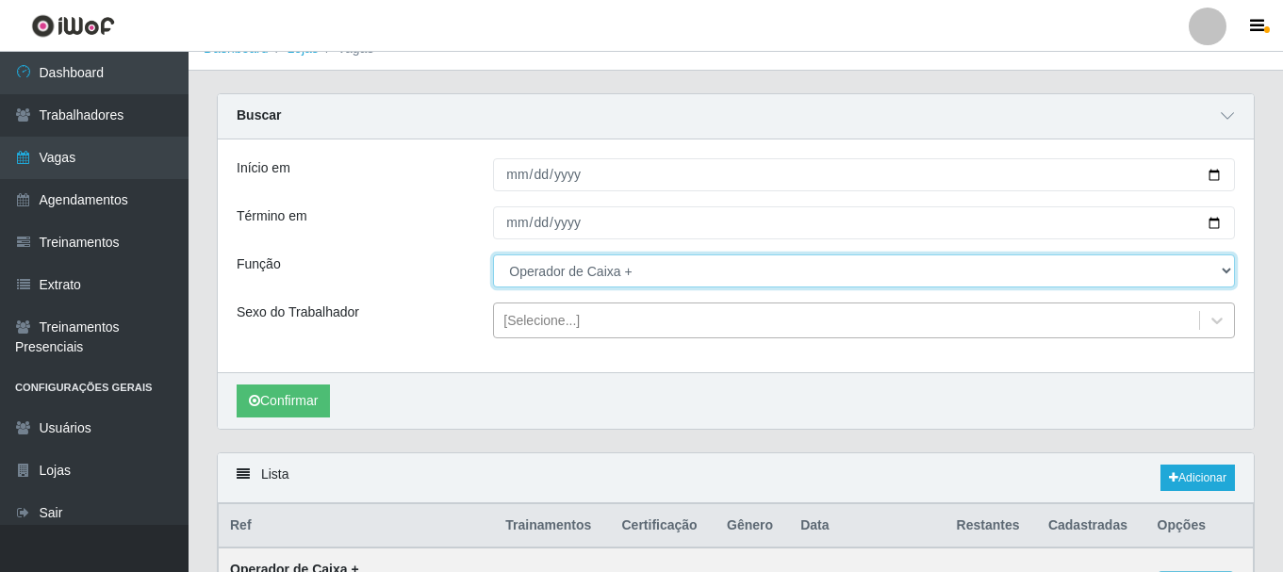
scroll to position [0, 0]
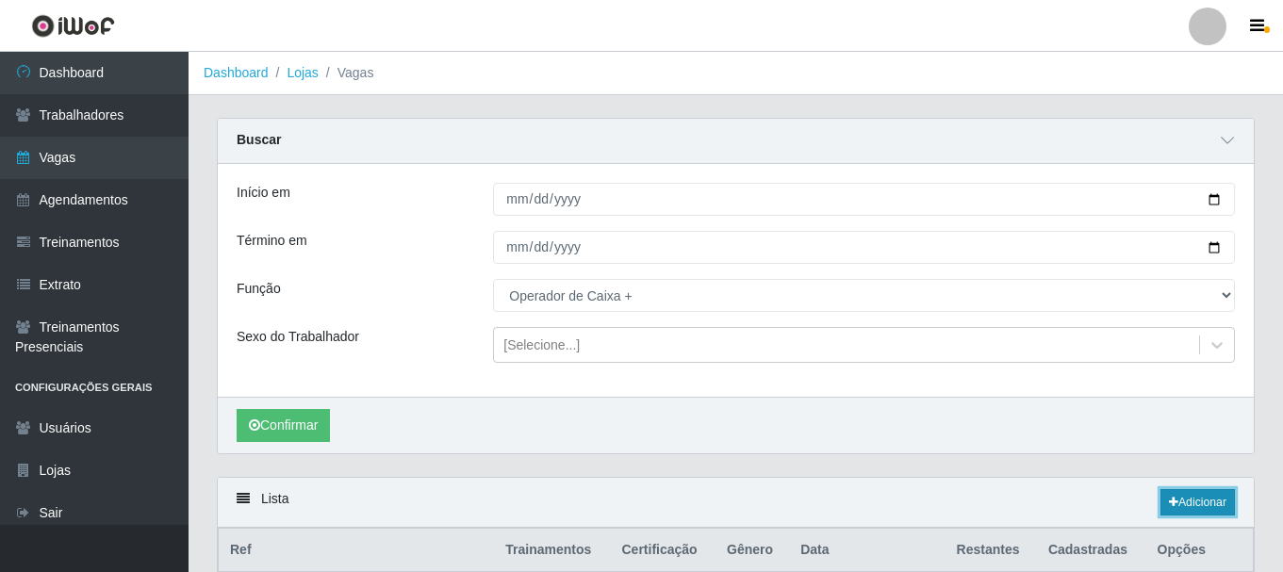
click at [1172, 501] on icon at bounding box center [1173, 502] width 9 height 11
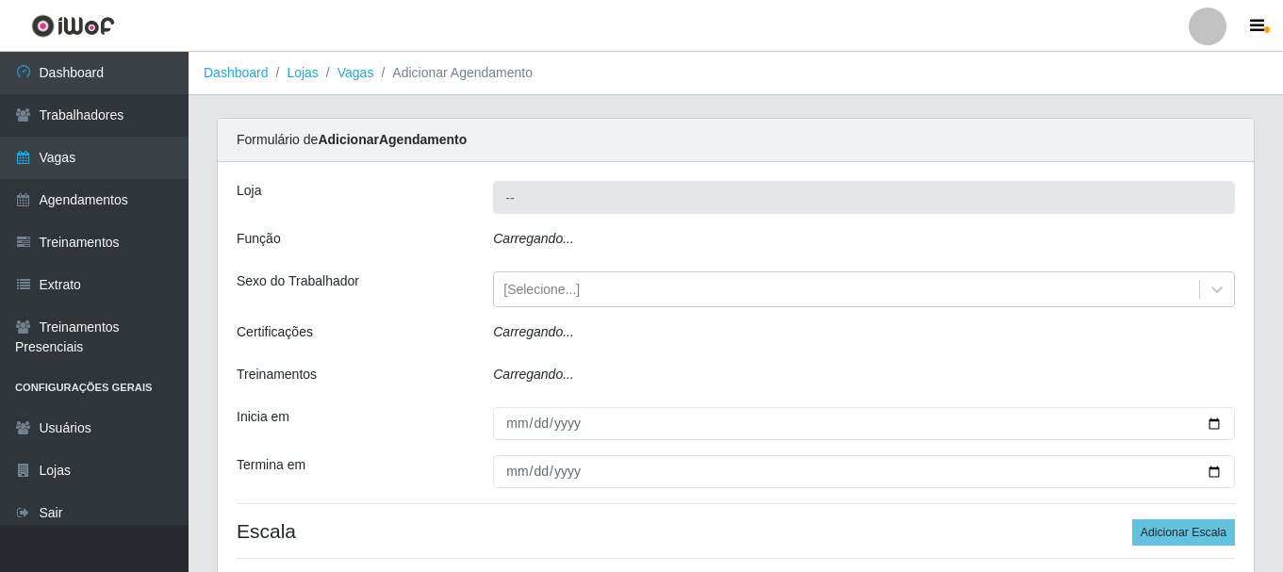
type input "SuperFácil Atacado - [PERSON_NAME]"
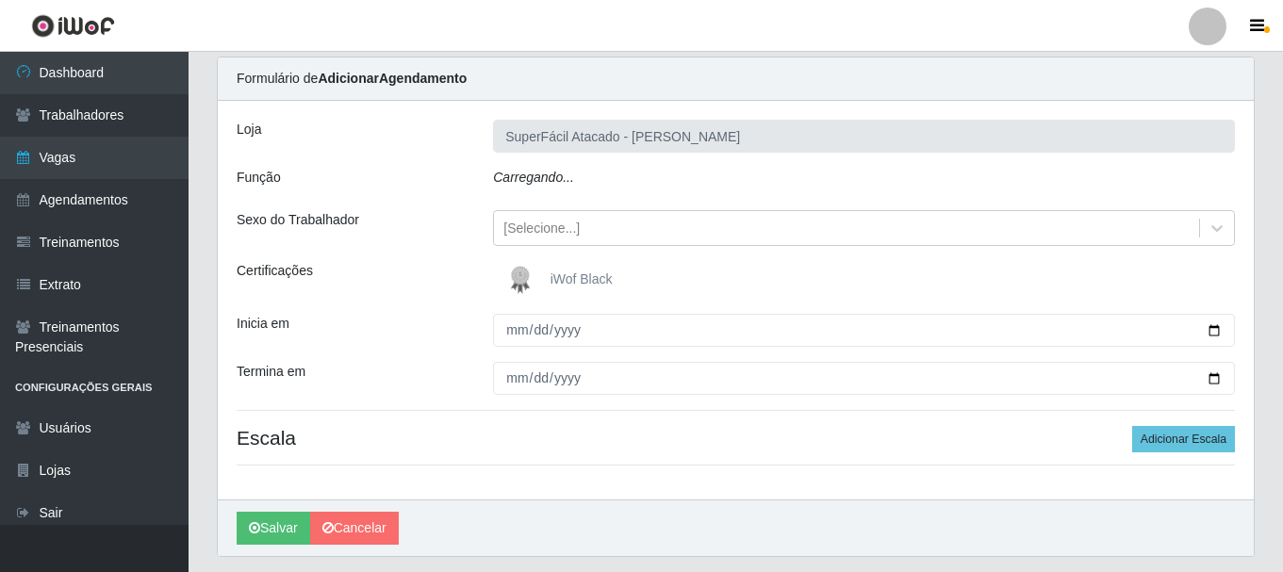
scroll to position [94, 0]
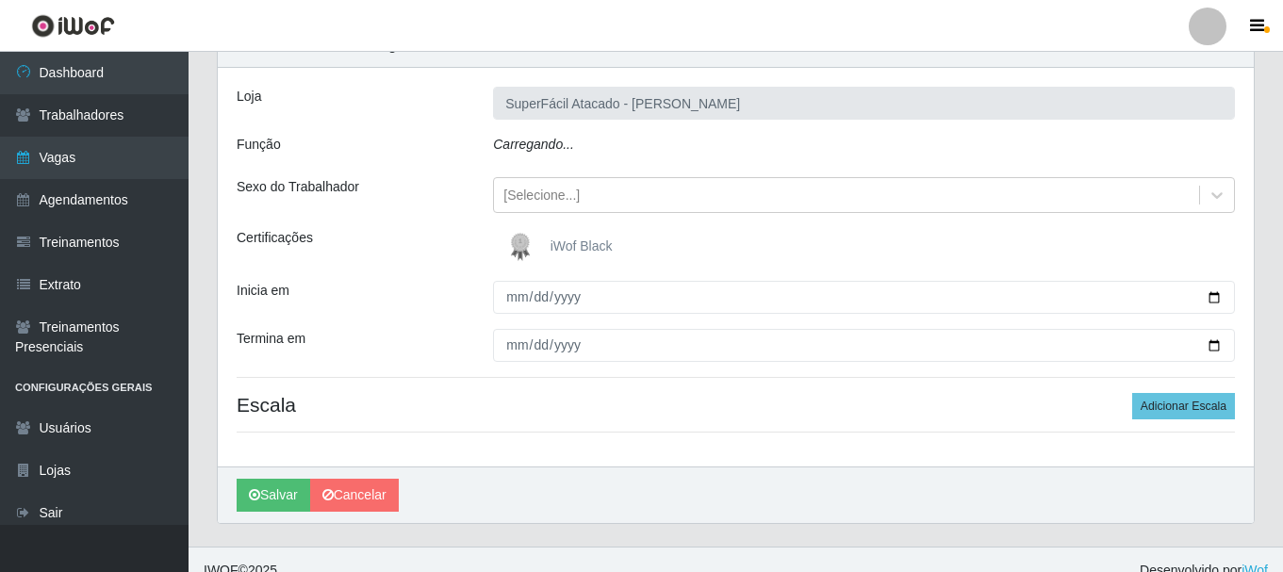
click at [570, 250] on span "iWof Black" at bounding box center [582, 246] width 62 height 15
click at [0, 0] on input "iWof Black" at bounding box center [0, 0] width 0 height 0
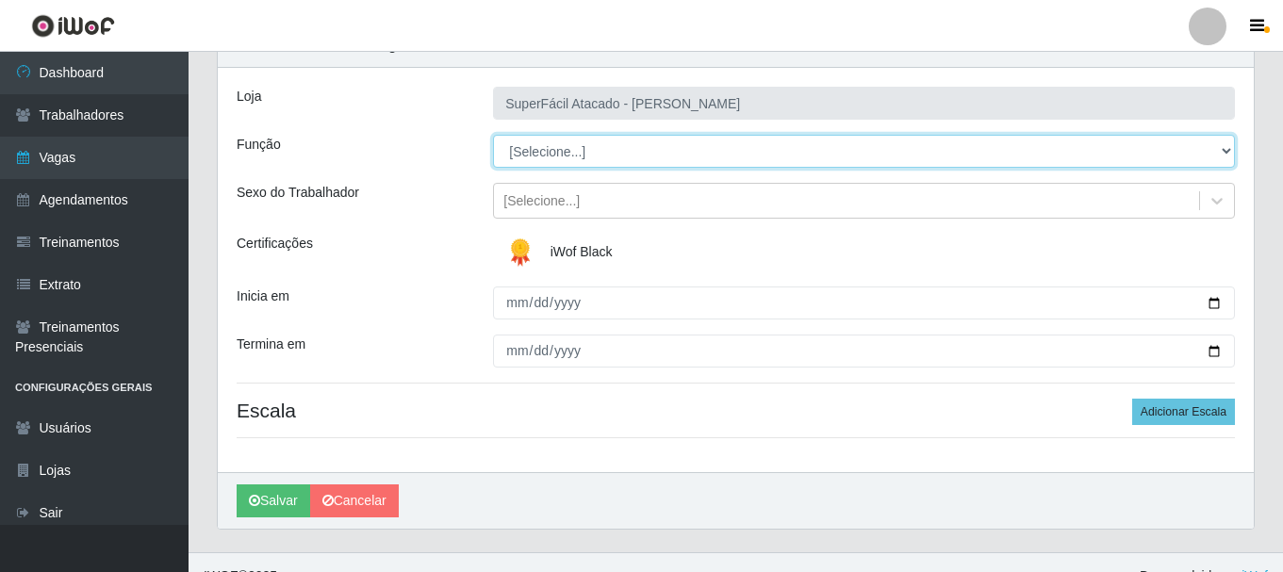
click at [1228, 148] on select "[Selecione...] Embalador Embalador + Embalador ++ Operador de Caixa Operador de…" at bounding box center [864, 151] width 742 height 33
select select "72"
click at [493, 135] on select "[Selecione...] Embalador Embalador + Embalador ++ Operador de Caixa Operador de…" at bounding box center [864, 151] width 742 height 33
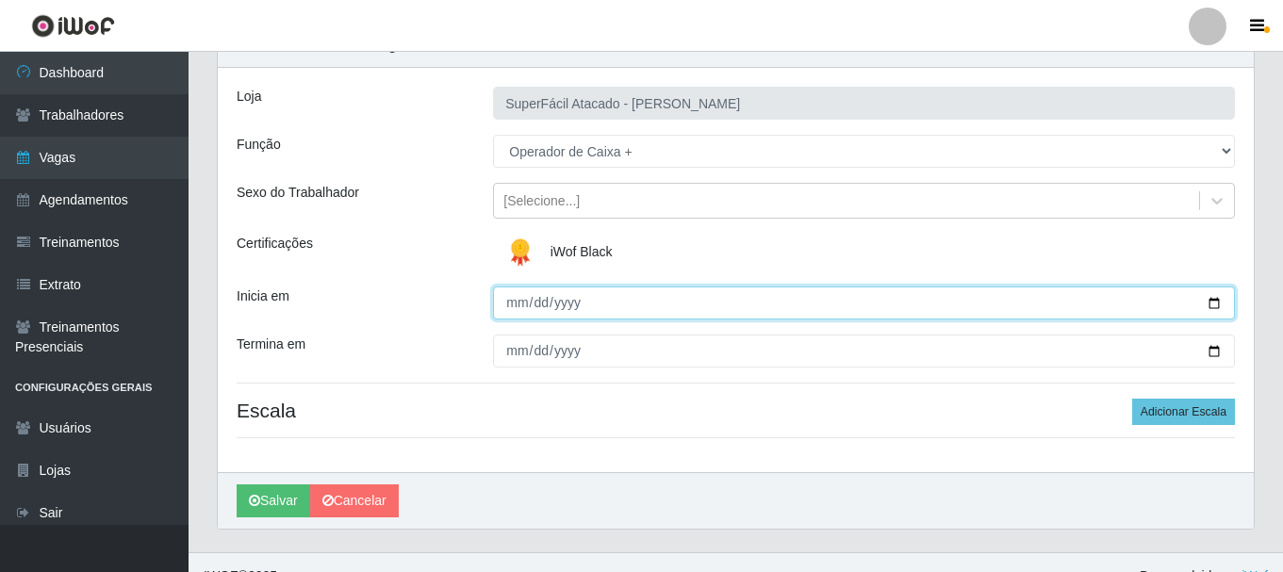
click at [1207, 299] on input "Inicia em" at bounding box center [864, 303] width 742 height 33
type input "[DATE]"
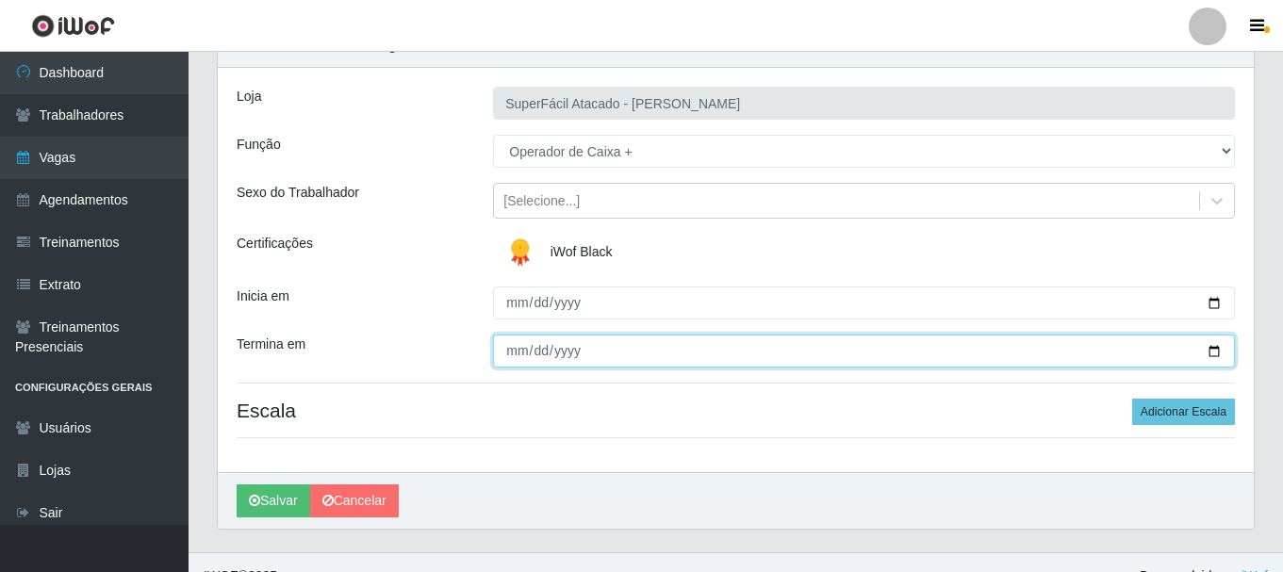
click at [1211, 354] on input "Termina em" at bounding box center [864, 351] width 742 height 33
type input "[DATE]"
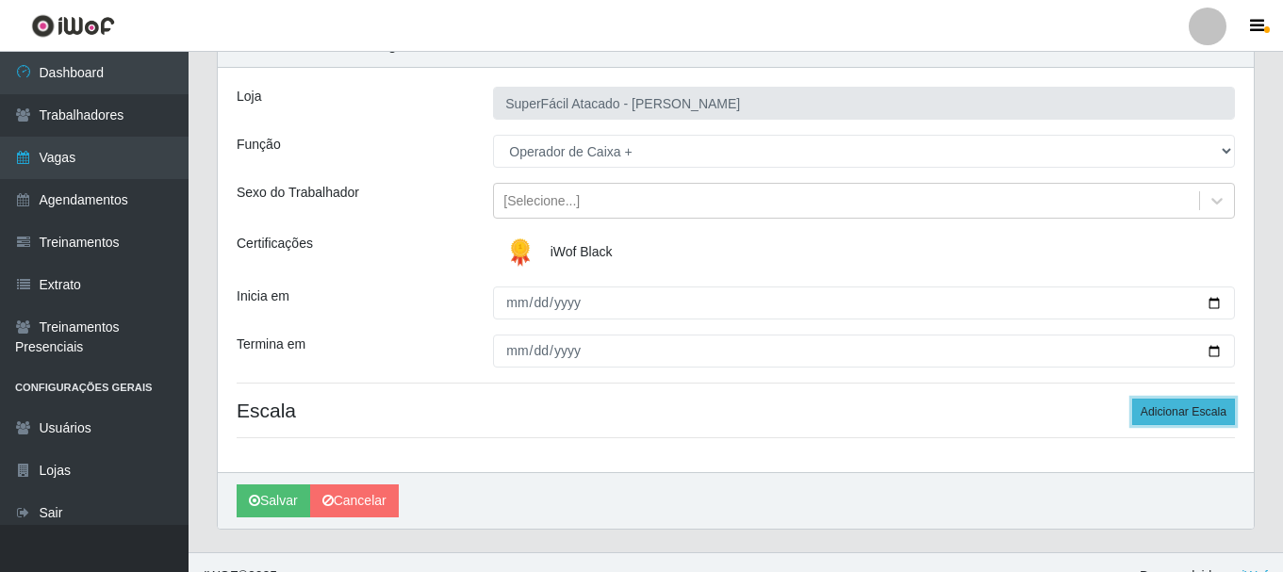
click at [1153, 404] on button "Adicionar Escala" at bounding box center [1183, 412] width 103 height 26
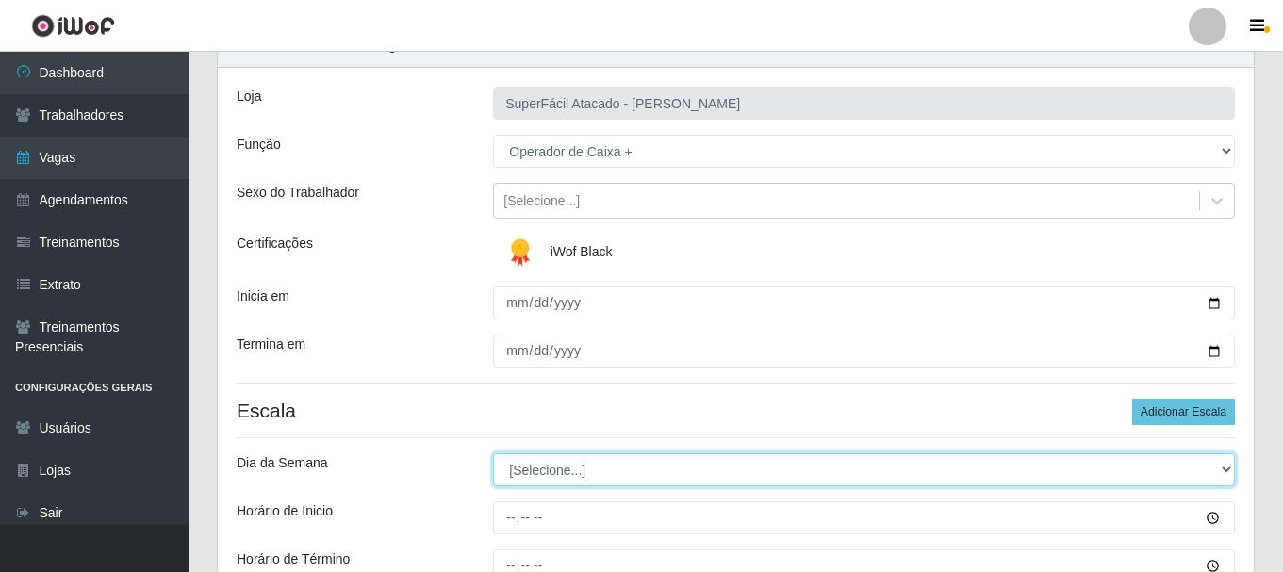
click at [1233, 468] on select "[Selecione...] Segunda Terça Quarta Quinta Sexta Sábado Domingo" at bounding box center [864, 470] width 742 height 33
select select "0"
click at [493, 454] on select "[Selecione...] Segunda Terça Quarta Quinta Sexta Sábado Domingo" at bounding box center [864, 470] width 742 height 33
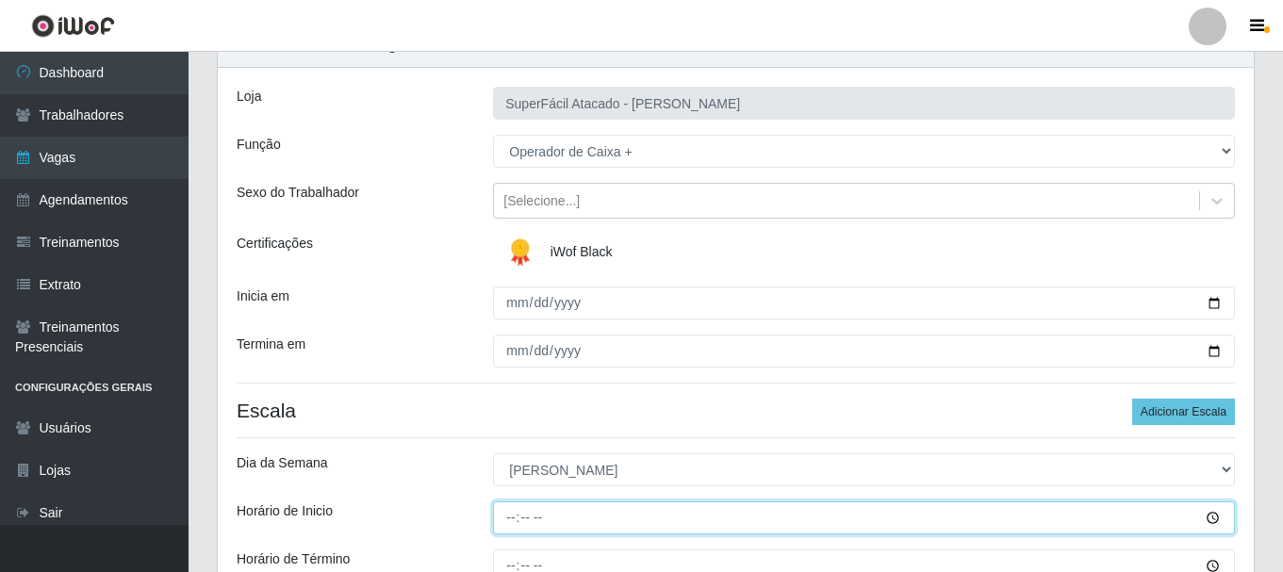
click at [1215, 519] on input "Horário de Inicio" at bounding box center [864, 518] width 742 height 33
type input "07:00"
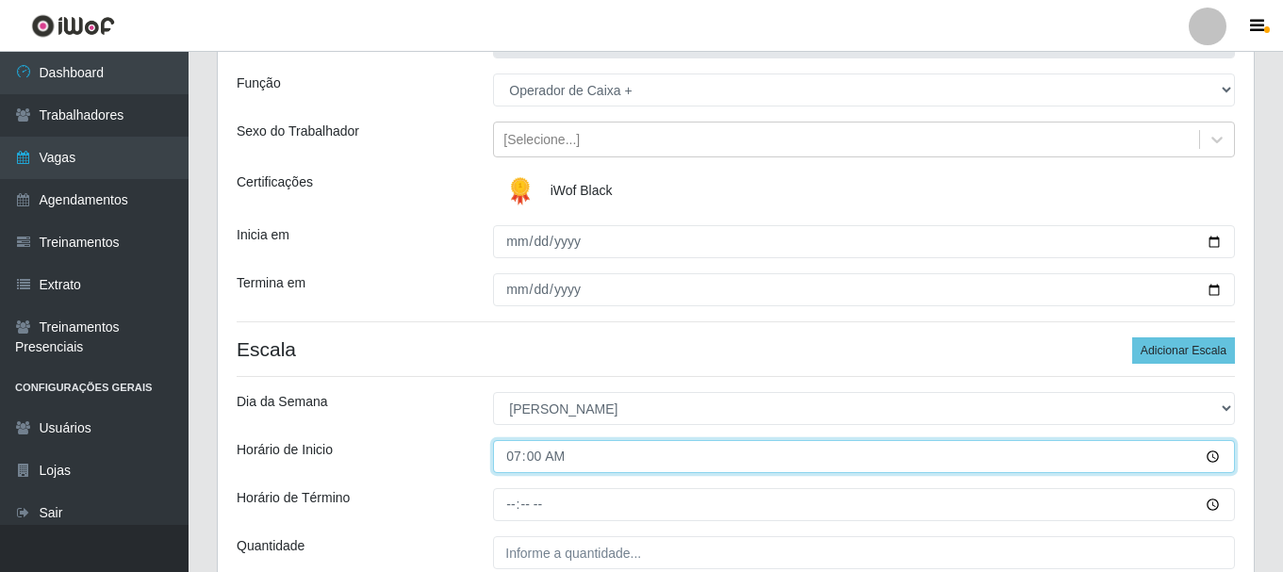
scroll to position [189, 0]
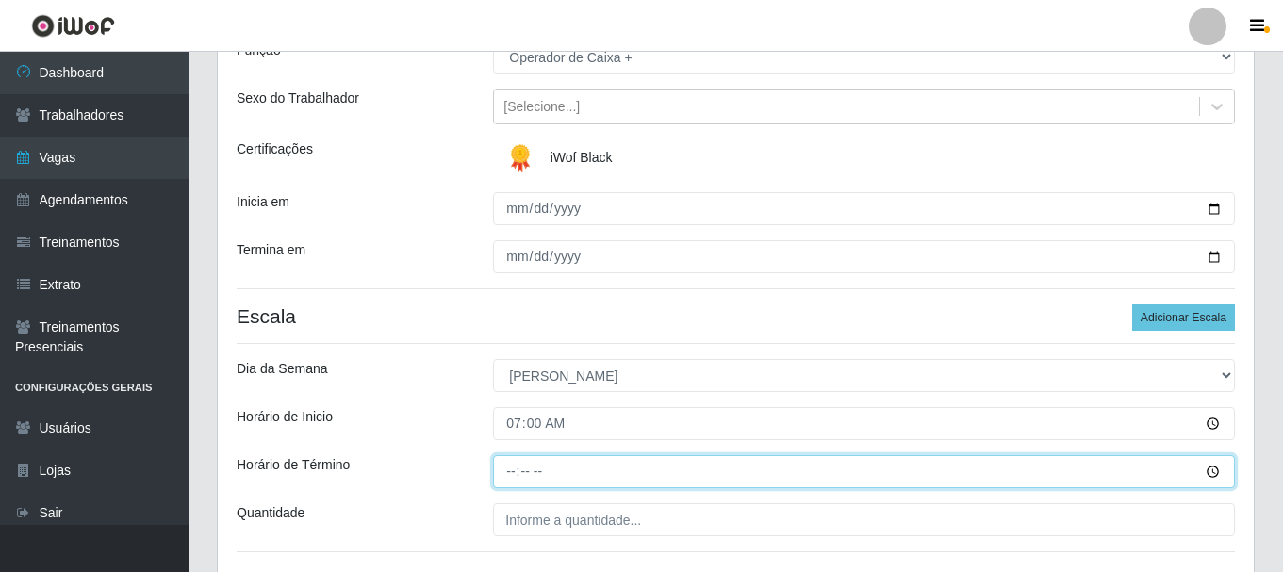
click at [1213, 469] on input "Horário de Término" at bounding box center [864, 471] width 742 height 33
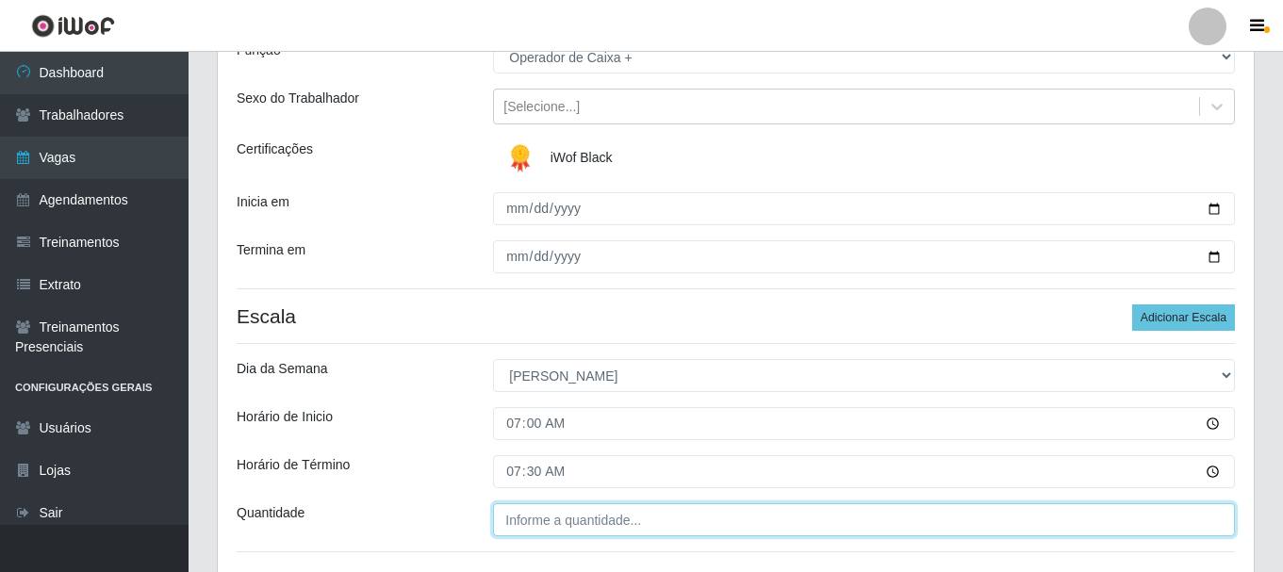
type input "07:30"
type input "___"
click at [621, 532] on input "___" at bounding box center [864, 520] width 742 height 33
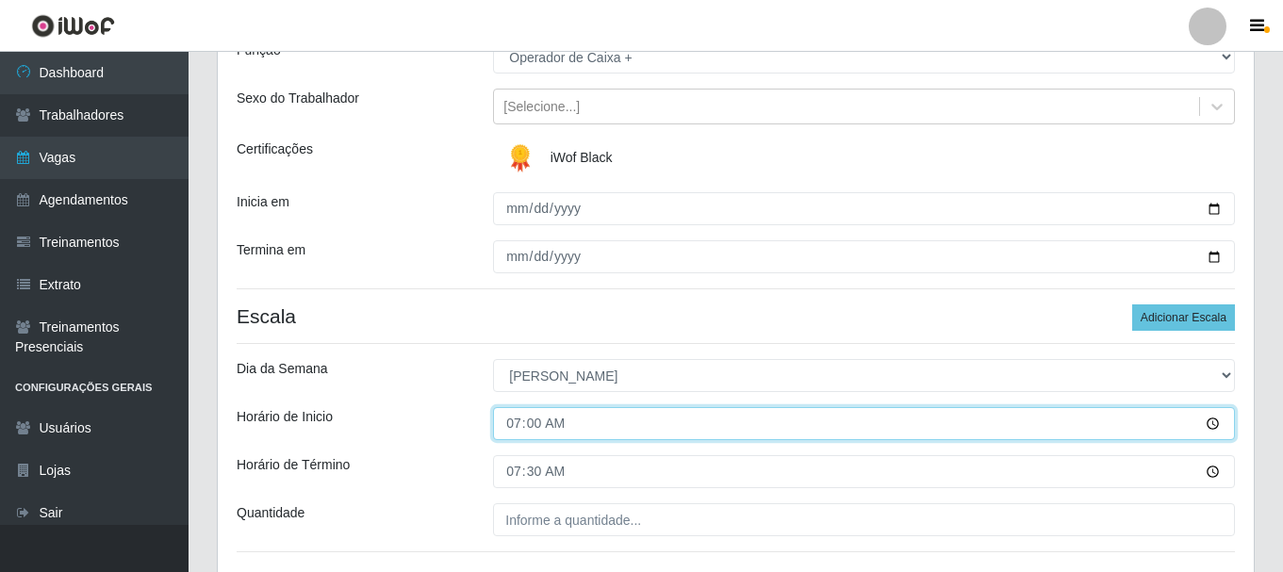
click at [1213, 425] on input "07:00" at bounding box center [864, 423] width 742 height 33
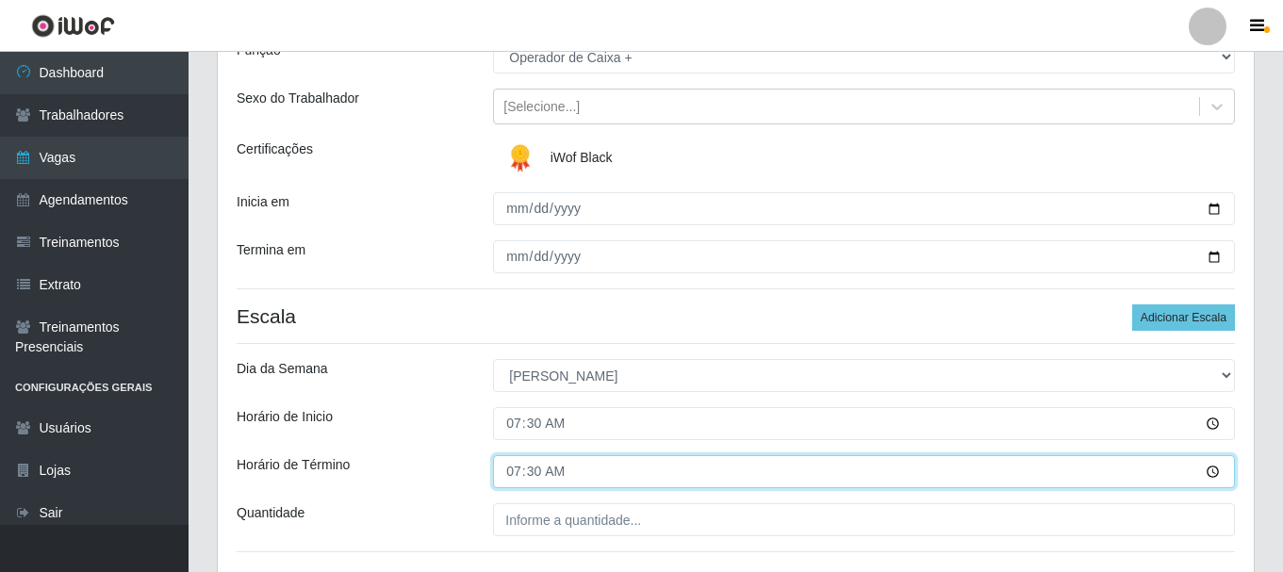
type input "07:30"
click at [1205, 464] on input "07:30" at bounding box center [864, 471] width 742 height 33
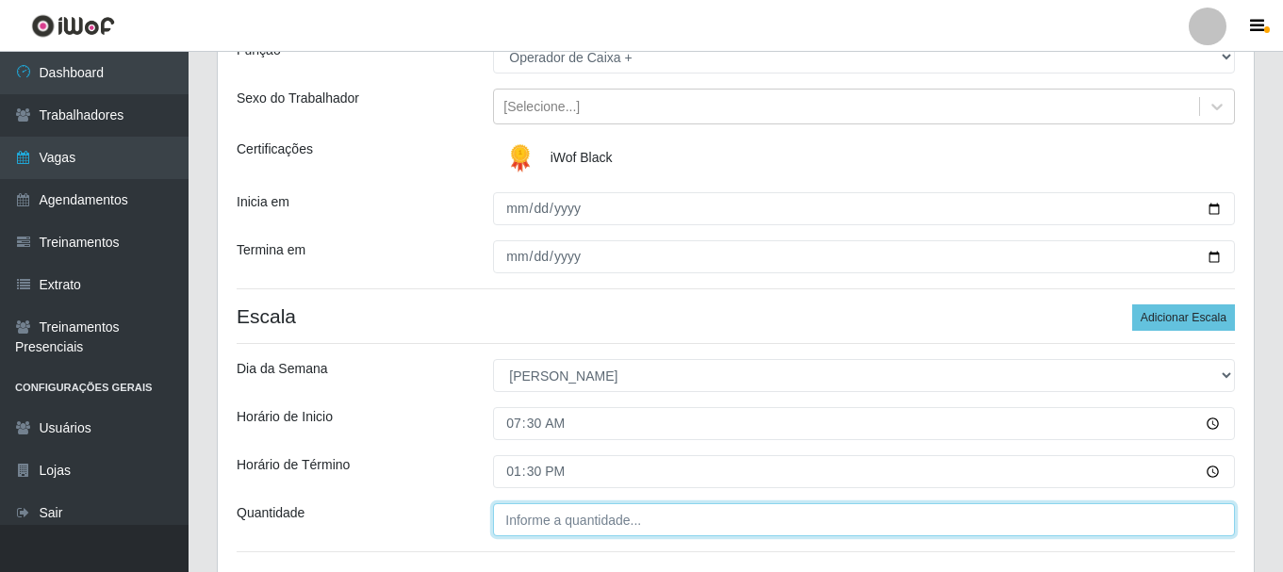
type input "13:30"
click at [578, 520] on input "___" at bounding box center [864, 520] width 742 height 33
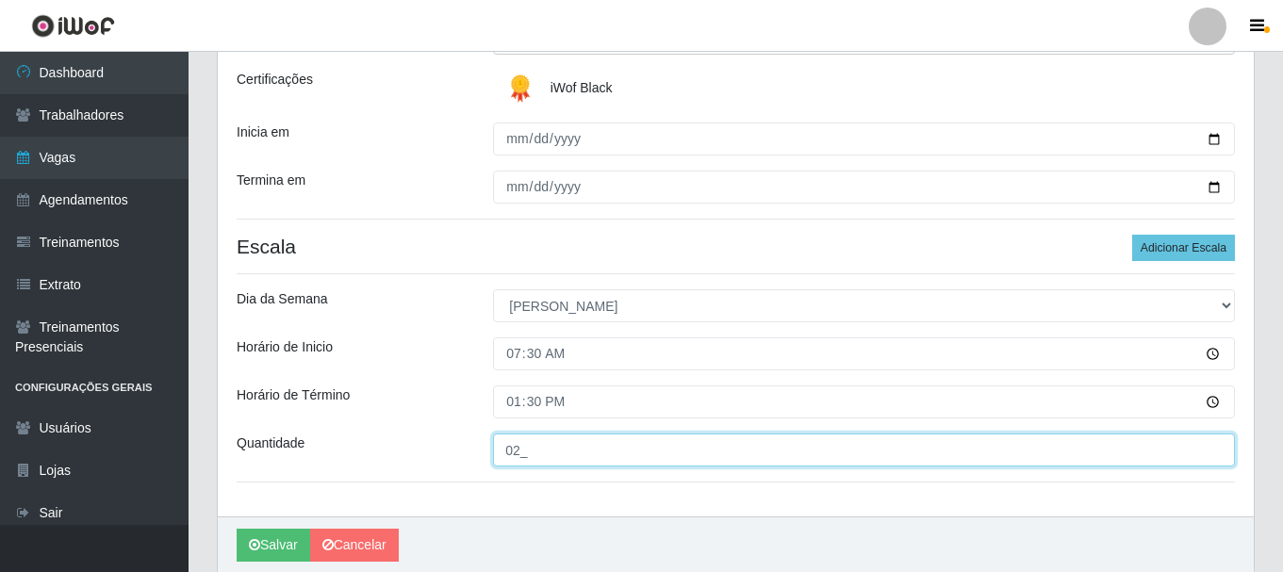
scroll to position [330, 0]
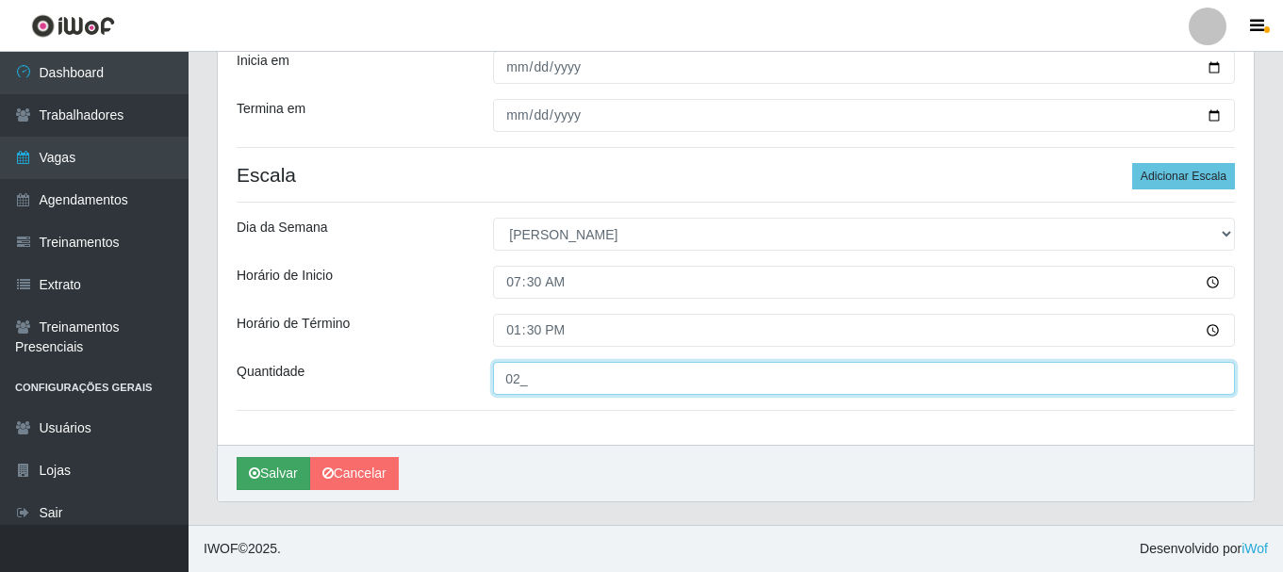
type input "02_"
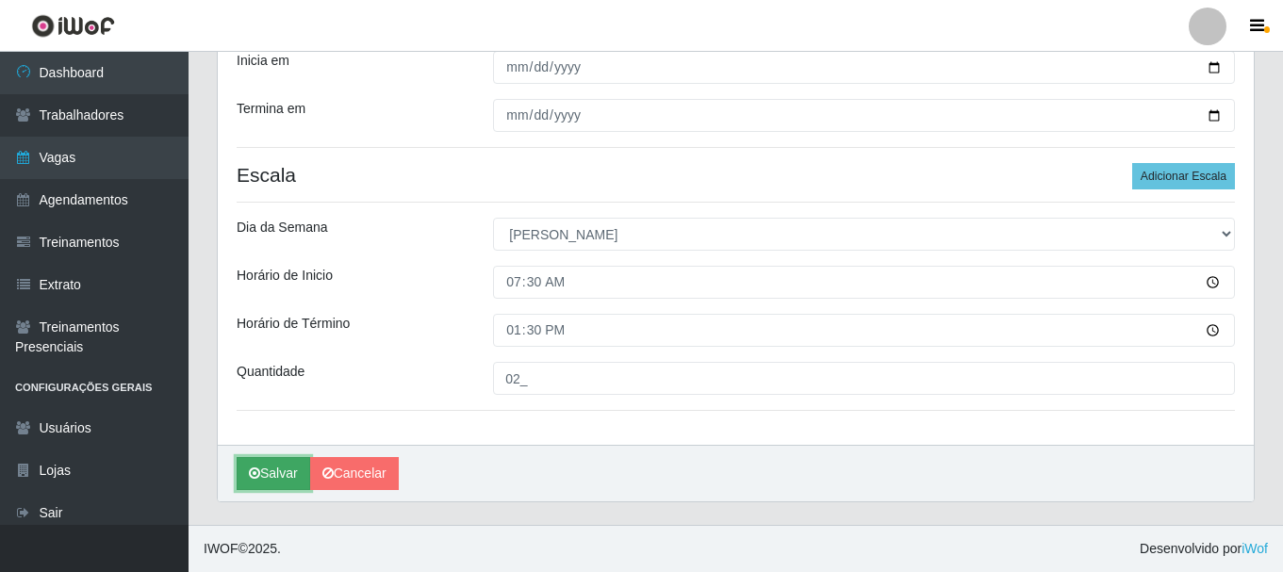
click at [287, 471] on button "Salvar" at bounding box center [274, 473] width 74 height 33
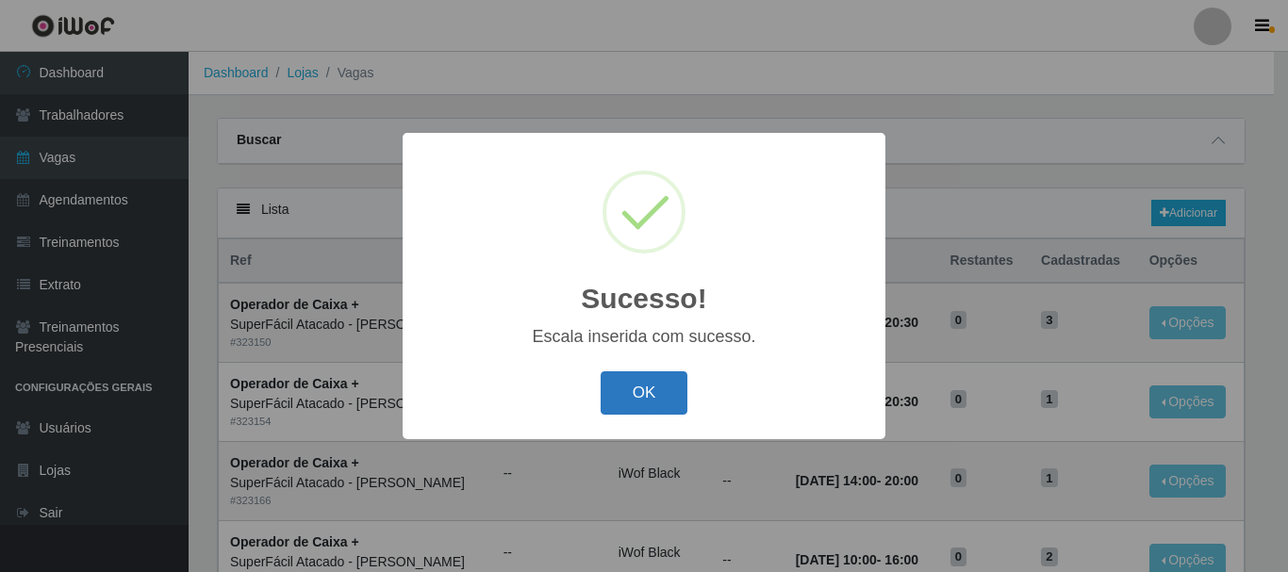
click at [632, 396] on button "OK" at bounding box center [645, 394] width 88 height 44
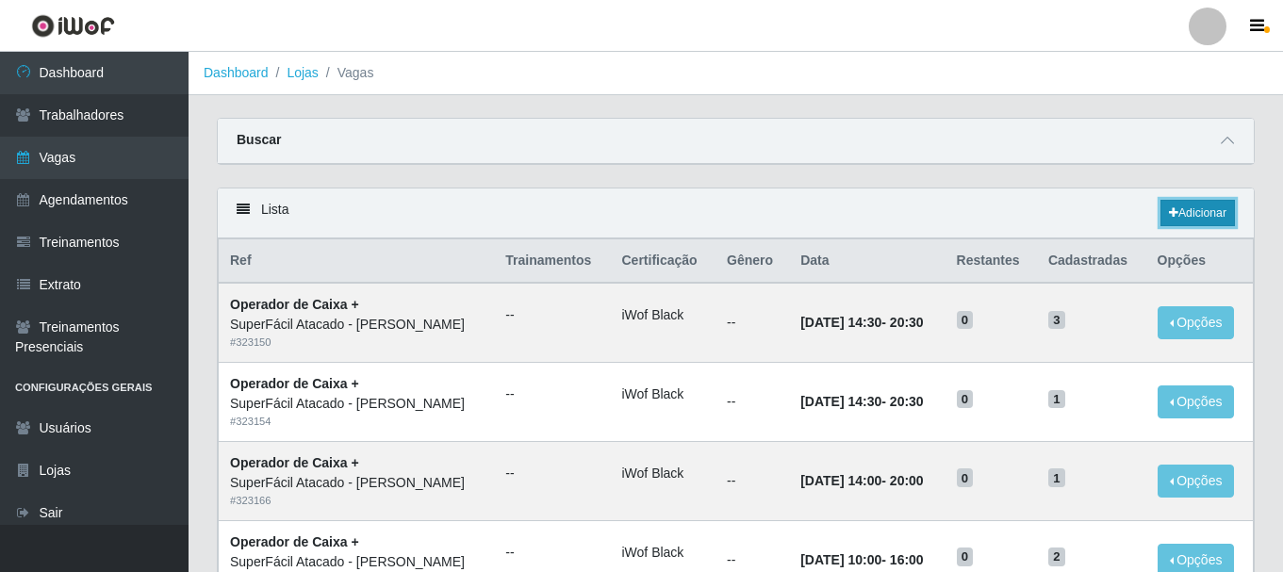
click at [1173, 213] on icon at bounding box center [1173, 212] width 9 height 11
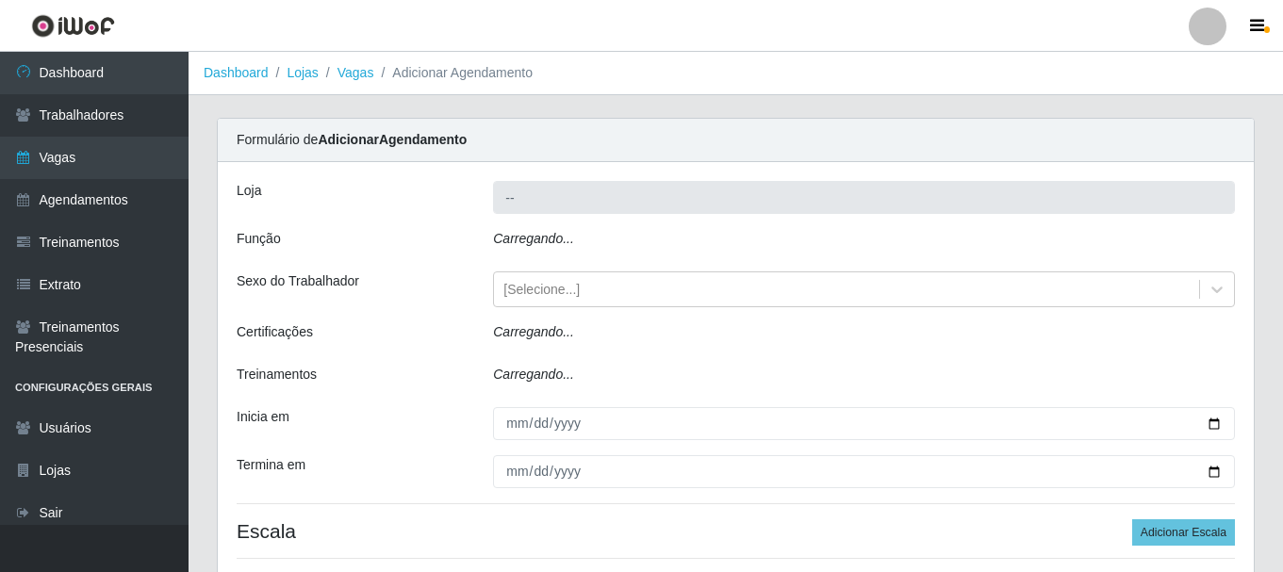
type input "SuperFácil Atacado - [PERSON_NAME]"
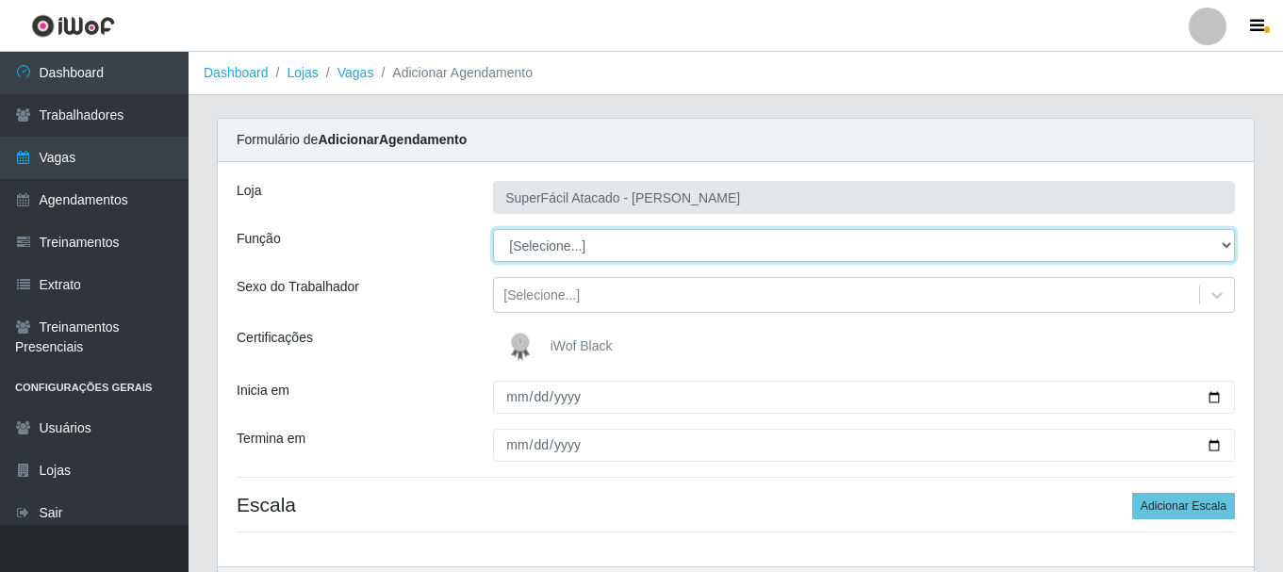
click at [1224, 242] on select "[Selecione...] Embalador Embalador + Embalador ++ Operador de Caixa Operador de…" at bounding box center [864, 245] width 742 height 33
select select "72"
click at [493, 229] on select "[Selecione...] Embalador Embalador + Embalador ++ Operador de Caixa Operador de…" at bounding box center [864, 245] width 742 height 33
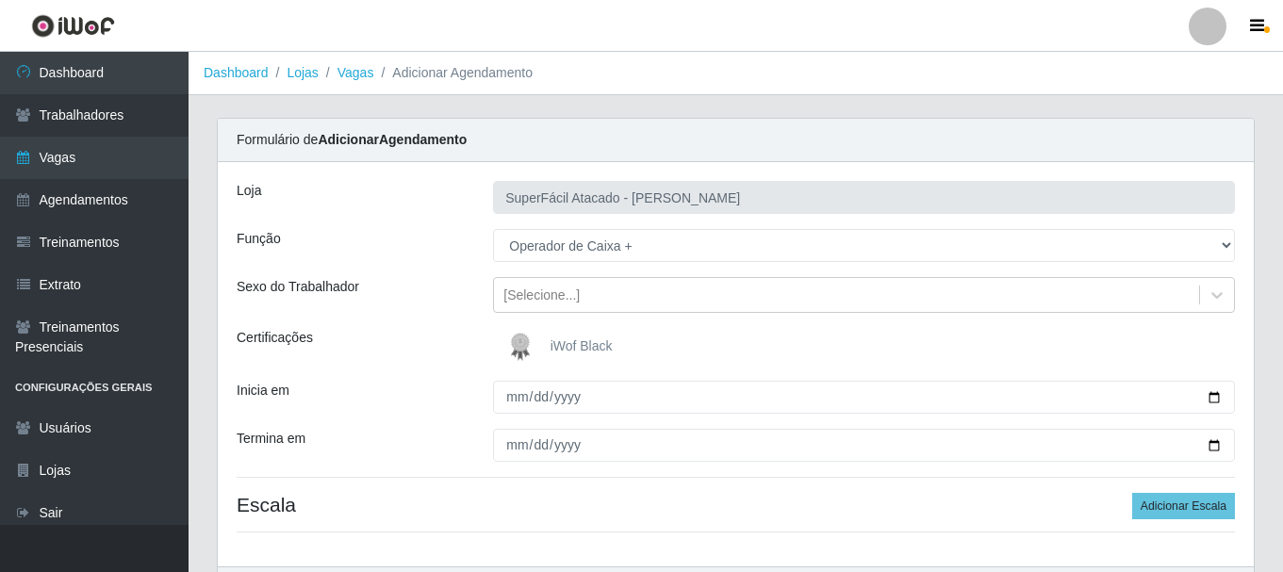
click at [584, 339] on span "iWof Black" at bounding box center [582, 346] width 62 height 15
click at [0, 0] on input "iWof Black" at bounding box center [0, 0] width 0 height 0
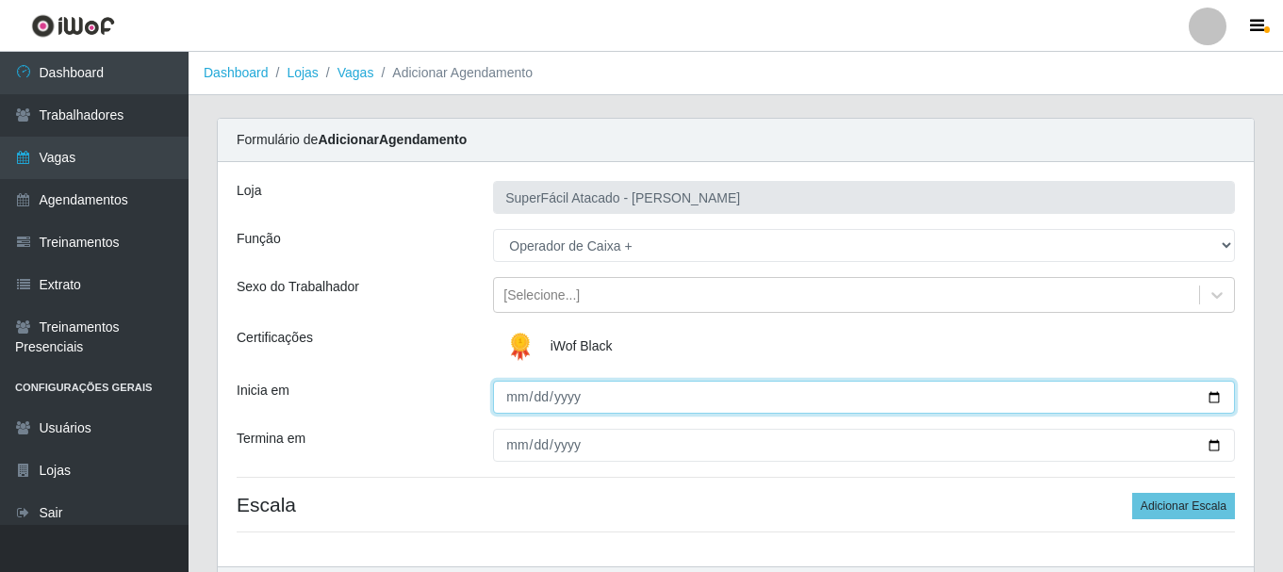
click at [1215, 397] on input "Inicia em" at bounding box center [864, 397] width 742 height 33
type input "[DATE]"
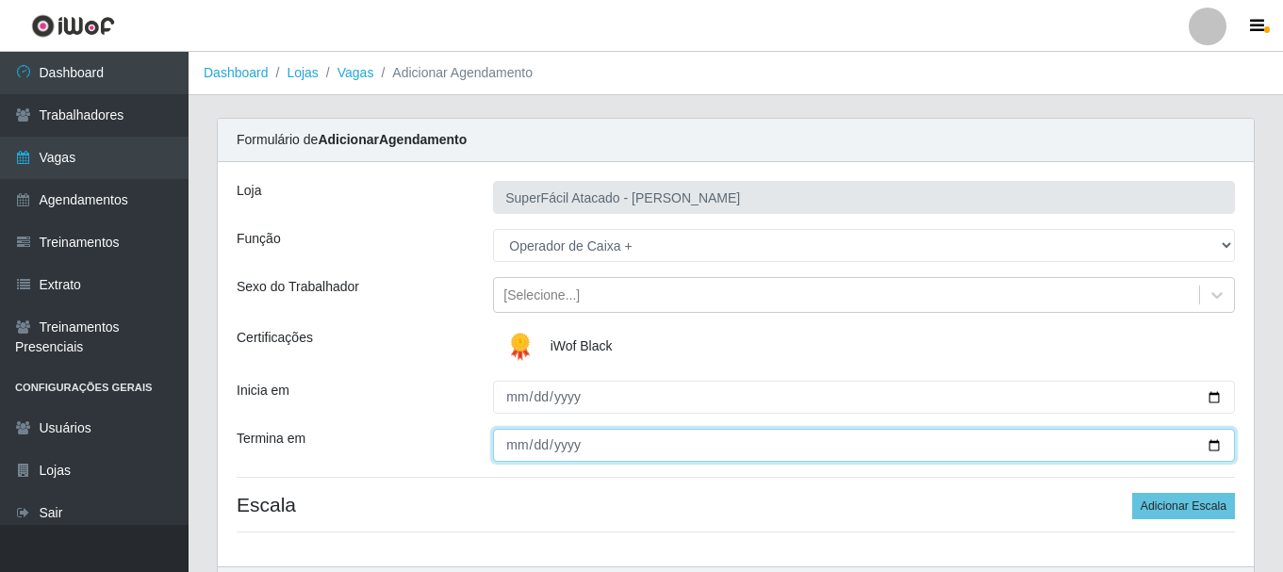
drag, startPoint x: 1216, startPoint y: 444, endPoint x: 1154, endPoint y: 449, distance: 62.4
click at [1217, 445] on input "Termina em" at bounding box center [864, 445] width 742 height 33
type input "[DATE]"
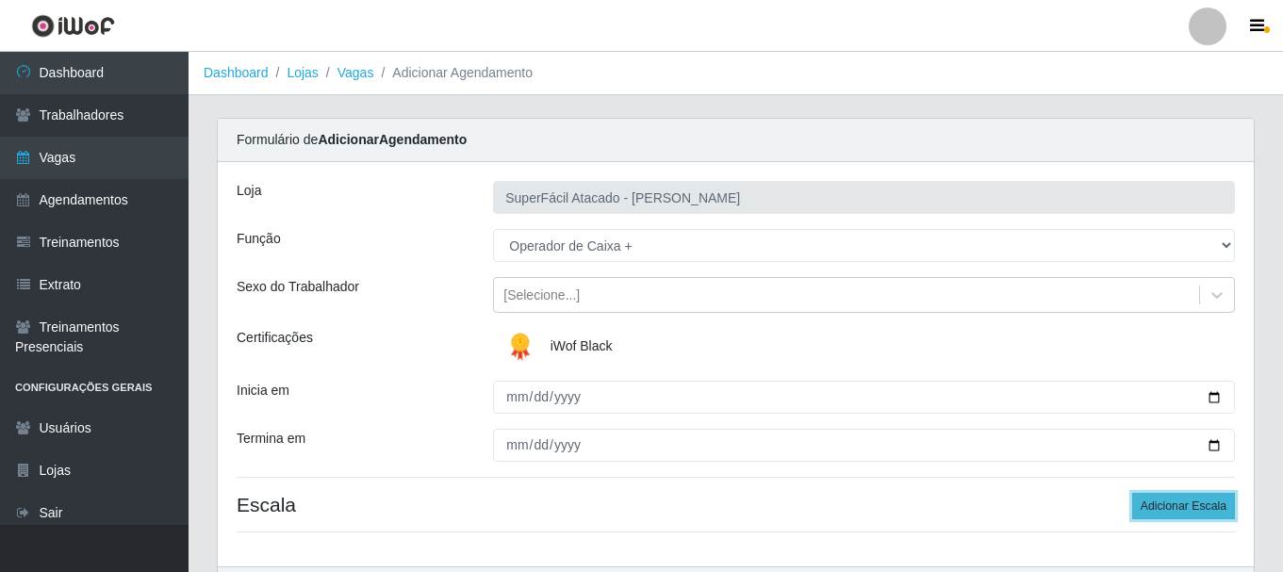
click at [1156, 507] on button "Adicionar Escala" at bounding box center [1183, 506] width 103 height 26
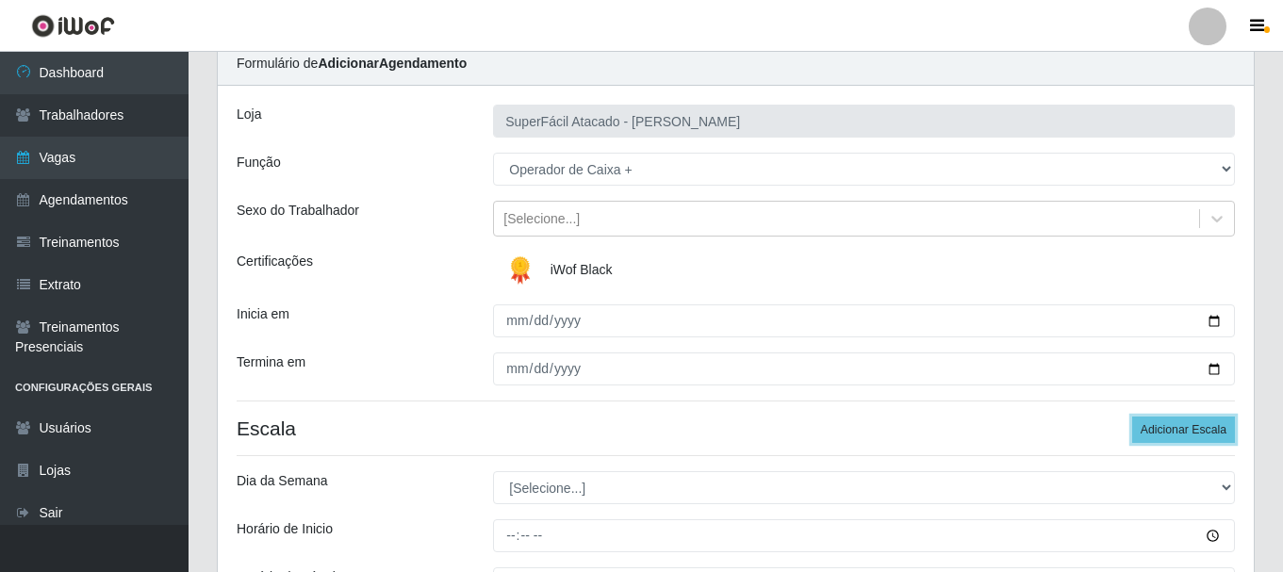
scroll to position [189, 0]
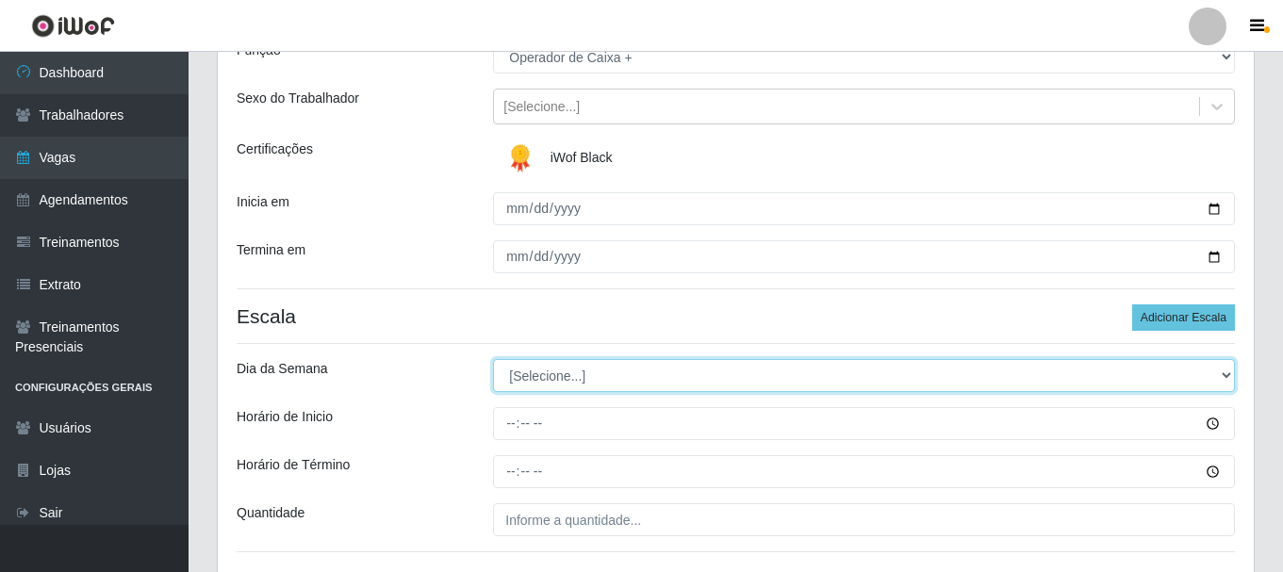
click at [1228, 376] on select "[Selecione...] Segunda Terça Quarta Quinta Sexta Sábado Domingo" at bounding box center [864, 375] width 742 height 33
select select "0"
click at [493, 359] on select "[Selecione...] Segunda Terça Quarta Quinta Sexta Sábado Domingo" at bounding box center [864, 375] width 742 height 33
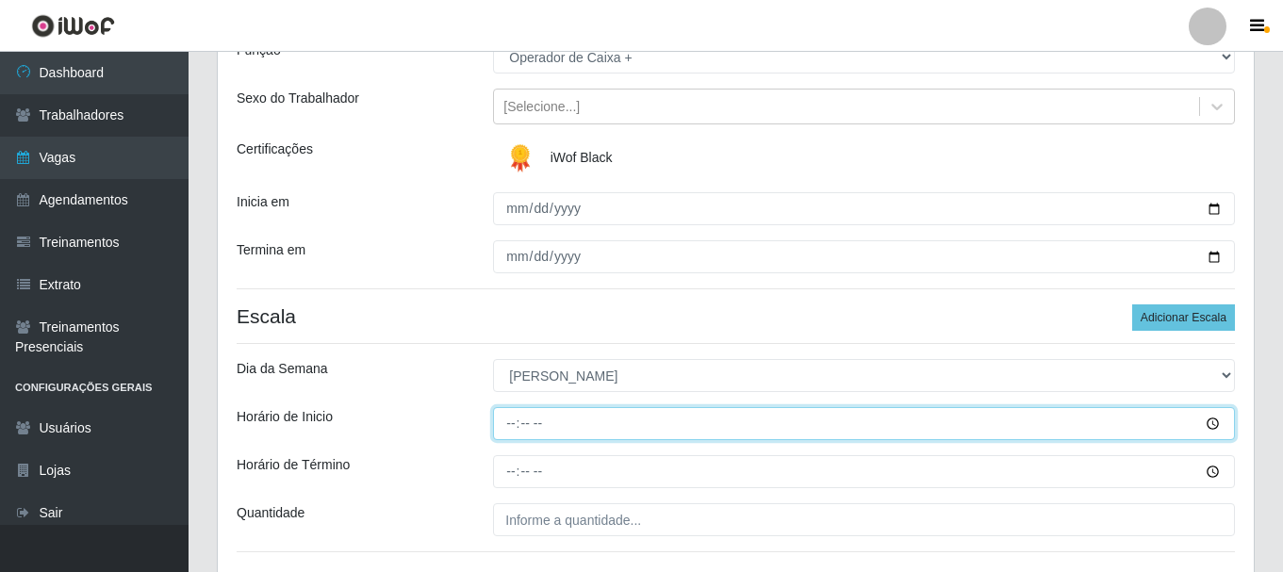
click at [1208, 426] on input "Horário de Inicio" at bounding box center [864, 423] width 742 height 33
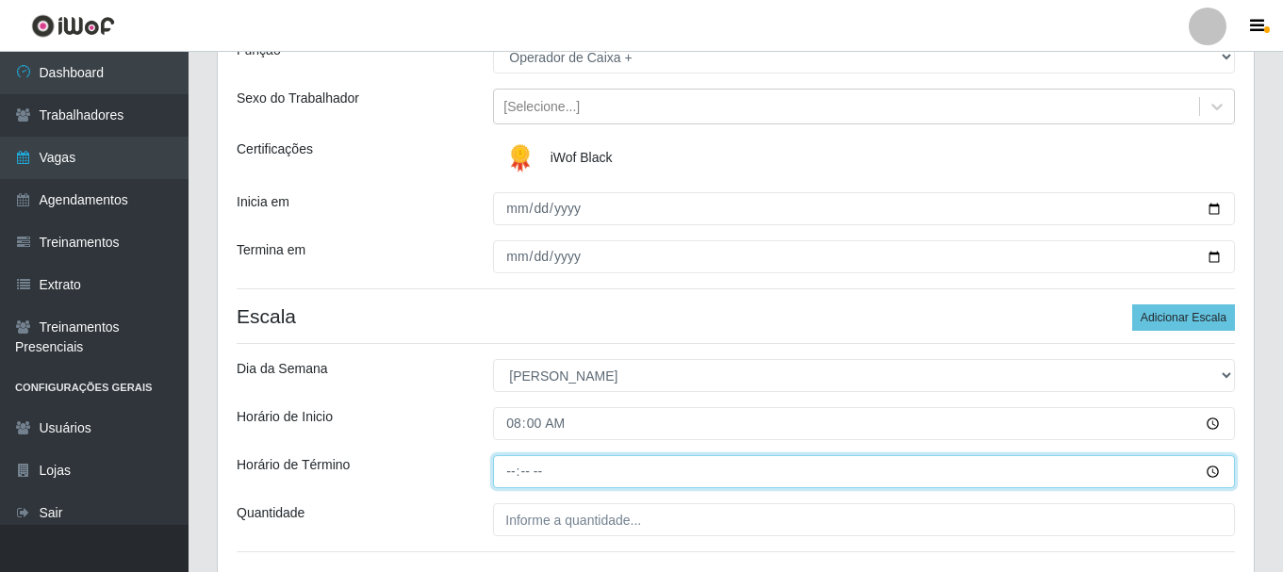
type input "08:00"
click at [1215, 475] on input "Horário de Término" at bounding box center [864, 471] width 742 height 33
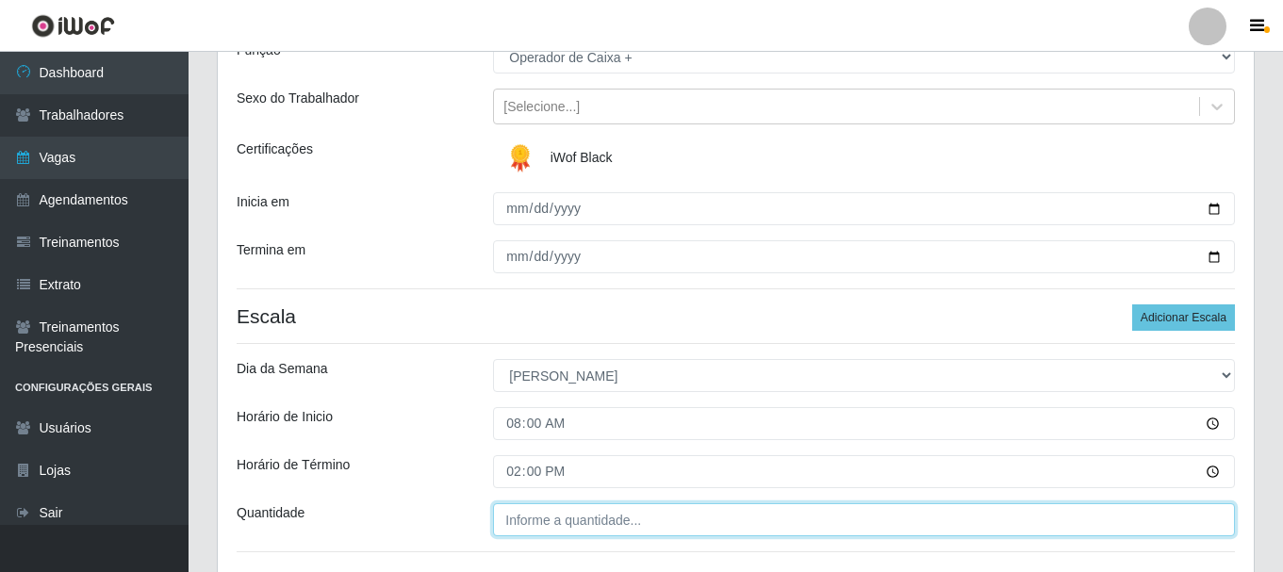
type input "14:00"
click at [575, 513] on input "___" at bounding box center [864, 520] width 742 height 33
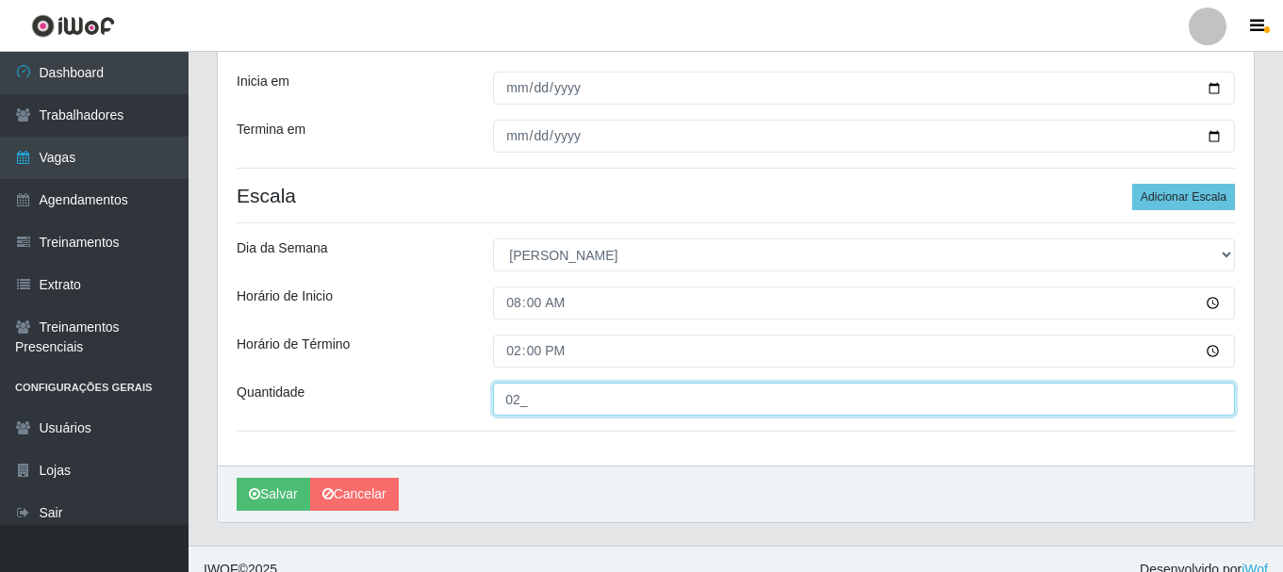
scroll to position [330, 0]
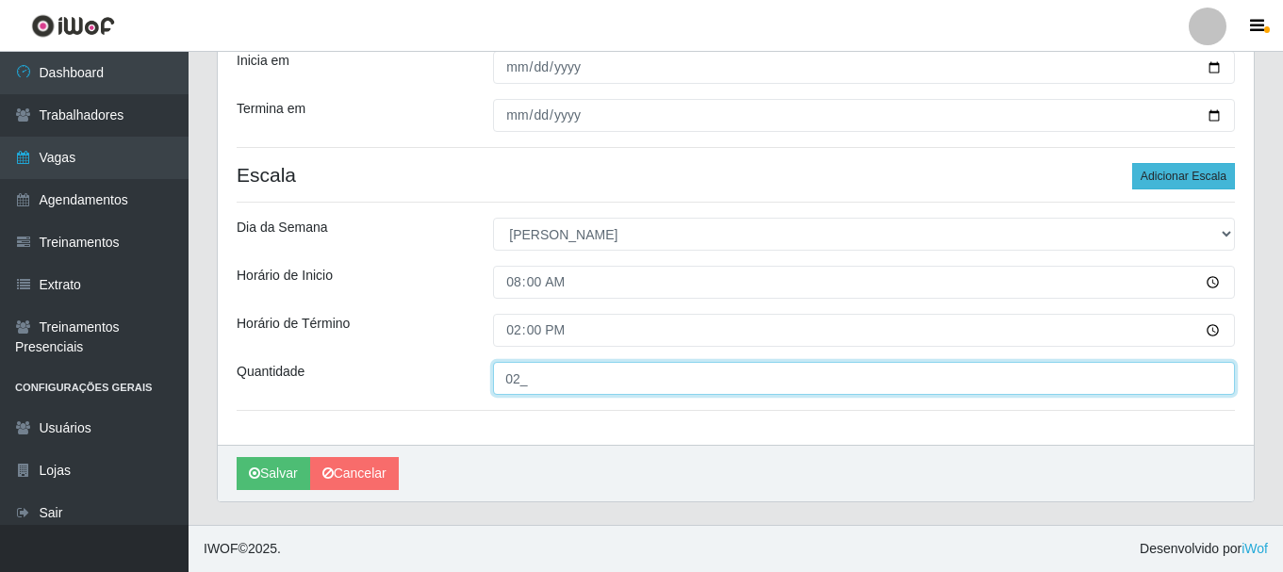
type input "02_"
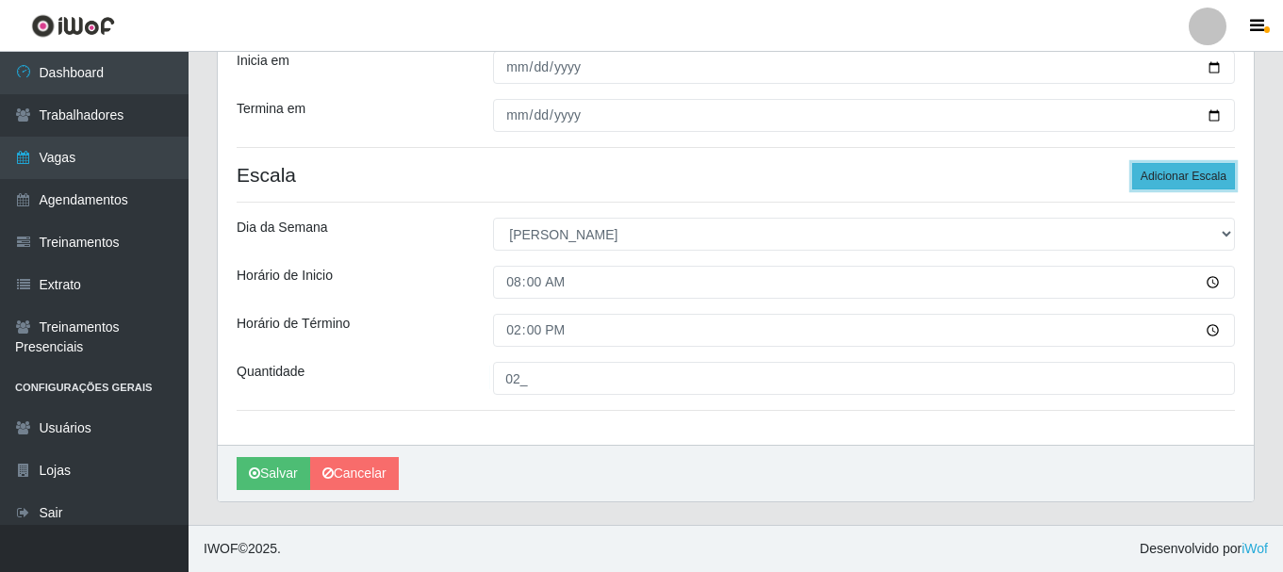
click at [1155, 179] on button "Adicionar Escala" at bounding box center [1183, 176] width 103 height 26
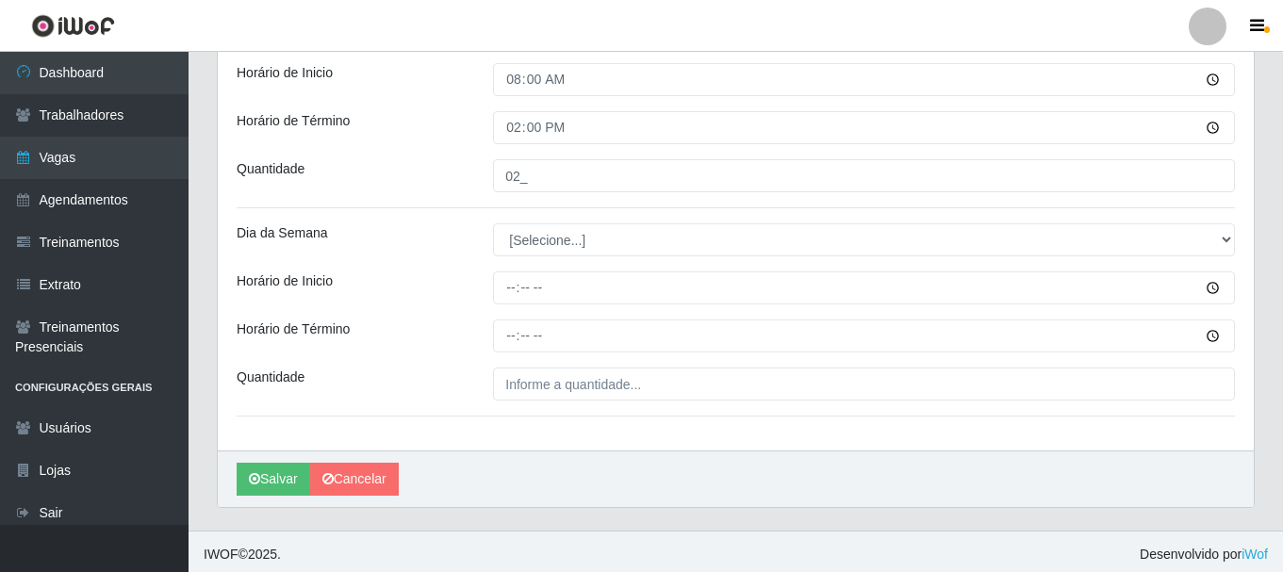
scroll to position [538, 0]
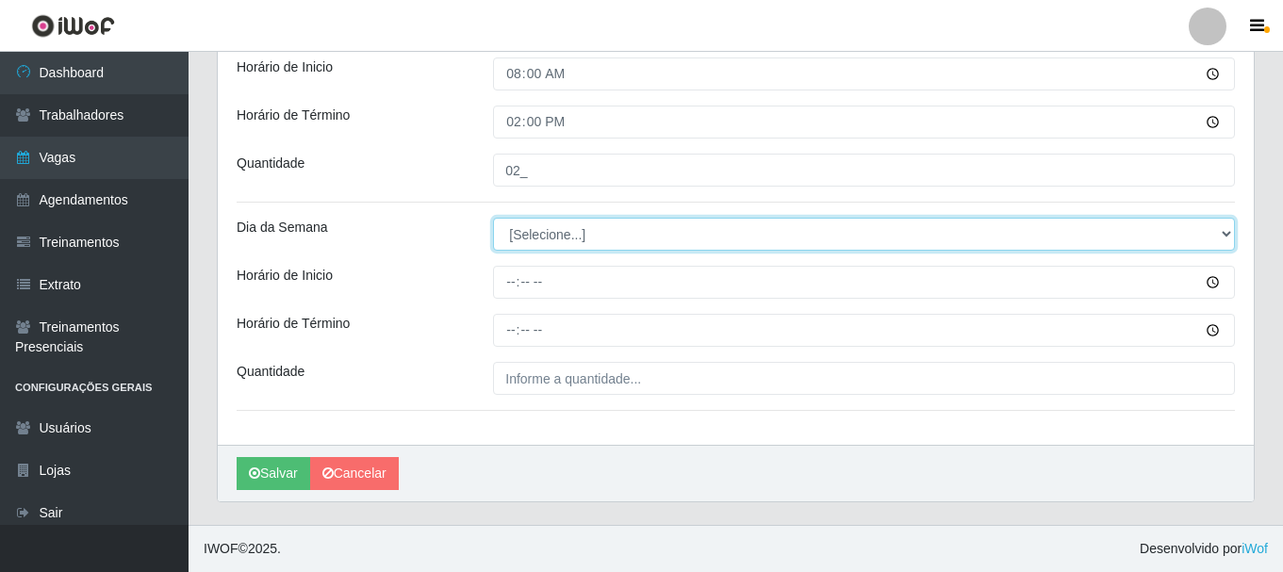
click at [1223, 234] on select "[Selecione...] Segunda Terça Quarta Quinta Sexta Sábado Domingo" at bounding box center [864, 234] width 742 height 33
select select "0"
click at [493, 218] on select "[Selecione...] Segunda Terça Quarta Quinta Sexta Sábado Domingo" at bounding box center [864, 234] width 742 height 33
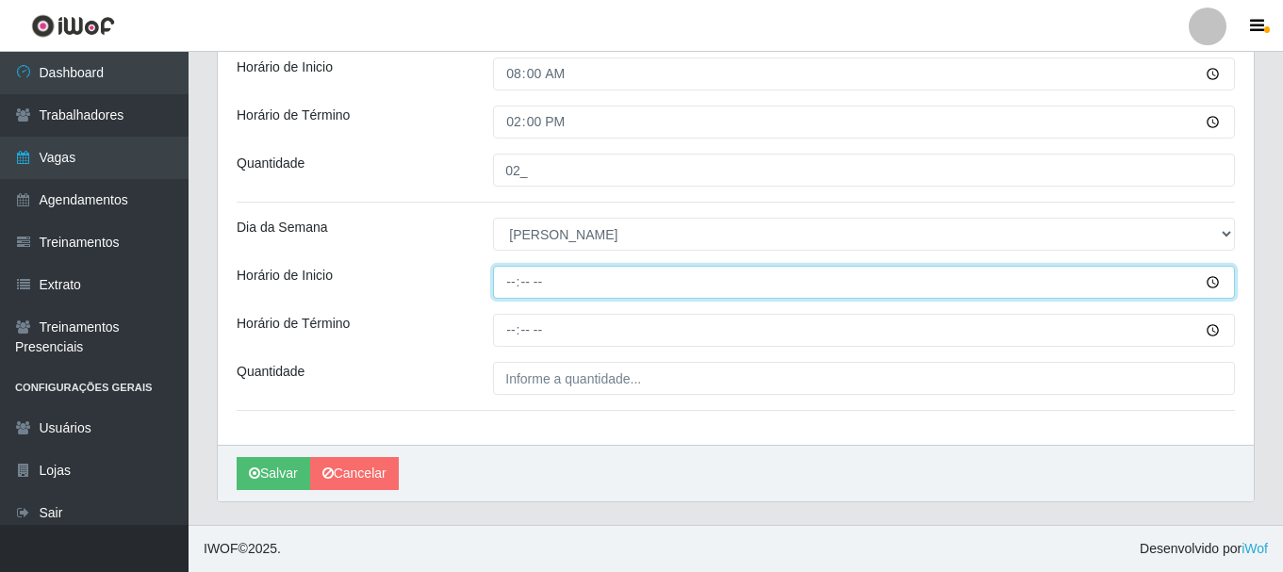
click at [1212, 287] on input "Horário de Inicio" at bounding box center [864, 282] width 742 height 33
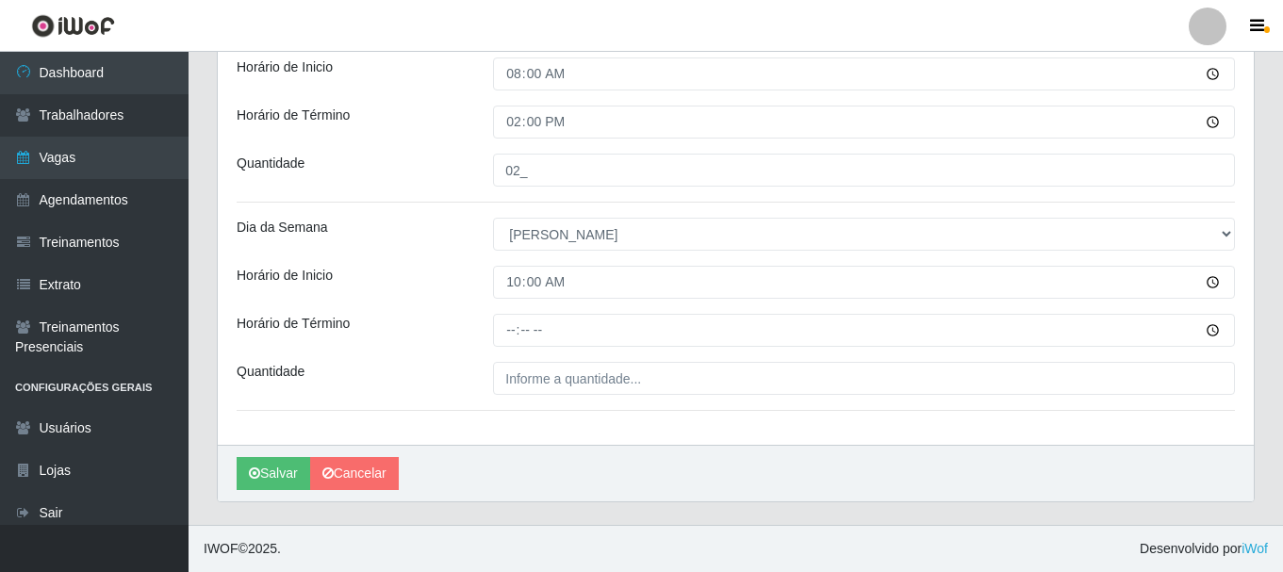
type input "10:00"
click at [1258, 435] on div "Carregando... Formulário de Adicionar Agendamento Loja SuperFácil Atacado - [PE…" at bounding box center [736, 52] width 1066 height 946
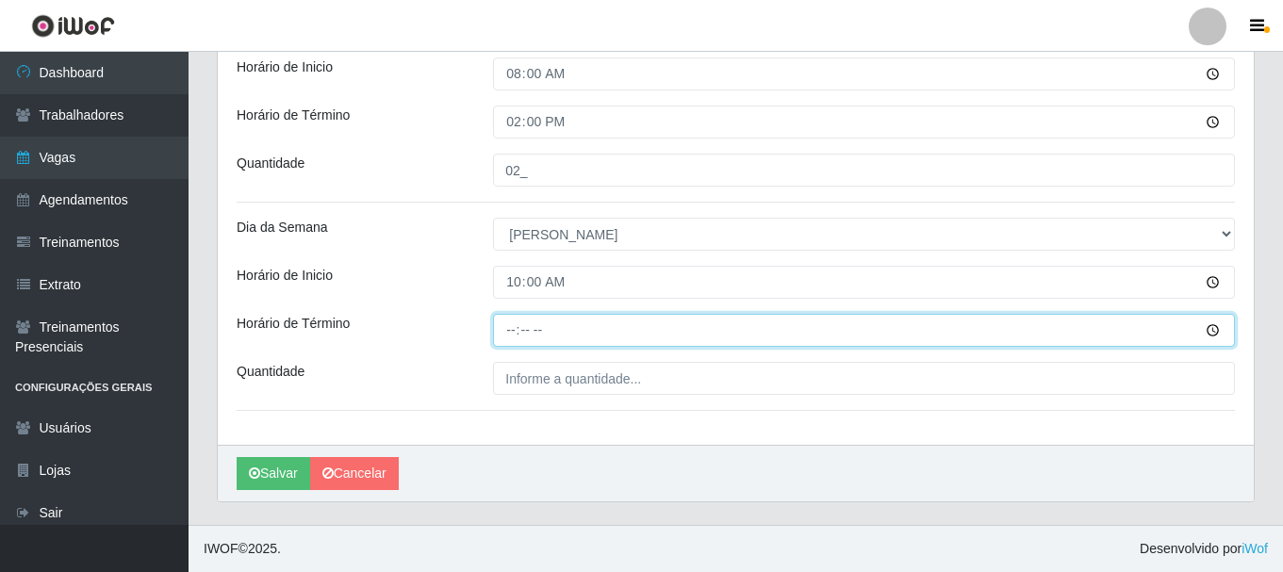
click at [1212, 330] on input "Horário de Término" at bounding box center [864, 330] width 742 height 33
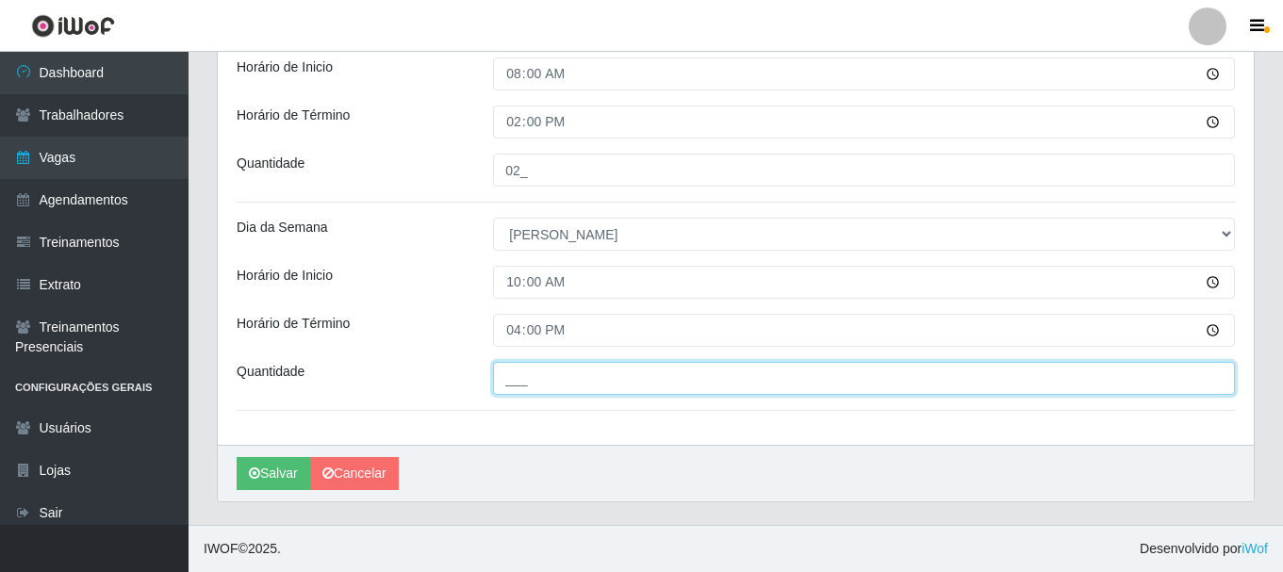
click at [577, 384] on input "___" at bounding box center [864, 378] width 742 height 33
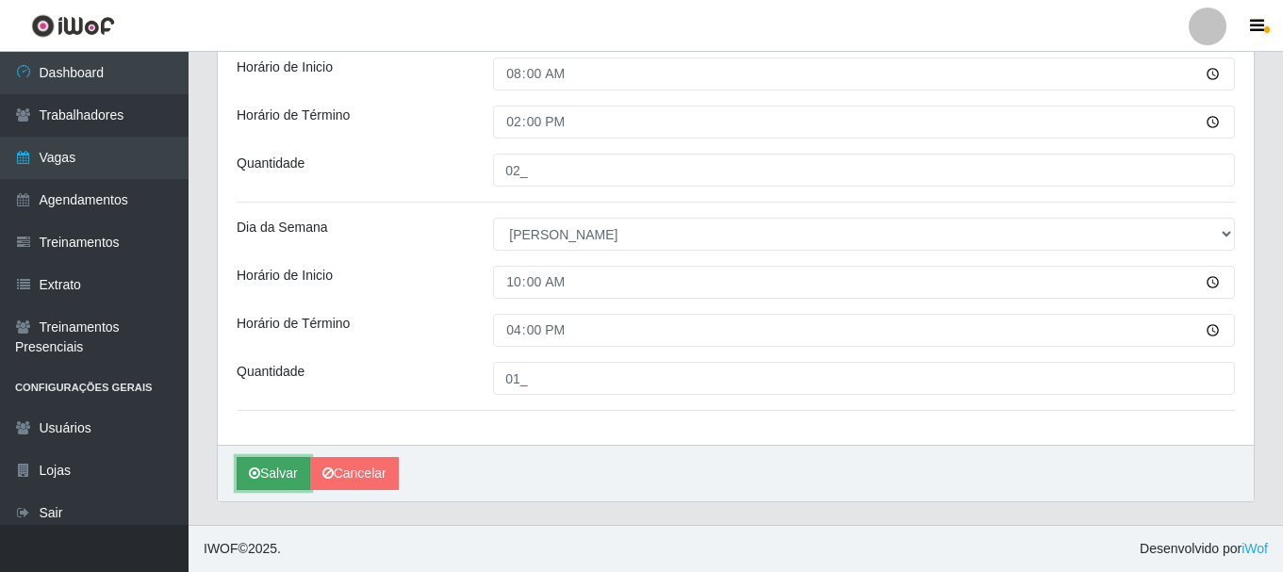
click at [283, 467] on button "Salvar" at bounding box center [274, 473] width 74 height 33
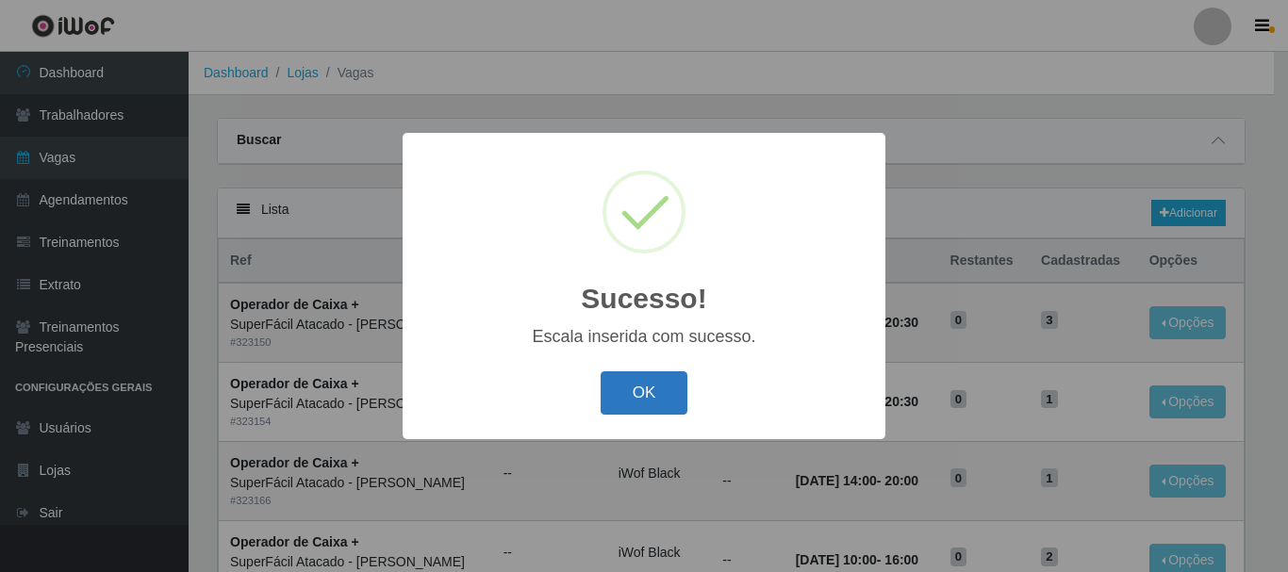
click at [652, 392] on button "OK" at bounding box center [645, 394] width 88 height 44
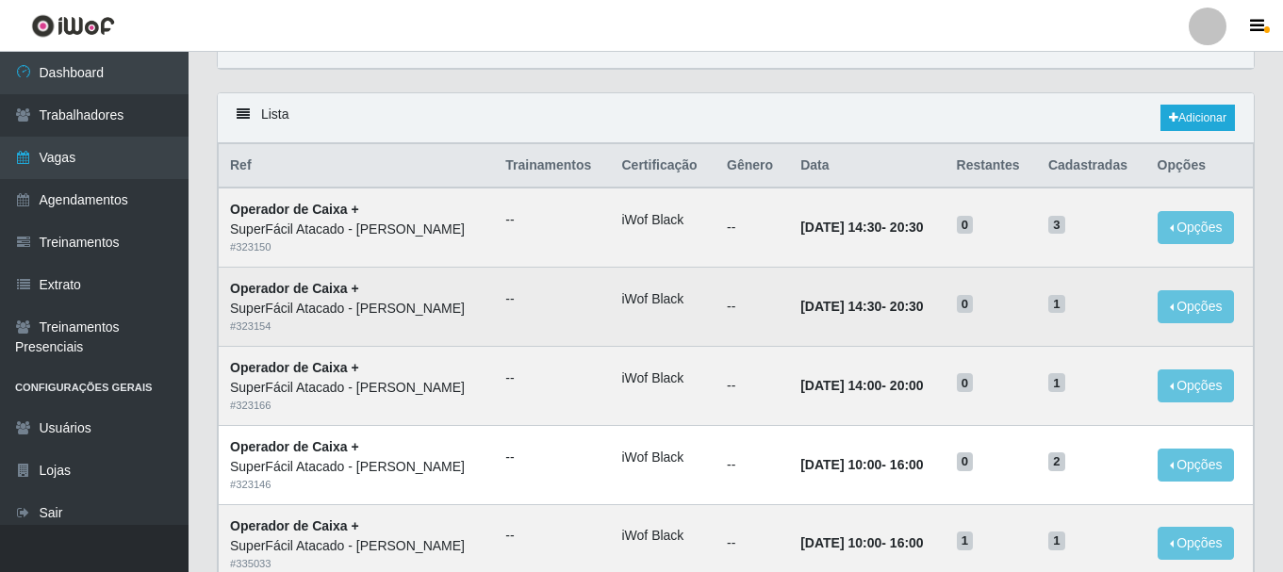
scroll to position [1, 0]
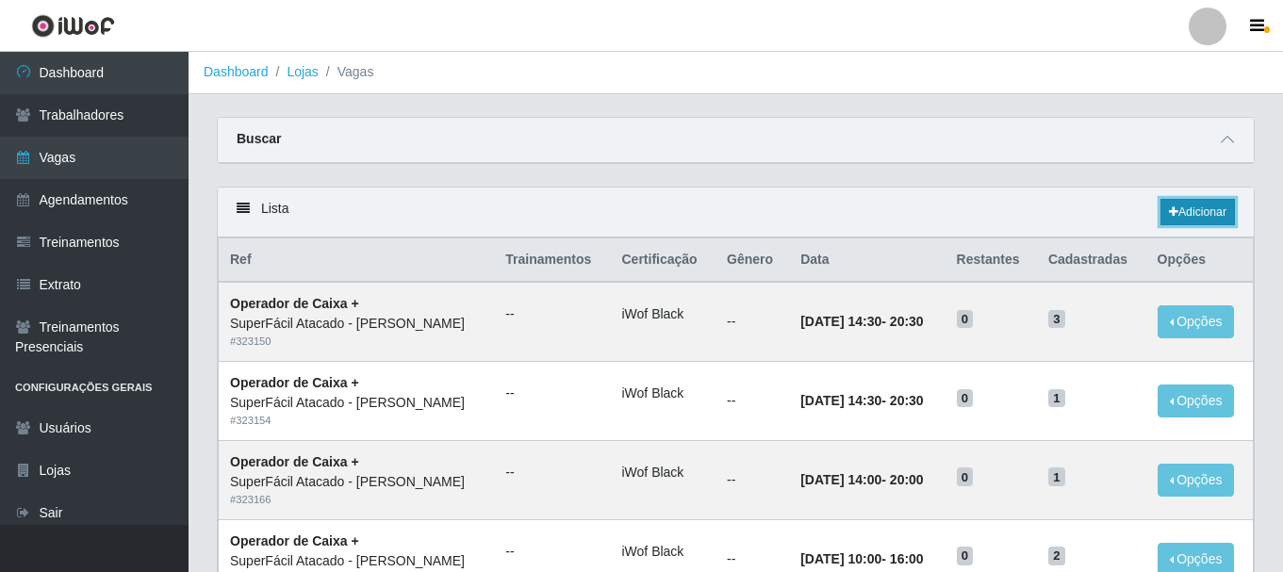
click at [1176, 215] on link "Adicionar" at bounding box center [1198, 212] width 74 height 26
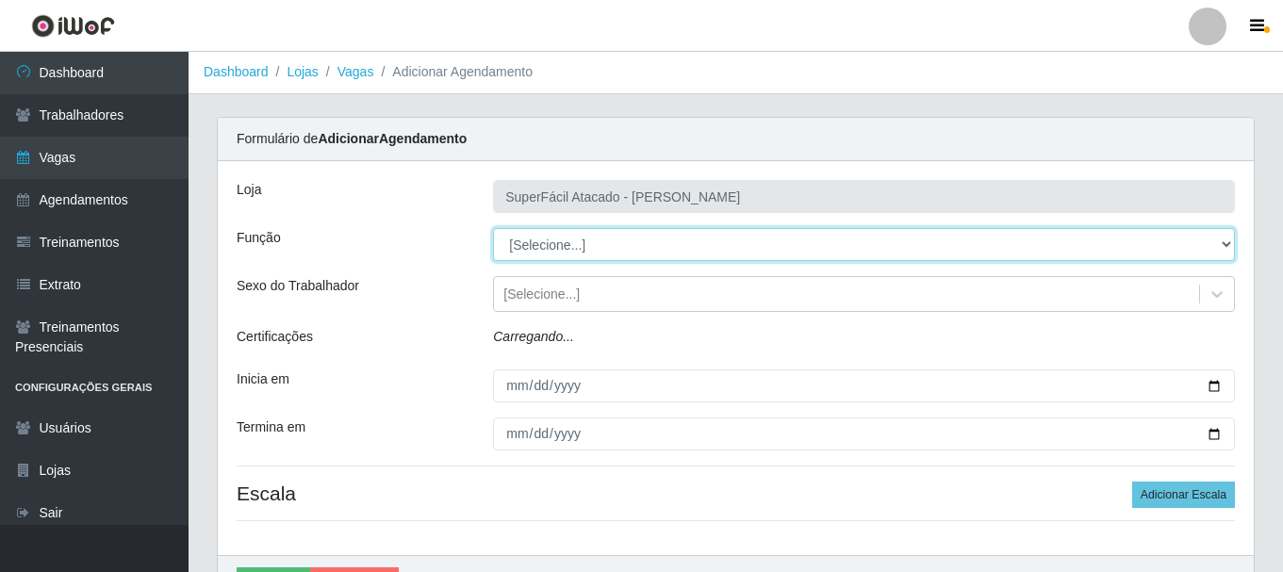
click at [1227, 241] on select "[Selecione...] Embalador Embalador + Embalador ++ Operador de Caixa Operador de…" at bounding box center [864, 244] width 742 height 33
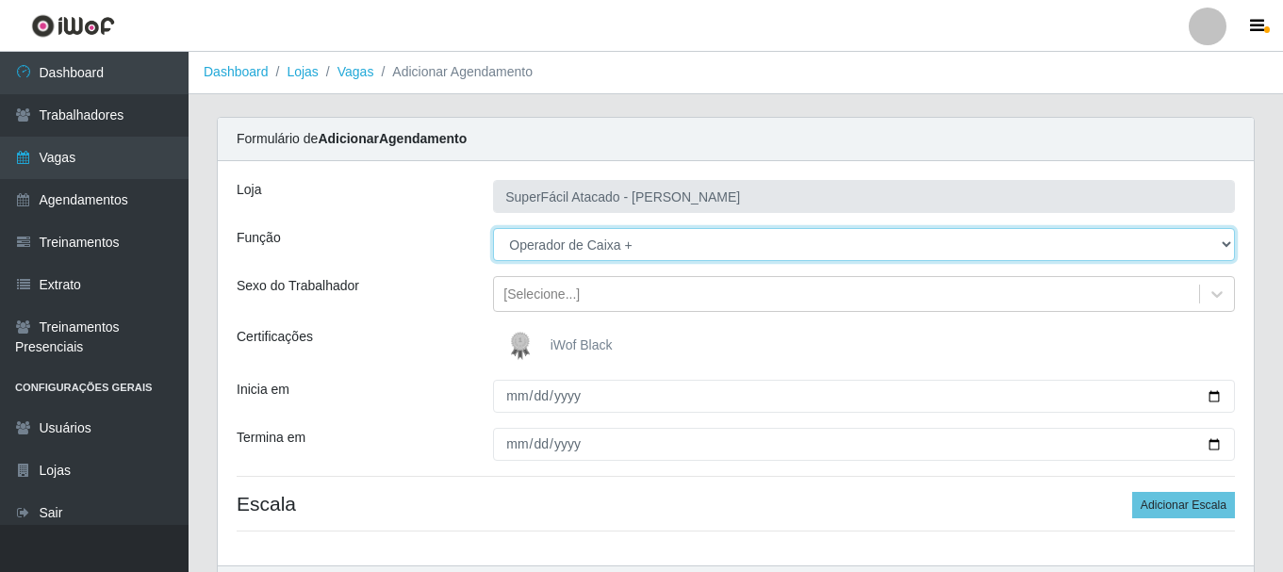
click at [493, 228] on select "[Selecione...] Embalador Embalador + Embalador ++ Operador de Caixa Operador de…" at bounding box center [864, 244] width 742 height 33
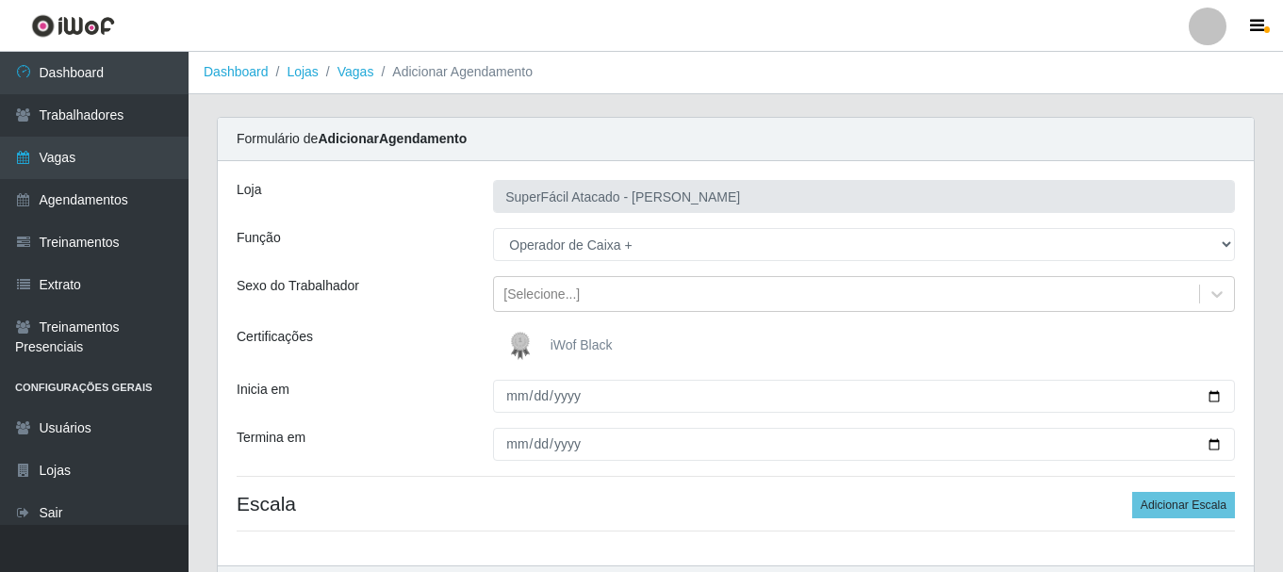
click at [543, 340] on img at bounding box center [524, 346] width 45 height 38
click at [0, 0] on input "iWof Black" at bounding box center [0, 0] width 0 height 0
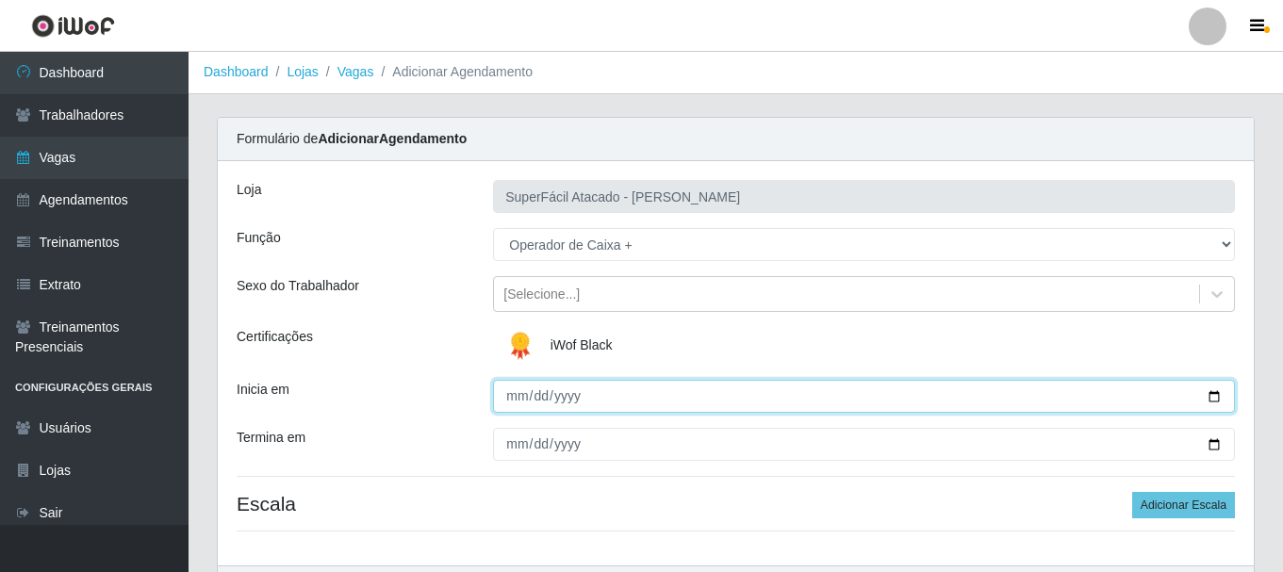
click at [1203, 394] on input "Inicia em" at bounding box center [864, 396] width 742 height 33
click at [1232, 394] on input "Inicia em" at bounding box center [864, 396] width 742 height 33
click at [1215, 395] on input "Inicia em" at bounding box center [864, 396] width 742 height 33
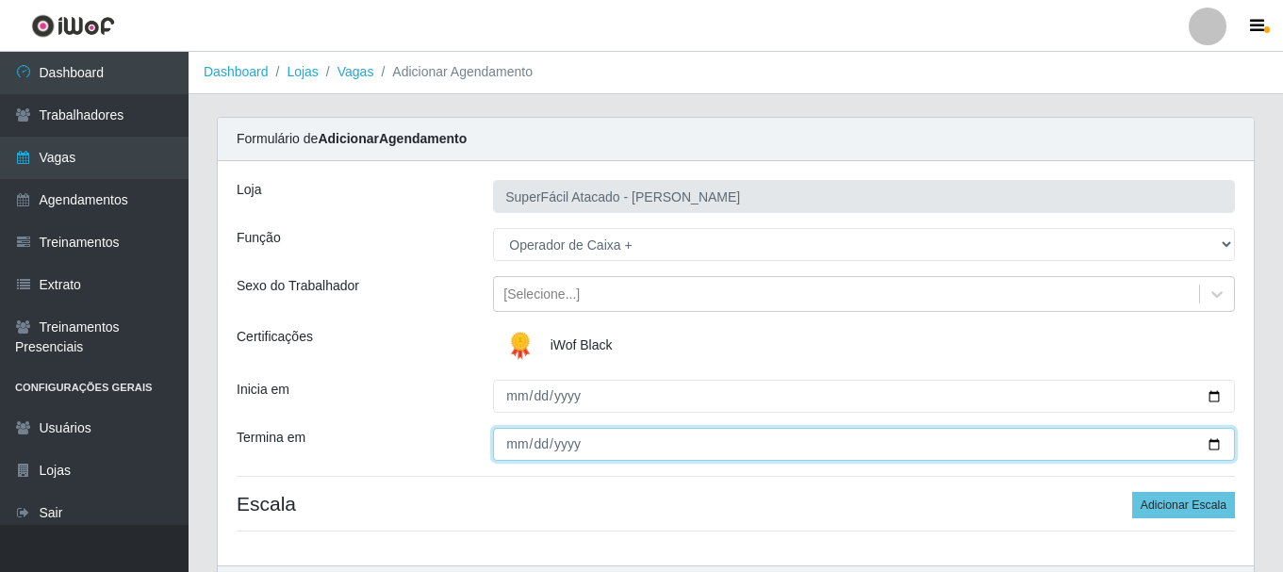
click at [1216, 443] on input "Termina em" at bounding box center [864, 444] width 742 height 33
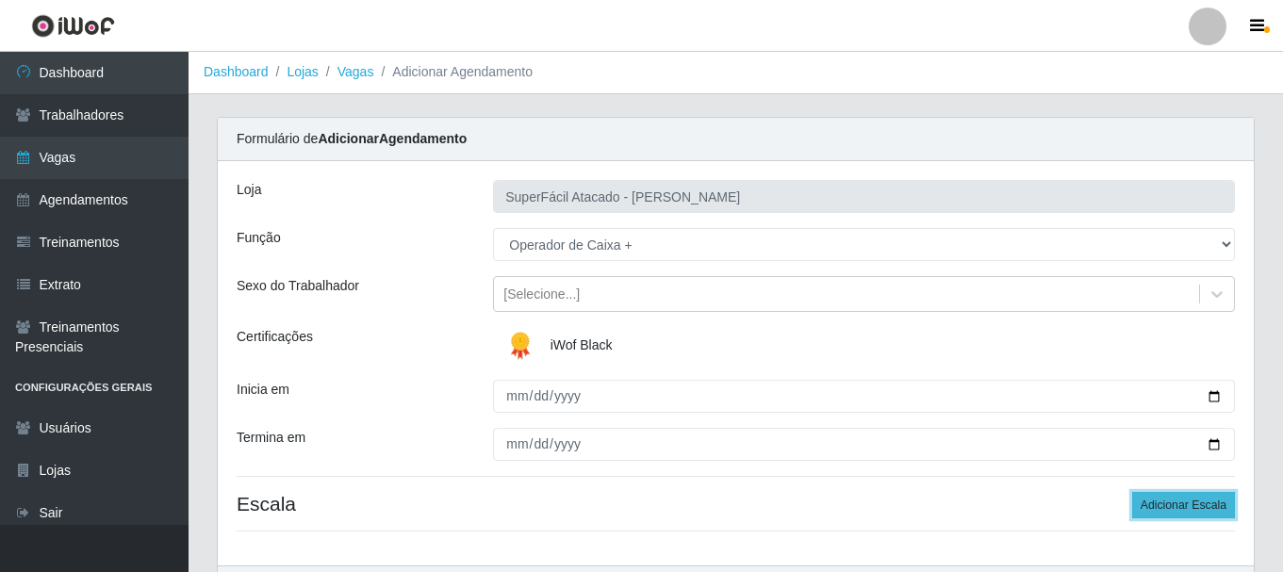
click at [1163, 511] on button "Adicionar Escala" at bounding box center [1183, 505] width 103 height 26
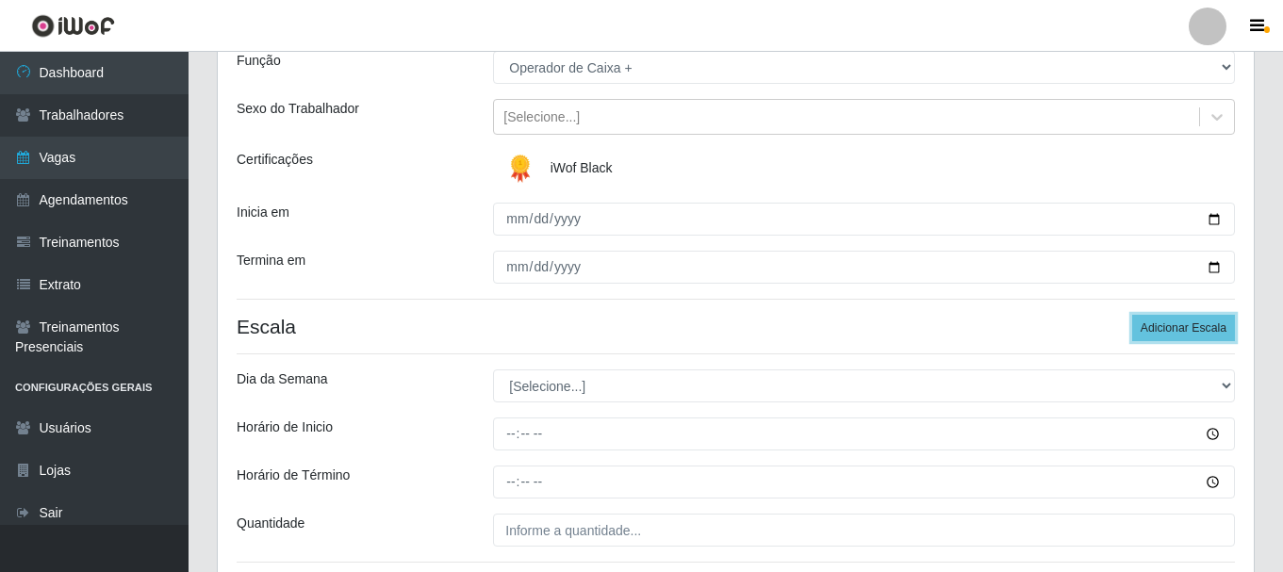
scroll to position [190, 0]
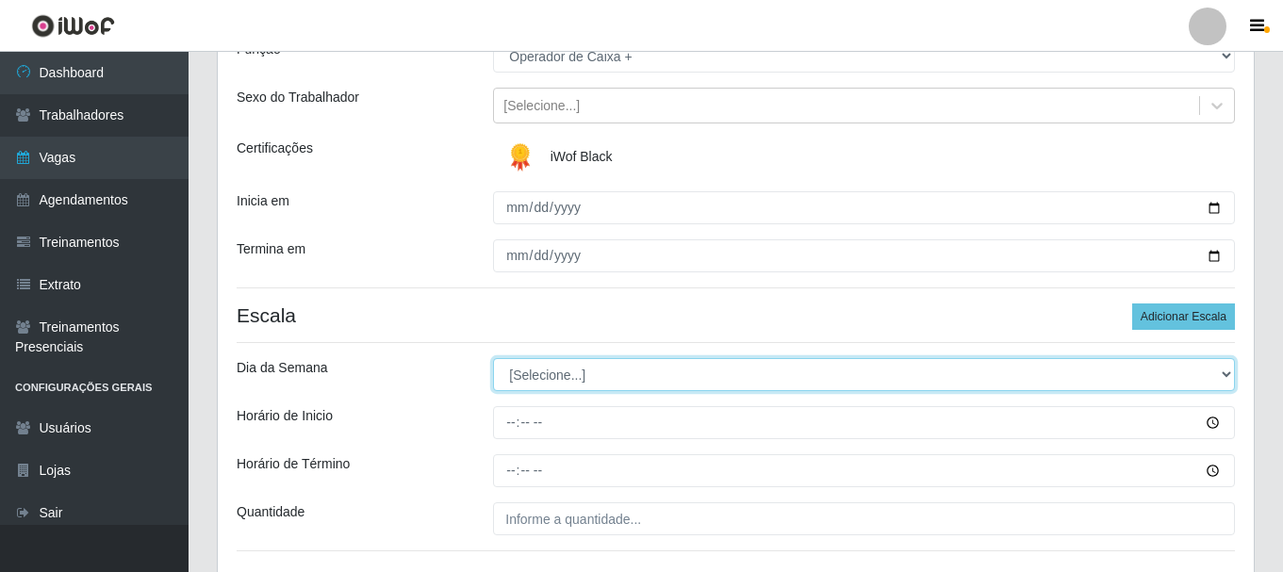
click at [1226, 375] on select "[Selecione...] Segunda Terça Quarta Quinta Sexta Sábado Domingo" at bounding box center [864, 374] width 742 height 33
click at [493, 358] on select "[Selecione...] Segunda Terça Quarta Quinta Sexta Sábado Domingo" at bounding box center [864, 374] width 742 height 33
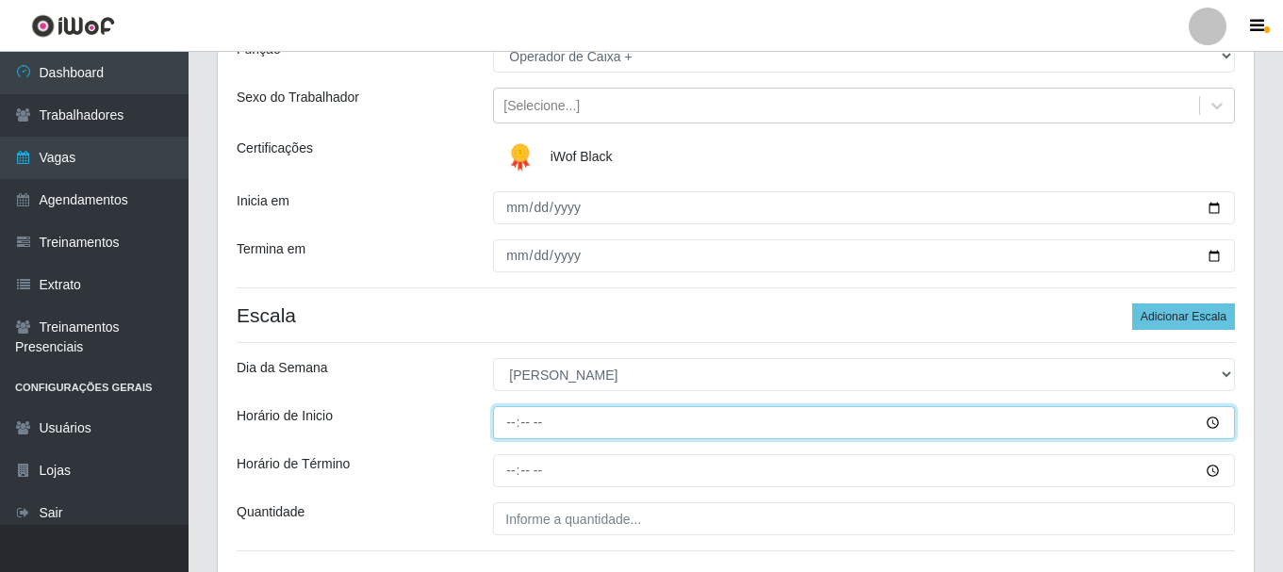
click at [1212, 421] on input "Horário de Inicio" at bounding box center [864, 422] width 742 height 33
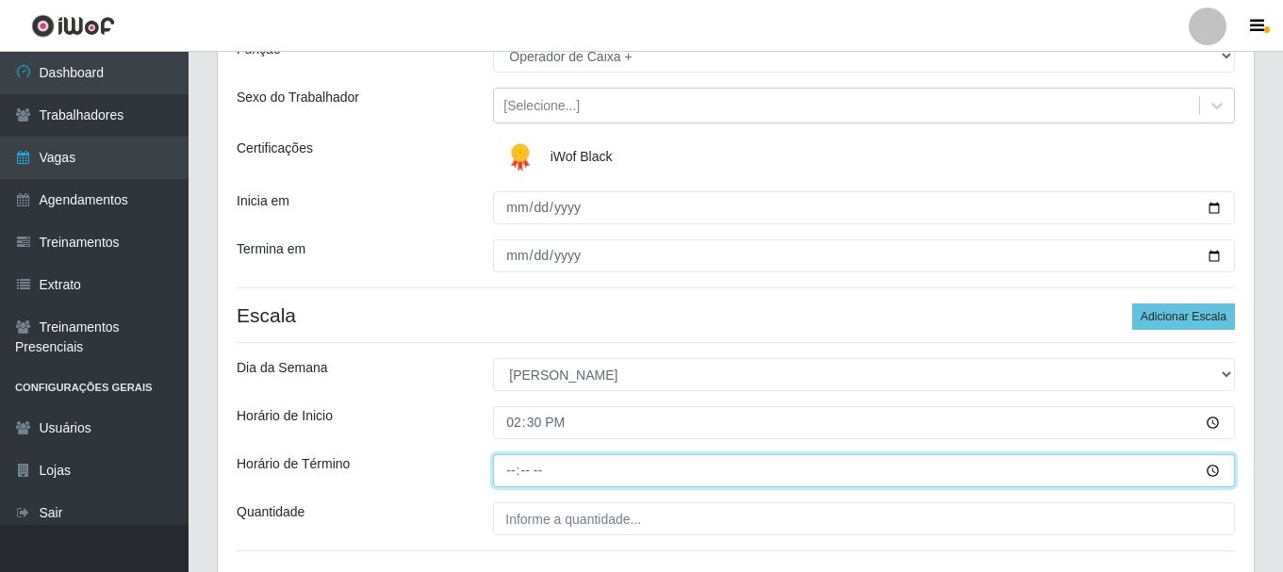
click at [666, 470] on input "Horário de Término" at bounding box center [864, 470] width 742 height 33
click at [1215, 469] on input "Horário de Término" at bounding box center [864, 470] width 742 height 33
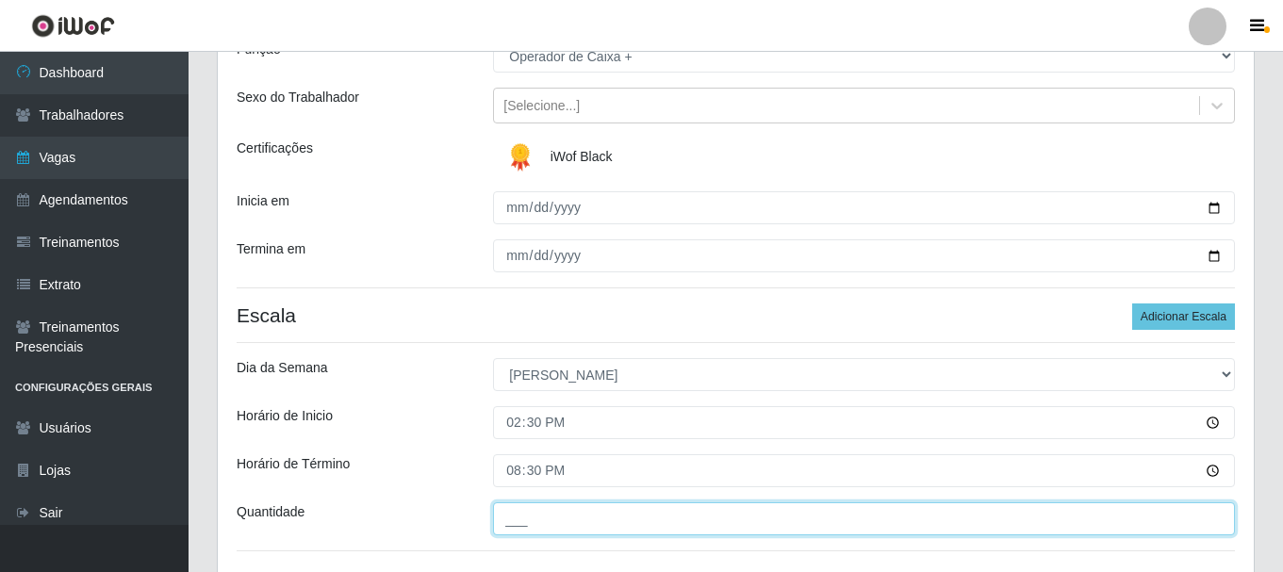
click at [571, 518] on input "___" at bounding box center [864, 519] width 742 height 33
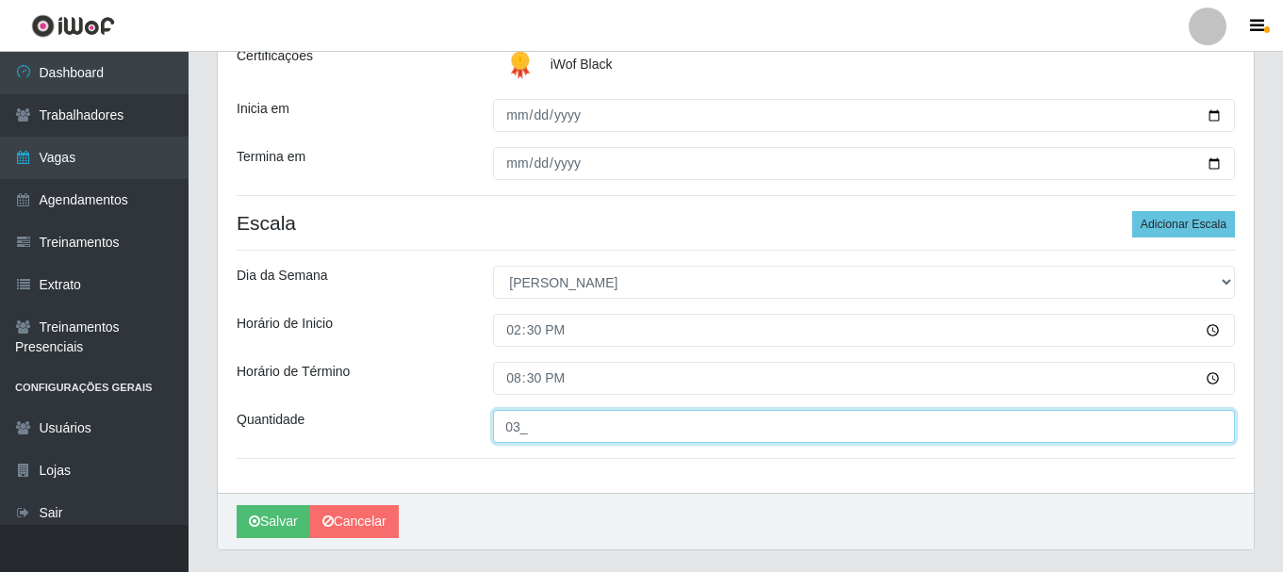
scroll to position [330, 0]
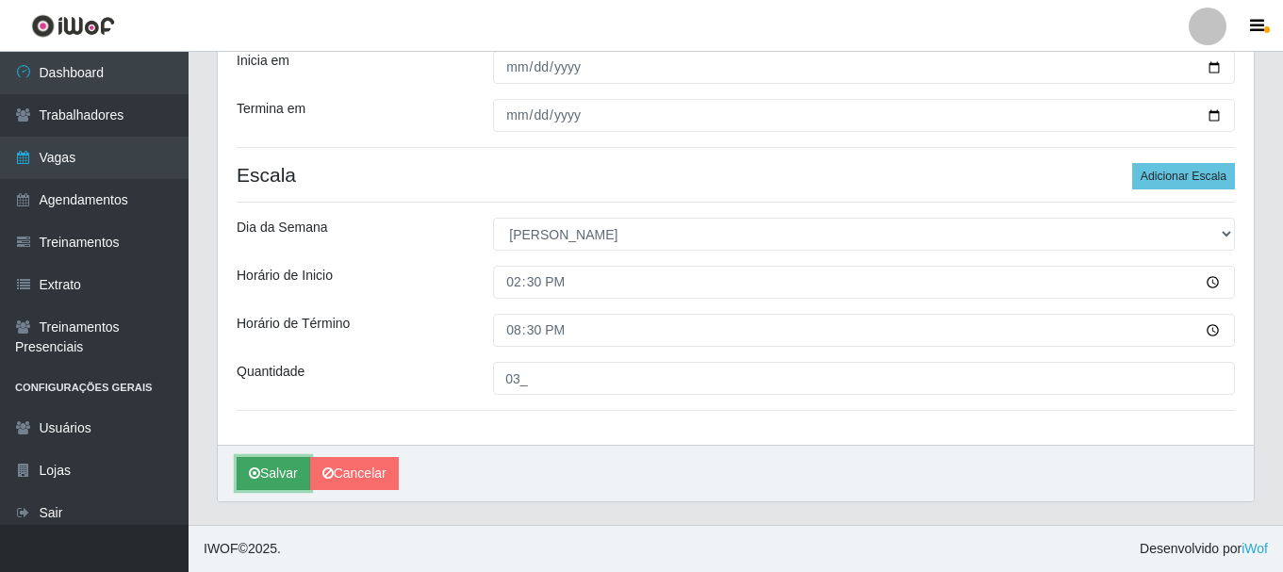
click at [267, 476] on button "Salvar" at bounding box center [274, 473] width 74 height 33
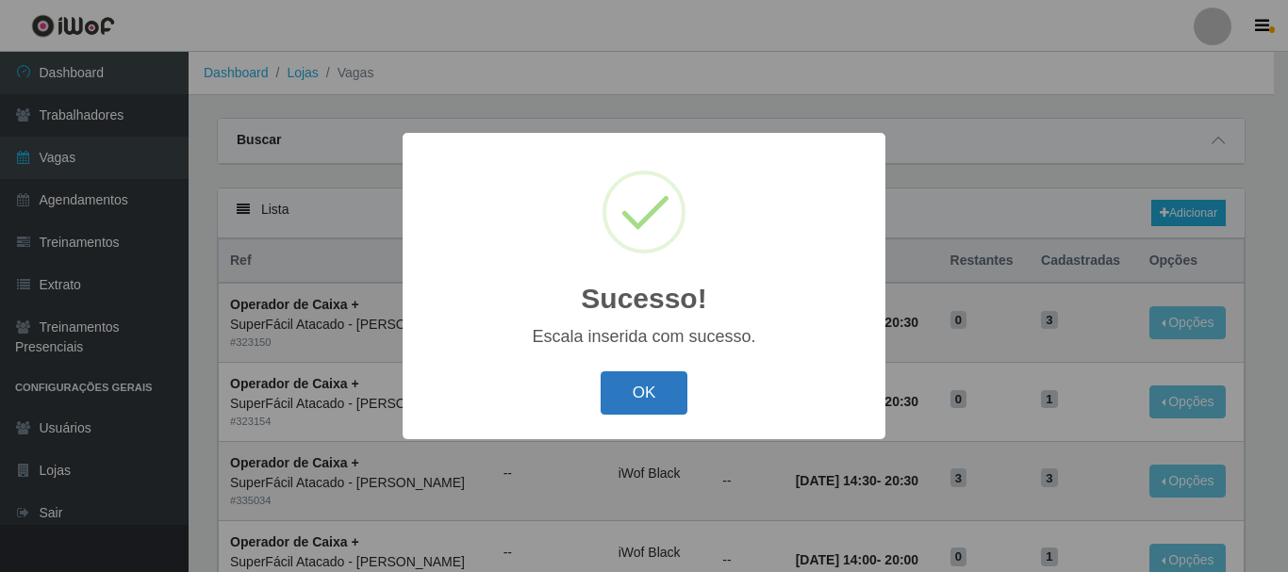
click at [639, 397] on button "OK" at bounding box center [645, 394] width 88 height 44
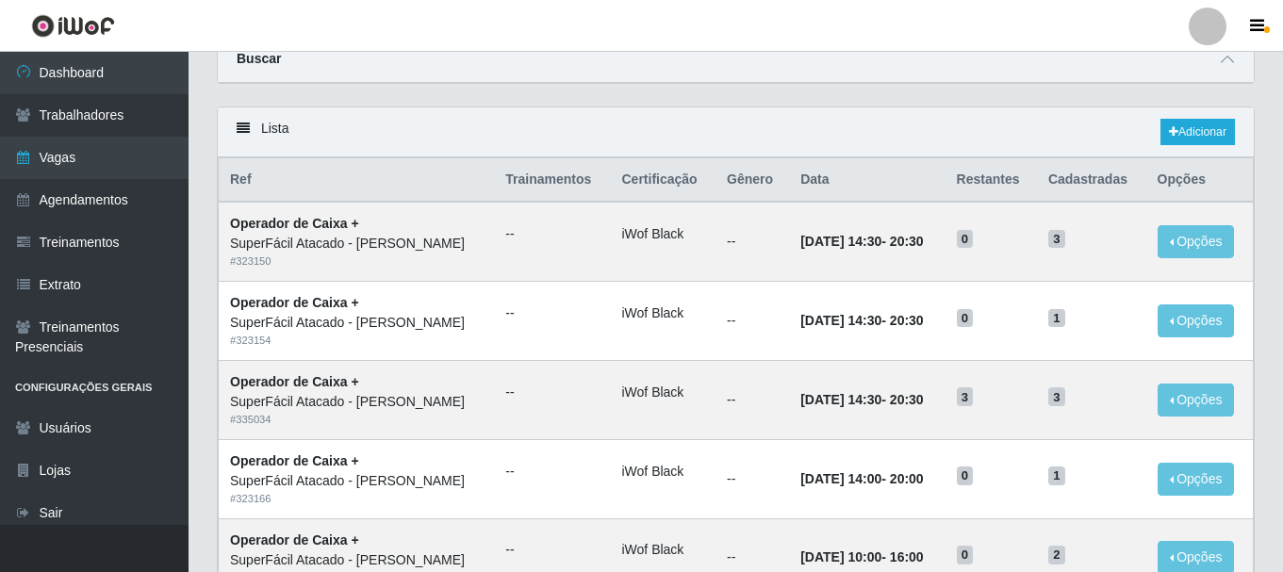
scroll to position [80, 0]
click at [1177, 143] on link "Adicionar" at bounding box center [1198, 133] width 74 height 26
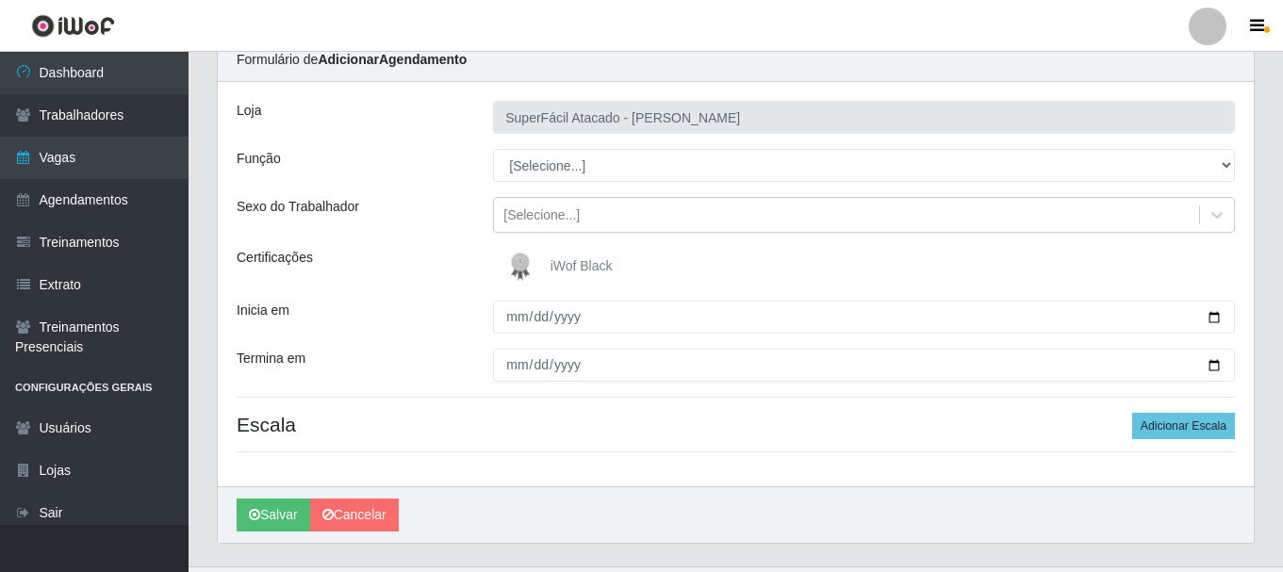
click at [551, 261] on span "iWof Black" at bounding box center [582, 265] width 62 height 15
click at [0, 0] on input "iWof Black" at bounding box center [0, 0] width 0 height 0
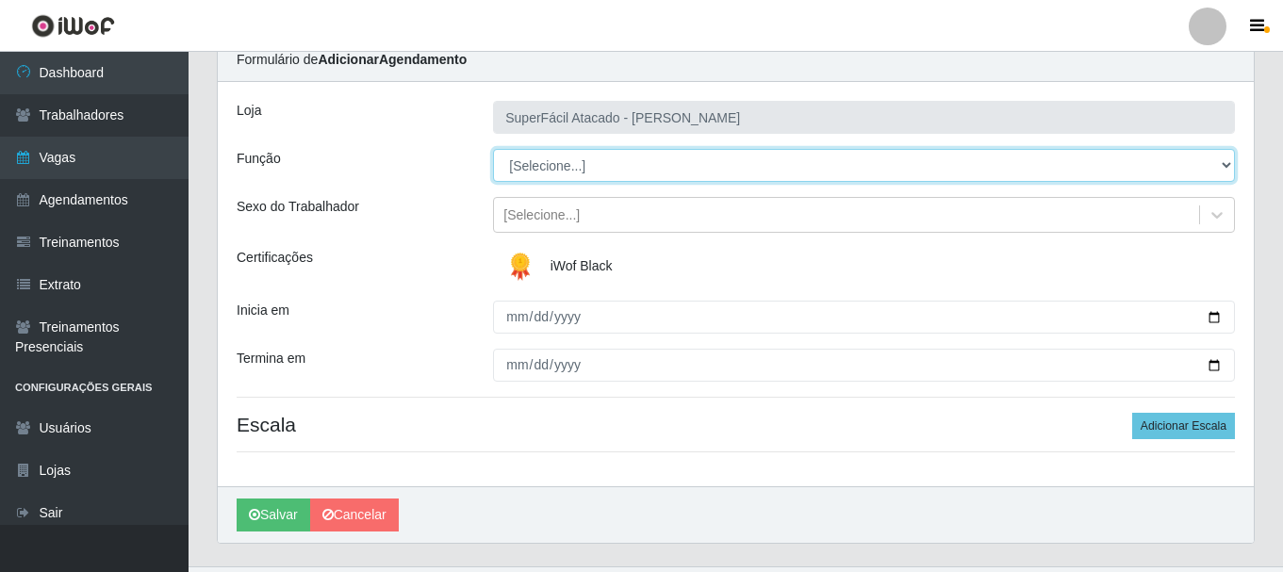
click at [1228, 169] on select "[Selecione...] Embalador Embalador + Embalador ++ Operador de Caixa Operador de…" at bounding box center [864, 165] width 742 height 33
click at [493, 149] on select "[Selecione...] Embalador Embalador + Embalador ++ Operador de Caixa Operador de…" at bounding box center [864, 165] width 742 height 33
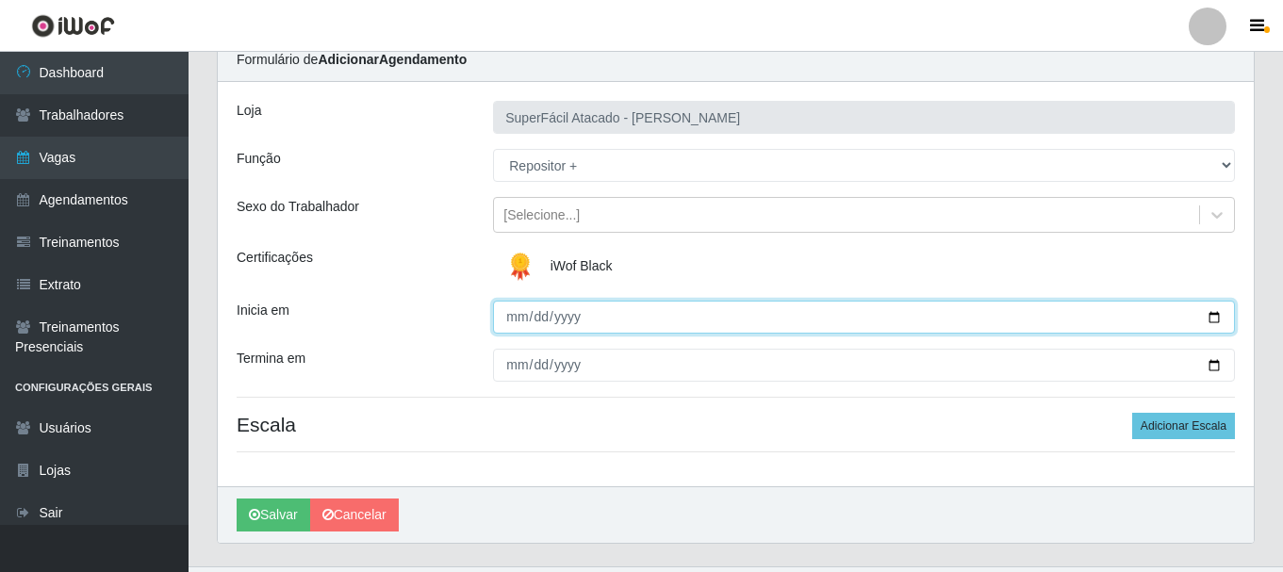
click at [1218, 313] on input "Inicia em" at bounding box center [864, 317] width 742 height 33
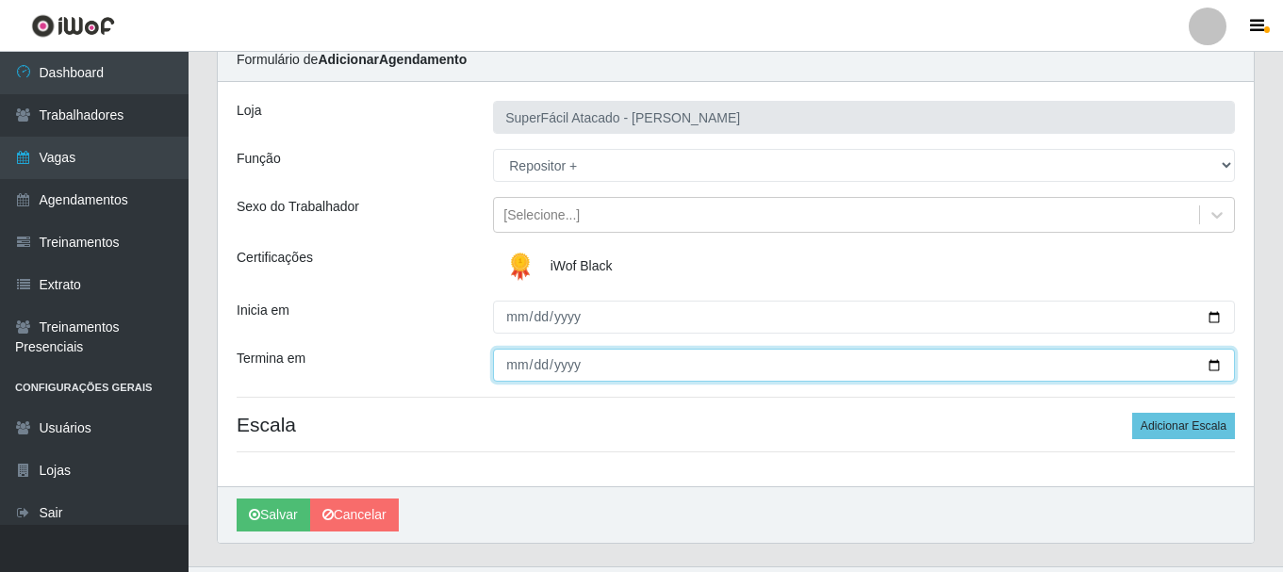
click at [1220, 368] on input "Termina em" at bounding box center [864, 365] width 742 height 33
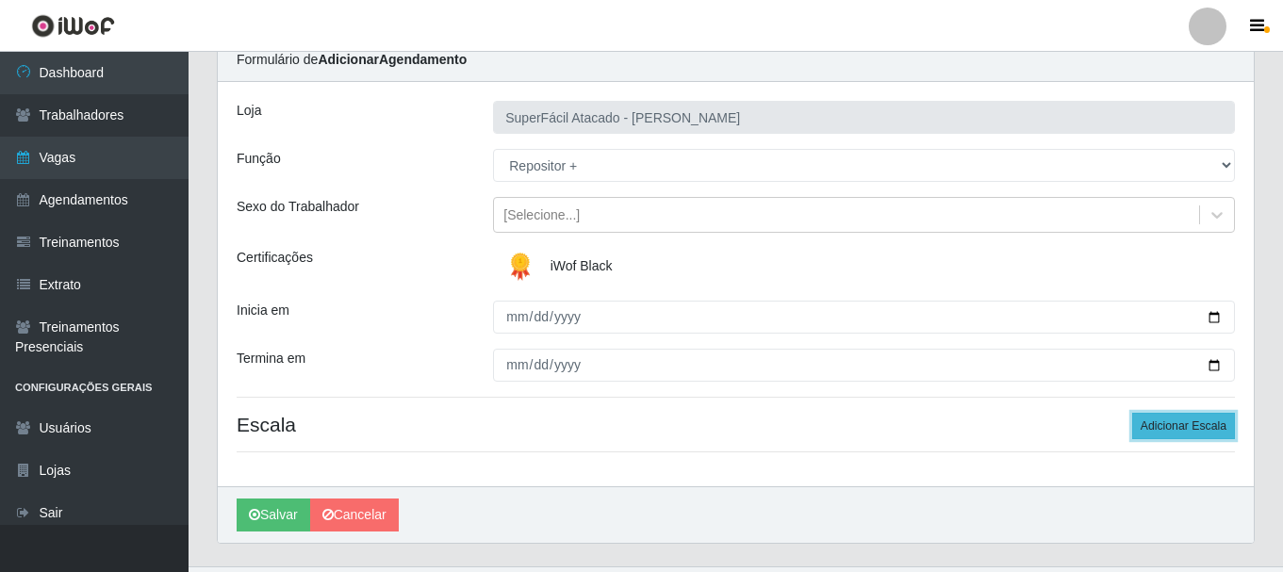
click at [1173, 428] on button "Adicionar Escala" at bounding box center [1183, 426] width 103 height 26
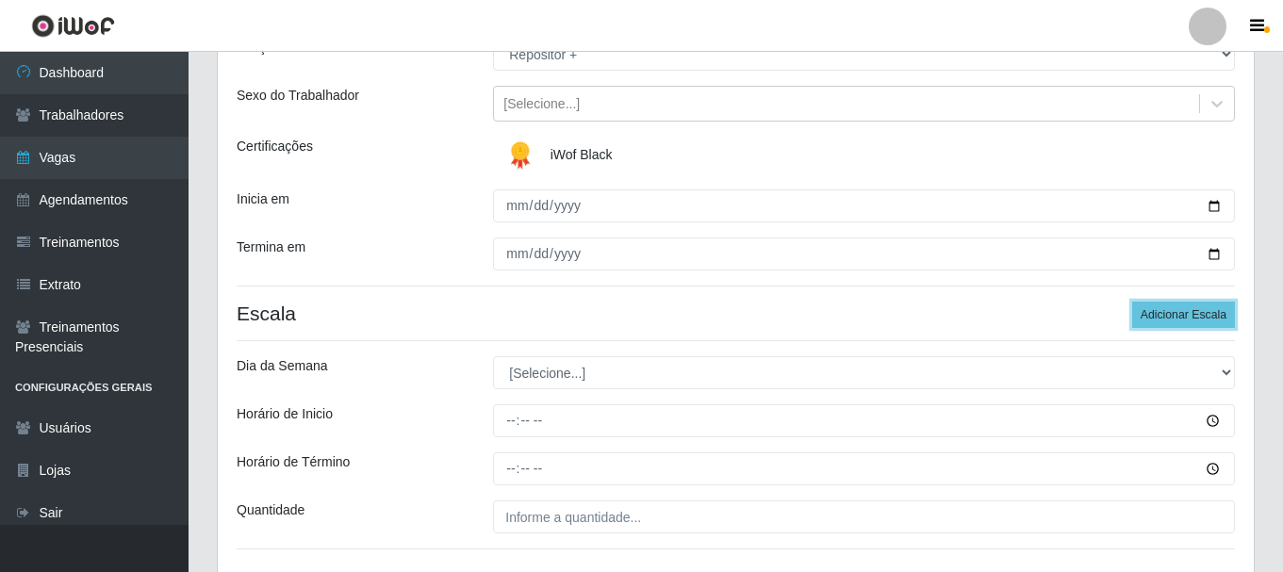
scroll to position [269, 0]
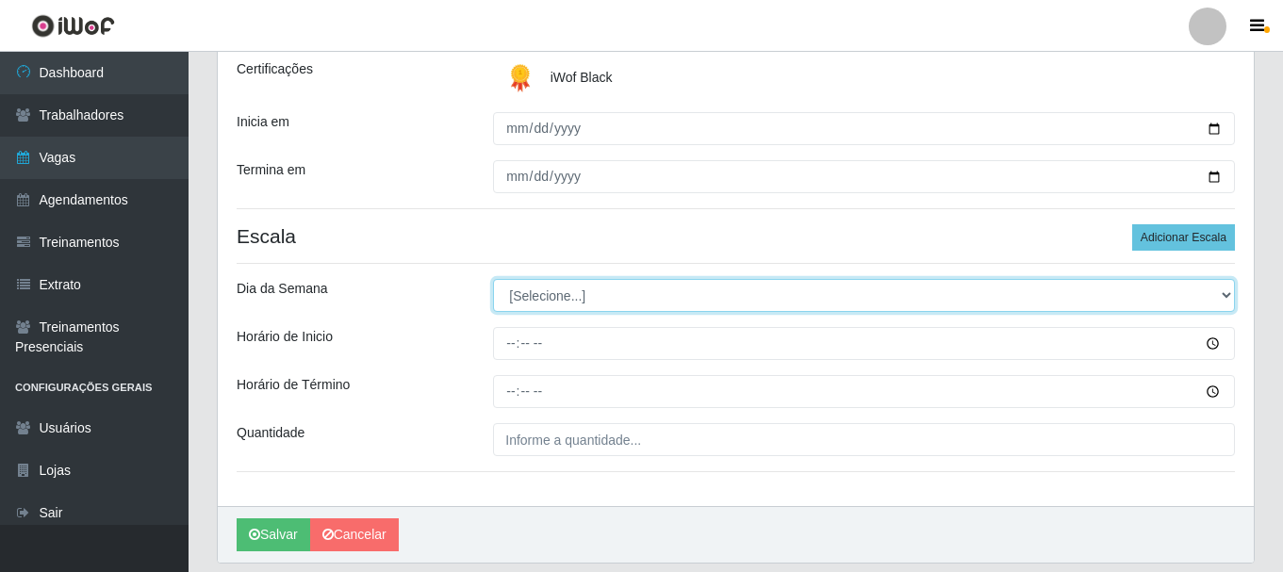
click at [1226, 296] on select "[Selecione...] Segunda Terça Quarta Quinta Sexta Sábado Domingo" at bounding box center [864, 295] width 742 height 33
click at [493, 279] on select "[Selecione...] Segunda Terça Quarta Quinta Sexta Sábado Domingo" at bounding box center [864, 295] width 742 height 33
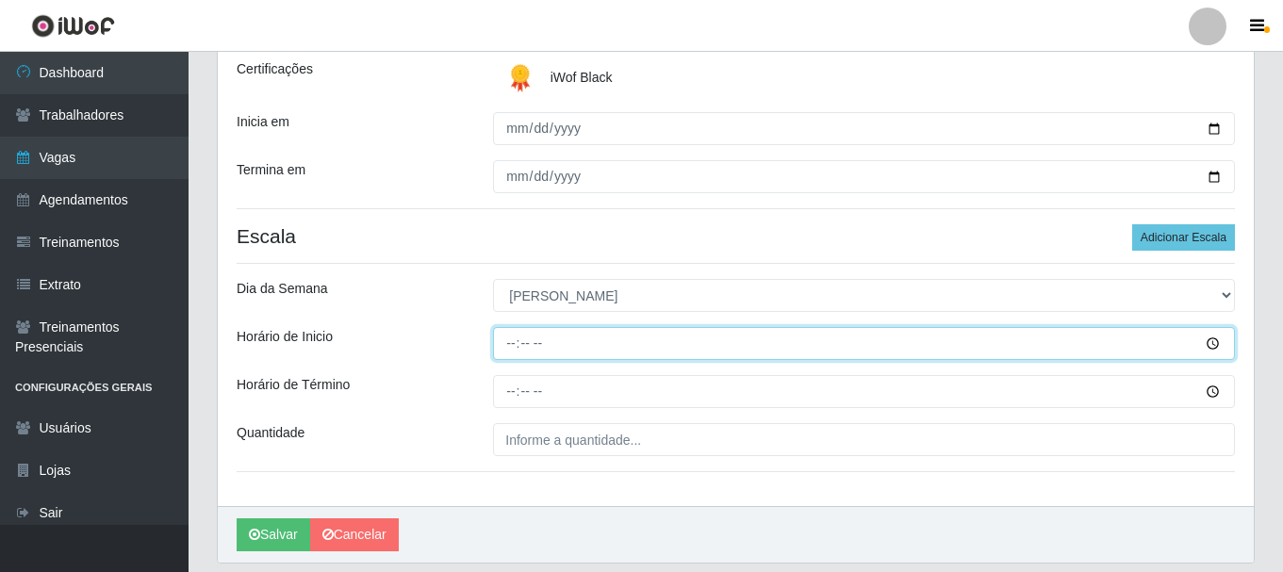
click at [1214, 345] on input "Horário de Inicio" at bounding box center [864, 343] width 742 height 33
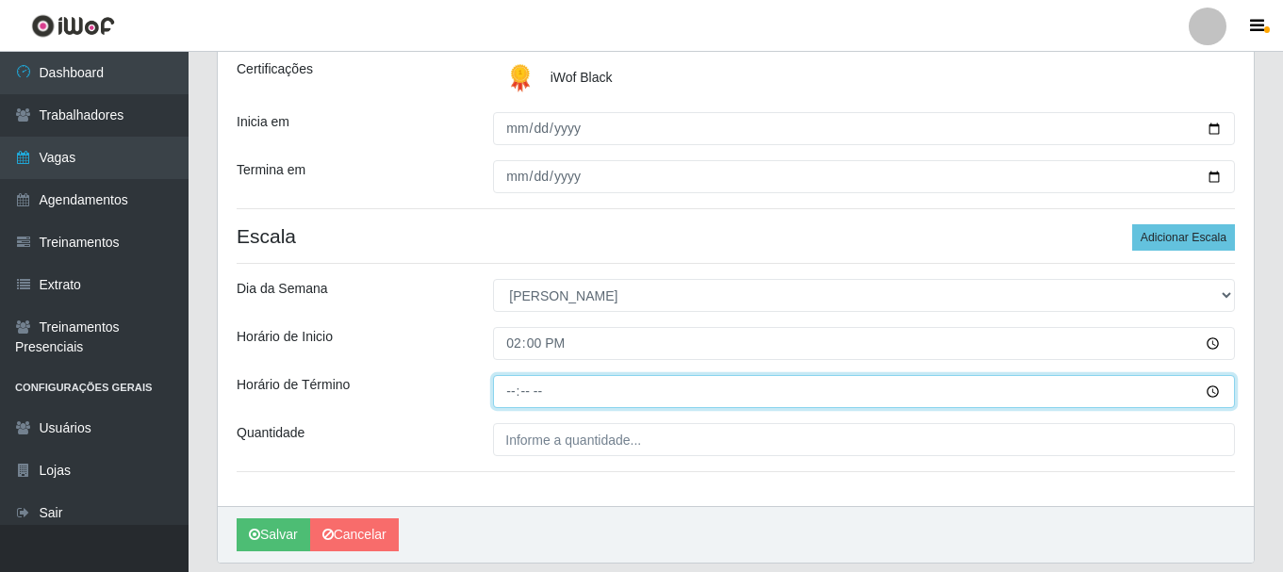
click at [1216, 390] on input "Horário de Término" at bounding box center [864, 391] width 742 height 33
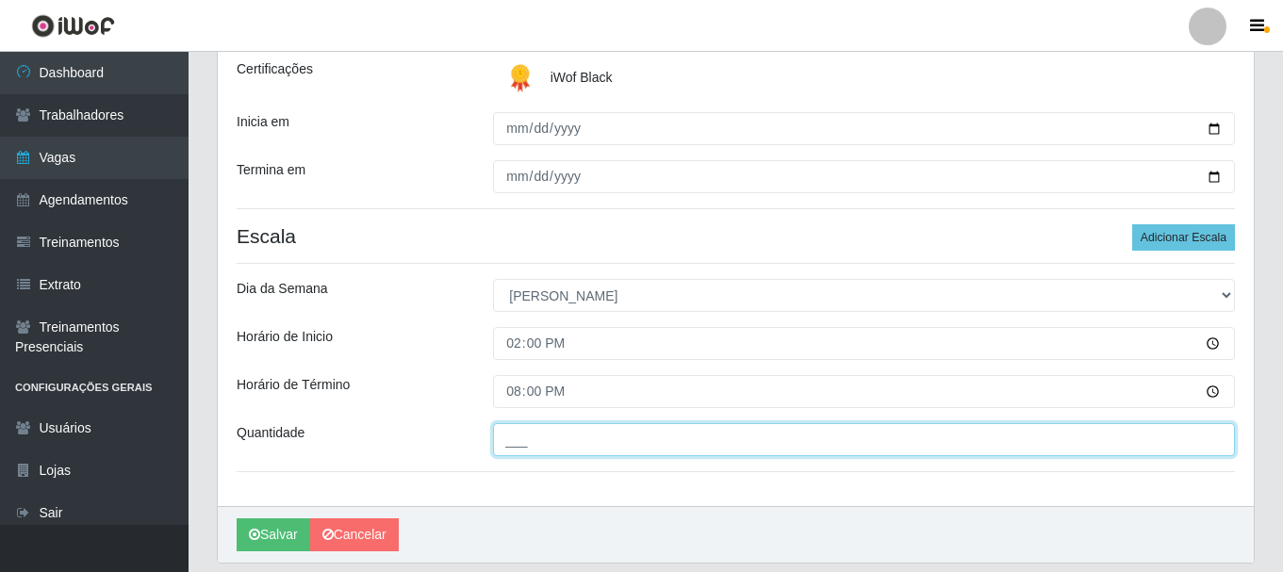
click at [558, 441] on input "___" at bounding box center [864, 439] width 742 height 33
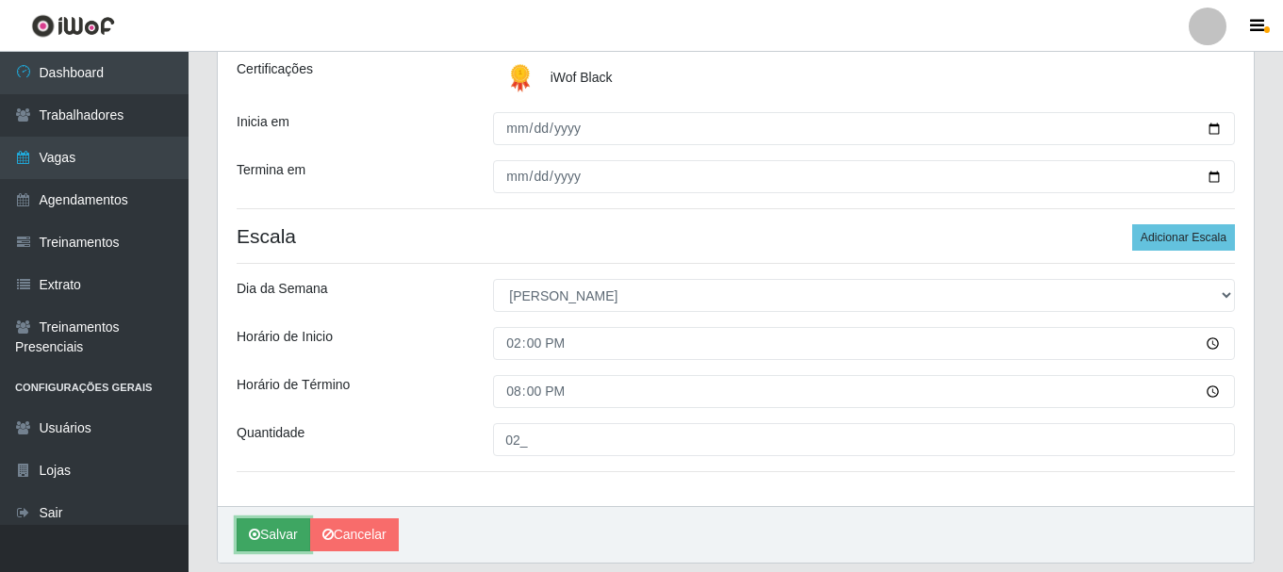
click at [284, 537] on button "Salvar" at bounding box center [274, 535] width 74 height 33
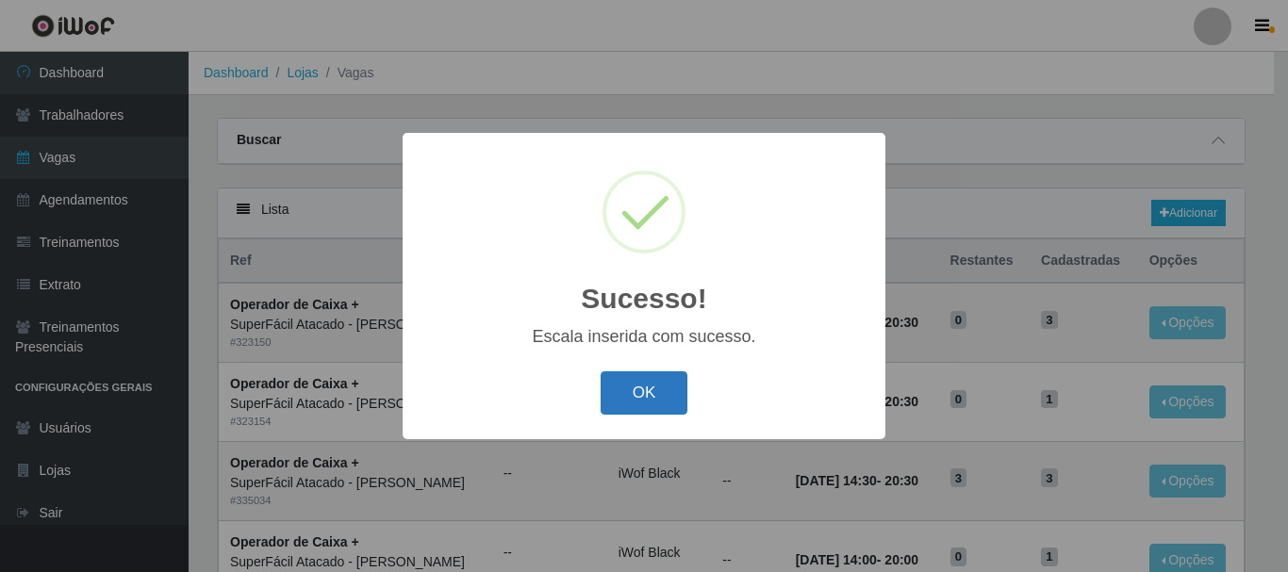
click at [642, 392] on button "OK" at bounding box center [645, 394] width 88 height 44
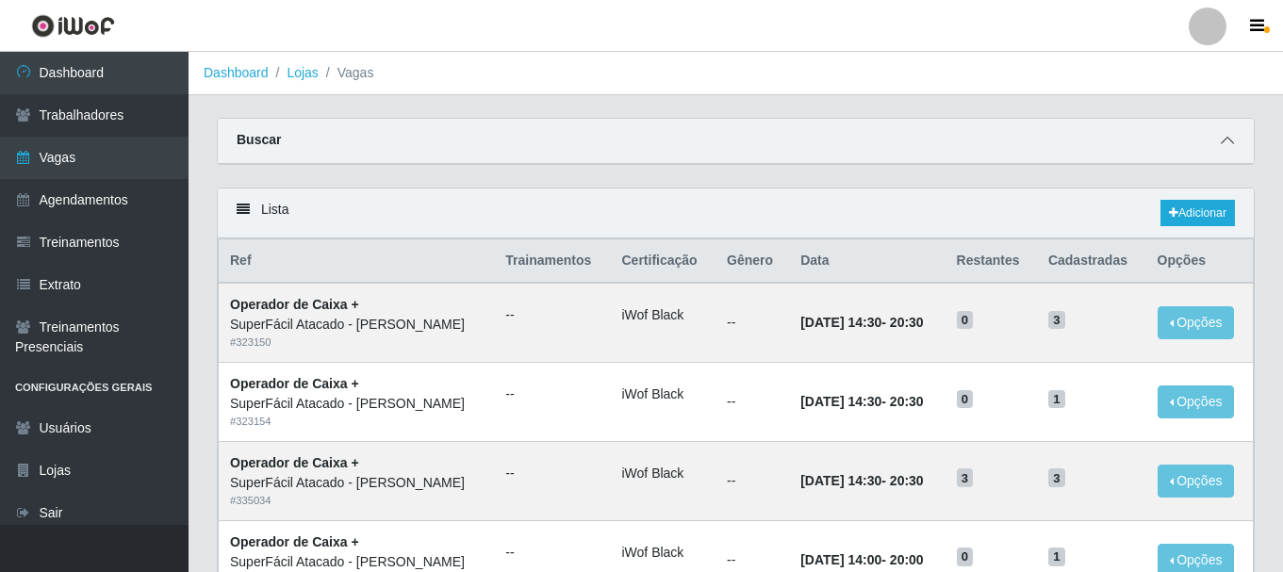
click at [1223, 141] on icon at bounding box center [1227, 140] width 13 height 13
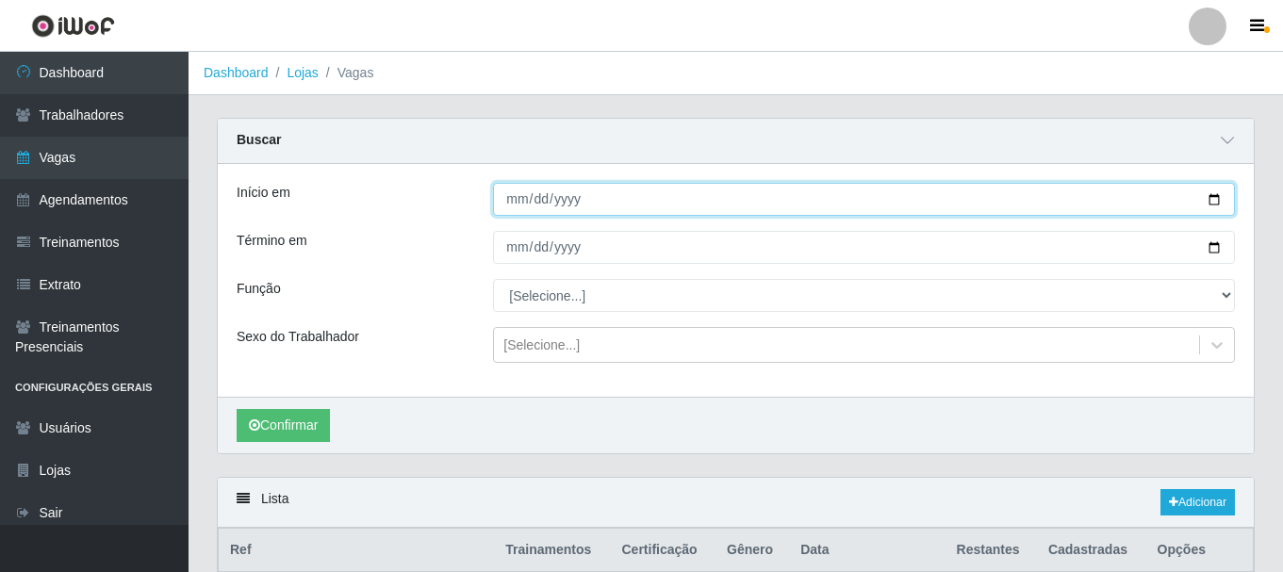
click at [1218, 200] on input "[DATE]" at bounding box center [864, 199] width 742 height 33
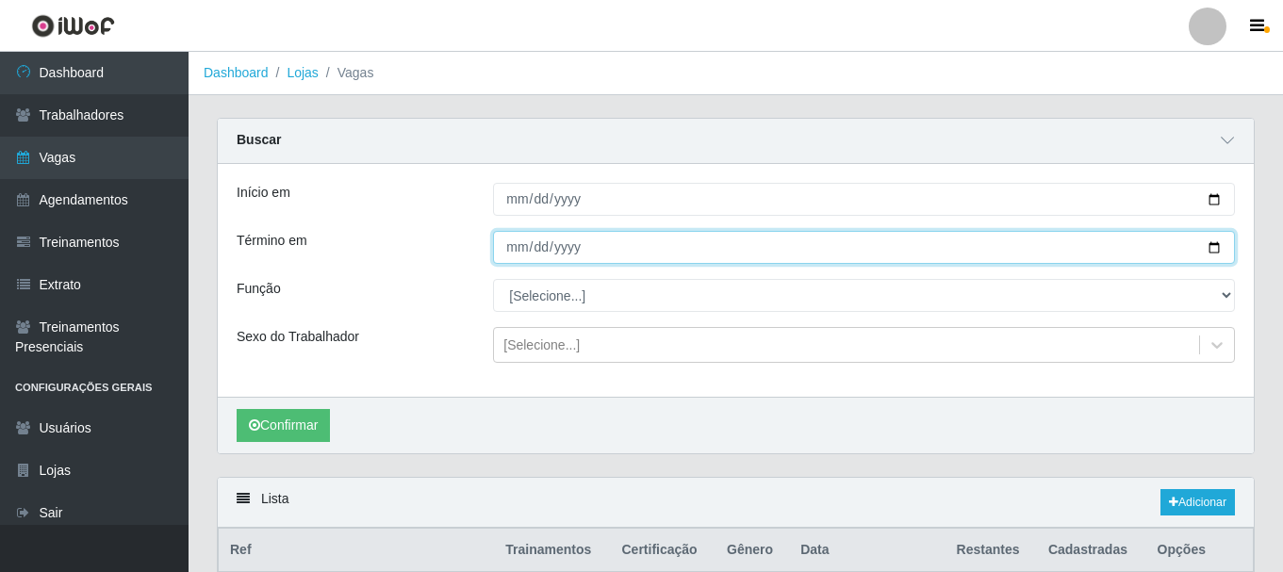
click at [1219, 248] on input "[DATE]" at bounding box center [864, 247] width 742 height 33
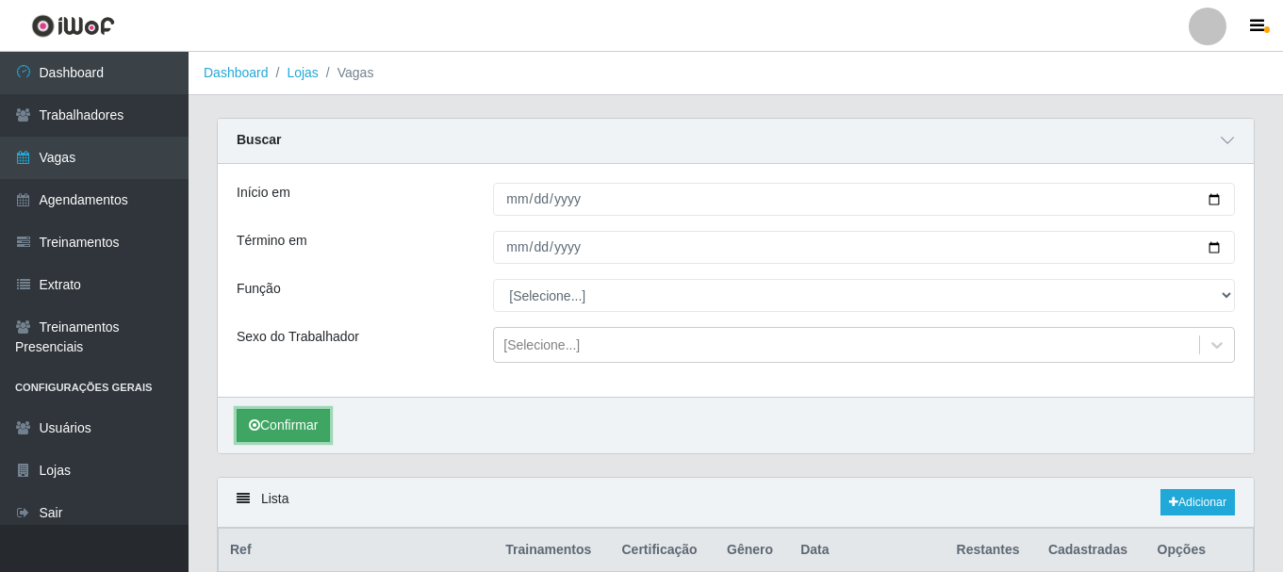
click at [296, 421] on button "Confirmar" at bounding box center [283, 425] width 93 height 33
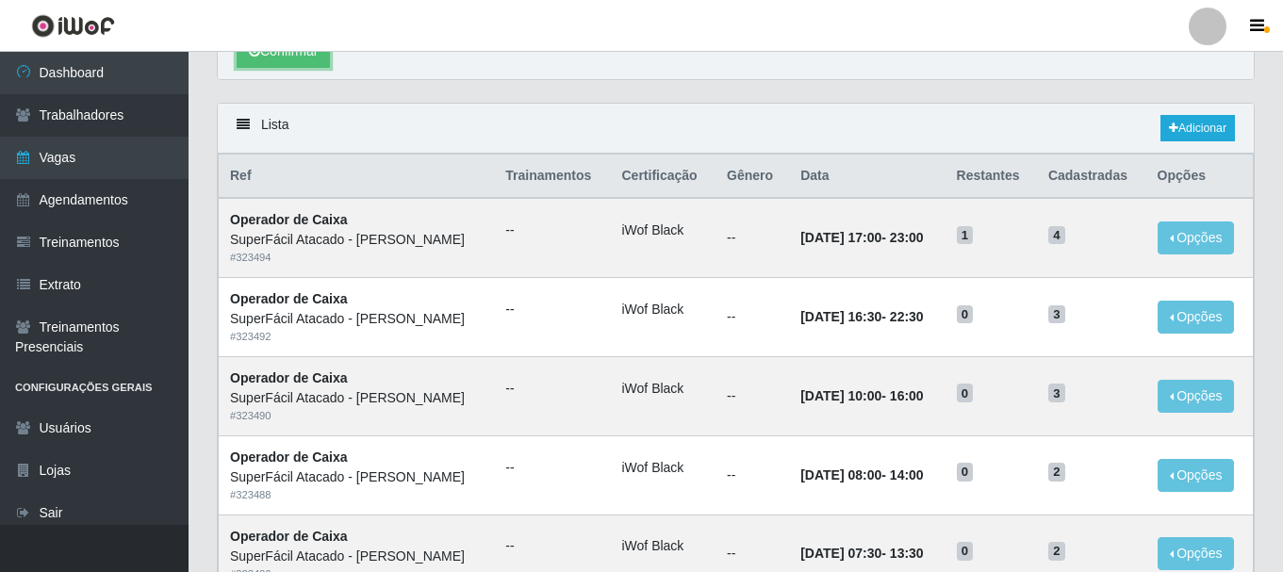
scroll to position [377, 0]
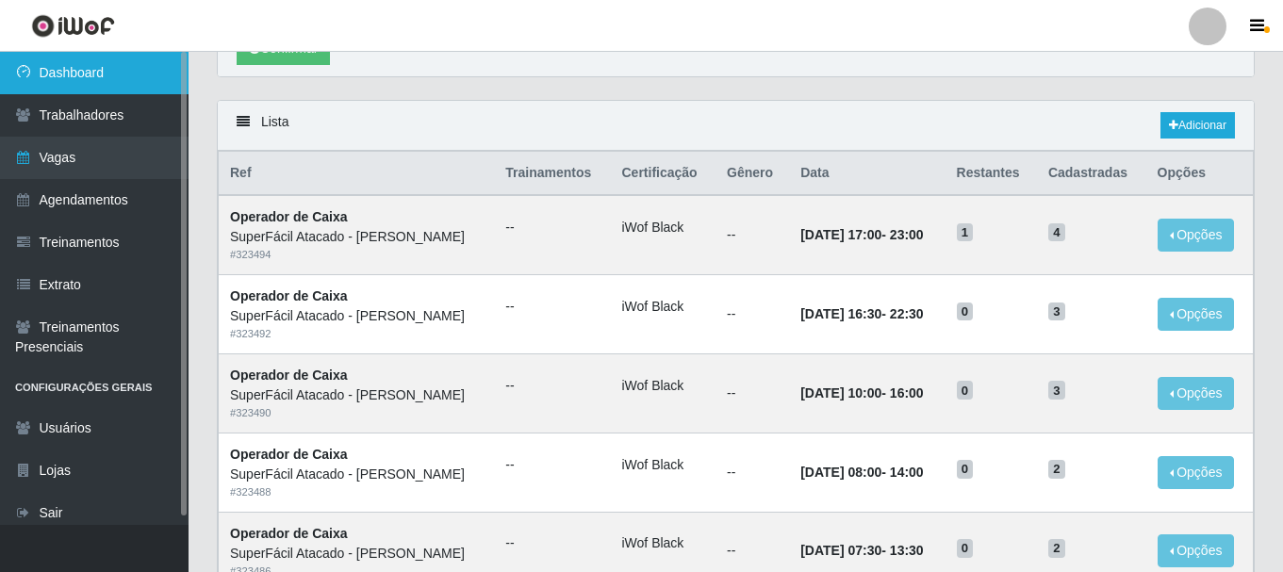
click at [91, 73] on link "Dashboard" at bounding box center [94, 73] width 189 height 42
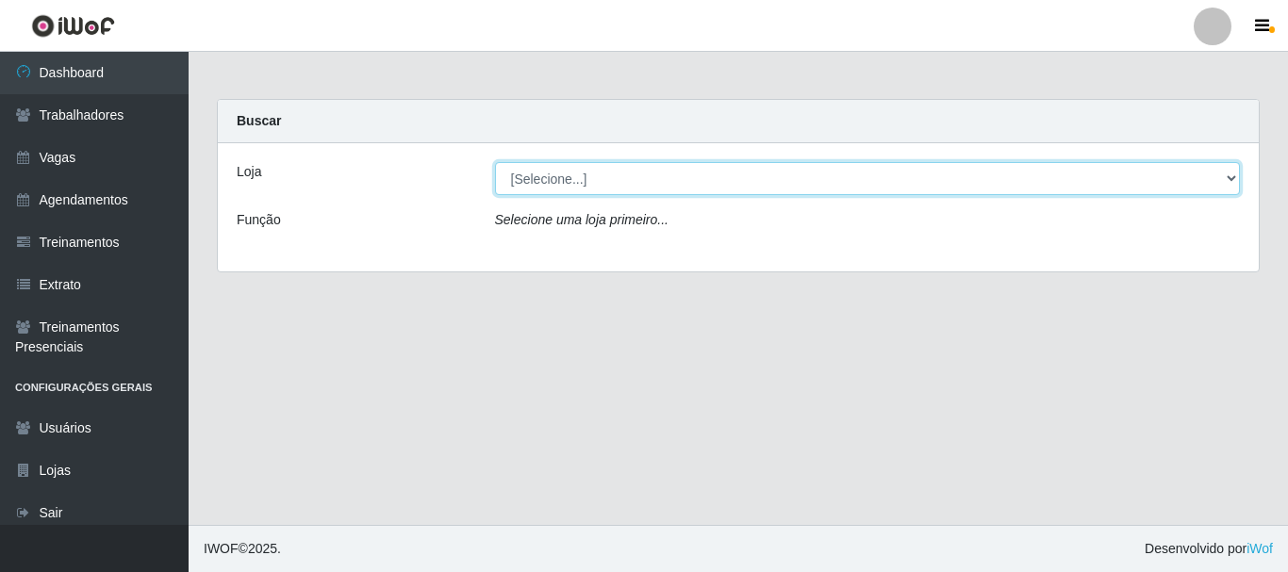
click at [1232, 184] on select "[Selecione...] SuperFácil Atacado - [PERSON_NAME]" at bounding box center [868, 178] width 746 height 33
click at [495, 162] on select "[Selecione...] SuperFácil Atacado - [PERSON_NAME]" at bounding box center [868, 178] width 746 height 33
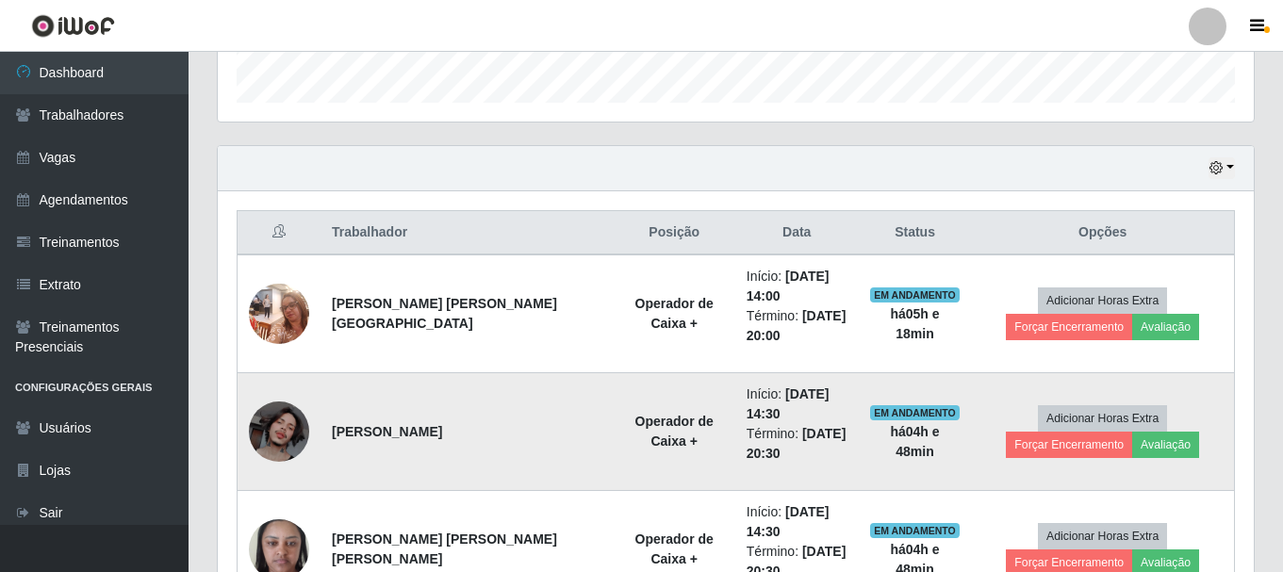
scroll to position [571, 0]
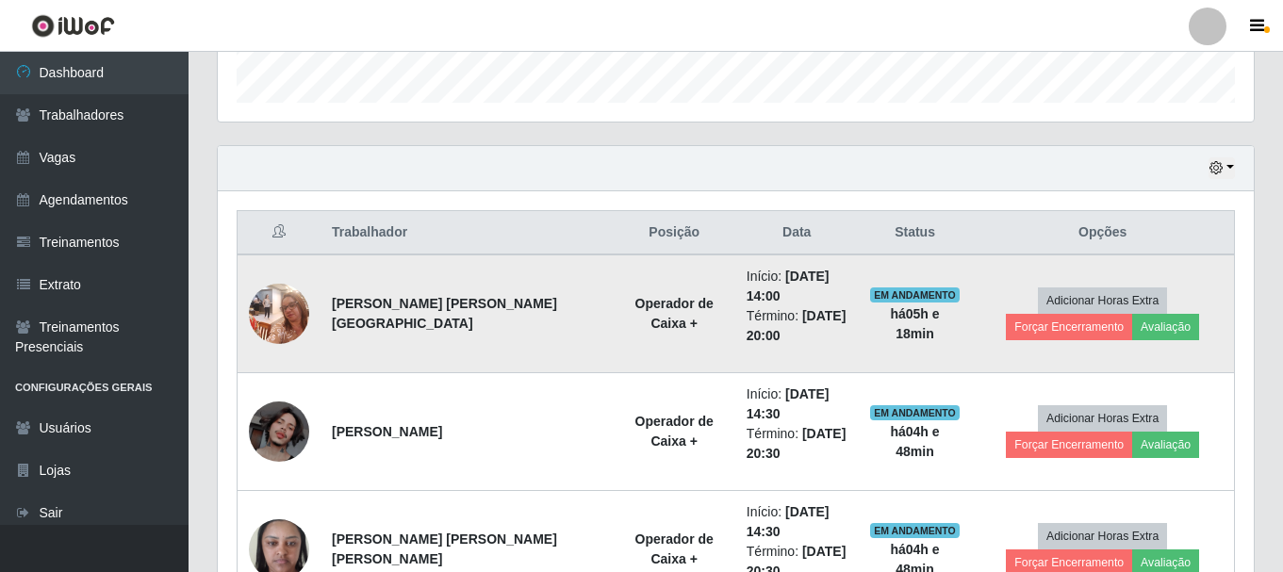
click at [264, 314] on img at bounding box center [279, 313] width 60 height 80
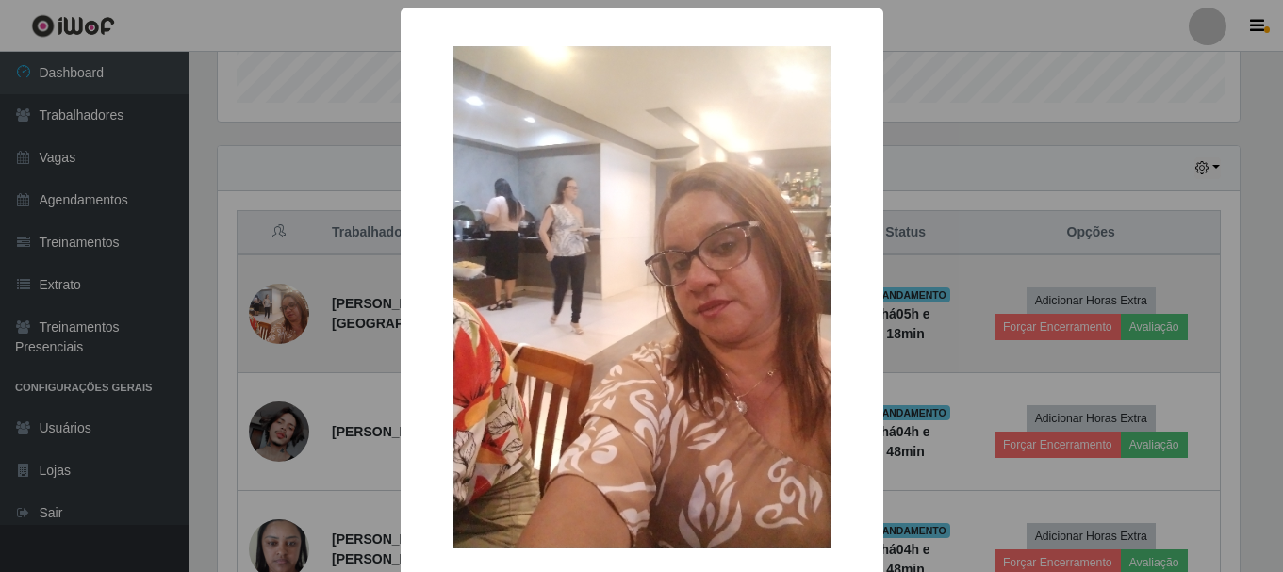
scroll to position [391, 1027]
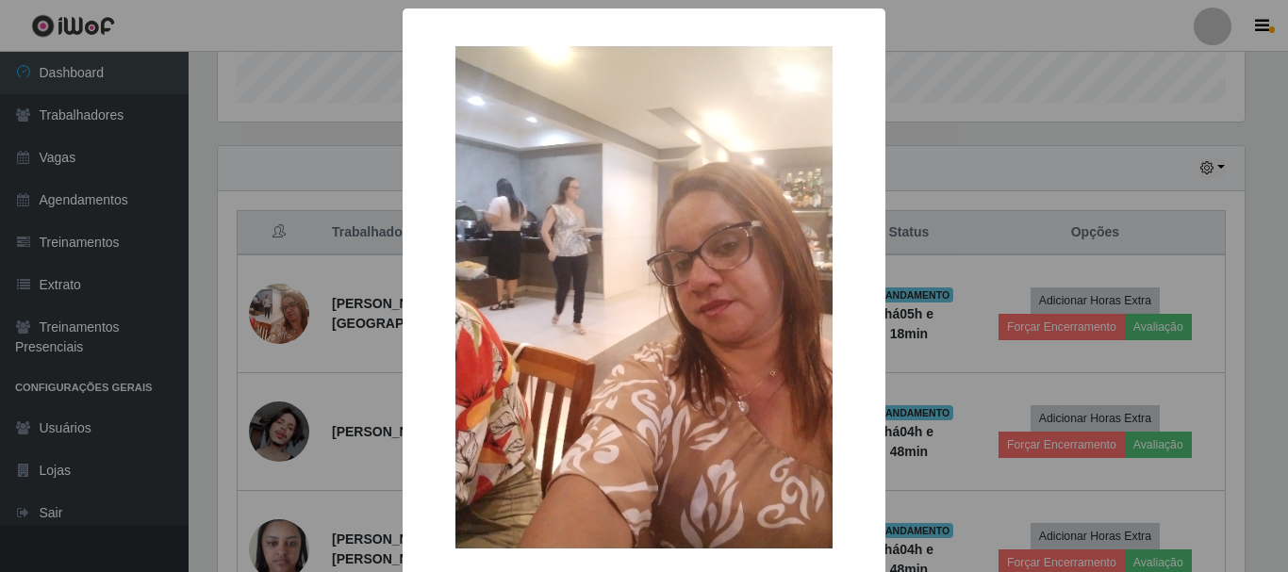
click at [299, 436] on div "× OK Cancel" at bounding box center [644, 286] width 1288 height 572
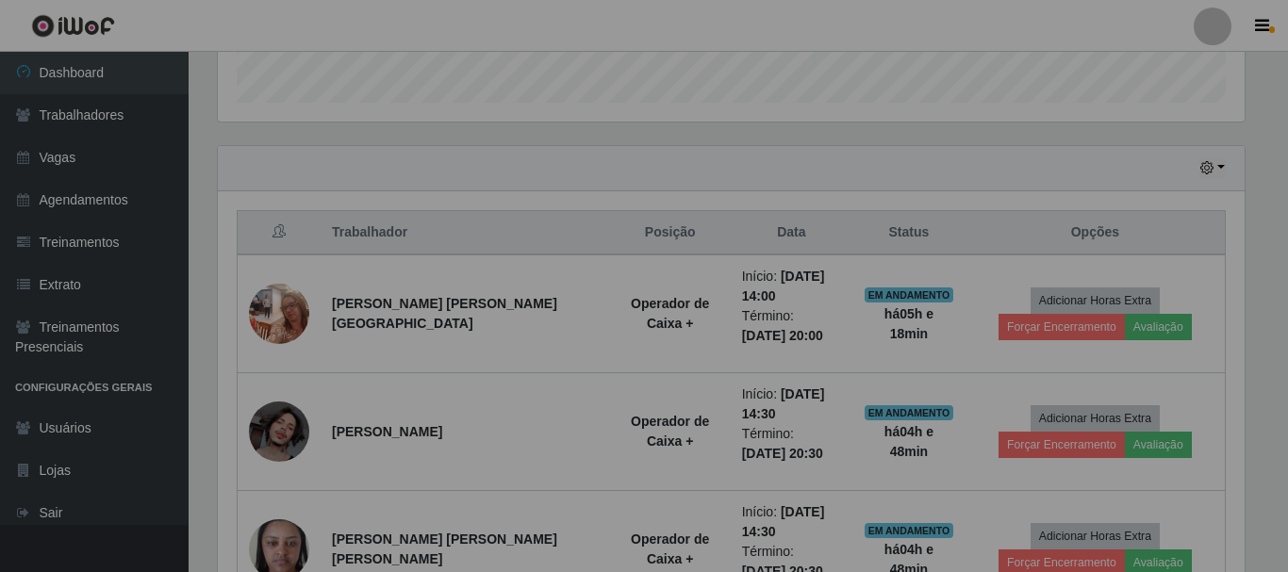
scroll to position [391, 1036]
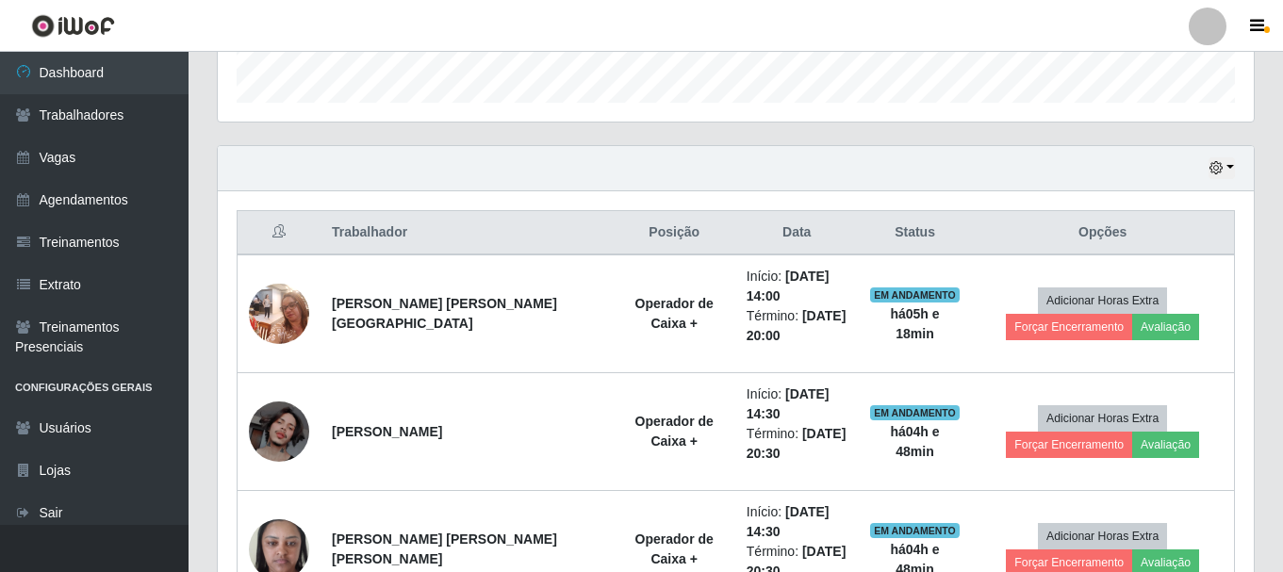
click at [299, 436] on img at bounding box center [279, 432] width 60 height 60
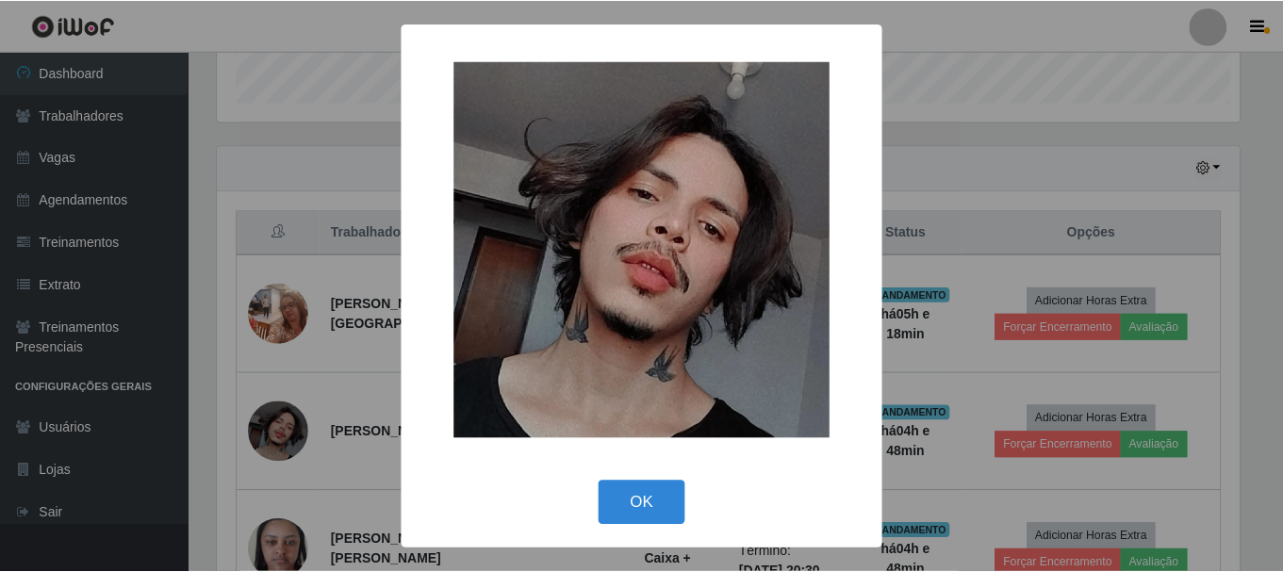
scroll to position [391, 1027]
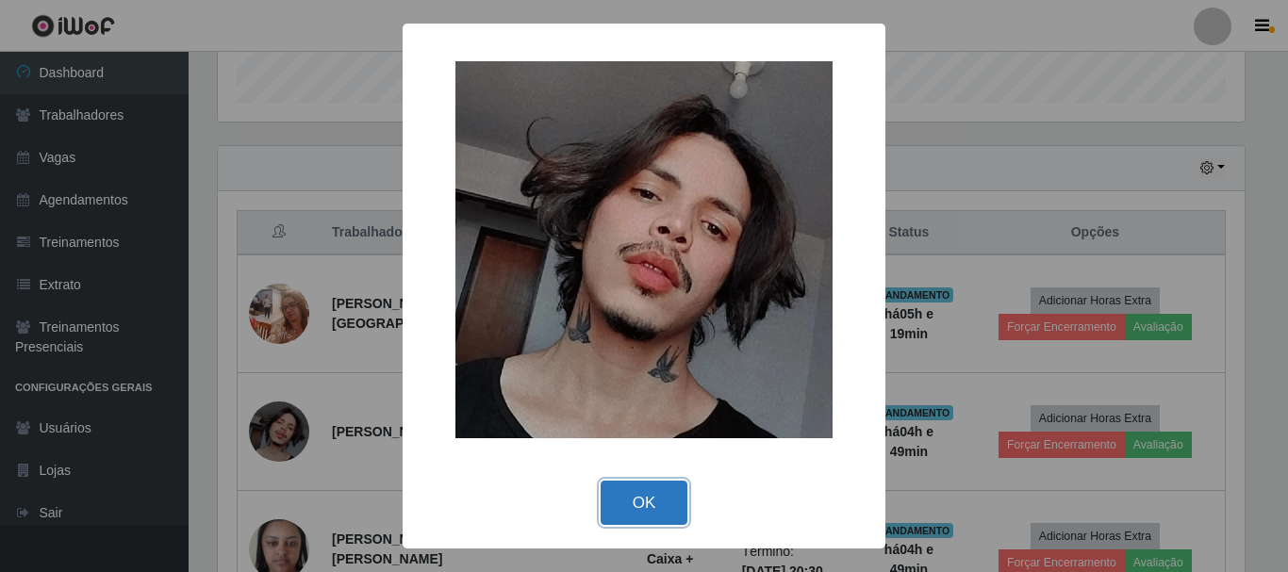
click at [655, 492] on button "OK" at bounding box center [645, 503] width 88 height 44
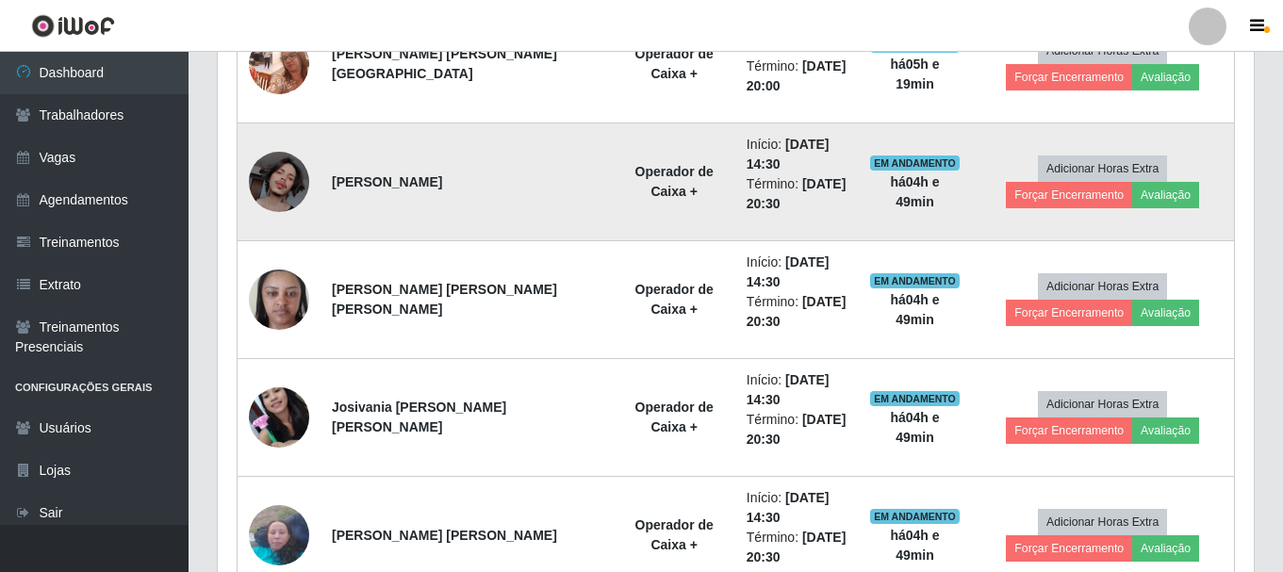
scroll to position [854, 0]
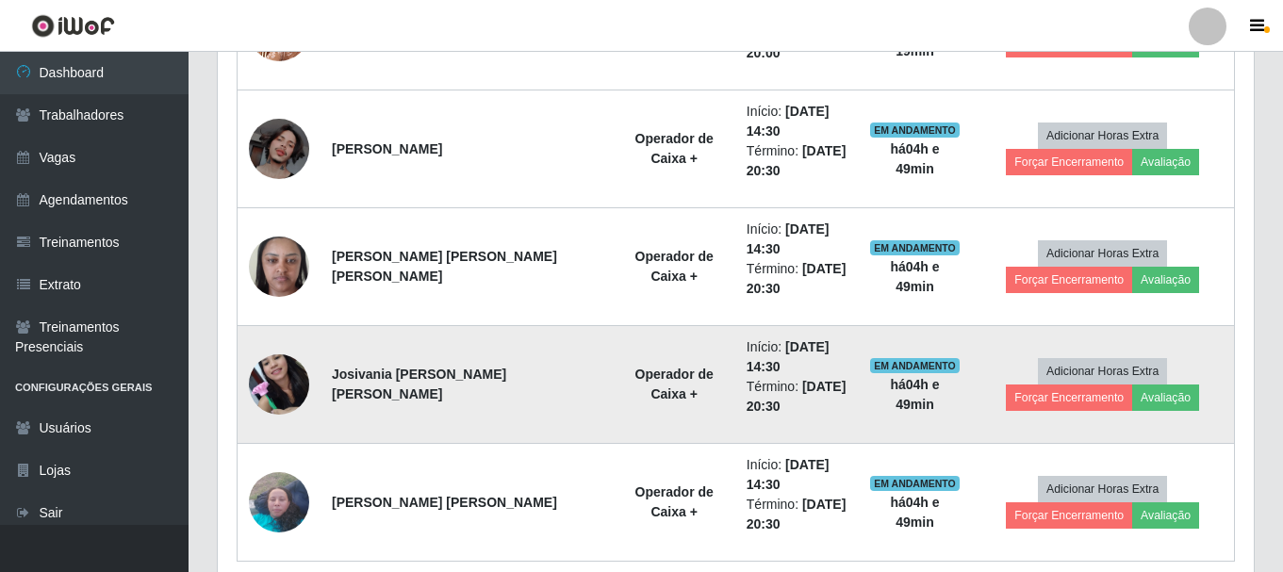
click at [266, 393] on img at bounding box center [279, 384] width 60 height 80
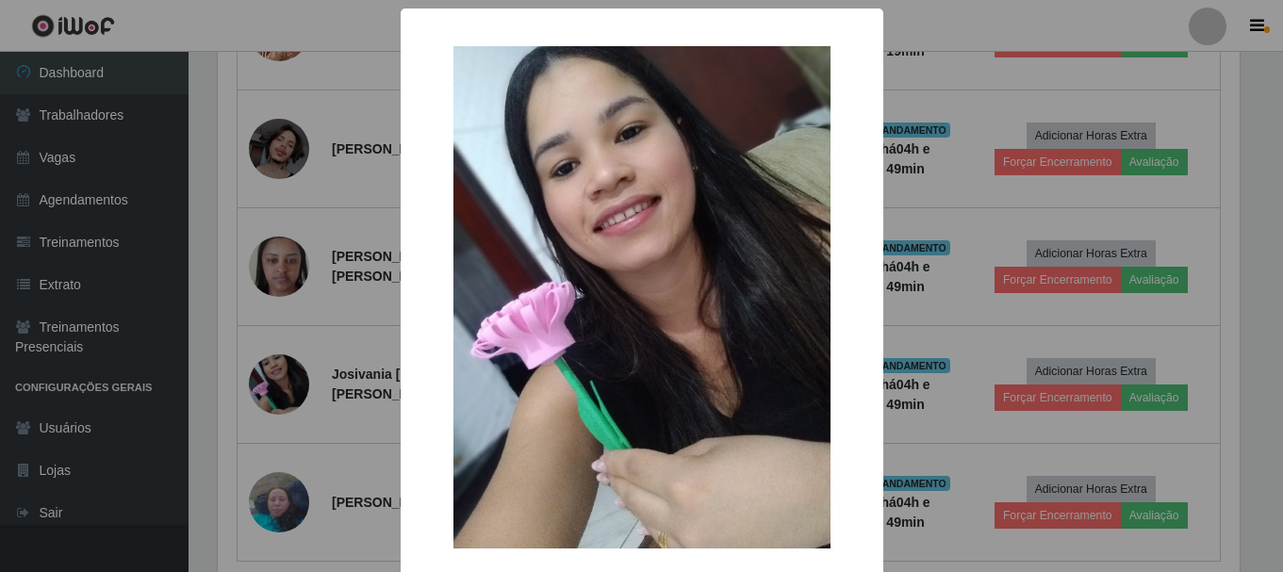
scroll to position [391, 1027]
click at [287, 508] on div "× OK Cancel" at bounding box center [644, 286] width 1288 height 572
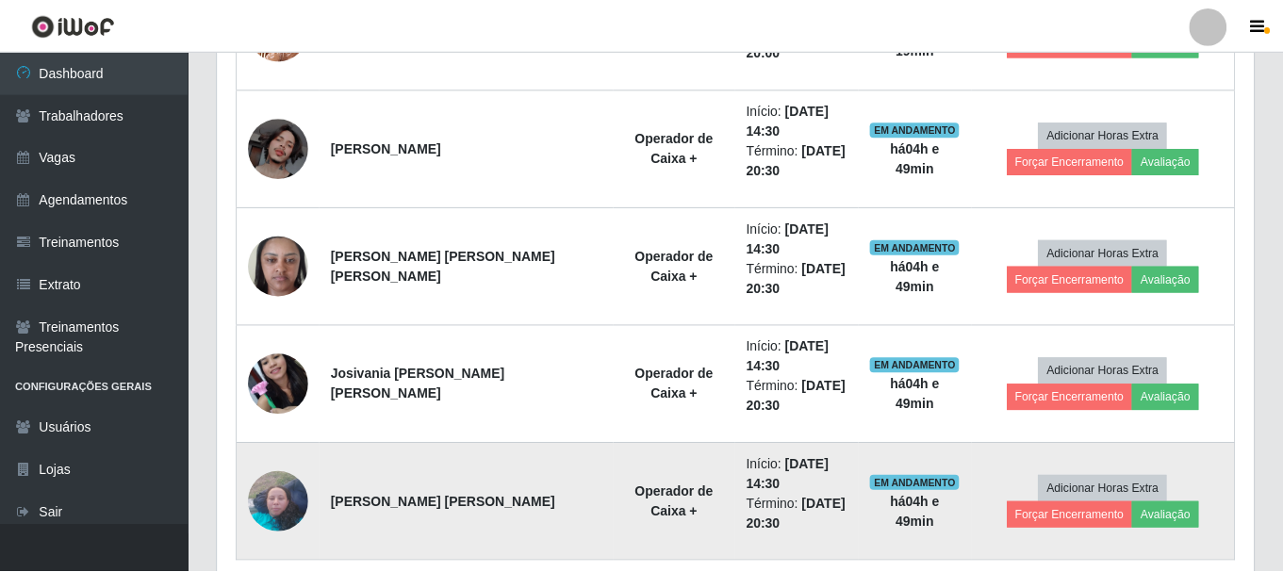
scroll to position [391, 1036]
